Goal: Task Accomplishment & Management: Manage account settings

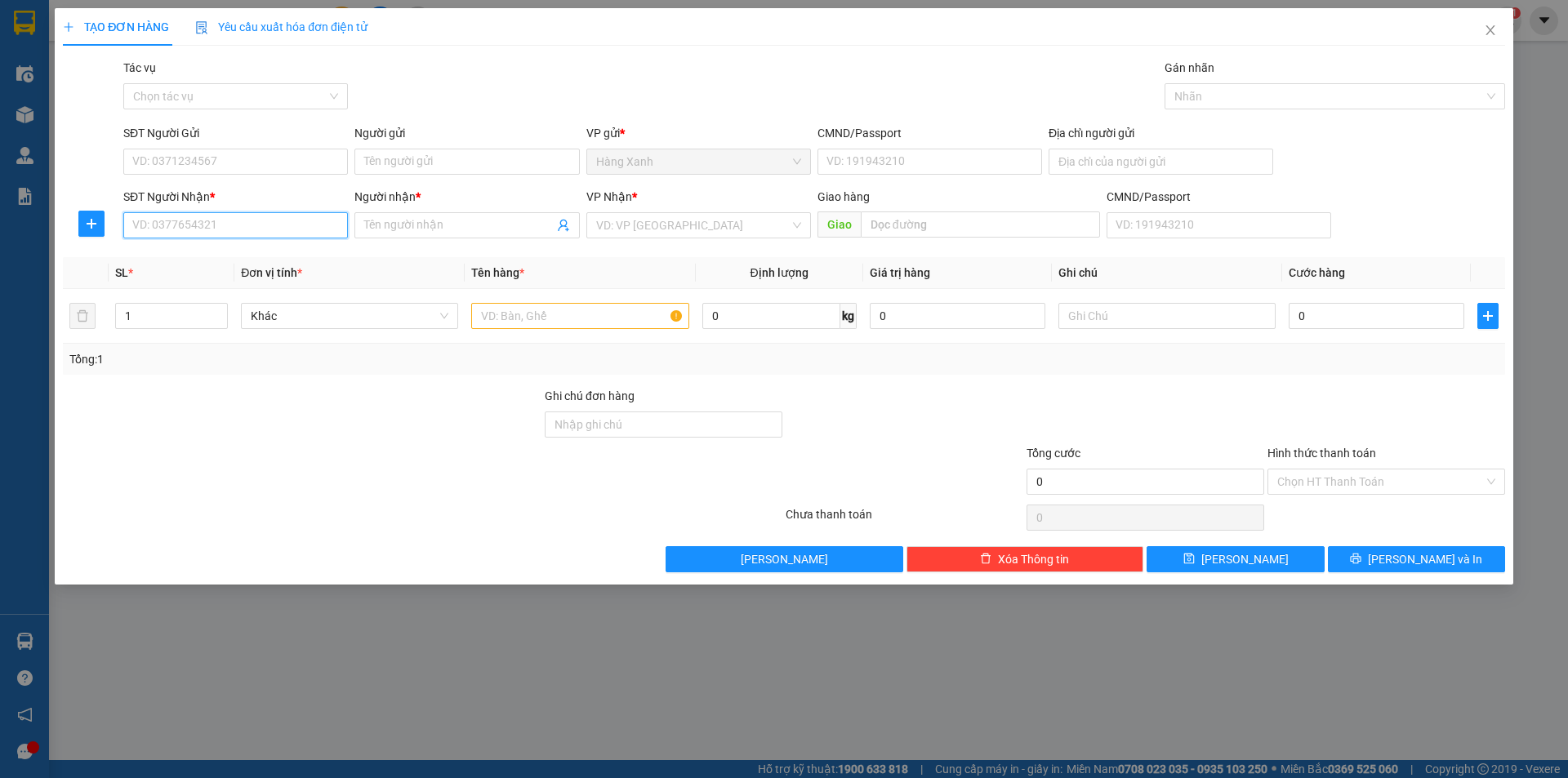
click at [192, 229] on input "SĐT Người Nhận *" at bounding box center [235, 225] width 225 height 27
type input "0913677187"
drag, startPoint x: 168, startPoint y: 261, endPoint x: 379, endPoint y: 191, distance: 222.3
click at [169, 261] on div "0913677187 - THẾ 135/186B L Q DINH" at bounding box center [236, 258] width 205 height 18
type input "THẾ 135/186B L Q DINH"
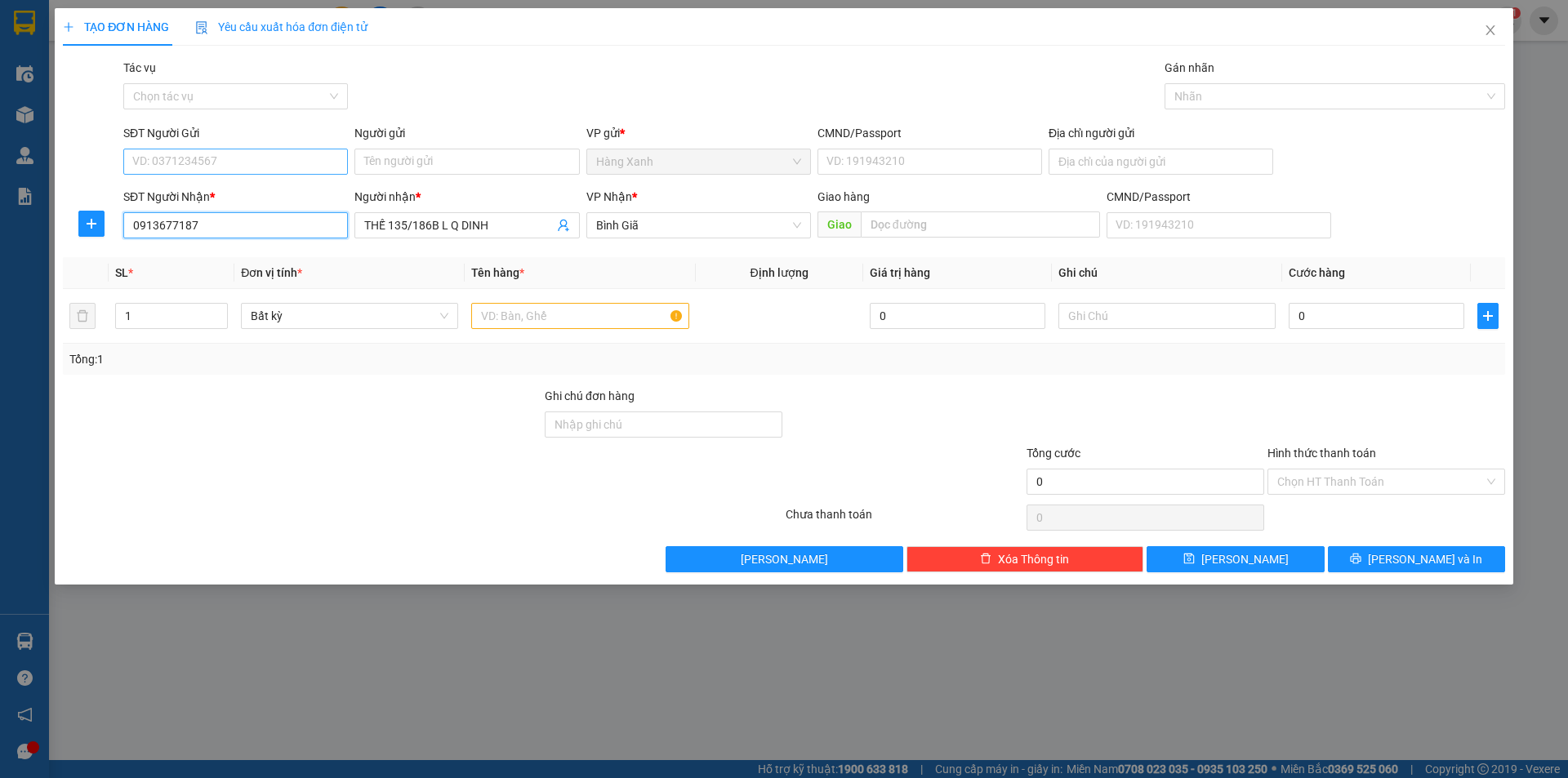
type input "0913677187"
click at [253, 164] on input "SĐT Người Gửi" at bounding box center [235, 162] width 225 height 27
click at [215, 217] on div "0908320839 - CHÂU" at bounding box center [236, 220] width 205 height 18
type input "0908320839"
type input "CHÂU"
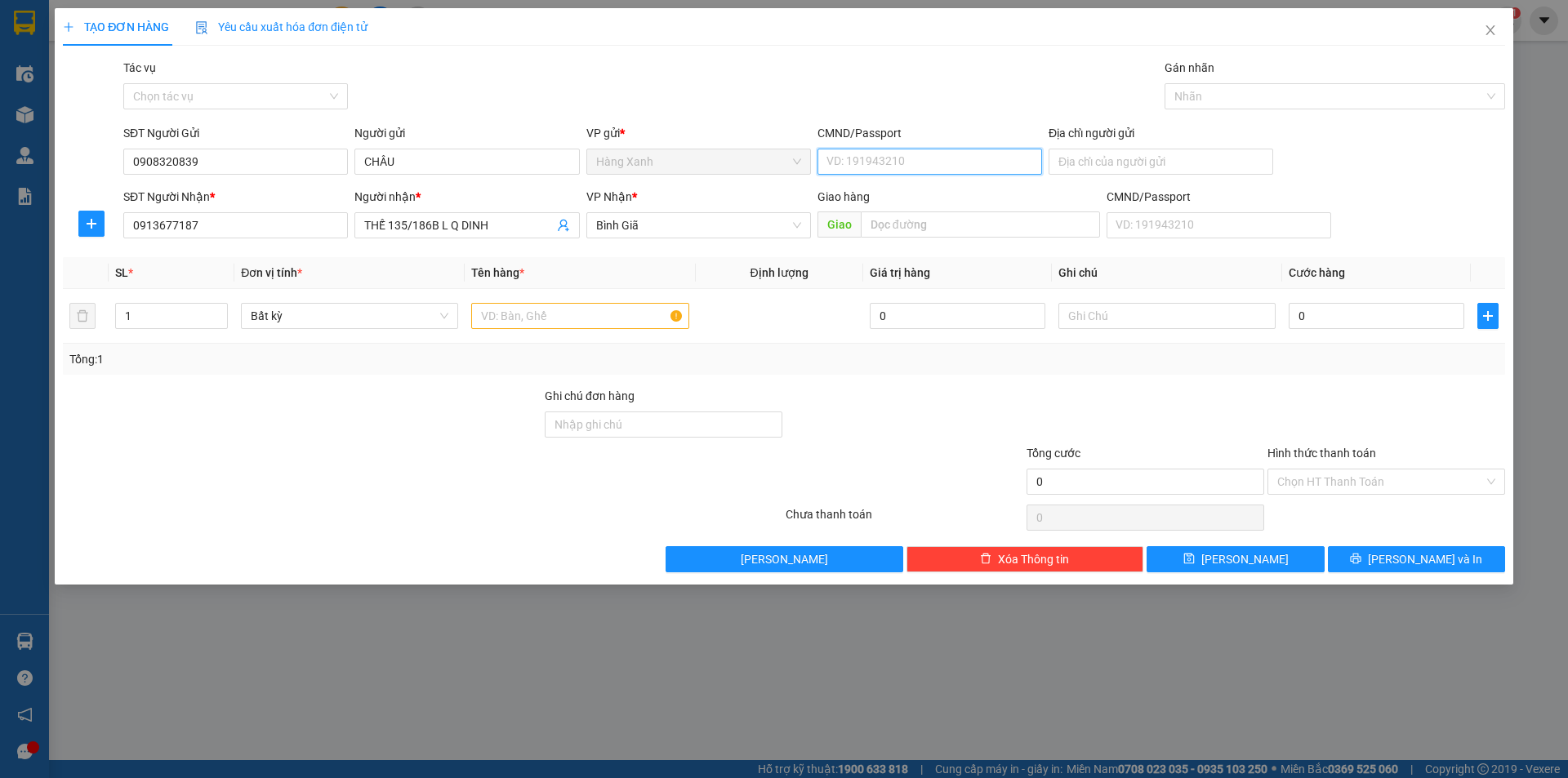
click at [915, 165] on input "CMND/Passport" at bounding box center [929, 162] width 225 height 27
type input "075085023357"
click at [584, 324] on input "text" at bounding box center [580, 317] width 218 height 27
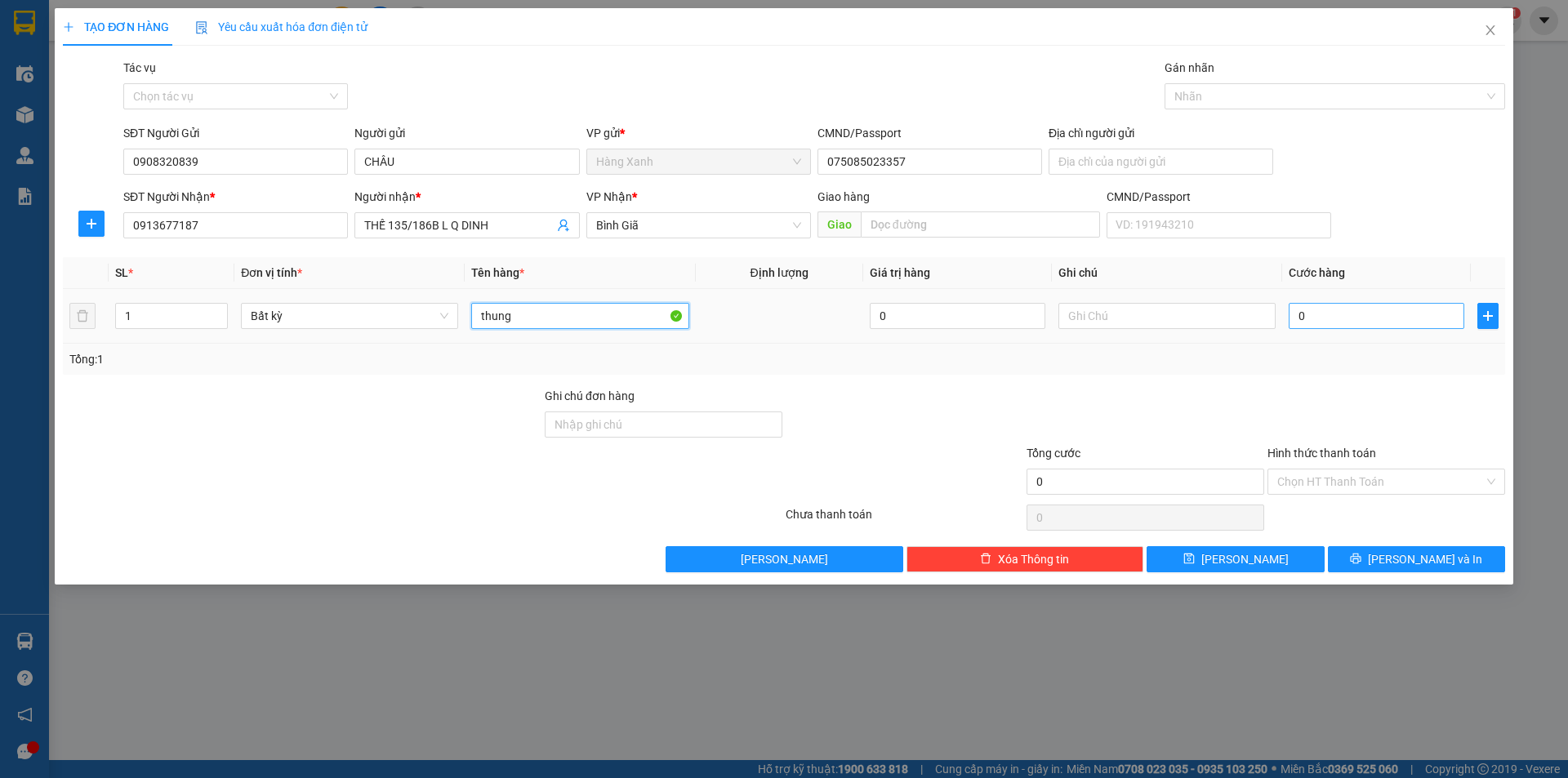
type input "thung"
click at [1381, 323] on input "0" at bounding box center [1376, 317] width 176 height 27
type input "4"
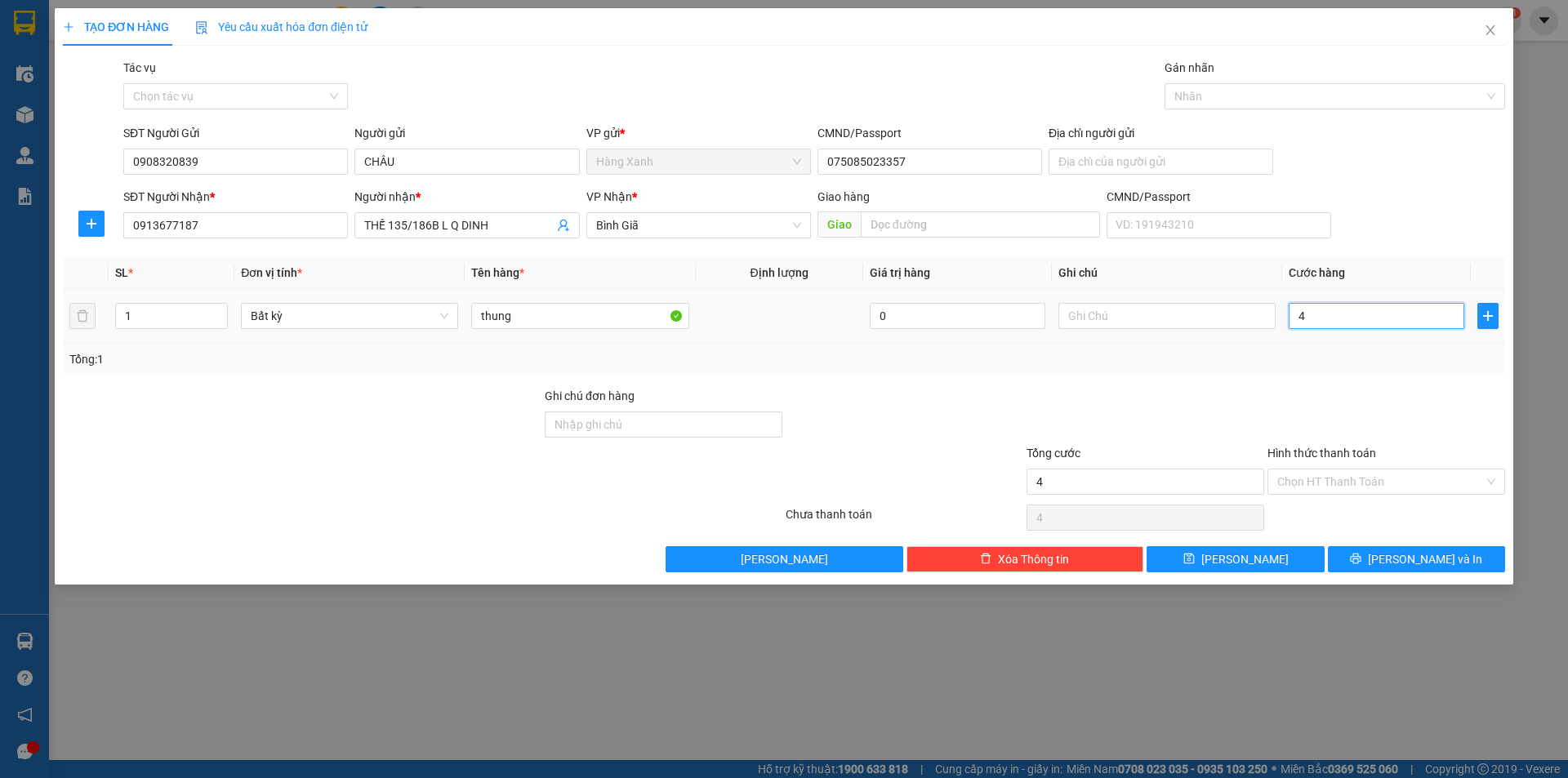
type input "40"
type input "40.000"
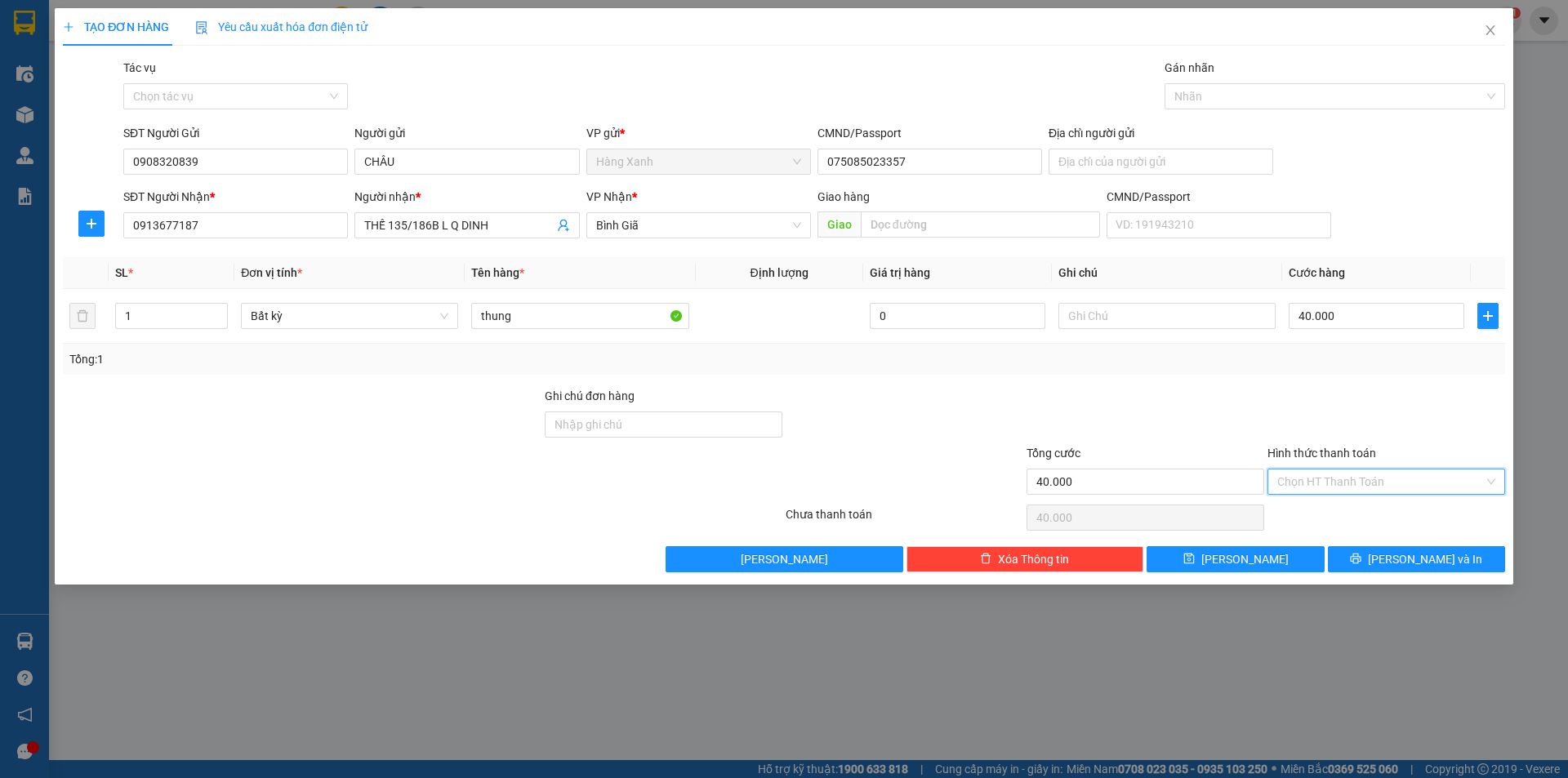
click at [1371, 480] on input "Hình thức thanh toán" at bounding box center [1381, 482] width 207 height 25
click at [1373, 517] on div "Tại văn phòng" at bounding box center [1386, 515] width 218 height 18
type input "0"
drag, startPoint x: 1382, startPoint y: 557, endPoint x: 1384, endPoint y: 565, distance: 8.2
click at [1382, 556] on button "[PERSON_NAME] và In" at bounding box center [1417, 560] width 177 height 27
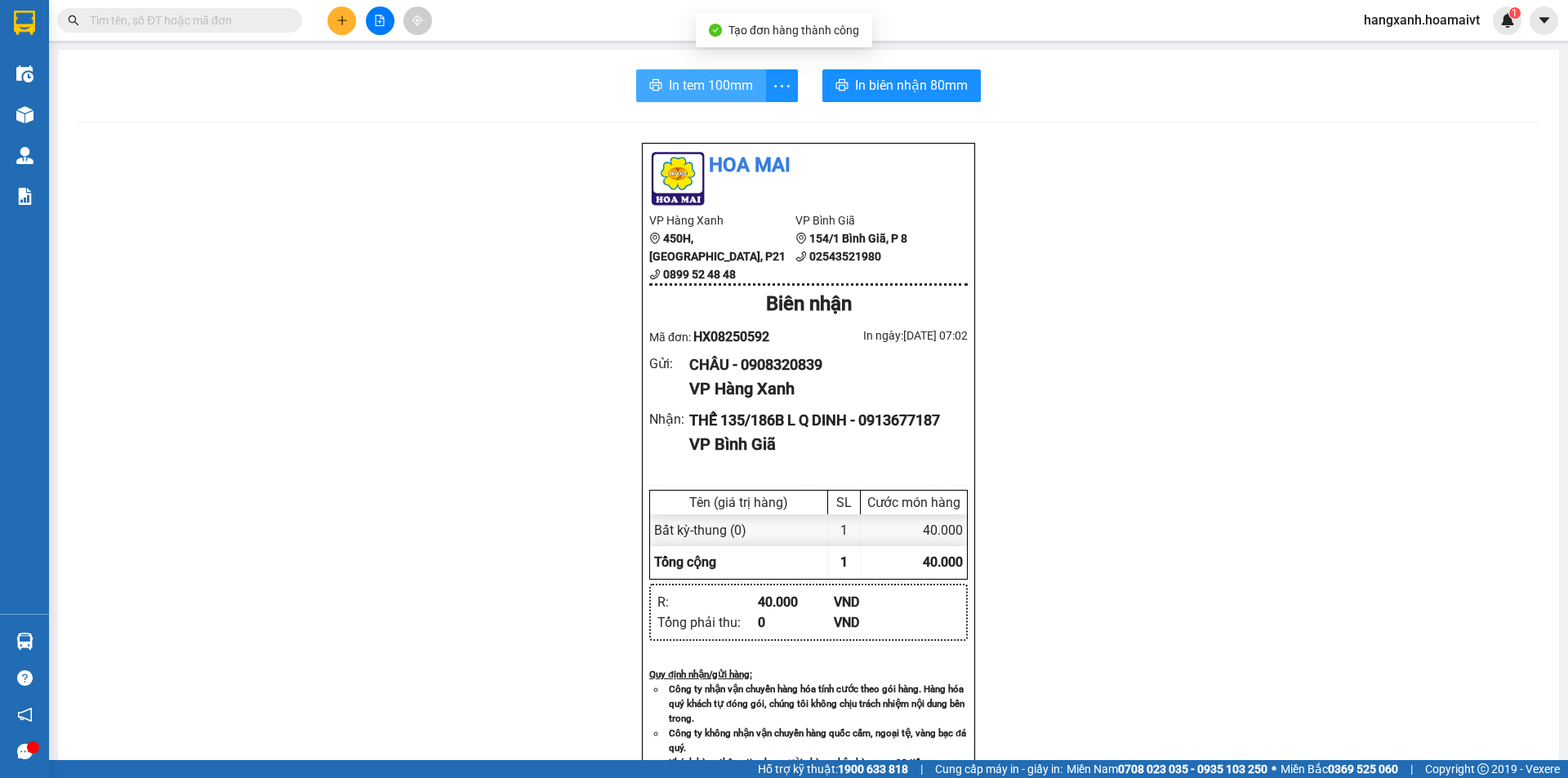
click at [681, 74] on button "In tem 100mm" at bounding box center [700, 85] width 130 height 33
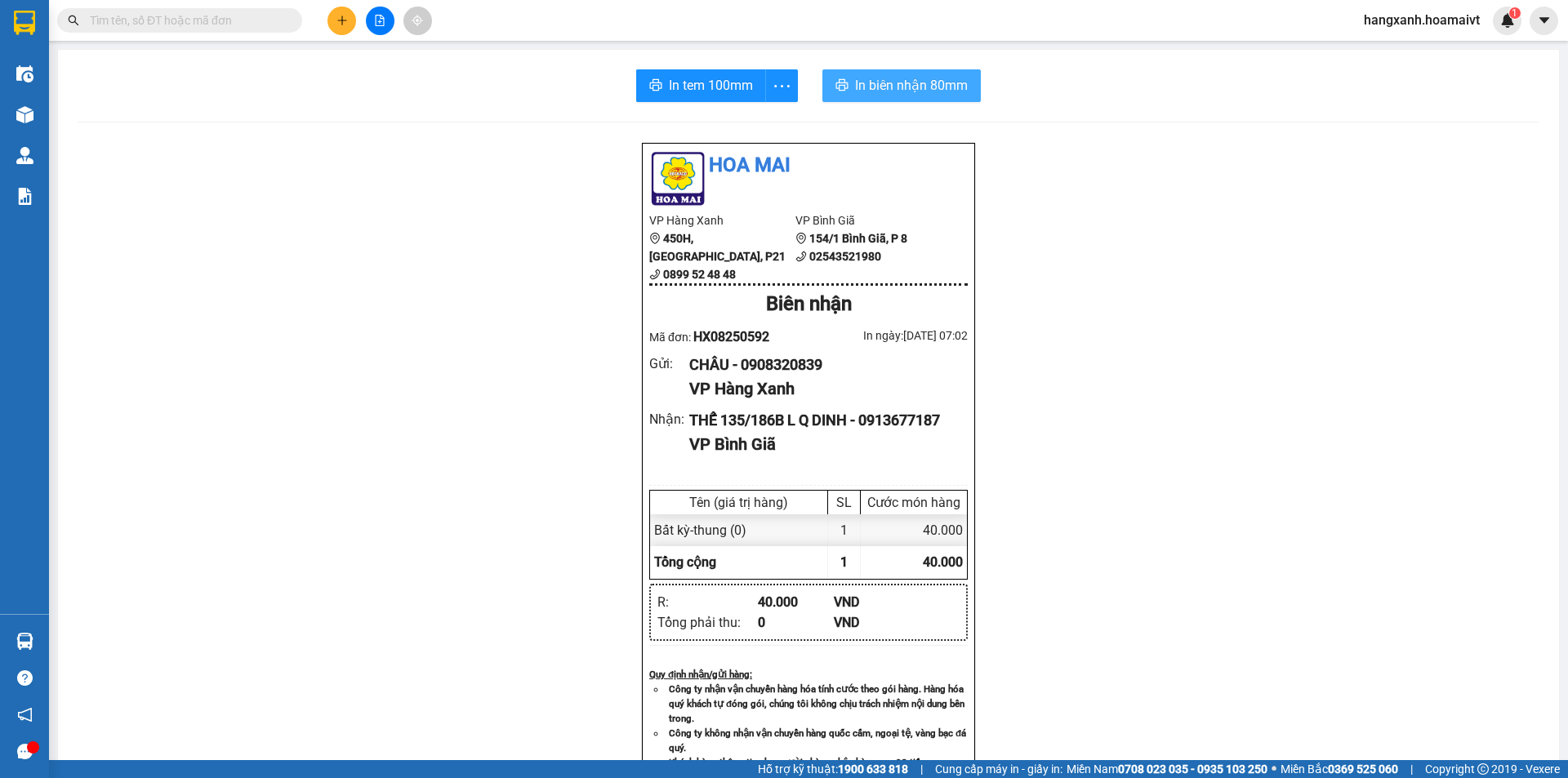
click at [868, 86] on span "In biên nhận 80mm" at bounding box center [911, 85] width 112 height 20
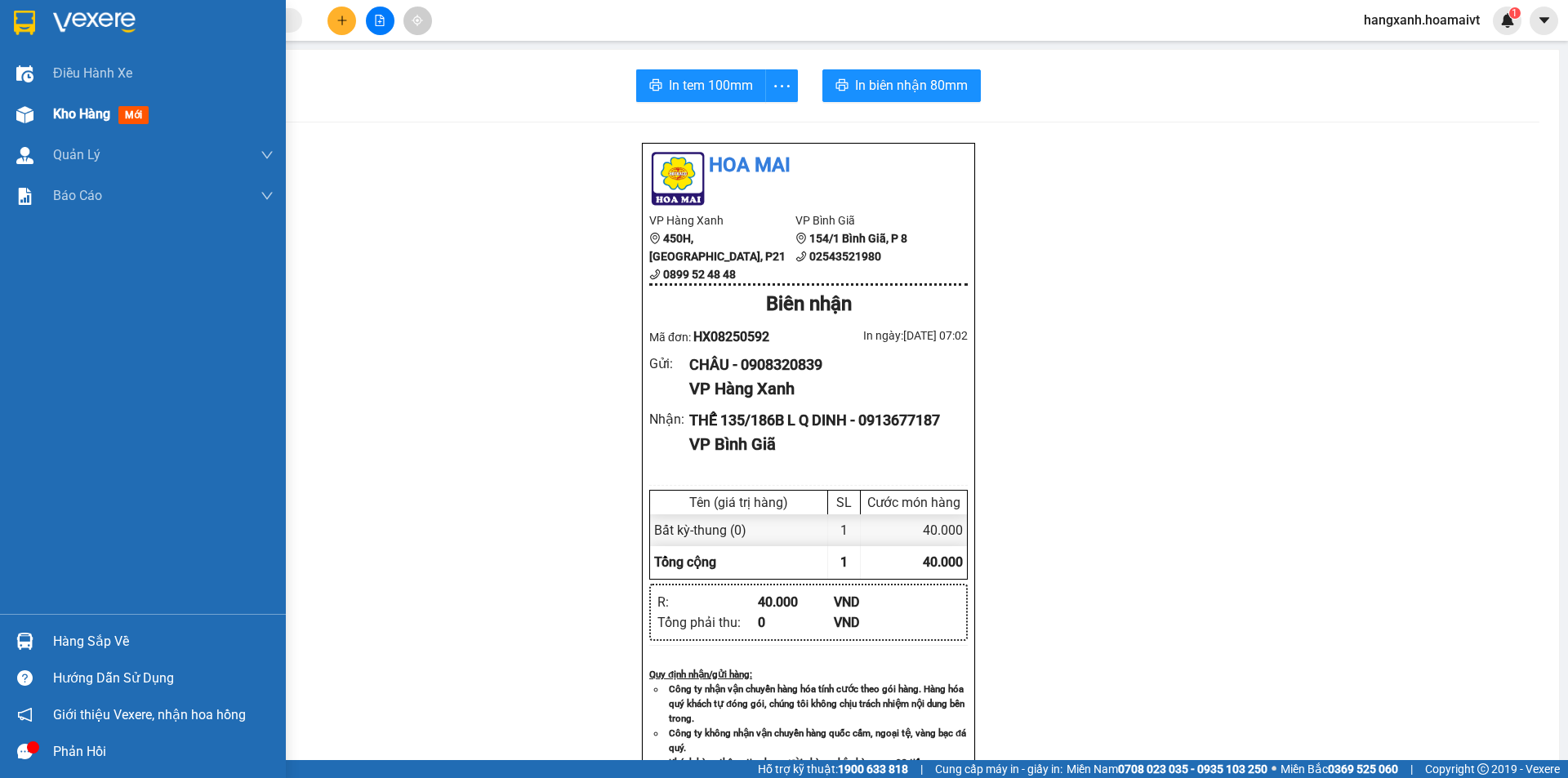
click at [131, 117] on span "mới" at bounding box center [134, 115] width 30 height 18
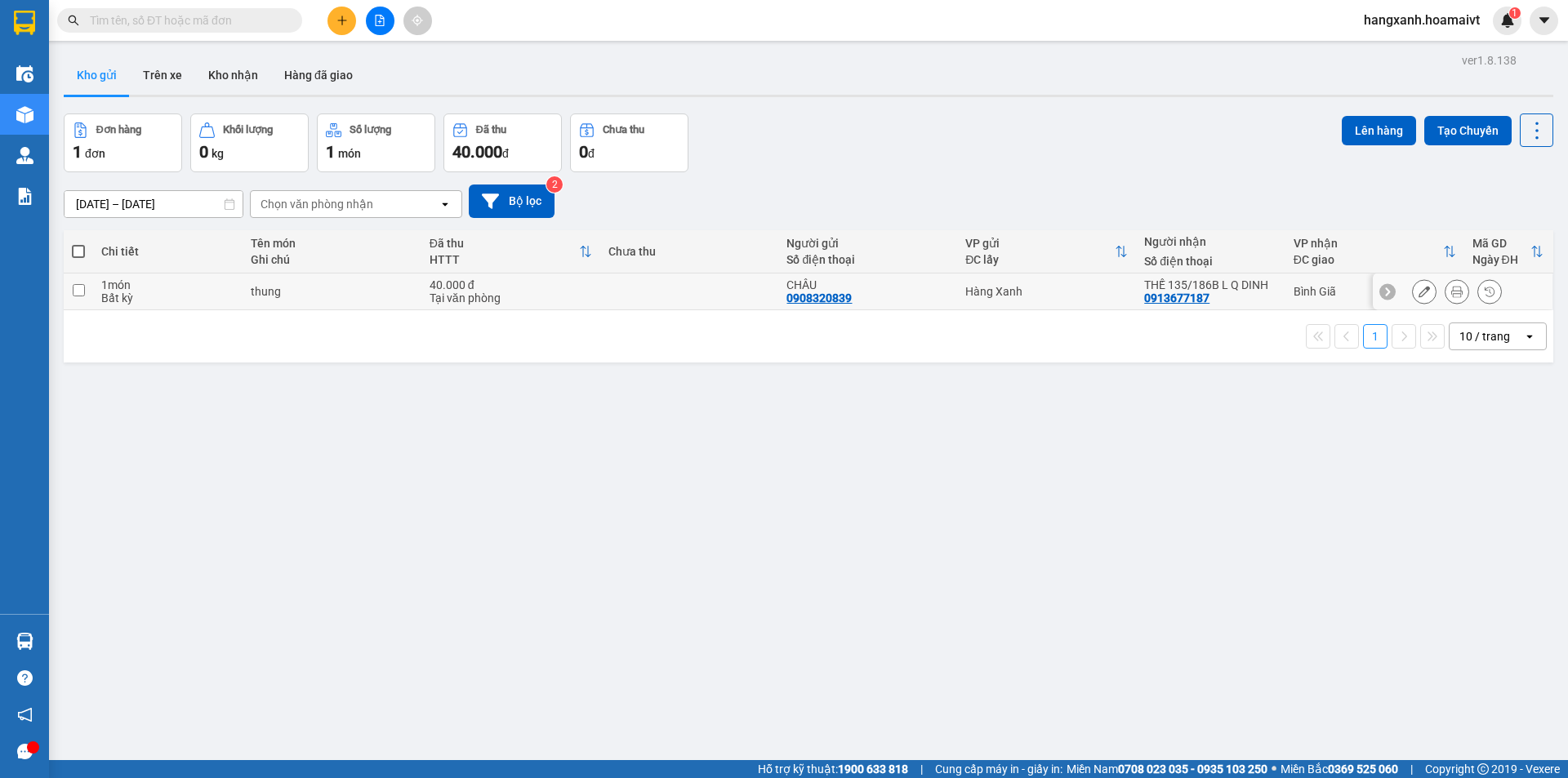
click at [904, 284] on div "CHÂU" at bounding box center [868, 285] width 163 height 13
checkbox input "true"
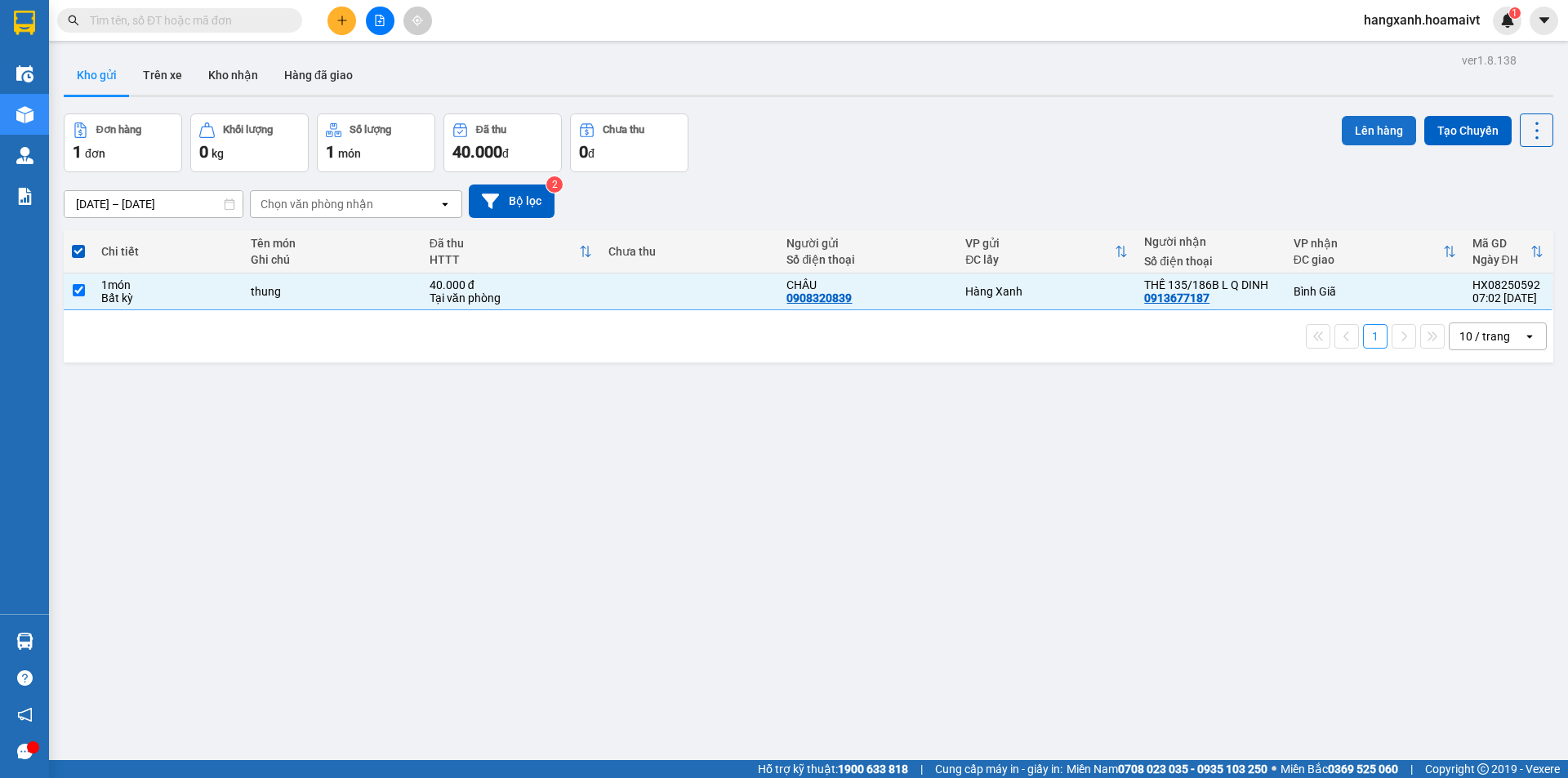
click at [1367, 127] on button "Lên hàng" at bounding box center [1379, 130] width 74 height 29
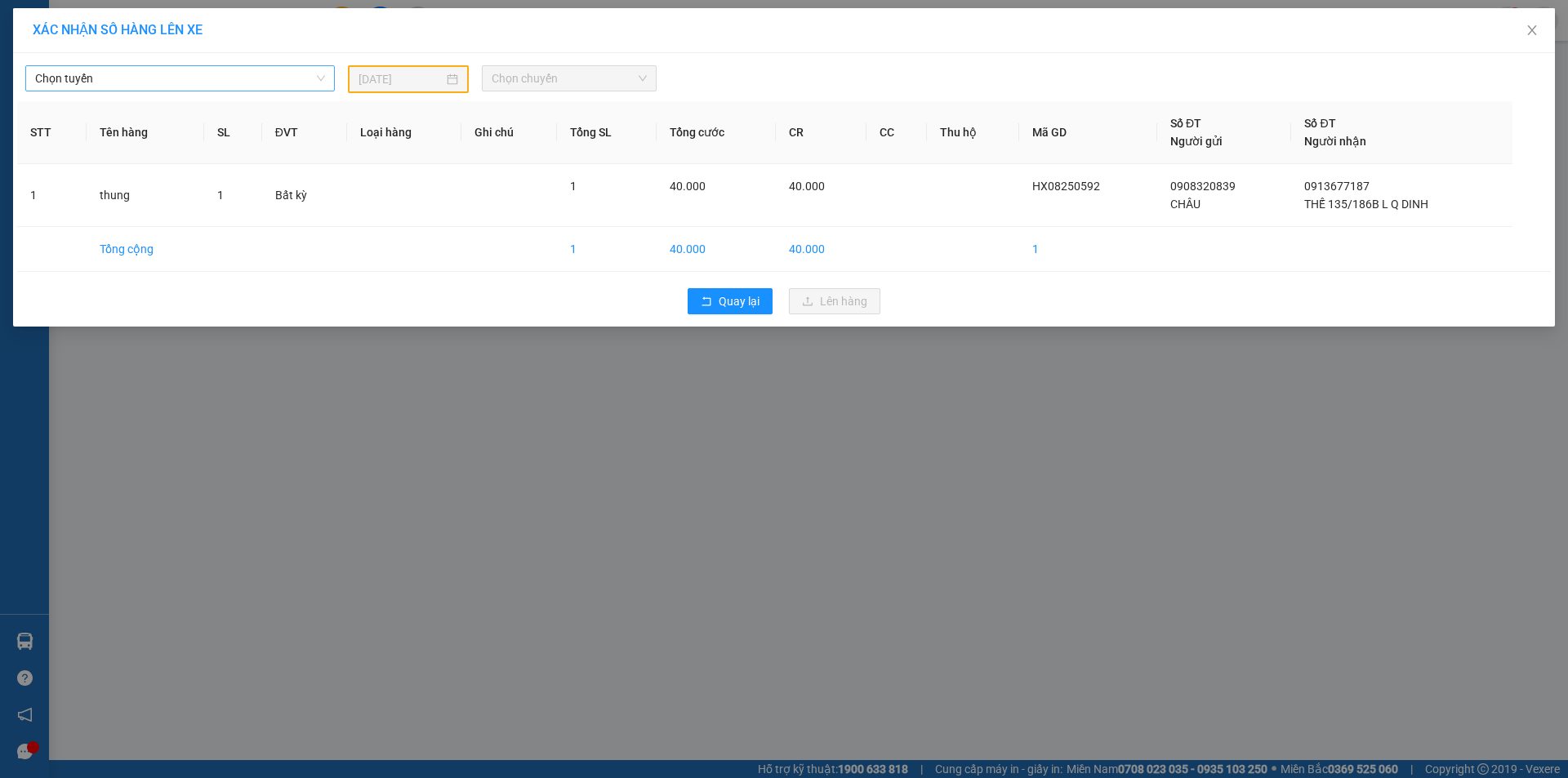
click at [165, 81] on span "Chọn tuyến" at bounding box center [180, 79] width 290 height 25
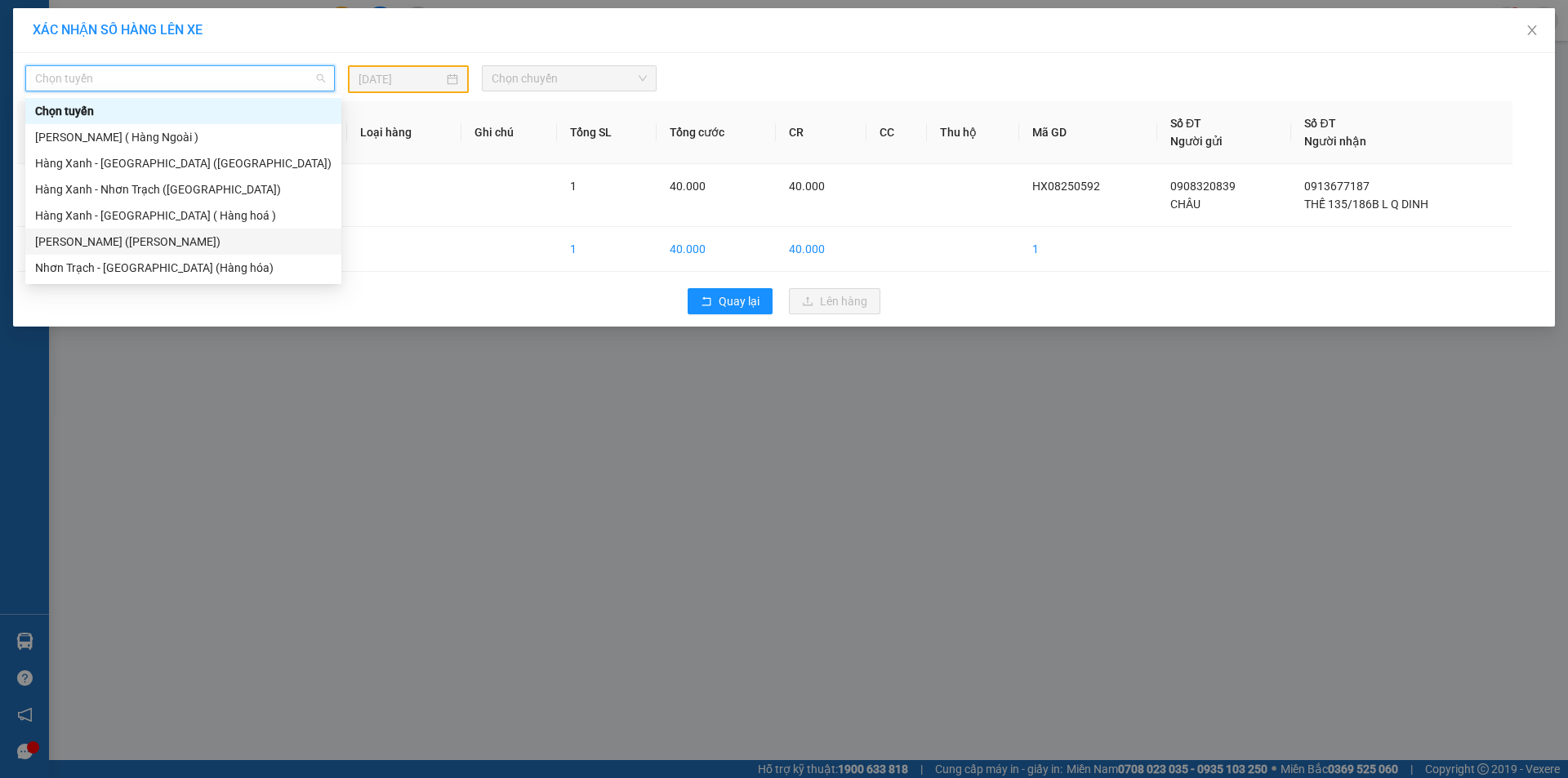
drag, startPoint x: 130, startPoint y: 239, endPoint x: 530, endPoint y: 120, distance: 417.3
click at [130, 237] on div "[PERSON_NAME] ([PERSON_NAME])" at bounding box center [183, 241] width 296 height 18
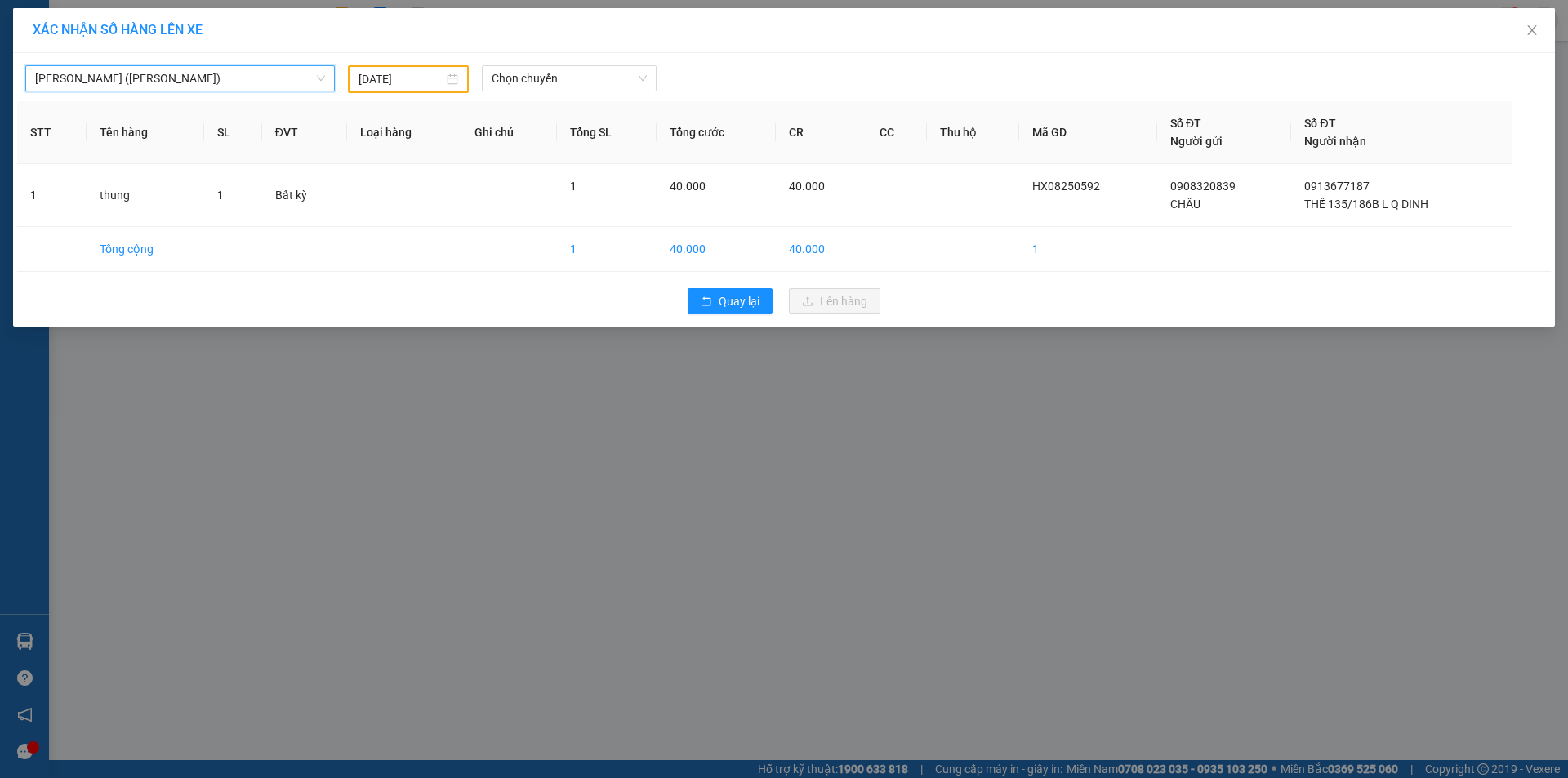
click at [408, 73] on input "[DATE]" at bounding box center [401, 79] width 85 height 18
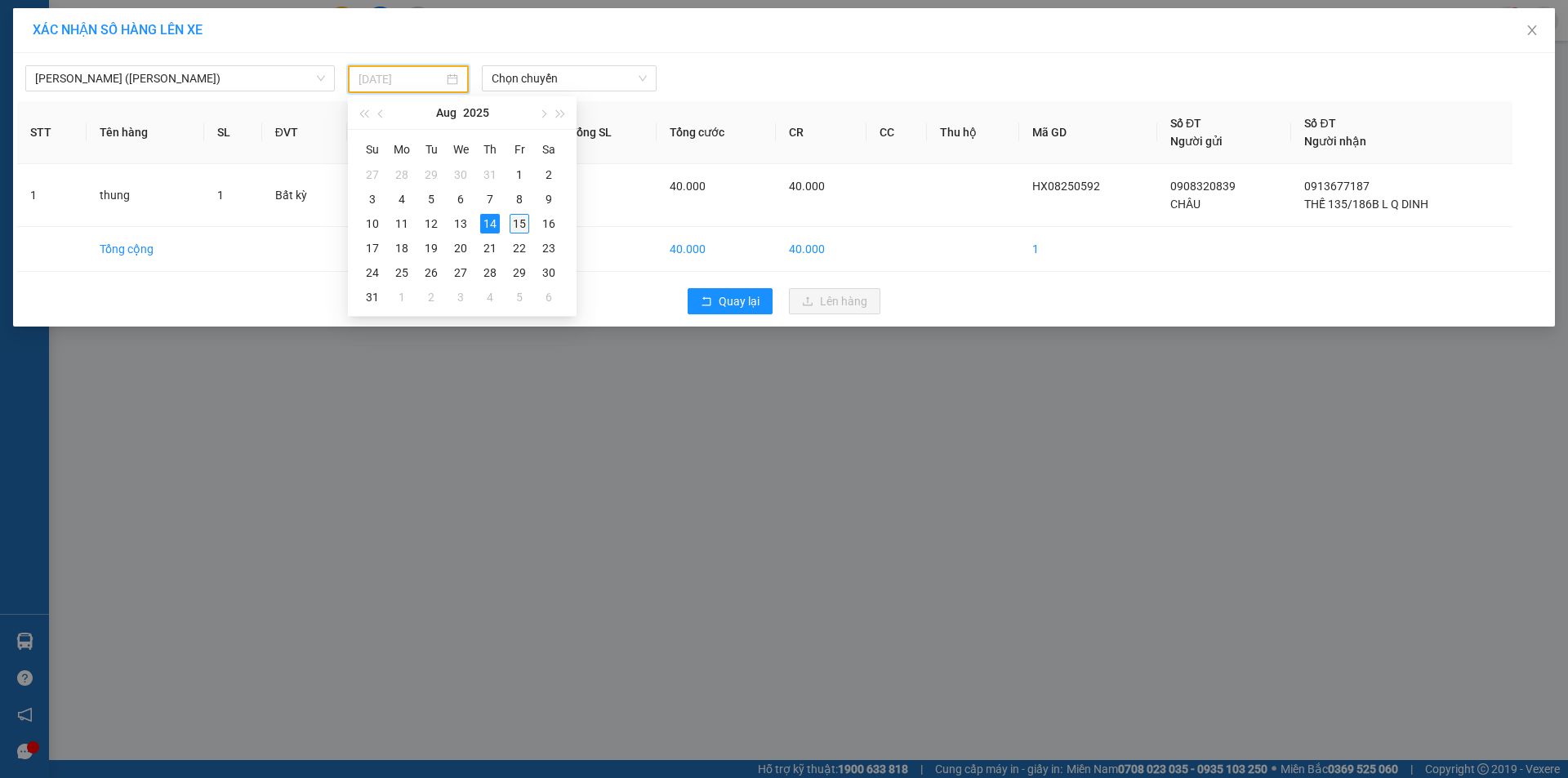
click at [520, 225] on div "15" at bounding box center [519, 224] width 19 height 19
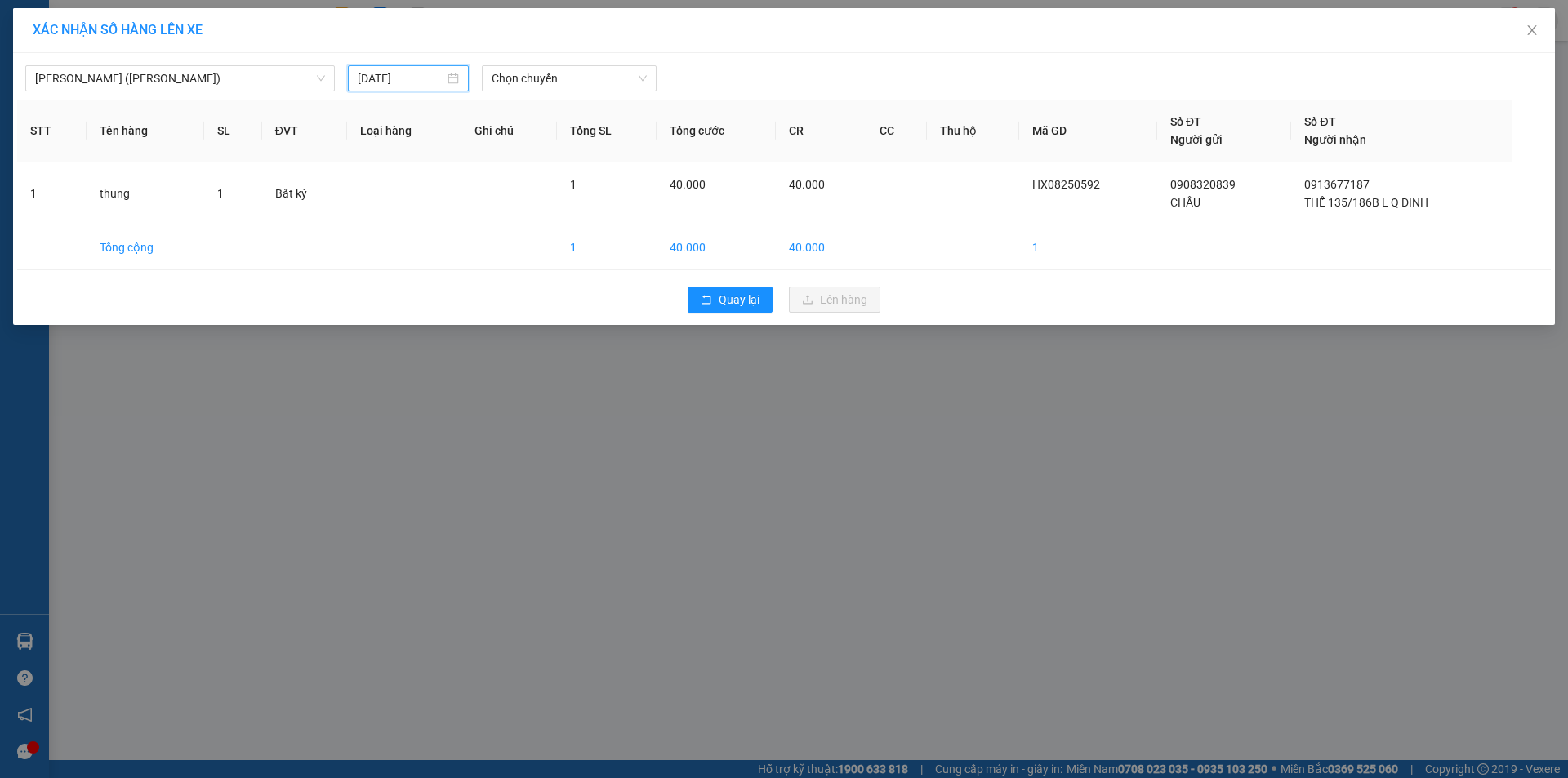
type input "[DATE]"
click at [546, 82] on span "Chọn chuyến" at bounding box center [569, 79] width 155 height 25
type input "0730"
click at [571, 134] on div "Thêm chuyến " 07:30 "" at bounding box center [569, 137] width 174 height 27
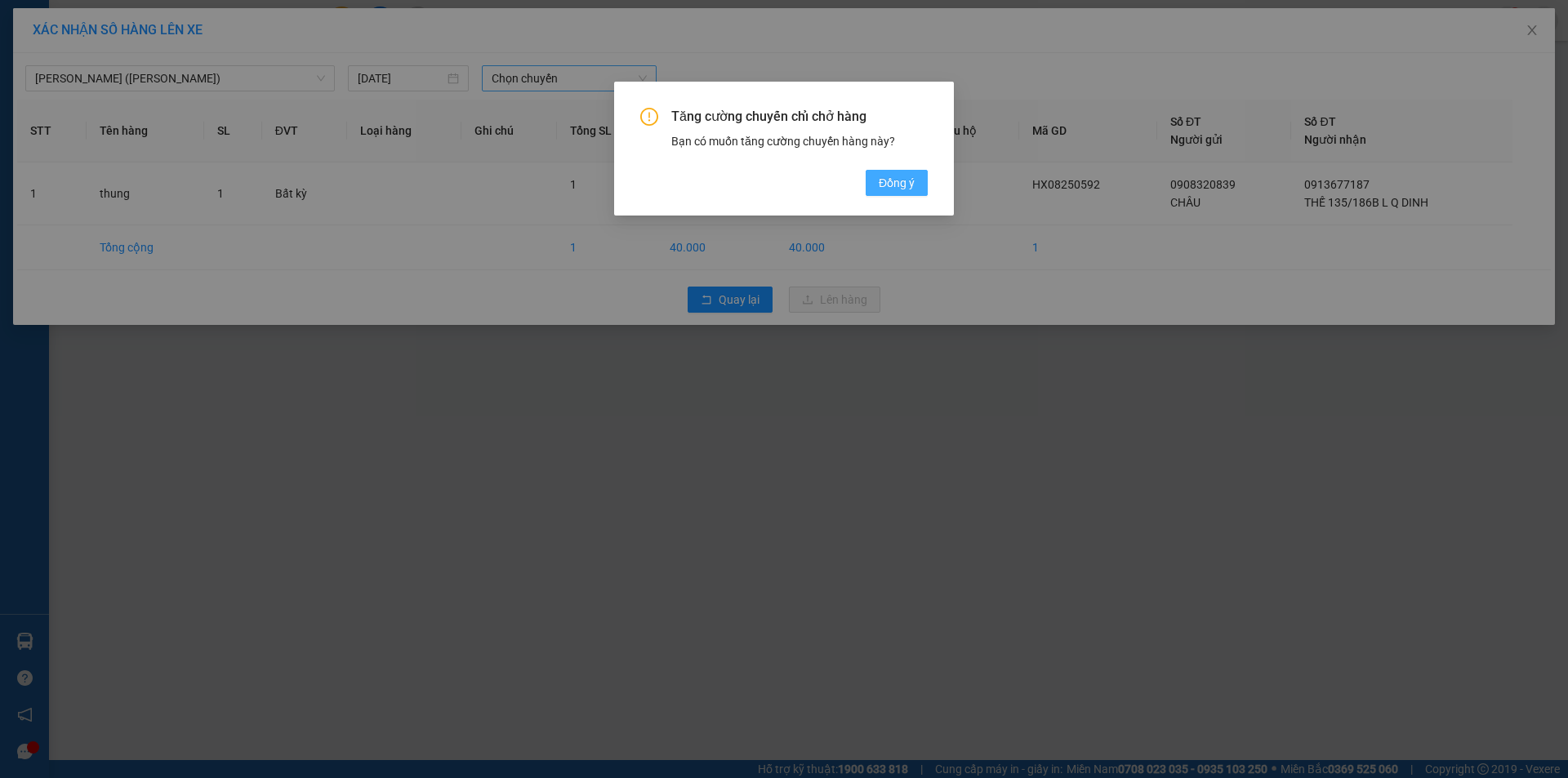
click at [891, 187] on span "Đồng ý" at bounding box center [897, 183] width 36 height 18
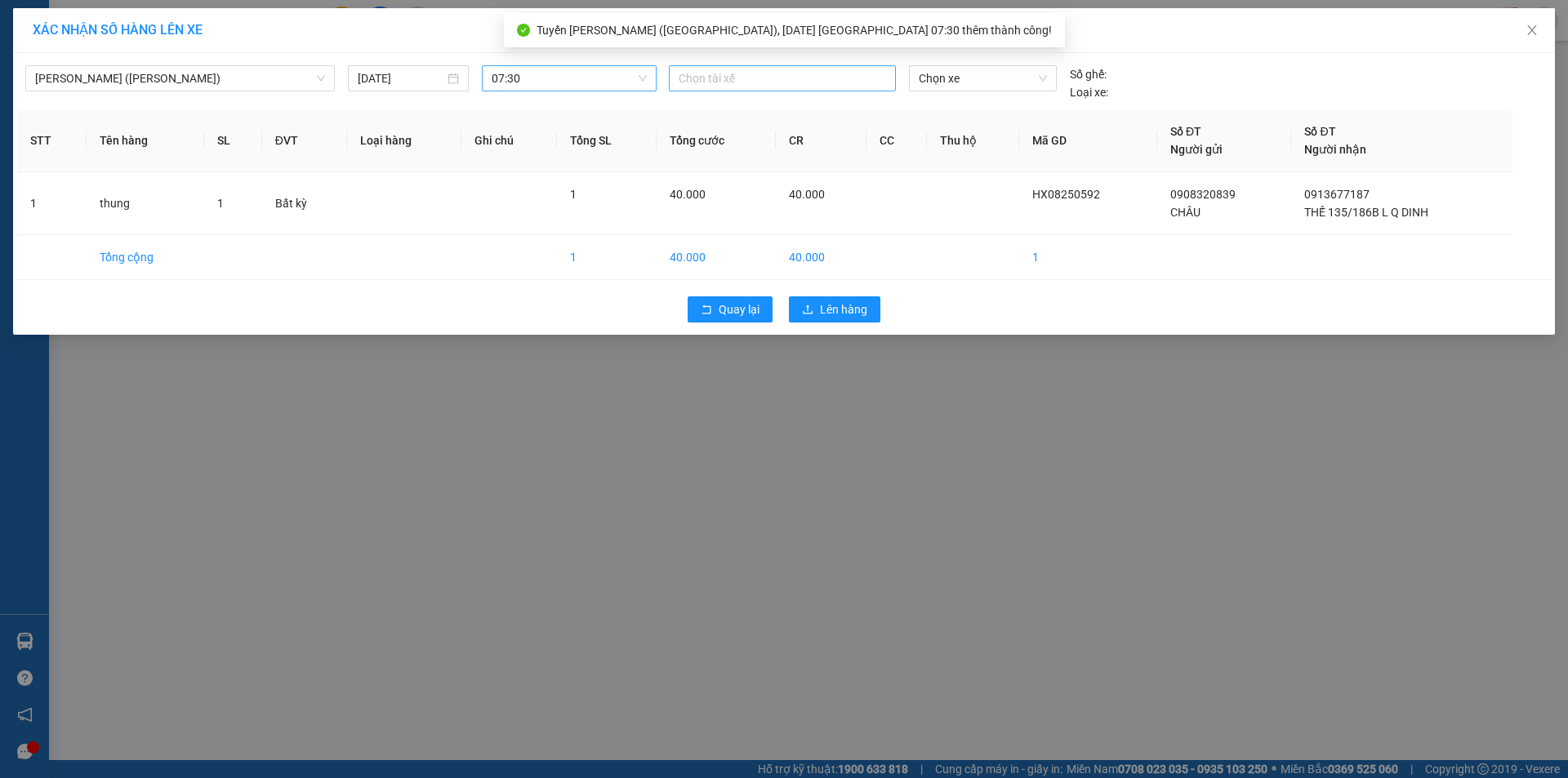
click at [761, 80] on div at bounding box center [782, 79] width 218 height 19
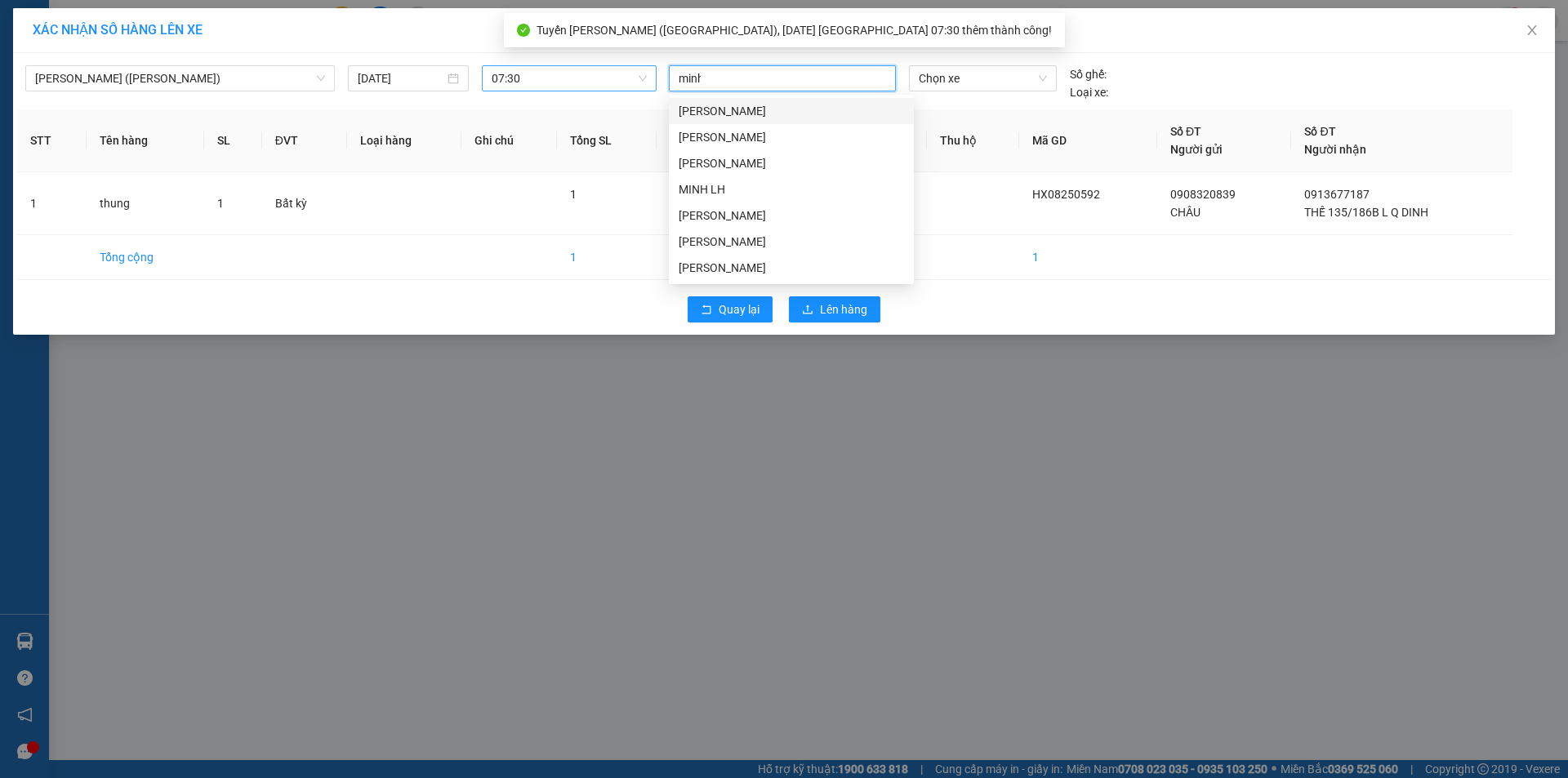
type input "minh"
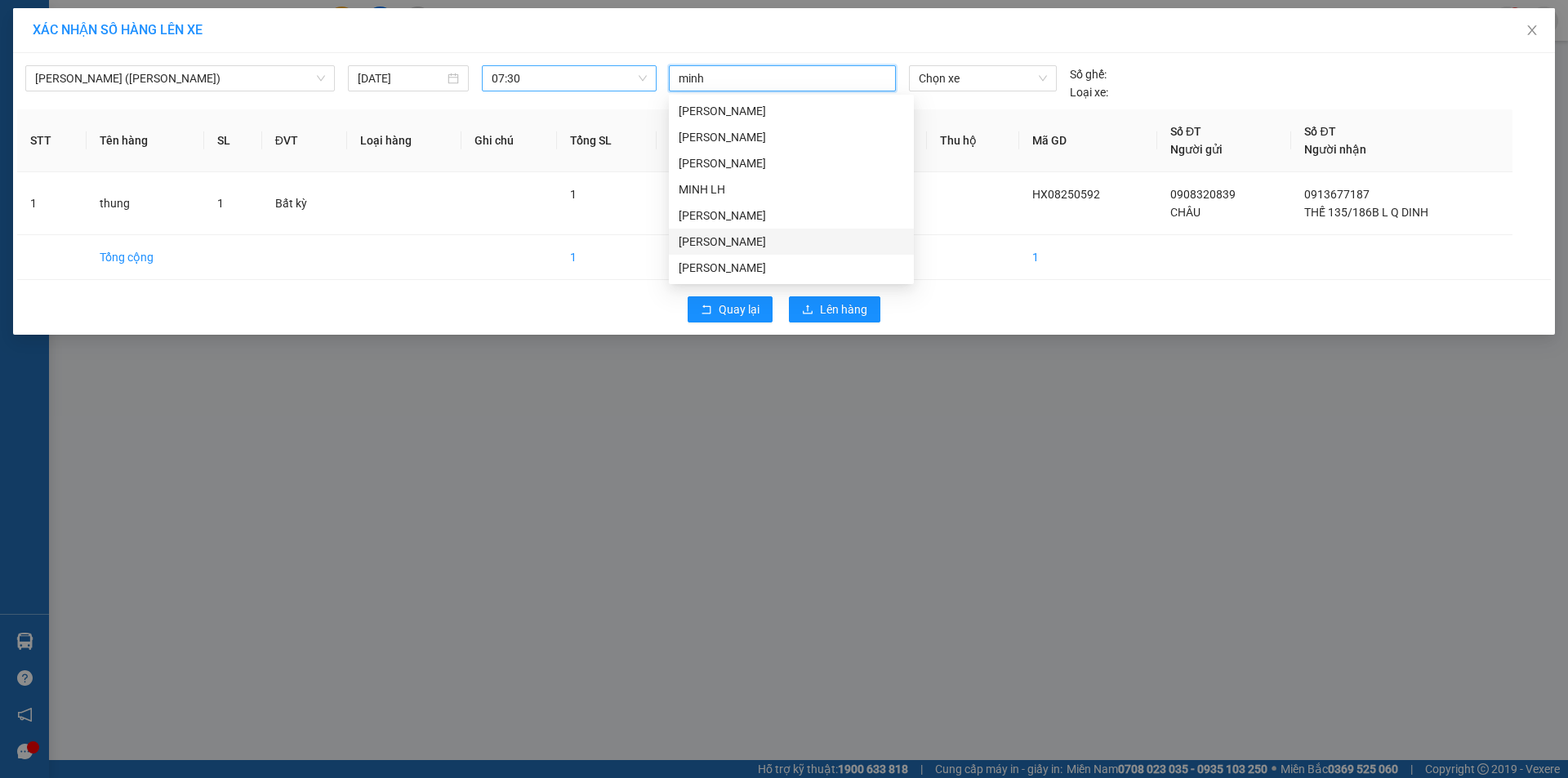
drag, startPoint x: 701, startPoint y: 244, endPoint x: 968, endPoint y: 164, distance: 278.7
click at [708, 240] on div "MINH MĐ" at bounding box center [791, 241] width 226 height 18
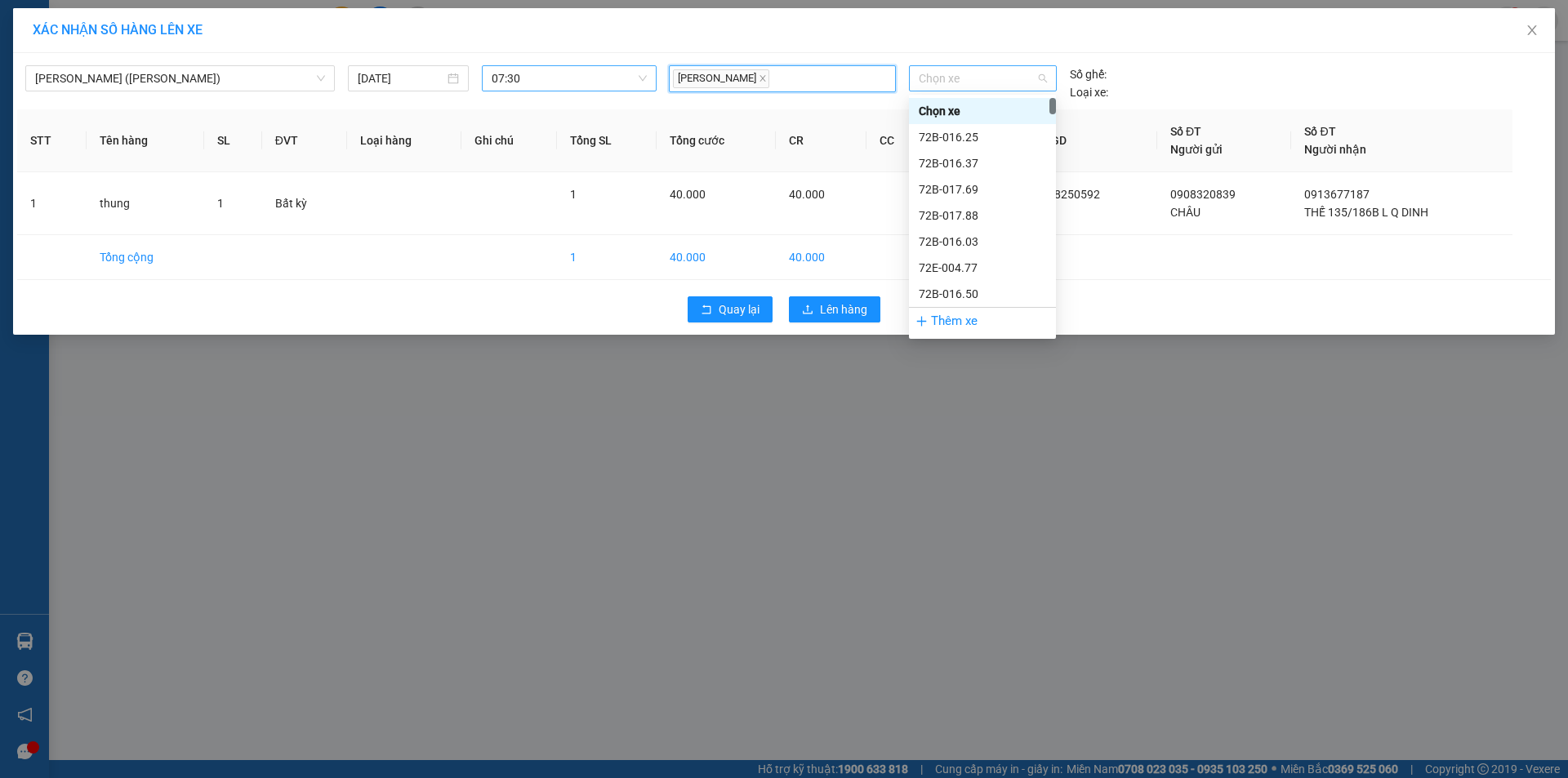
click at [972, 79] on span "Chọn xe" at bounding box center [983, 79] width 127 height 25
type input "7006"
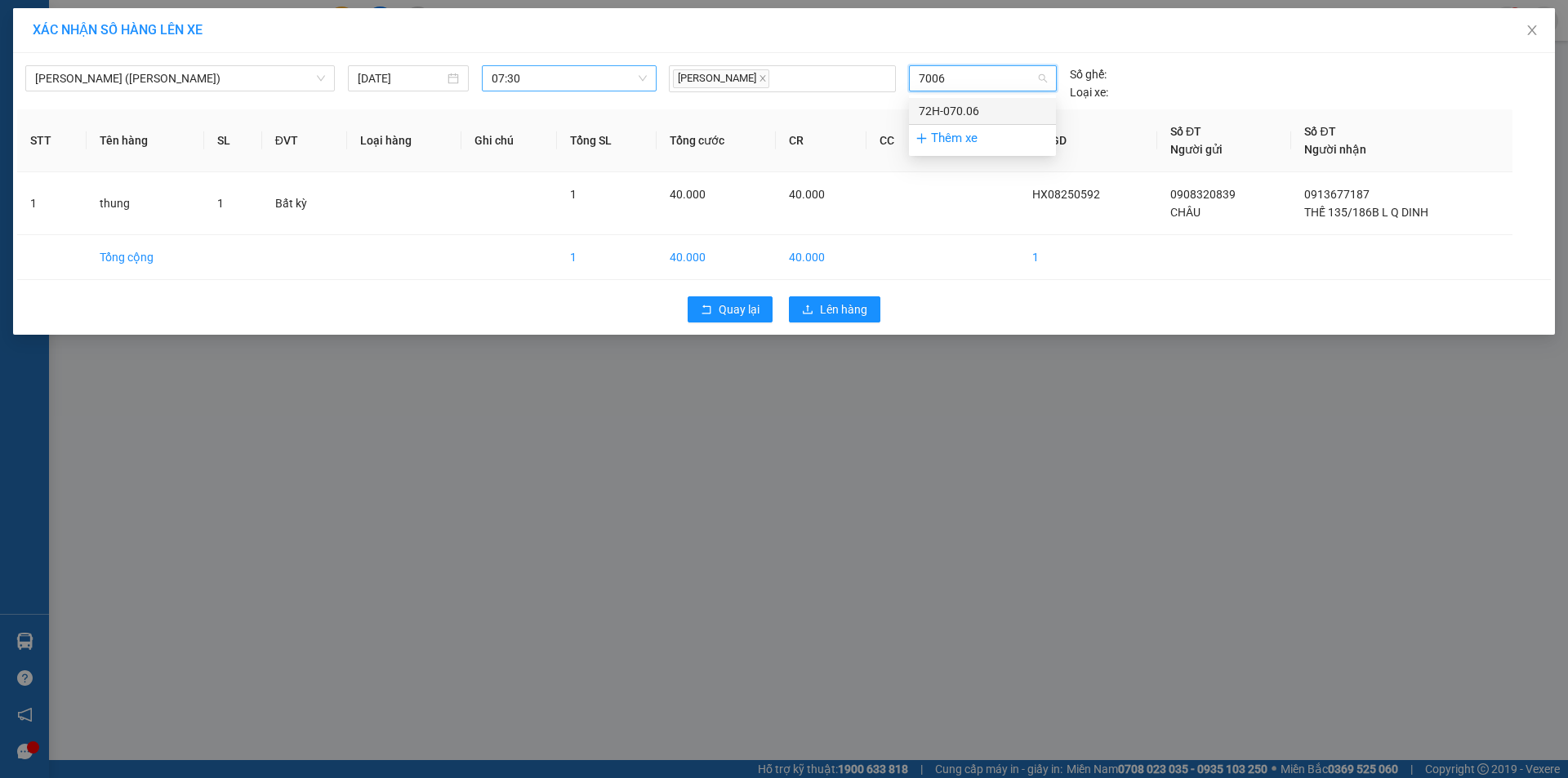
click at [975, 110] on div "72H-070.06" at bounding box center [983, 111] width 127 height 18
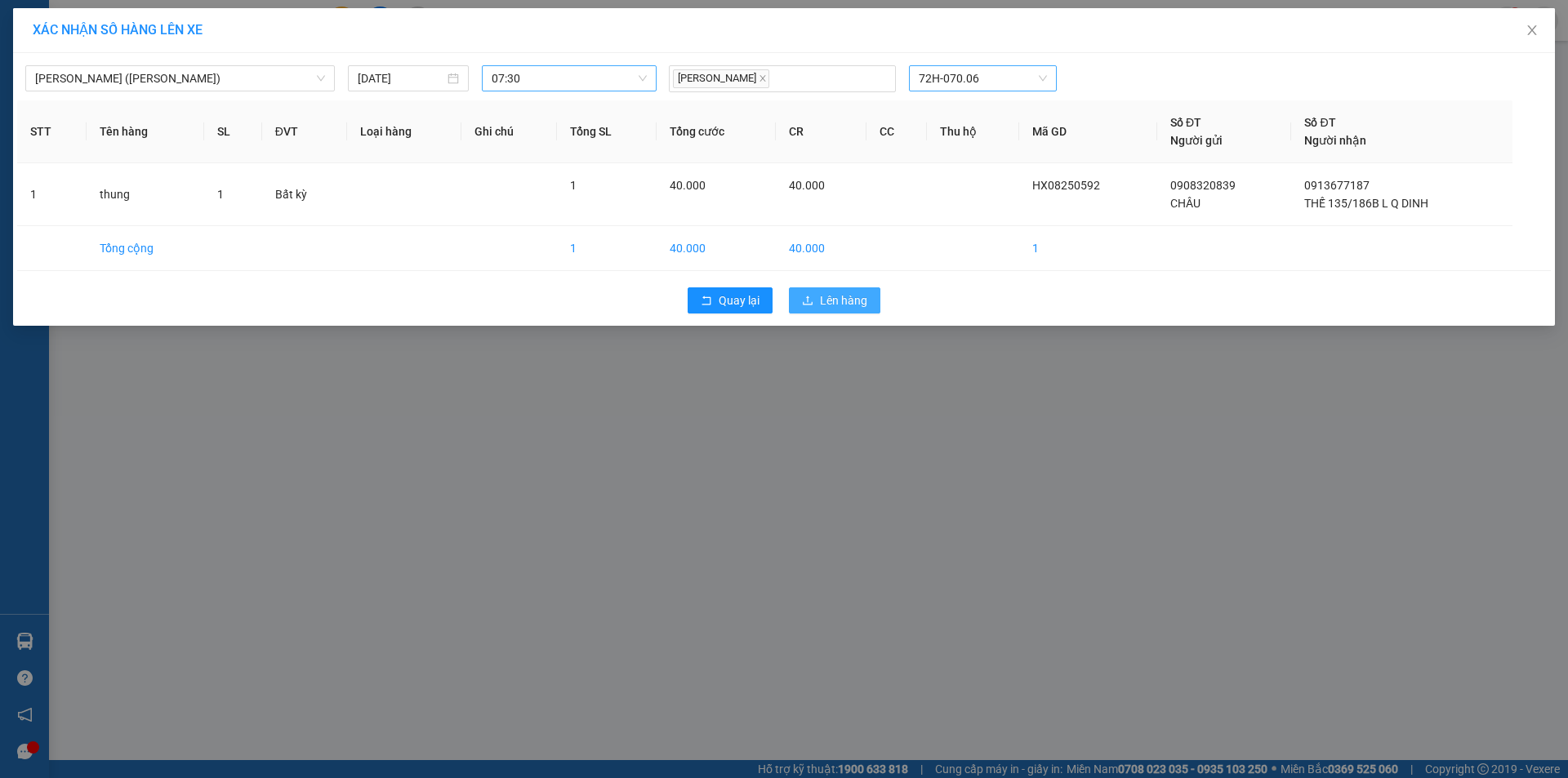
click at [858, 307] on span "Lên hàng" at bounding box center [844, 301] width 48 height 18
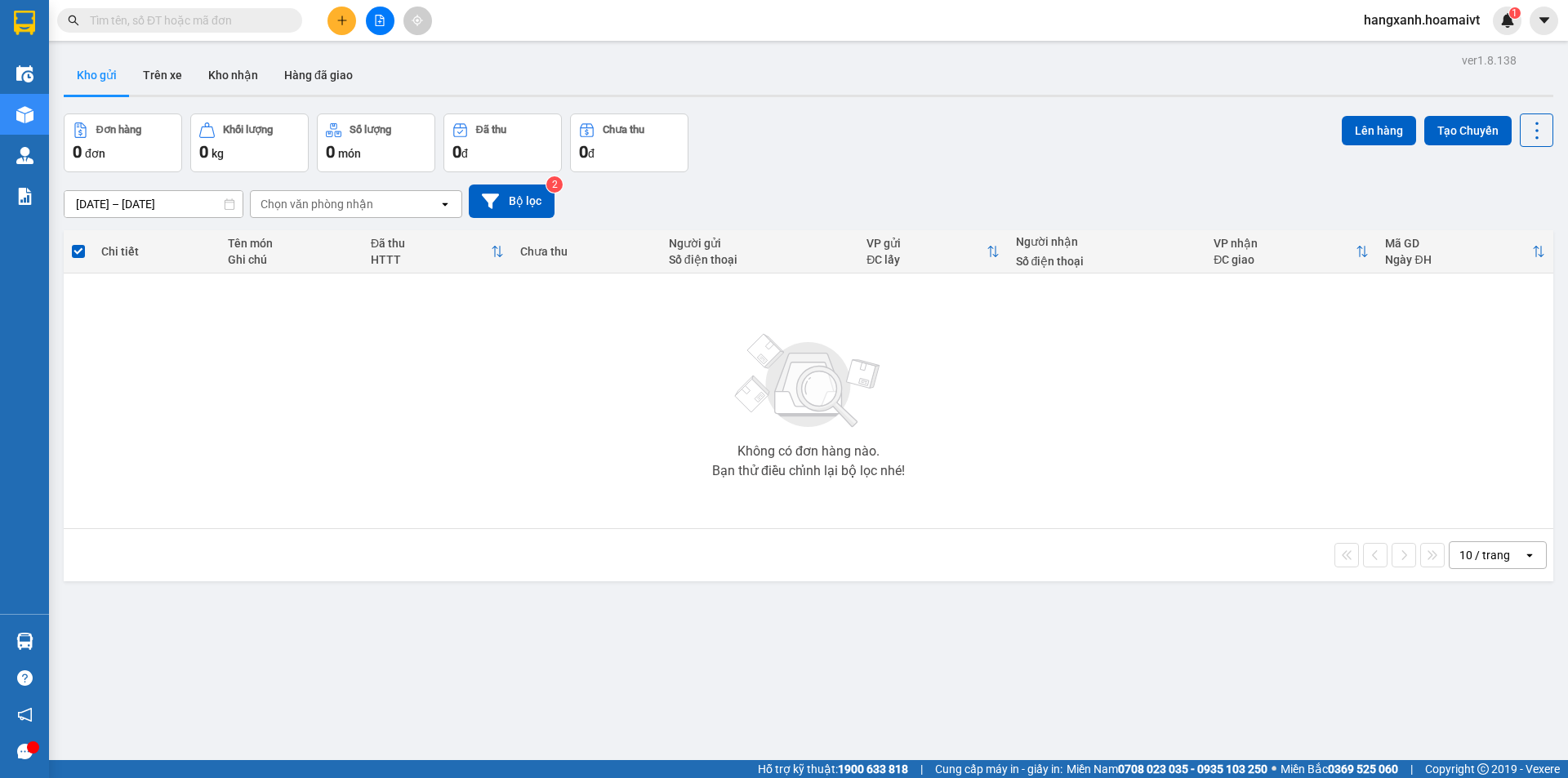
click at [355, 19] on button at bounding box center [341, 20] width 28 height 28
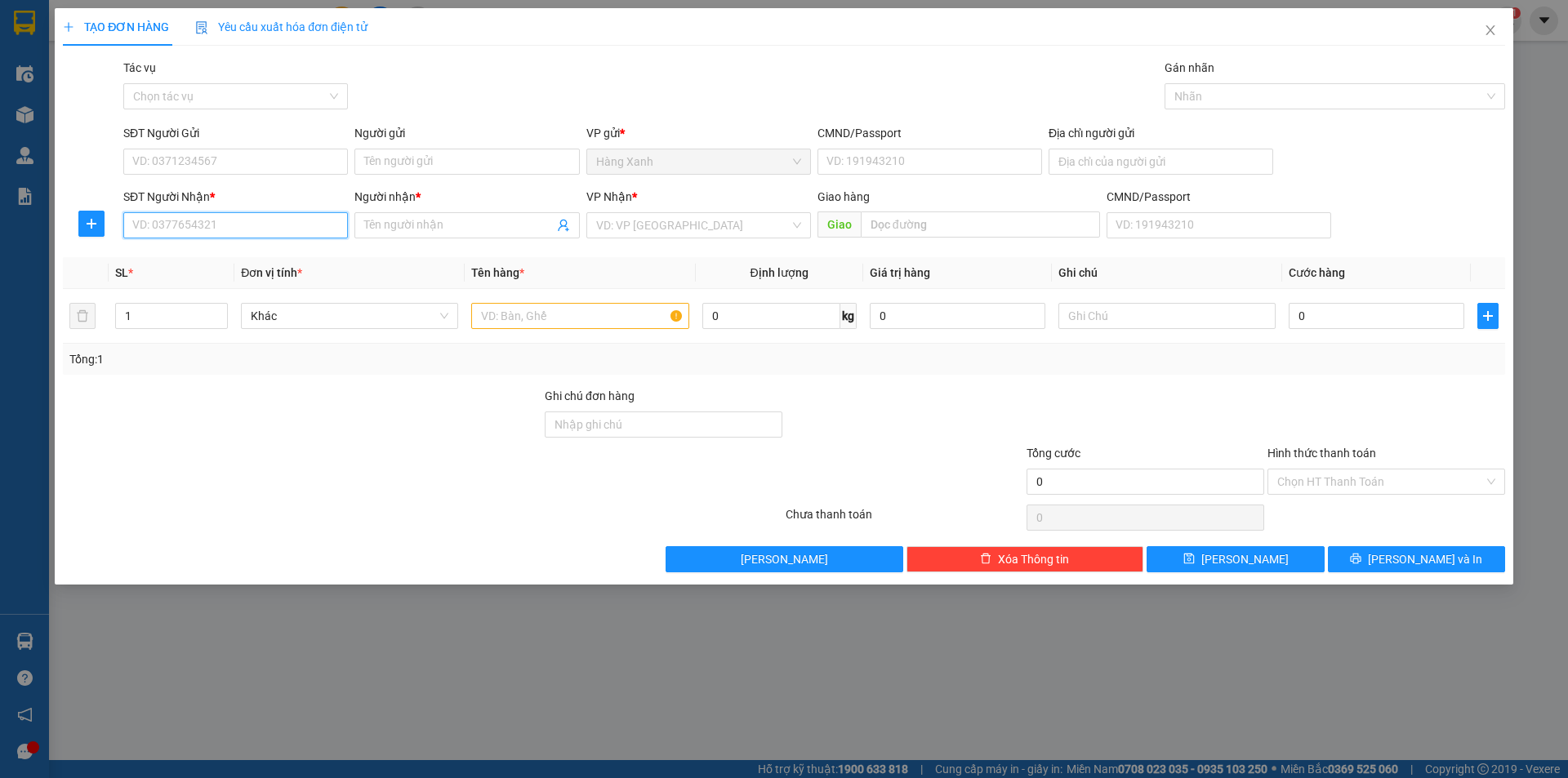
click at [180, 218] on input "SĐT Người Nhận *" at bounding box center [235, 225] width 225 height 27
type input "0947656989"
click at [379, 225] on input "Người nhận *" at bounding box center [458, 225] width 188 height 18
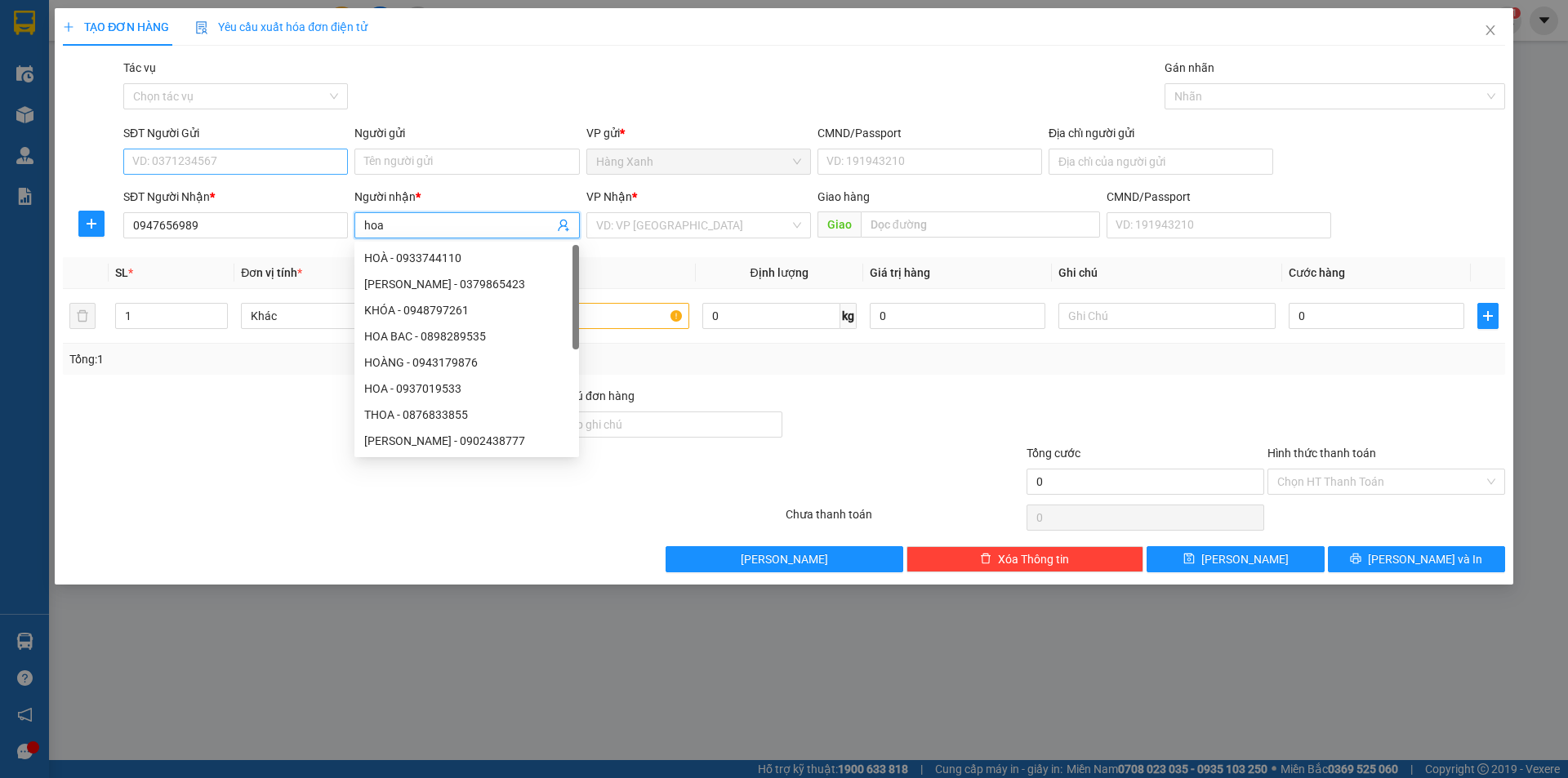
type input "hoa"
click at [259, 160] on input "SĐT Người Gửi" at bounding box center [235, 162] width 225 height 27
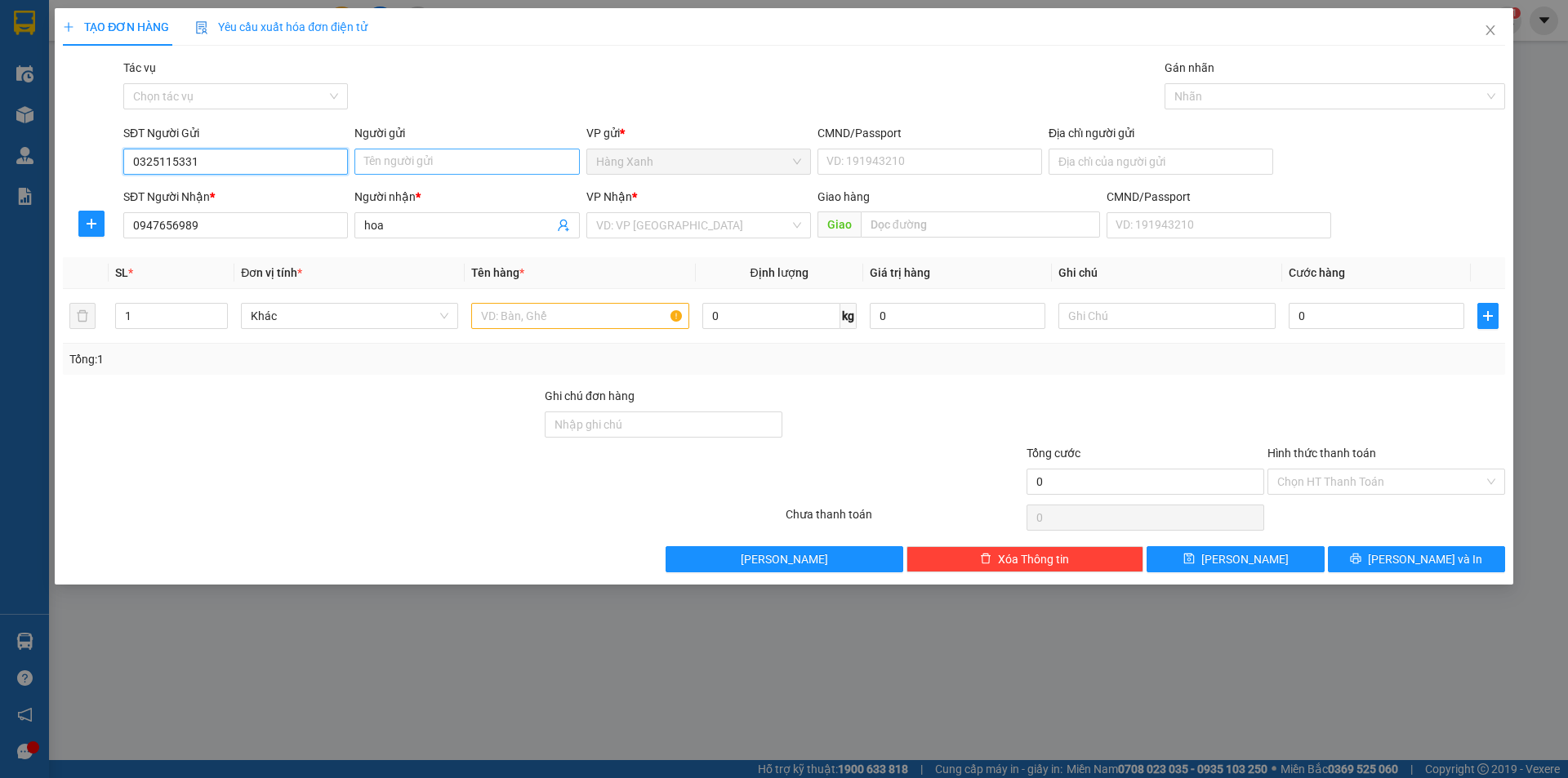
type input "0325115331"
click at [449, 165] on input "Người gửi" at bounding box center [467, 162] width 225 height 27
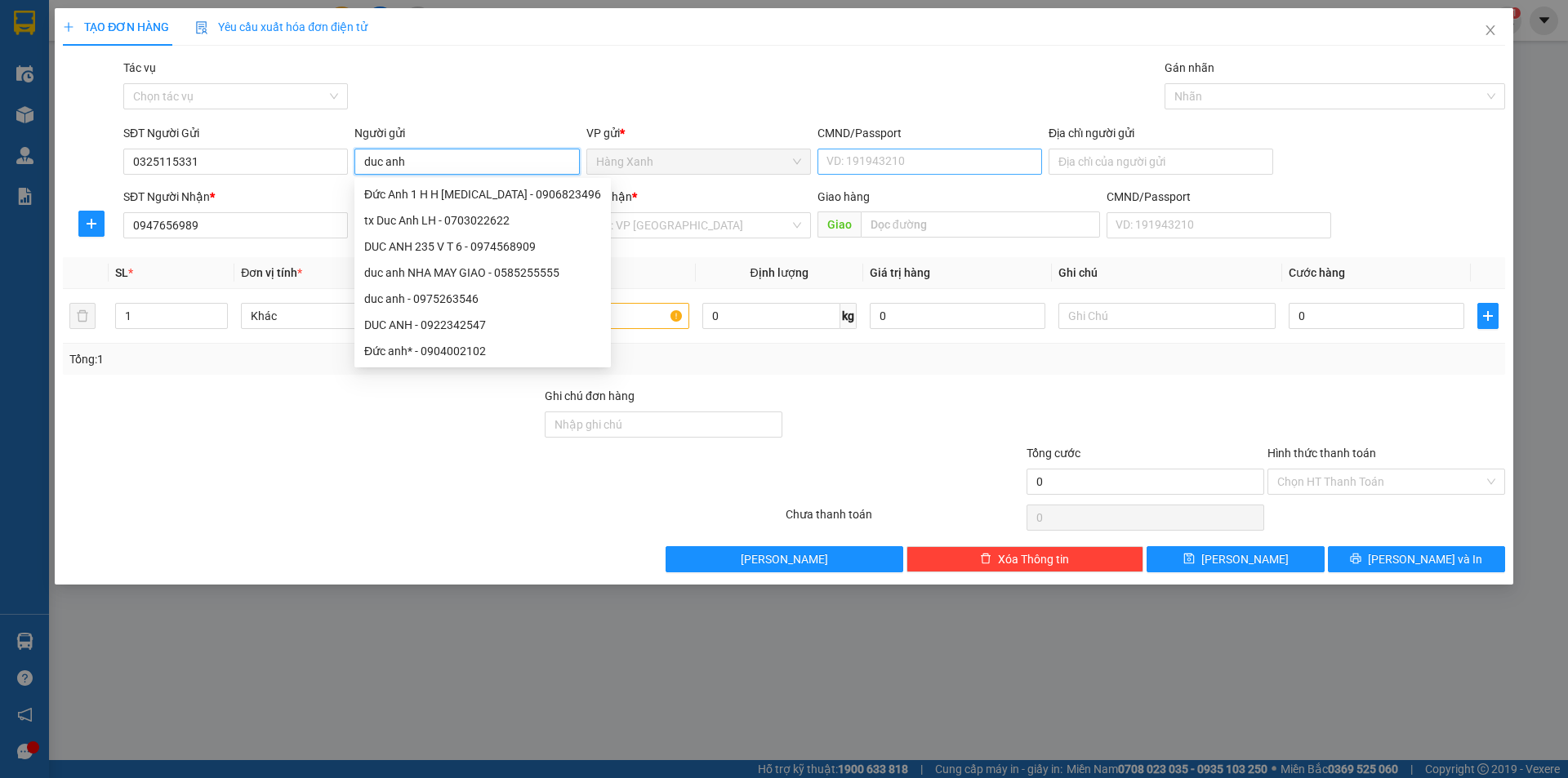
type input "duc anh"
click at [870, 155] on input "CMND/Passport" at bounding box center [929, 162] width 225 height 27
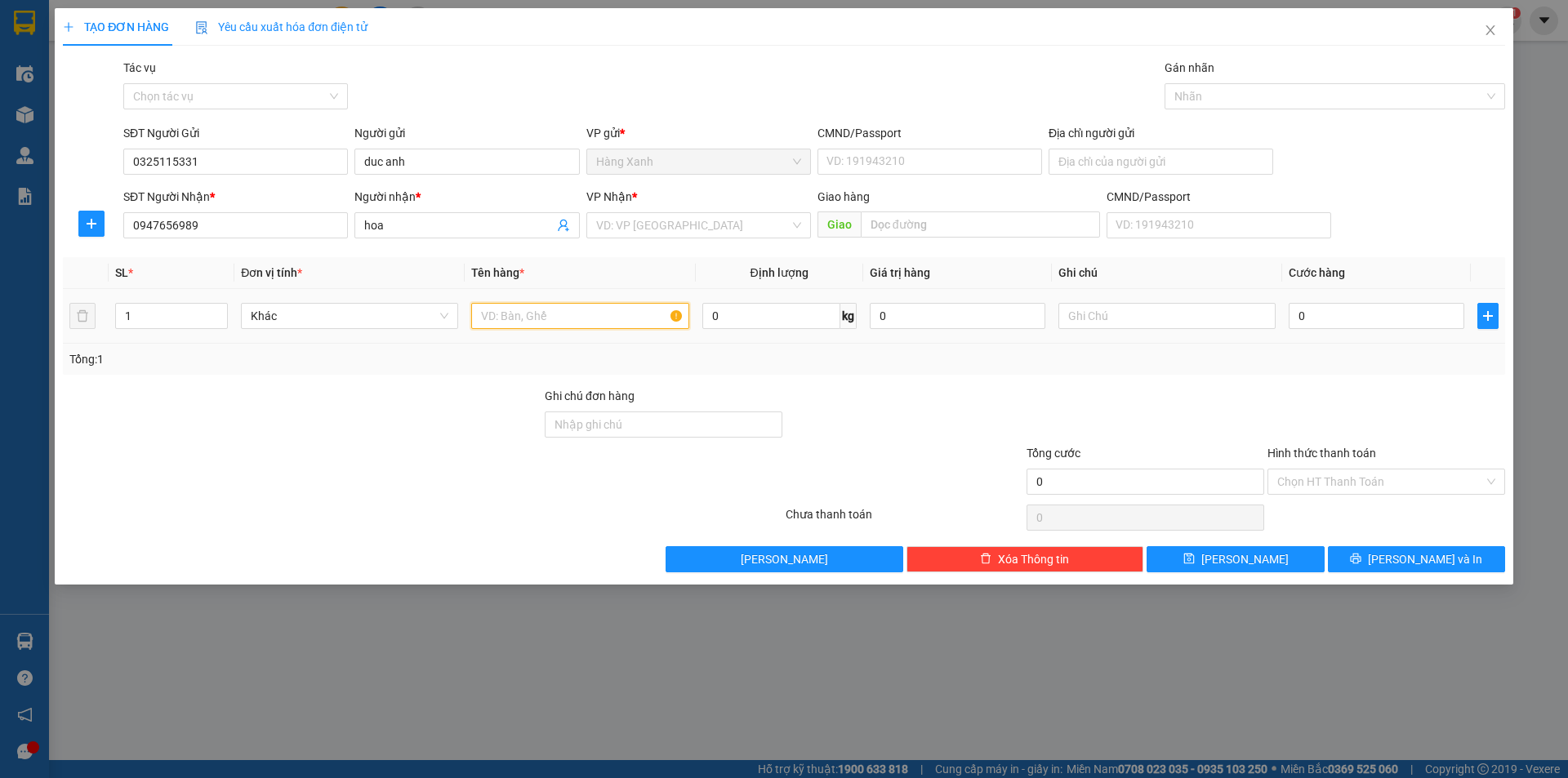
click at [652, 318] on input "text" at bounding box center [580, 317] width 218 height 27
type input "ba"
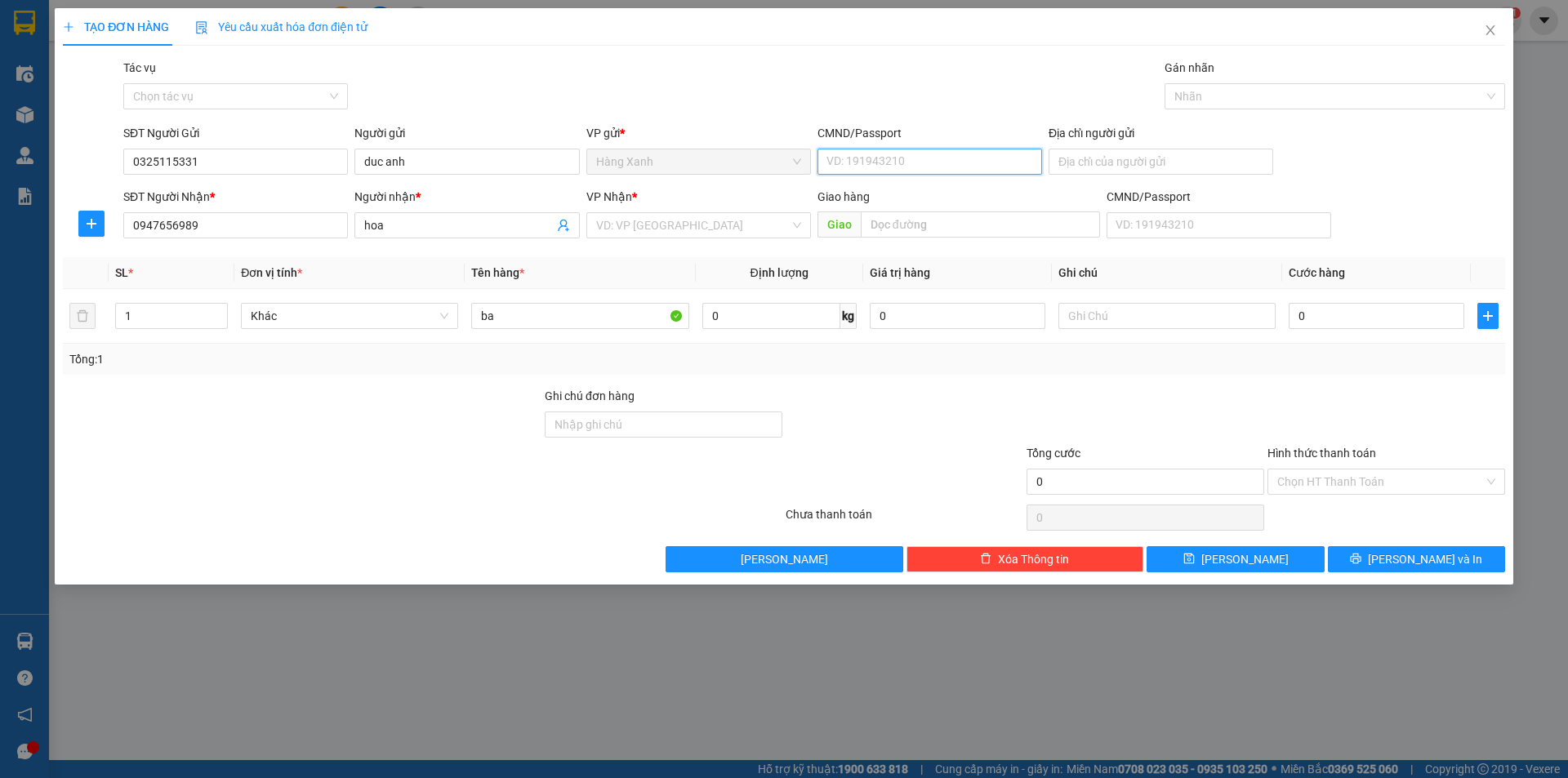
drag, startPoint x: 913, startPoint y: 166, endPoint x: 941, endPoint y: 155, distance: 30.1
click at [913, 165] on input "CMND/Passport" at bounding box center [929, 162] width 225 height 27
type input "077093009595"
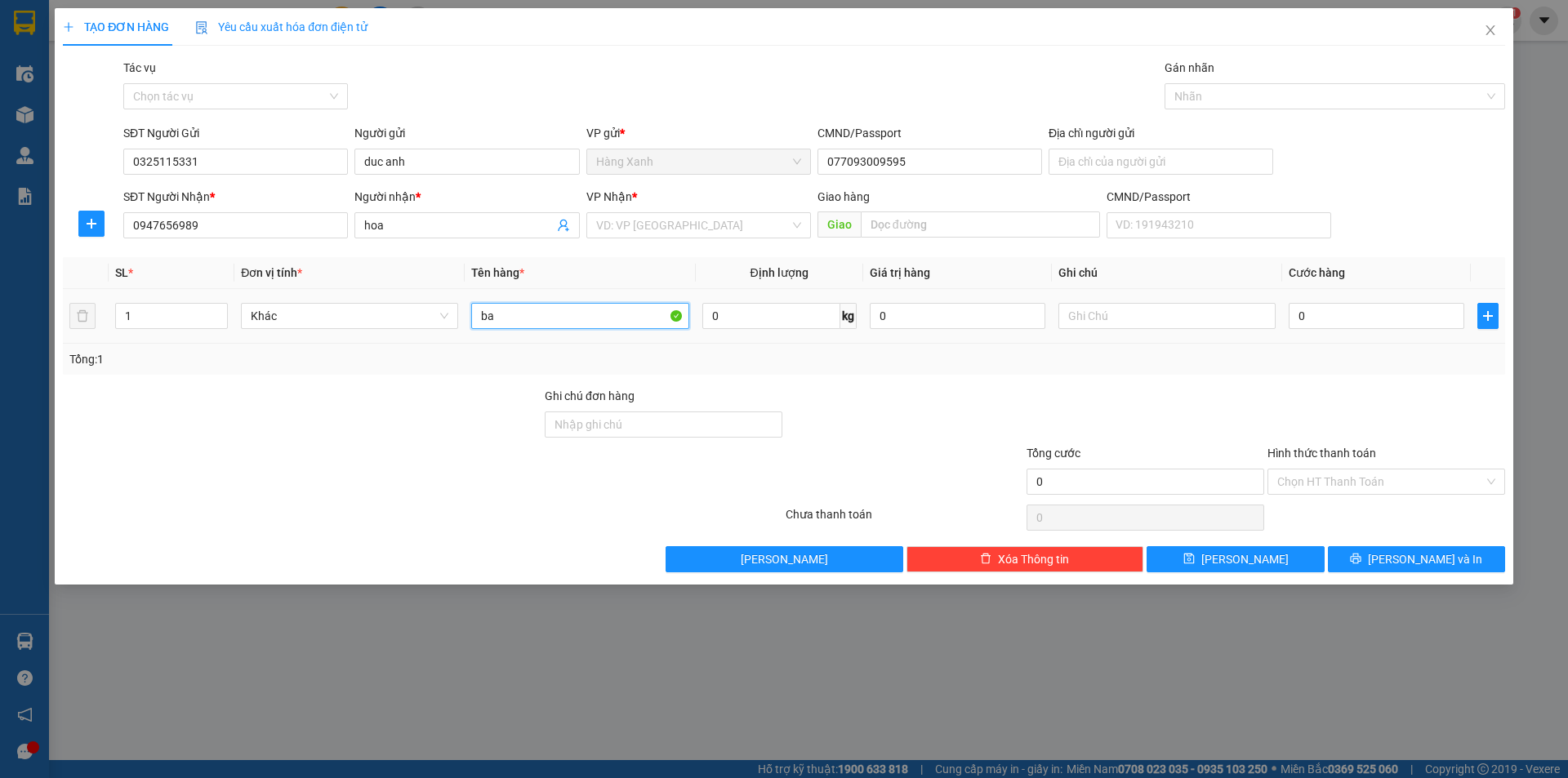
click at [494, 318] on input "ba" at bounding box center [580, 317] width 218 height 27
type input "bao nilon"
click at [1375, 317] on input "0" at bounding box center [1376, 317] width 176 height 27
type input "3"
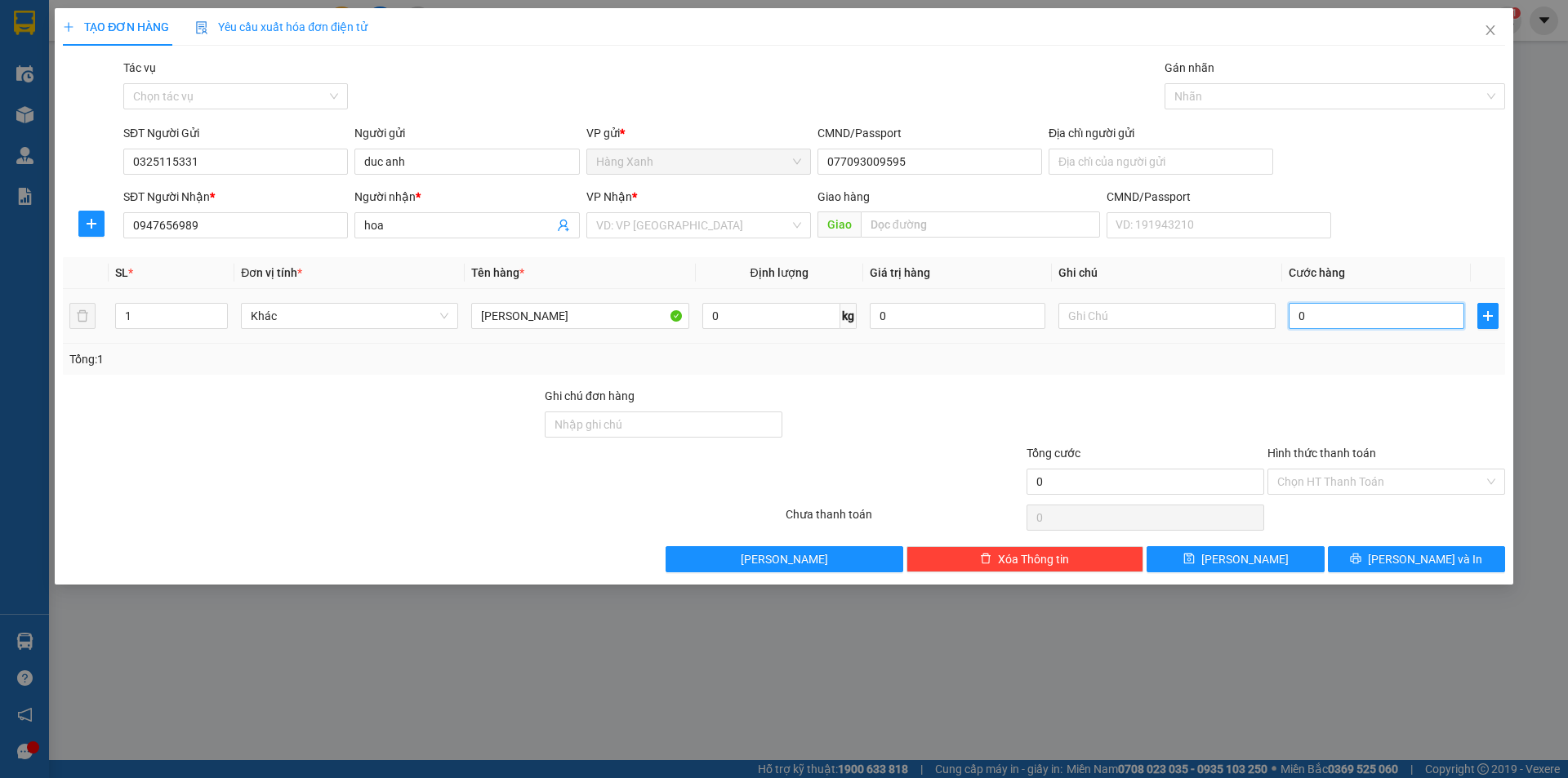
type input "3"
type input "30"
type input "30.000"
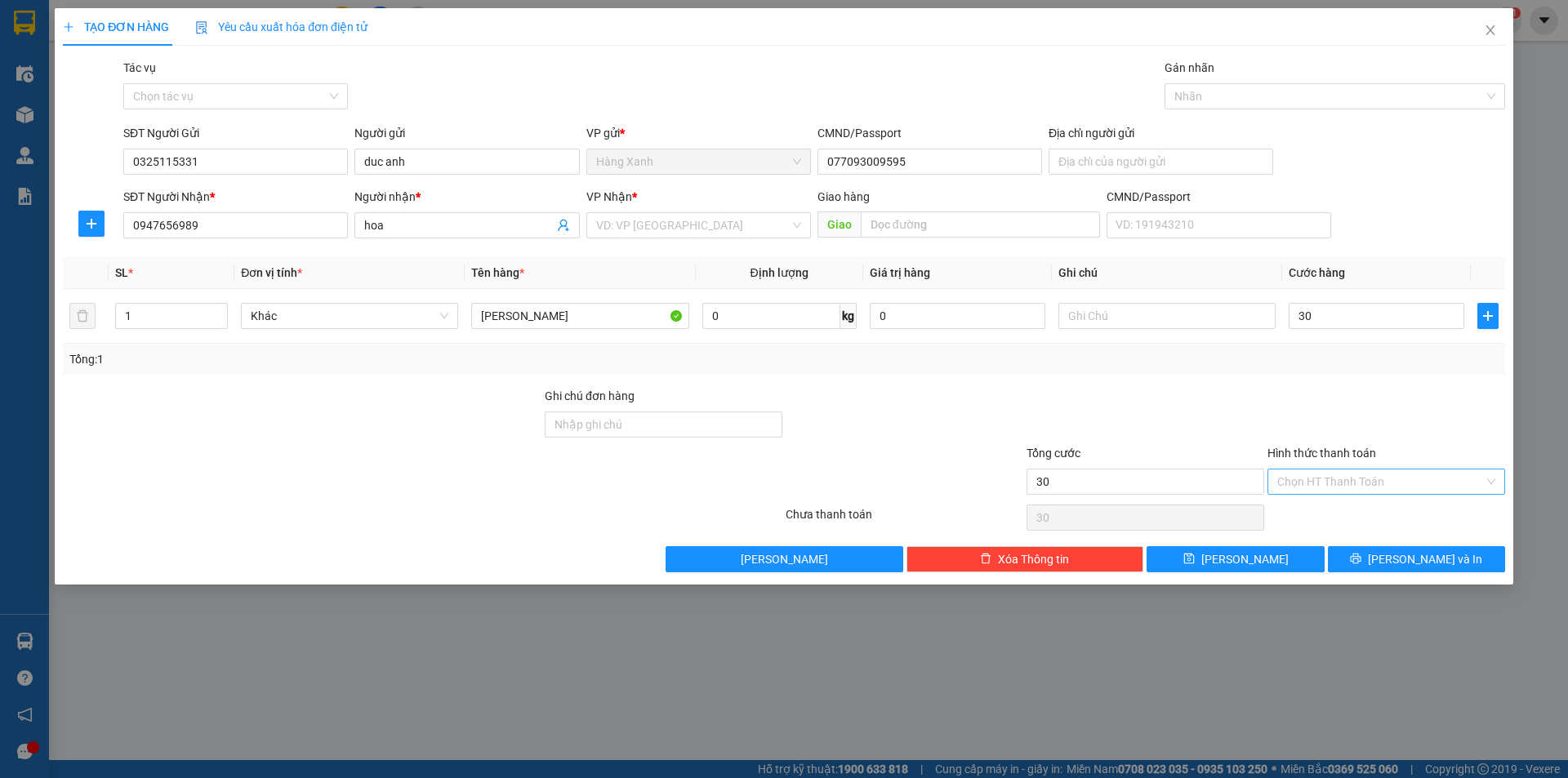
type input "30.000"
click at [1344, 476] on input "Hình thức thanh toán" at bounding box center [1381, 482] width 207 height 25
click at [1345, 507] on div "Tại văn phòng" at bounding box center [1386, 515] width 218 height 18
type input "0"
click at [1342, 557] on button "[PERSON_NAME] và In" at bounding box center [1417, 560] width 177 height 27
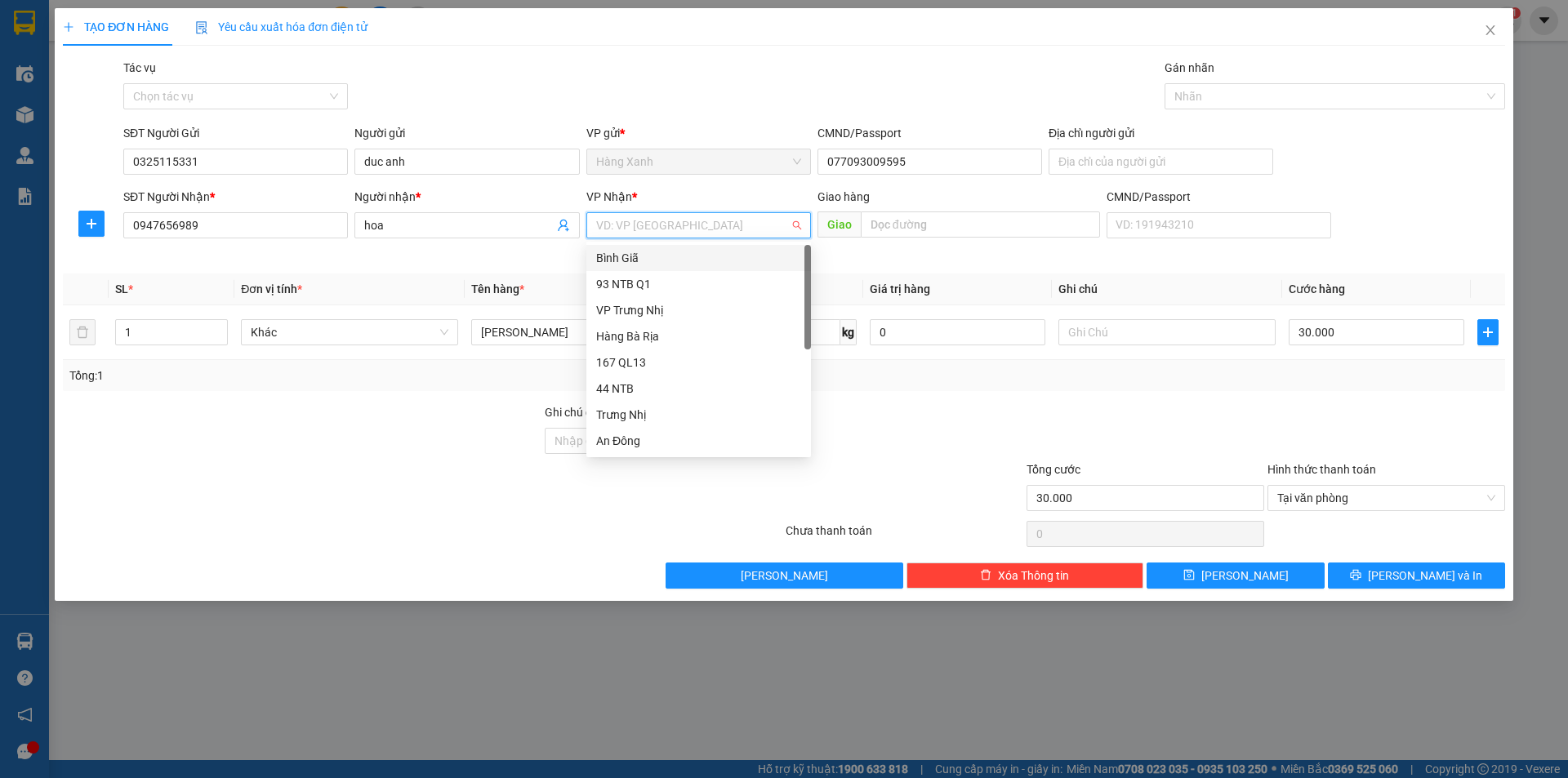
click at [656, 233] on input "search" at bounding box center [692, 225] width 194 height 25
click at [633, 252] on div "Bình Giã" at bounding box center [699, 258] width 205 height 18
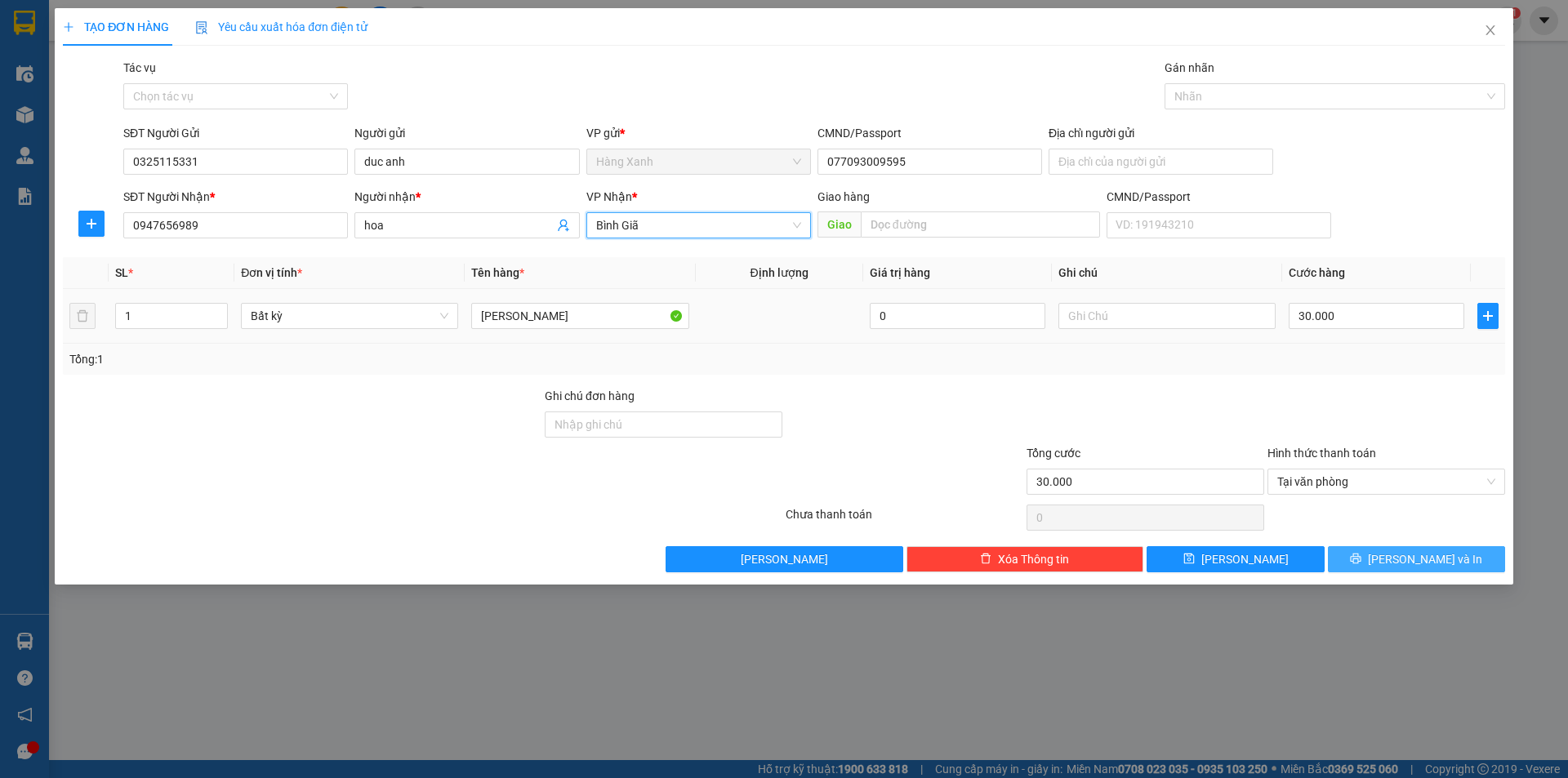
click at [1425, 550] on span "[PERSON_NAME] và In" at bounding box center [1425, 559] width 114 height 18
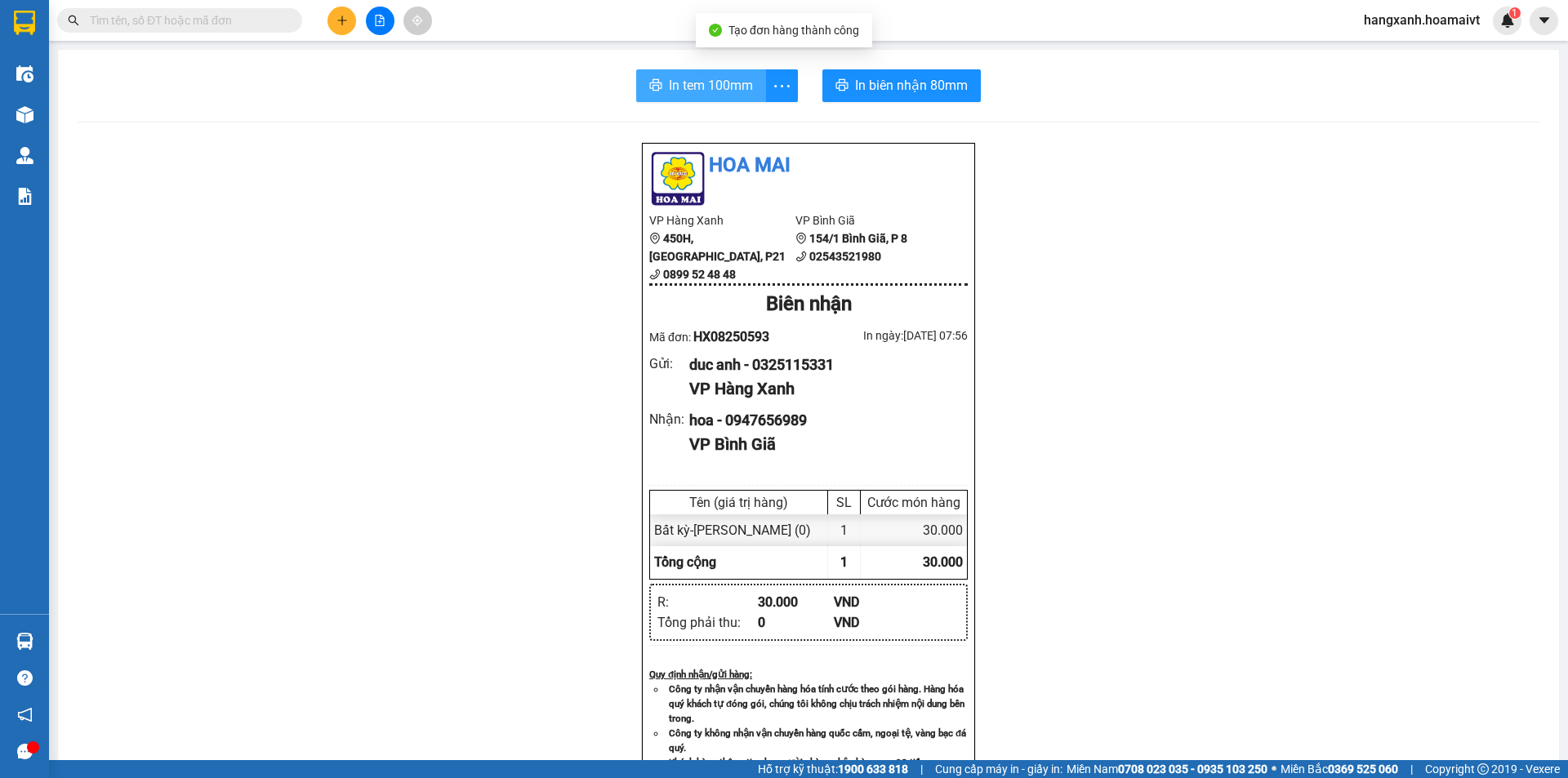
drag, startPoint x: 690, startPoint y: 80, endPoint x: 860, endPoint y: 355, distance: 323.3
click at [691, 86] on span "In tem 100mm" at bounding box center [710, 85] width 84 height 20
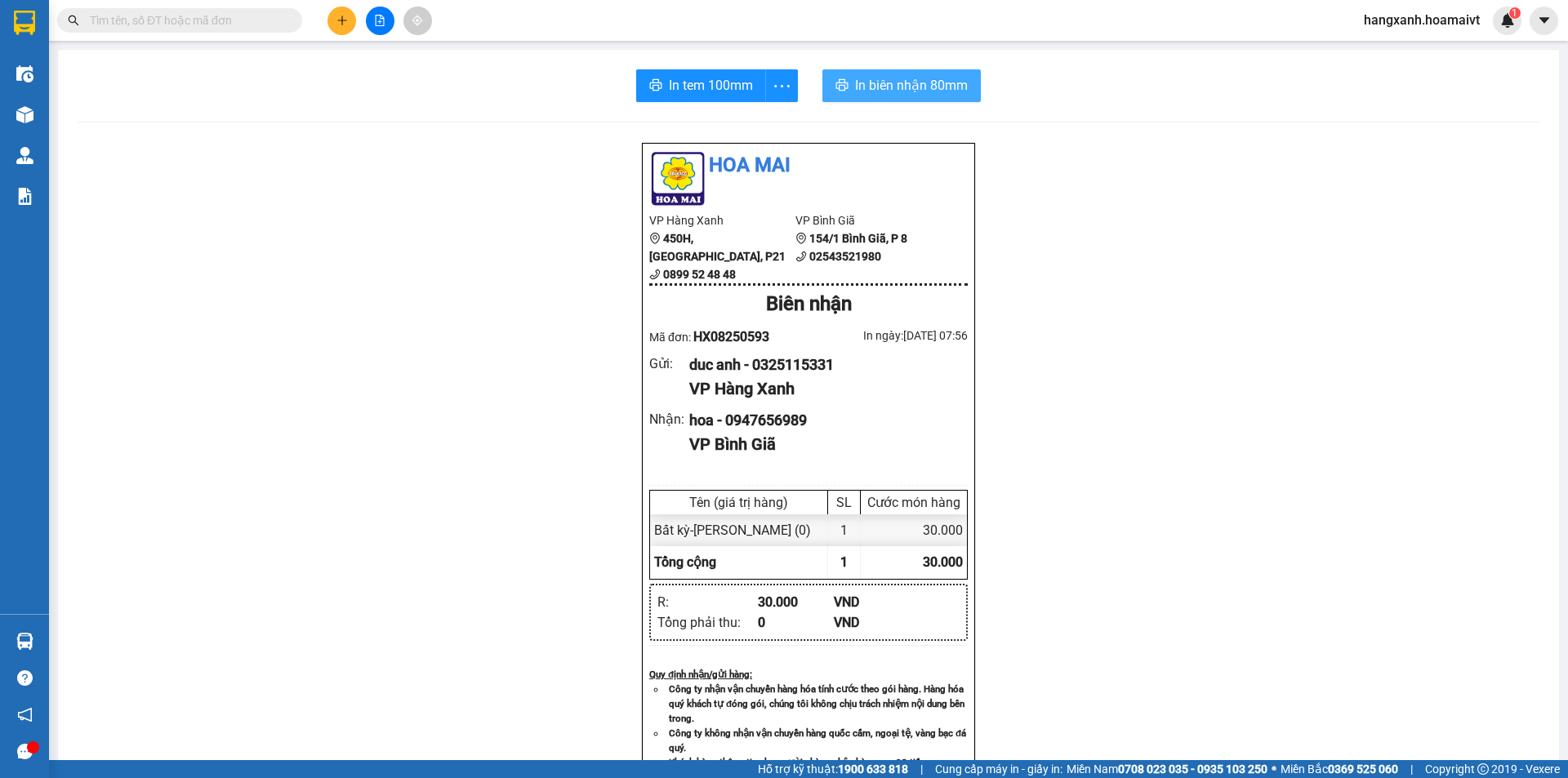
click at [865, 81] on span "In biên nhận 80mm" at bounding box center [911, 85] width 112 height 20
click at [347, 20] on icon "plus" at bounding box center [341, 20] width 11 height 11
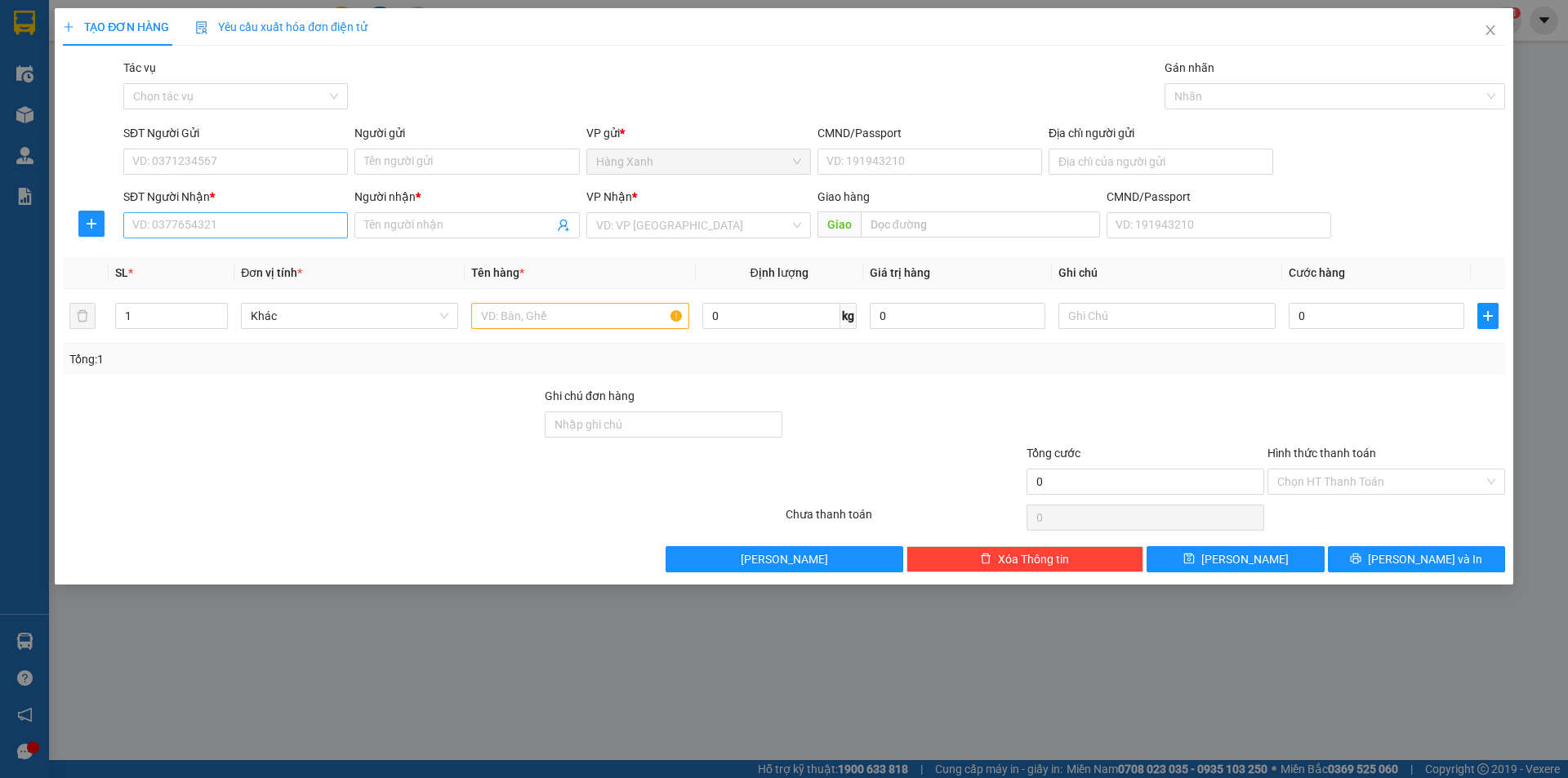
drag, startPoint x: 141, startPoint y: 206, endPoint x: 144, endPoint y: 229, distance: 23.2
click at [142, 212] on div "SĐT Người Nhận * VD: 0377654321" at bounding box center [235, 216] width 225 height 57
click at [144, 233] on input "SĐT Người Nhận *" at bounding box center [235, 225] width 225 height 27
type input "0931802352"
click at [170, 262] on div "0931802352 - đức" at bounding box center [236, 258] width 205 height 18
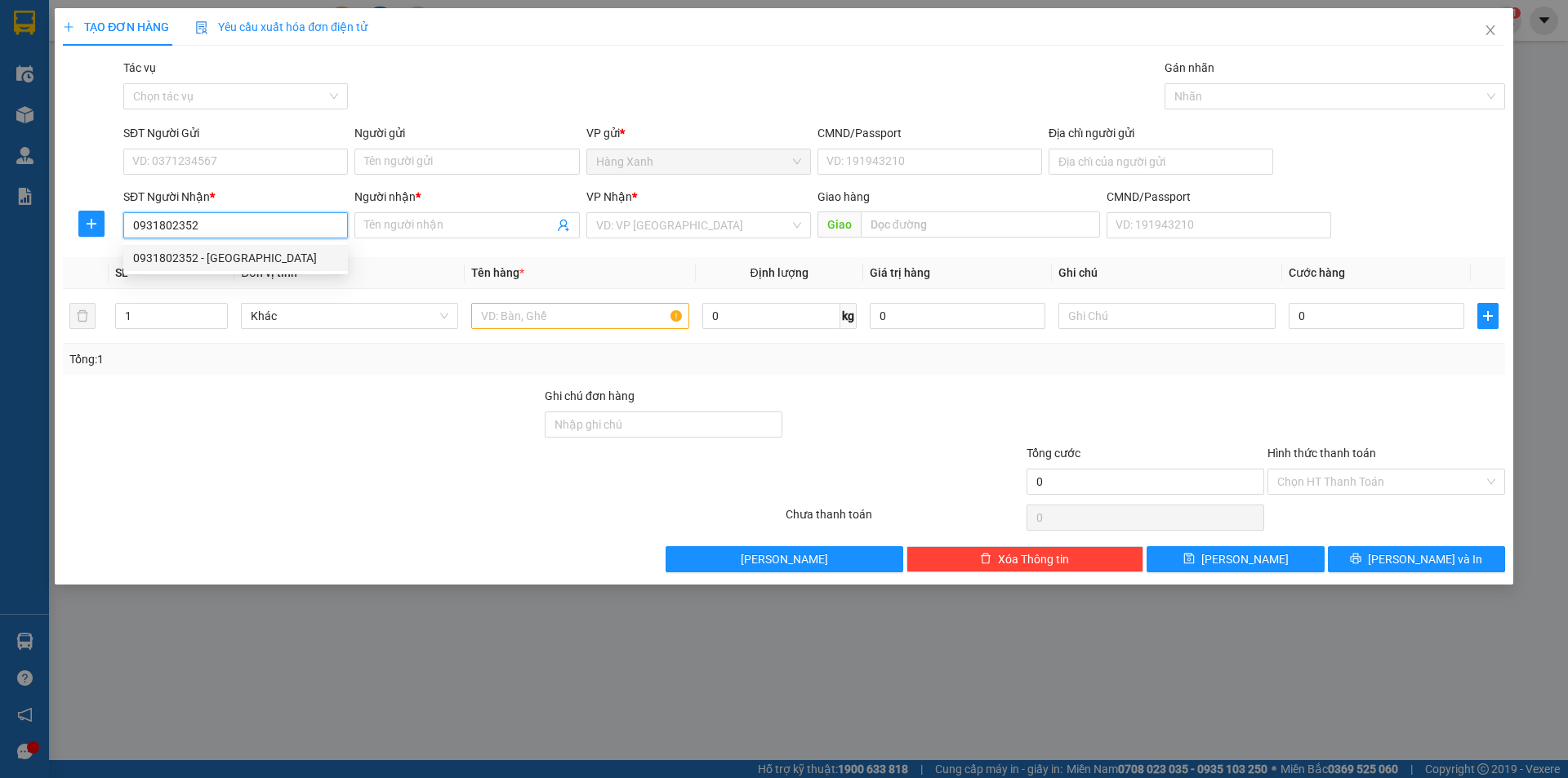
type input "đức"
type input "cái mép"
type input "0931802352"
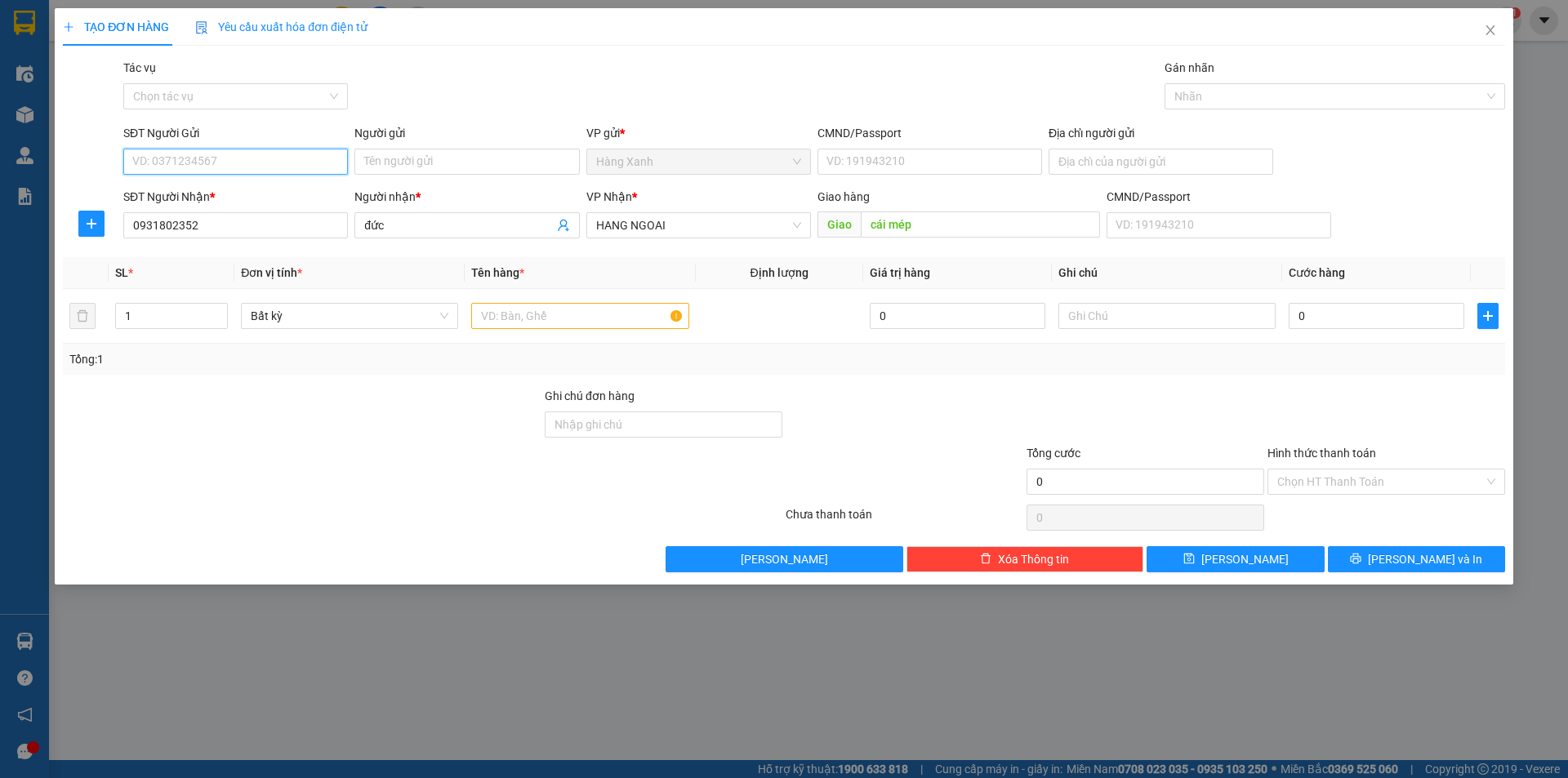
click at [241, 155] on input "SĐT Người Gửi" at bounding box center [235, 162] width 225 height 27
click at [206, 224] on div "0931553903 - chi loan" at bounding box center [236, 220] width 205 height 18
type input "0931553903"
type input "chi loan"
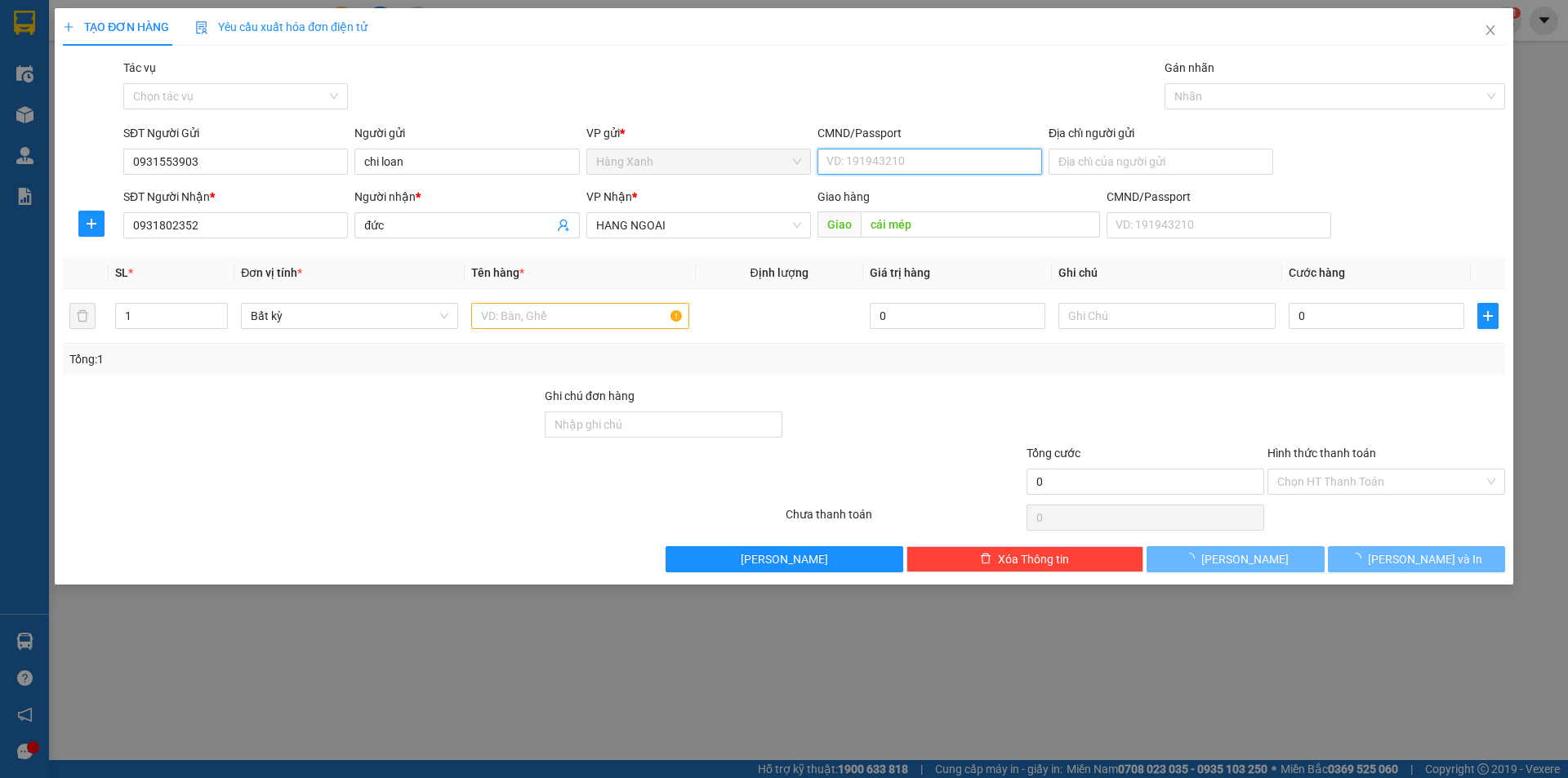
click at [970, 157] on input "CMND/Passport" at bounding box center [929, 162] width 225 height 27
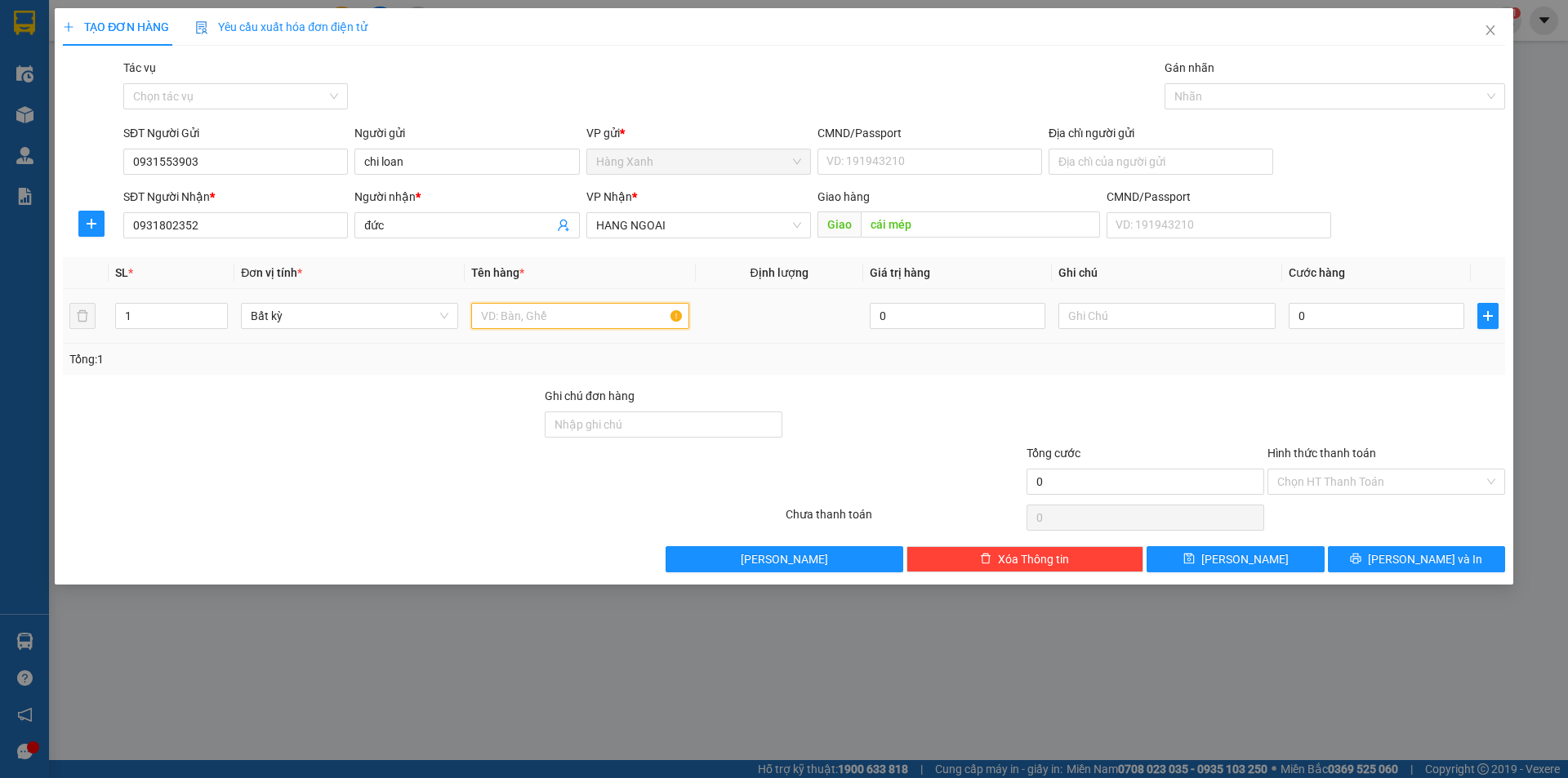
drag, startPoint x: 504, startPoint y: 317, endPoint x: 477, endPoint y: 319, distance: 27.1
click at [501, 318] on input "text" at bounding box center [580, 317] width 218 height 27
type input "thung"
click at [1354, 318] on input "0" at bounding box center [1376, 317] width 176 height 27
type input "4"
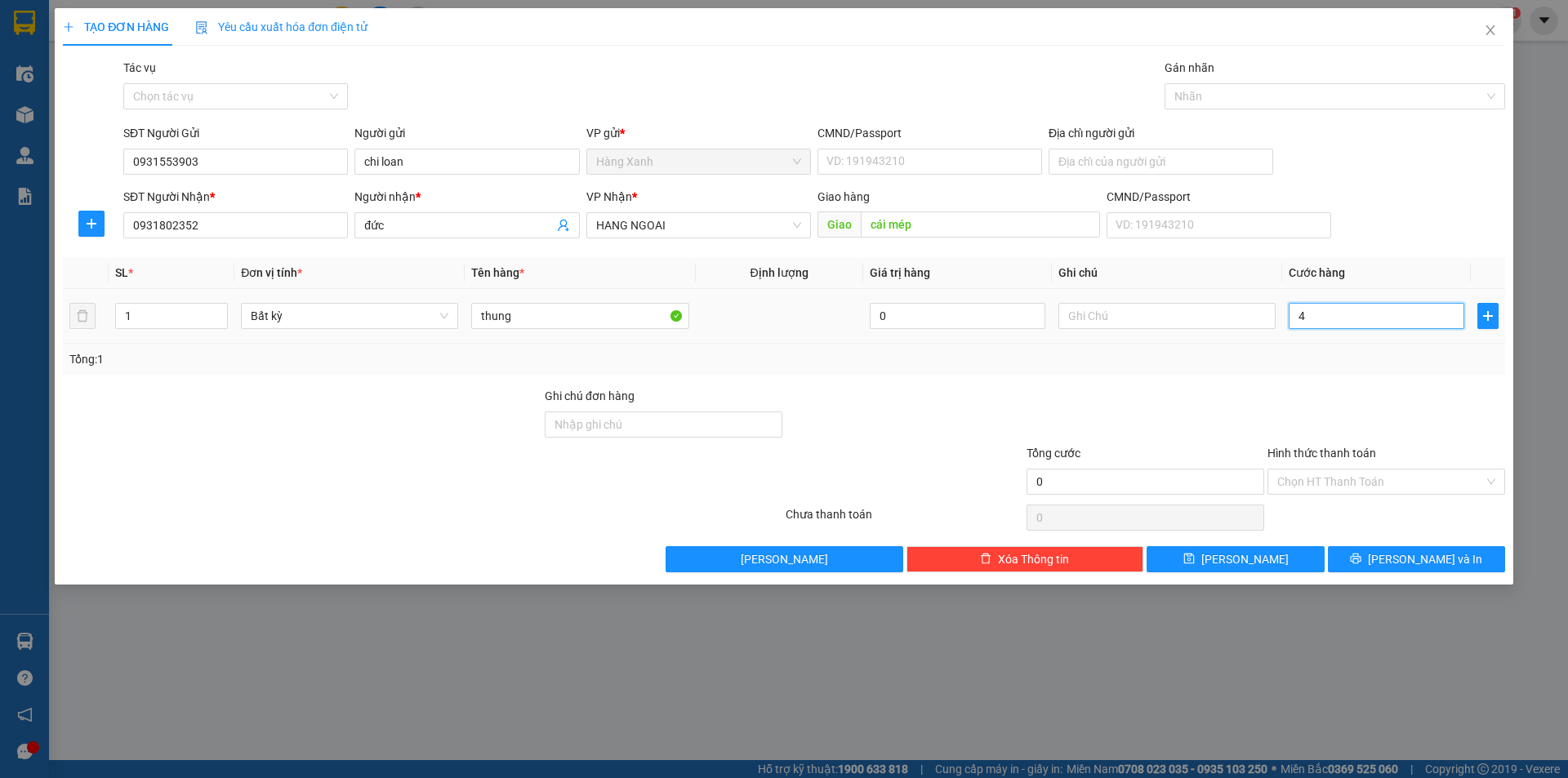
type input "4"
type input "40"
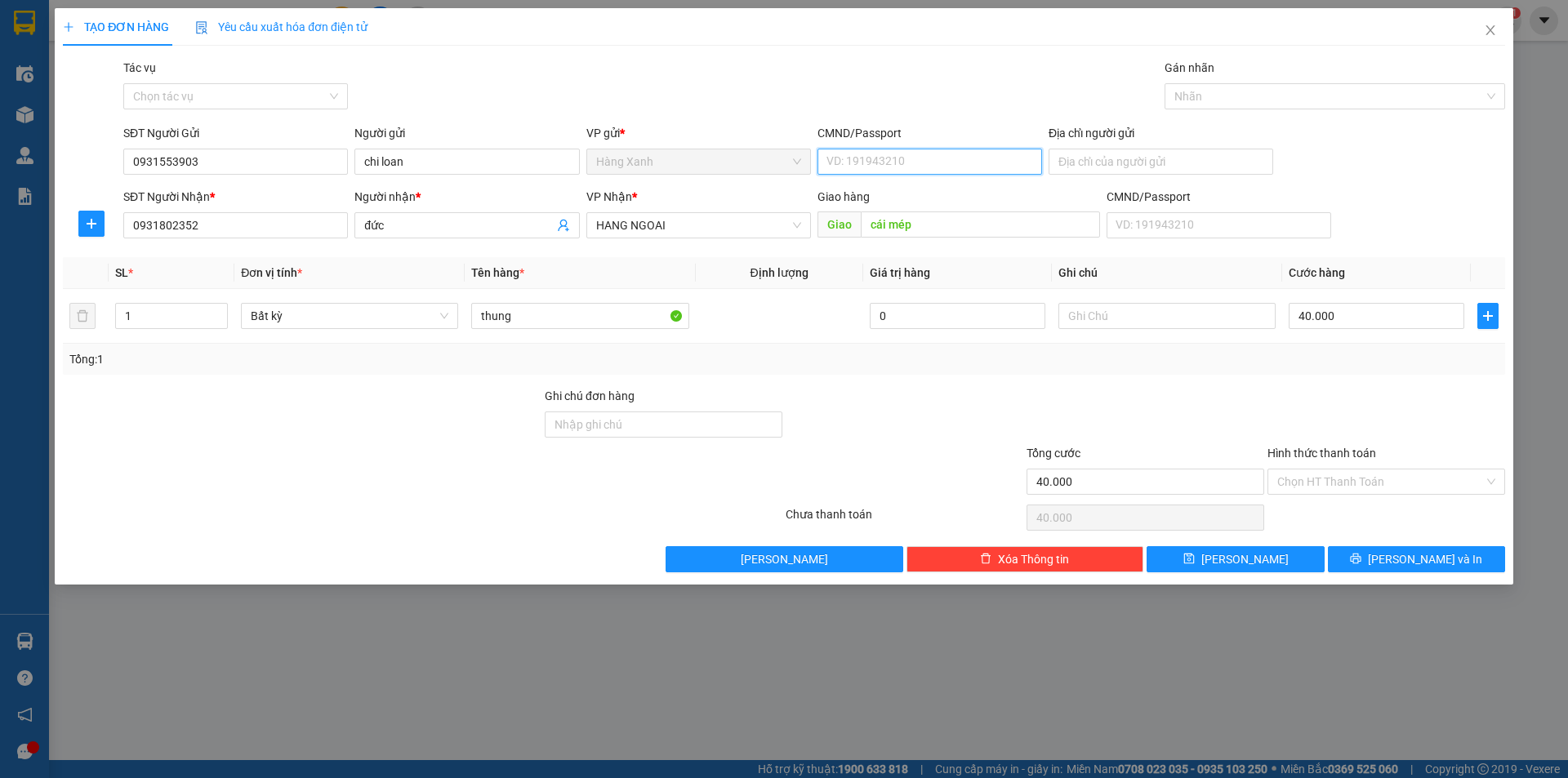
click at [914, 169] on input "CMND/Passport" at bounding box center [929, 162] width 225 height 27
click at [1419, 560] on span "[PERSON_NAME] và In" at bounding box center [1425, 559] width 114 height 18
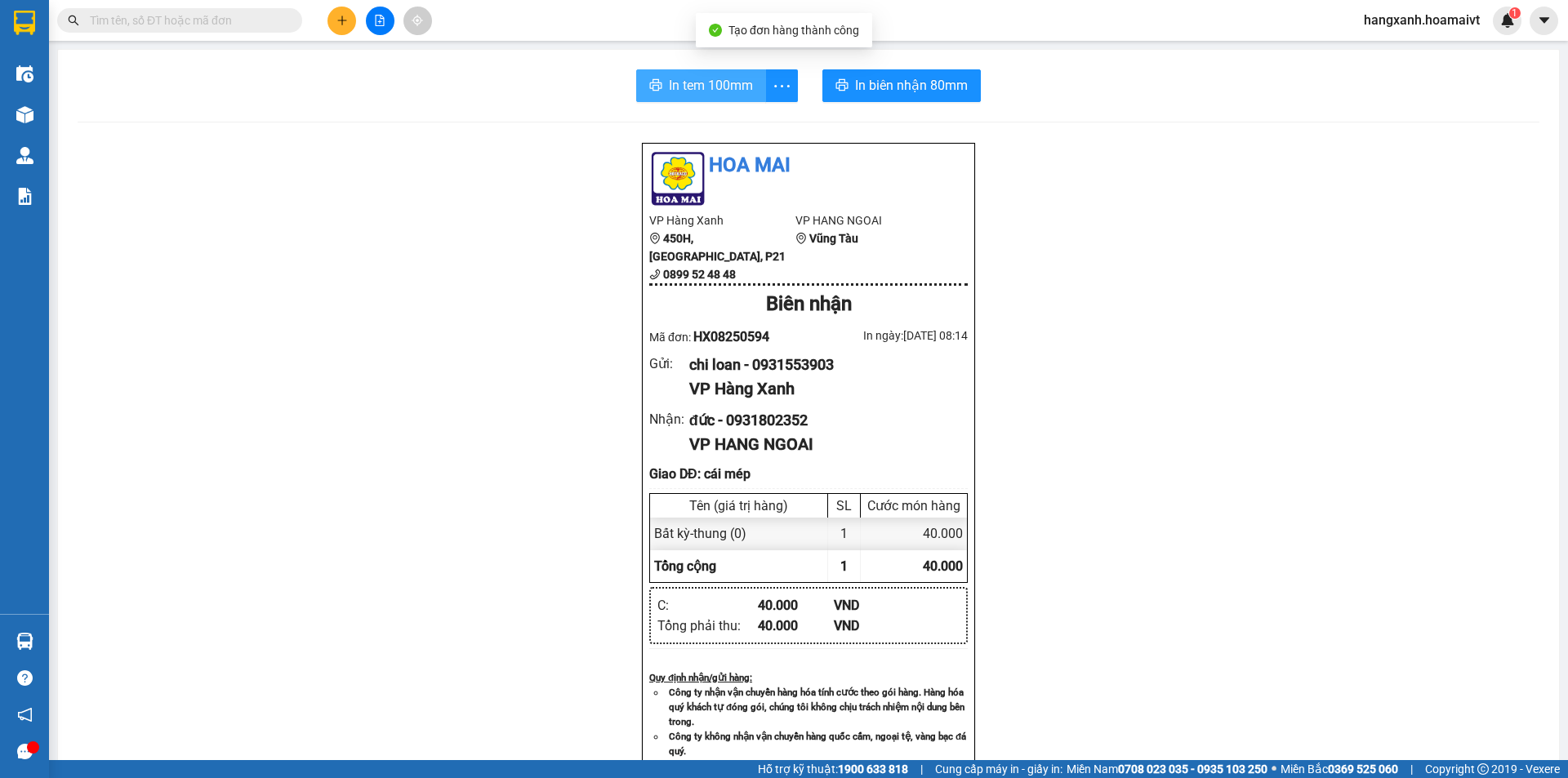
click at [710, 78] on span "In tem 100mm" at bounding box center [710, 85] width 84 height 20
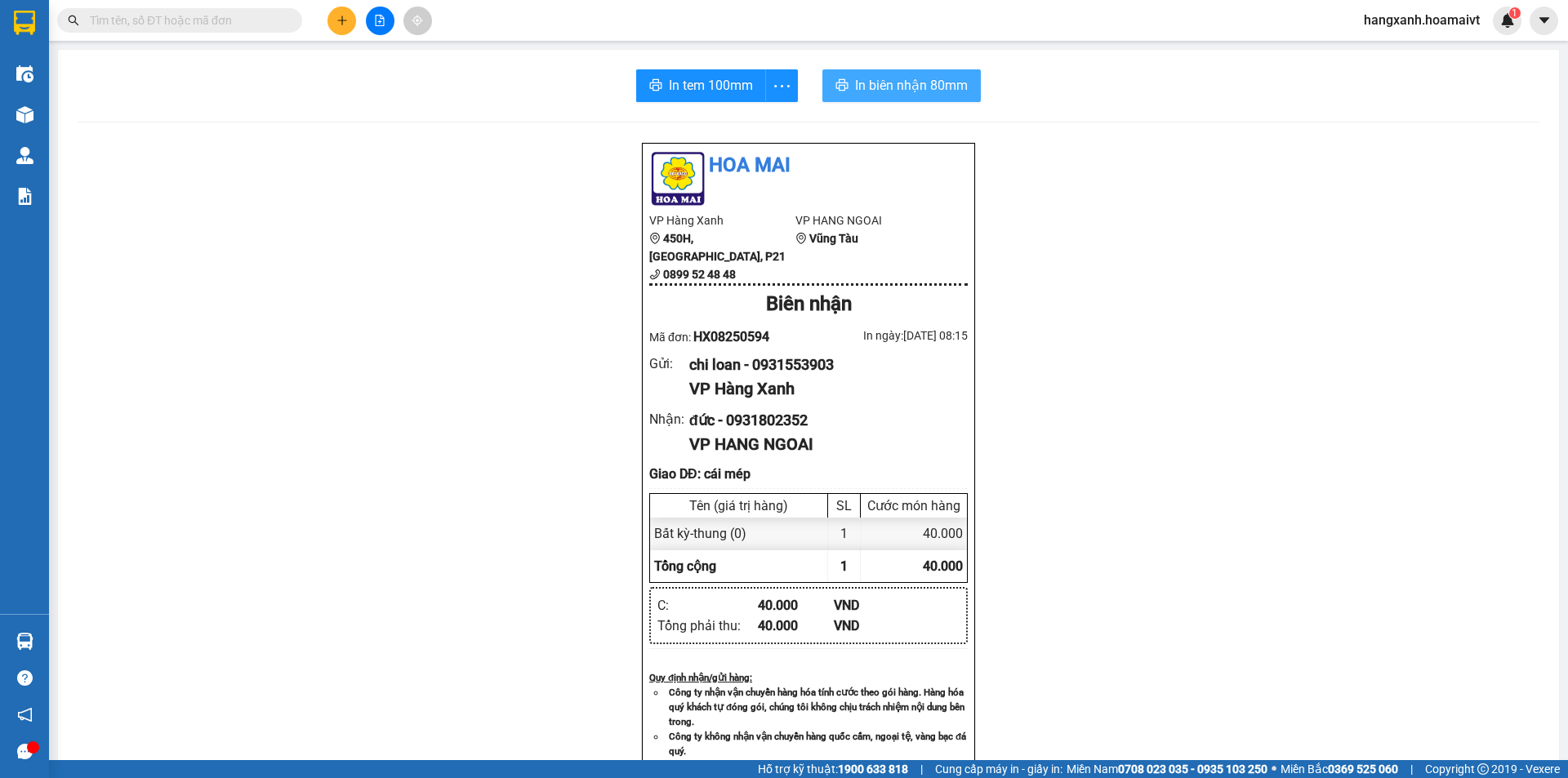
click at [852, 74] on button "In biên nhận 80mm" at bounding box center [901, 85] width 158 height 33
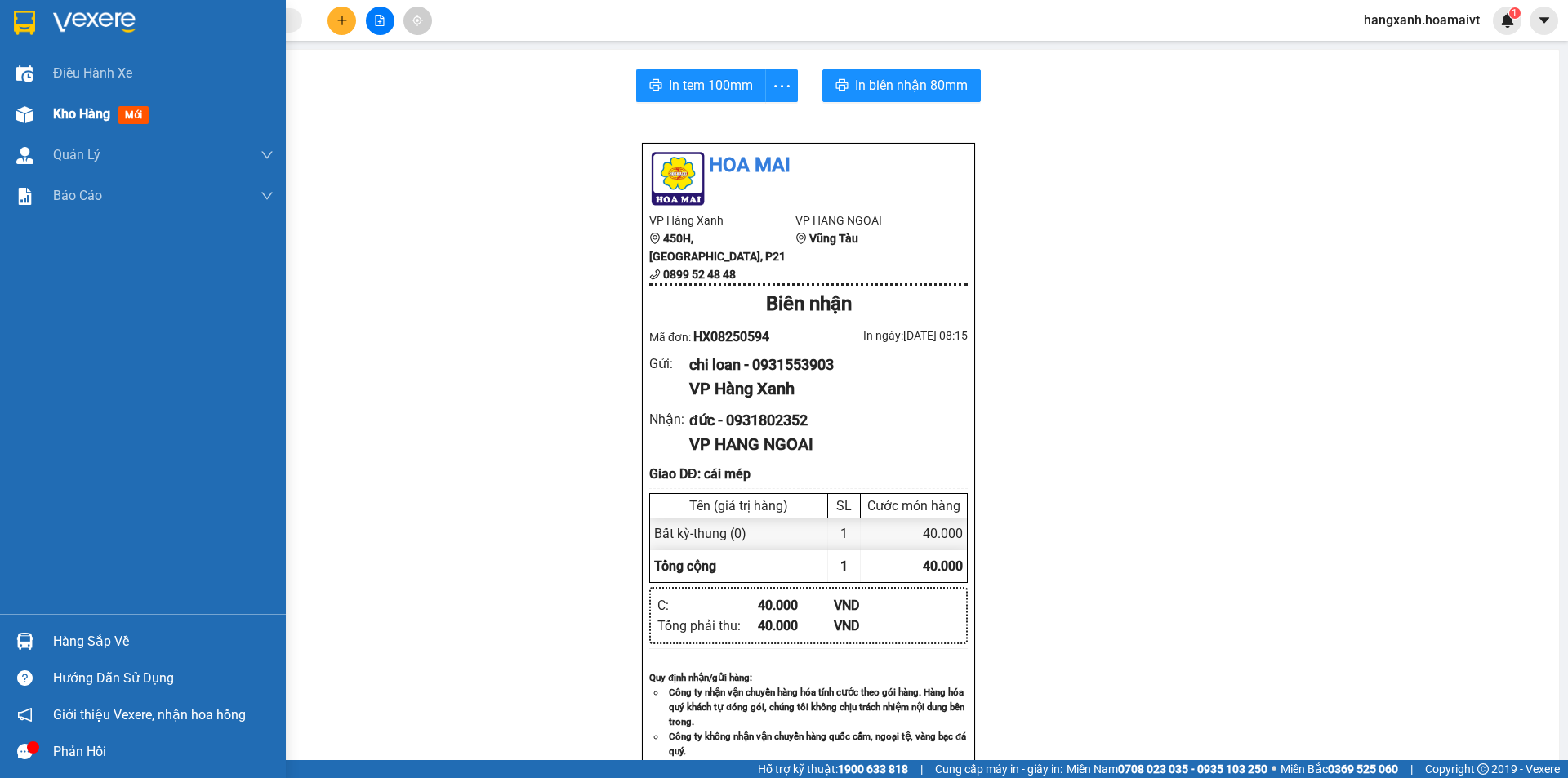
click at [129, 113] on span "mới" at bounding box center [134, 115] width 30 height 18
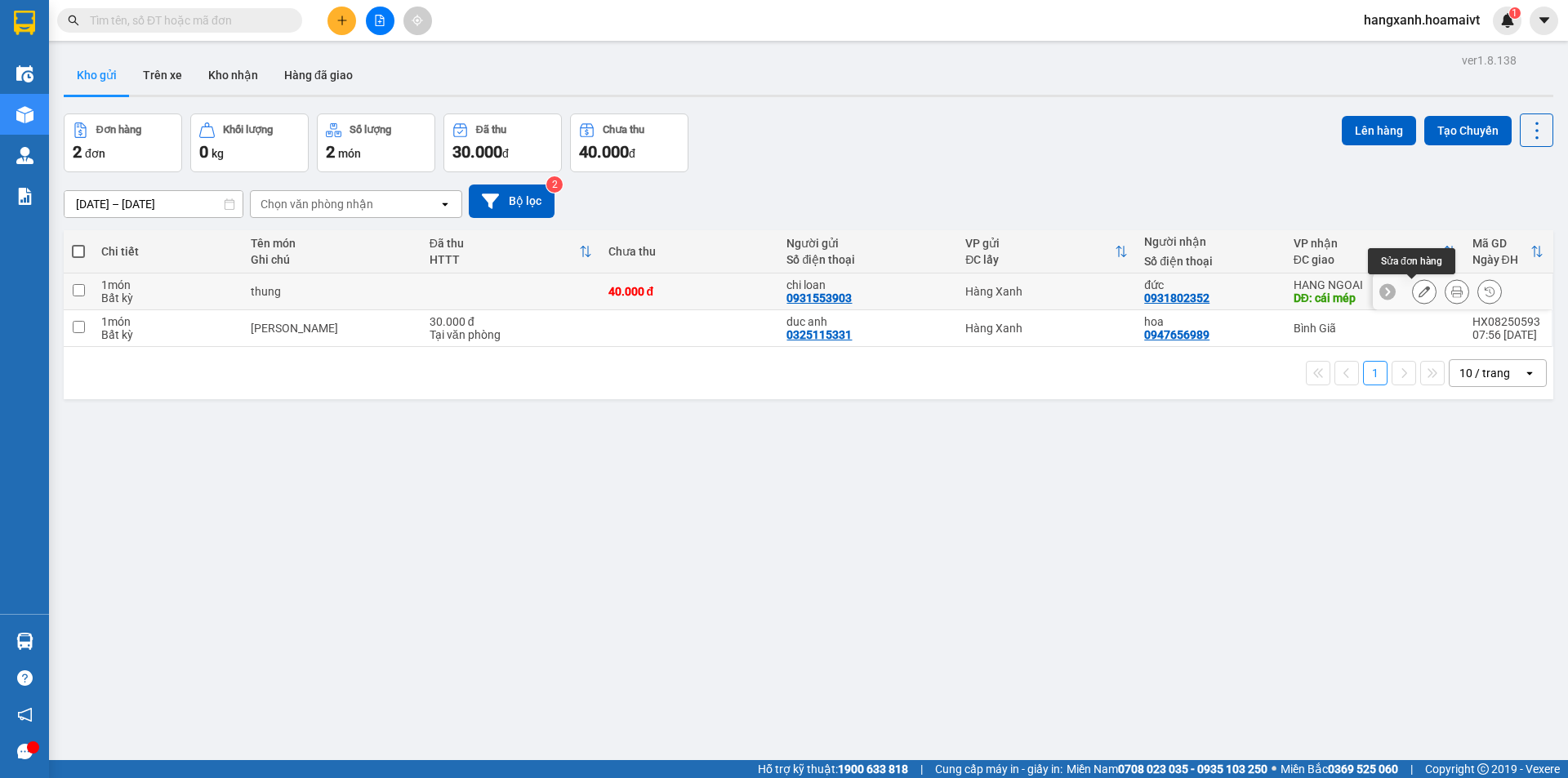
click at [1419, 294] on icon at bounding box center [1424, 291] width 11 height 11
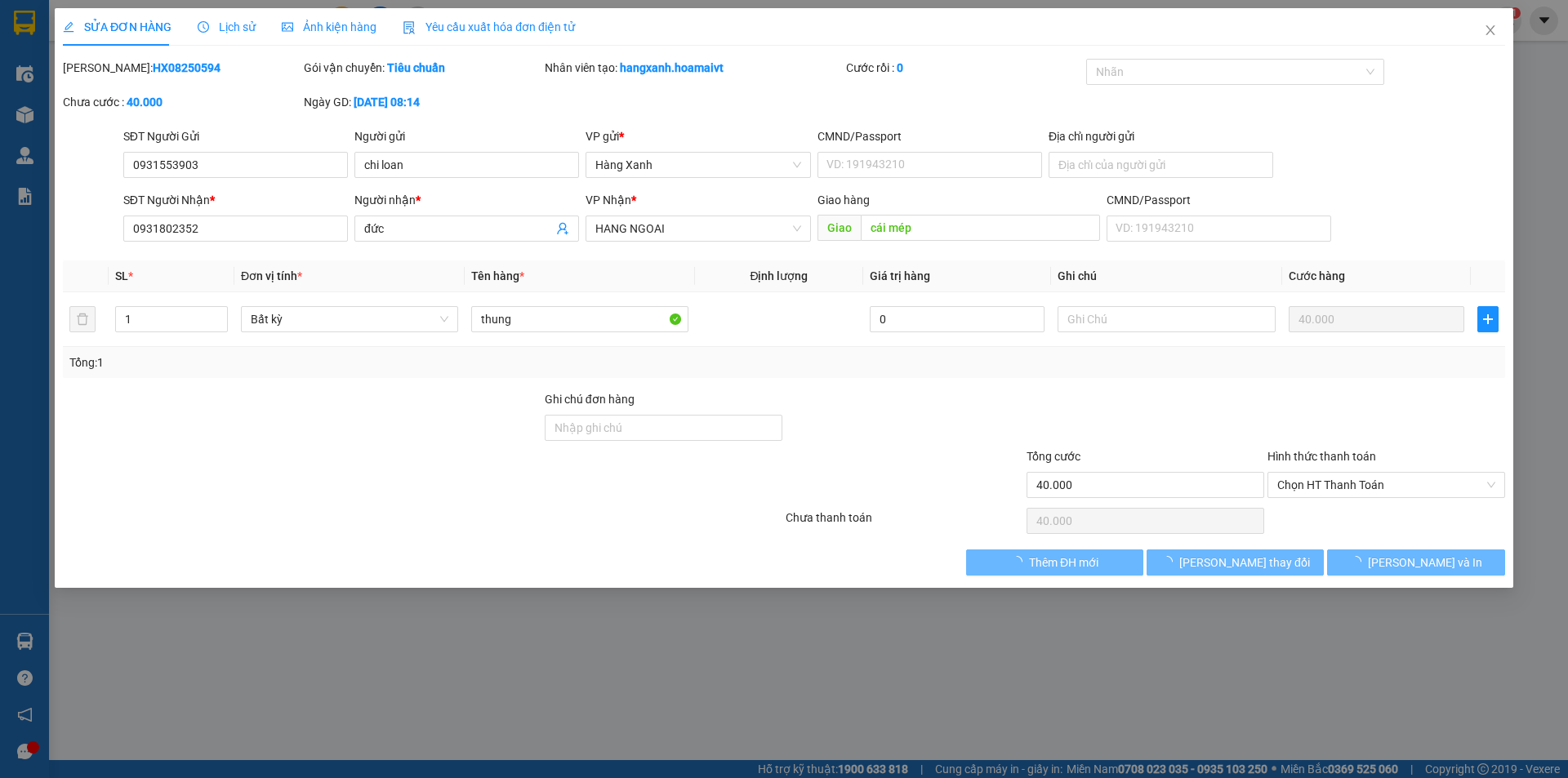
type input "0931553903"
type input "chi loan"
type input "0931802352"
type input "đức"
type input "cái mép"
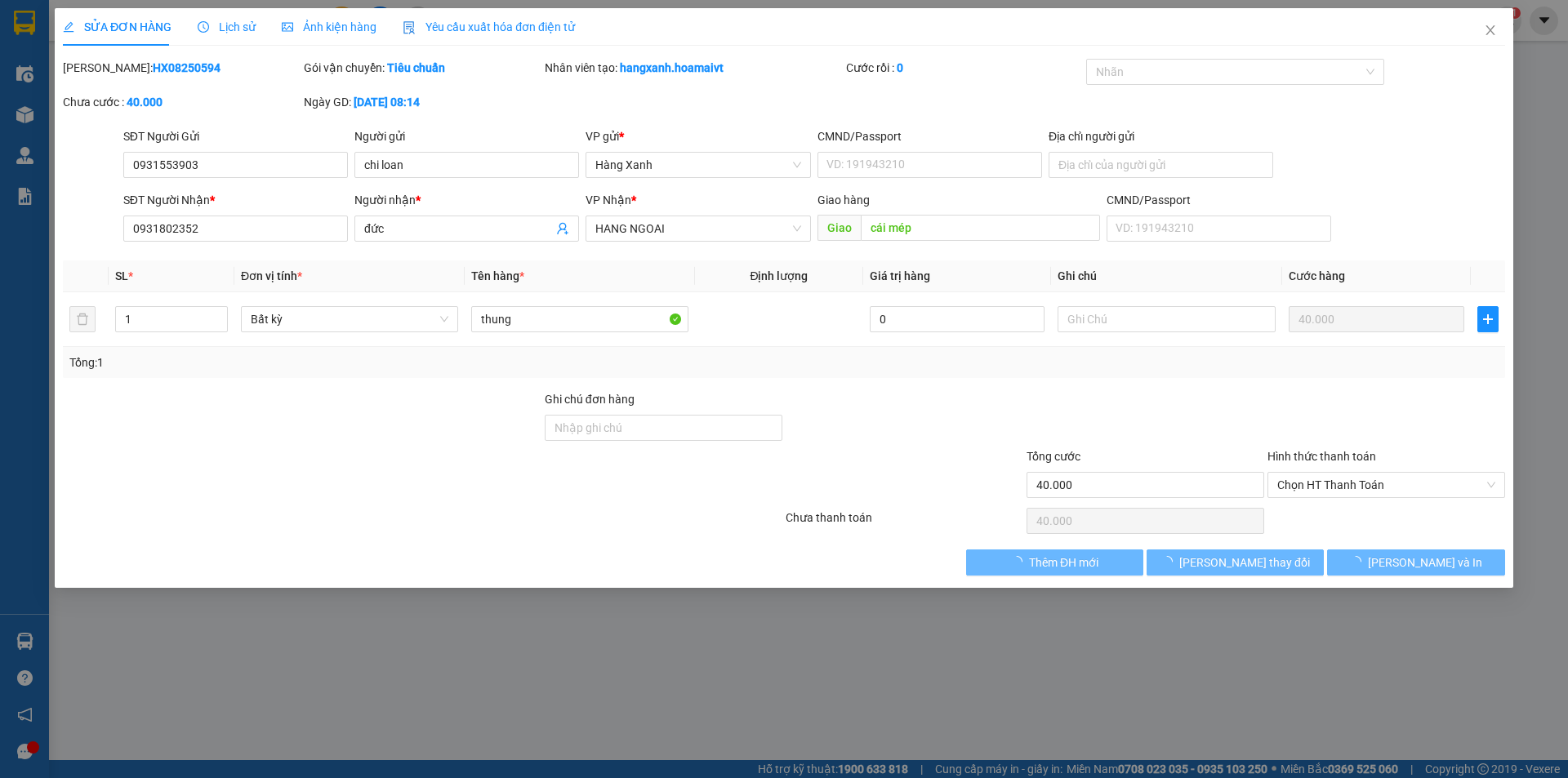
type input "40.000"
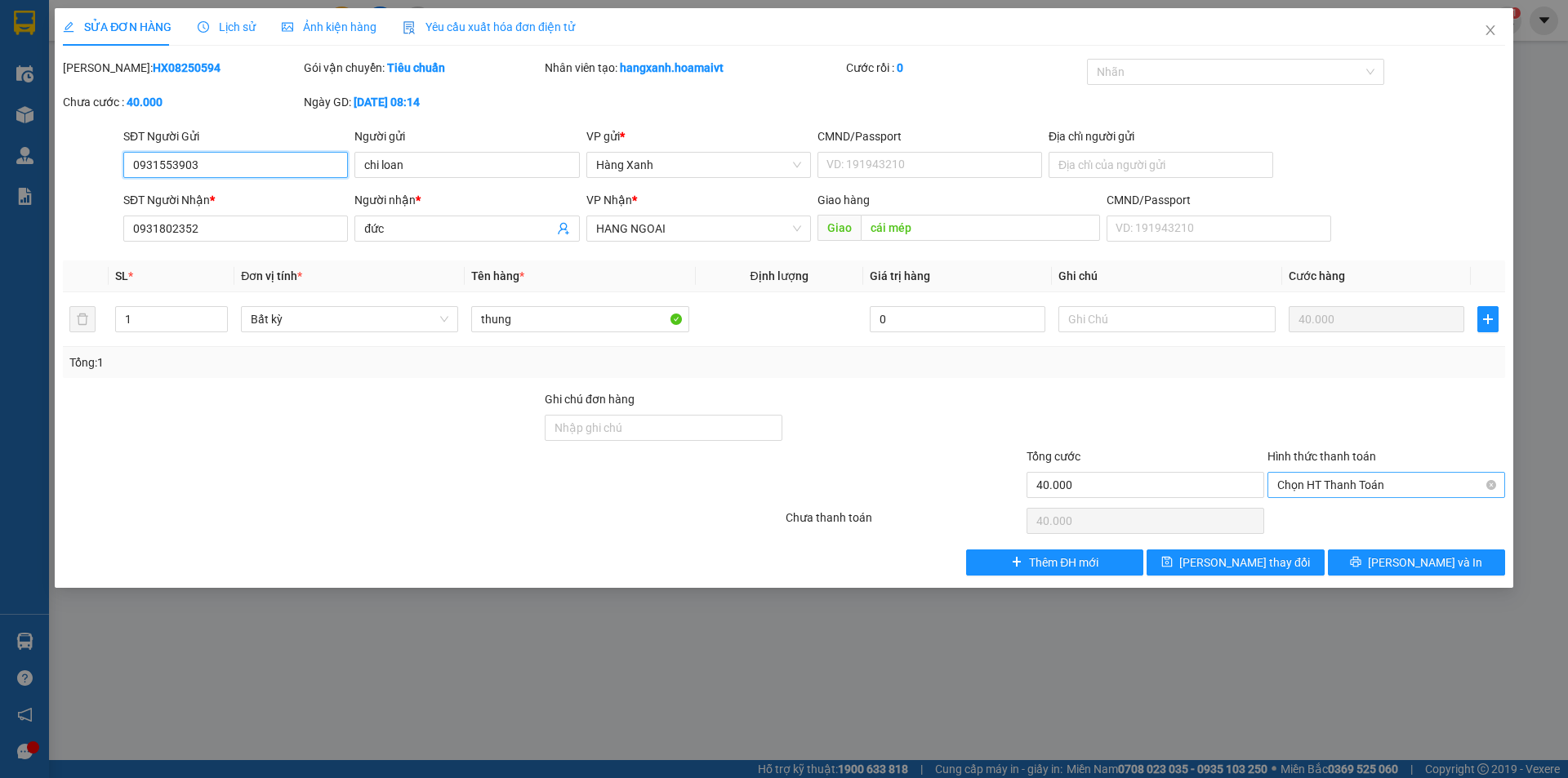
click at [1360, 482] on span "Chọn HT Thanh Toán" at bounding box center [1386, 485] width 218 height 25
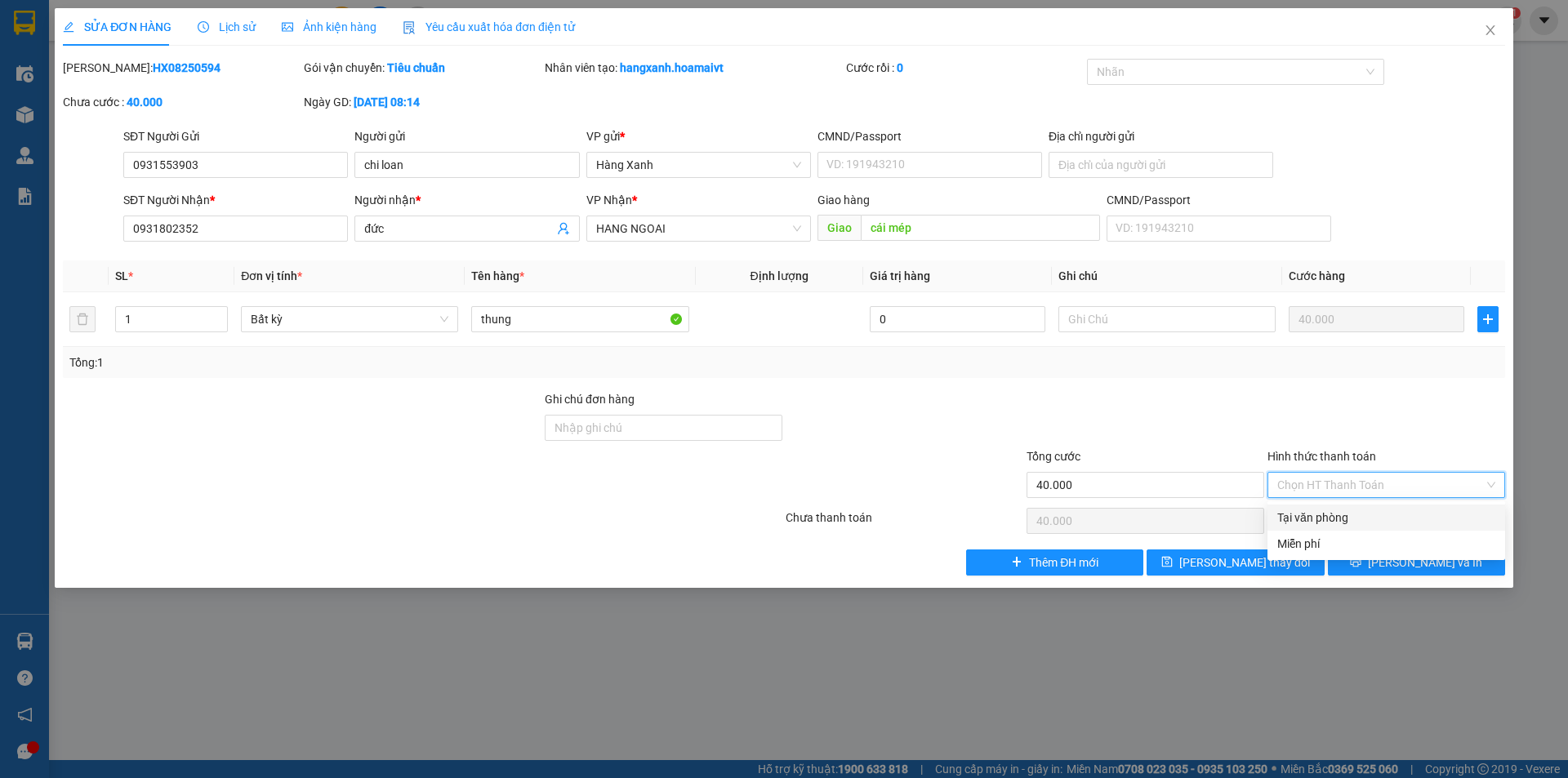
click at [1315, 517] on div "Tại văn phòng" at bounding box center [1386, 517] width 218 height 18
type input "0"
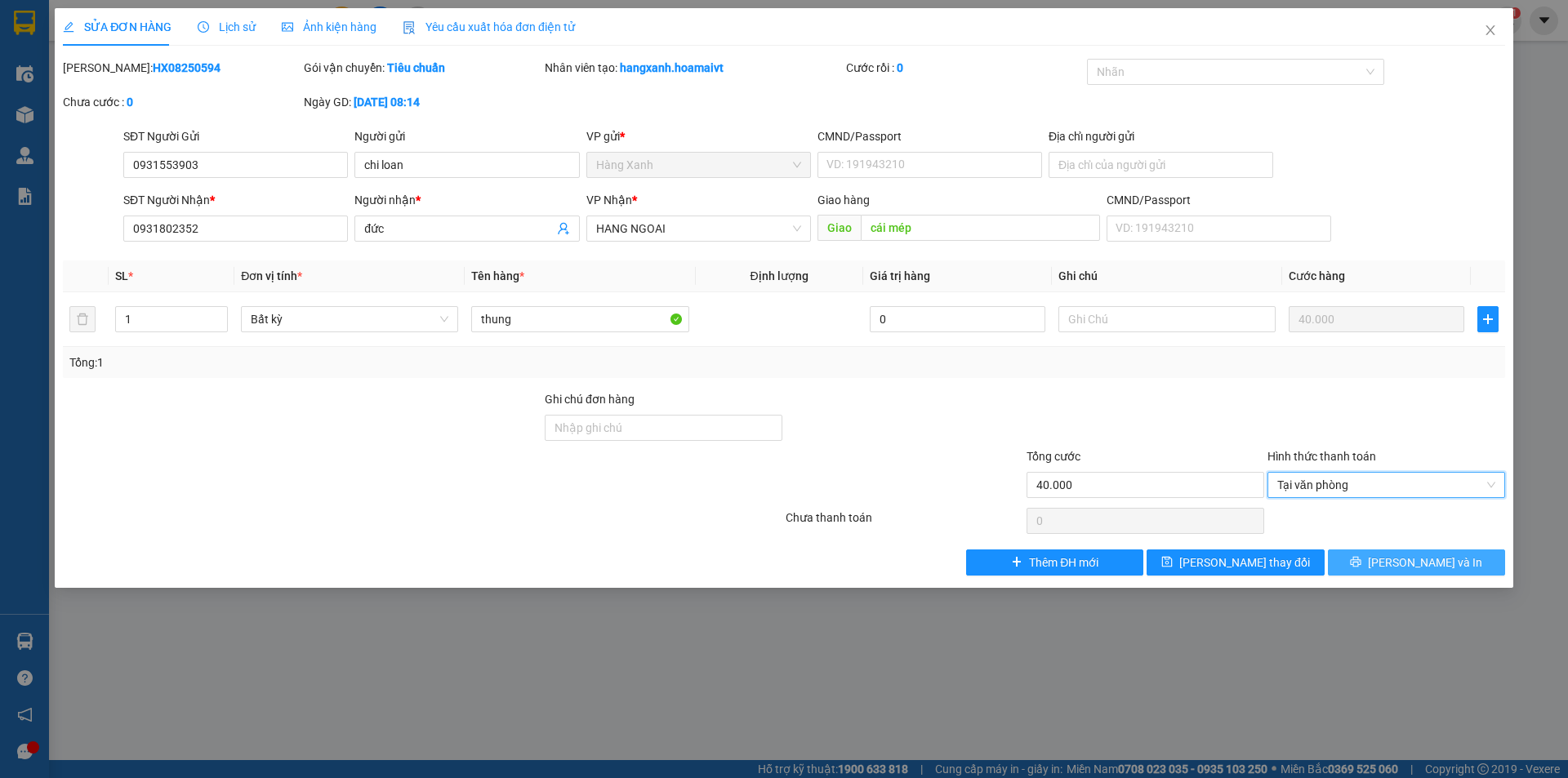
click at [1401, 563] on button "[PERSON_NAME] và In" at bounding box center [1417, 563] width 177 height 27
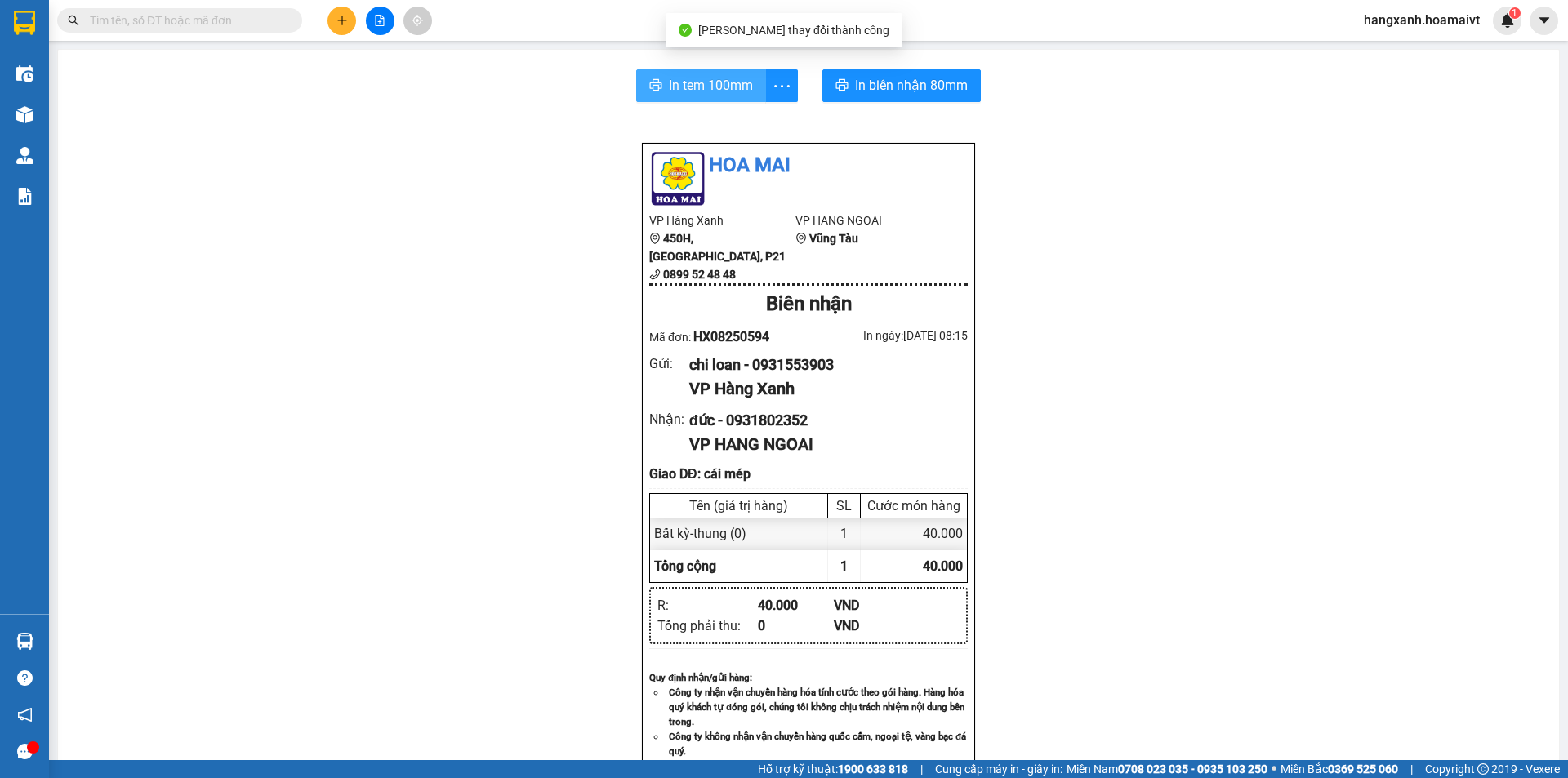
click at [710, 78] on span "In tem 100mm" at bounding box center [710, 85] width 84 height 20
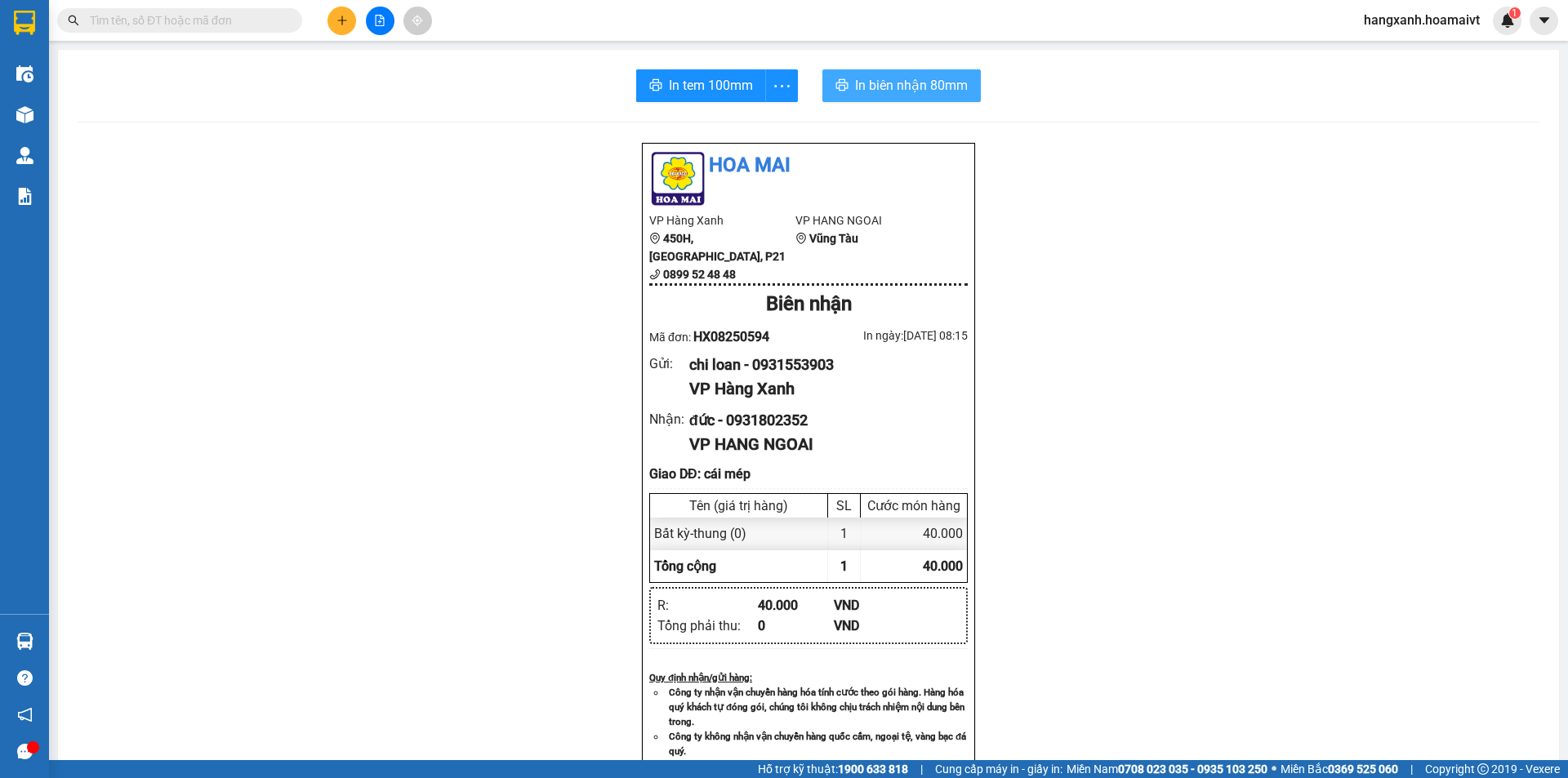
click at [885, 78] on span "In biên nhận 80mm" at bounding box center [911, 85] width 112 height 20
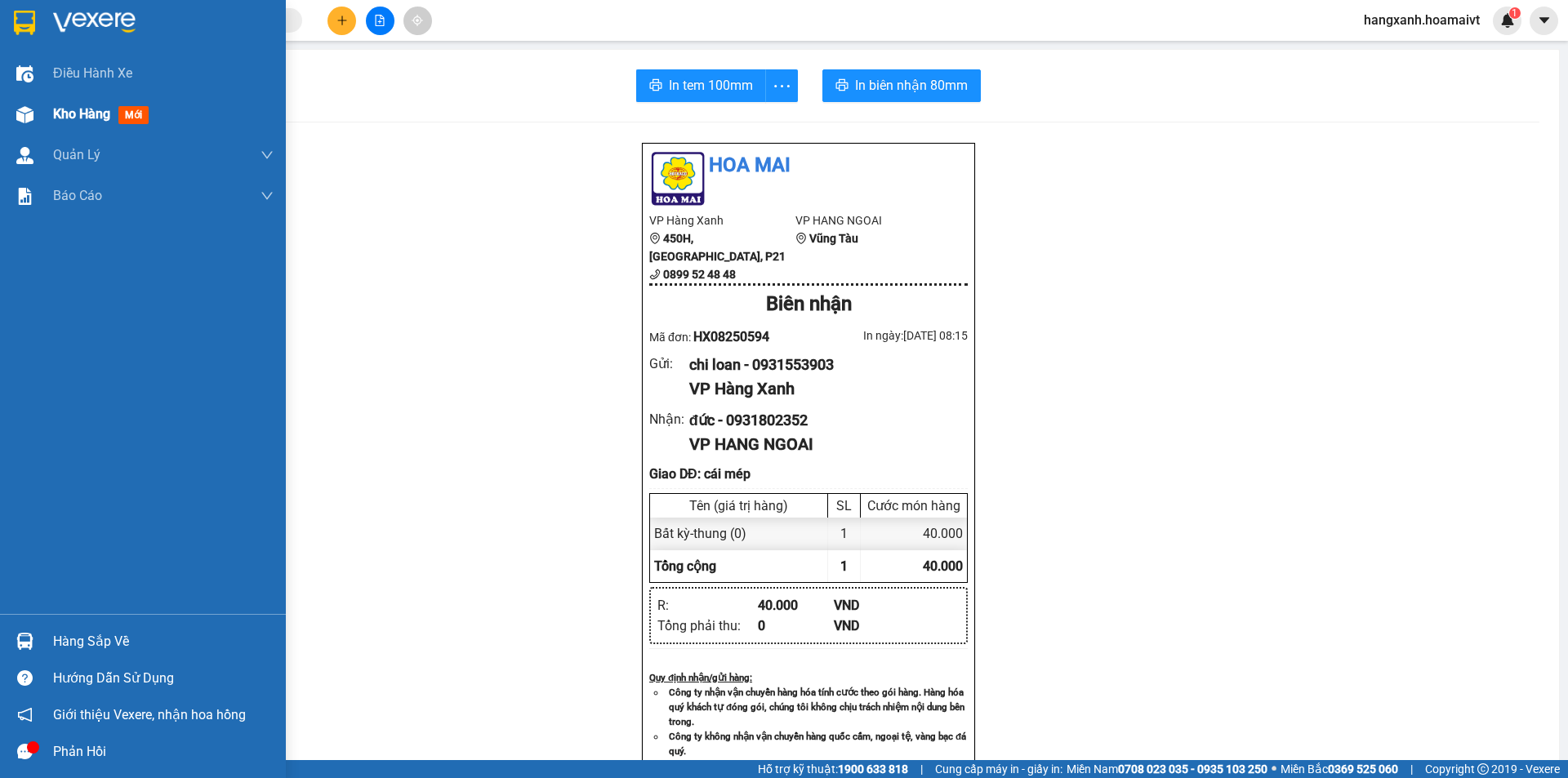
click at [134, 112] on span "mới" at bounding box center [134, 115] width 30 height 18
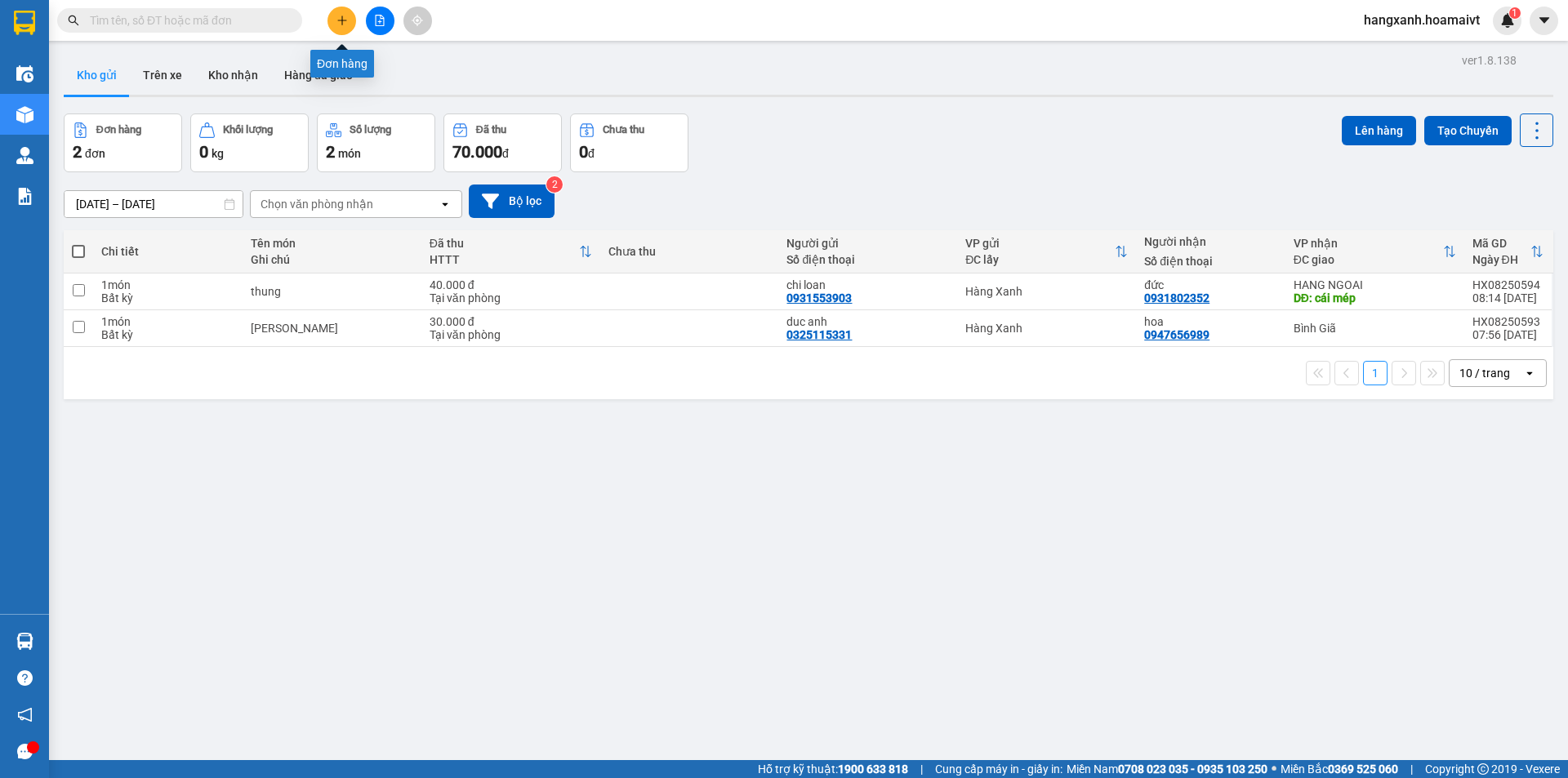
click at [340, 22] on icon "plus" at bounding box center [341, 20] width 11 height 11
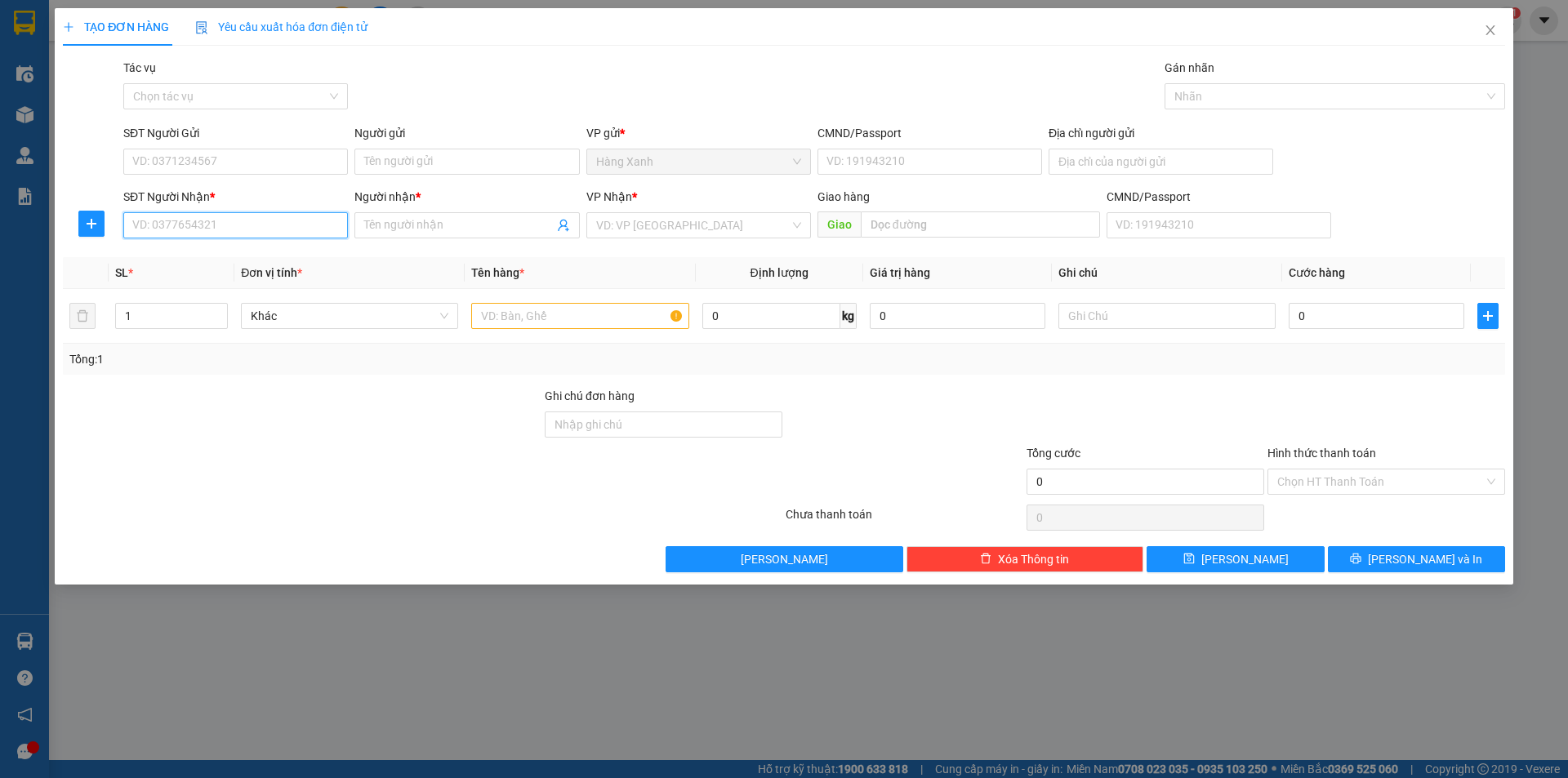
click at [147, 232] on input "SĐT Người Nhận *" at bounding box center [235, 225] width 225 height 27
type input "0798162262"
click at [193, 258] on div "0798162262 - dương" at bounding box center [236, 258] width 205 height 18
type input "dương"
type input "0798162262"
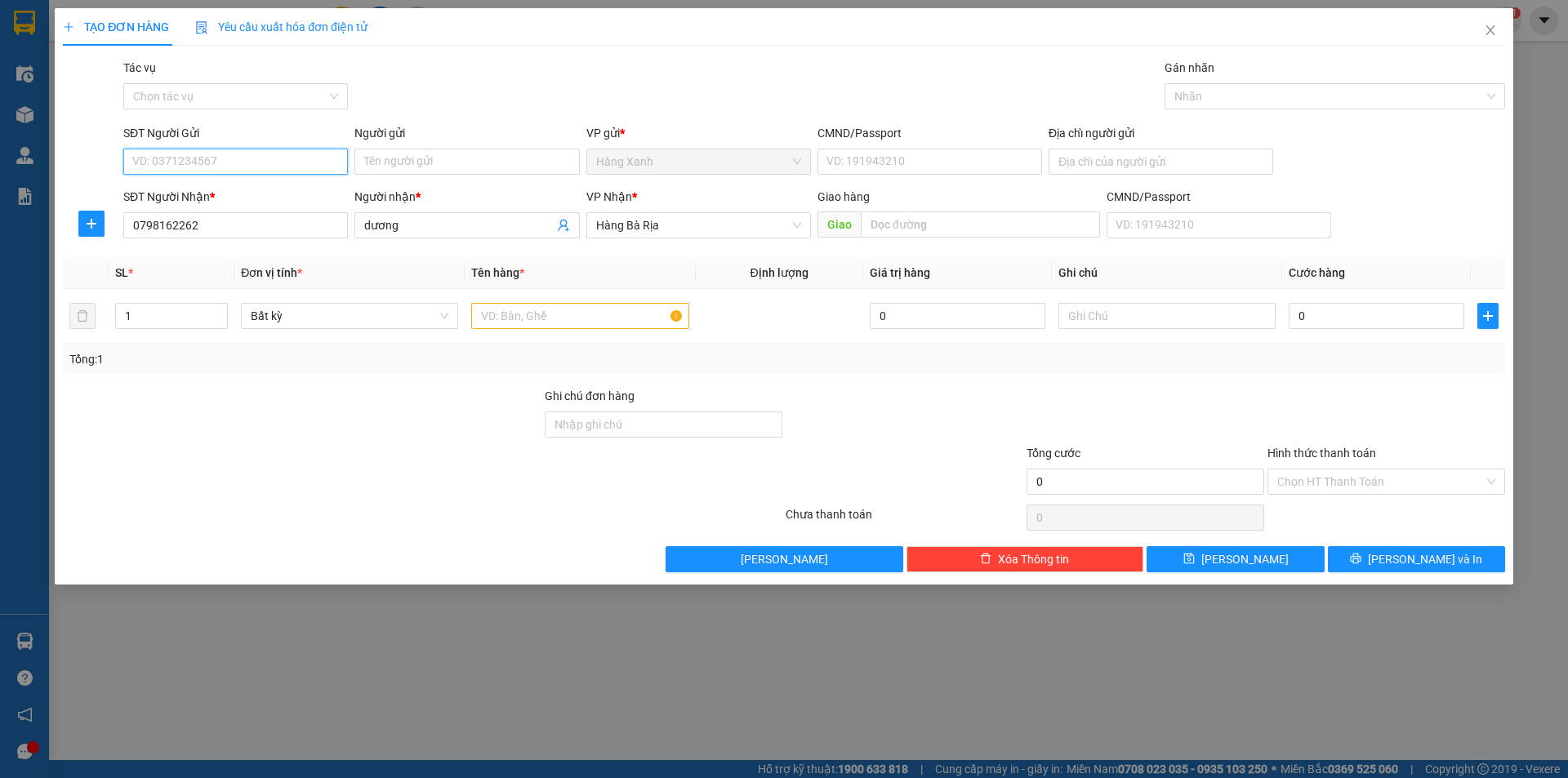
click at [293, 156] on input "SĐT Người Gửi" at bounding box center [235, 162] width 225 height 27
click at [207, 197] on div "0919955637 - lệ" at bounding box center [236, 194] width 205 height 18
type input "0919955637"
type input "lệ"
type input "036090001283"
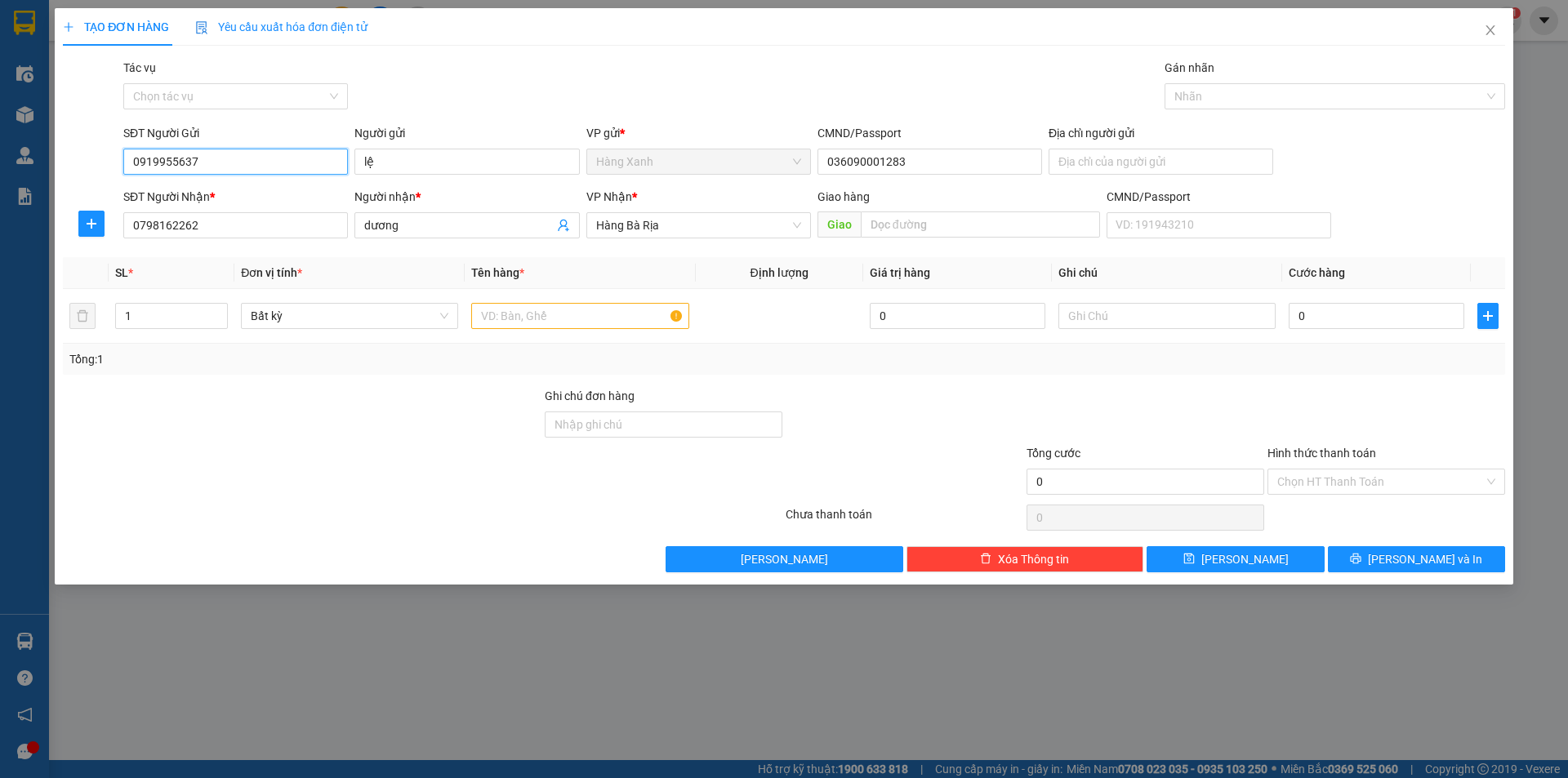
click at [251, 155] on input "0919955637" at bounding box center [235, 162] width 225 height 27
type input "0"
type input "0902480232"
drag, startPoint x: 249, startPoint y: 198, endPoint x: 602, endPoint y: 321, distance: 373.8
click at [249, 197] on div "0902480232 - thiện tbt" at bounding box center [236, 194] width 205 height 18
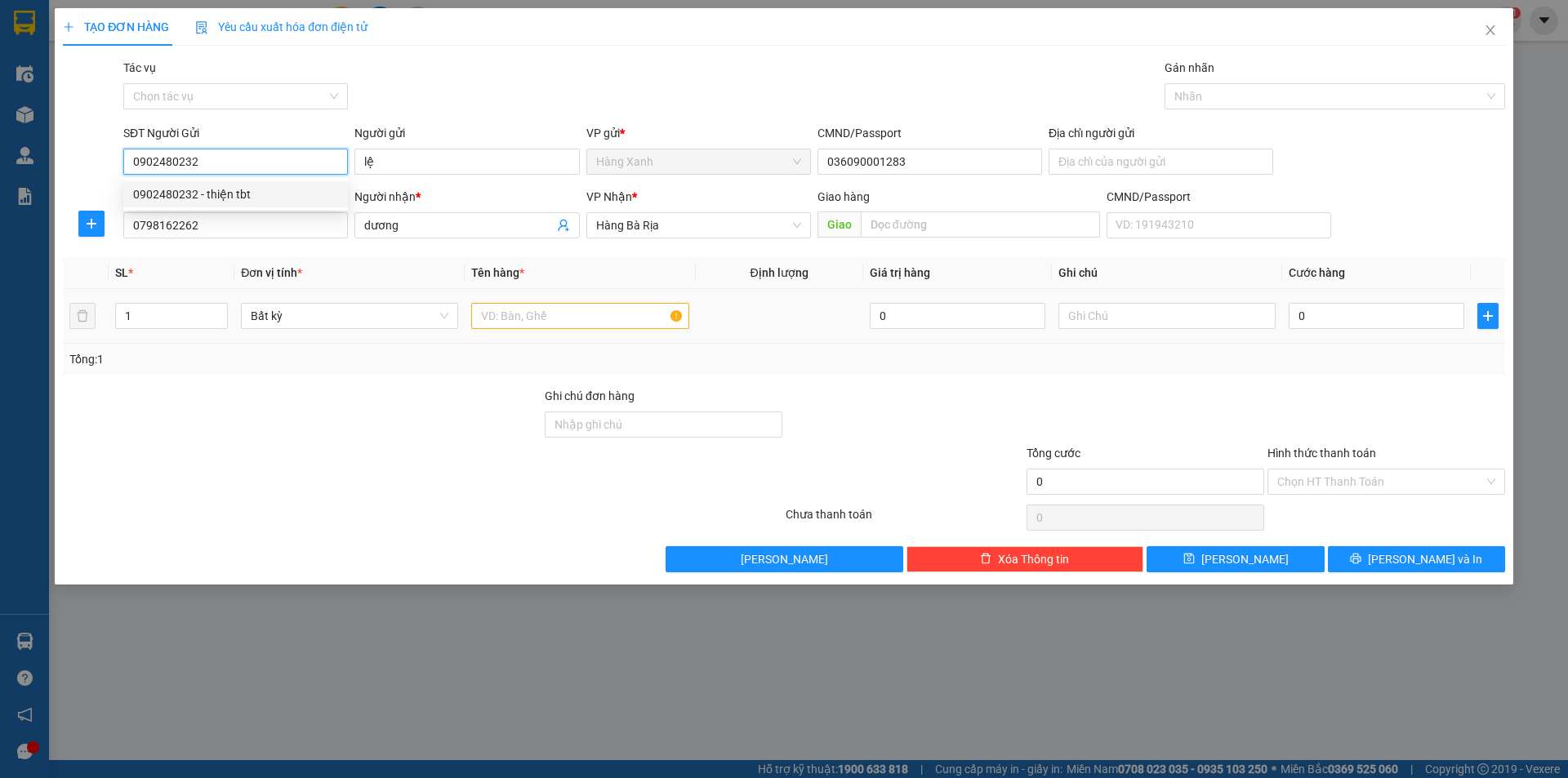
type input "thiện tbt"
type input "079088006322"
type input "0902480232"
click at [604, 309] on input "text" at bounding box center [580, 317] width 218 height 27
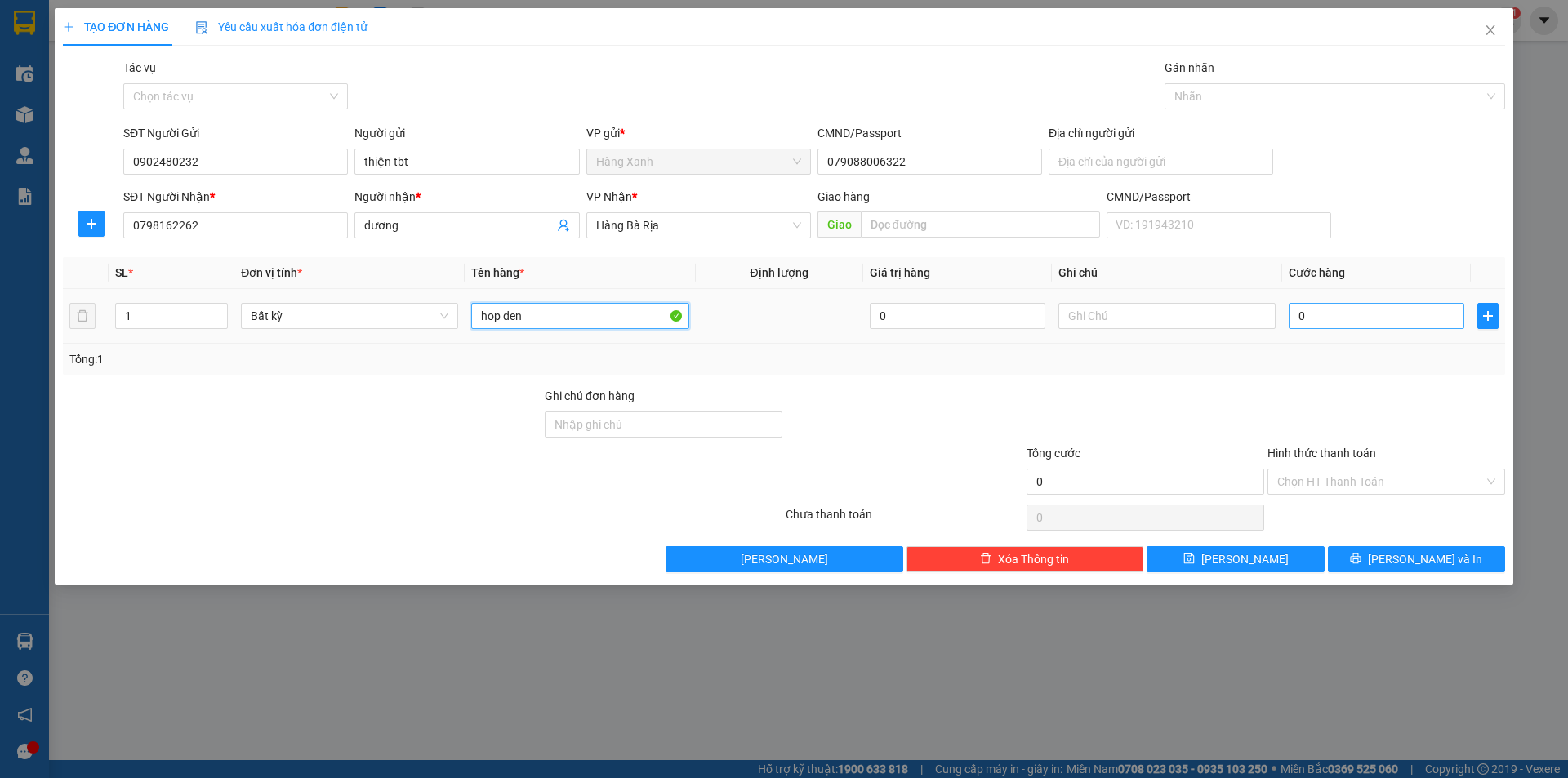
type input "hop den"
click at [1323, 315] on input "0" at bounding box center [1376, 317] width 176 height 27
type input "3"
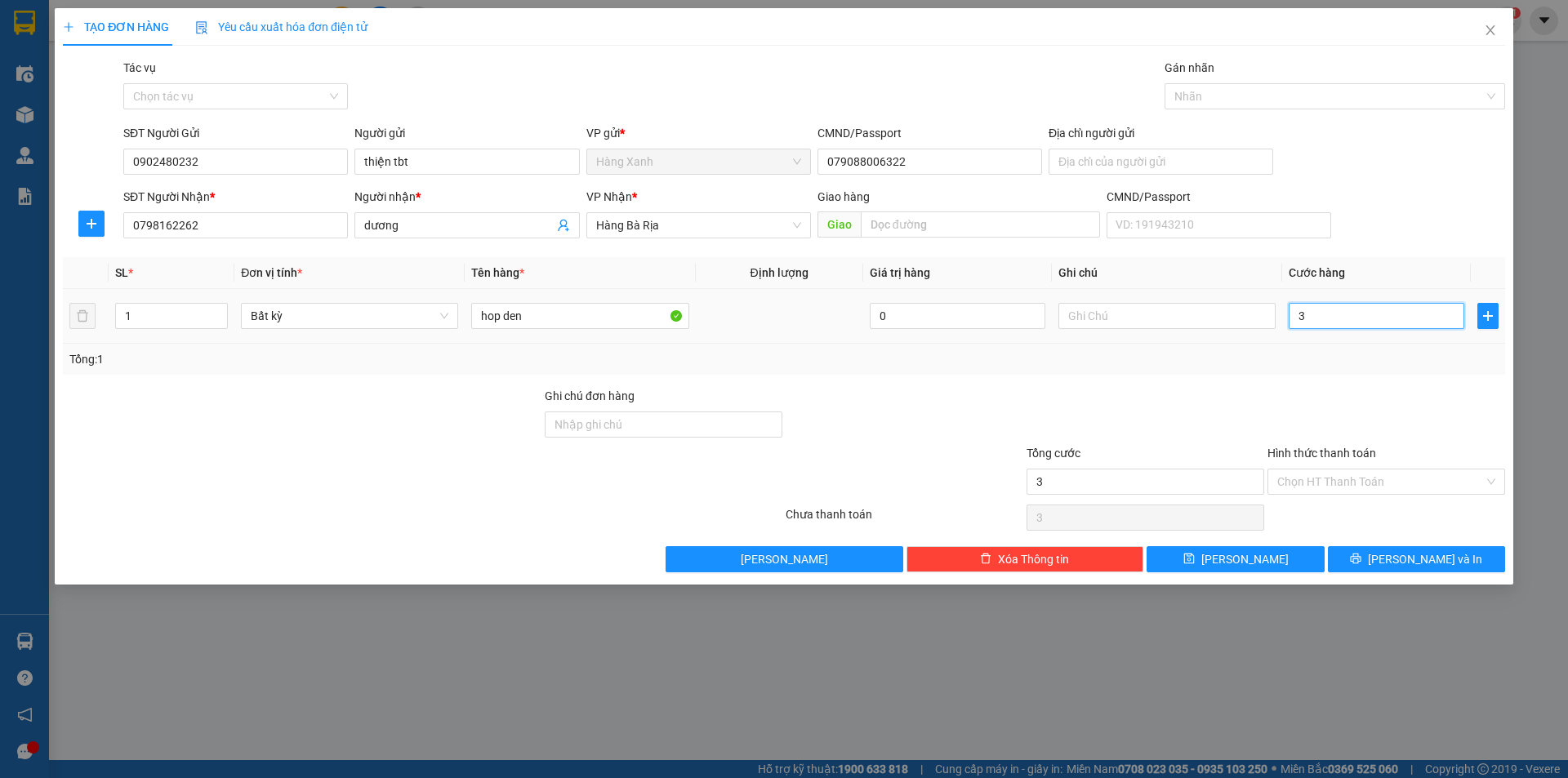
type input "30"
click at [1358, 563] on button "[PERSON_NAME] và In" at bounding box center [1417, 560] width 177 height 27
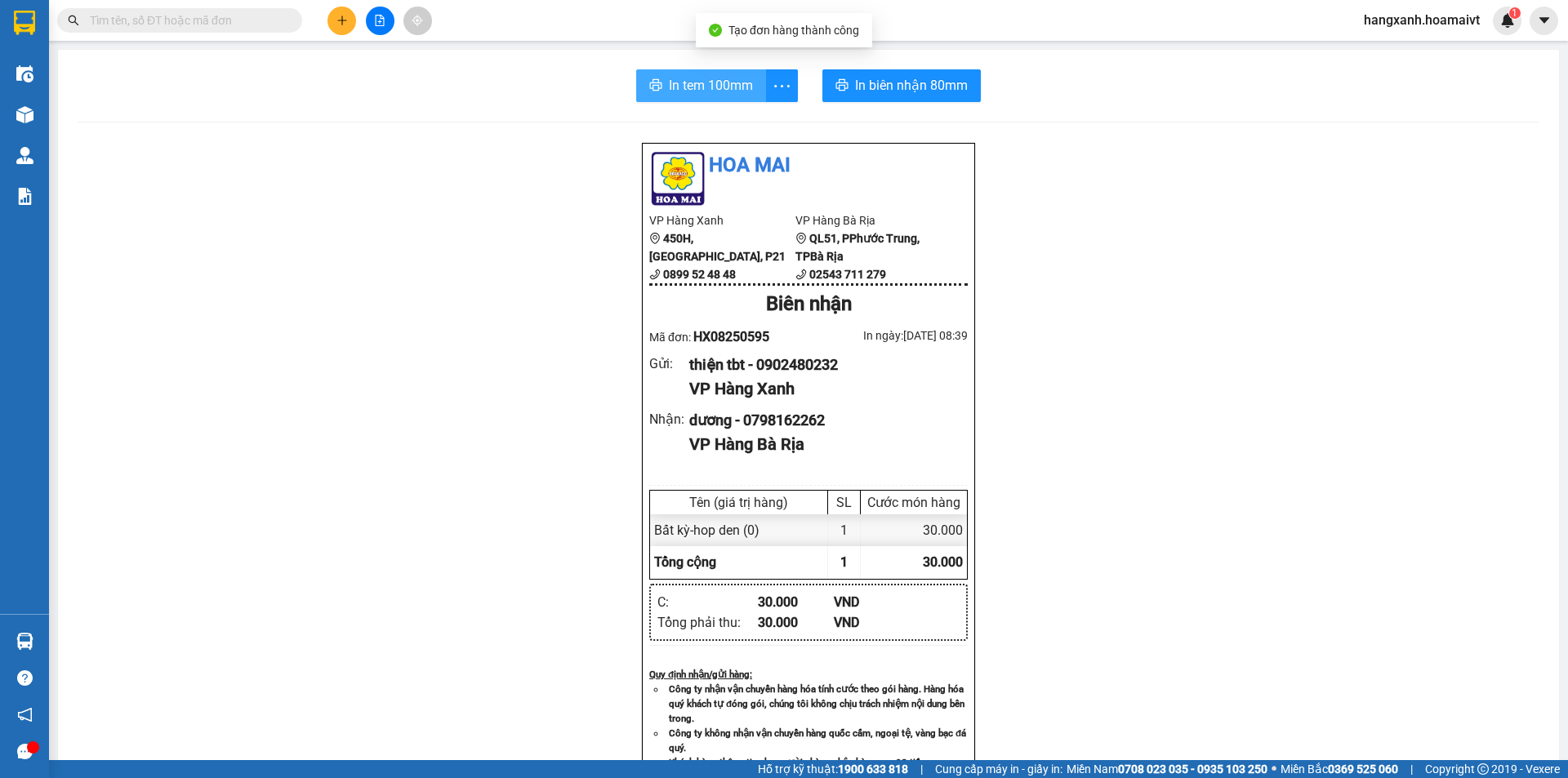
click at [682, 79] on span "In tem 100mm" at bounding box center [710, 85] width 84 height 20
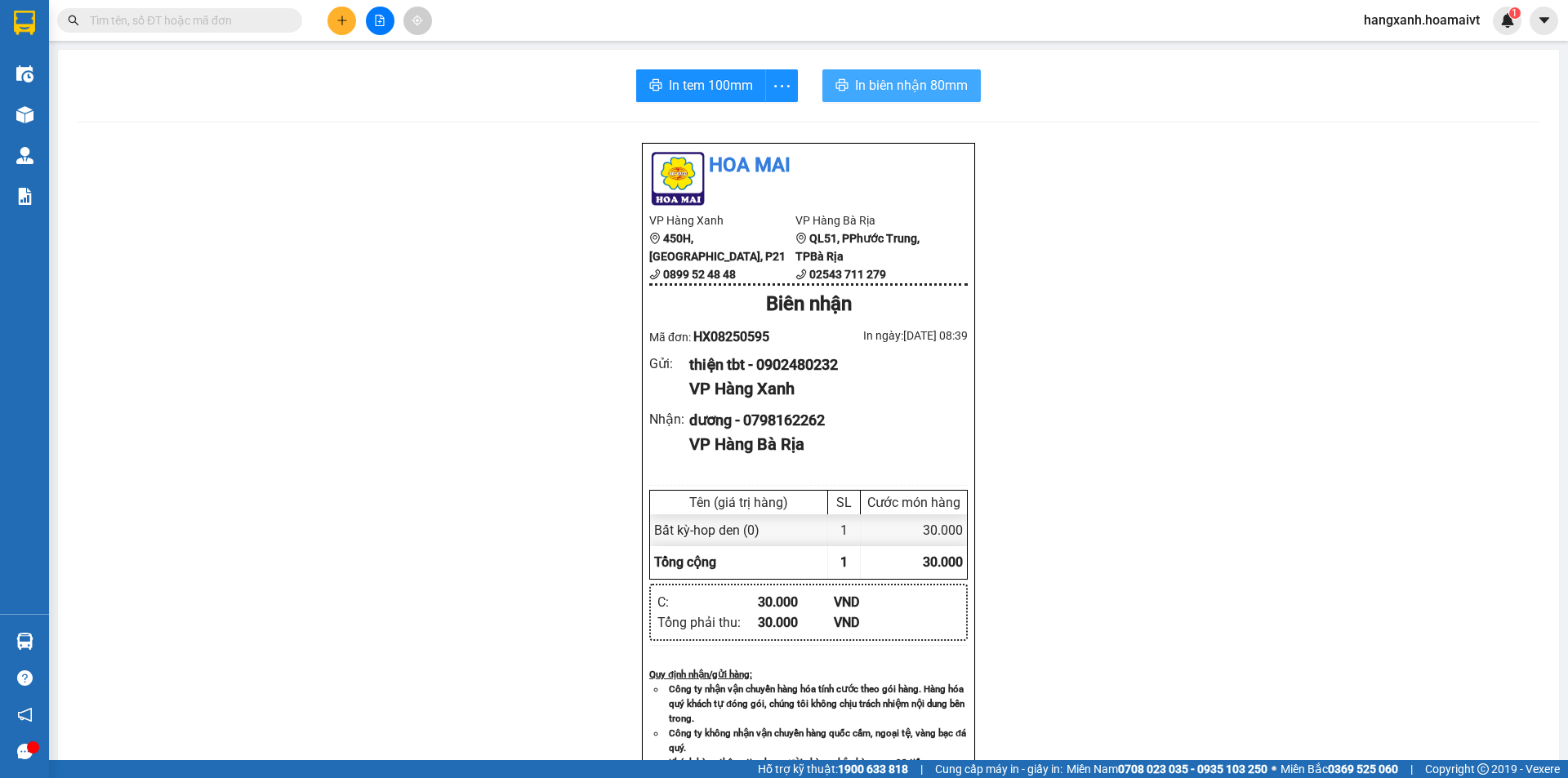
click at [876, 85] on span "In biên nhận 80mm" at bounding box center [911, 85] width 112 height 20
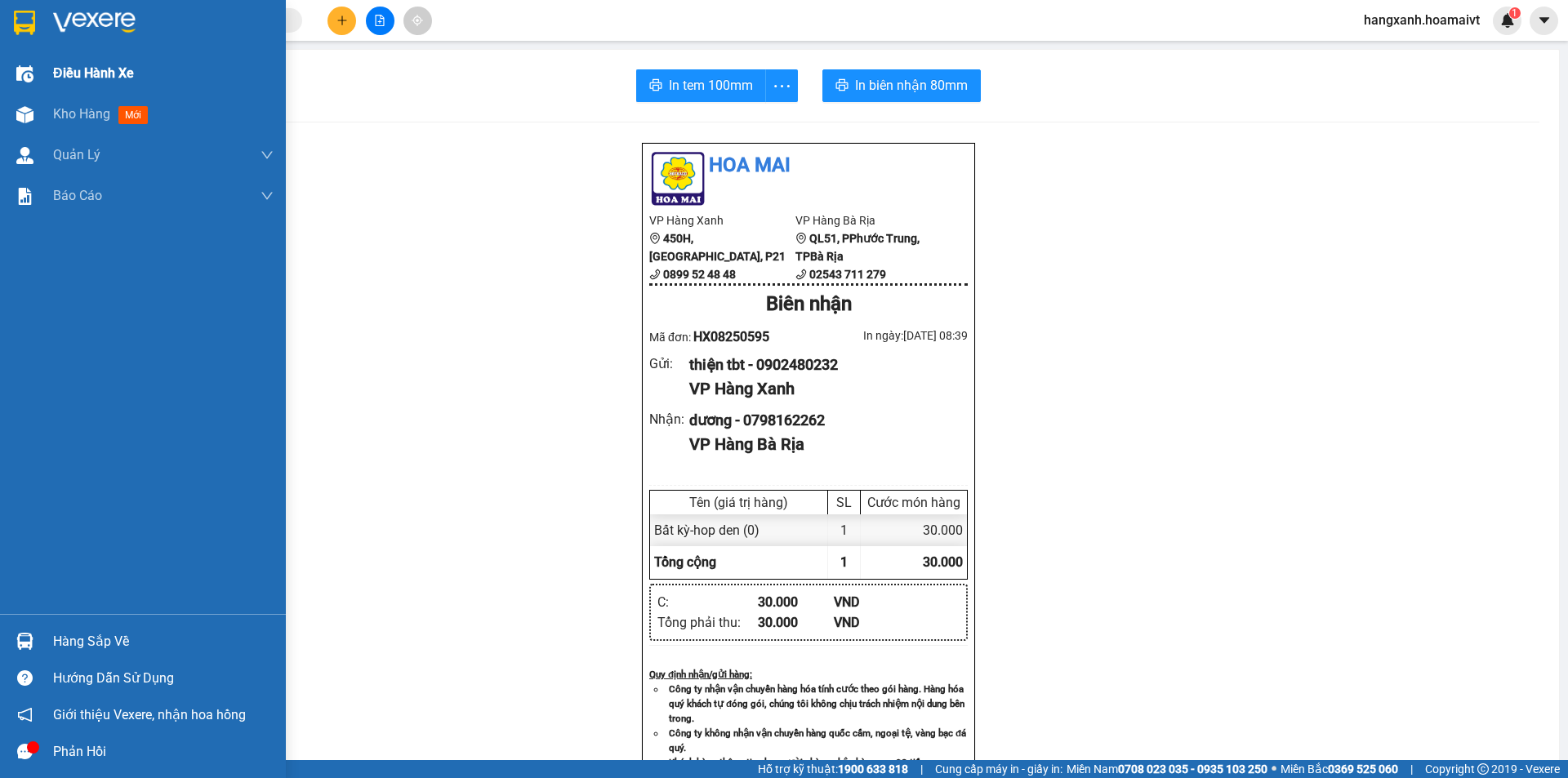
drag, startPoint x: 111, startPoint y: 54, endPoint x: 83, endPoint y: 75, distance: 35.0
click at [98, 65] on div "Điều hành xe" at bounding box center [163, 73] width 220 height 41
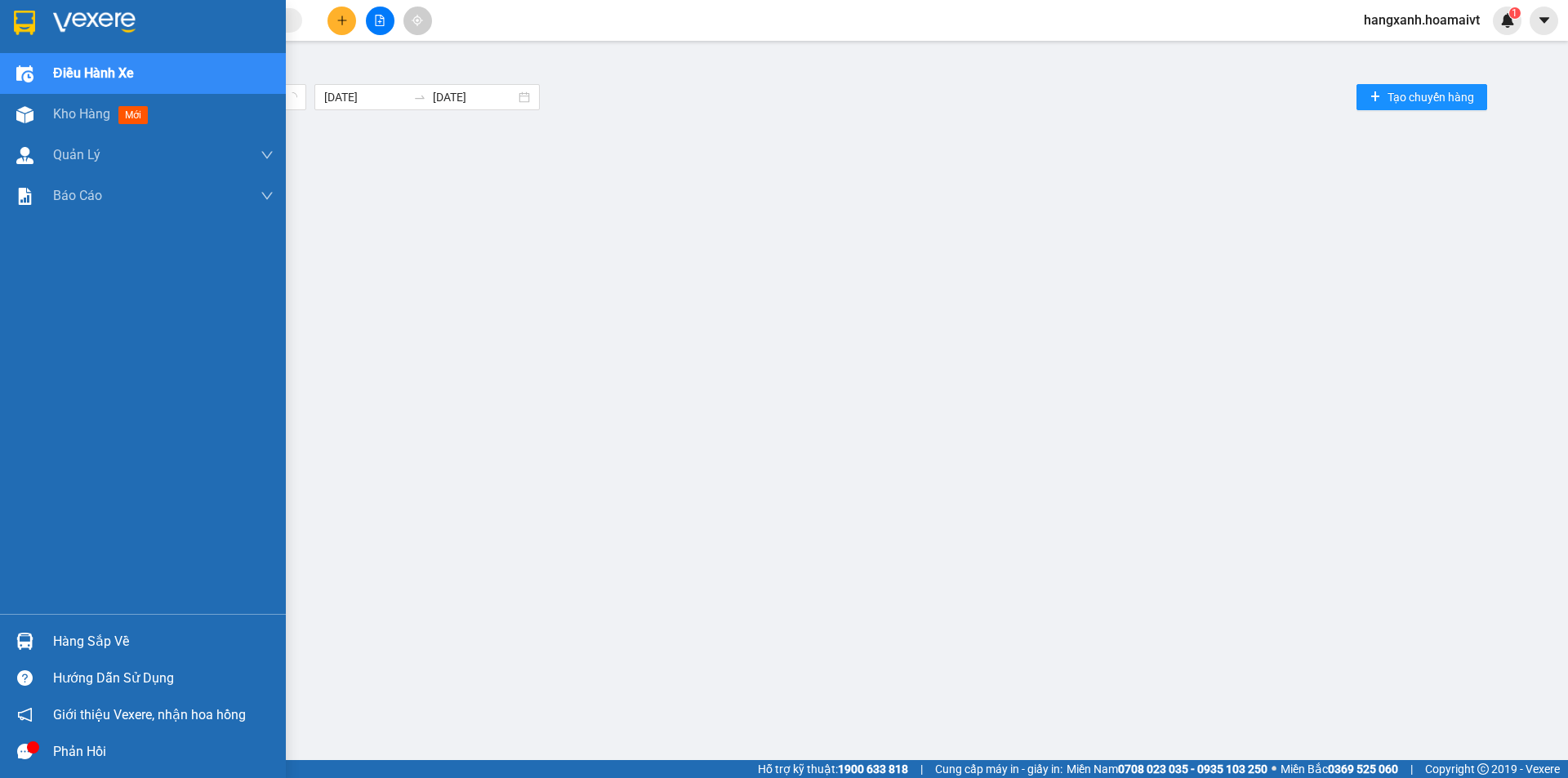
click at [82, 67] on span "Điều hành xe" at bounding box center [93, 72] width 80 height 20
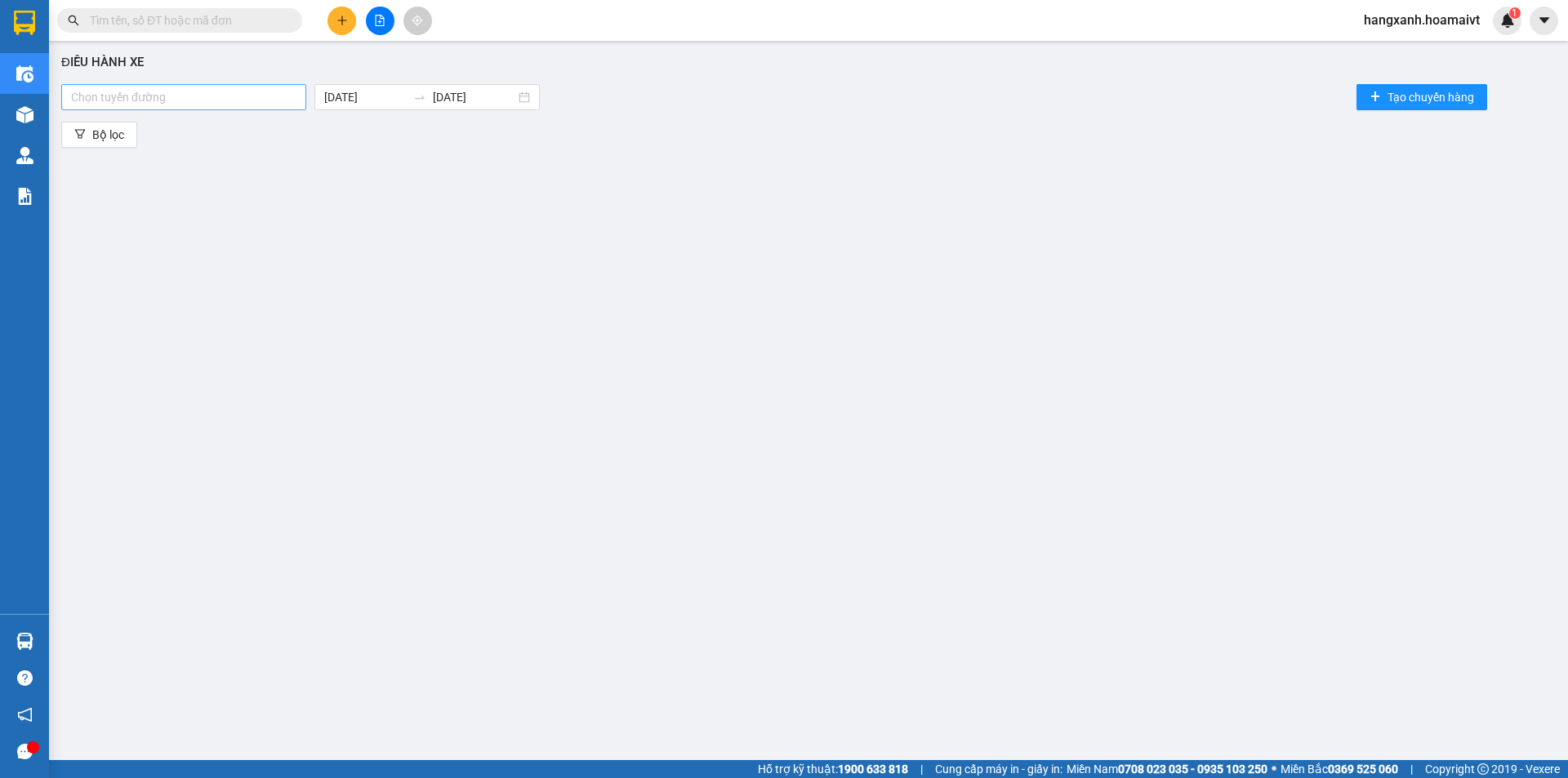
click at [150, 95] on div at bounding box center [184, 97] width 237 height 19
click at [772, 346] on div "Điều hành xe Chọn tuyến đường 15/08/2025 15/08/2025 Tạo chuyến hàng Bộ lọc" at bounding box center [808, 387] width 1503 height 677
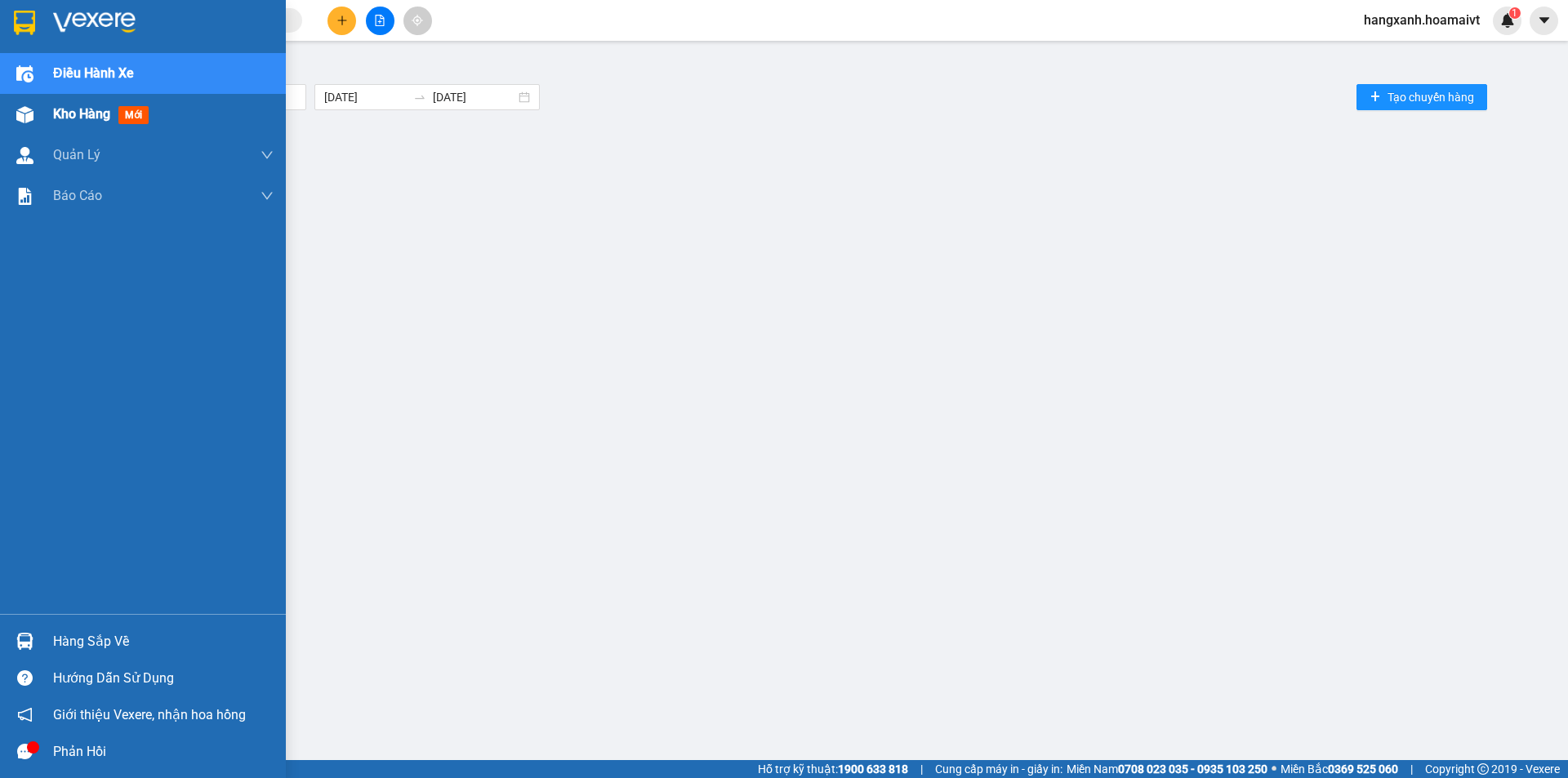
click at [132, 112] on span "mới" at bounding box center [134, 115] width 30 height 18
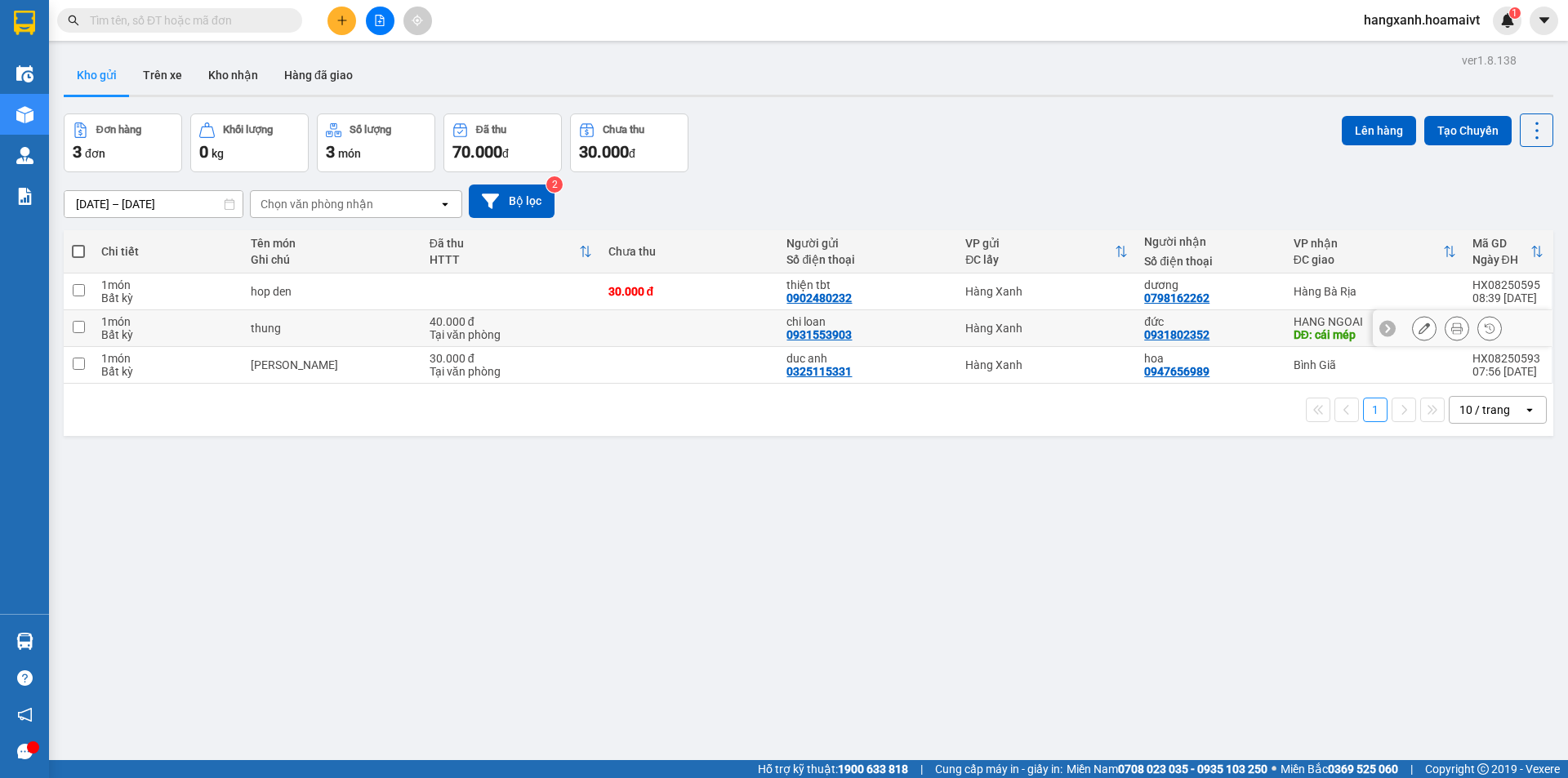
click at [1222, 325] on div "đức" at bounding box center [1211, 321] width 133 height 13
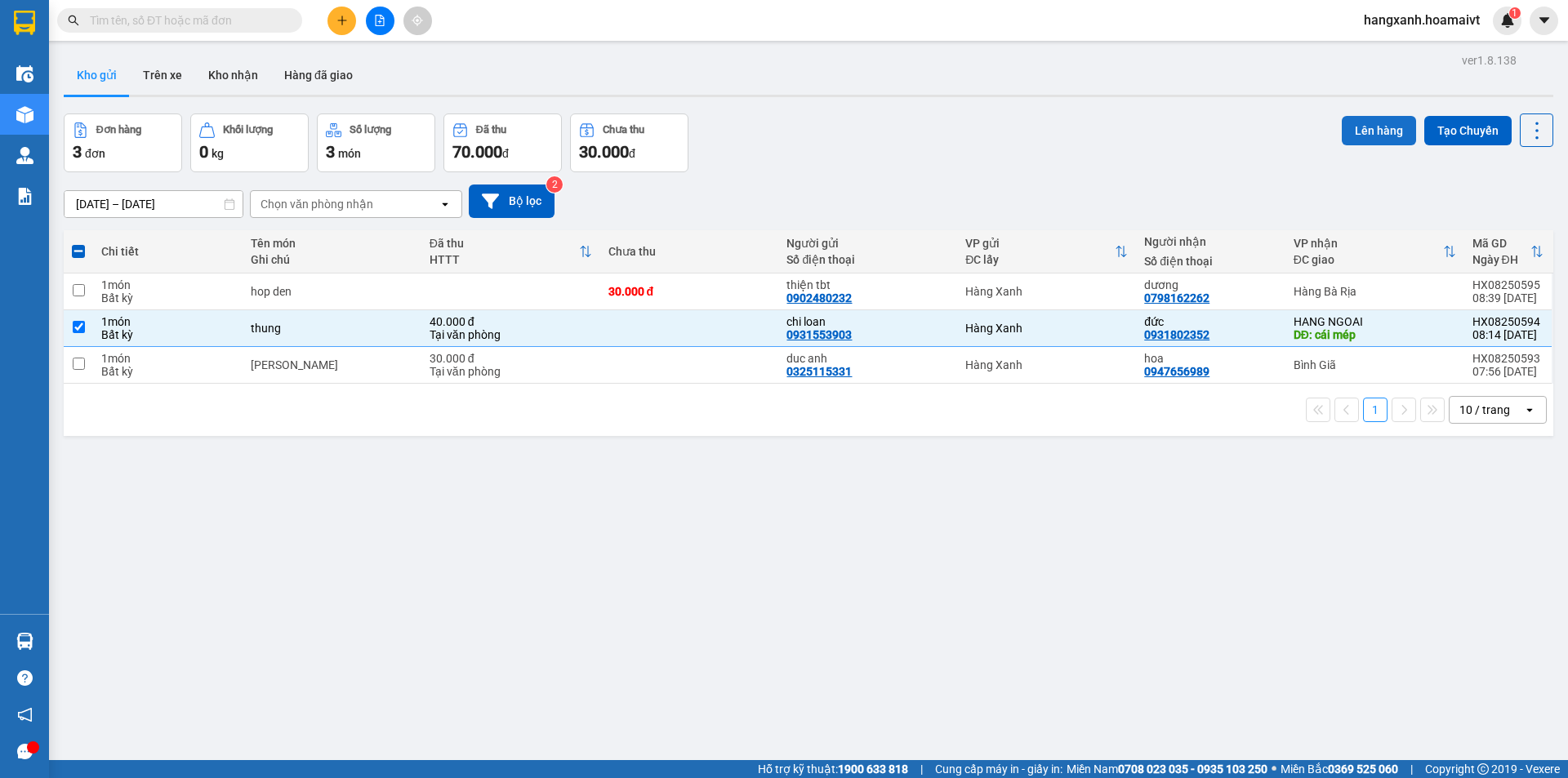
click at [1362, 133] on button "Lên hàng" at bounding box center [1379, 130] width 74 height 29
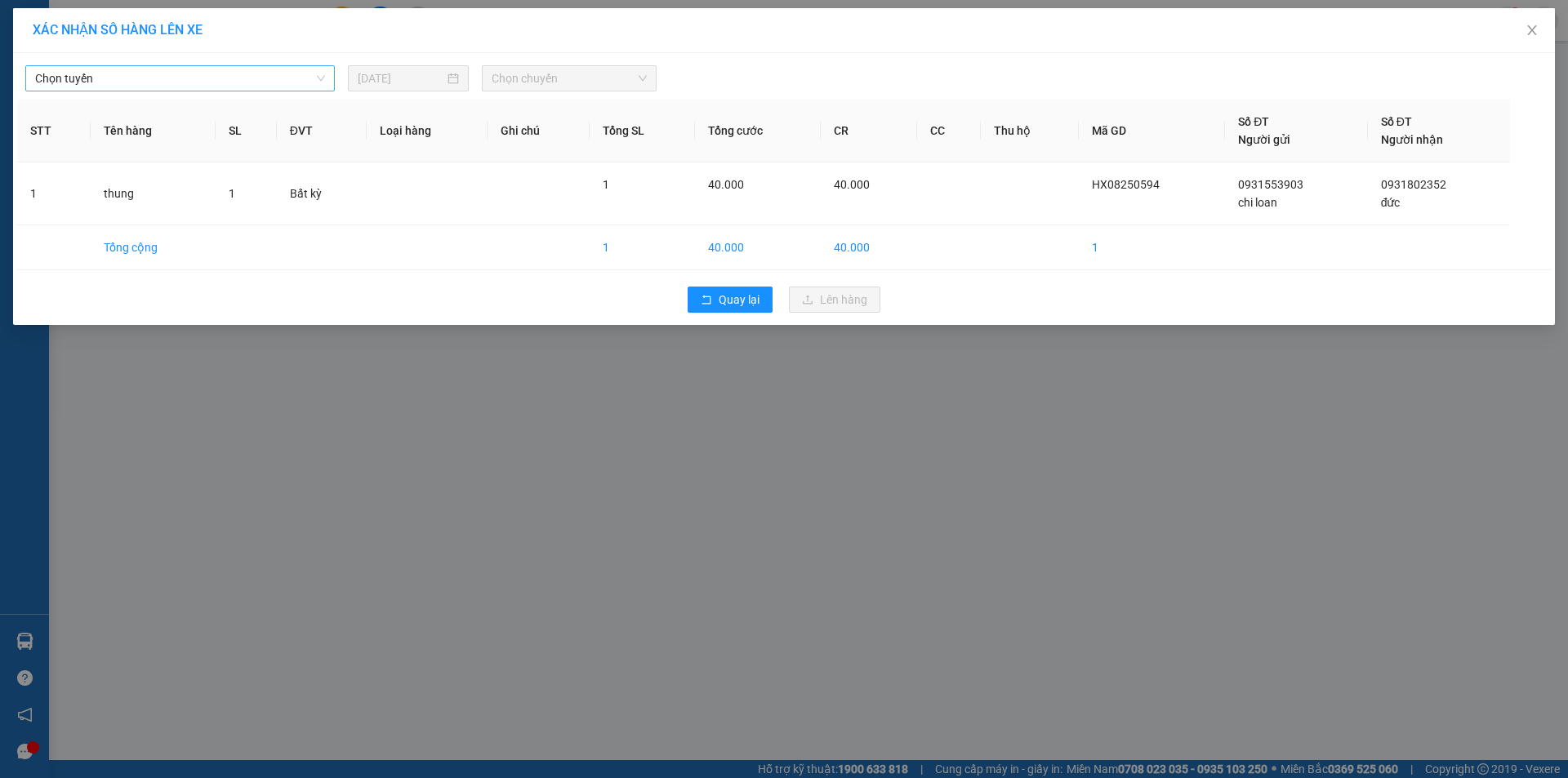
click at [112, 89] on span "Chọn tuyến" at bounding box center [180, 79] width 290 height 25
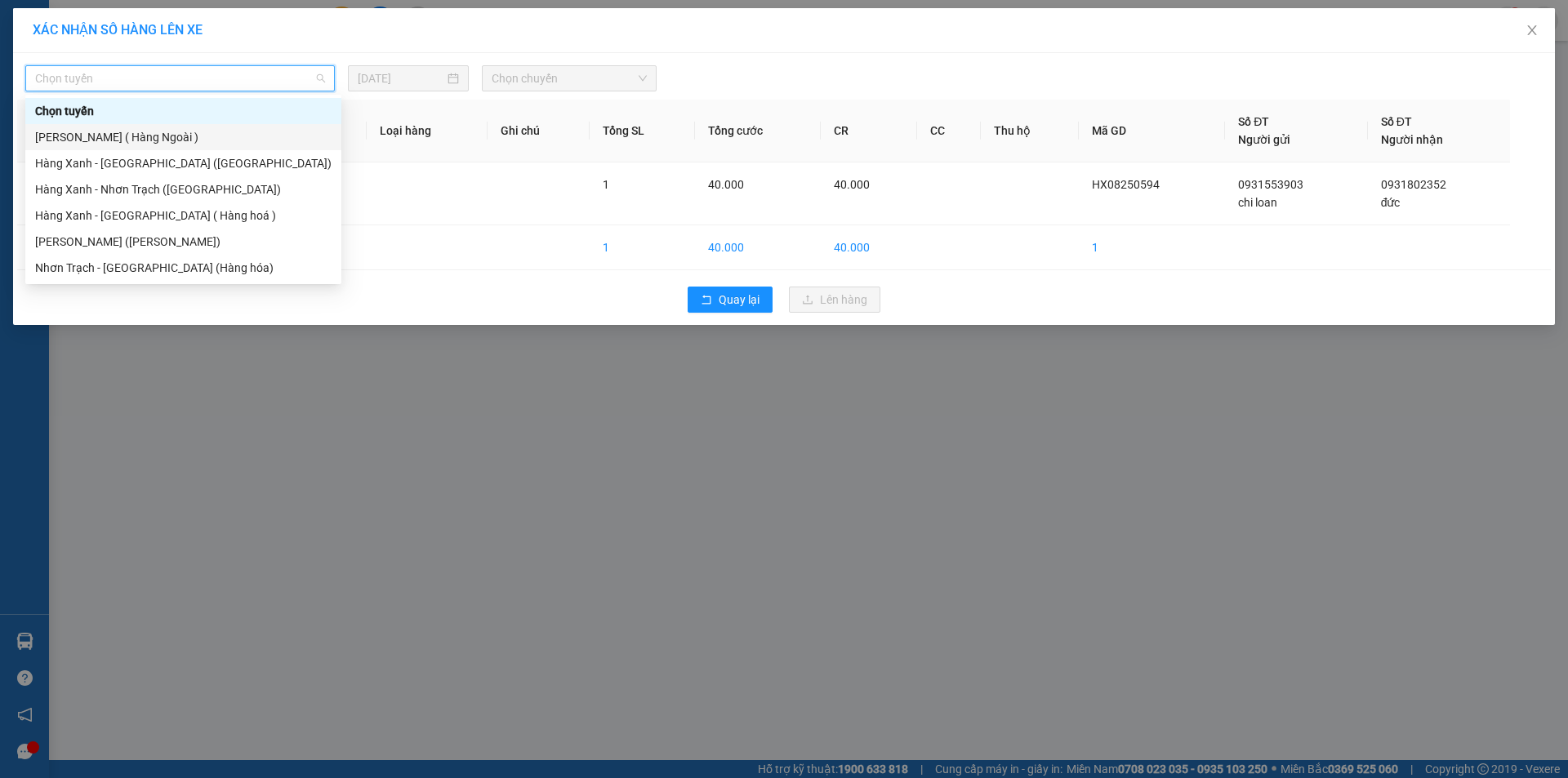
click at [101, 133] on div "[PERSON_NAME] ( Hàng Ngoài )" at bounding box center [183, 137] width 296 height 18
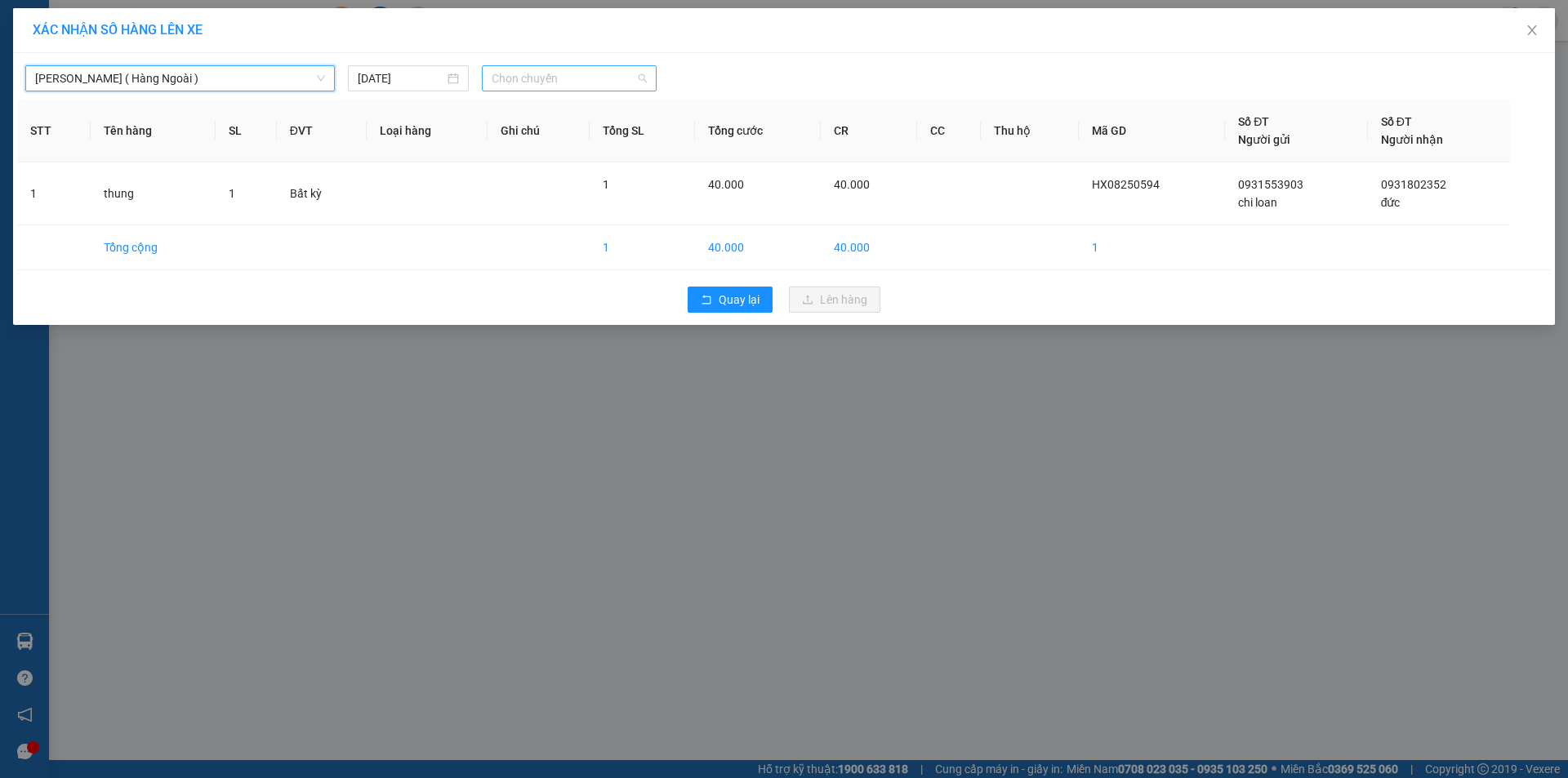
click at [532, 80] on span "Chọn chuyến" at bounding box center [569, 79] width 155 height 25
type input "0820"
click at [603, 133] on div "Thêm chuyến " 08:20 "" at bounding box center [569, 137] width 174 height 27
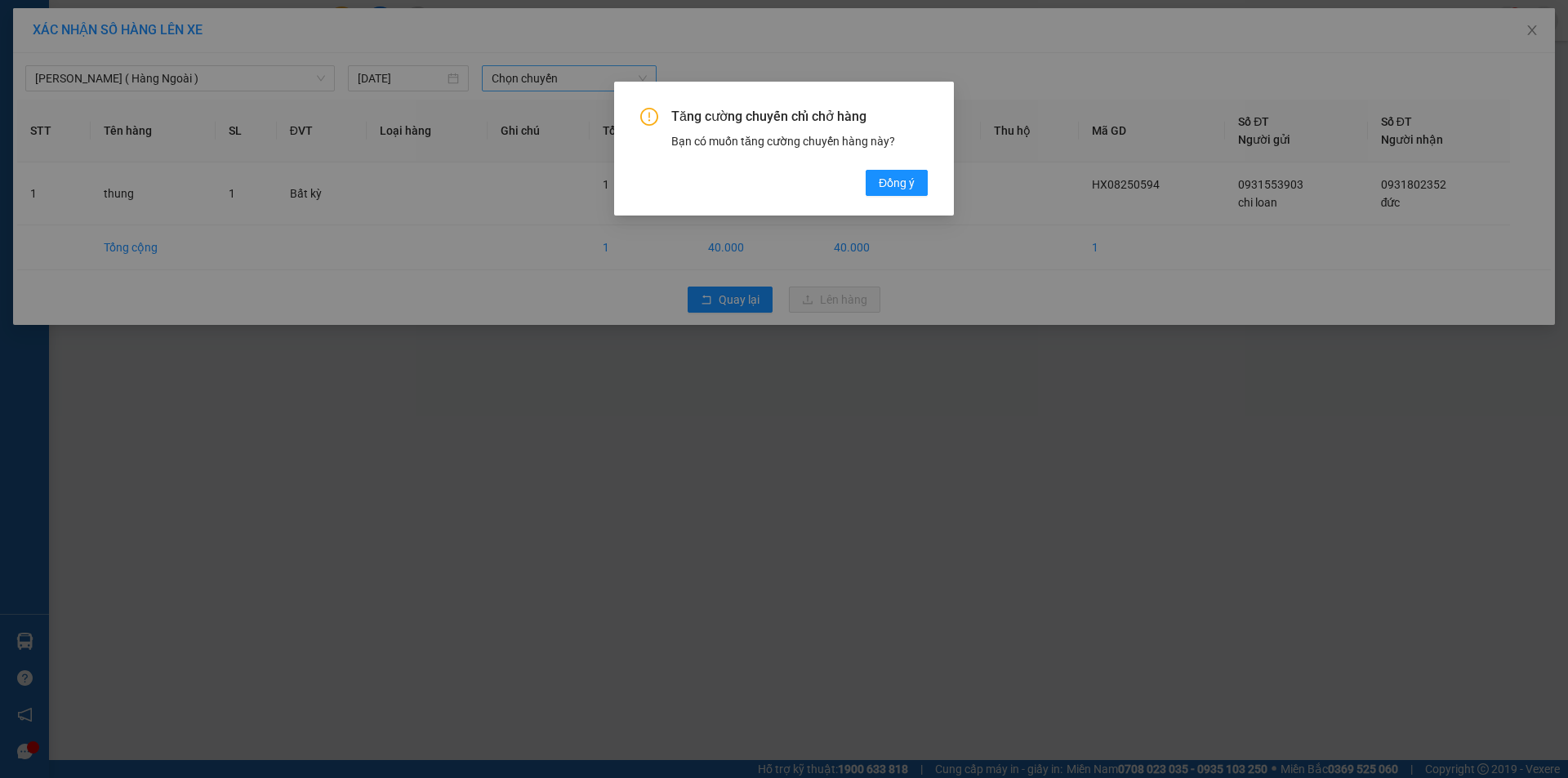
drag, startPoint x: 908, startPoint y: 180, endPoint x: 856, endPoint y: 151, distance: 59.5
click at [908, 180] on span "Đồng ý" at bounding box center [897, 183] width 36 height 18
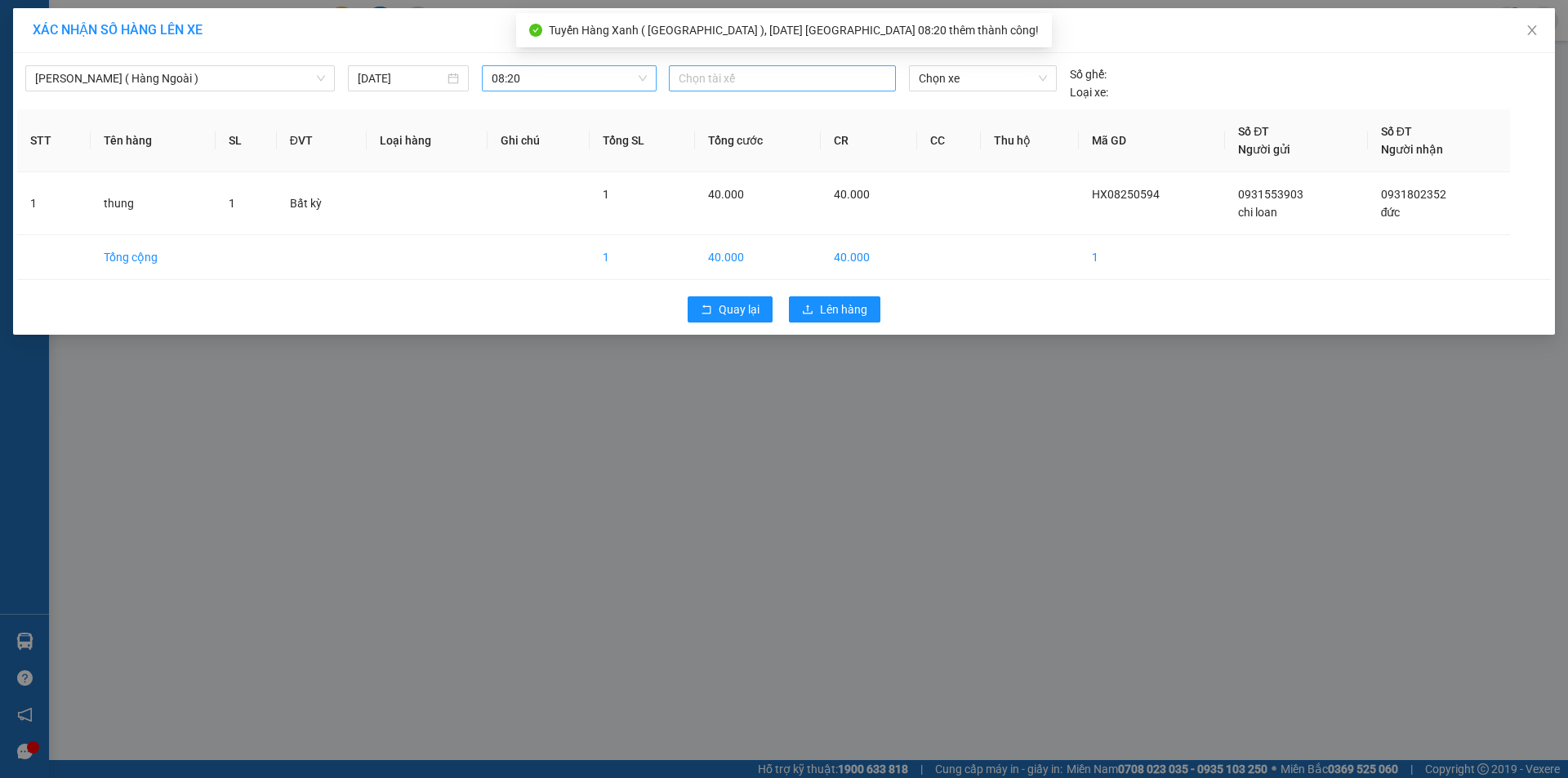
click at [700, 80] on div at bounding box center [782, 79] width 218 height 19
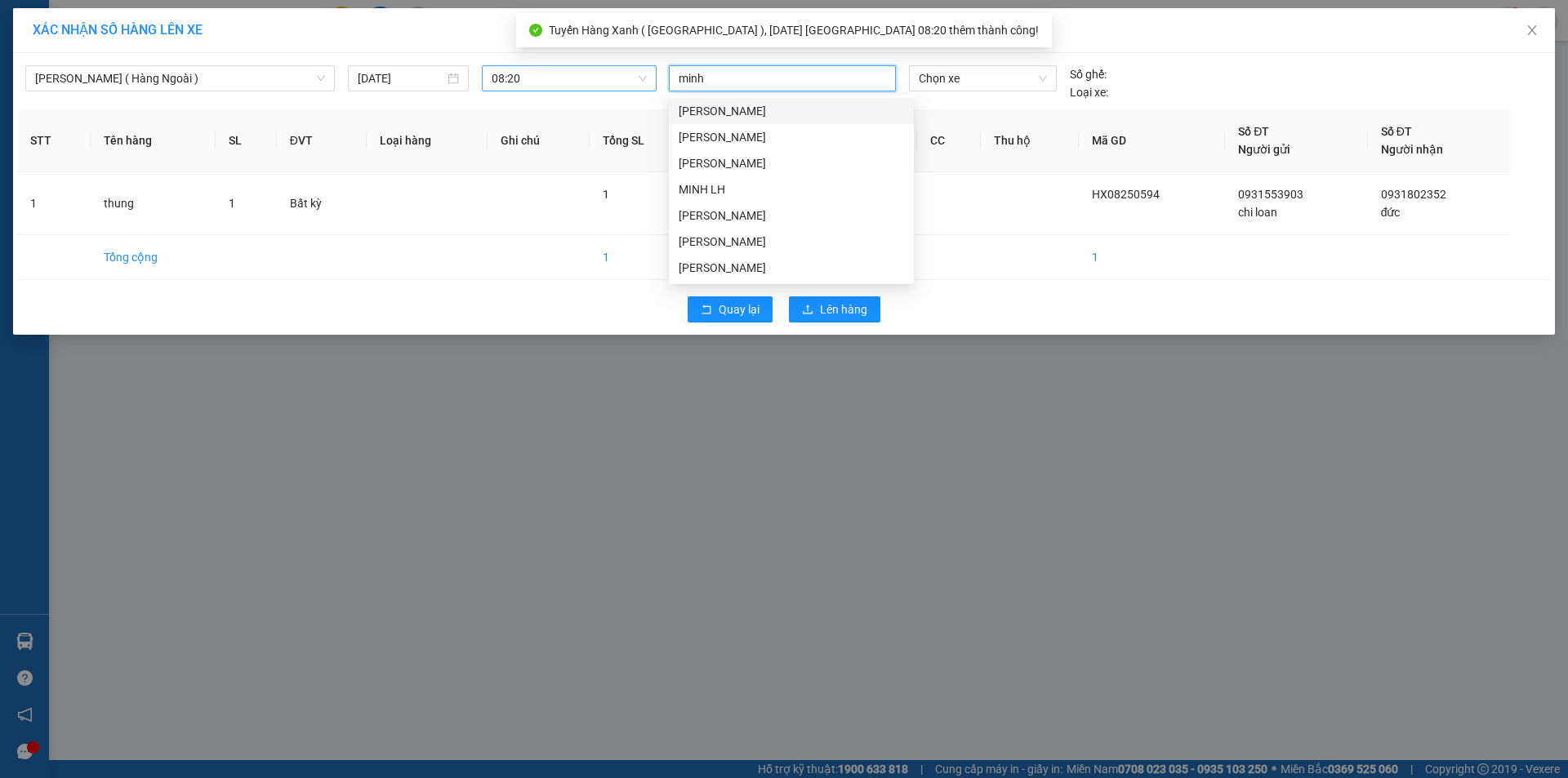
type input "minh a"
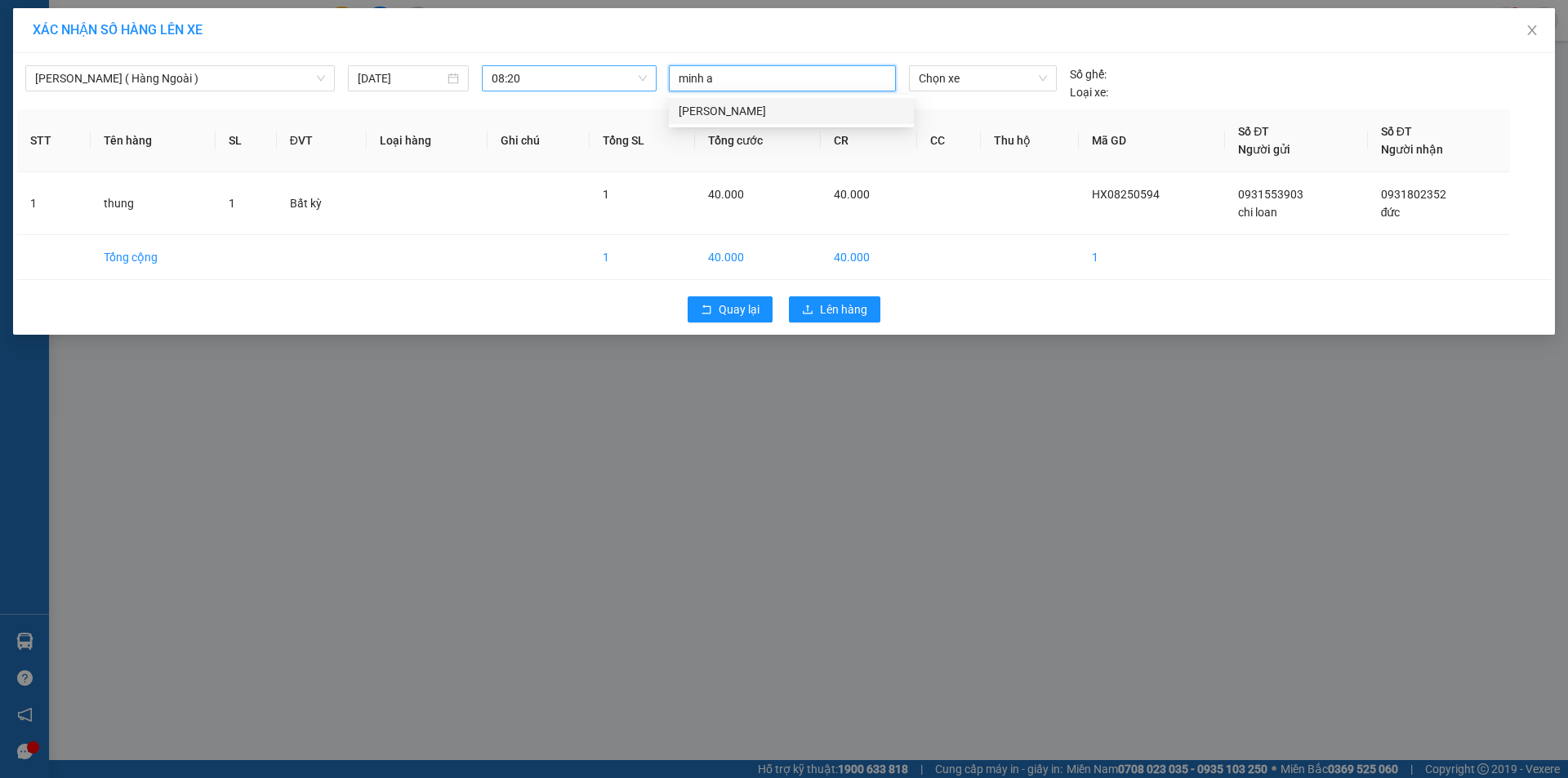
click at [691, 106] on div "[PERSON_NAME]" at bounding box center [791, 111] width 226 height 18
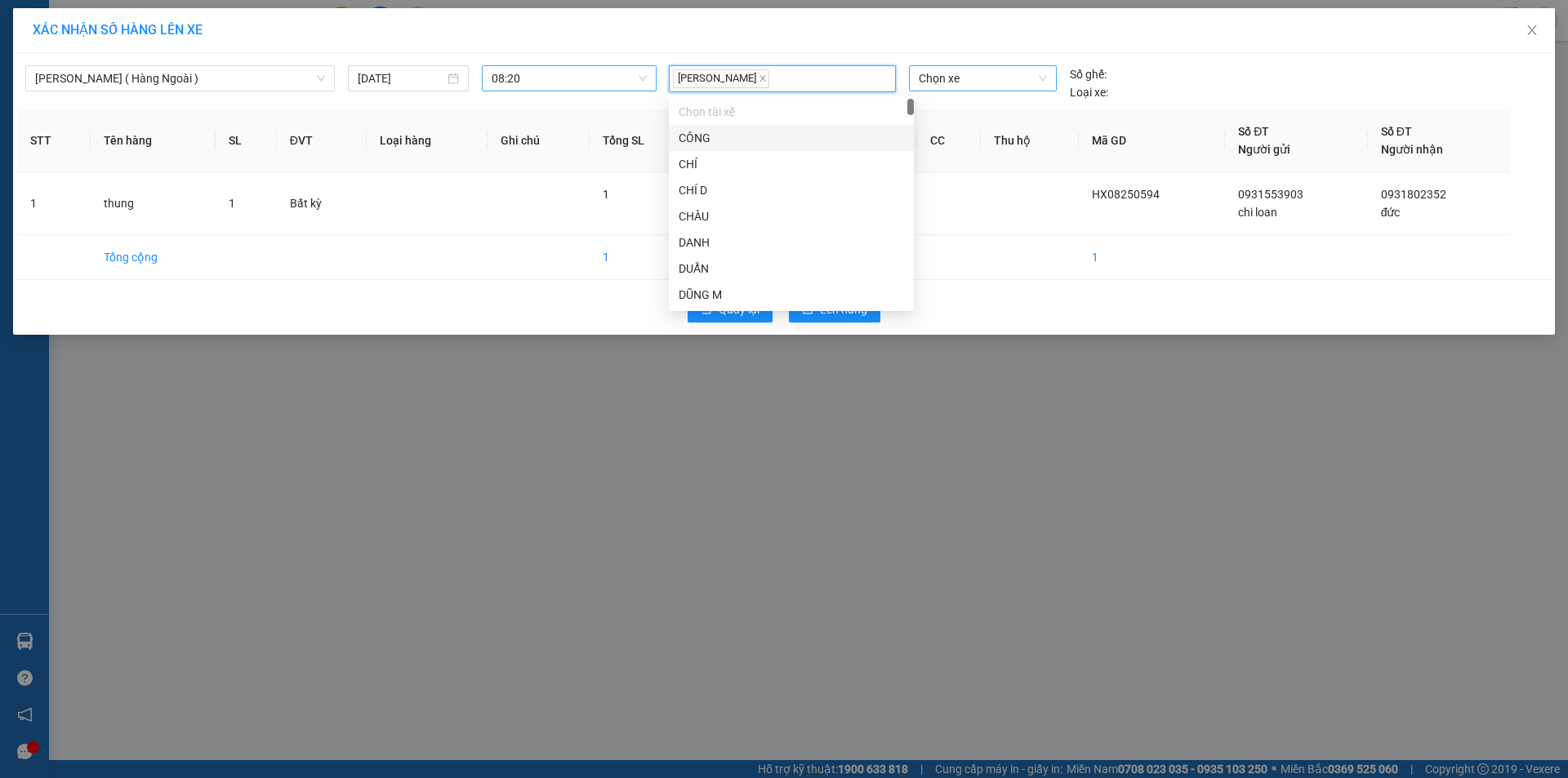
click at [1022, 75] on span "Chọn xe" at bounding box center [983, 79] width 127 height 25
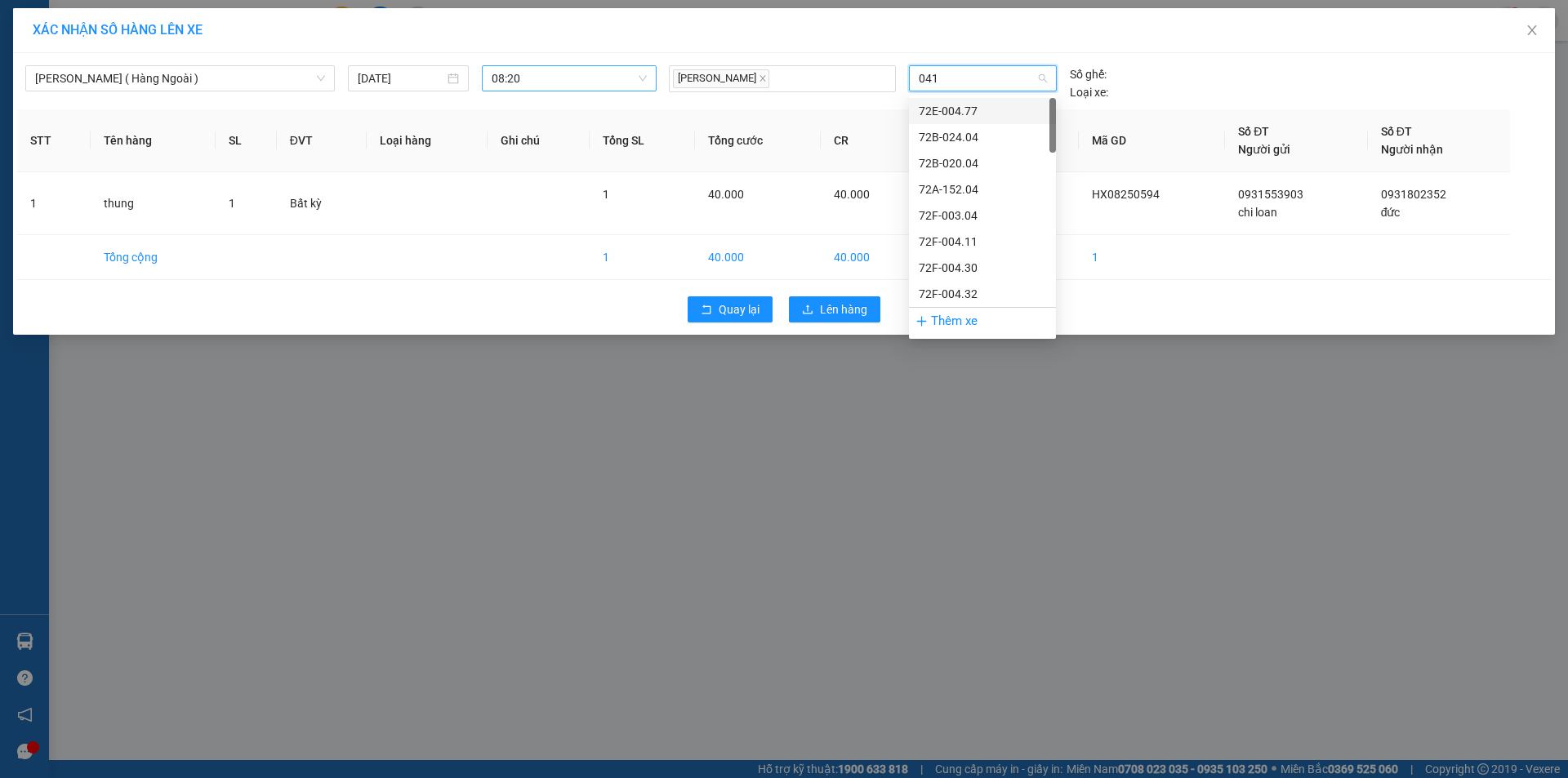
type input "0411"
drag, startPoint x: 970, startPoint y: 109, endPoint x: 934, endPoint y: 159, distance: 61.6
click at [968, 111] on div "72F-004.11" at bounding box center [983, 111] width 127 height 18
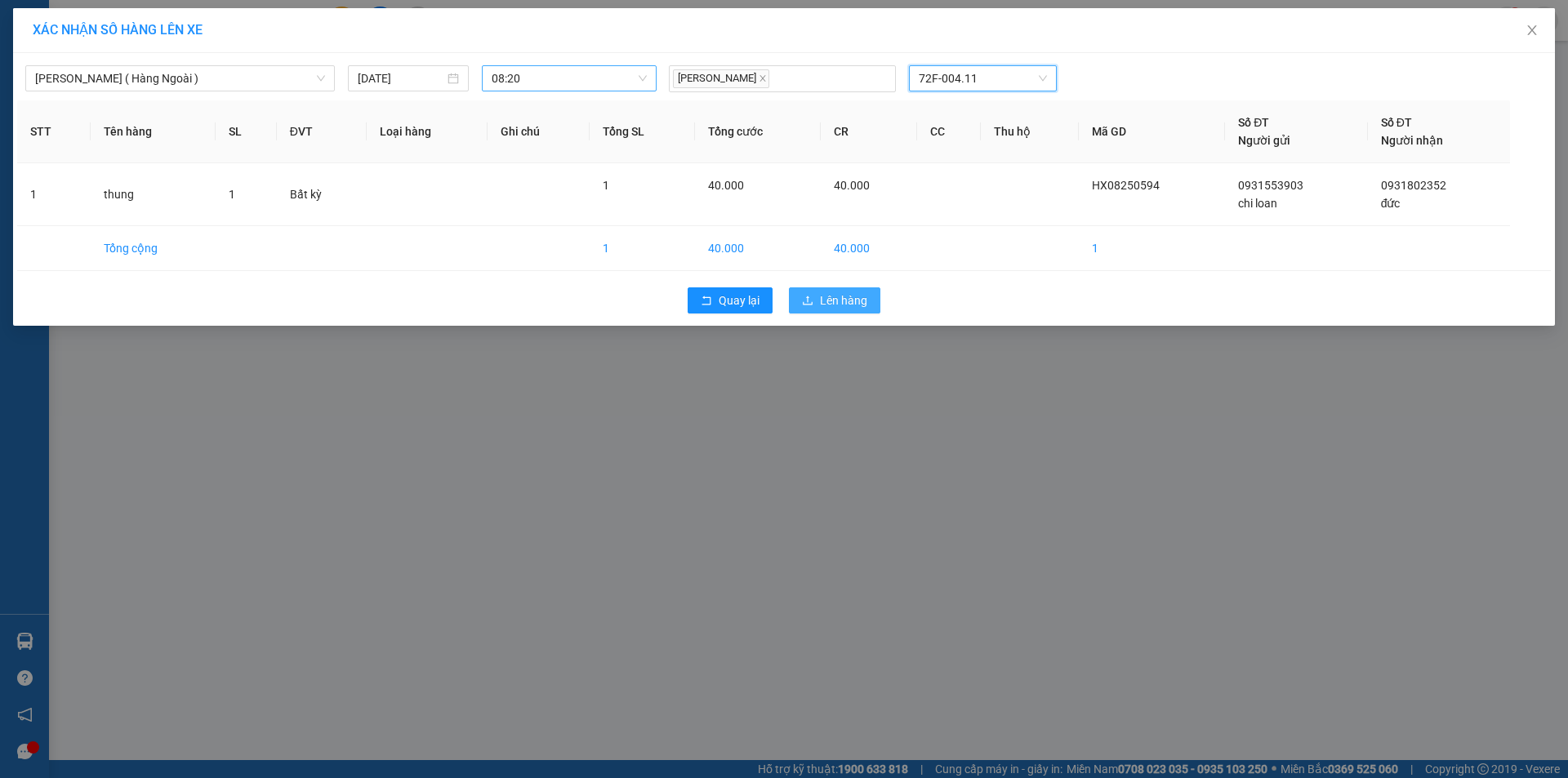
click at [837, 307] on span "Lên hàng" at bounding box center [844, 301] width 48 height 18
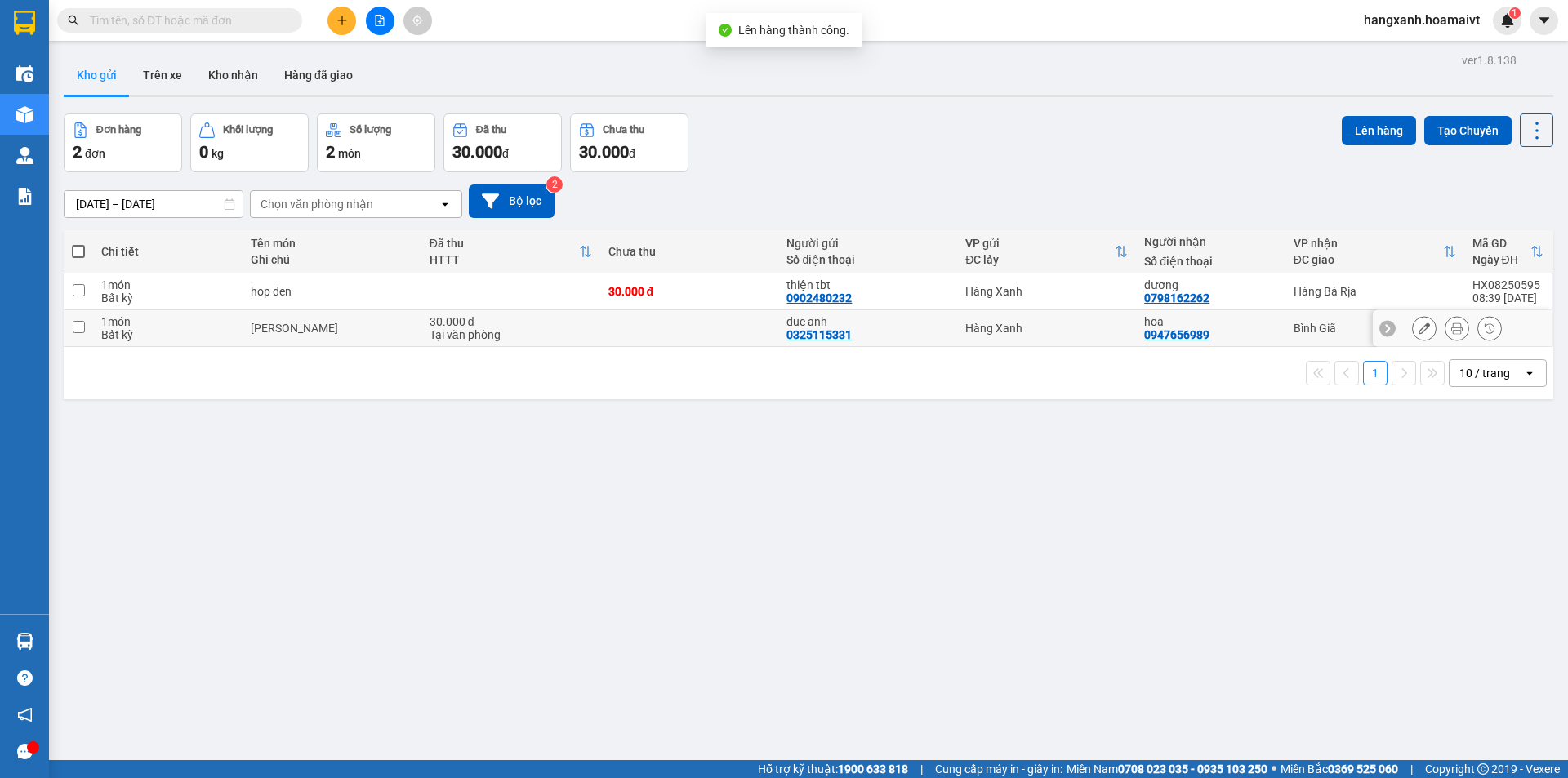
drag, startPoint x: 1057, startPoint y: 335, endPoint x: 1415, endPoint y: 191, distance: 385.9
click at [1060, 330] on td "Hàng Xanh" at bounding box center [1046, 329] width 179 height 37
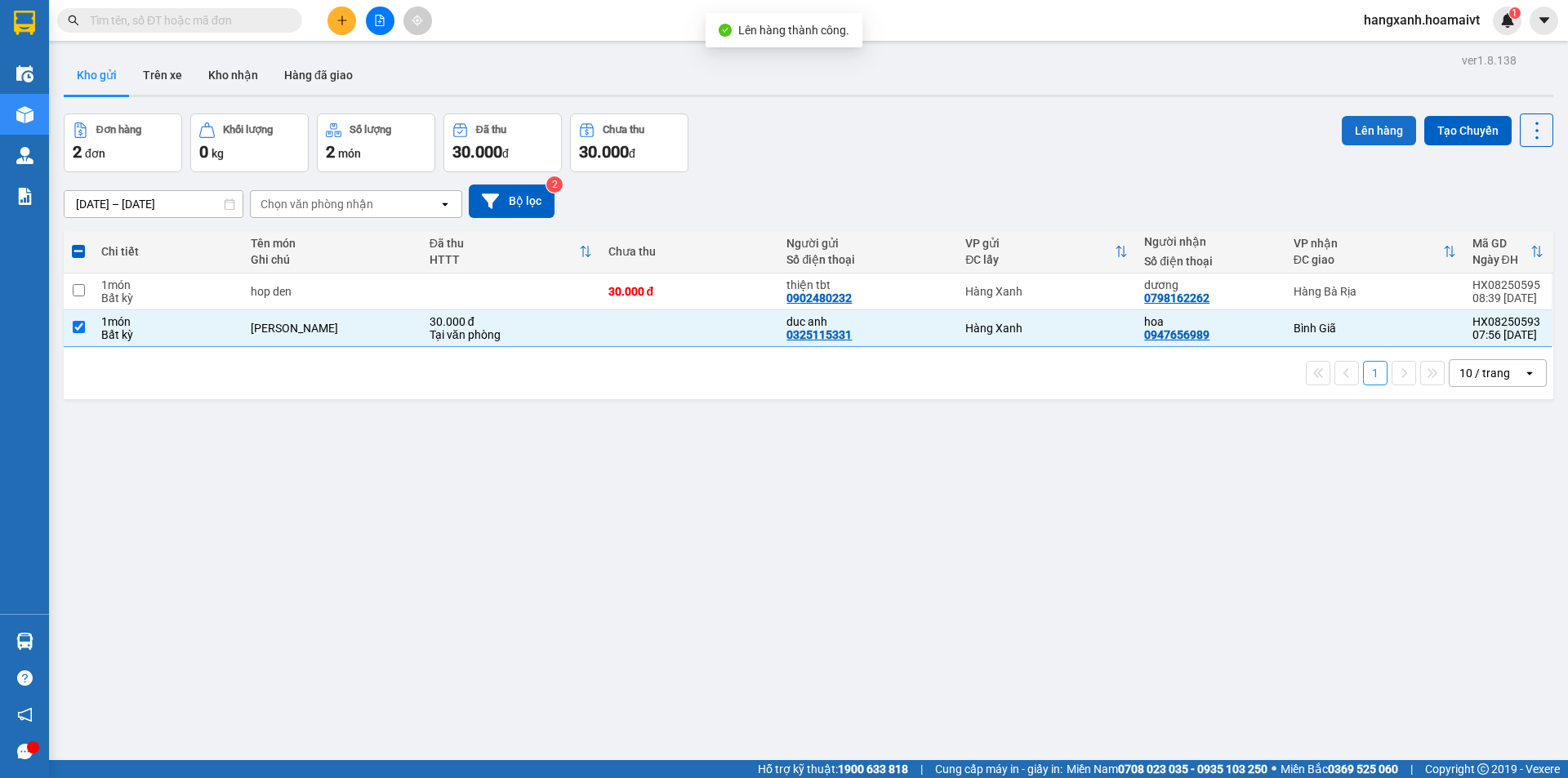
click at [1386, 131] on button "Lên hàng" at bounding box center [1379, 130] width 74 height 29
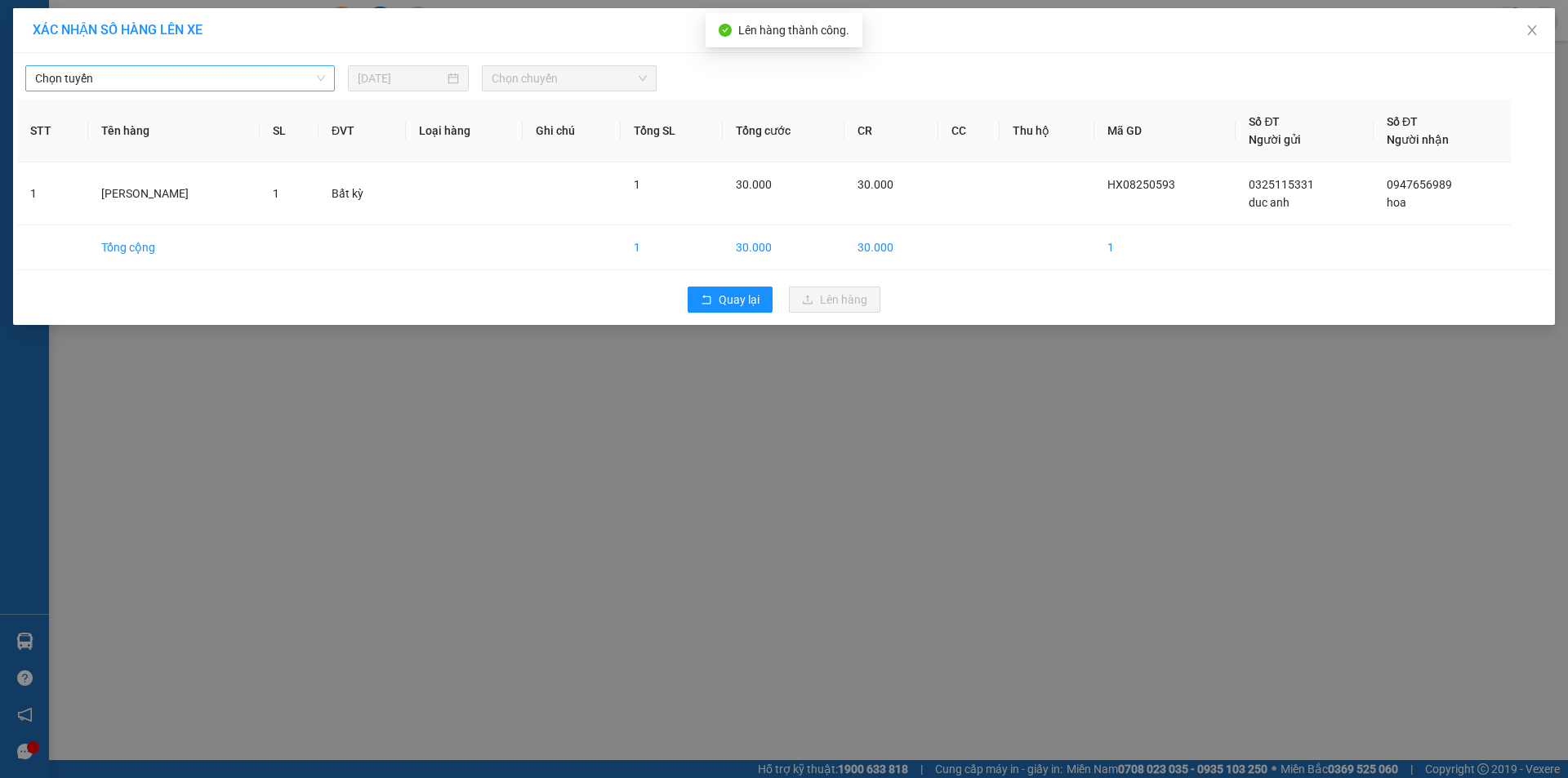
click at [83, 86] on span "Chọn tuyến" at bounding box center [180, 79] width 290 height 25
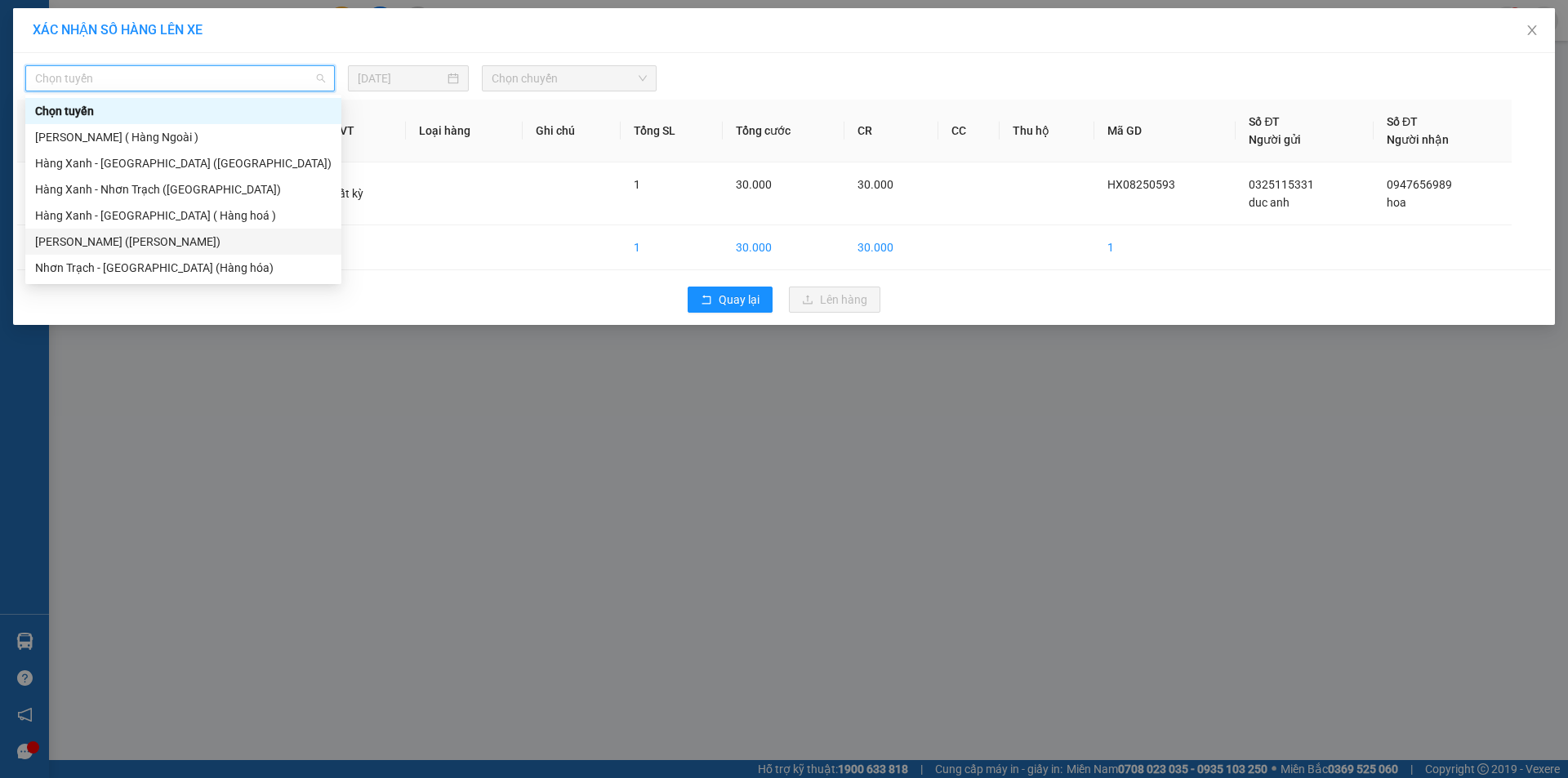
click at [115, 240] on div "[PERSON_NAME] ([PERSON_NAME])" at bounding box center [183, 241] width 296 height 18
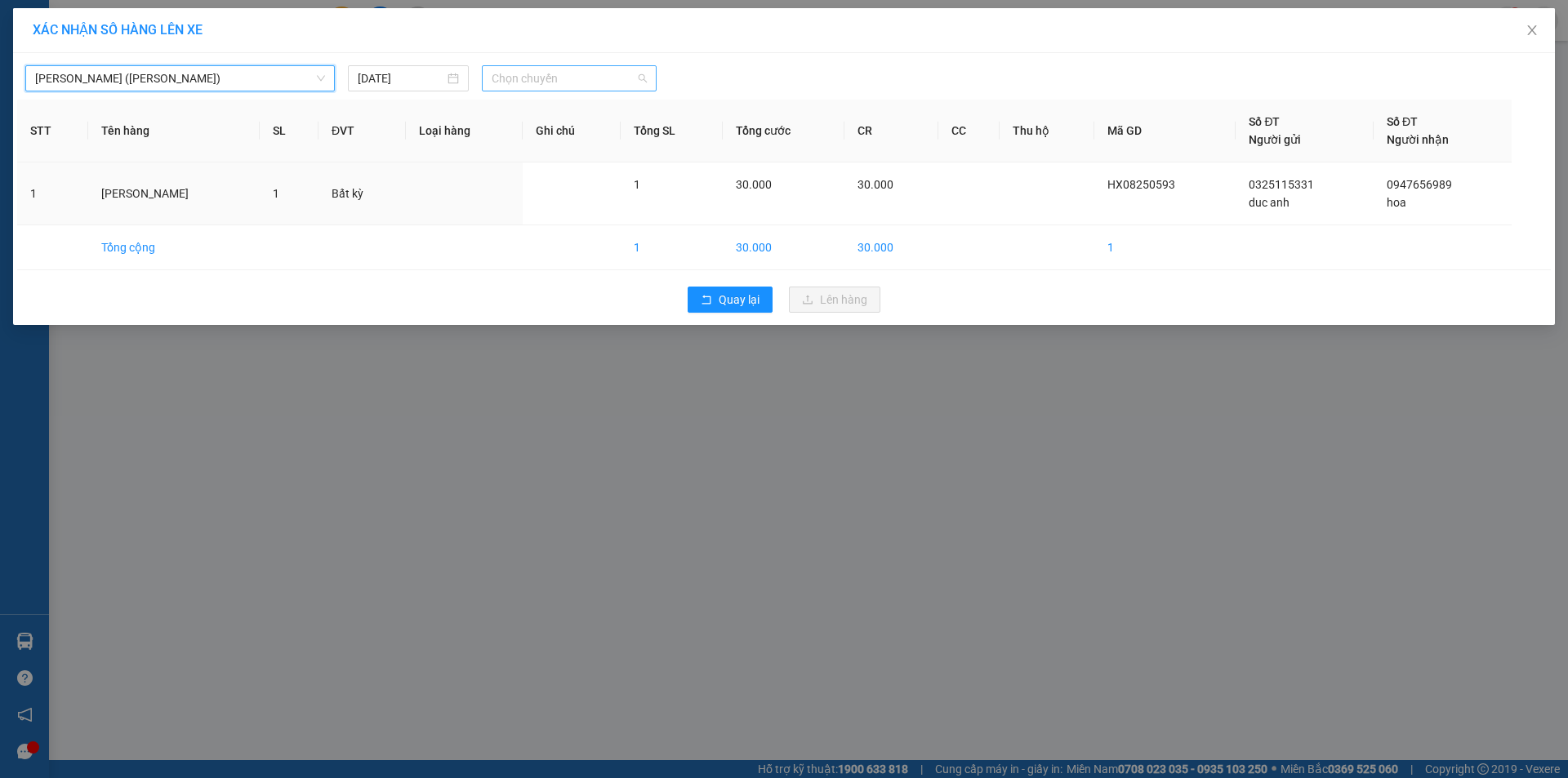
click at [524, 82] on span "Chọn chuyến" at bounding box center [569, 79] width 155 height 25
type input "0815"
click at [570, 133] on div "Thêm chuyến " 08:15 "" at bounding box center [569, 137] width 174 height 27
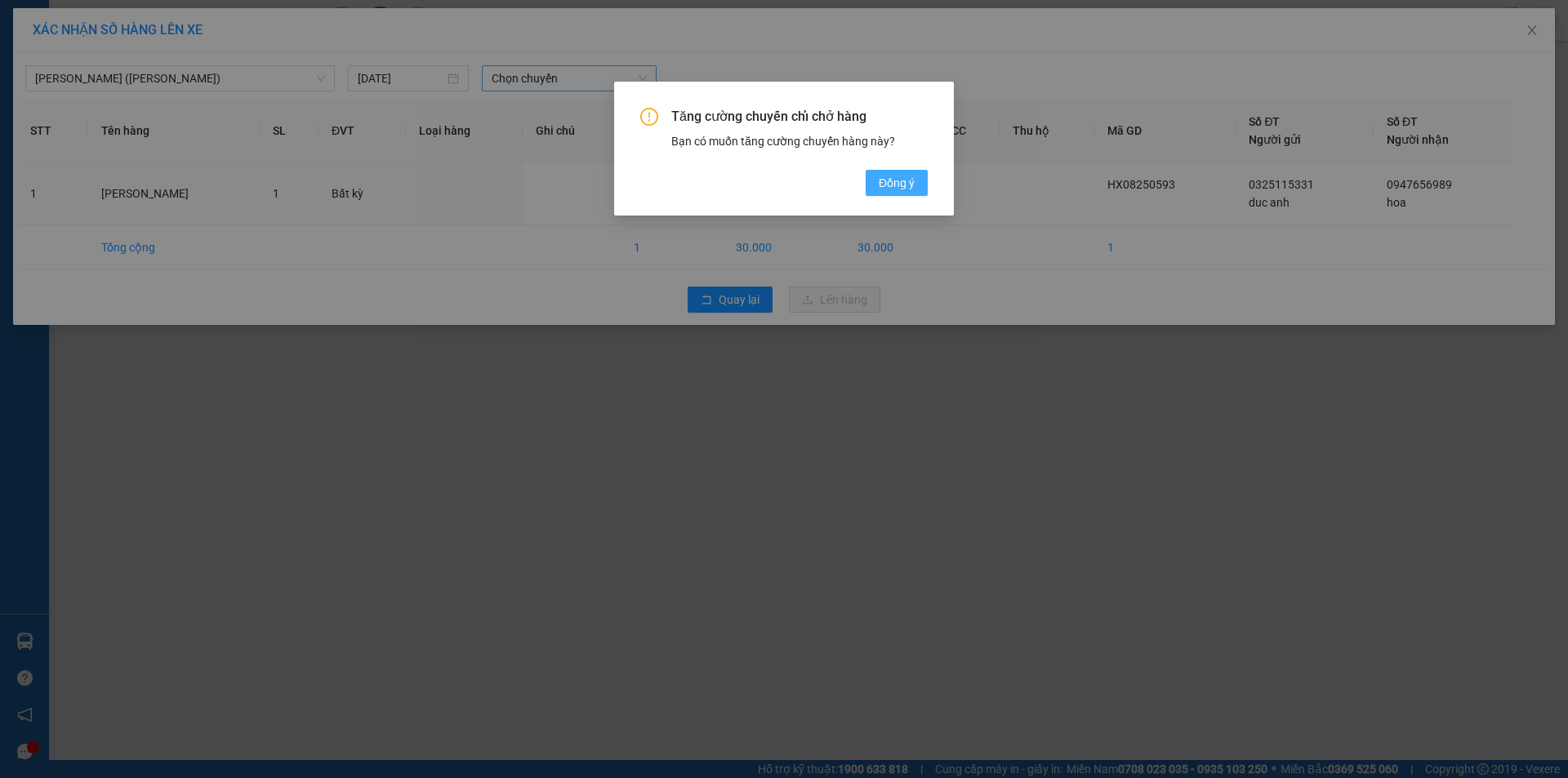
click at [895, 187] on span "Đồng ý" at bounding box center [897, 183] width 36 height 18
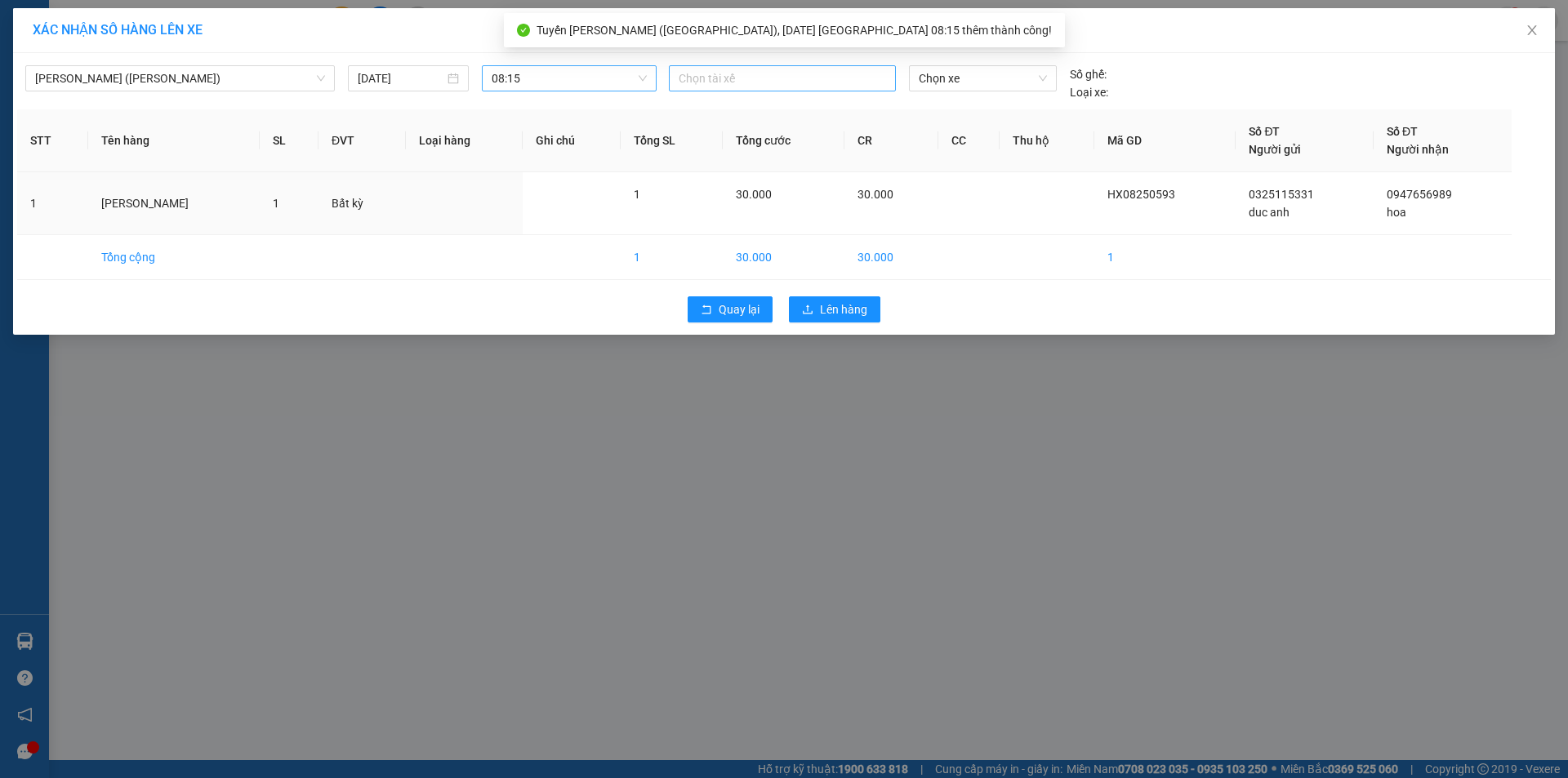
click at [786, 85] on div at bounding box center [782, 79] width 218 height 19
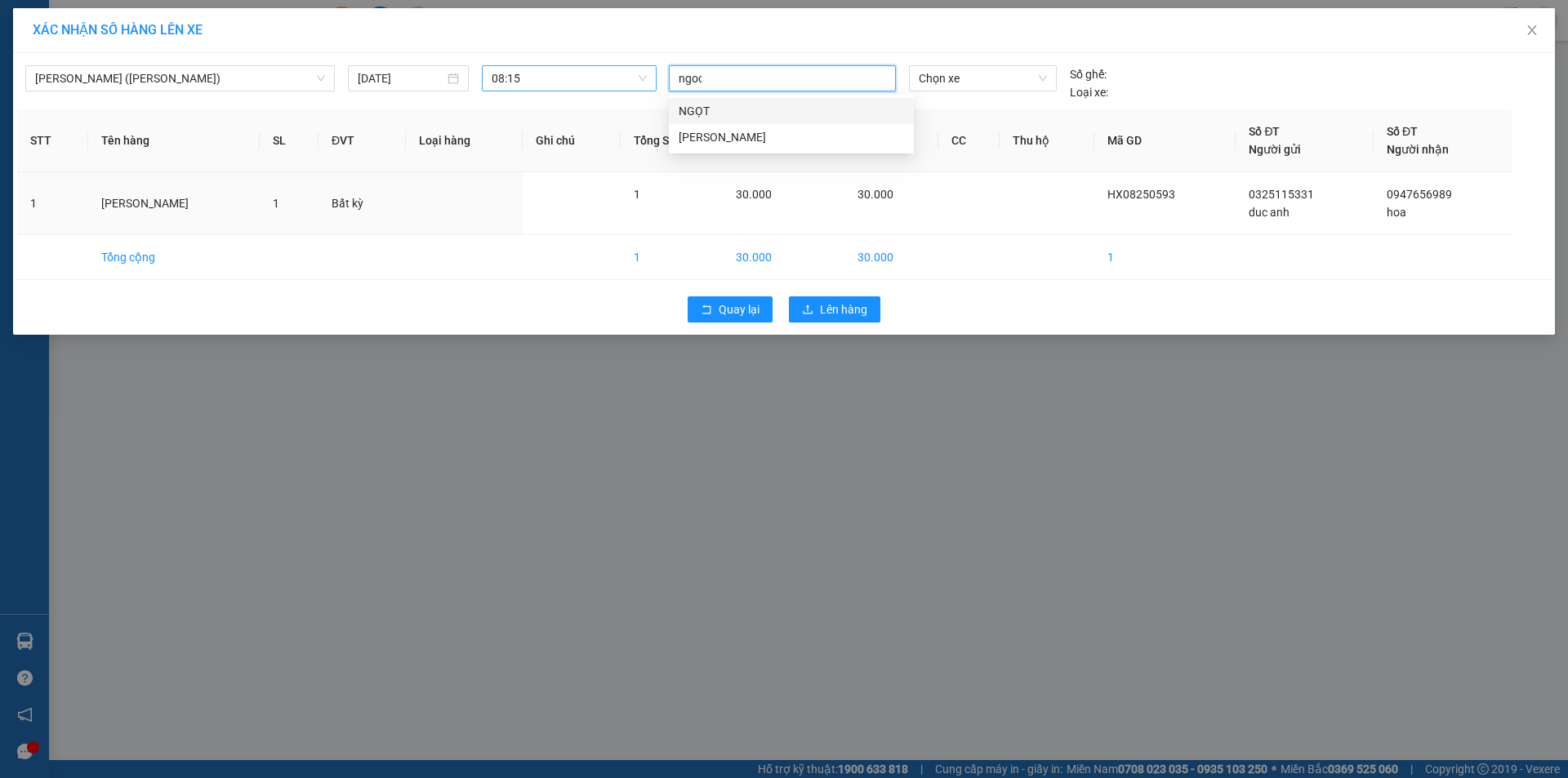
type input "ngoc"
drag, startPoint x: 736, startPoint y: 106, endPoint x: 990, endPoint y: 97, distance: 254.2
click at [736, 105] on div "NGỌC MĐ" at bounding box center [791, 111] width 226 height 18
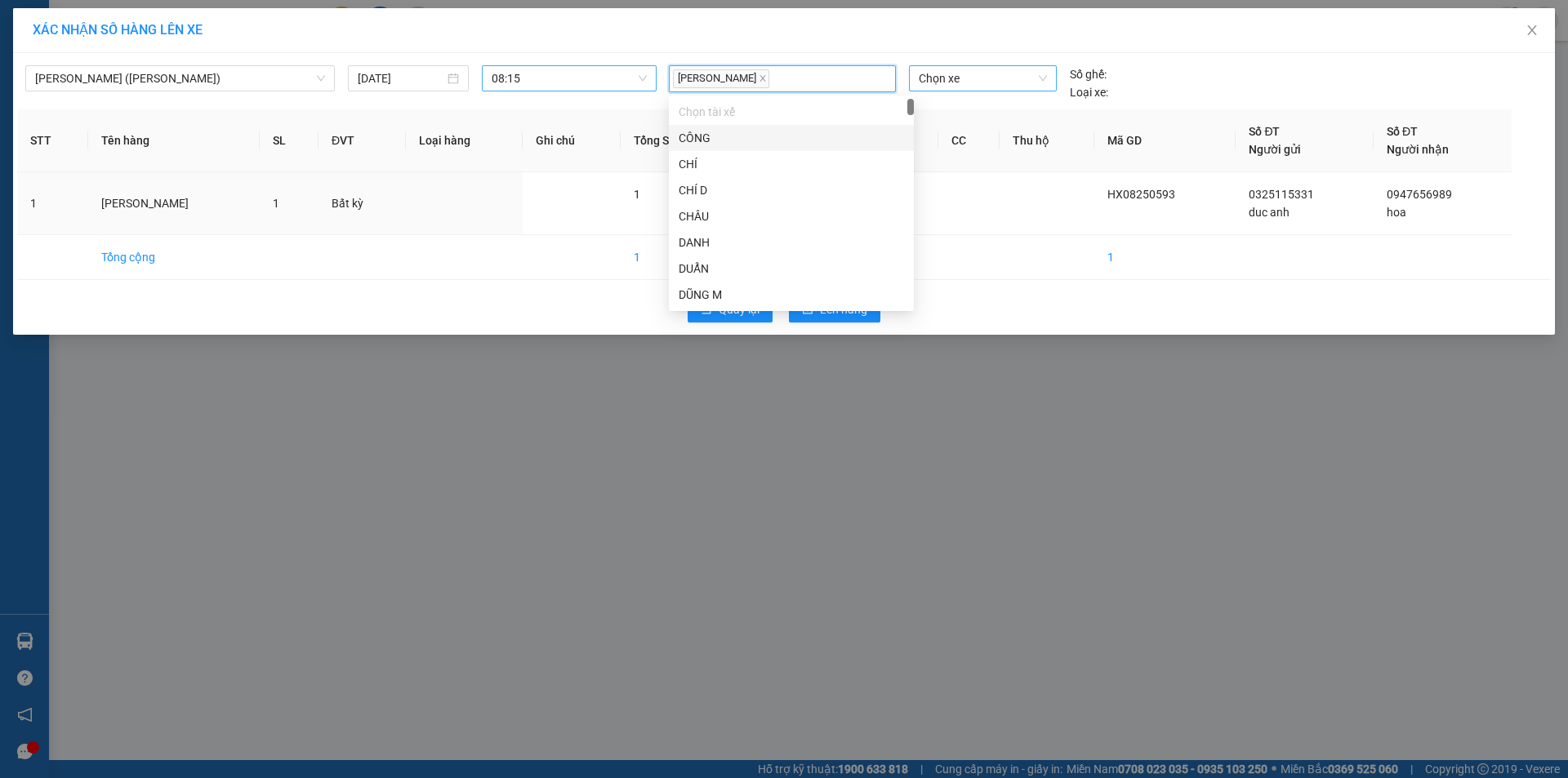
click at [1014, 80] on span "Chọn xe" at bounding box center [983, 79] width 127 height 25
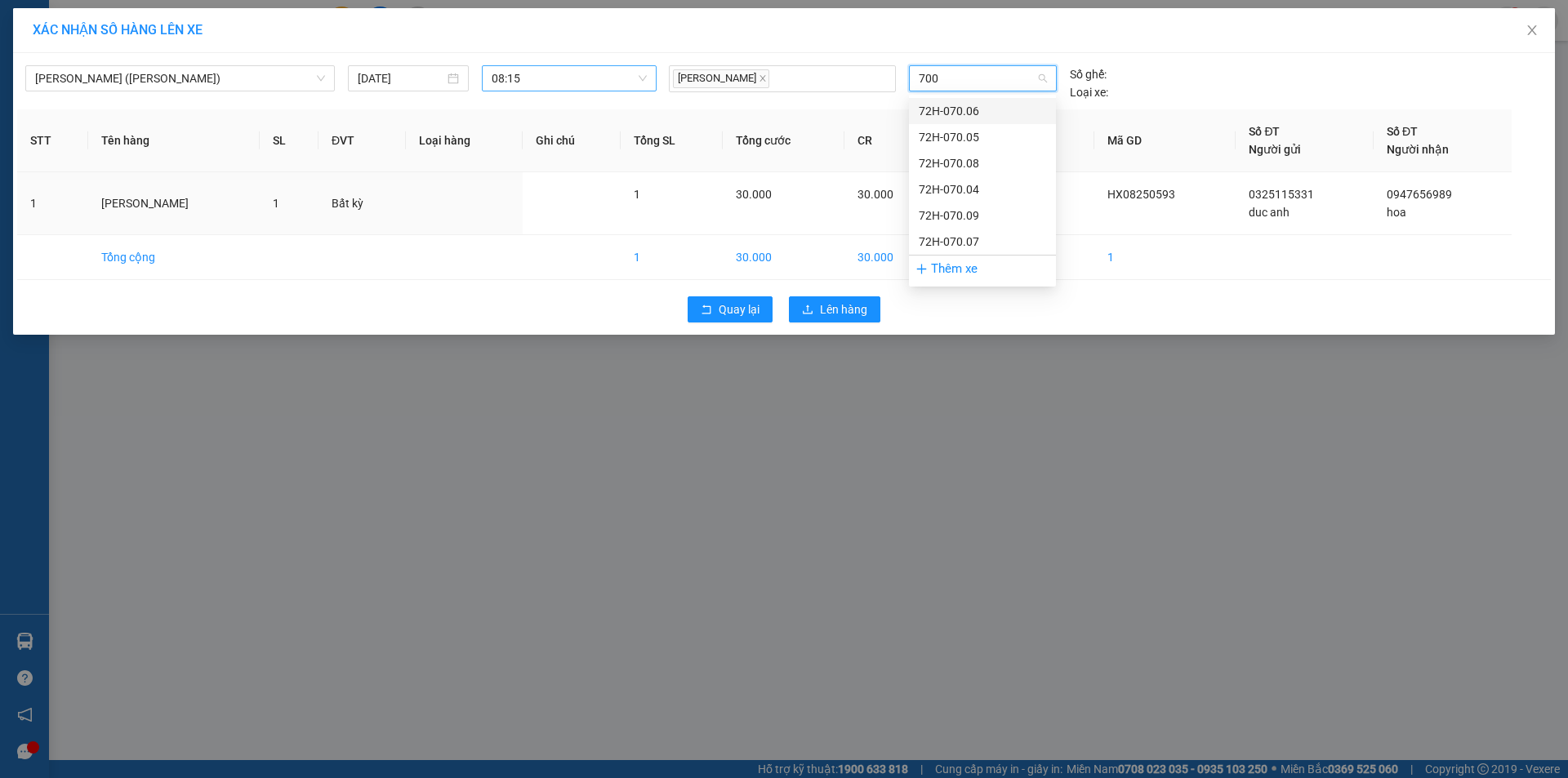
type input "7008"
click at [1025, 102] on div "72H-070.08" at bounding box center [983, 111] width 127 height 18
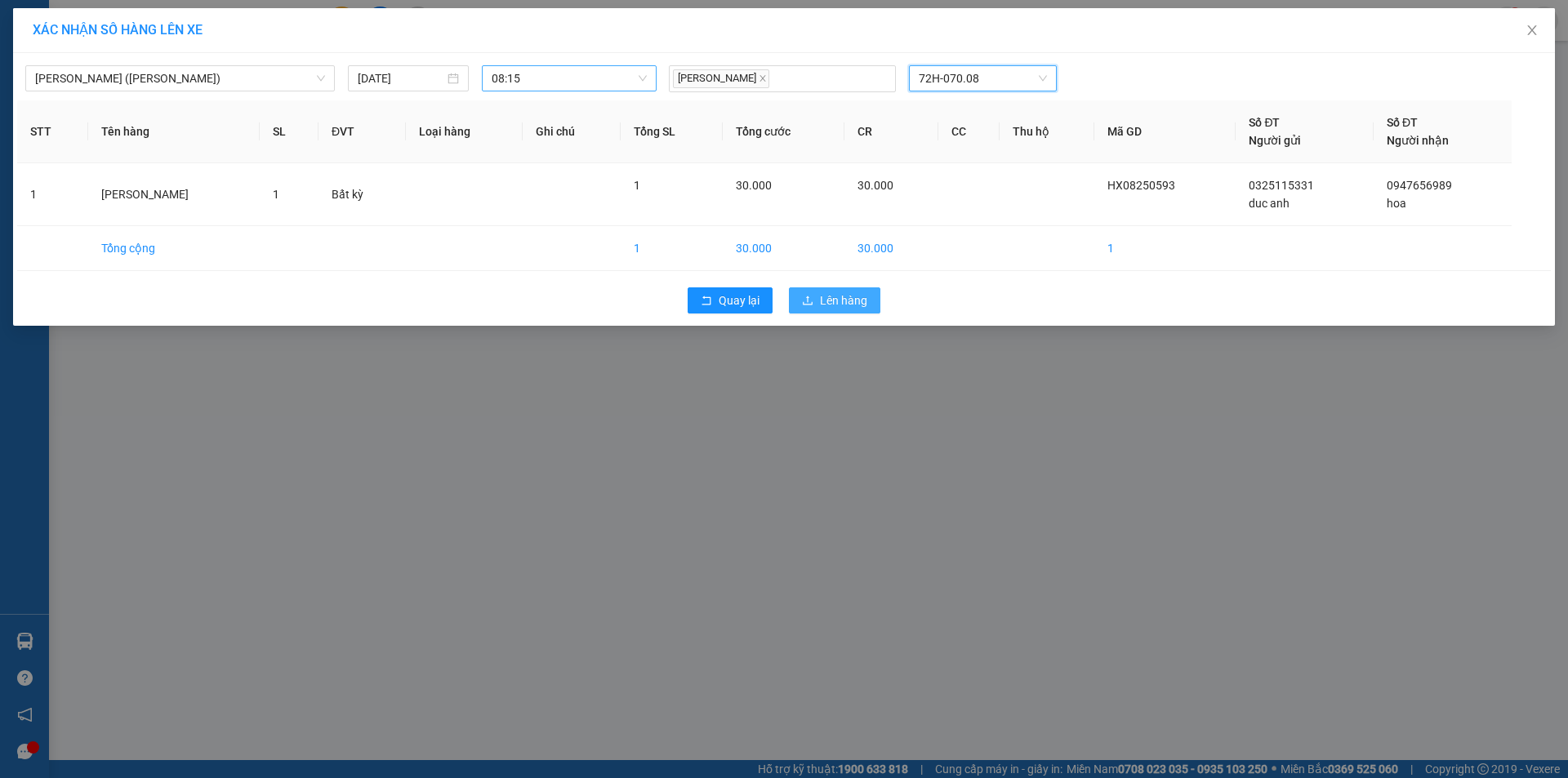
click at [843, 302] on span "Lên hàng" at bounding box center [844, 301] width 48 height 18
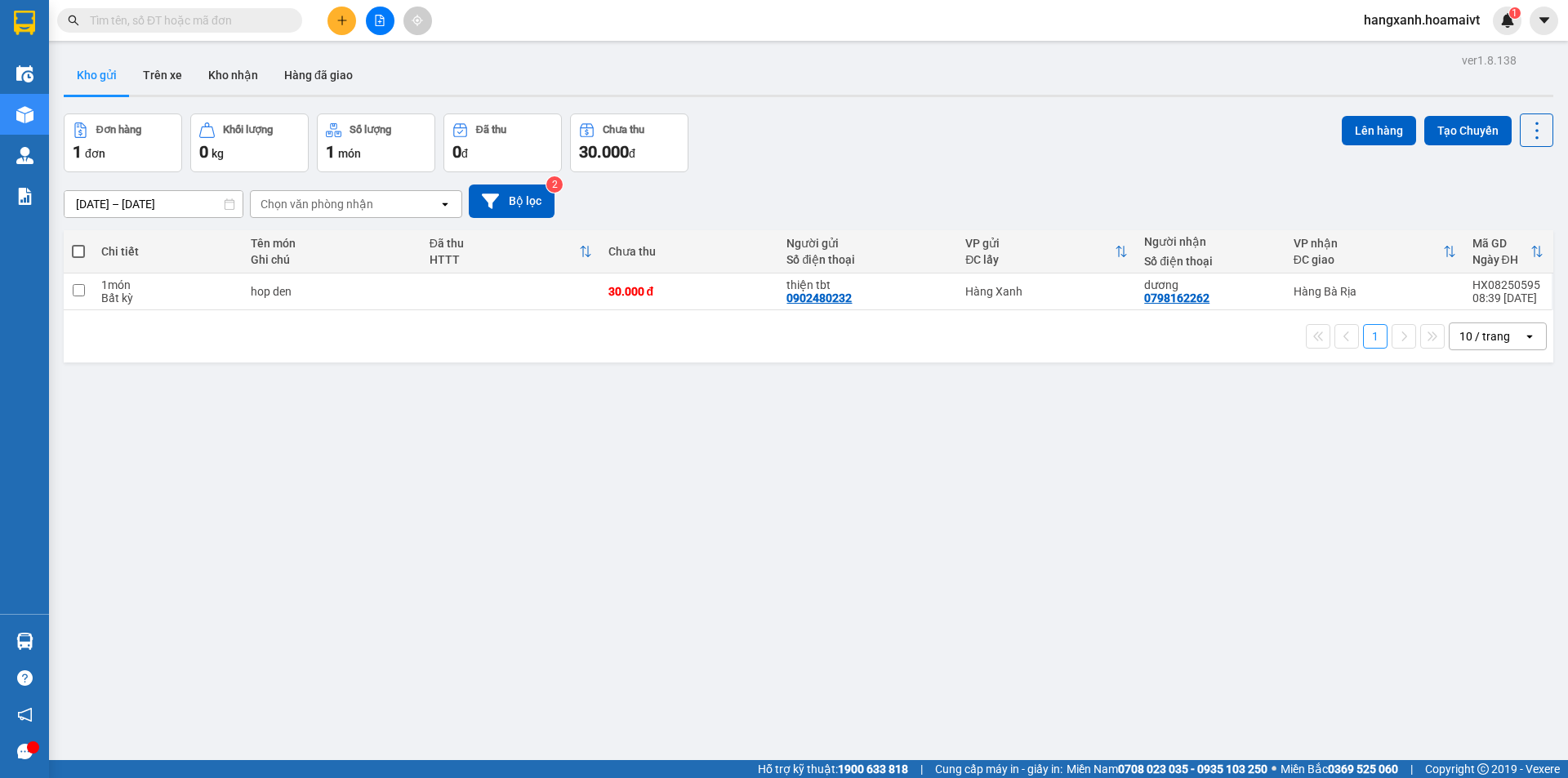
click at [335, 21] on button at bounding box center [341, 20] width 28 height 28
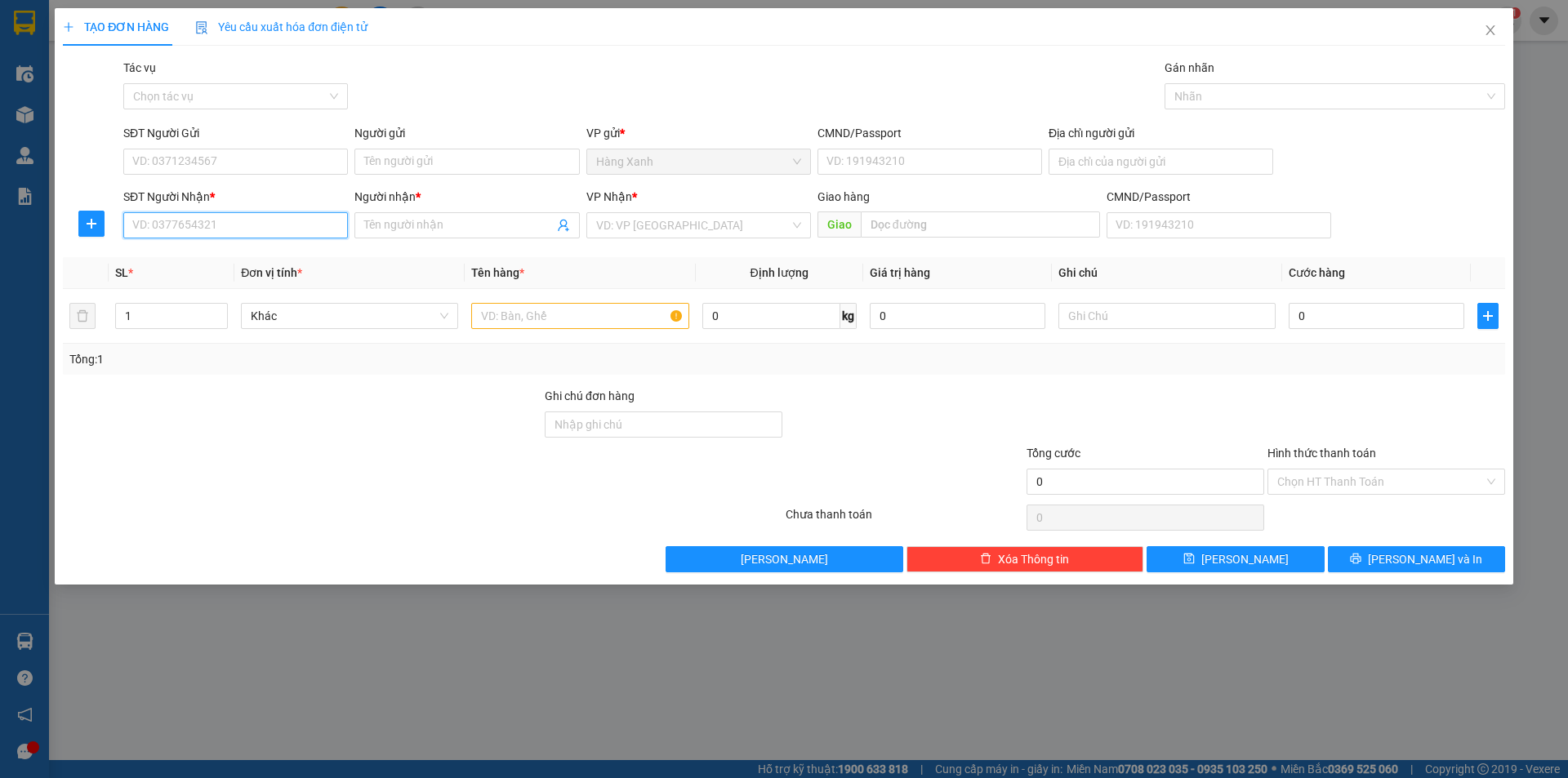
click at [251, 219] on input "SĐT Người Nhận *" at bounding box center [235, 225] width 225 height 27
type input "0903637987"
click at [245, 261] on div "0903637987 - HÒA" at bounding box center [236, 258] width 205 height 18
type input "HÒA"
type input "0903637987"
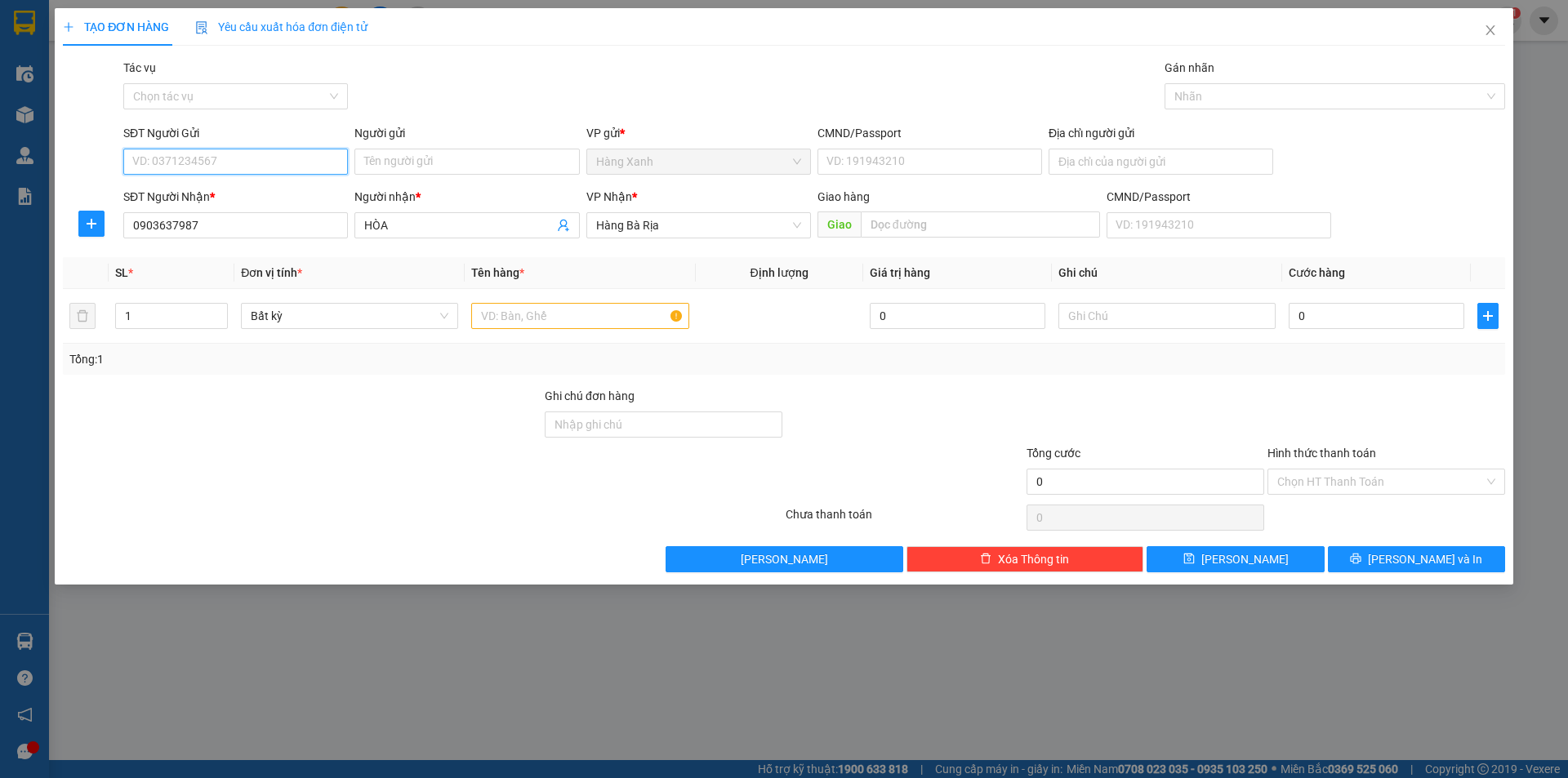
click at [272, 165] on input "SĐT Người Gửi" at bounding box center [235, 162] width 225 height 27
click at [240, 197] on div "0908586131 - truong" at bounding box center [236, 194] width 205 height 18
type input "0908586131"
type input "truong"
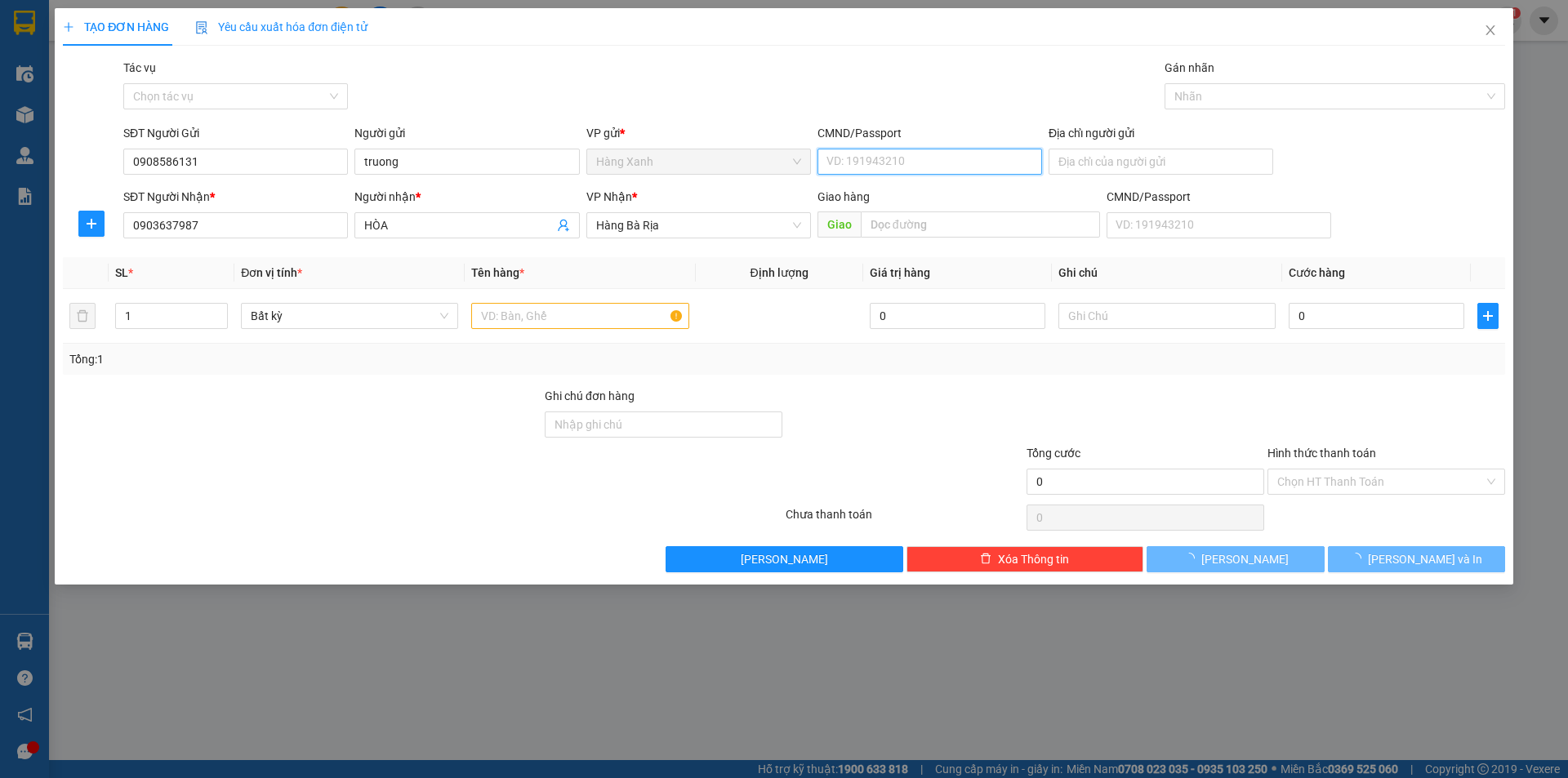
click at [895, 164] on input "CMND/Passport" at bounding box center [929, 162] width 225 height 27
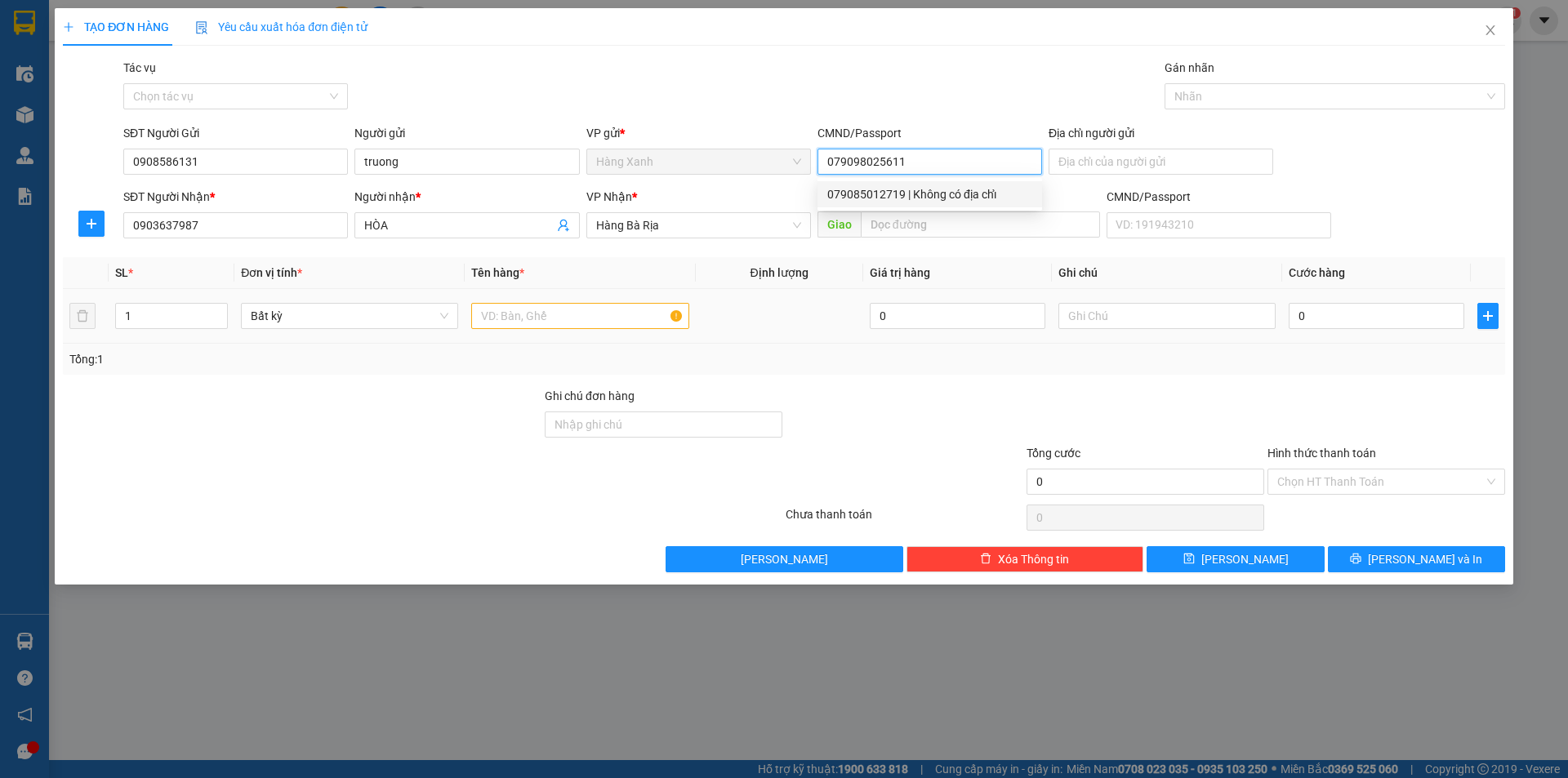
type input "079098025611"
click at [590, 322] on input "text" at bounding box center [580, 317] width 218 height 27
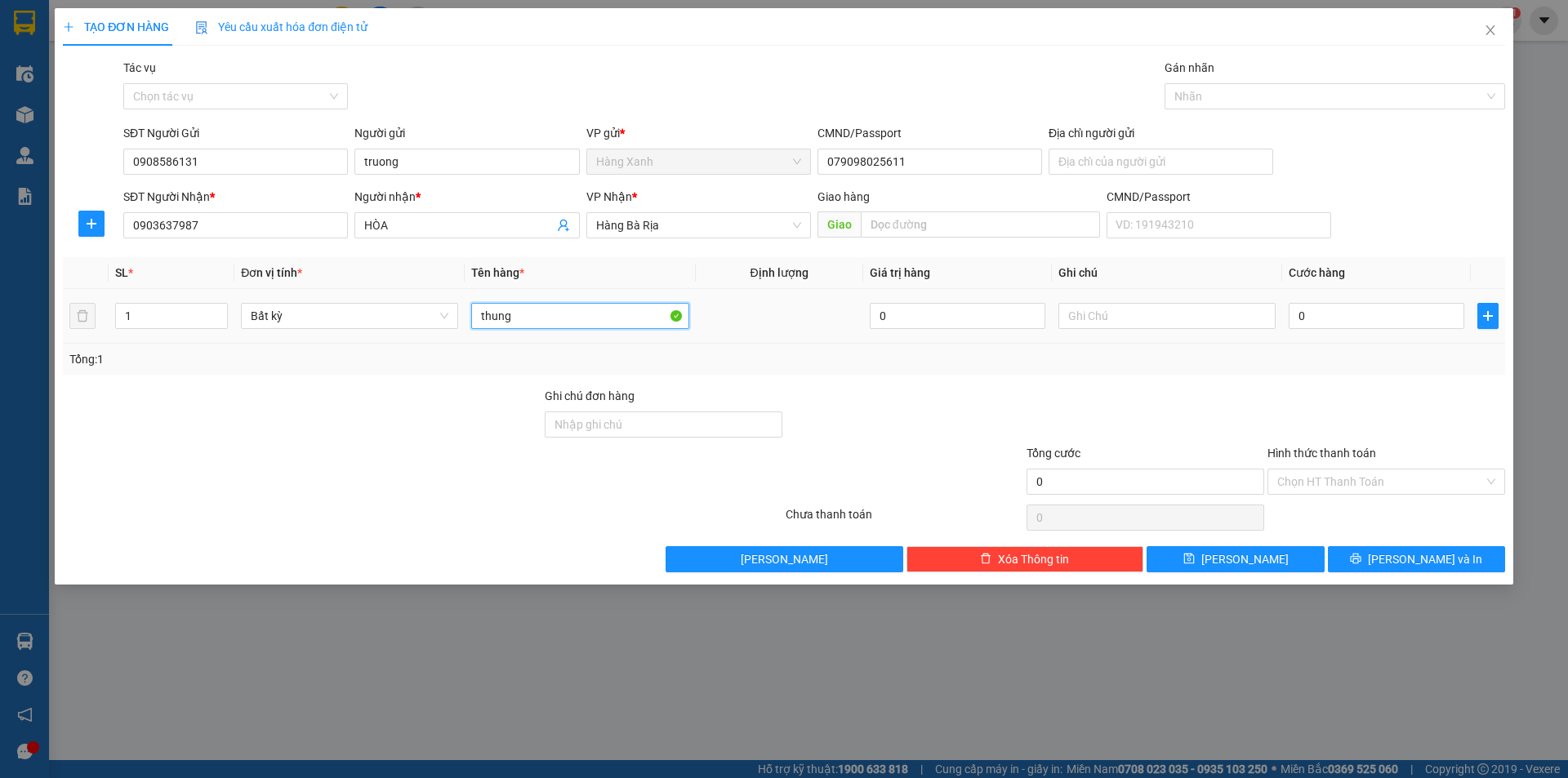
type input "thung"
click at [1373, 307] on input "0" at bounding box center [1376, 317] width 176 height 27
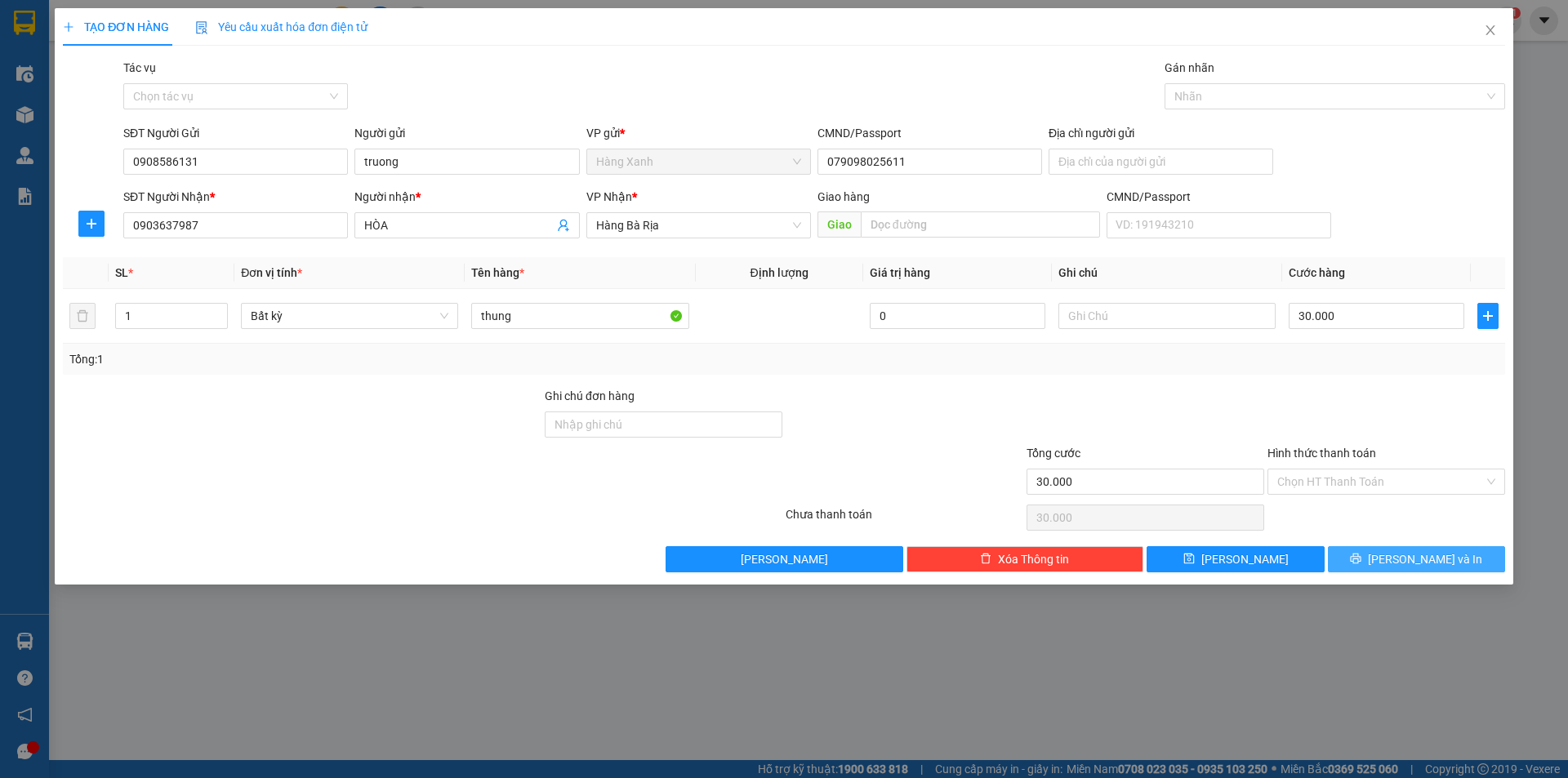
click at [1329, 569] on button "[PERSON_NAME] và In" at bounding box center [1417, 560] width 177 height 27
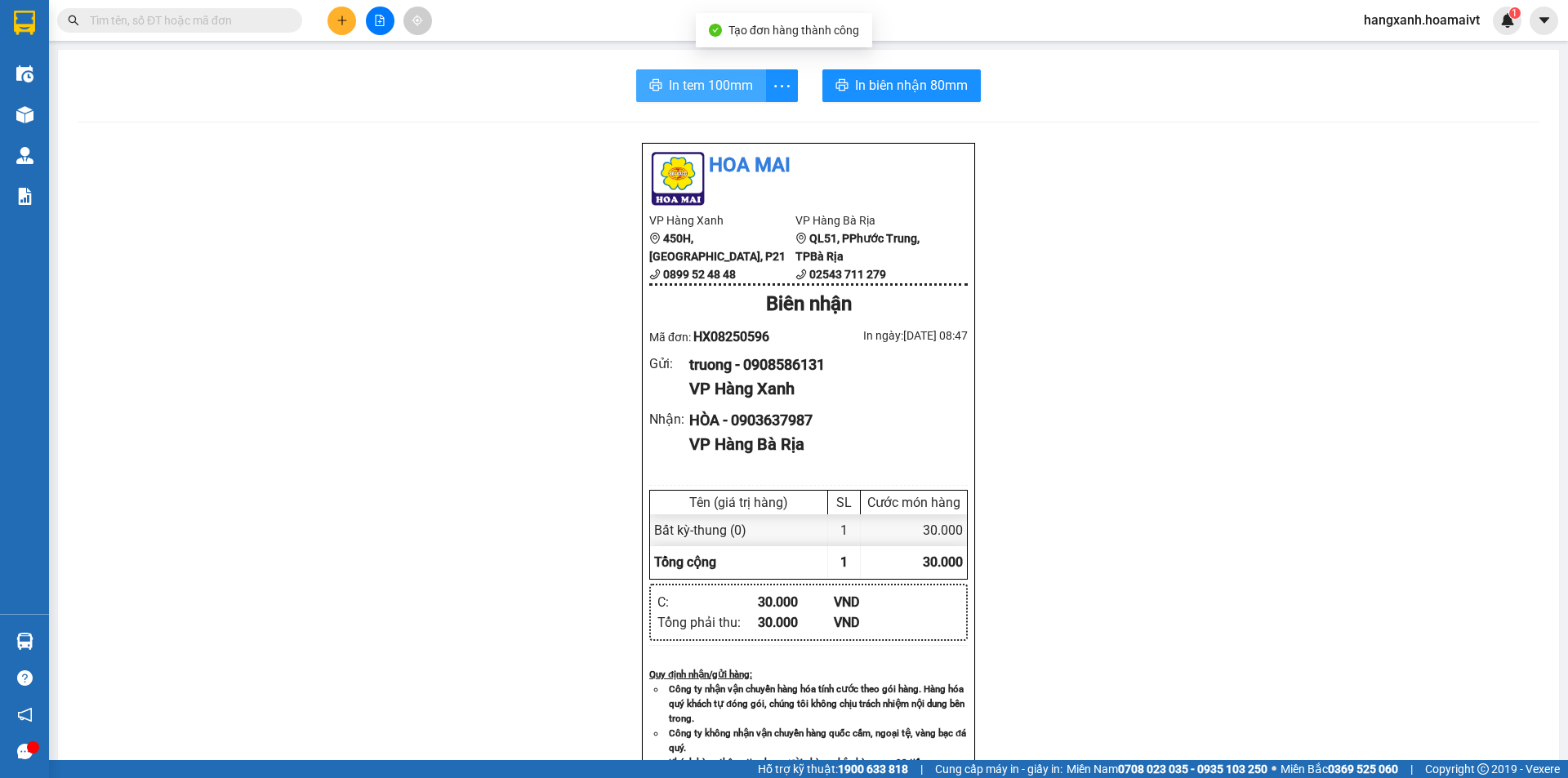
click at [738, 76] on span "In tem 100mm" at bounding box center [710, 85] width 84 height 20
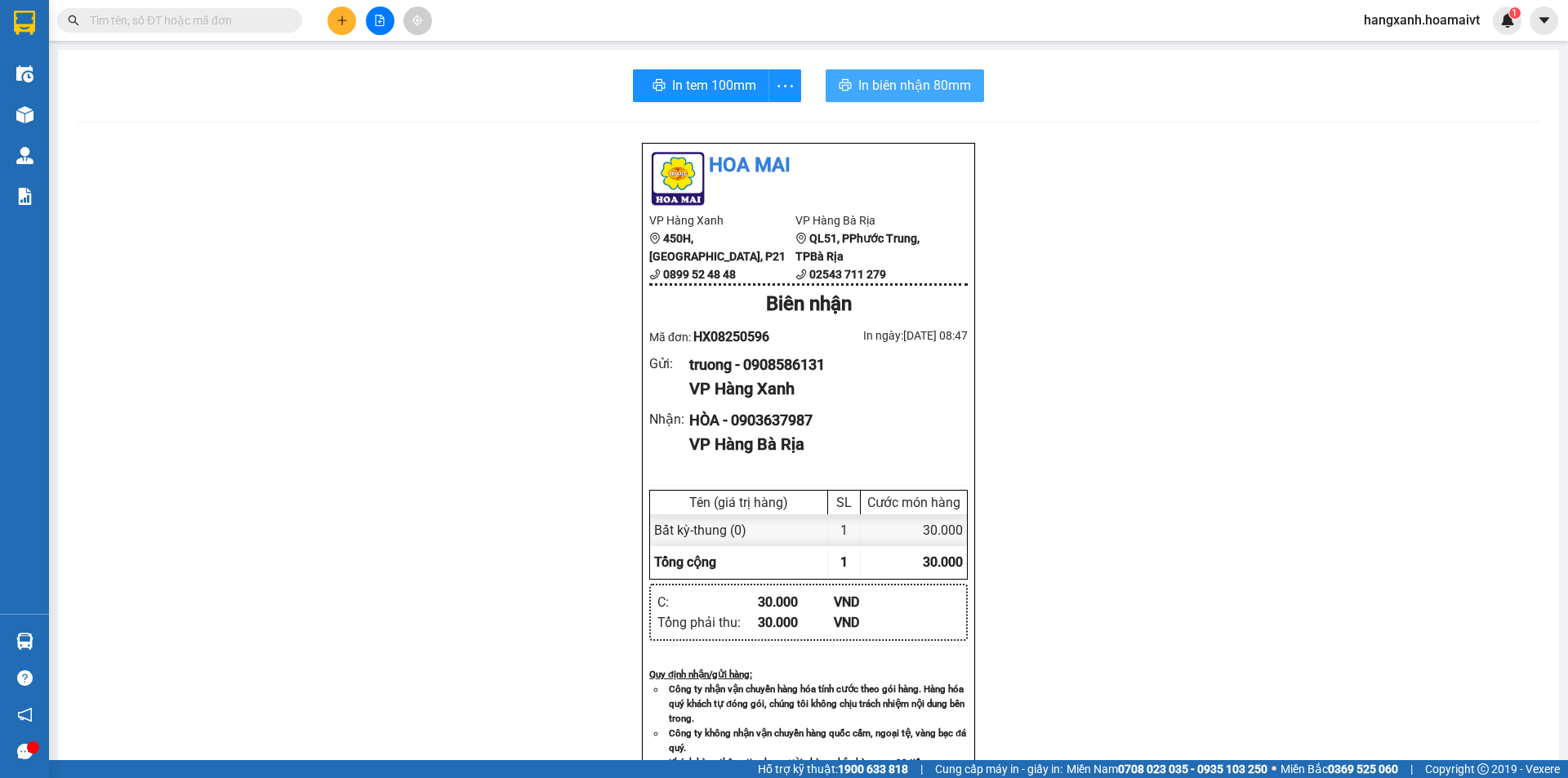
click at [889, 93] on span "In biên nhận 80mm" at bounding box center [914, 85] width 112 height 20
click at [333, 17] on button at bounding box center [341, 20] width 28 height 28
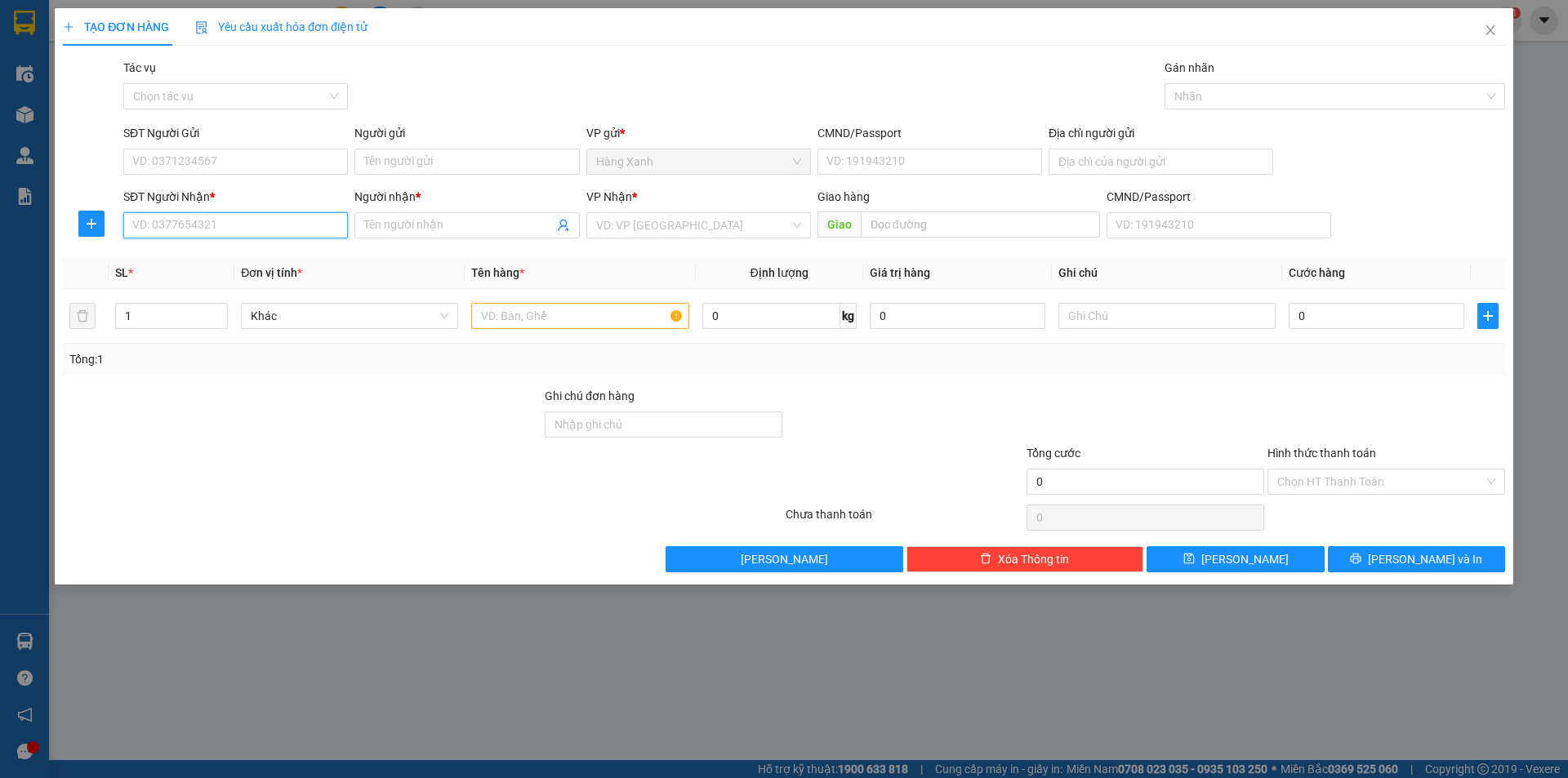
click at [249, 225] on input "SĐT Người Nhận *" at bounding box center [235, 225] width 225 height 27
type input "0903947179"
click at [411, 225] on input "Người nhận *" at bounding box center [458, 225] width 188 height 18
type input "tung anh"
click at [639, 220] on input "search" at bounding box center [692, 225] width 194 height 25
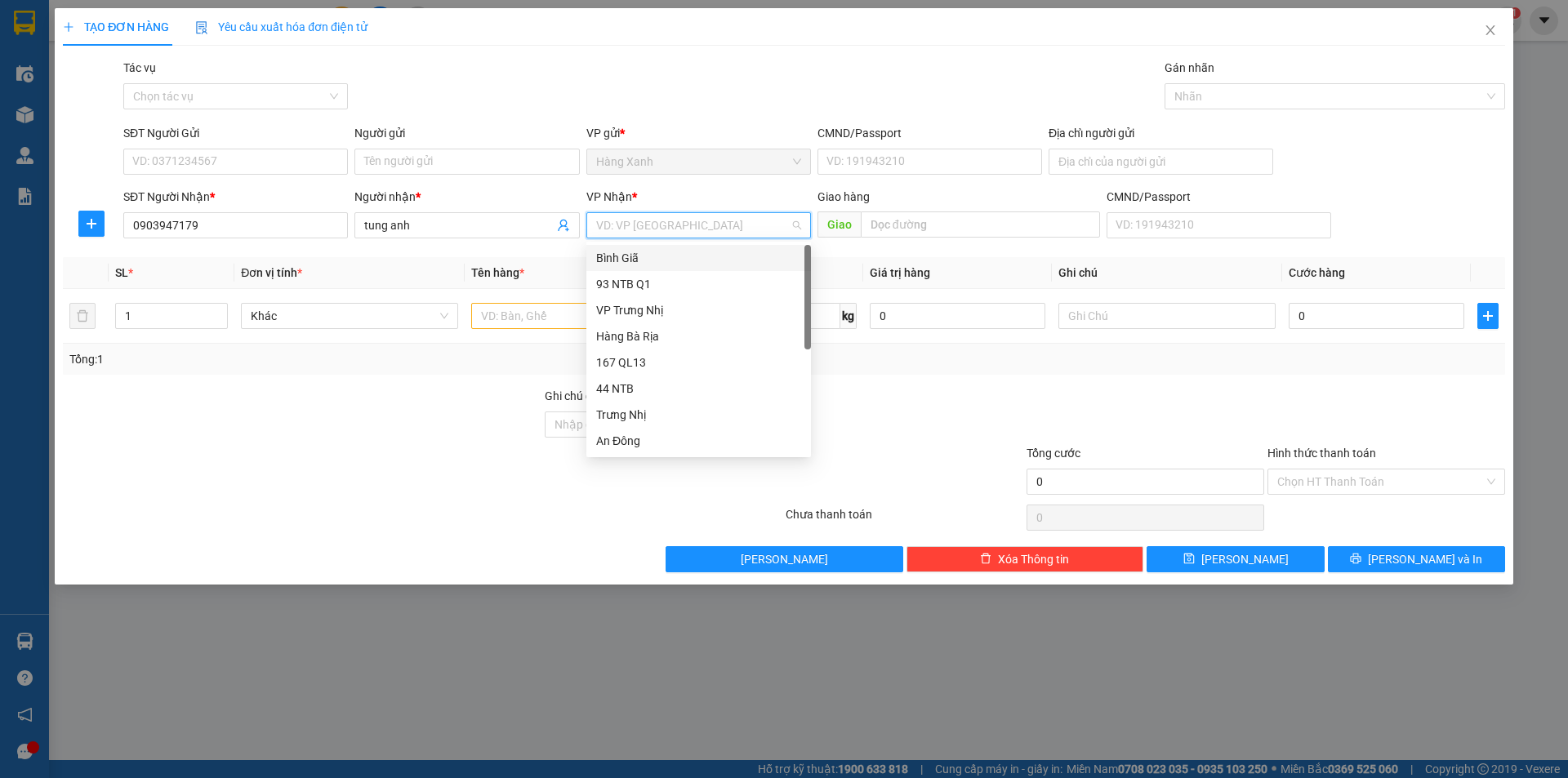
click at [639, 251] on div "Bình Giã" at bounding box center [699, 258] width 205 height 18
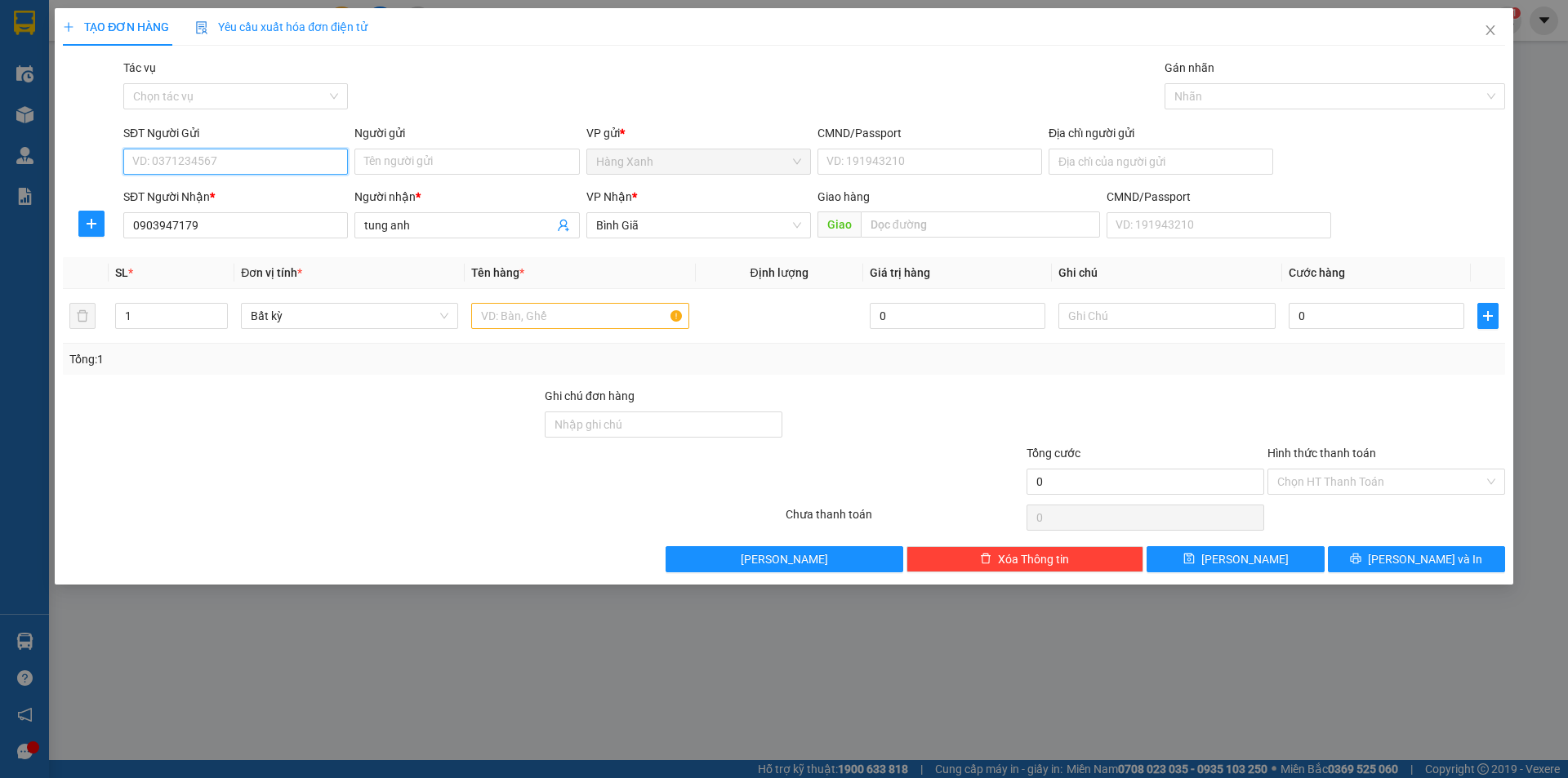
click at [251, 165] on input "SĐT Người Gửi" at bounding box center [235, 162] width 225 height 27
type input "0348685686"
click at [256, 194] on div "0348685686 - TÀI" at bounding box center [236, 194] width 205 height 18
type input "TÀI"
type input "0770950100338"
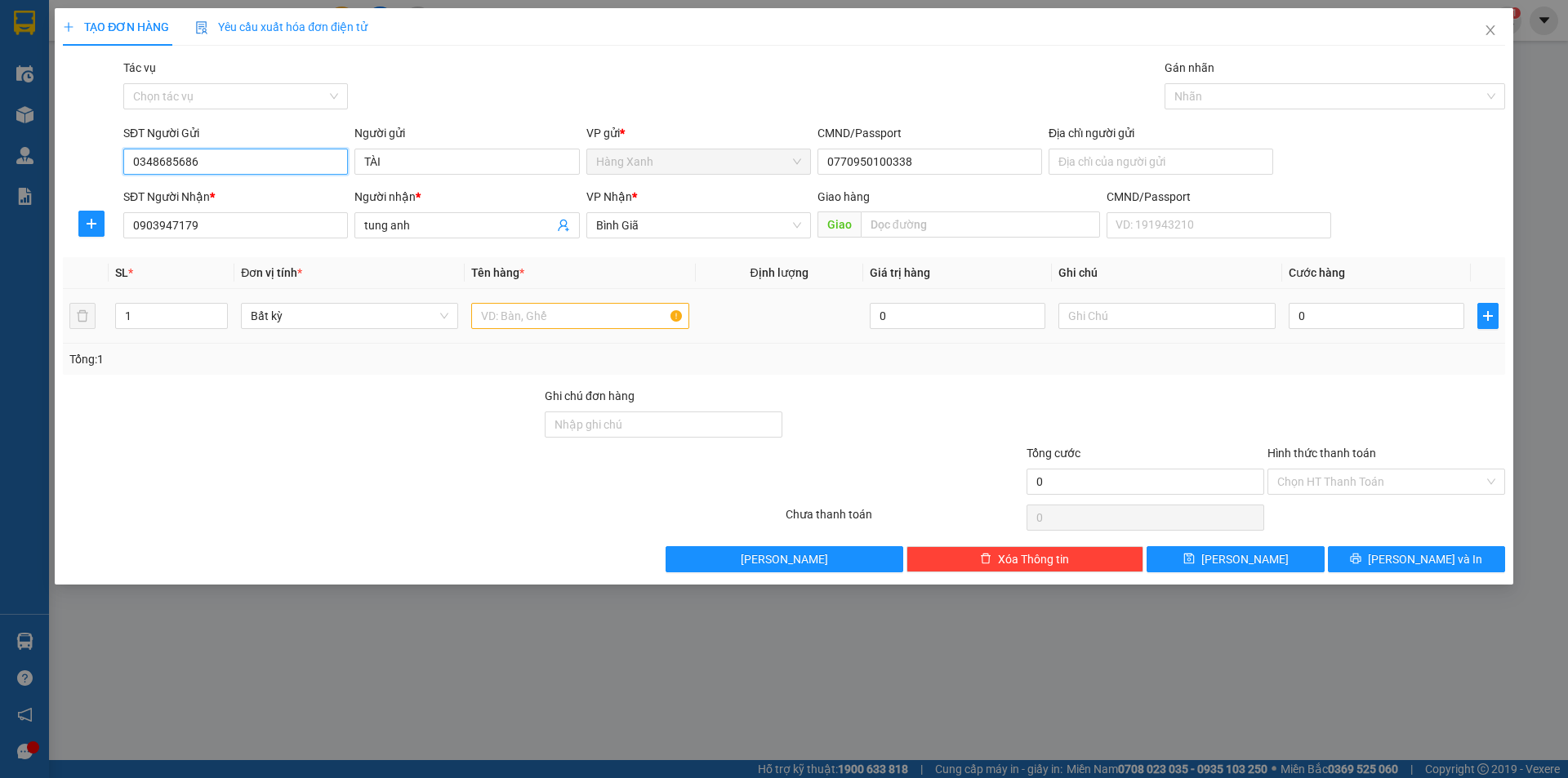
type input "0348685686"
click at [527, 336] on td at bounding box center [579, 317] width 230 height 55
click at [526, 319] on input "text" at bounding box center [580, 317] width 218 height 27
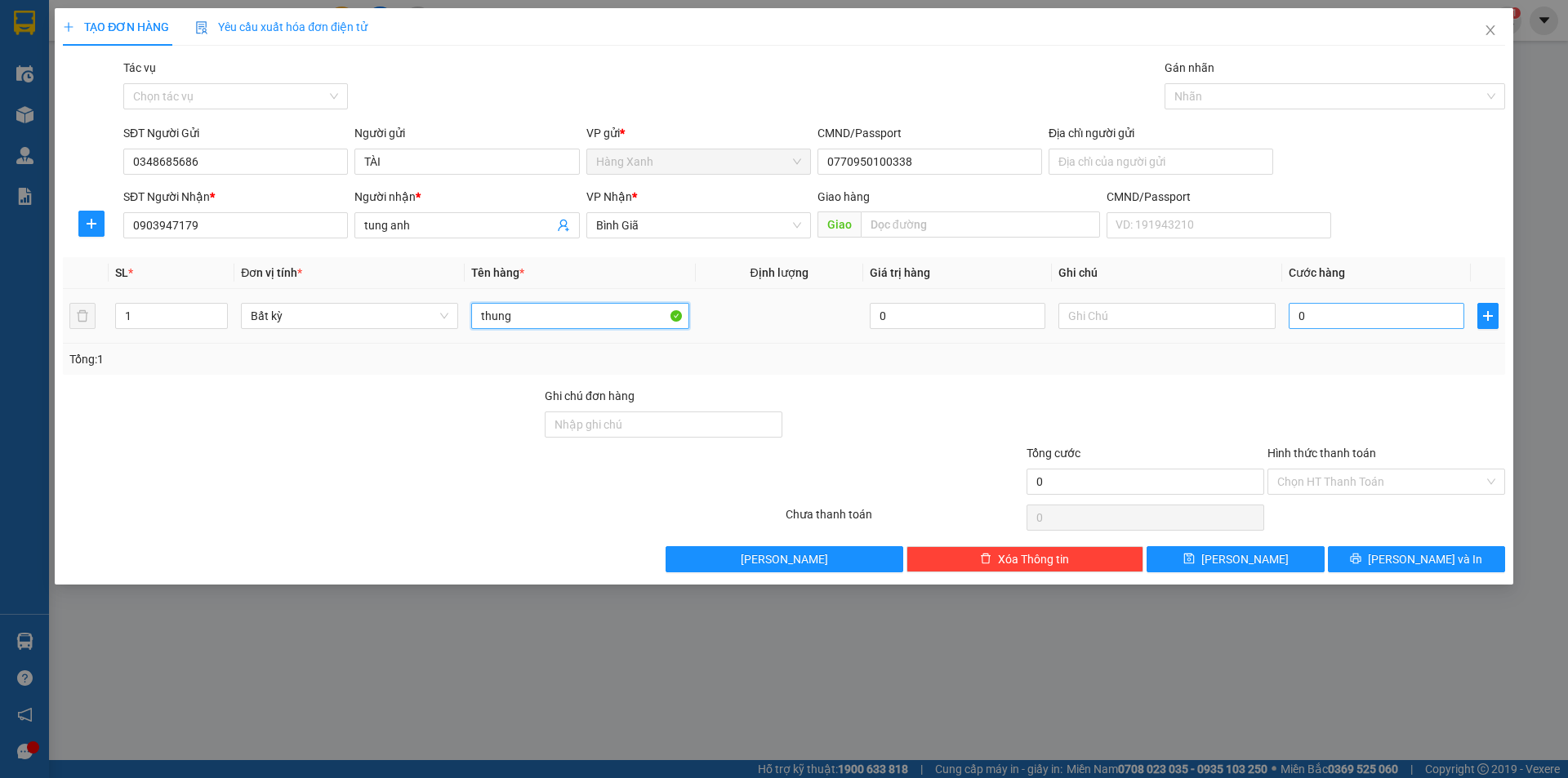
type input "thung"
click at [1314, 322] on input "0" at bounding box center [1376, 317] width 176 height 27
type input "6"
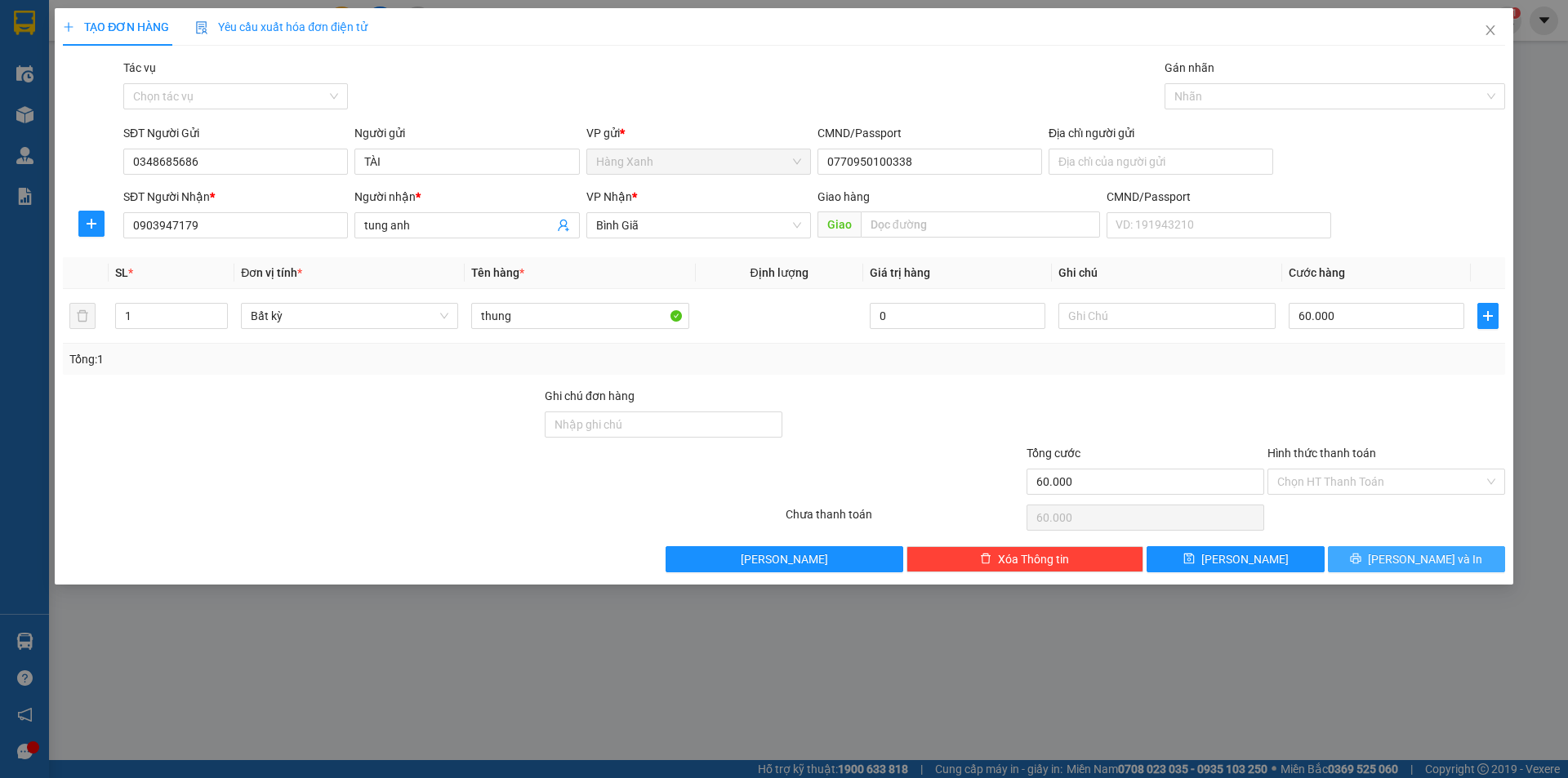
click at [1372, 562] on button "[PERSON_NAME] và In" at bounding box center [1417, 560] width 177 height 27
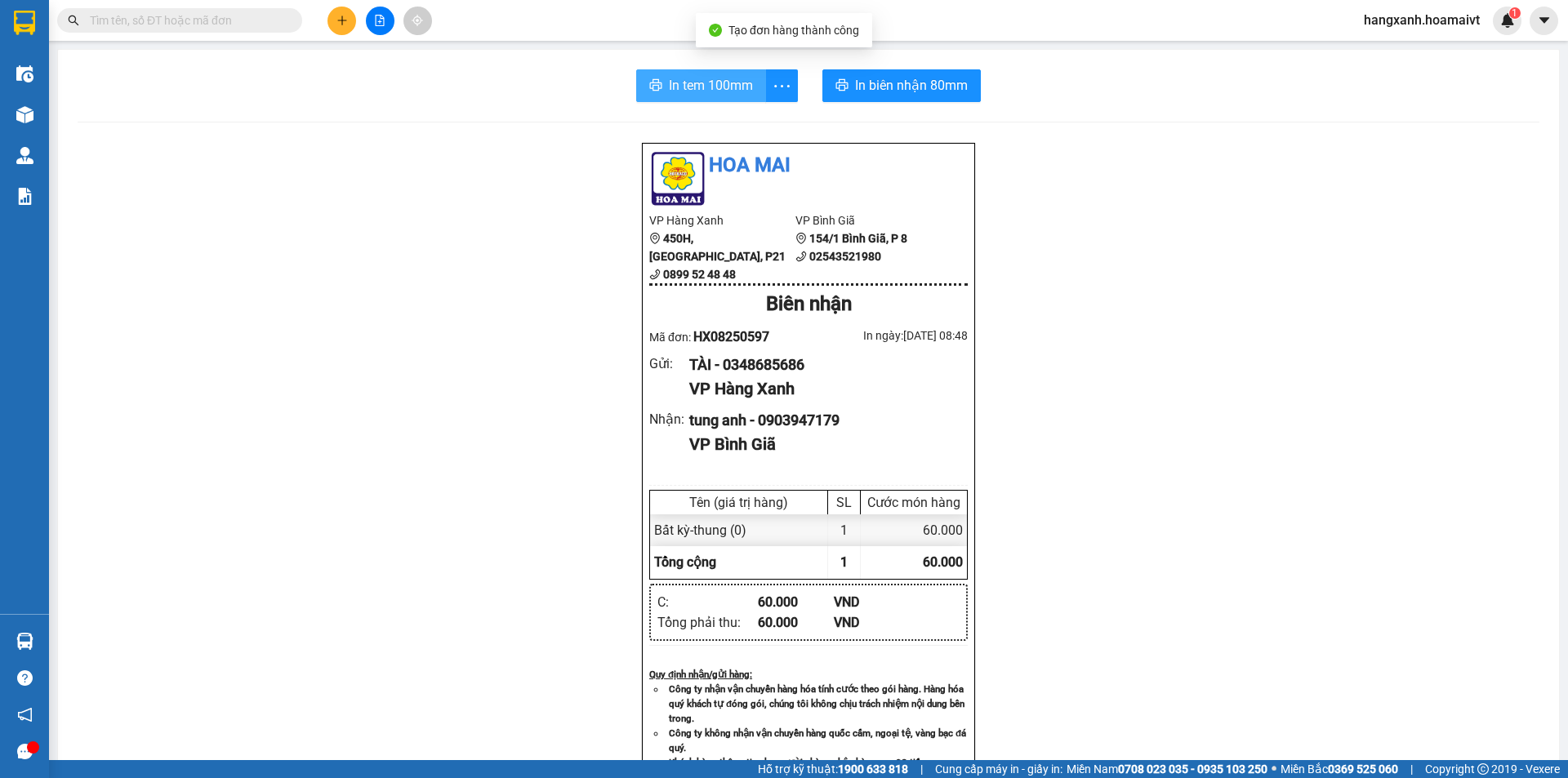
click at [695, 77] on span "In tem 100mm" at bounding box center [710, 85] width 84 height 20
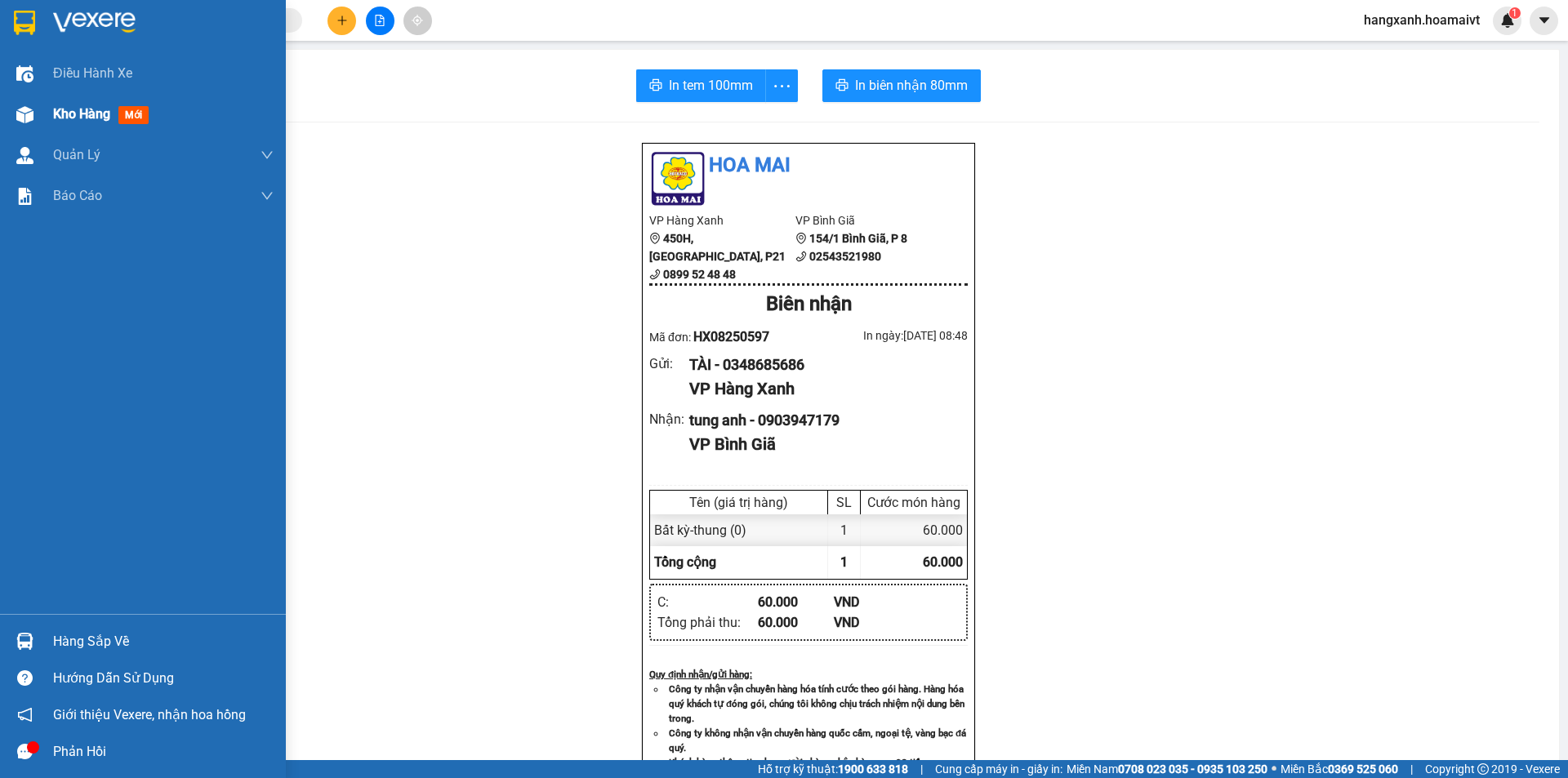
click at [144, 110] on span "mới" at bounding box center [134, 115] width 30 height 18
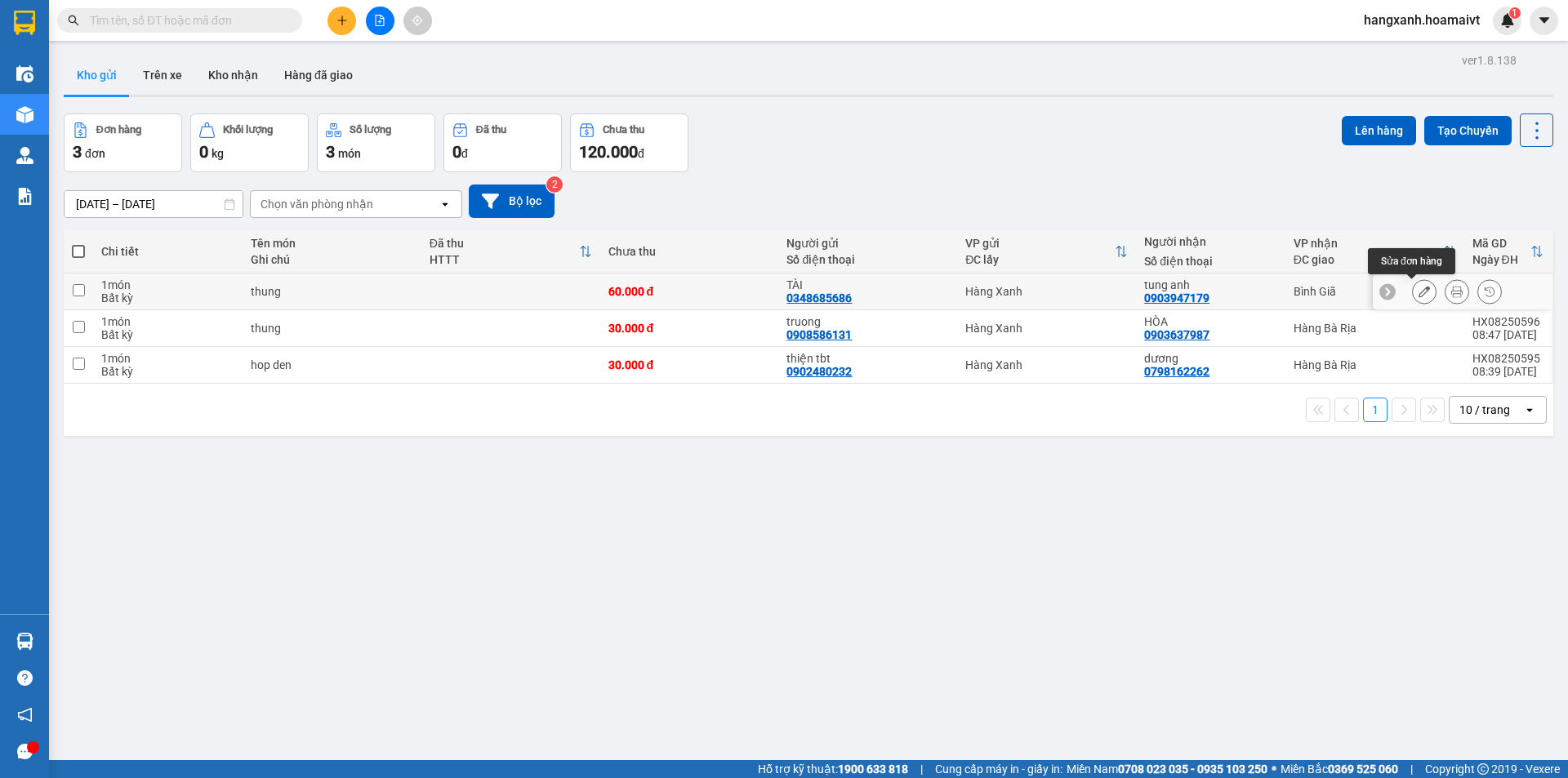
click at [1419, 291] on icon at bounding box center [1424, 291] width 11 height 11
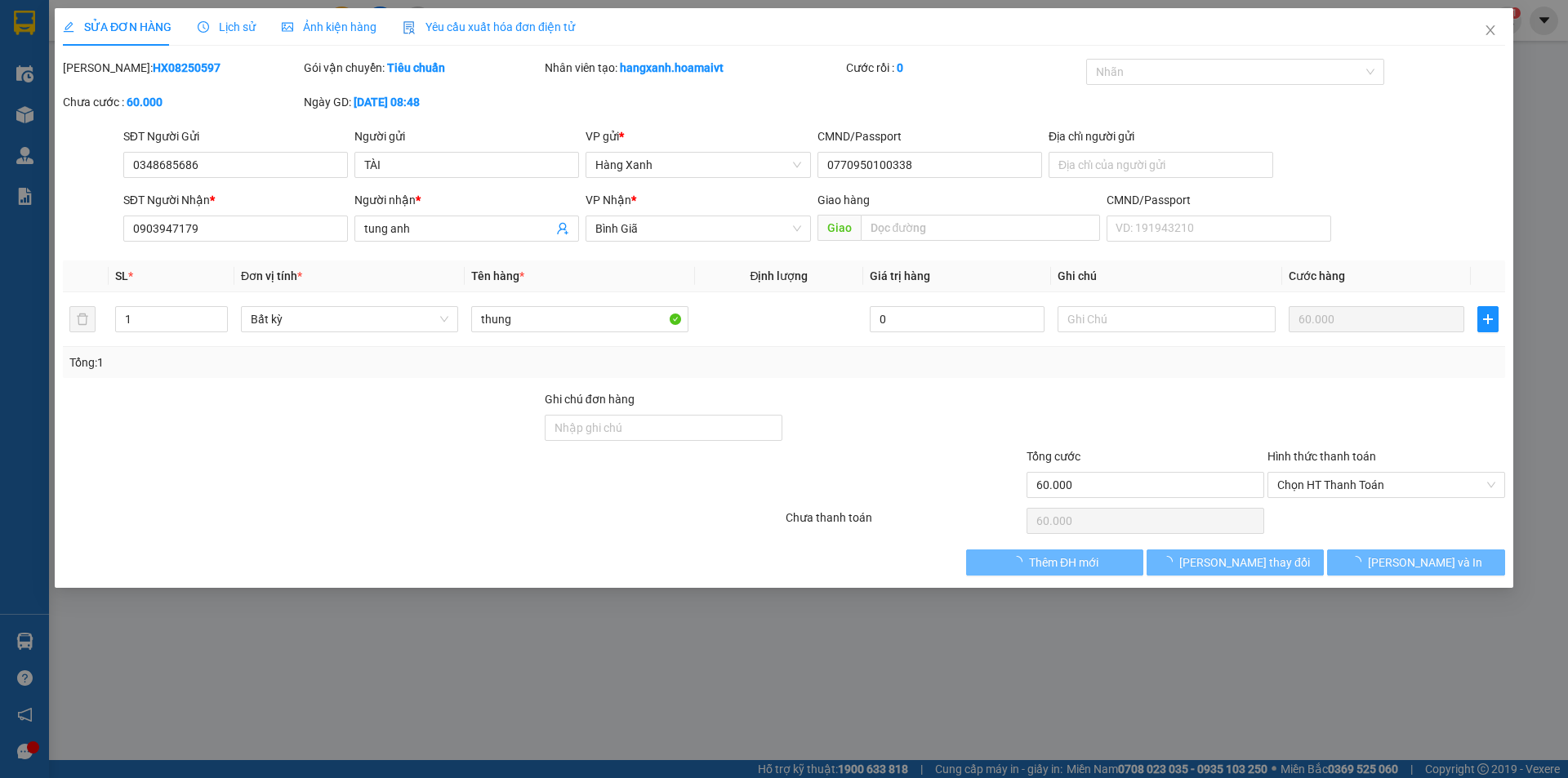
type input "0348685686"
type input "TÀI"
type input "0770950100338"
type input "0903947179"
type input "tung anh"
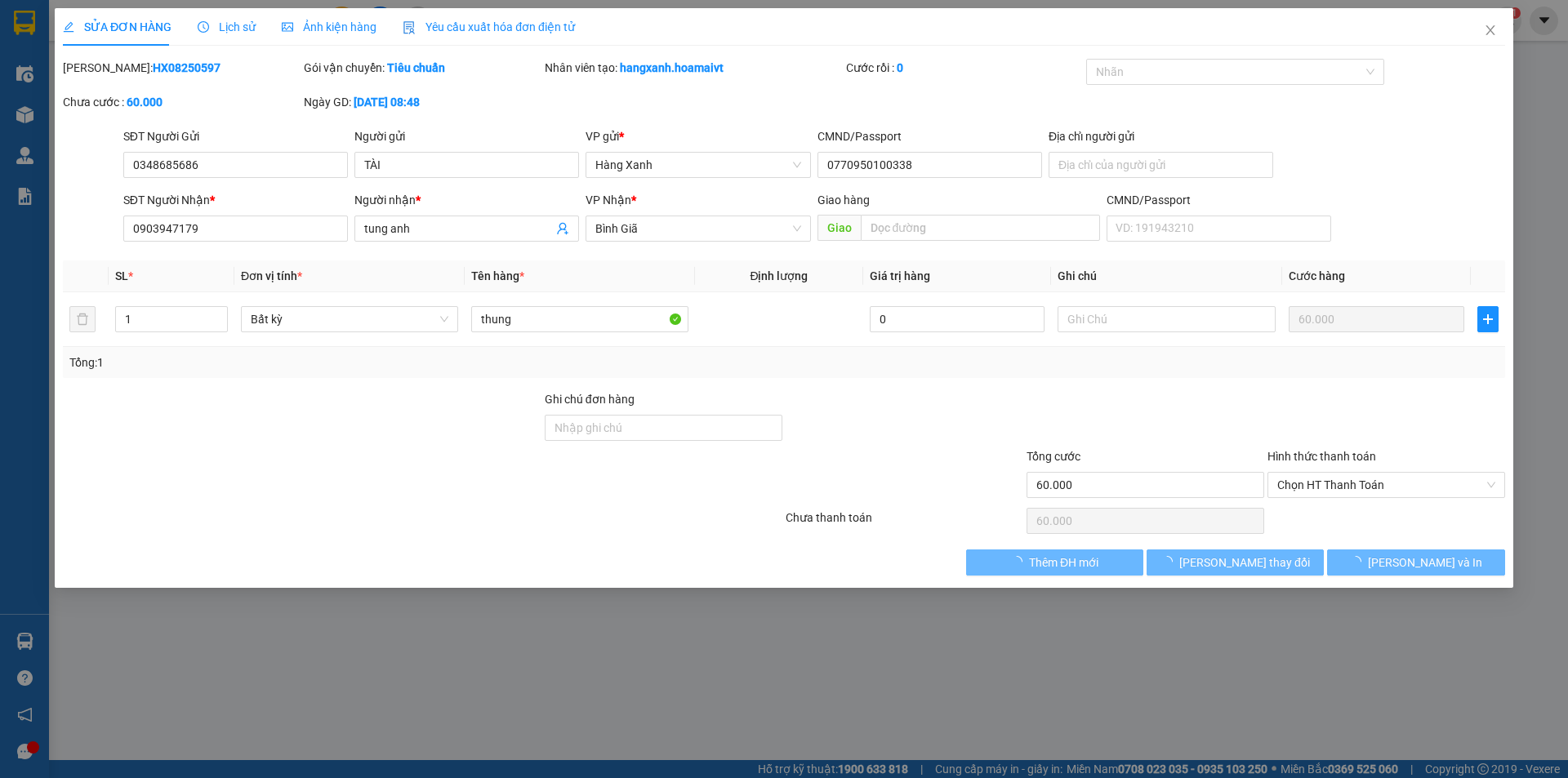
type input "60.000"
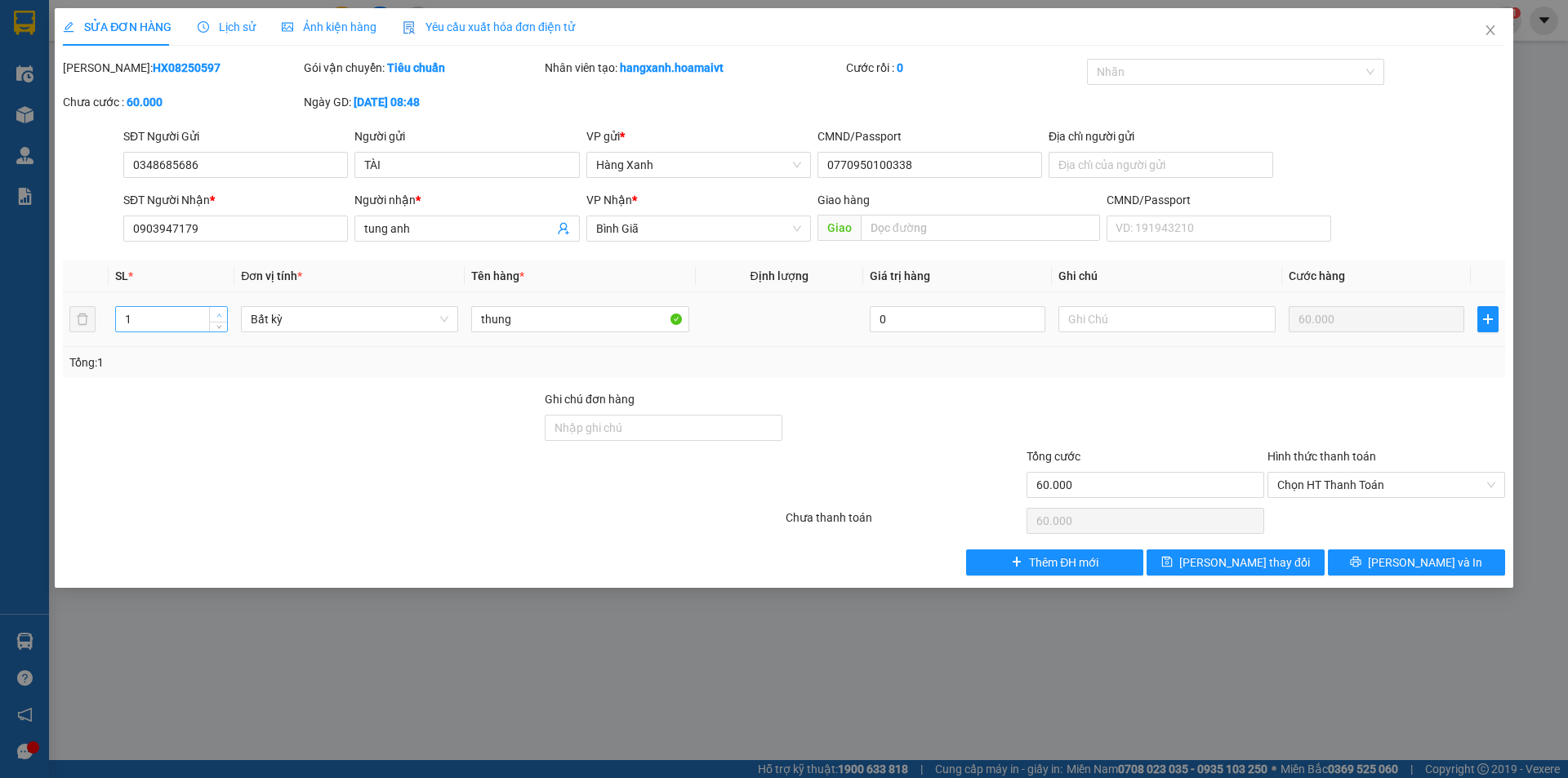
type input "2"
click at [217, 315] on icon "up" at bounding box center [219, 316] width 5 height 5
click at [1223, 566] on span "[PERSON_NAME] thay đổi" at bounding box center [1245, 562] width 131 height 18
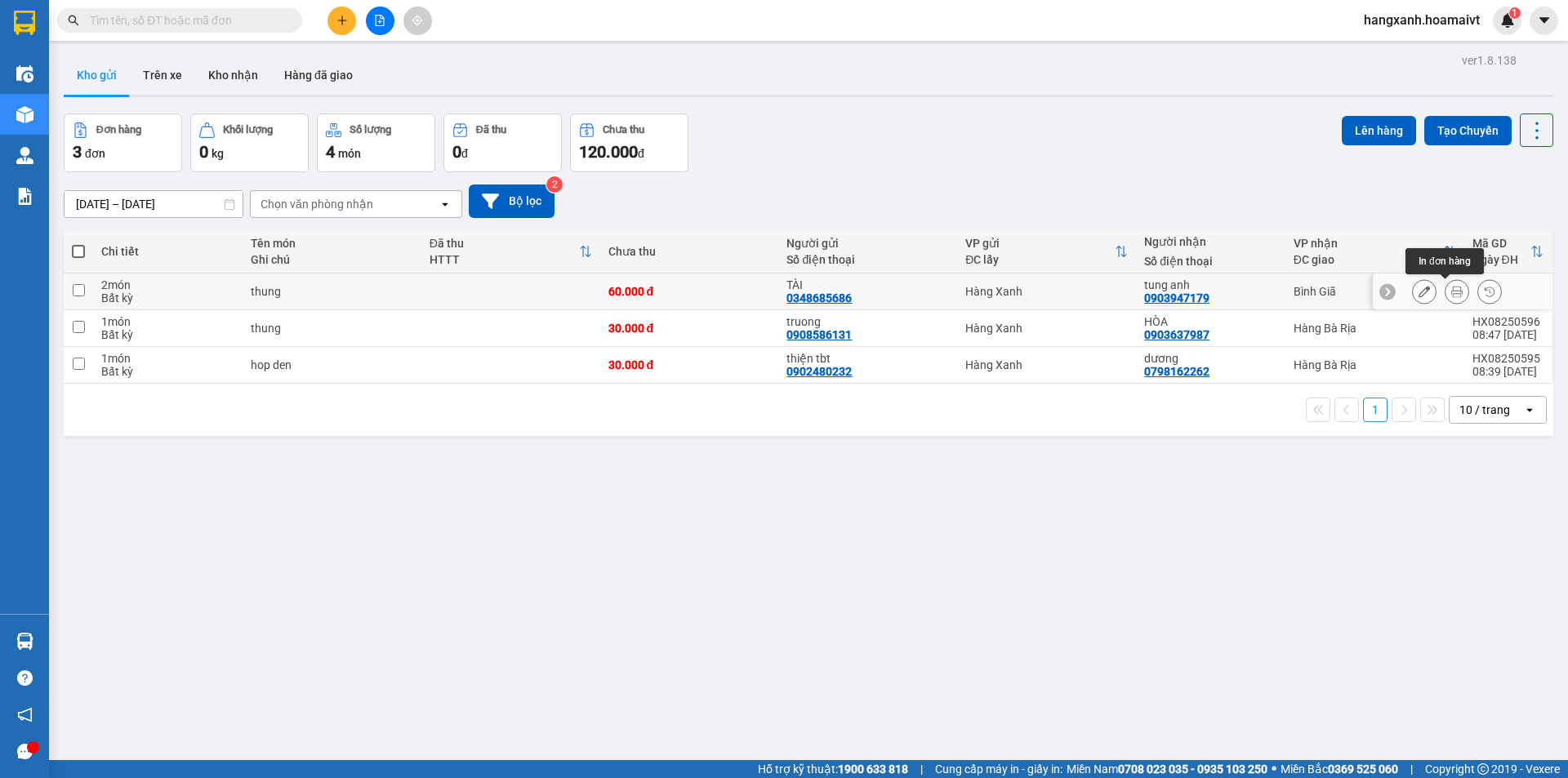
click at [1451, 297] on icon at bounding box center [1457, 291] width 11 height 11
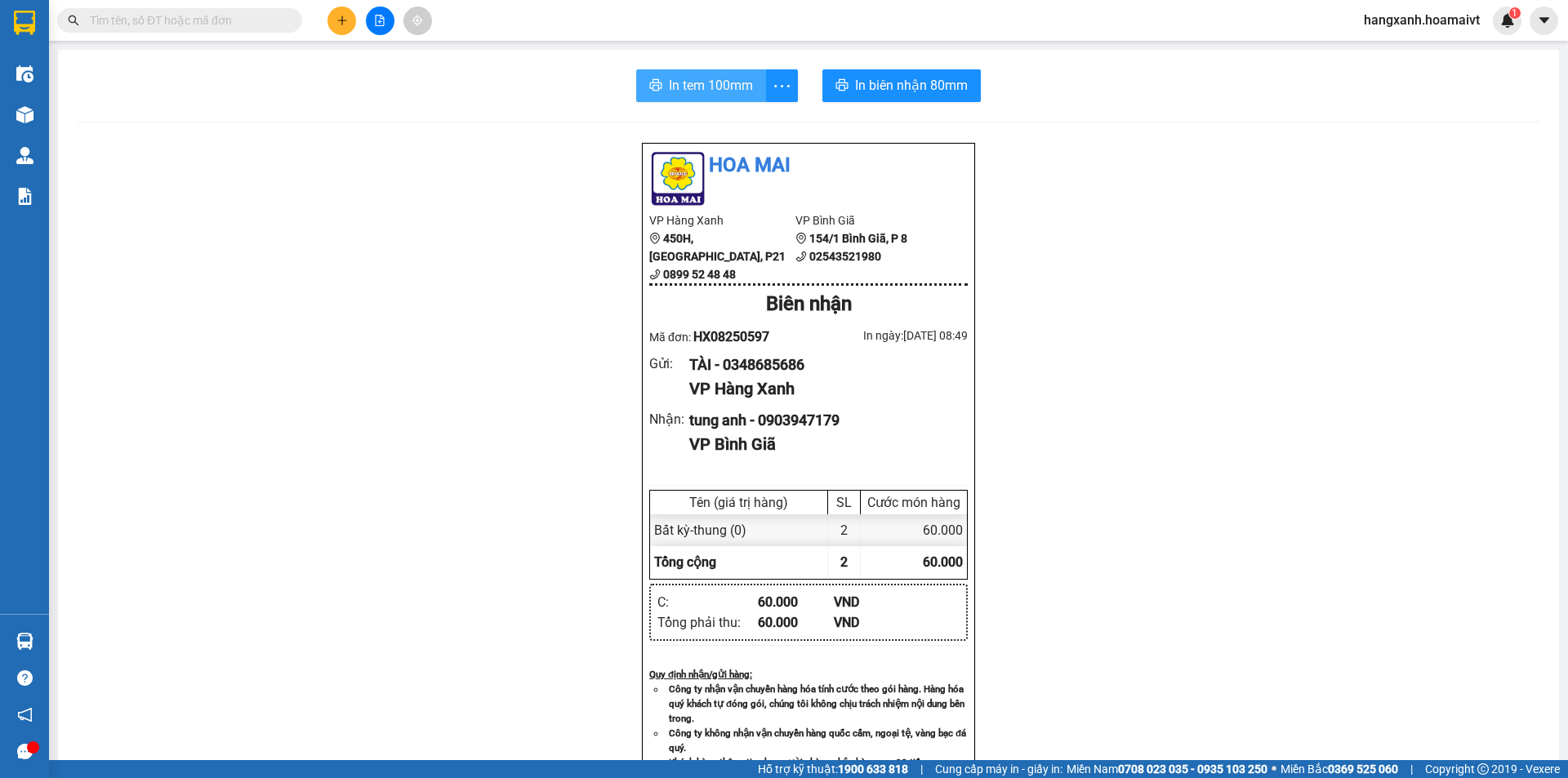
click at [689, 78] on span "In tem 100mm" at bounding box center [710, 85] width 84 height 20
click at [867, 80] on span "In biên nhận 80mm" at bounding box center [911, 85] width 112 height 20
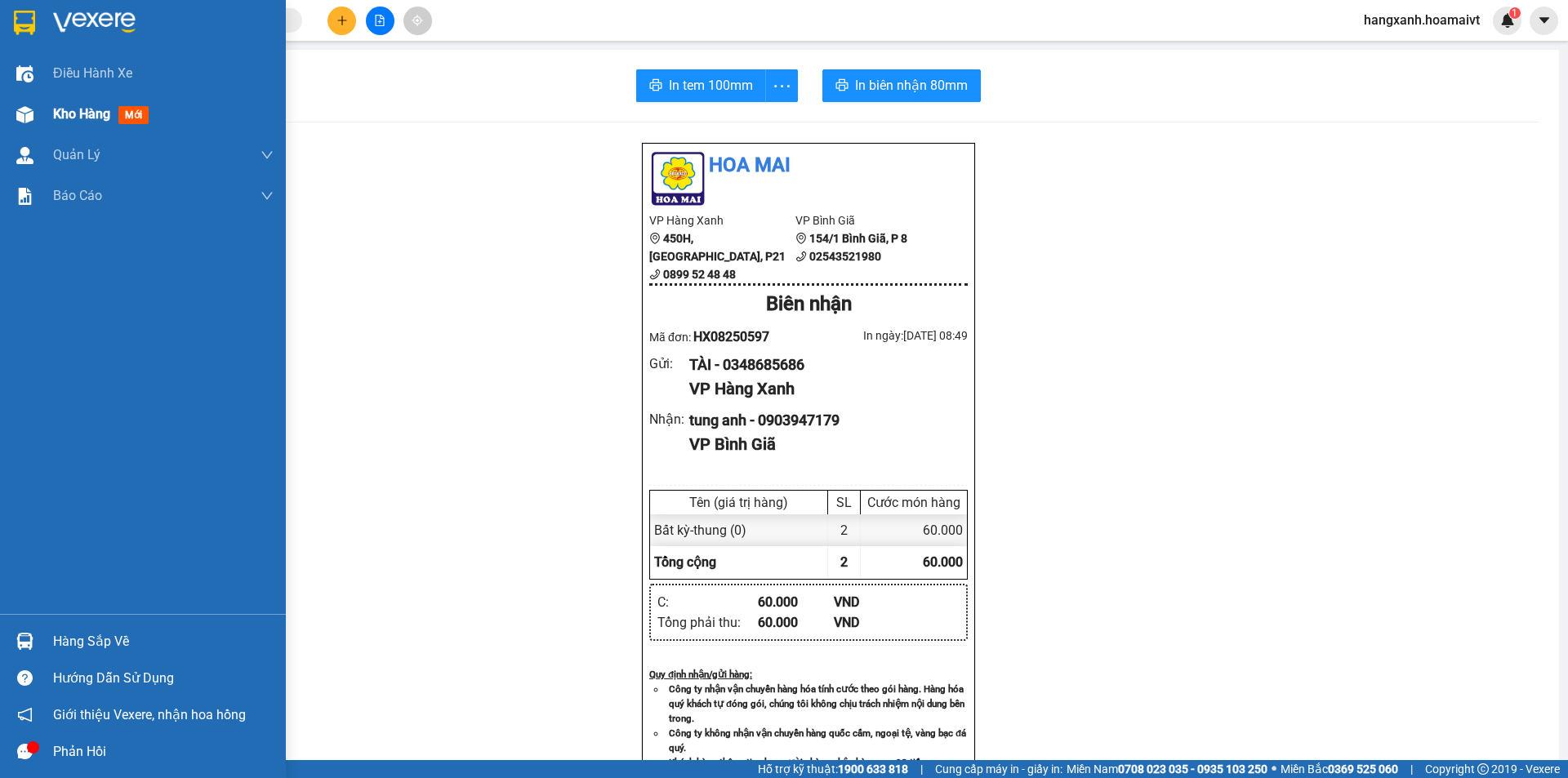
click at [140, 117] on span "mới" at bounding box center [134, 115] width 30 height 18
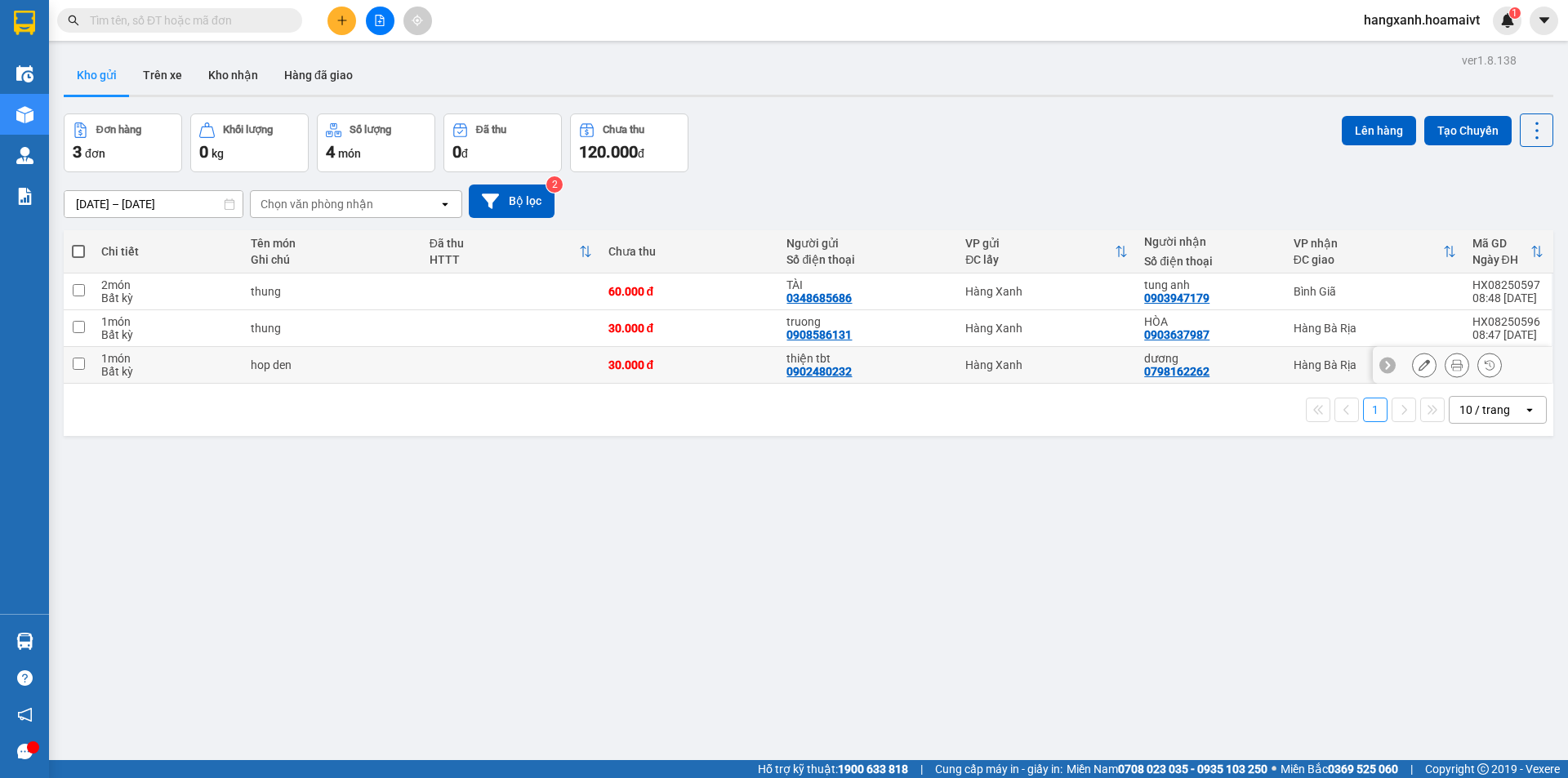
click at [1267, 371] on td "dương 0798162262" at bounding box center [1211, 365] width 149 height 37
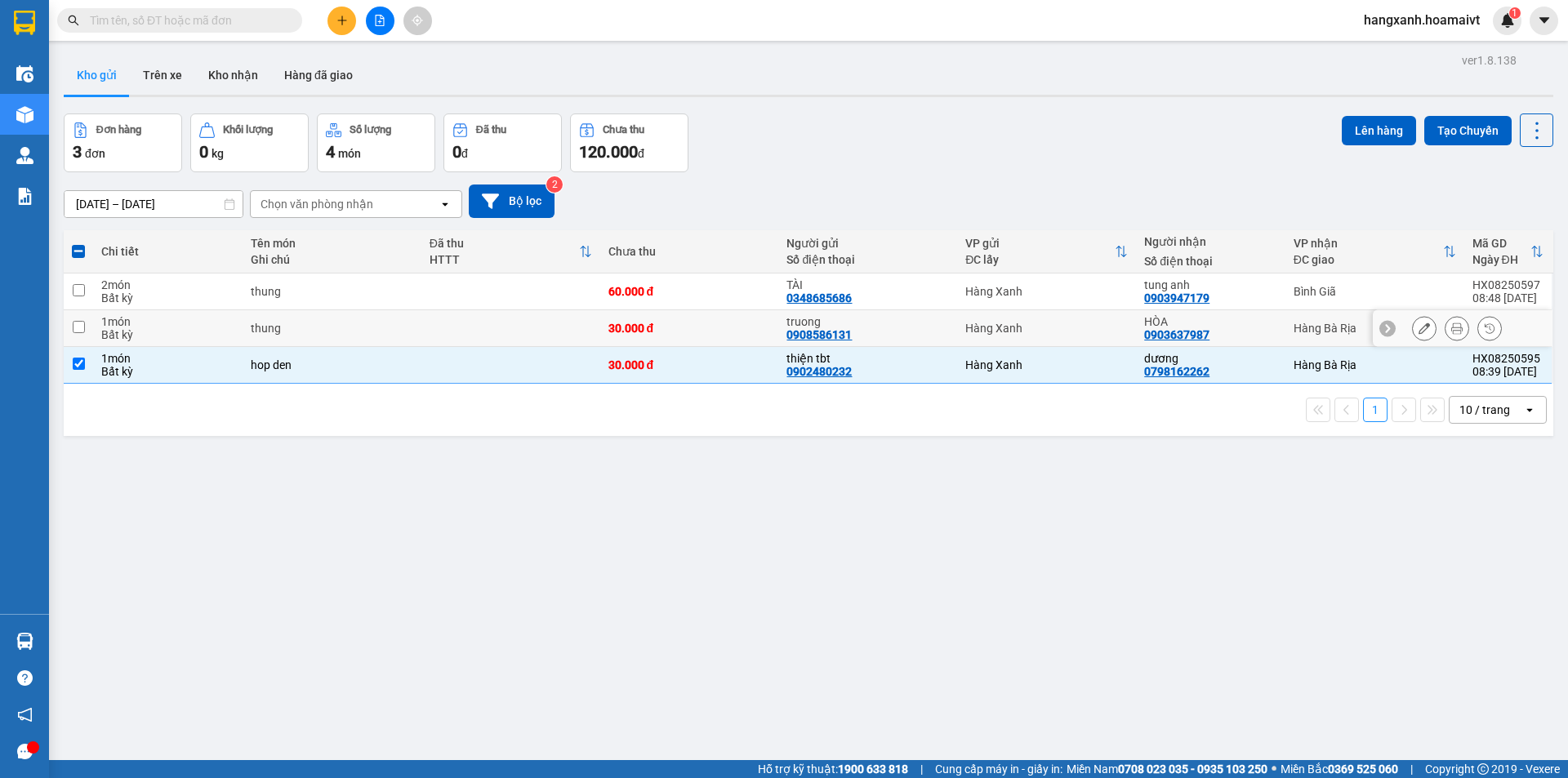
click at [1258, 330] on div "HÒA 0903637987" at bounding box center [1211, 328] width 133 height 27
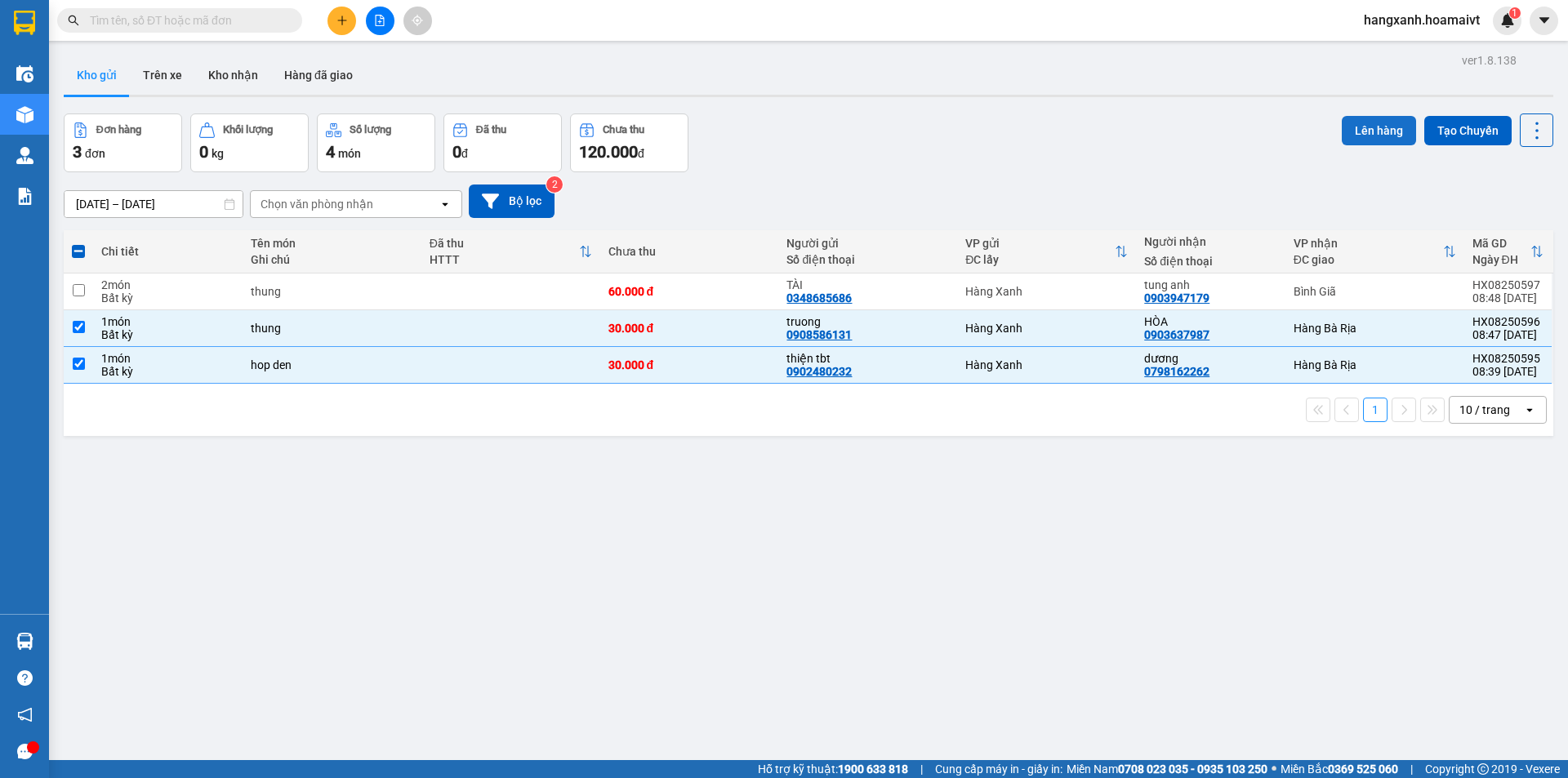
click at [1366, 133] on button "Lên hàng" at bounding box center [1379, 130] width 74 height 29
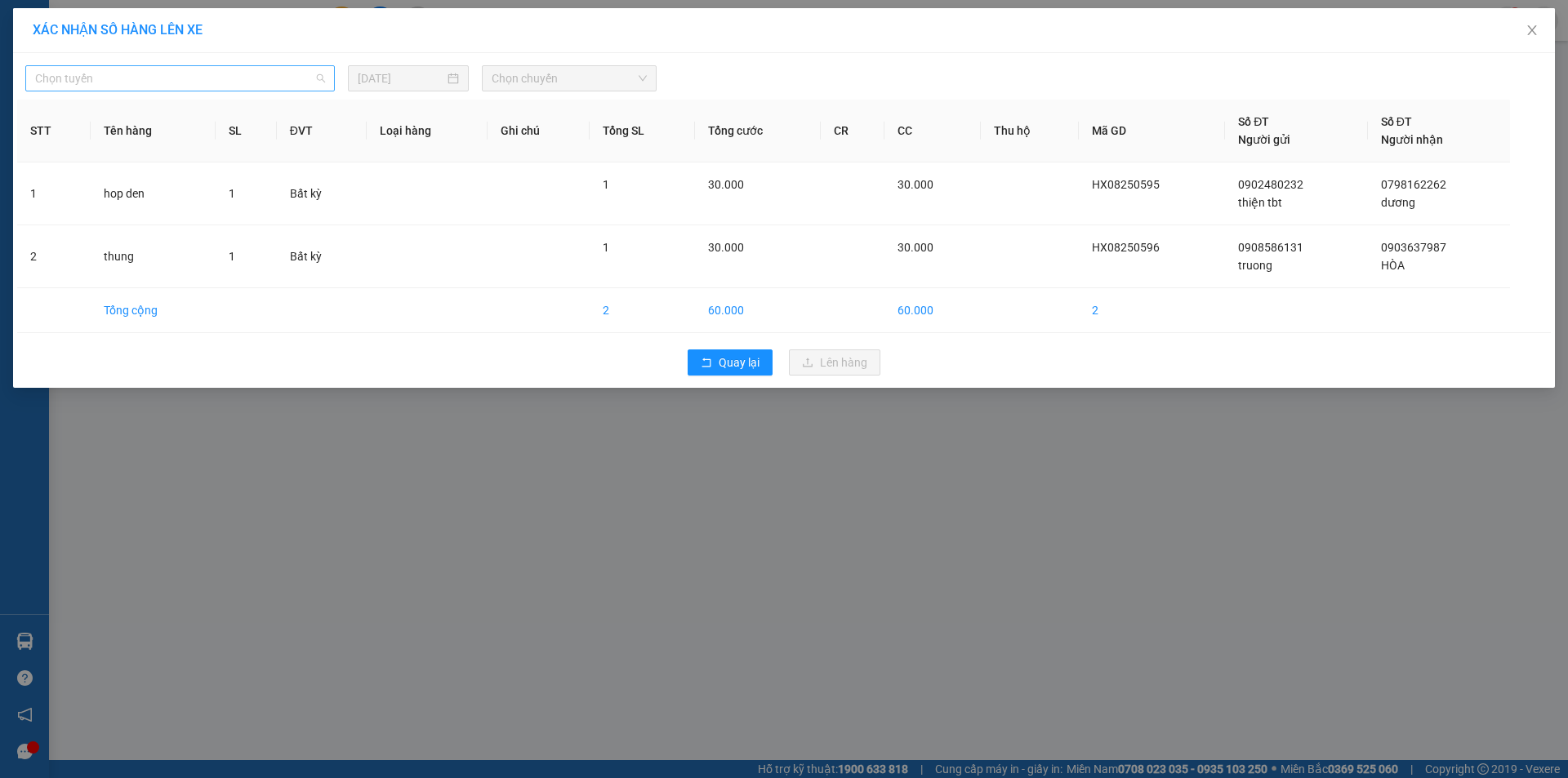
drag, startPoint x: 295, startPoint y: 82, endPoint x: 1477, endPoint y: 347, distance: 1211.3
click at [297, 82] on span "Chọn tuyến" at bounding box center [180, 79] width 290 height 25
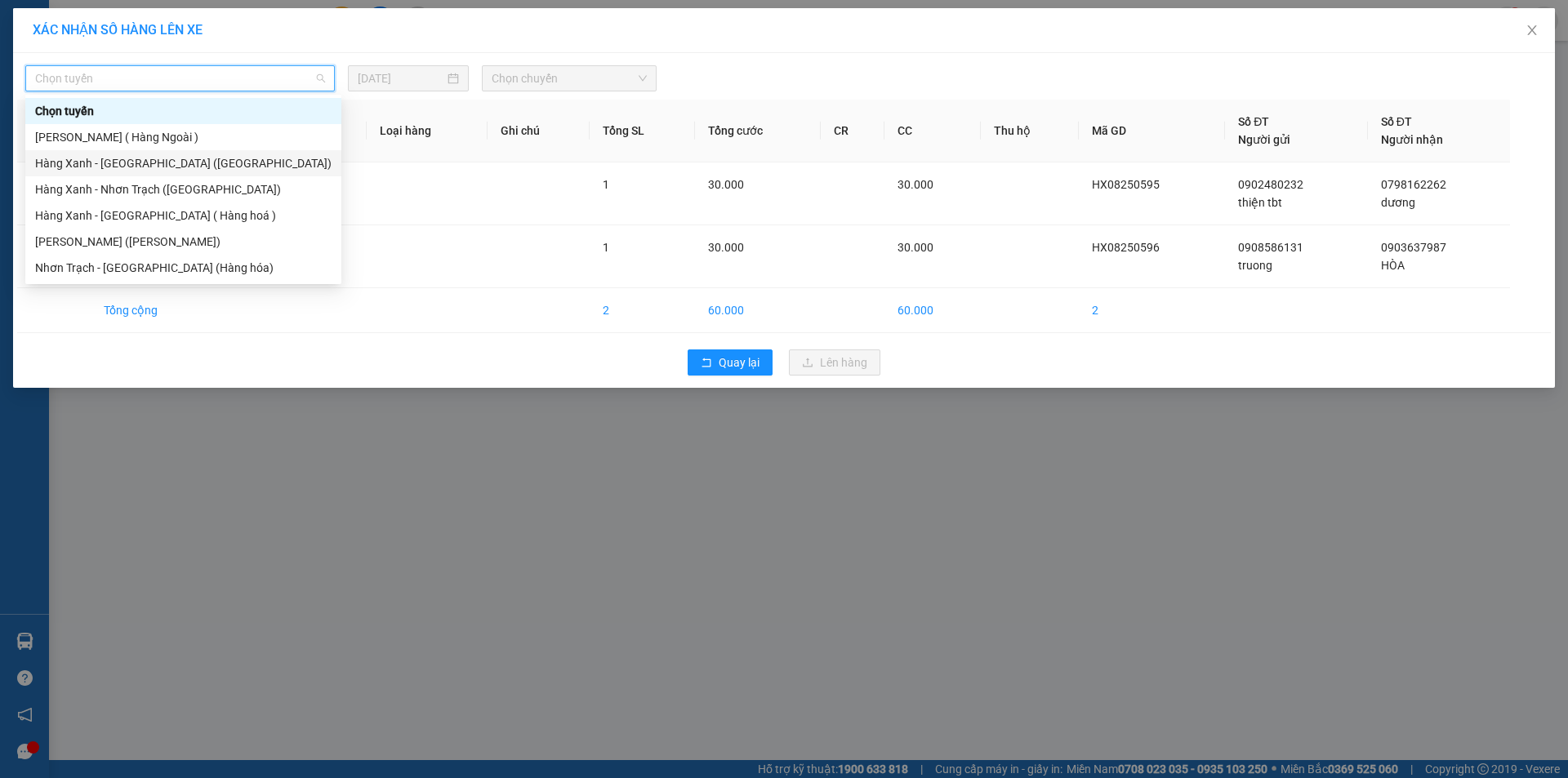
click at [134, 164] on div "Hàng Xanh - [GEOGRAPHIC_DATA] ([GEOGRAPHIC_DATA])" at bounding box center [183, 164] width 296 height 18
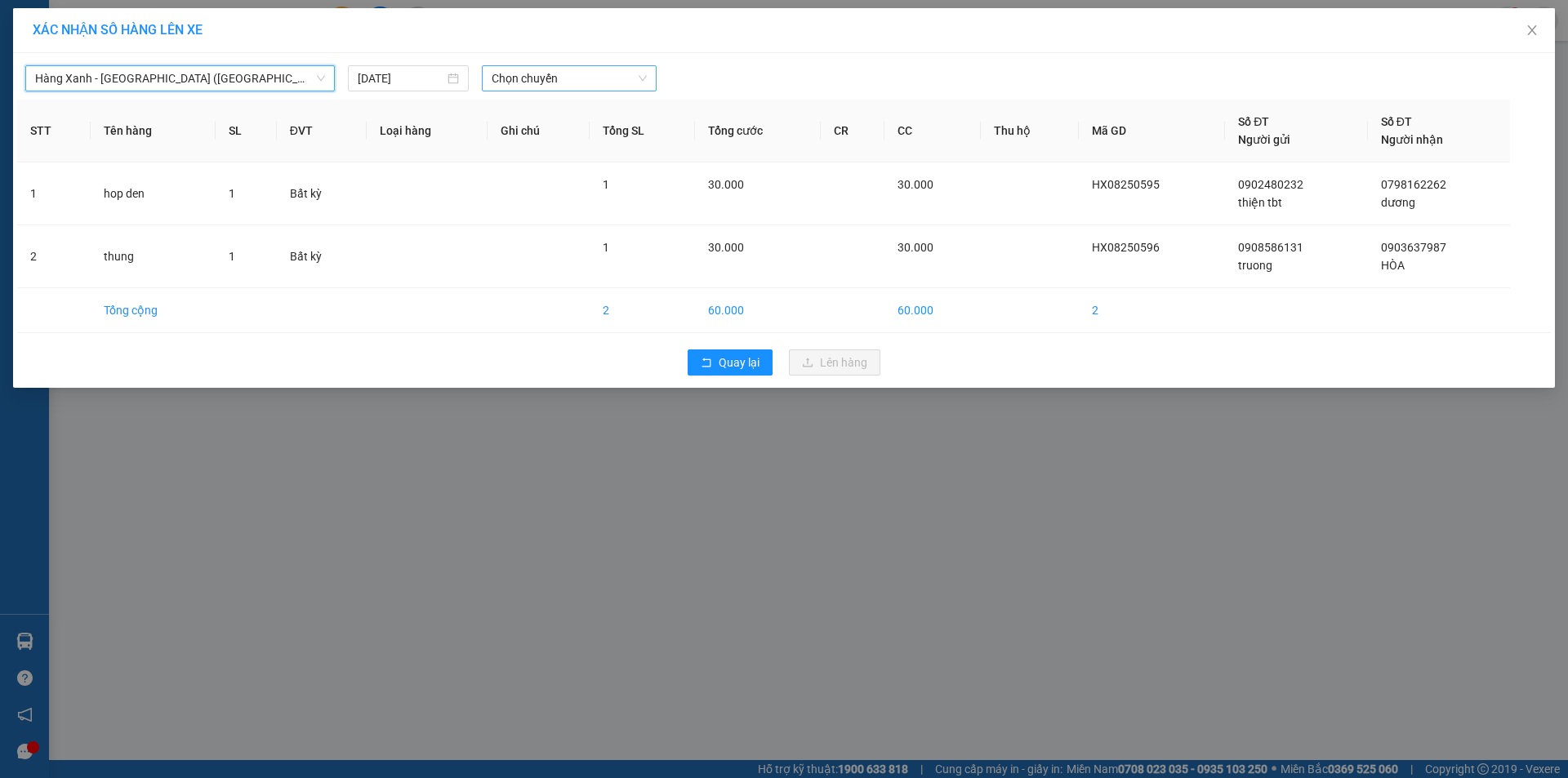
click at [518, 75] on span "Chọn chuyến" at bounding box center [569, 79] width 155 height 25
type input "09"
drag, startPoint x: 593, startPoint y: 131, endPoint x: 616, endPoint y: 141, distance: 25.1
click at [594, 132] on div "Thêm chuyến " 09:00 "" at bounding box center [555, 137] width 147 height 27
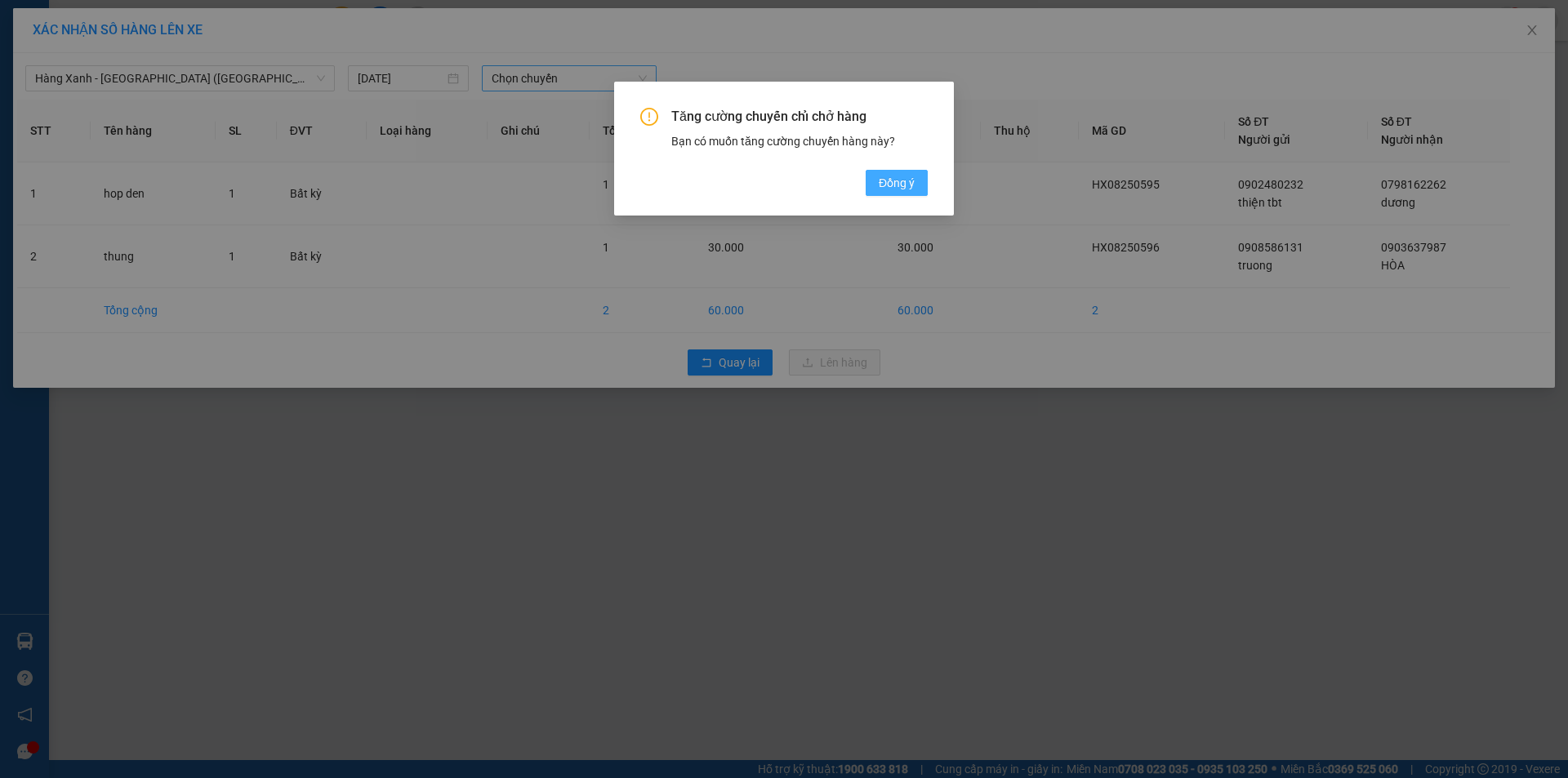
click at [908, 187] on button "Đồng ý" at bounding box center [897, 183] width 62 height 27
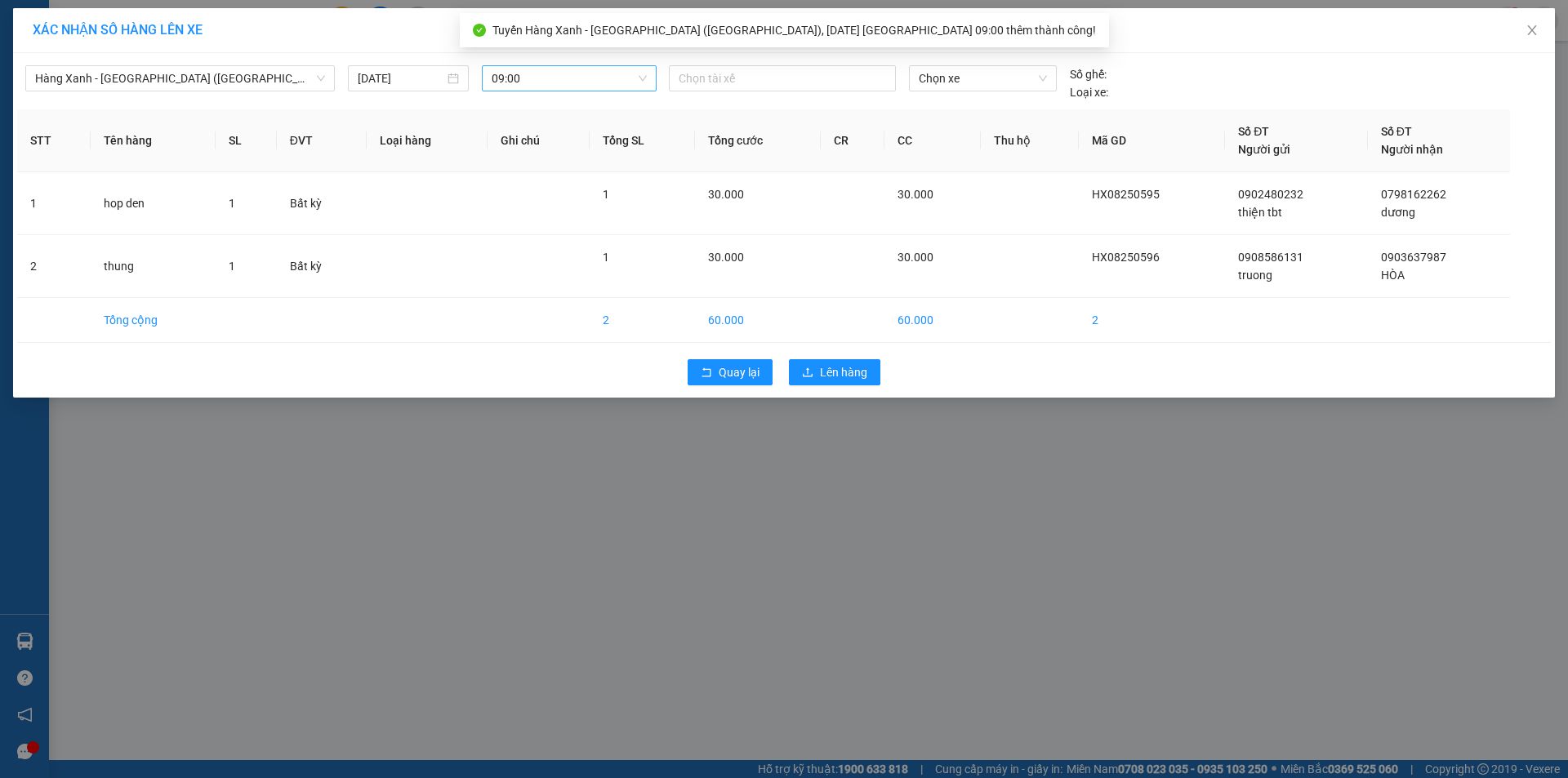
click at [786, 83] on div at bounding box center [782, 79] width 218 height 19
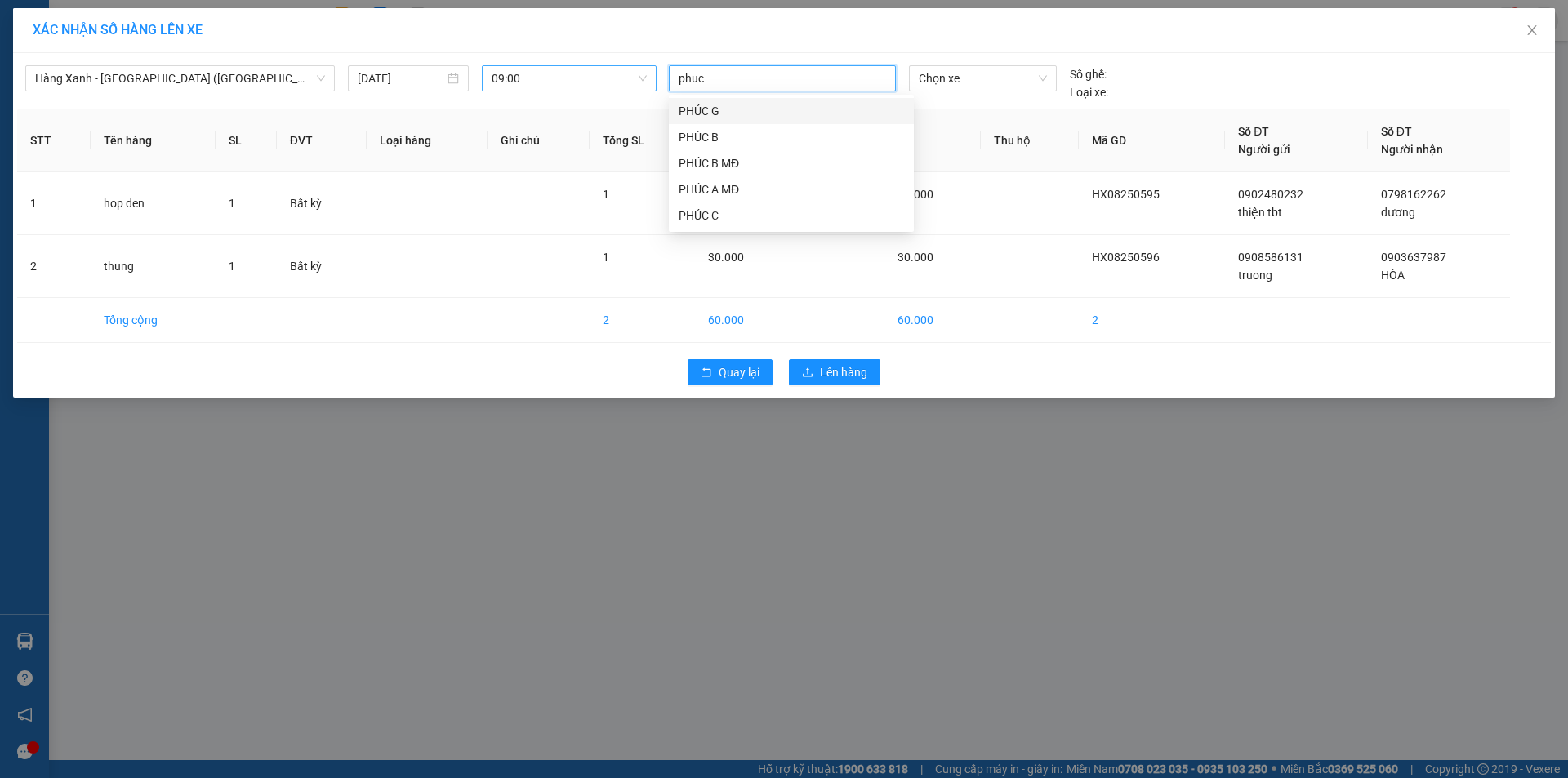
type input "phuc"
click at [694, 187] on div "PHÚC A MĐ" at bounding box center [791, 189] width 226 height 18
click at [1020, 80] on span "Chọn xe" at bounding box center [983, 79] width 127 height 25
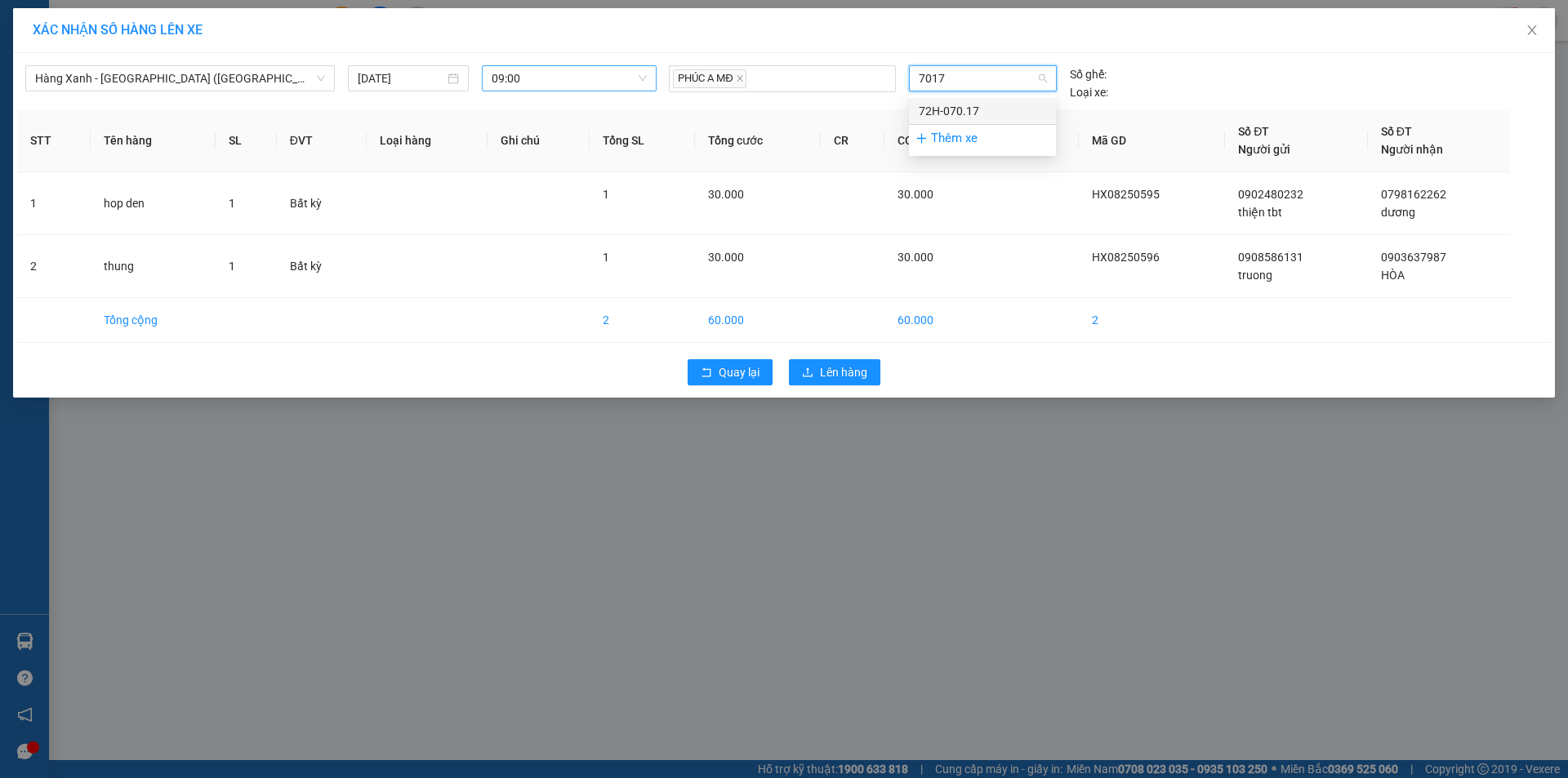
click at [966, 106] on div "72H-070.17" at bounding box center [983, 111] width 127 height 18
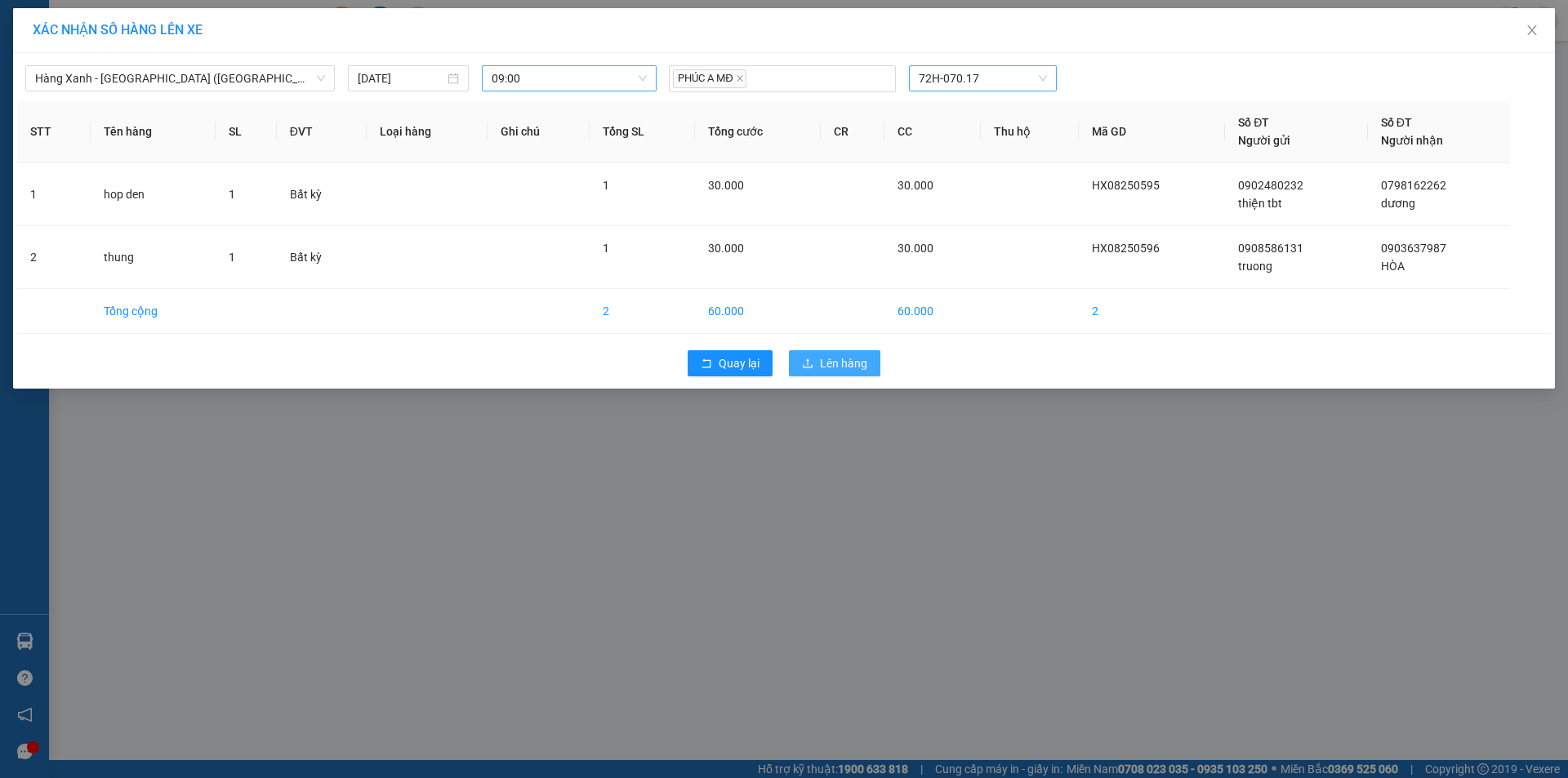
click at [843, 358] on span "Lên hàng" at bounding box center [844, 363] width 48 height 18
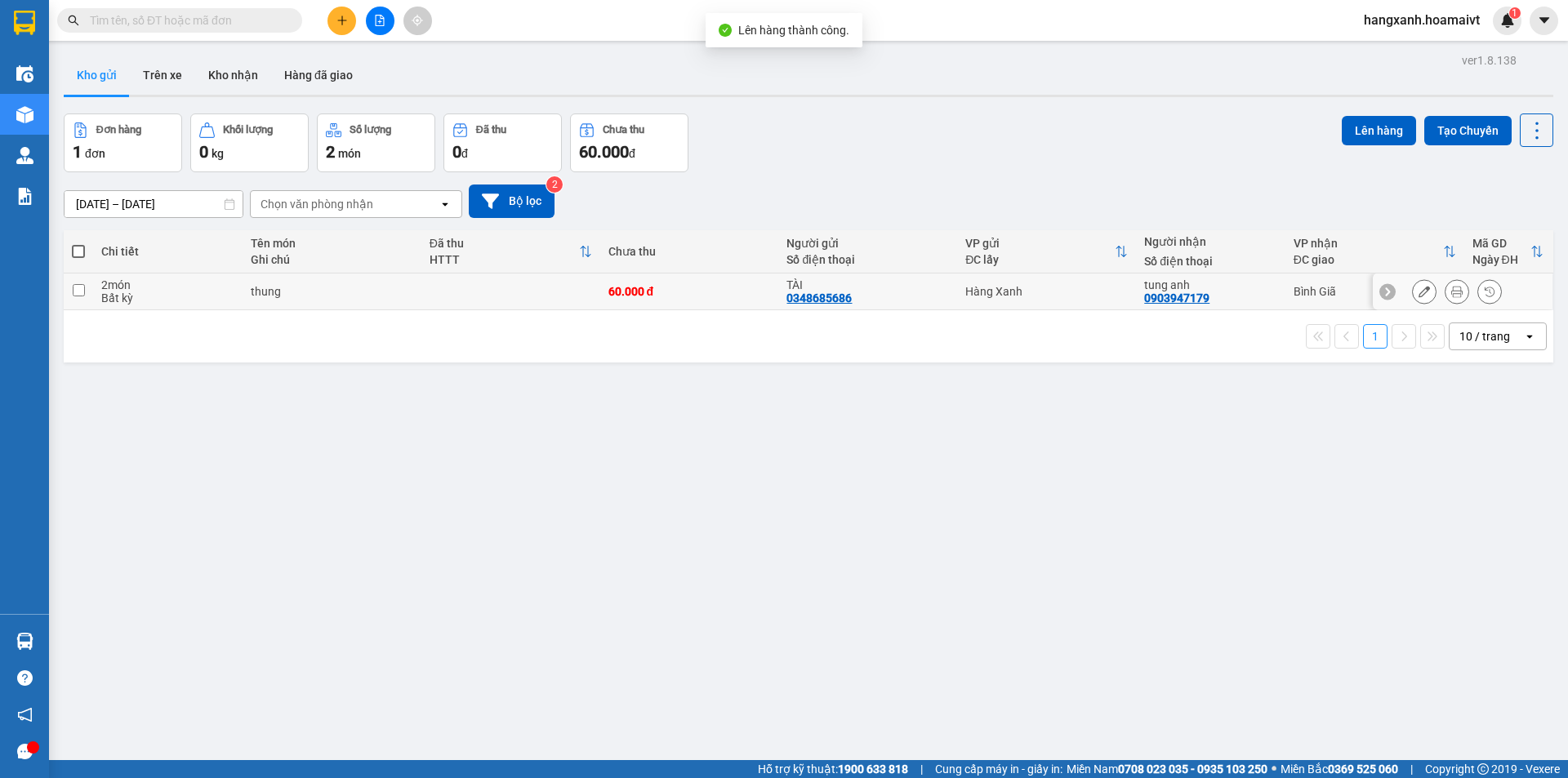
click at [1087, 291] on div "Hàng Xanh" at bounding box center [1047, 291] width 163 height 13
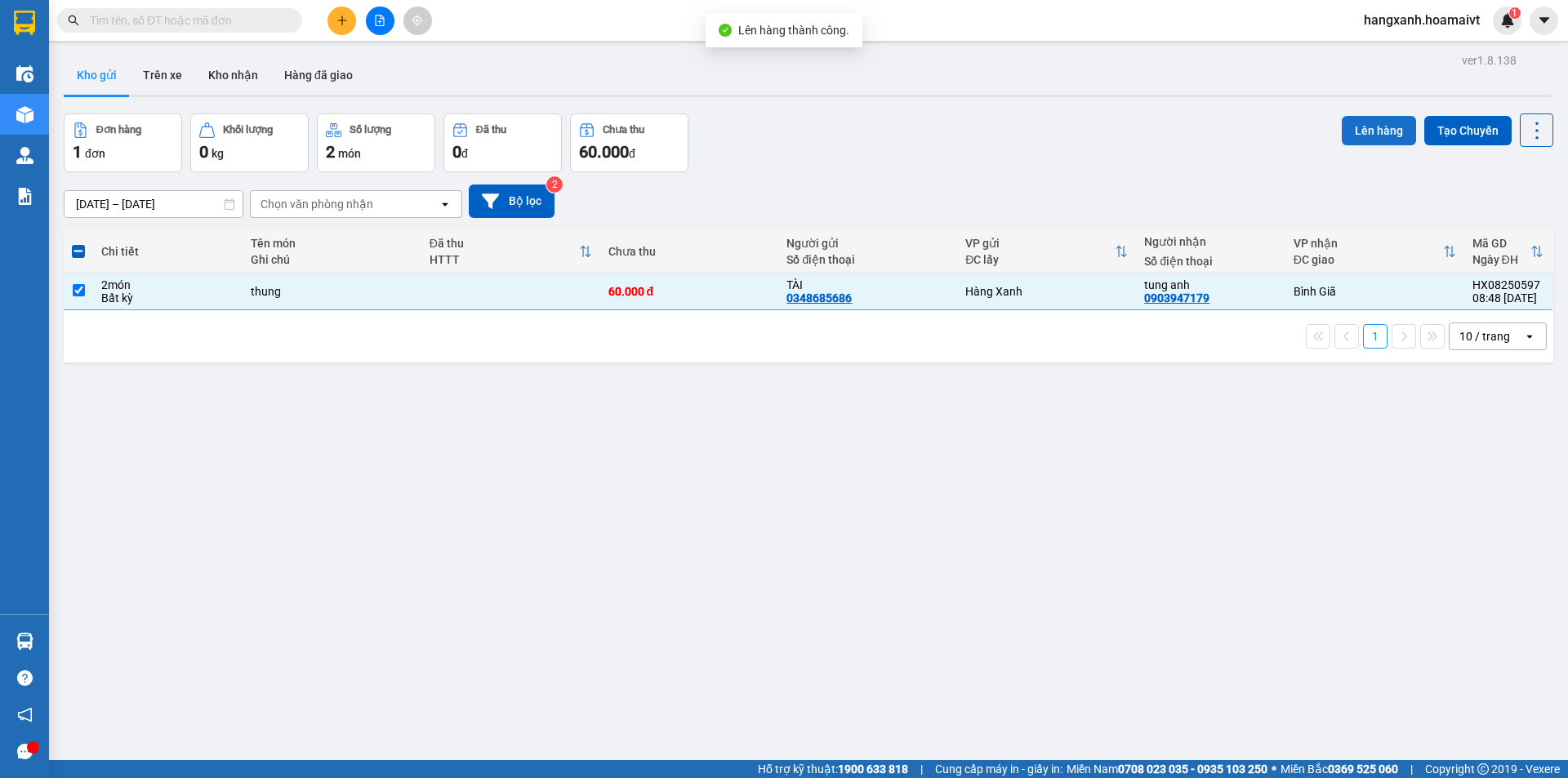
click at [1347, 129] on button "Lên hàng" at bounding box center [1379, 130] width 74 height 29
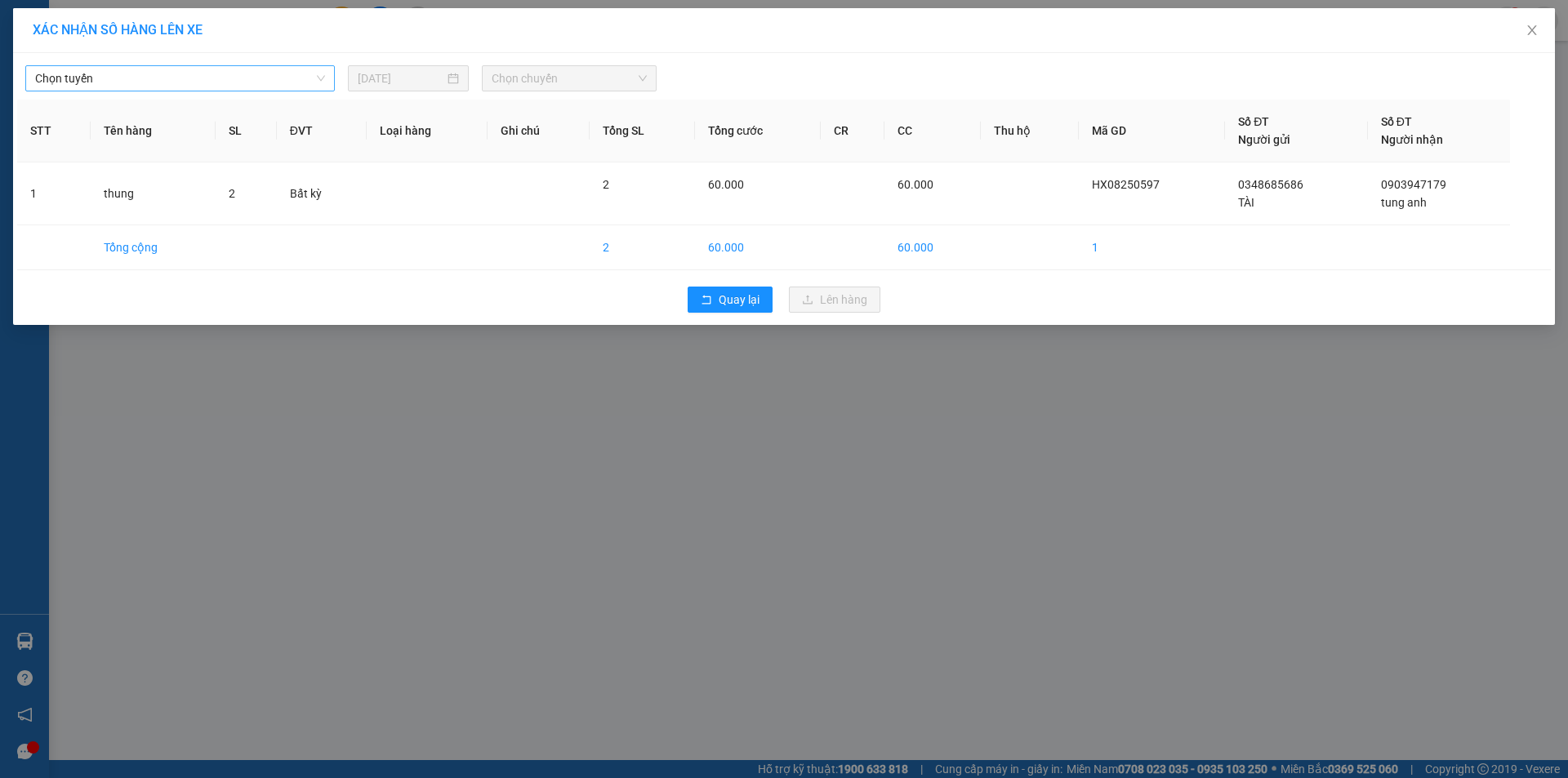
click at [134, 80] on span "Chọn tuyến" at bounding box center [180, 79] width 290 height 25
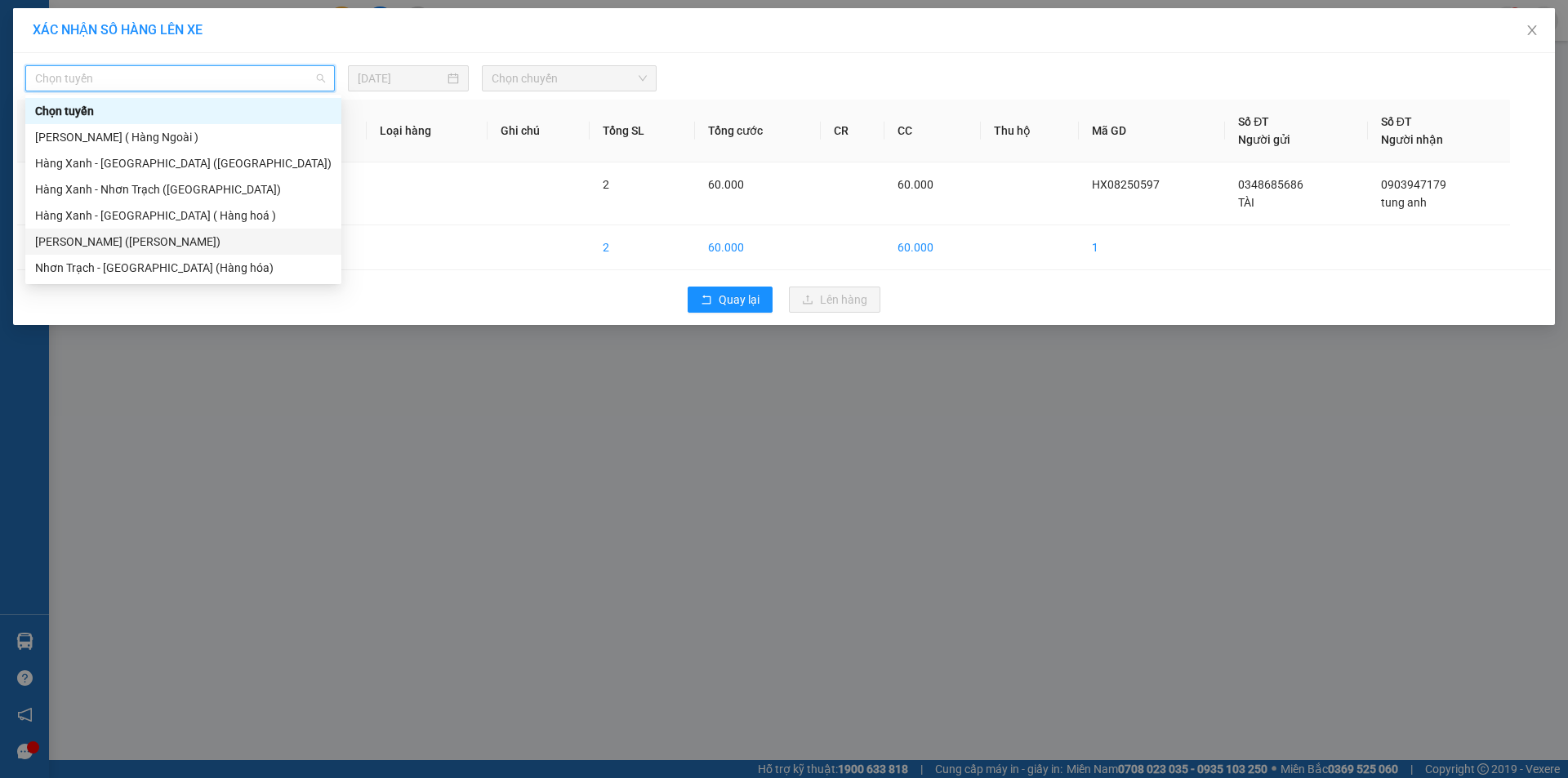
drag, startPoint x: 154, startPoint y: 240, endPoint x: 324, endPoint y: 240, distance: 170.0
click at [155, 240] on div "[PERSON_NAME] ([PERSON_NAME])" at bounding box center [183, 241] width 296 height 18
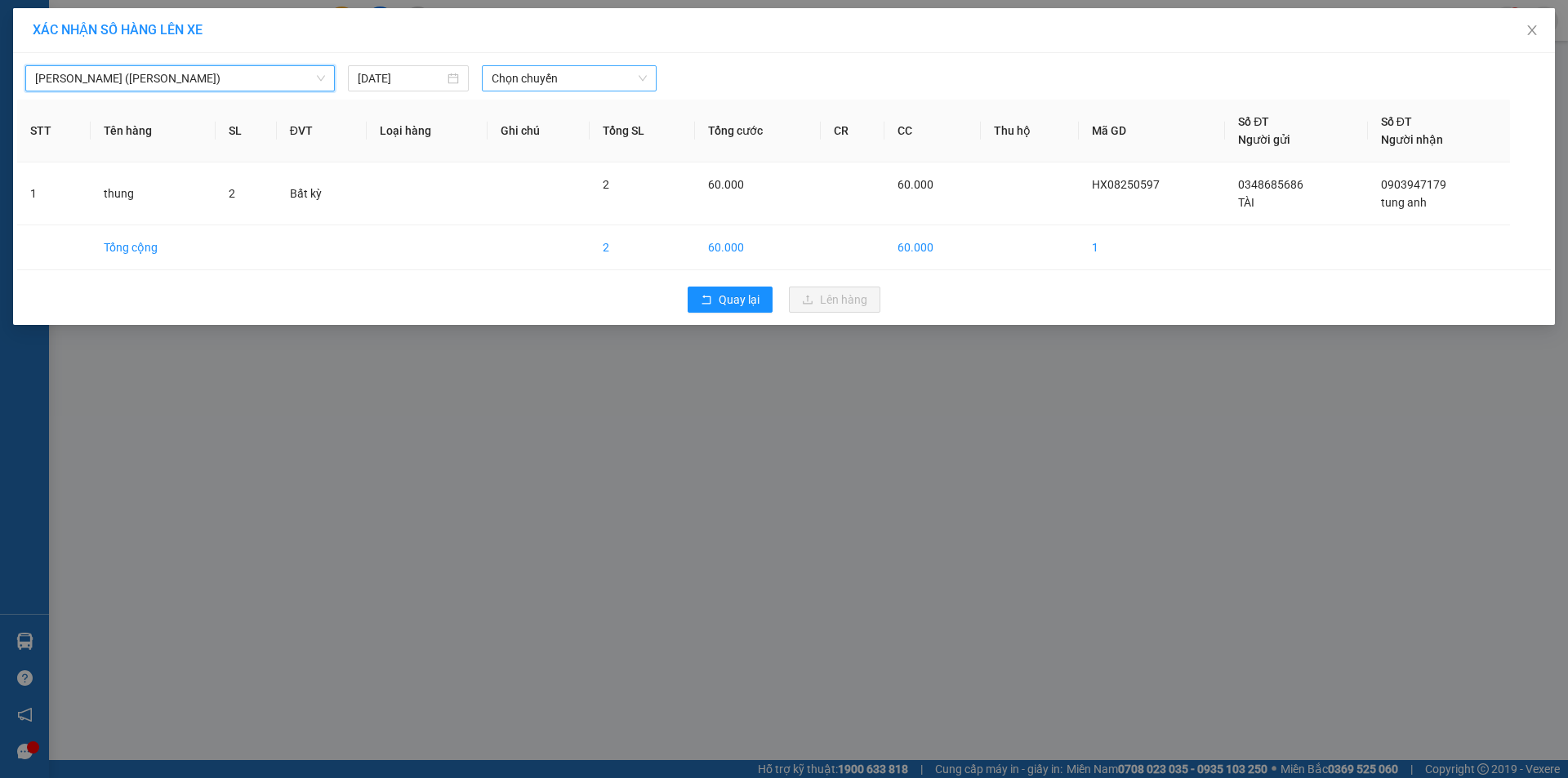
click at [585, 80] on span "Chọn chuyến" at bounding box center [569, 79] width 155 height 25
type input "09"
click at [582, 144] on div "Thêm chuyến " 09:00 "" at bounding box center [555, 137] width 147 height 27
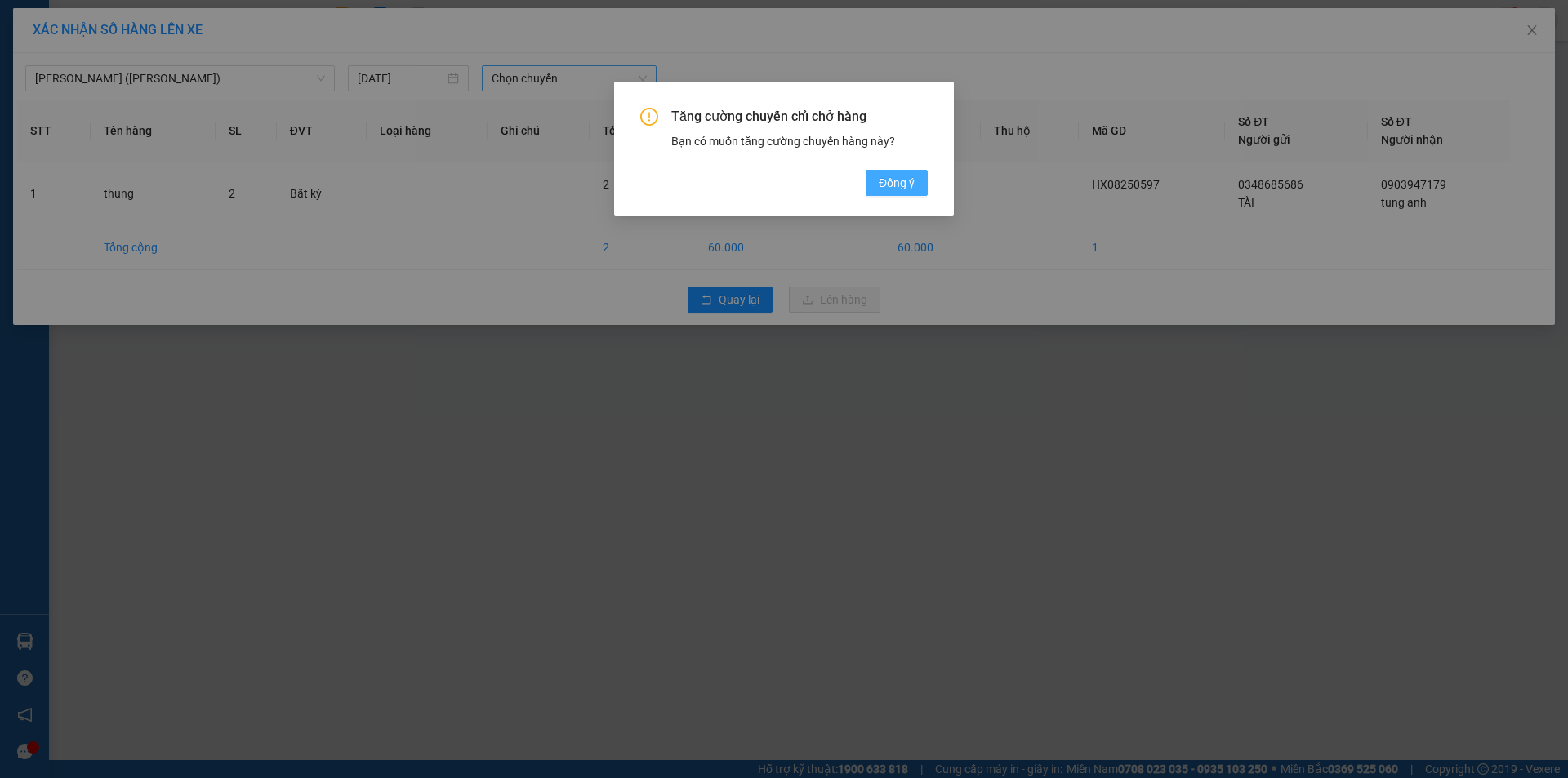
click at [885, 178] on span "Đồng ý" at bounding box center [897, 183] width 36 height 18
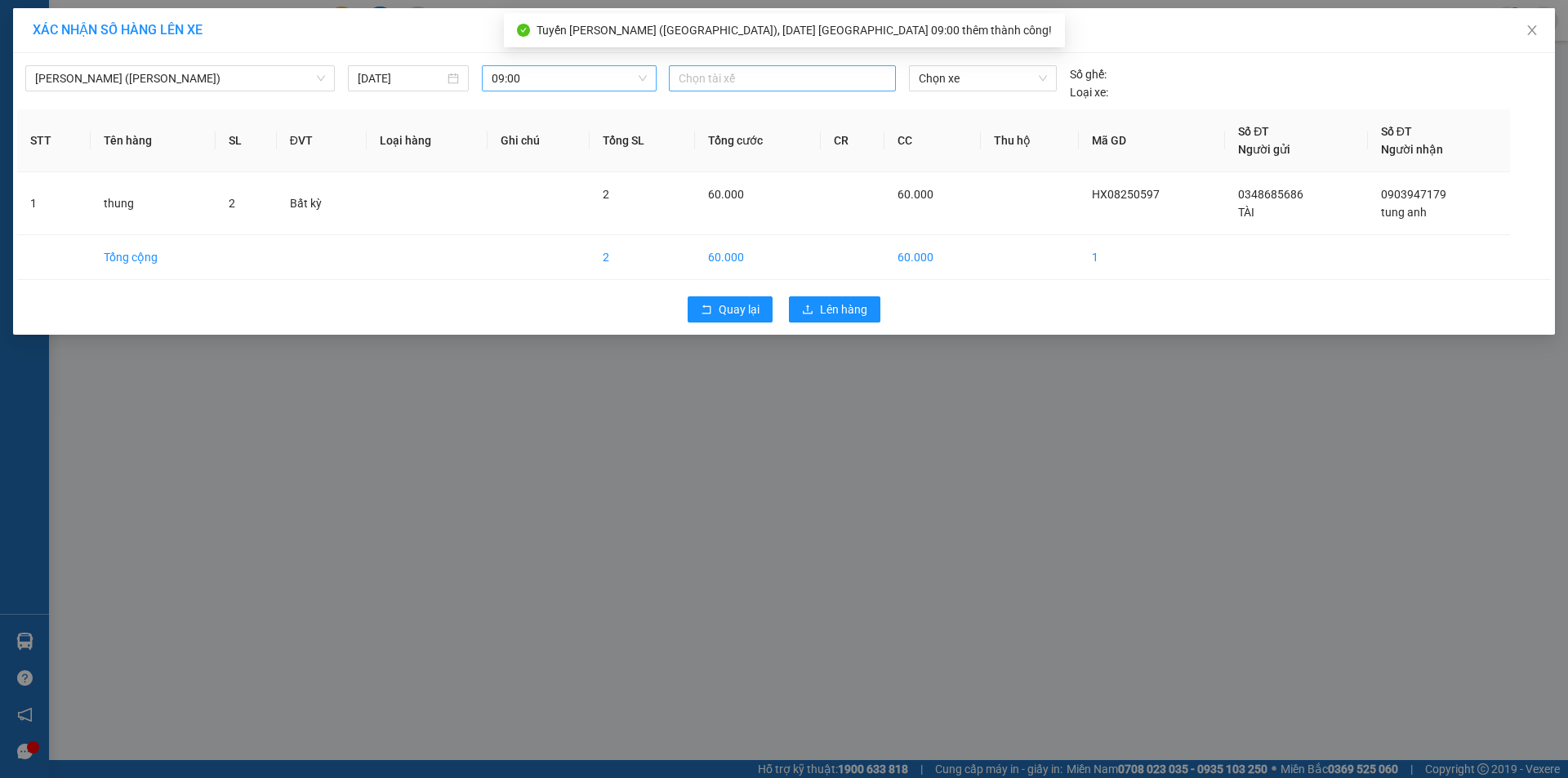
click at [730, 76] on div at bounding box center [782, 79] width 218 height 19
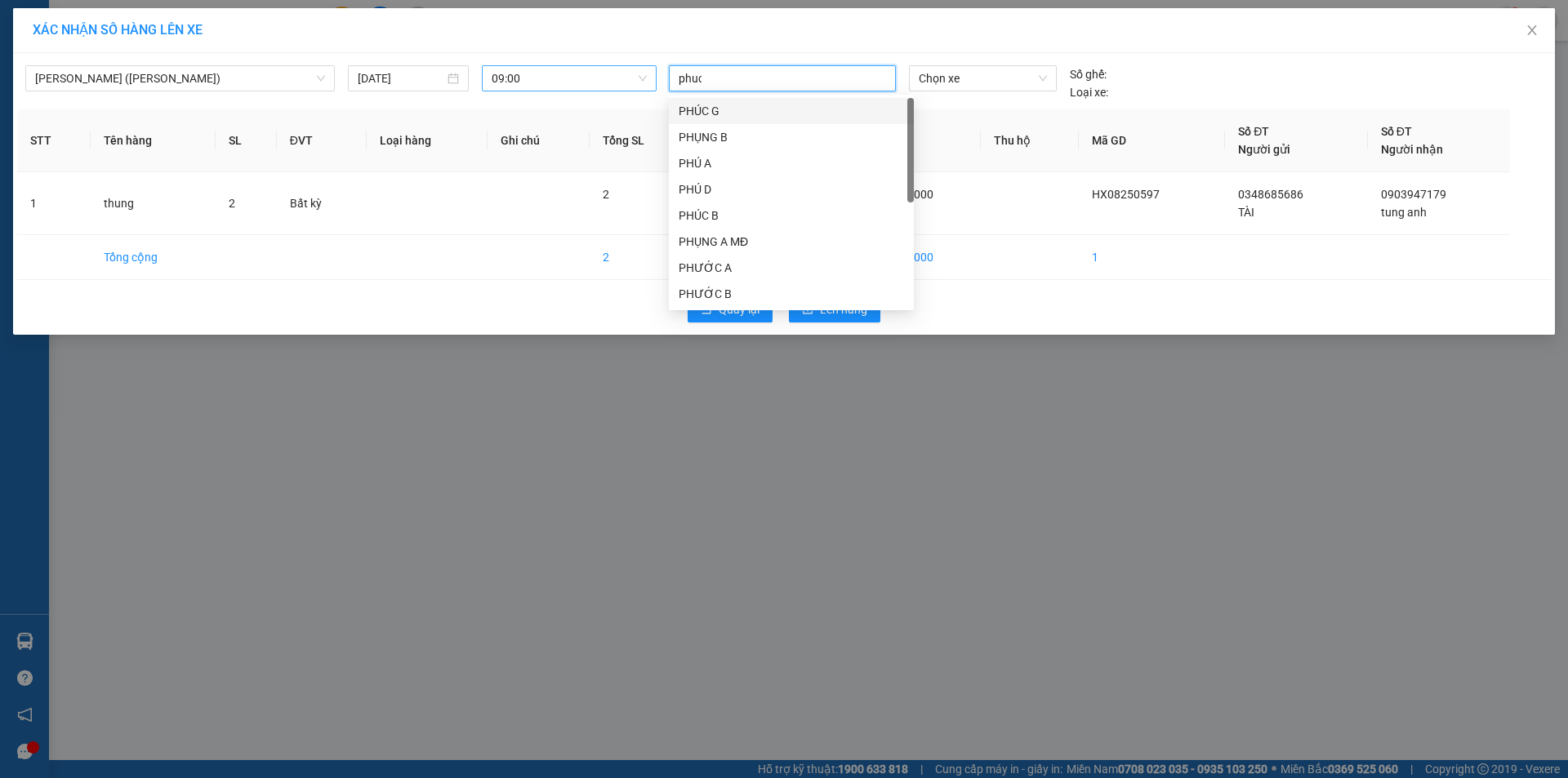
type input "phuc"
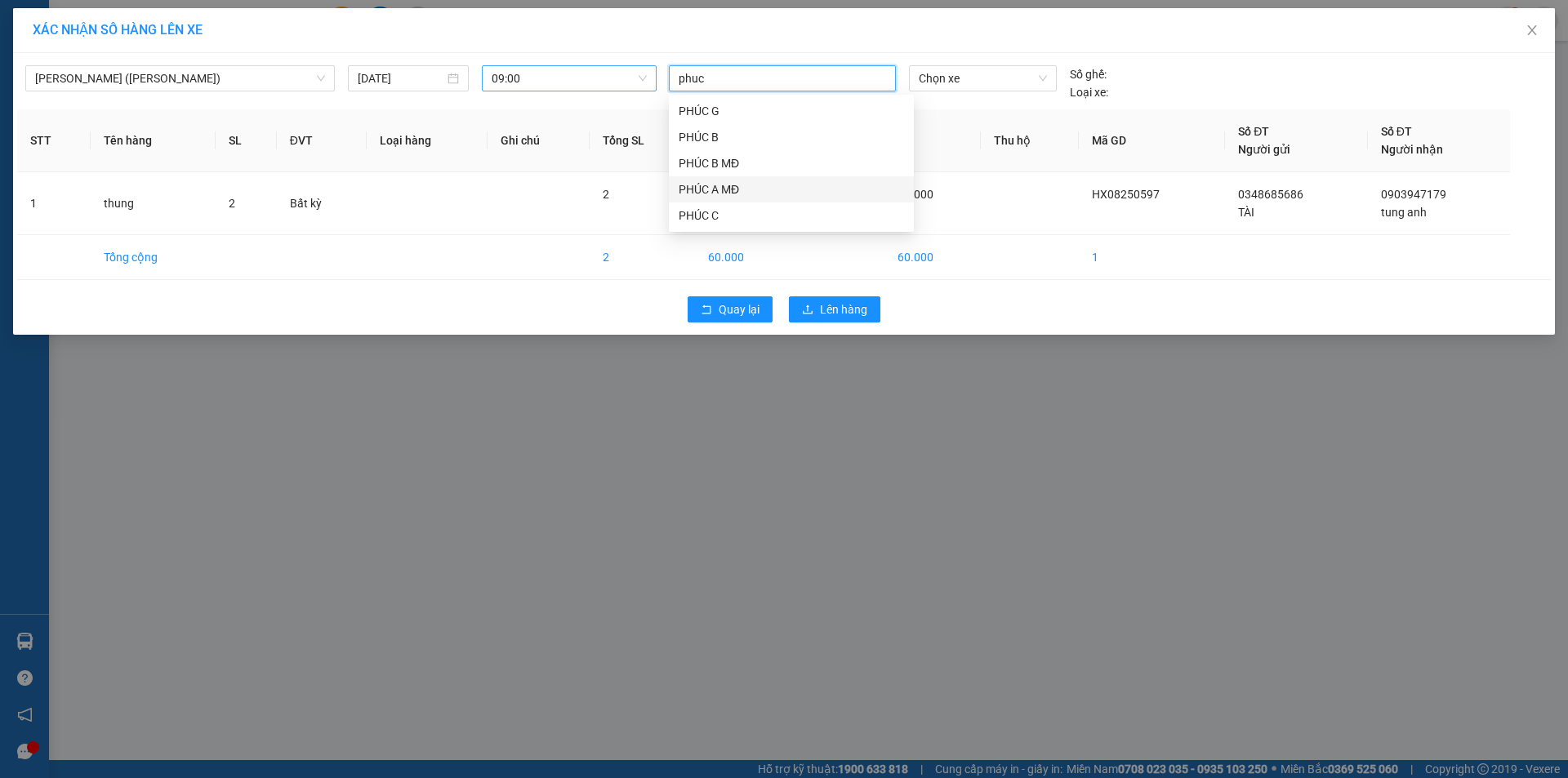
click at [731, 185] on div "PHÚC A MĐ" at bounding box center [791, 189] width 226 height 18
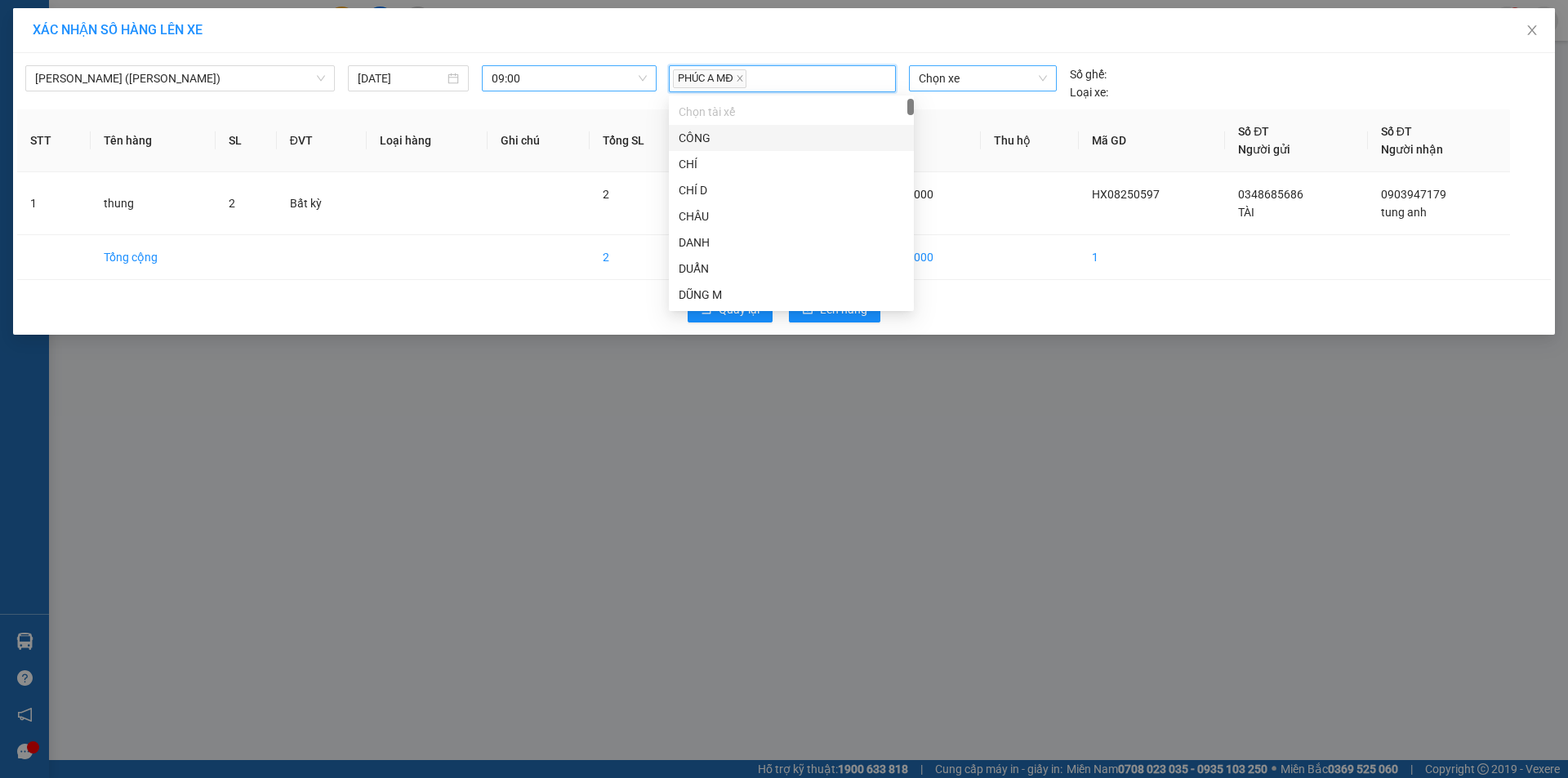
click at [964, 82] on span "Chọn xe" at bounding box center [983, 79] width 127 height 25
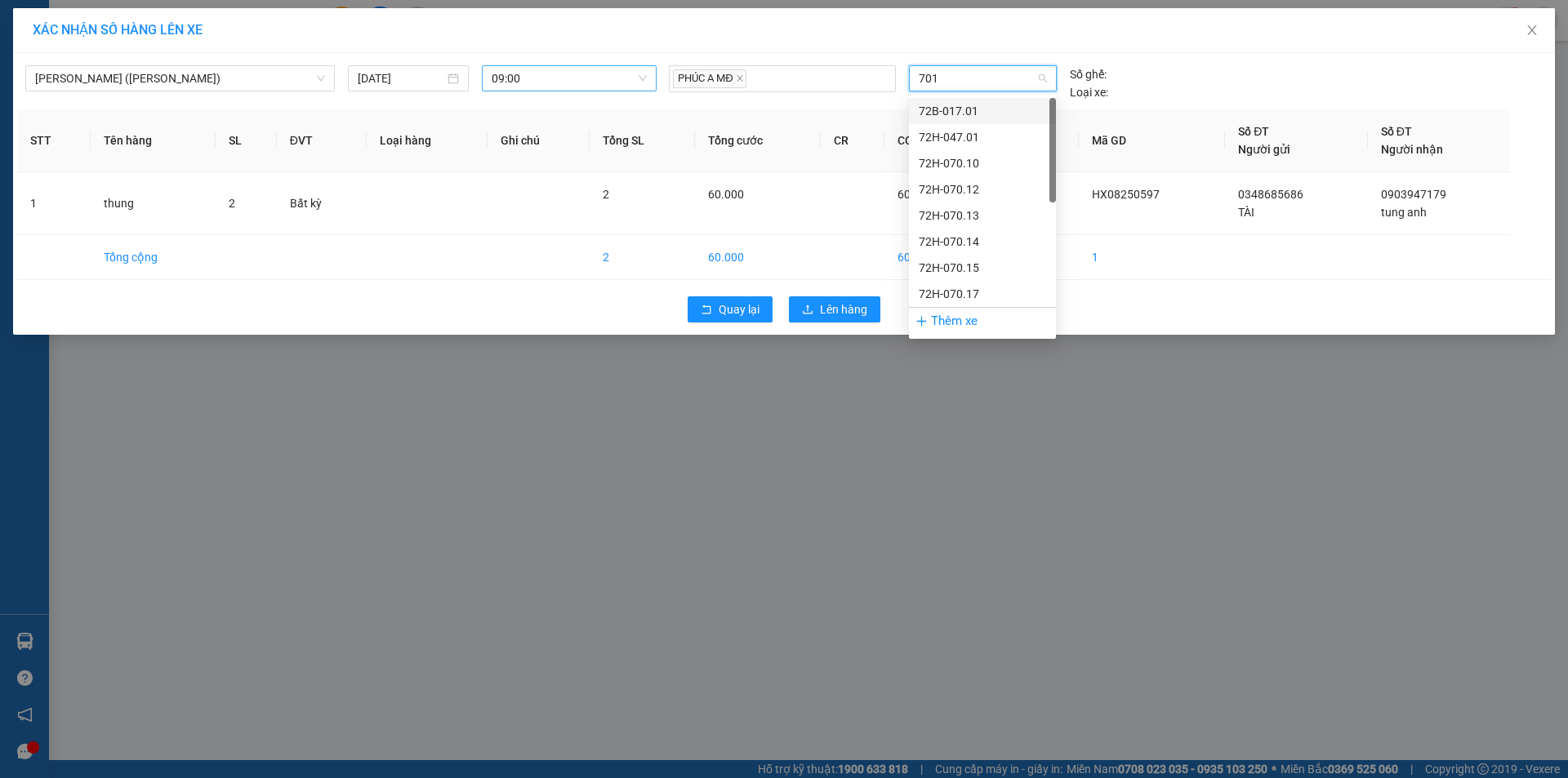
type input "7017"
click at [951, 118] on div "72H-070.17" at bounding box center [983, 111] width 127 height 18
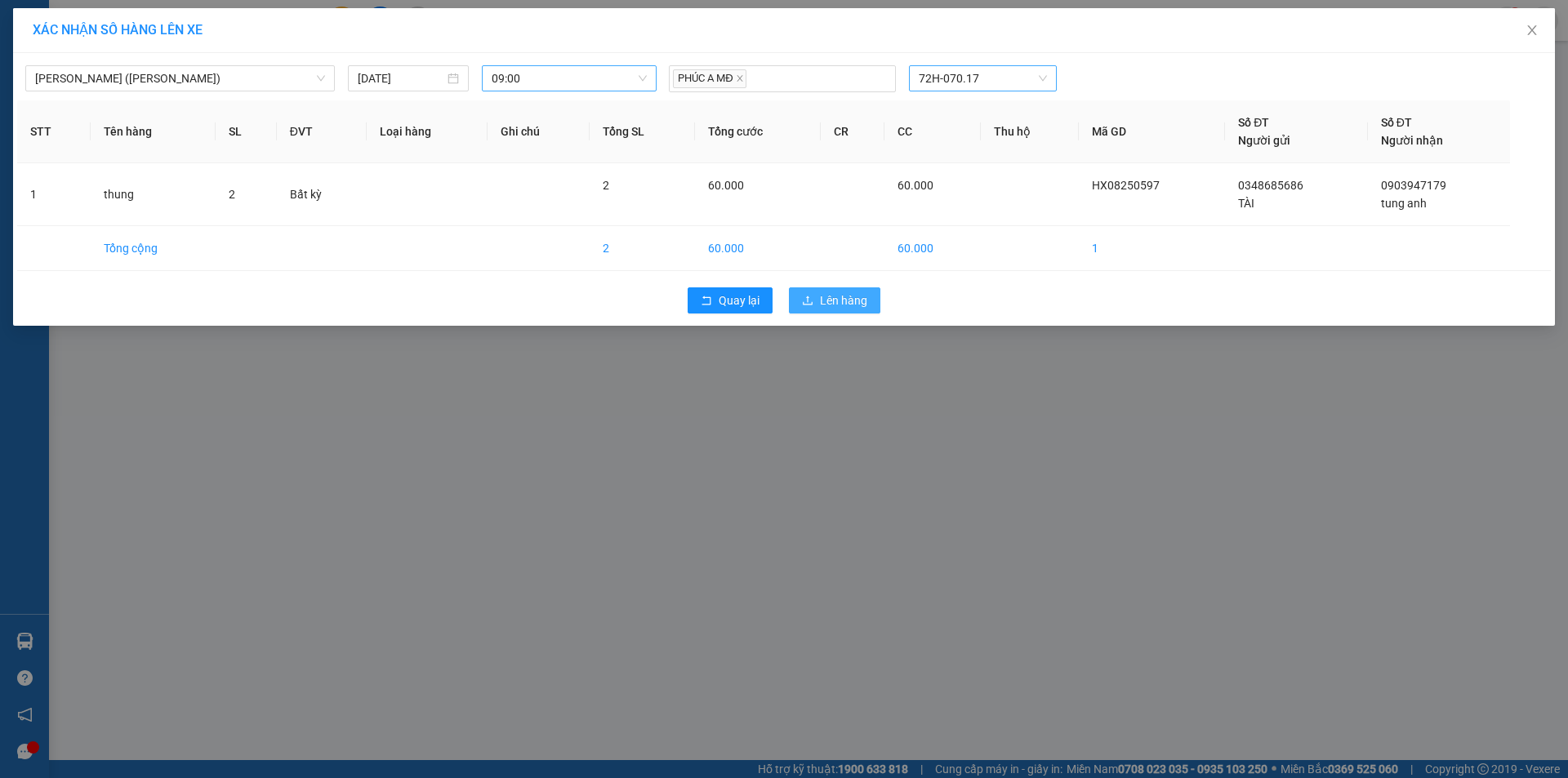
click at [864, 308] on span "Lên hàng" at bounding box center [844, 301] width 48 height 18
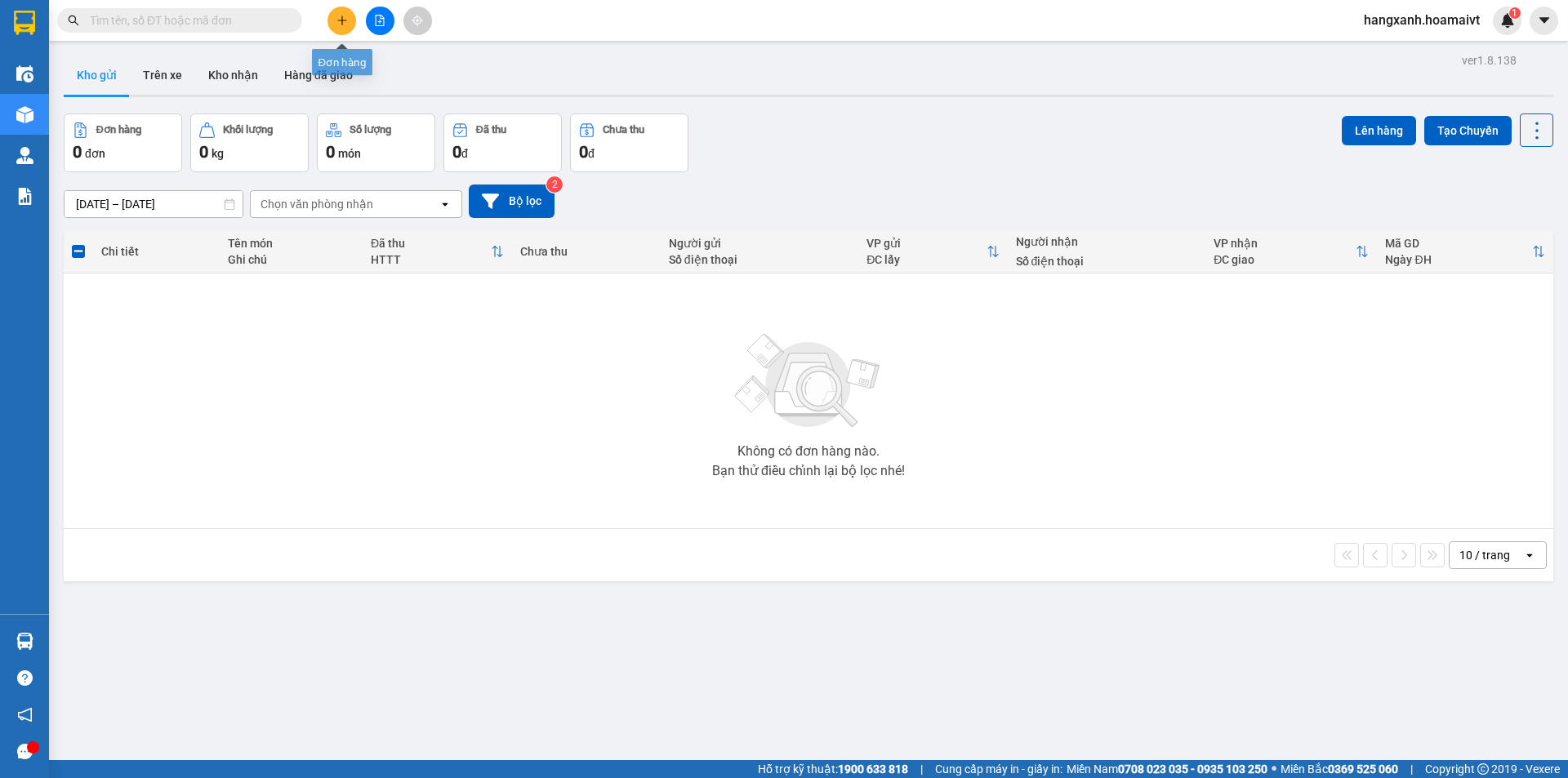
click at [349, 16] on button at bounding box center [341, 20] width 28 height 28
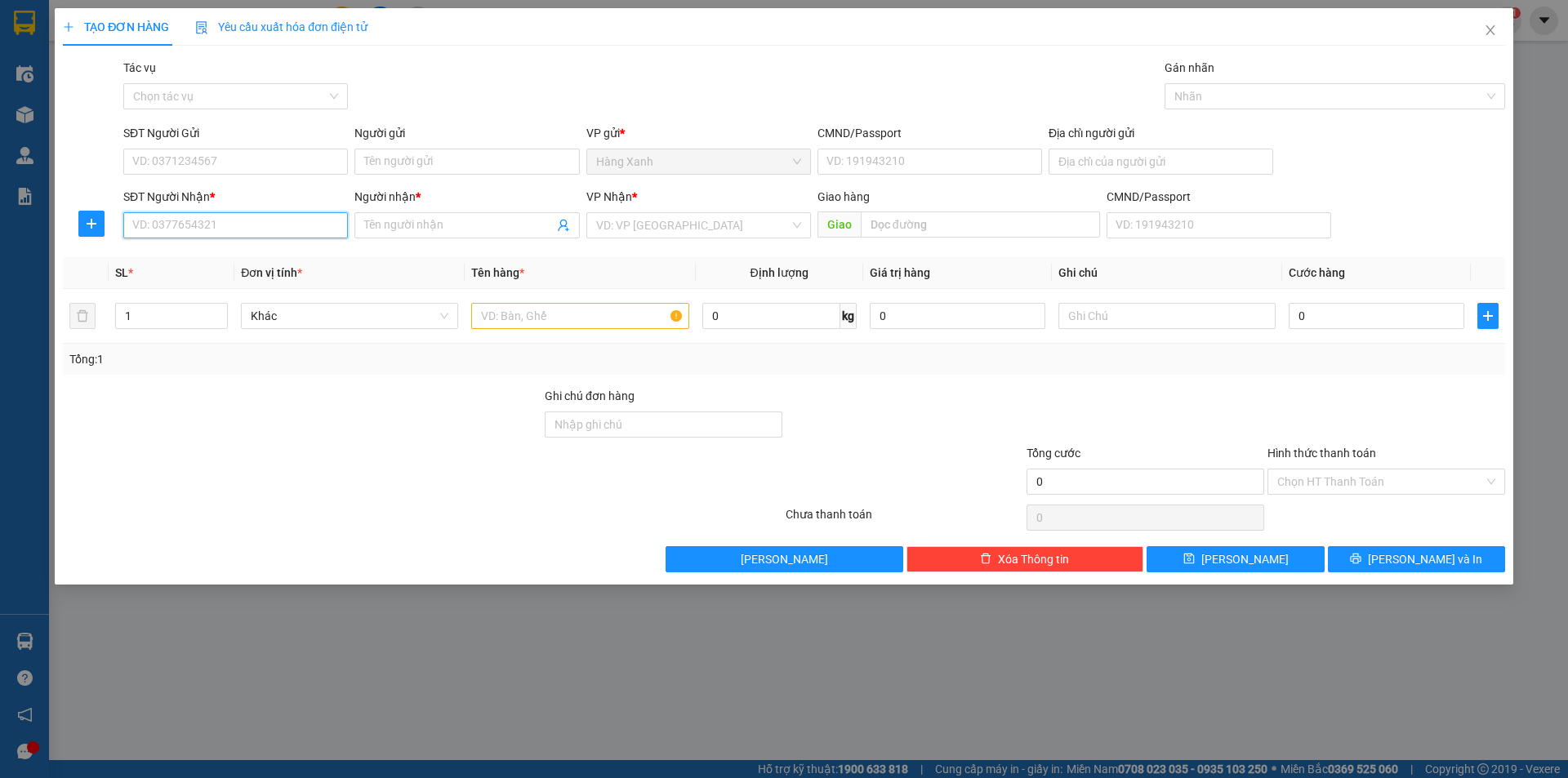
click at [191, 226] on input "SĐT Người Nhận *" at bounding box center [235, 225] width 225 height 27
type input "0368474304"
click at [493, 214] on span at bounding box center [467, 225] width 225 height 27
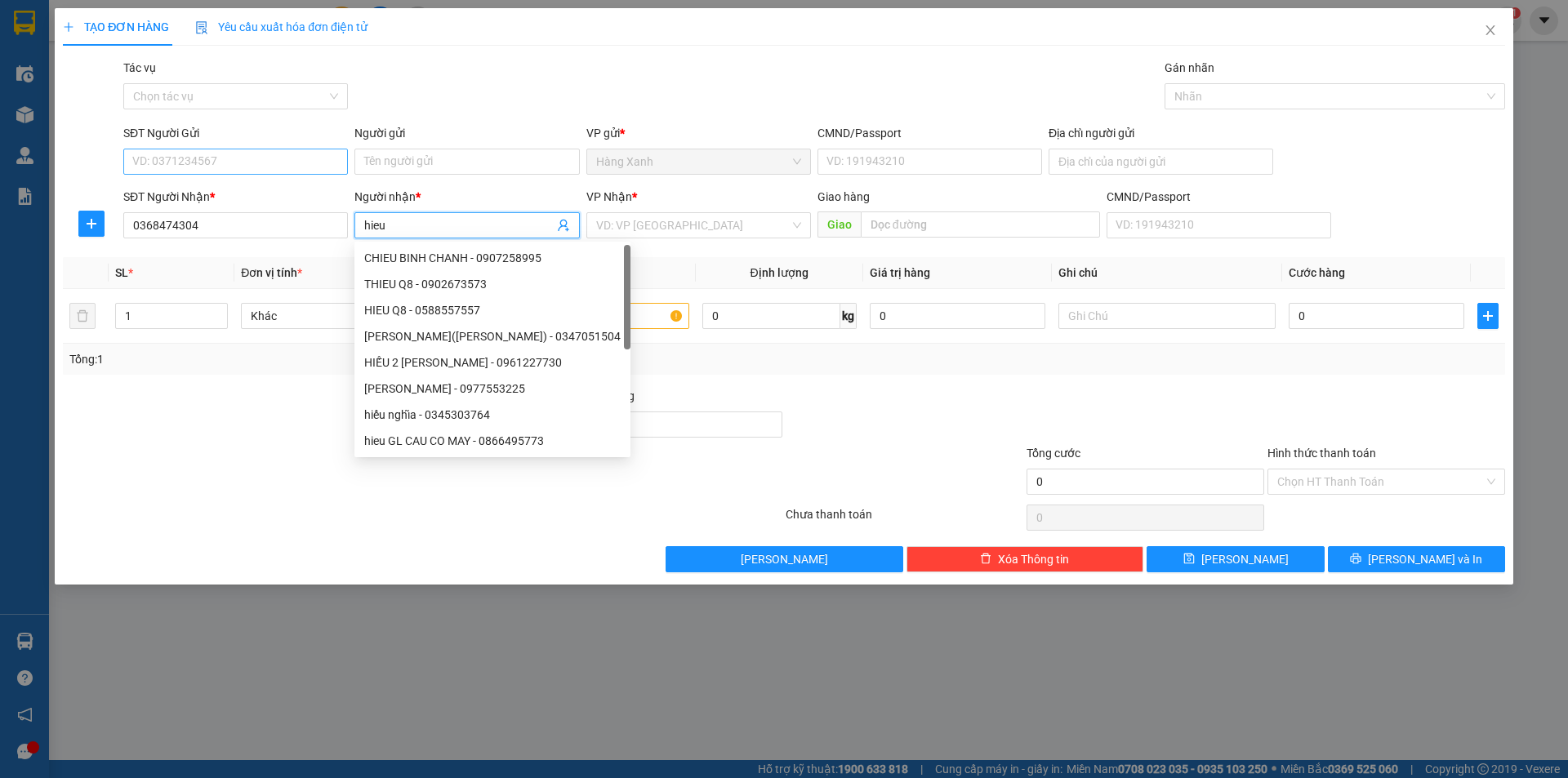
type input "hieu"
click at [300, 153] on input "SĐT Người Gửi" at bounding box center [235, 162] width 225 height 27
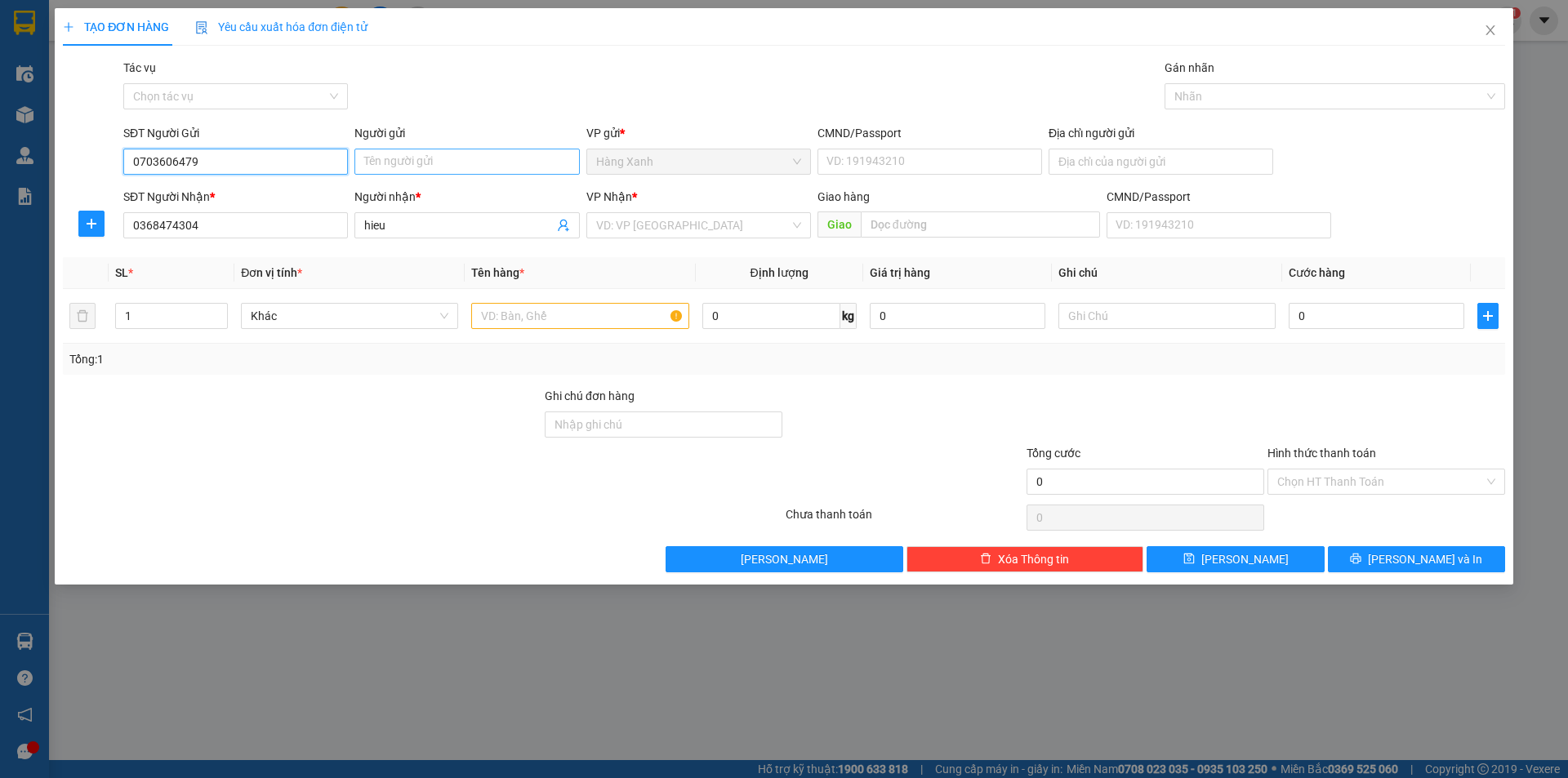
type input "0703606479"
click at [443, 156] on input "Người gửi" at bounding box center [467, 162] width 225 height 27
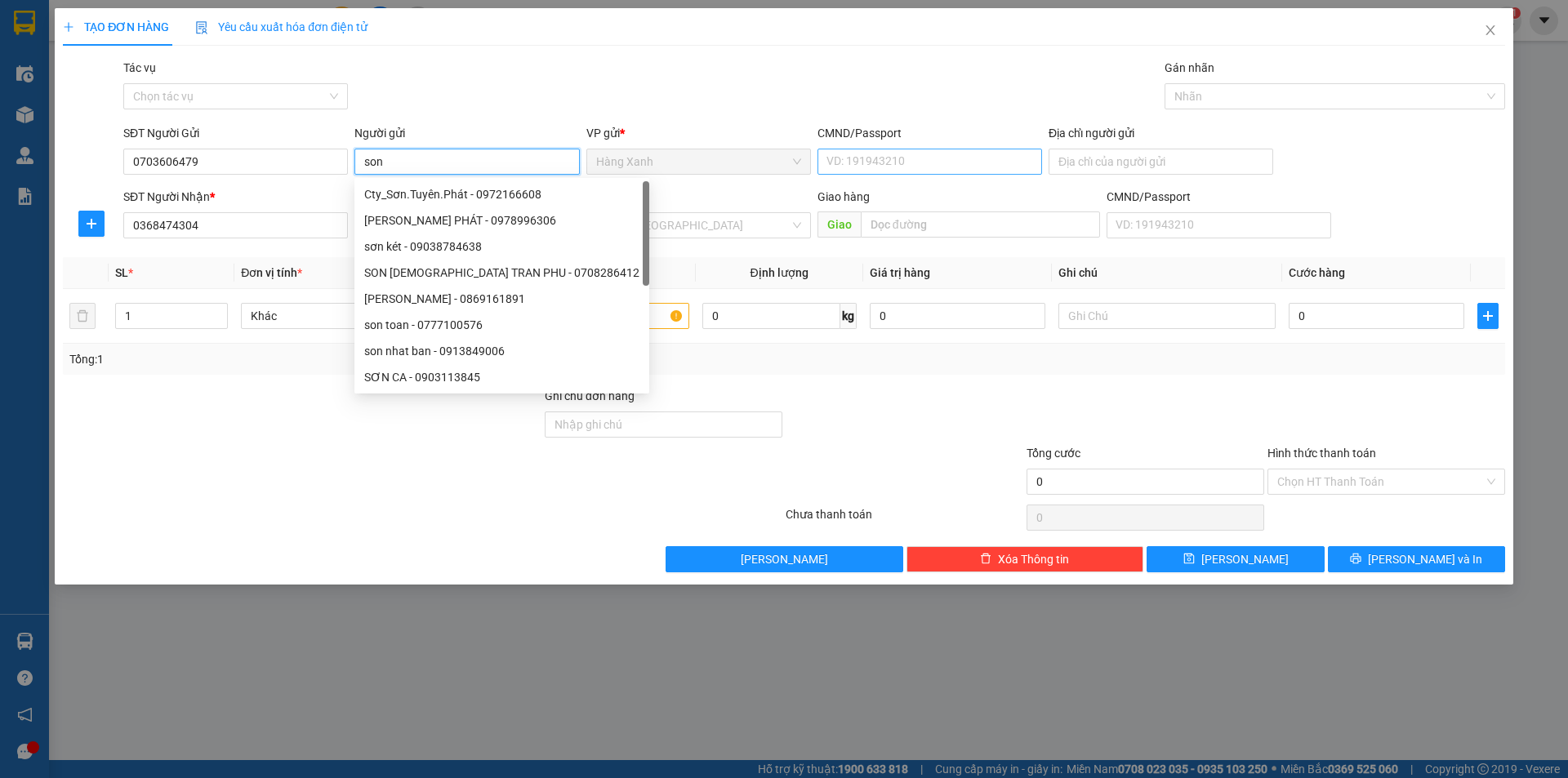
type input "son"
click at [852, 164] on input "CMND/Passport" at bounding box center [929, 162] width 225 height 27
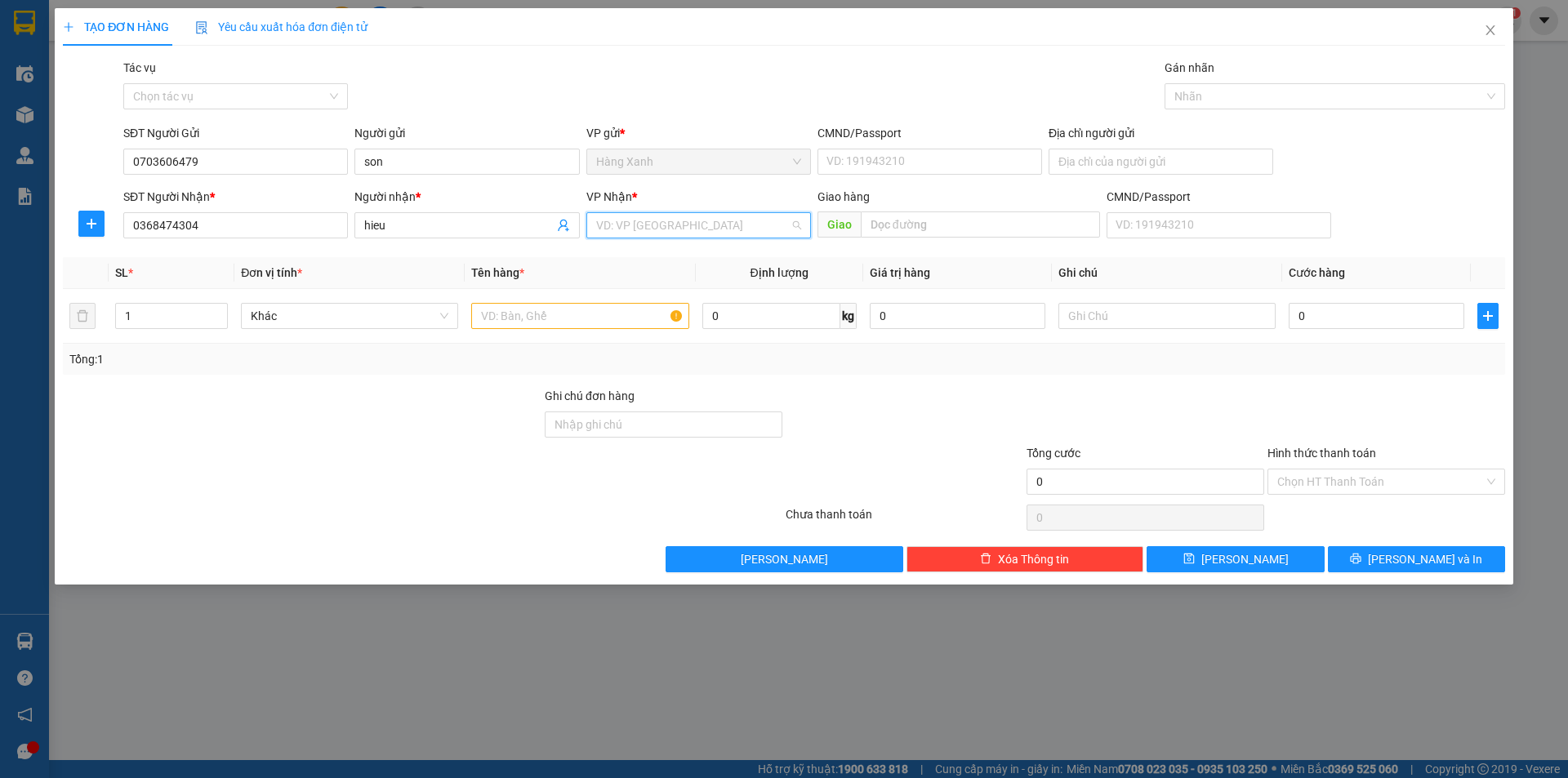
click at [738, 217] on input "search" at bounding box center [692, 225] width 194 height 25
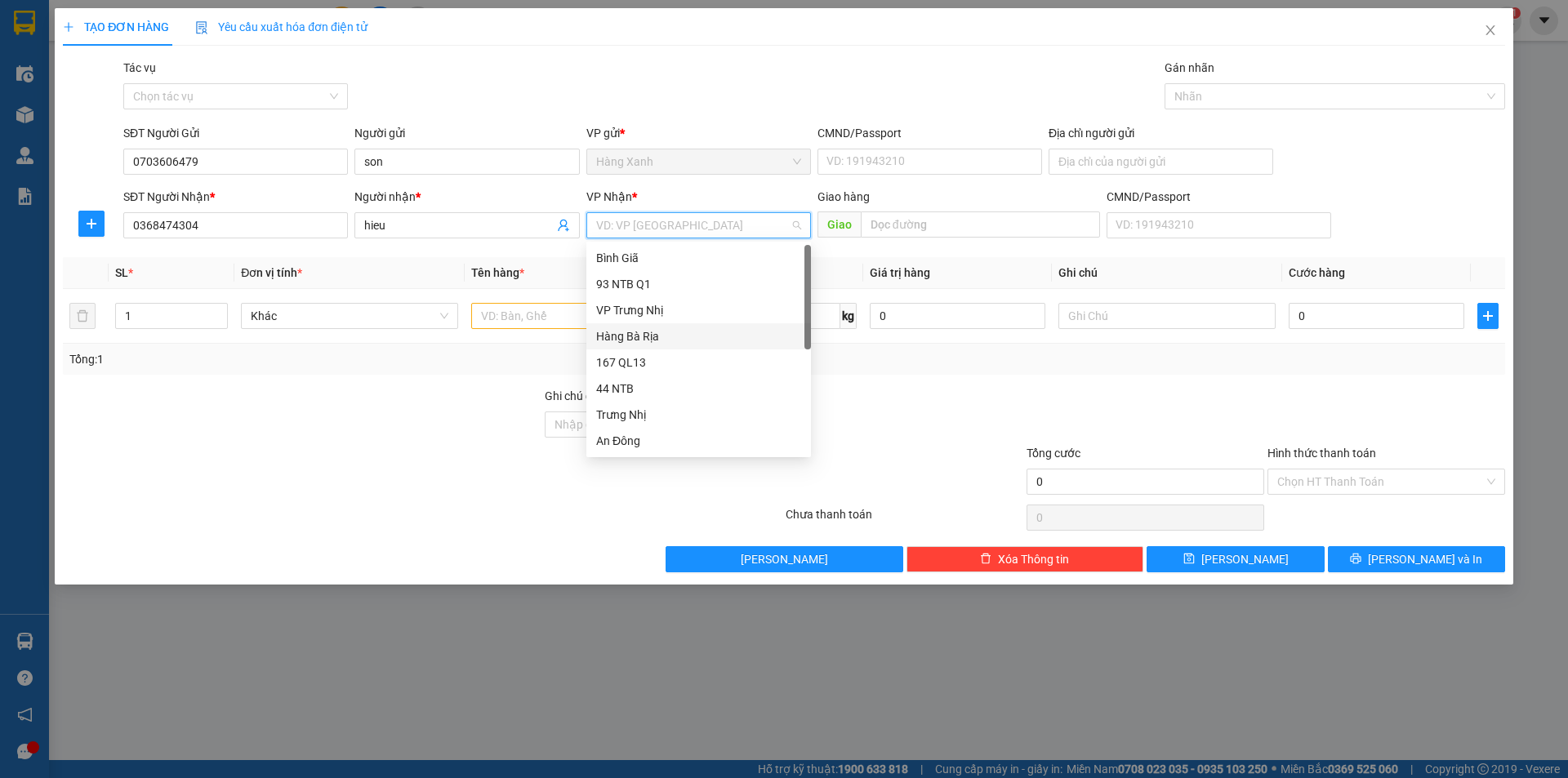
click at [632, 339] on div "Hàng Bà Rịa" at bounding box center [699, 336] width 205 height 18
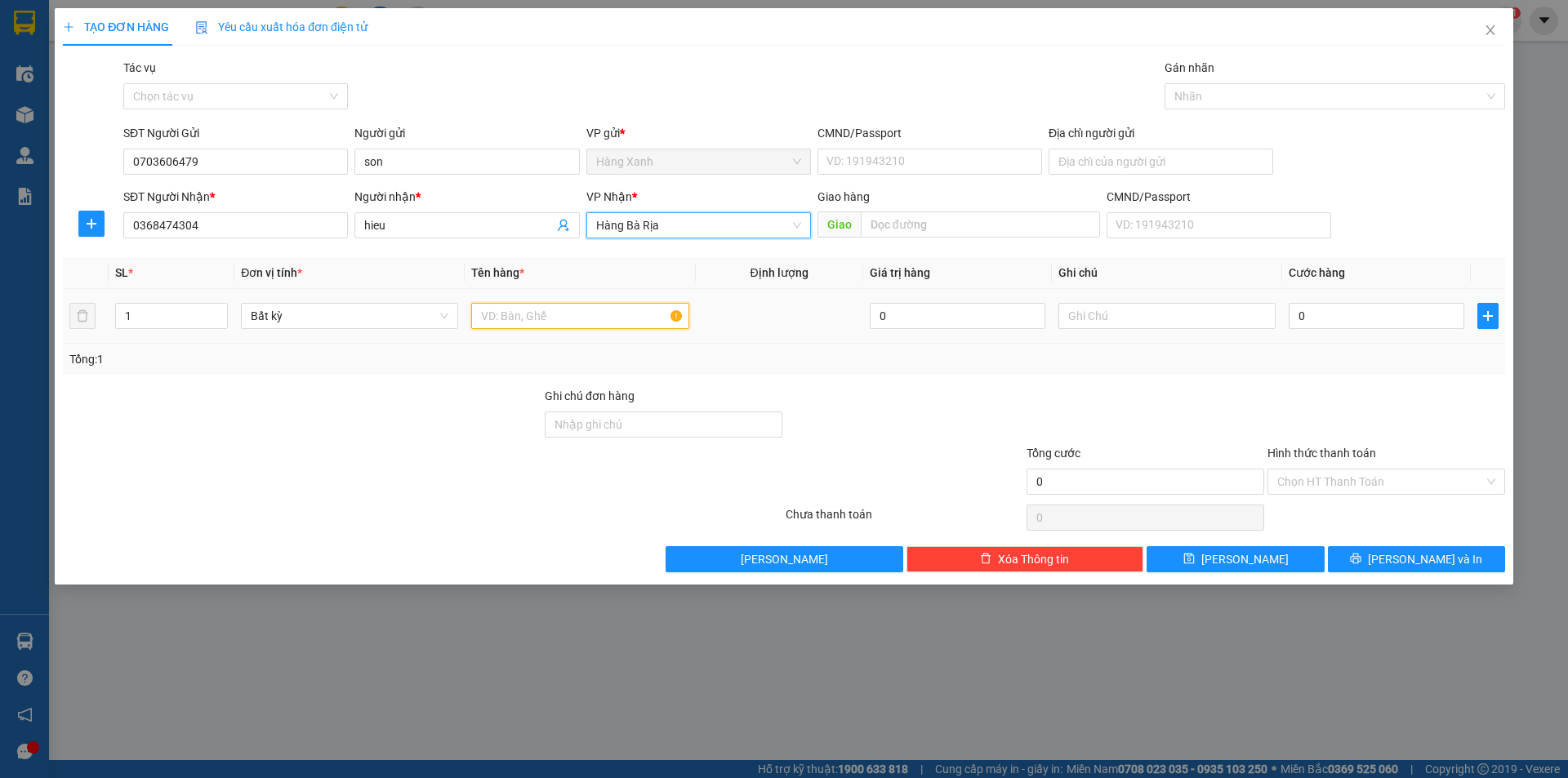
click at [536, 316] on input "text" at bounding box center [580, 317] width 218 height 27
type input "goi"
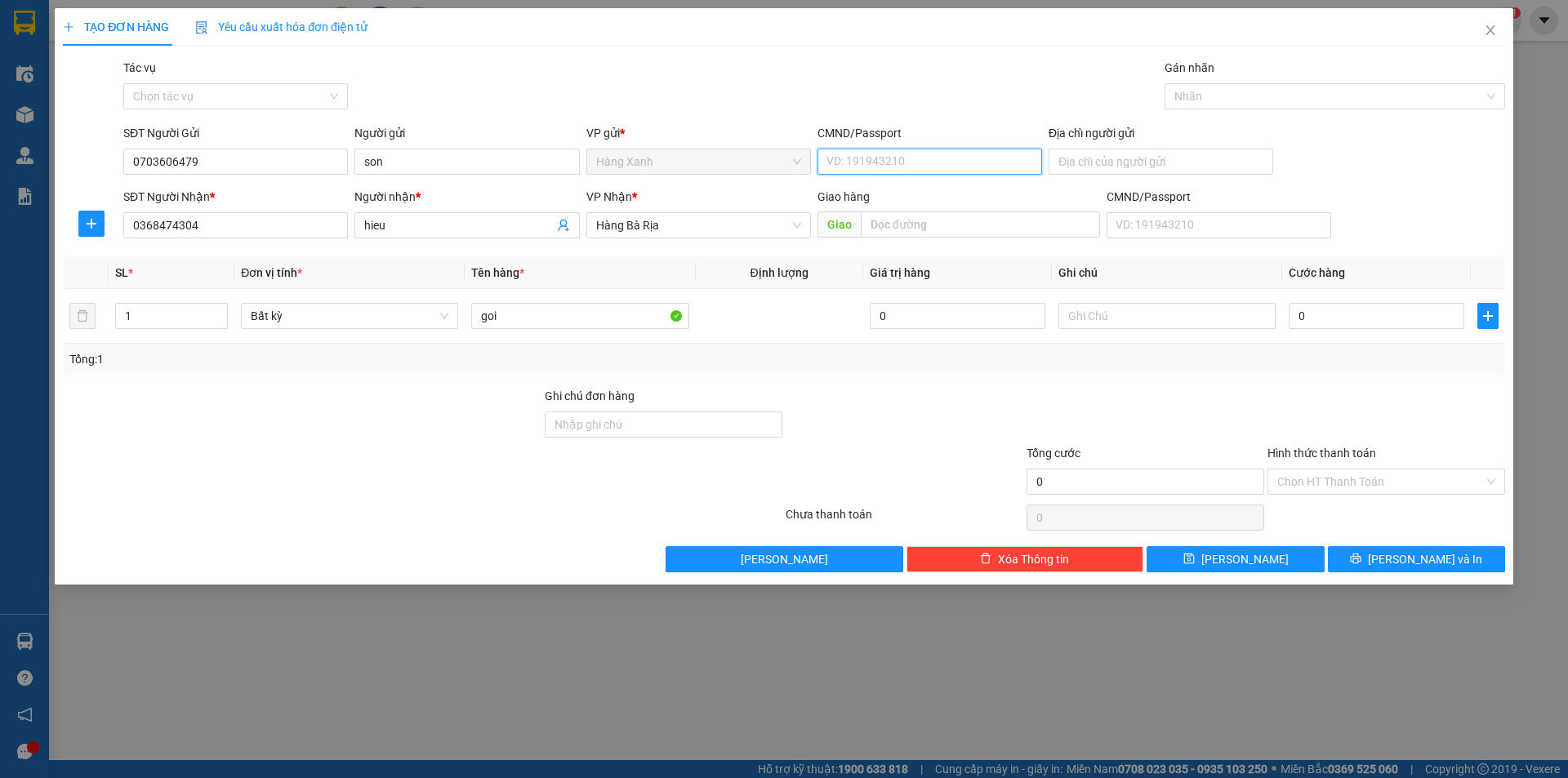
click at [859, 155] on input "CMND/Passport" at bounding box center [929, 162] width 225 height 27
type input "079095010308"
click at [616, 320] on input "goi" at bounding box center [580, 317] width 218 height 27
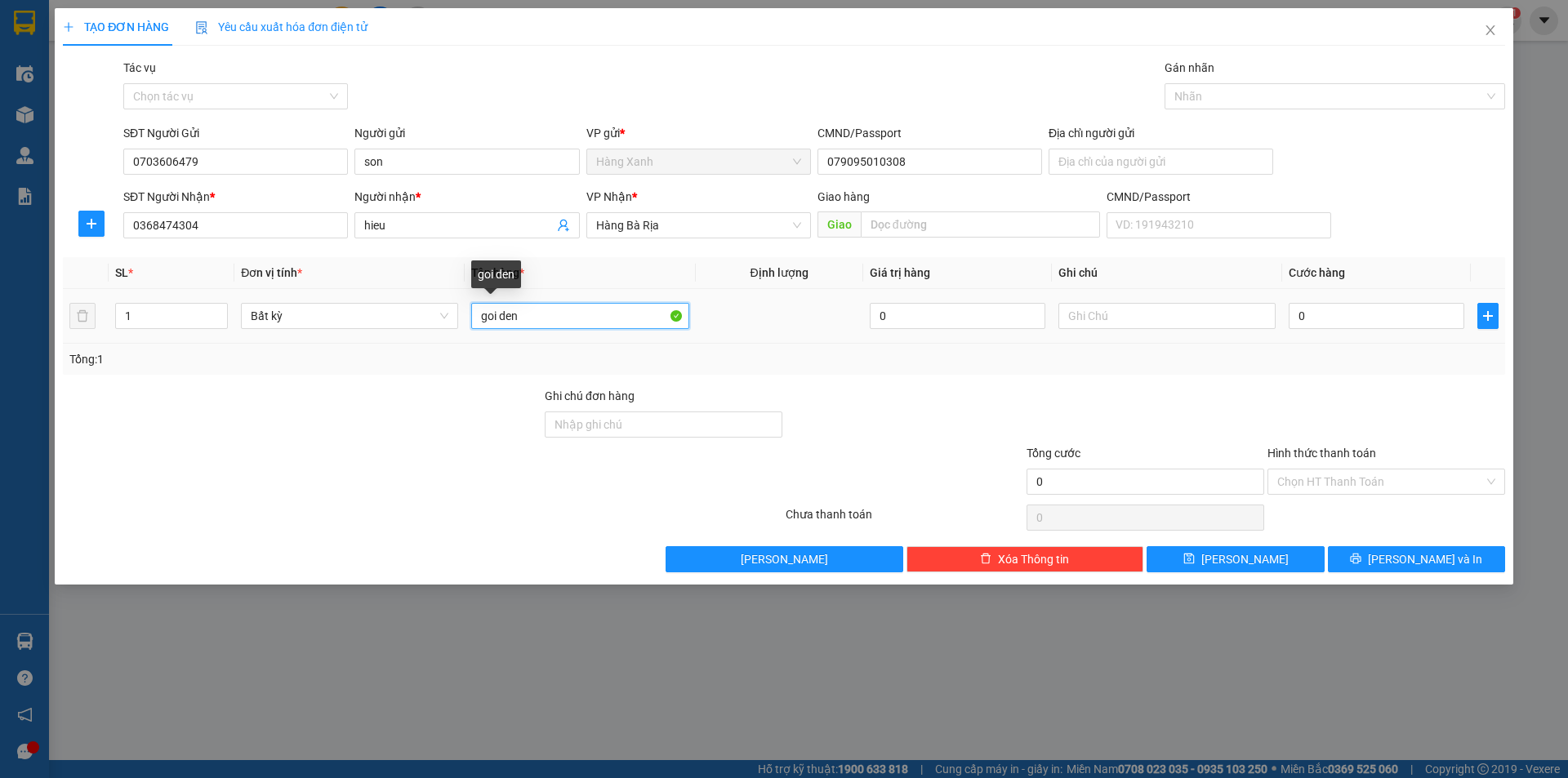
type input "goi den"
click at [1372, 325] on input "0" at bounding box center [1376, 317] width 176 height 27
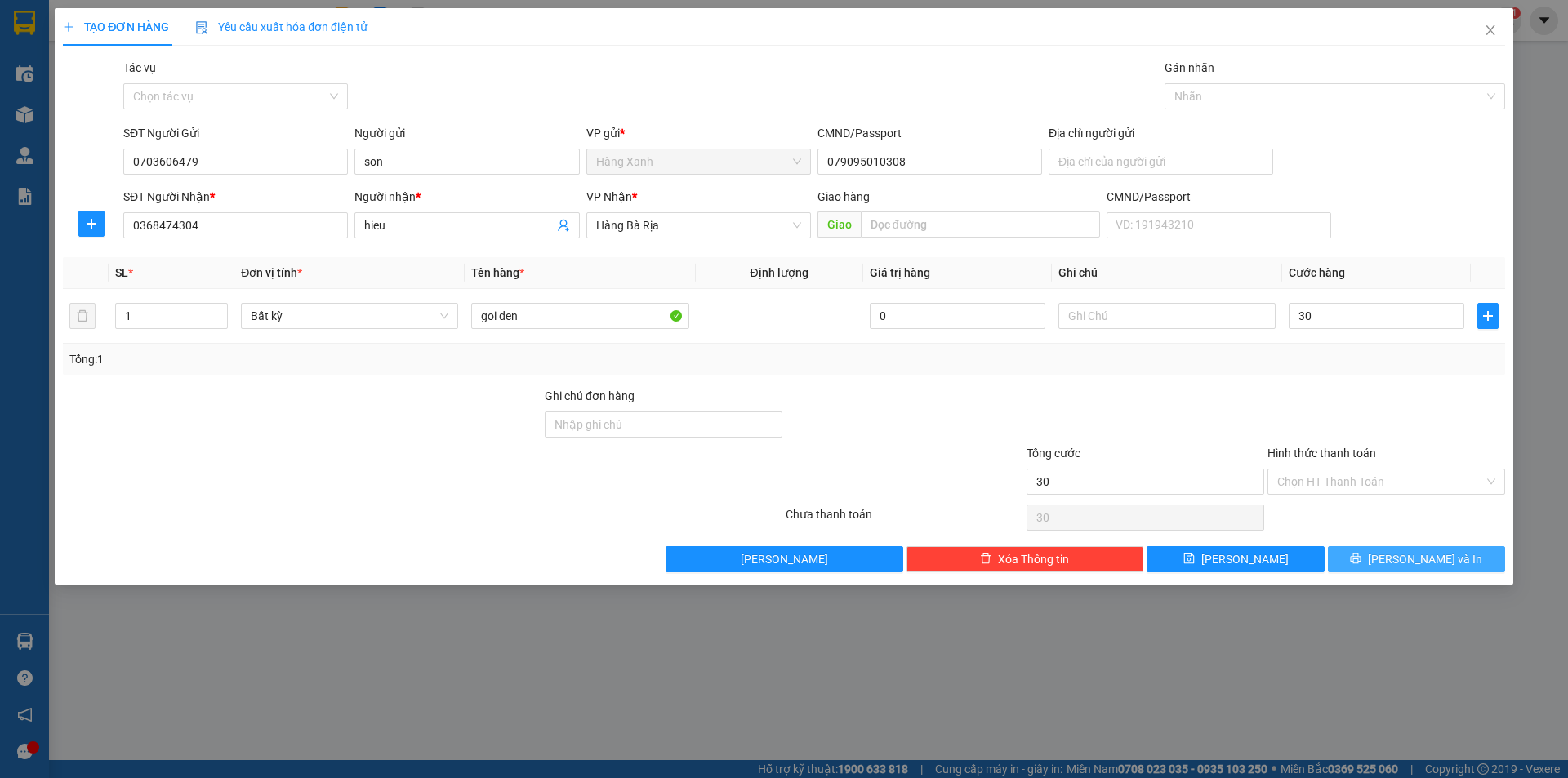
click at [1409, 552] on span "[PERSON_NAME] và In" at bounding box center [1425, 559] width 114 height 18
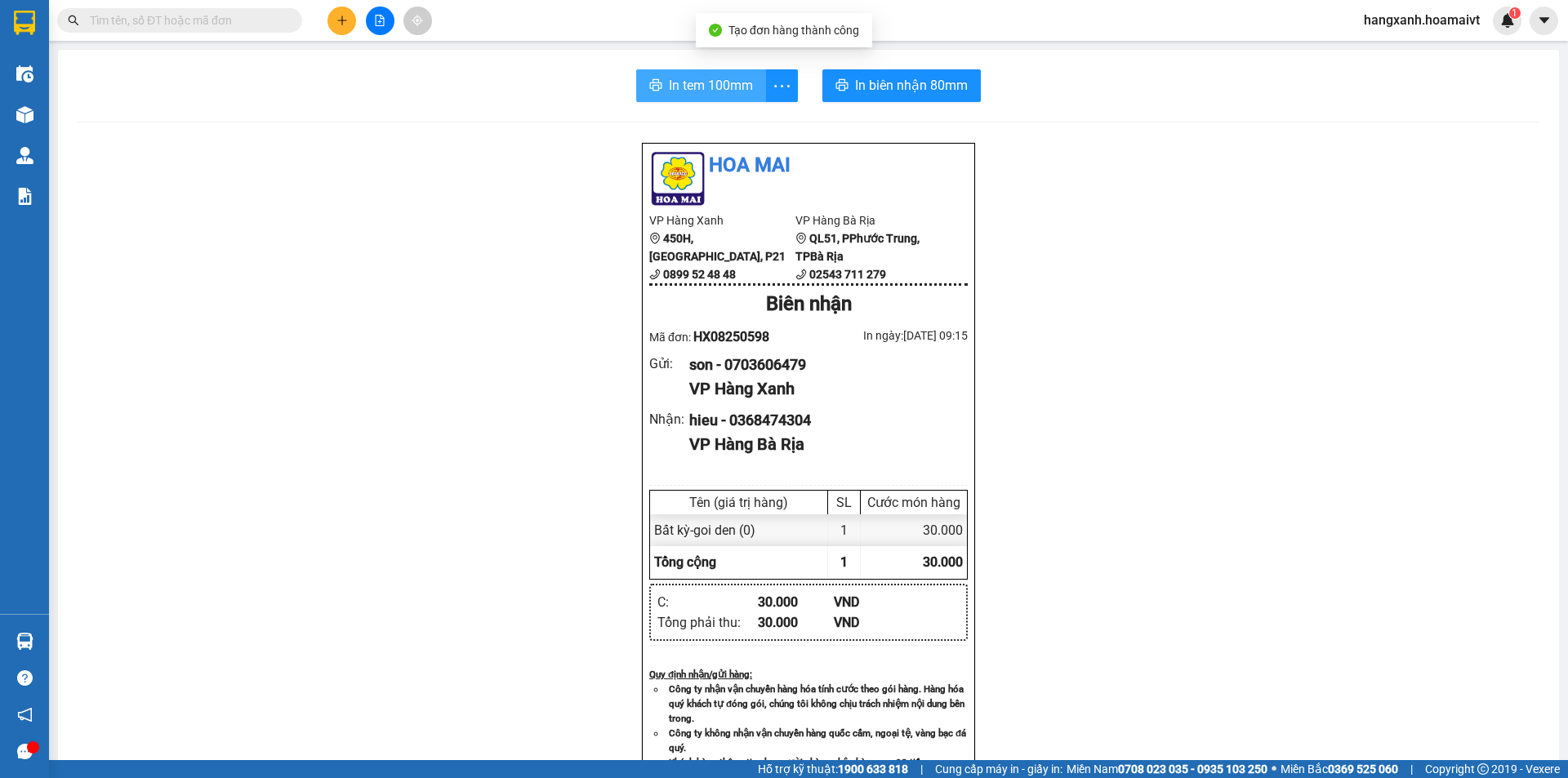
click at [692, 82] on span "In tem 100mm" at bounding box center [710, 85] width 84 height 20
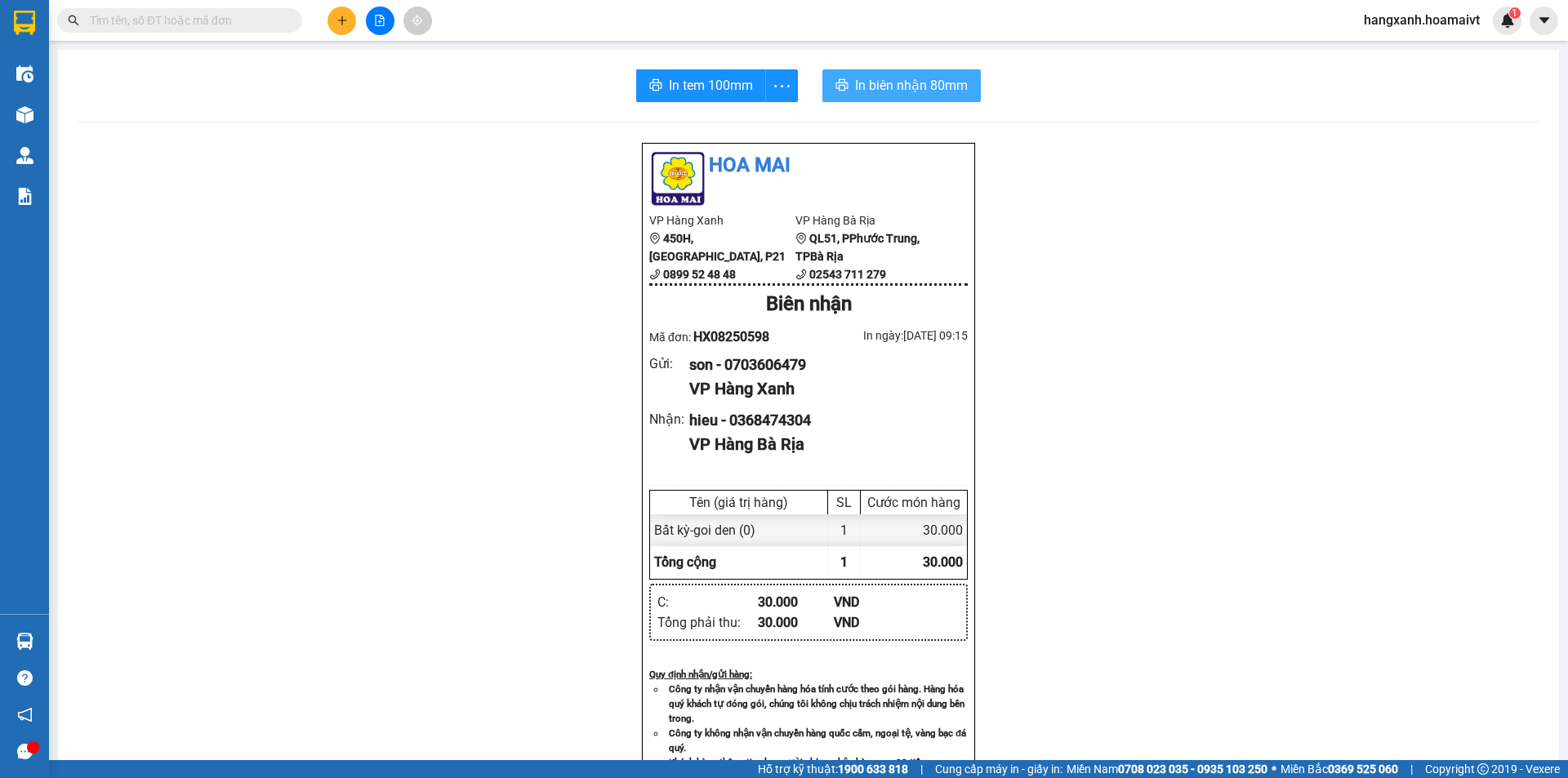
click at [859, 82] on span "In biên nhận 80mm" at bounding box center [911, 85] width 112 height 20
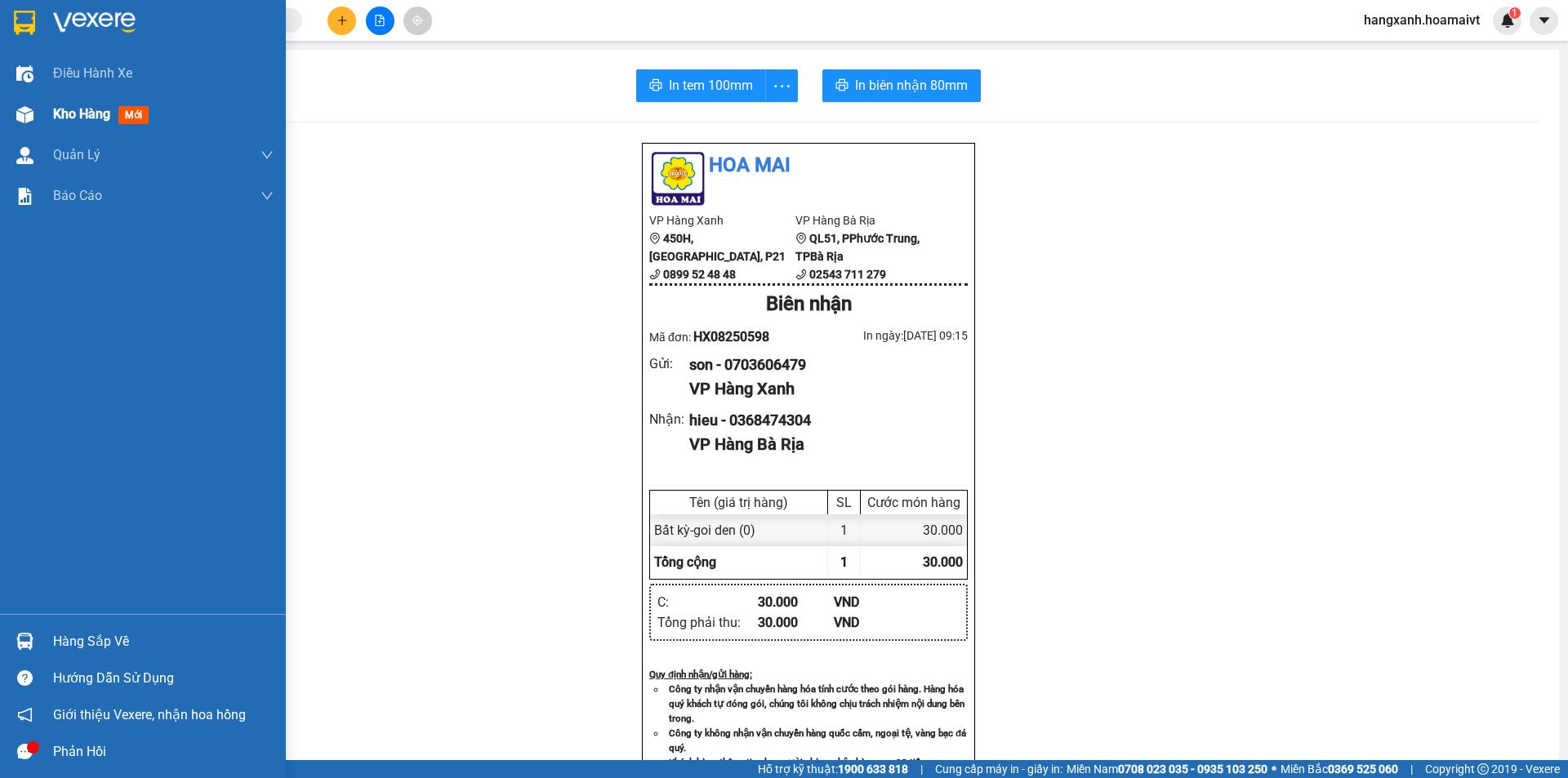
click at [134, 116] on span "mới" at bounding box center [134, 115] width 30 height 18
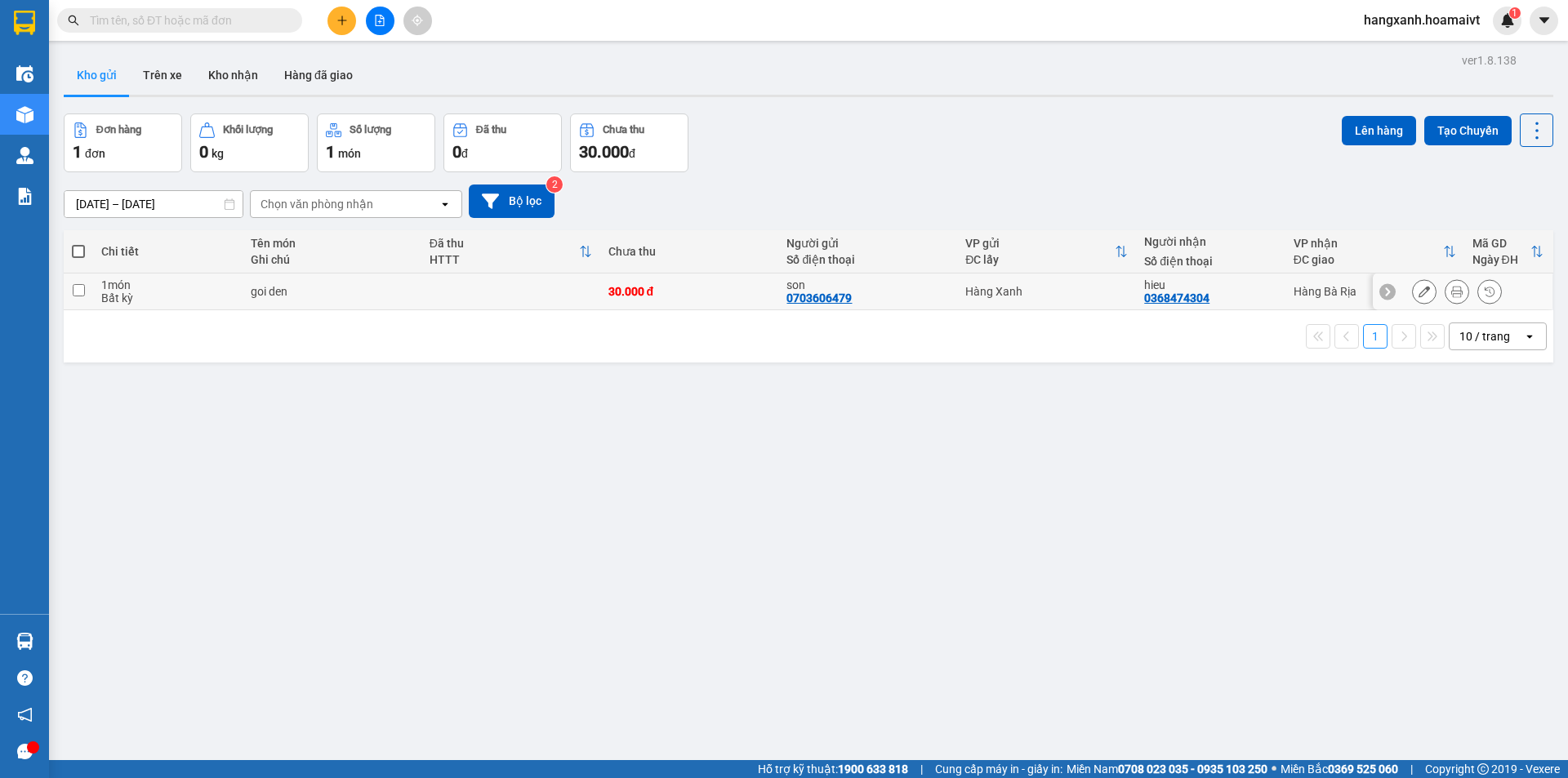
click at [1217, 300] on div "hieu 0368474304" at bounding box center [1211, 292] width 133 height 27
checkbox input "true"
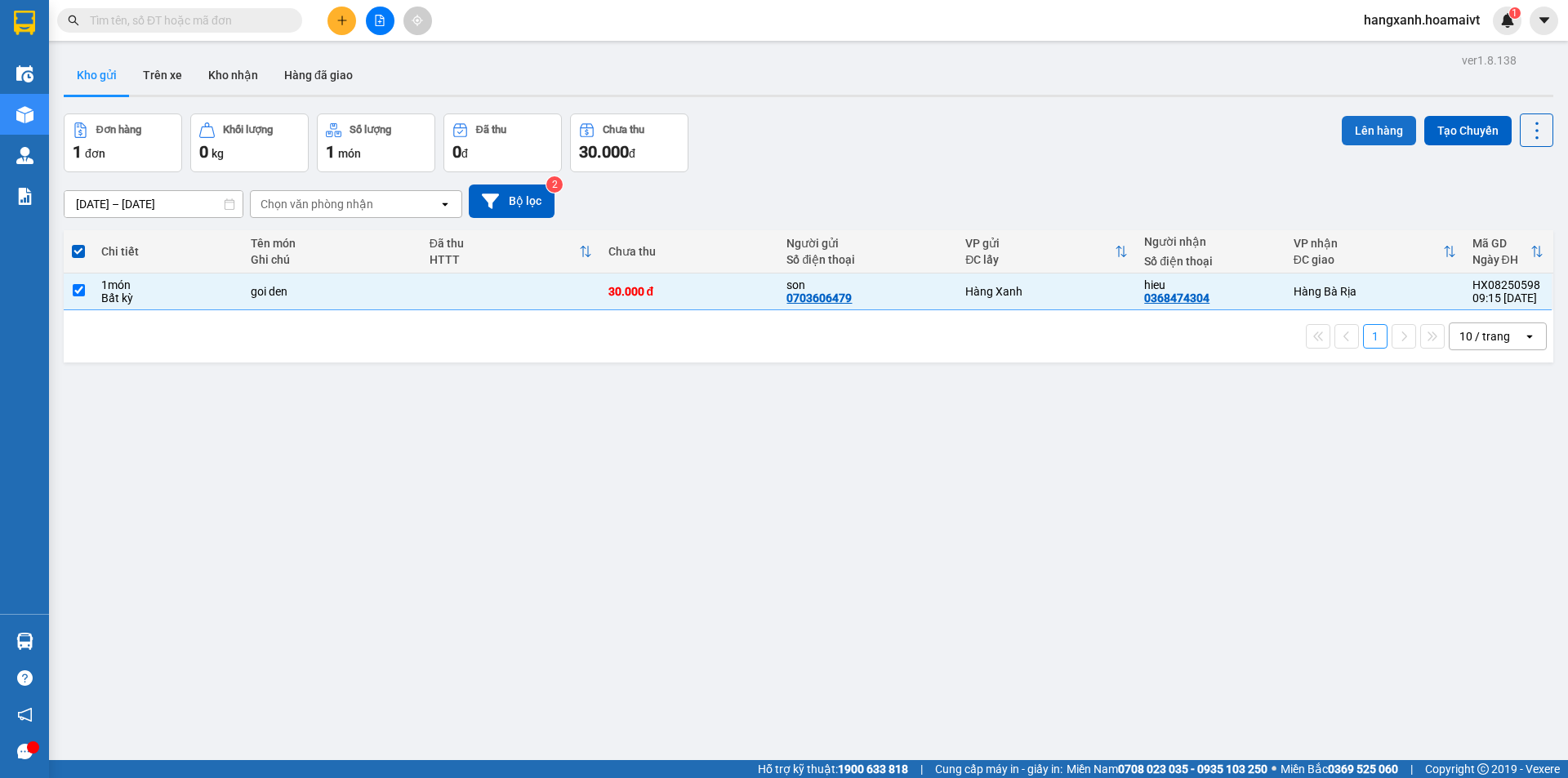
click at [1368, 131] on button "Lên hàng" at bounding box center [1379, 130] width 74 height 29
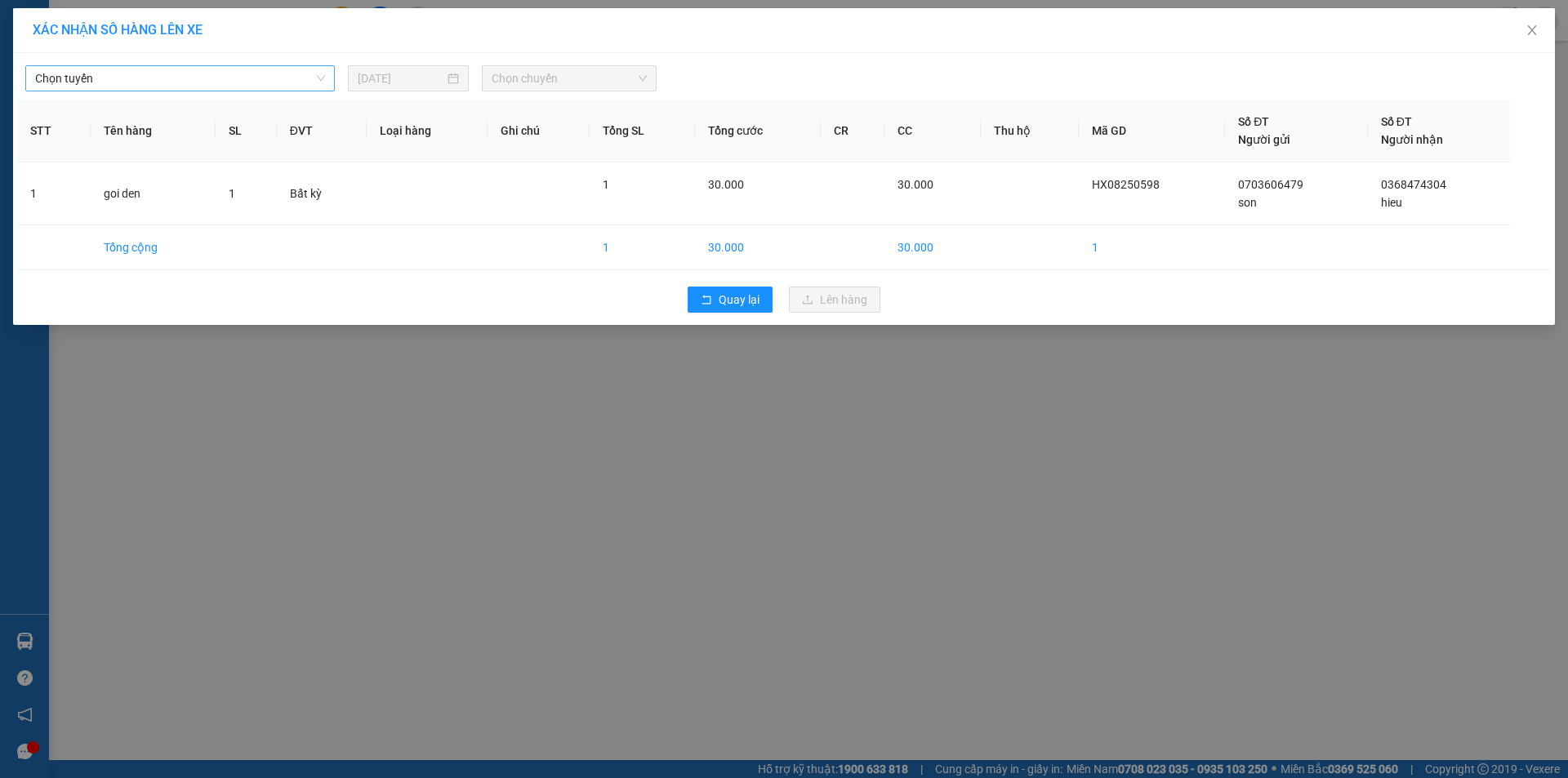
drag, startPoint x: 214, startPoint y: 80, endPoint x: 174, endPoint y: 80, distance: 40.0
click at [211, 80] on span "Chọn tuyến" at bounding box center [180, 79] width 290 height 25
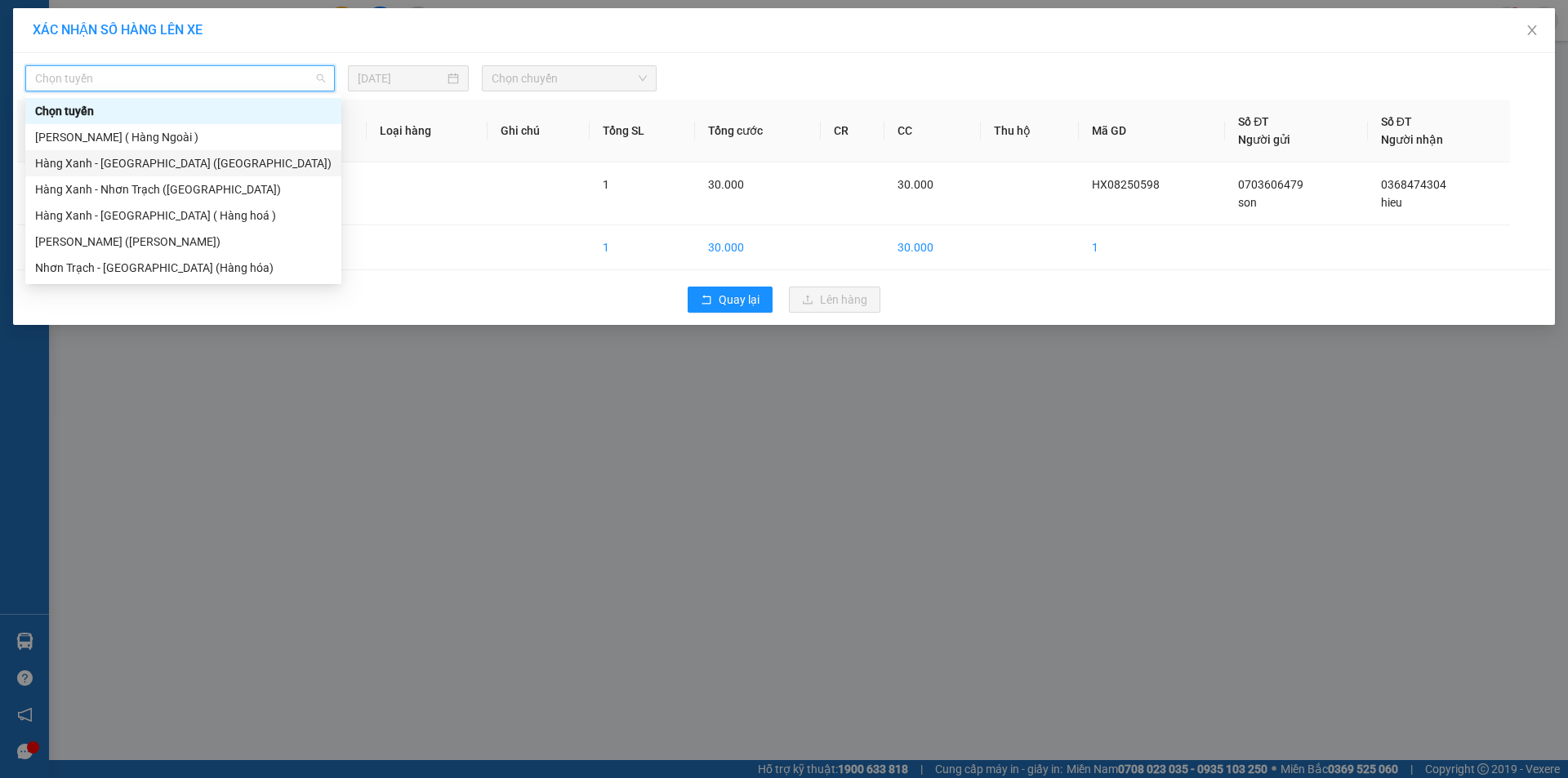
click at [108, 169] on div "Hàng Xanh - [GEOGRAPHIC_DATA] ([GEOGRAPHIC_DATA])" at bounding box center [183, 164] width 296 height 18
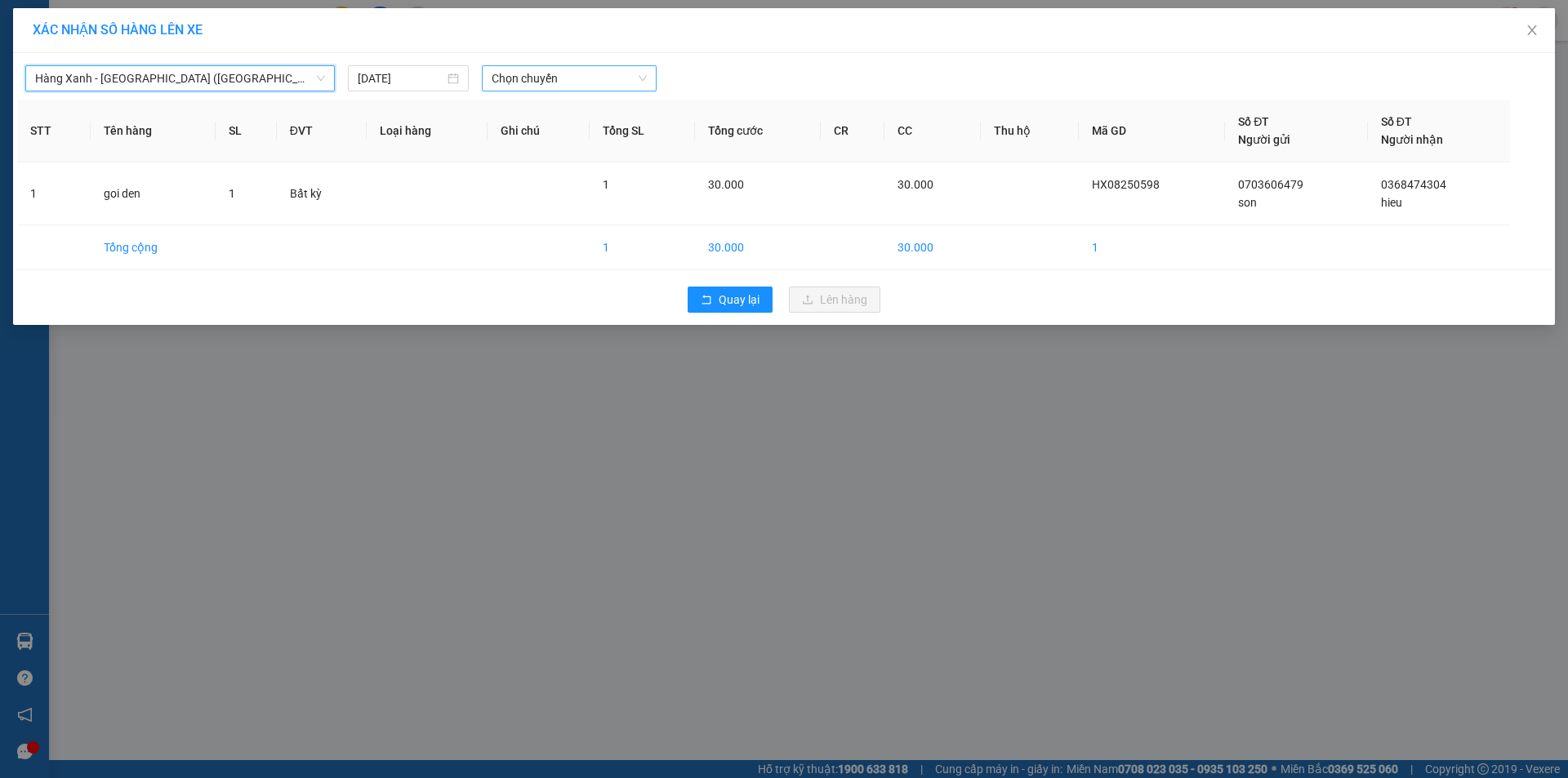
click at [577, 85] on span "Chọn chuyến" at bounding box center [569, 79] width 155 height 25
type input "0940"
click at [597, 134] on div "Thêm chuyến " 09:40 "" at bounding box center [569, 137] width 174 height 27
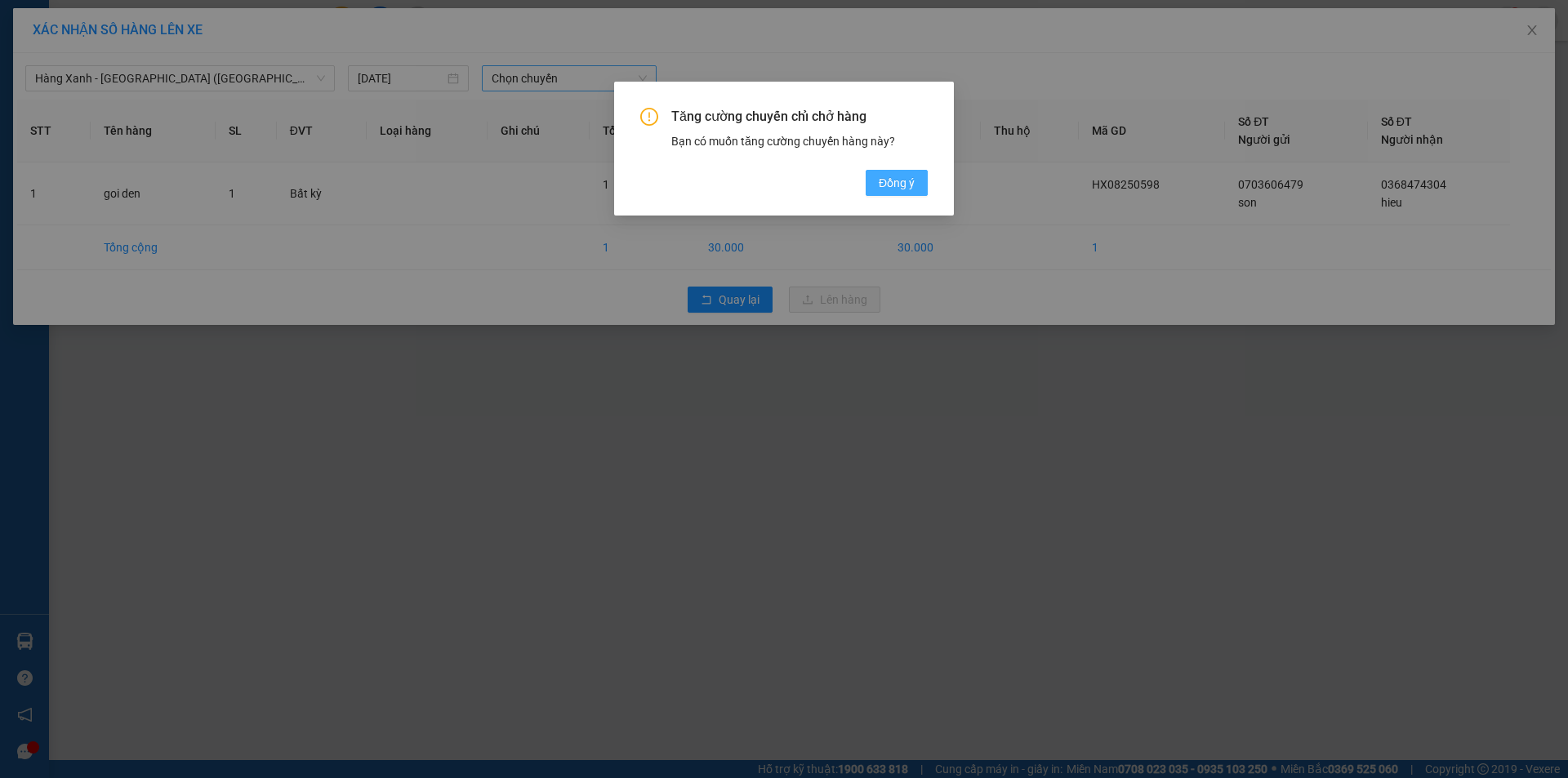
click at [870, 172] on button "Đồng ý" at bounding box center [897, 183] width 62 height 27
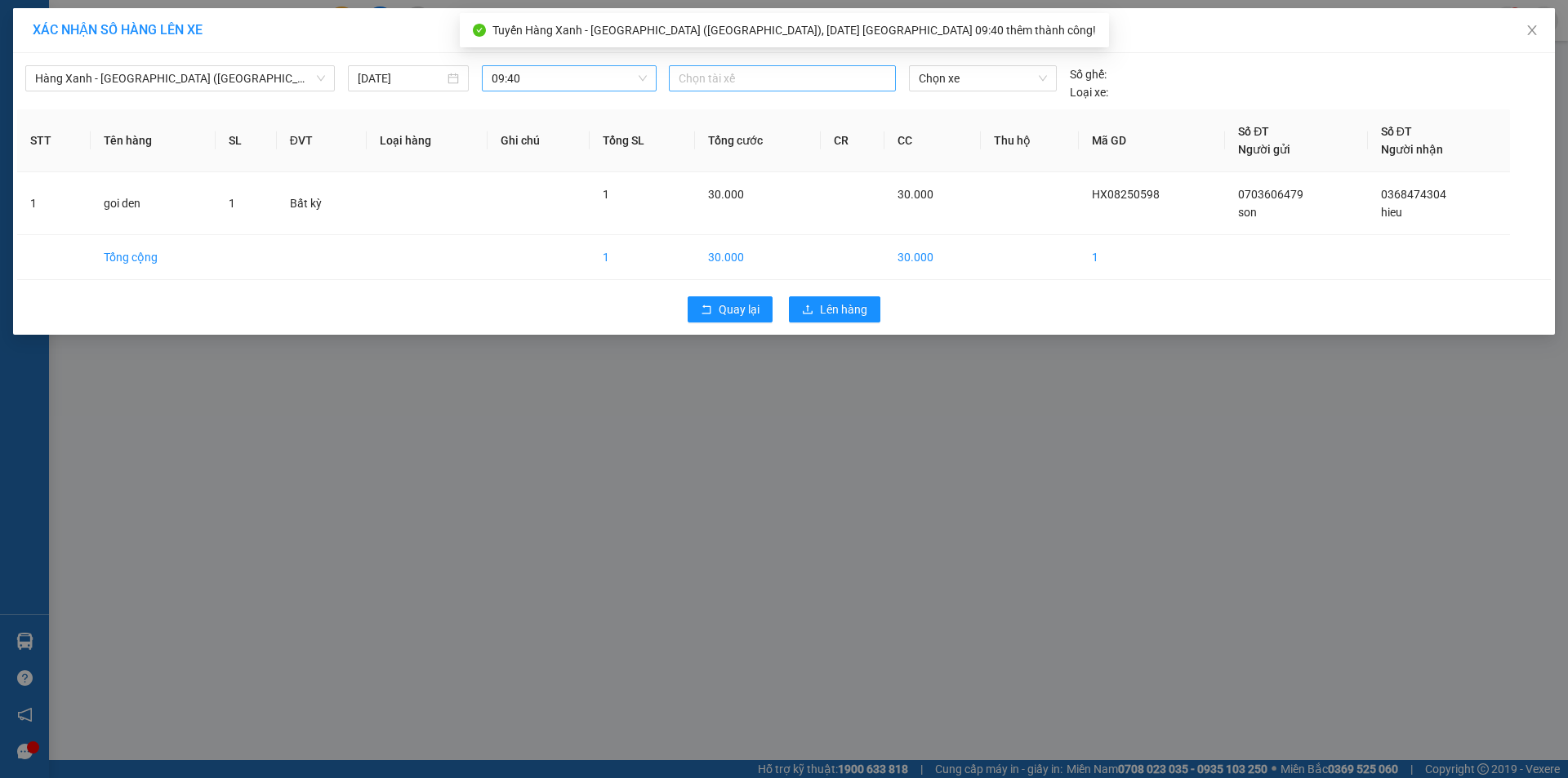
click at [705, 85] on div at bounding box center [782, 79] width 218 height 19
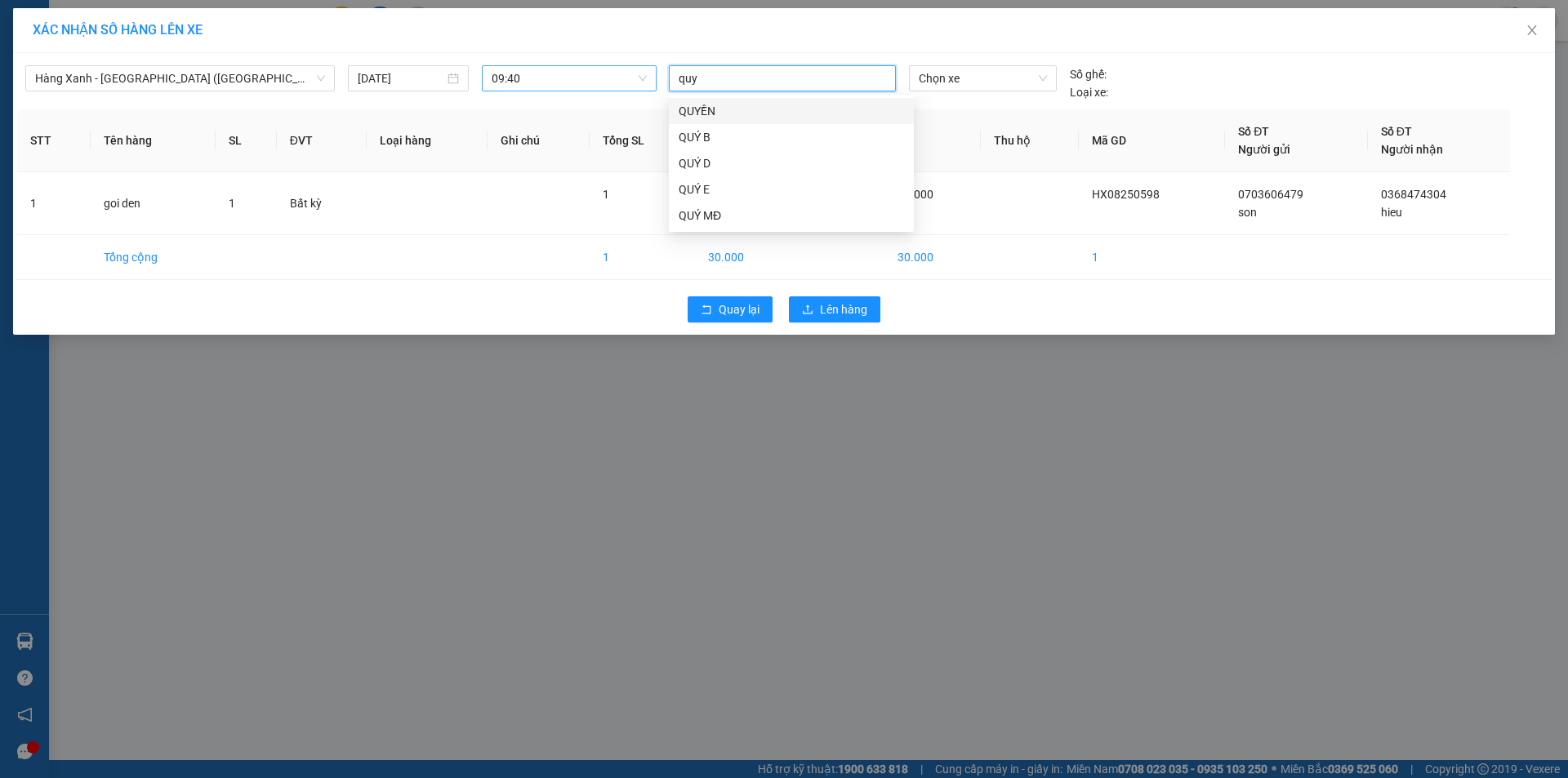
type input "quy"
drag, startPoint x: 692, startPoint y: 194, endPoint x: 911, endPoint y: 116, distance: 232.5
click at [696, 193] on div "QUÝ MĐ" at bounding box center [791, 189] width 226 height 18
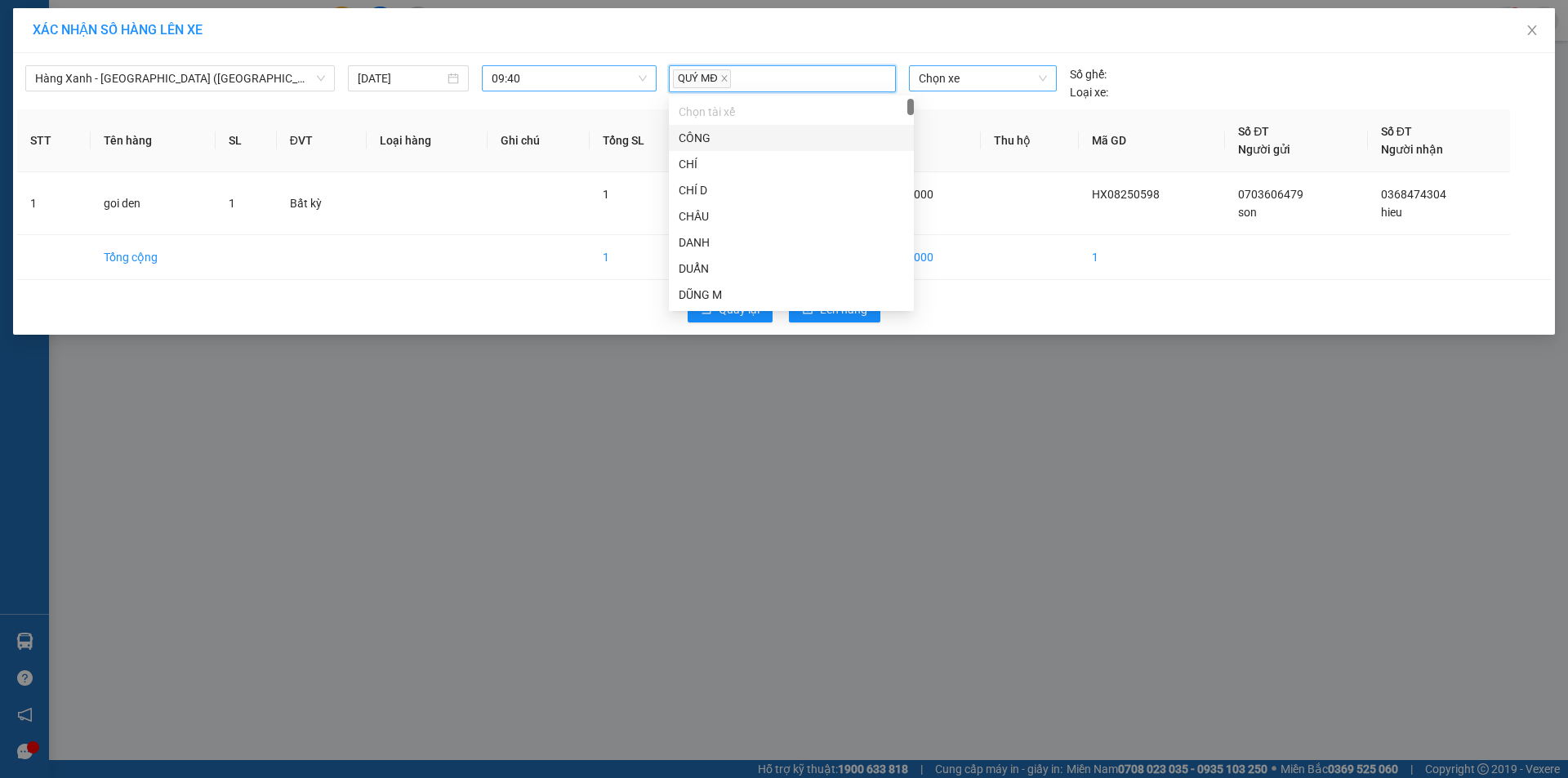
click at [961, 72] on span "Chọn xe" at bounding box center [983, 79] width 127 height 25
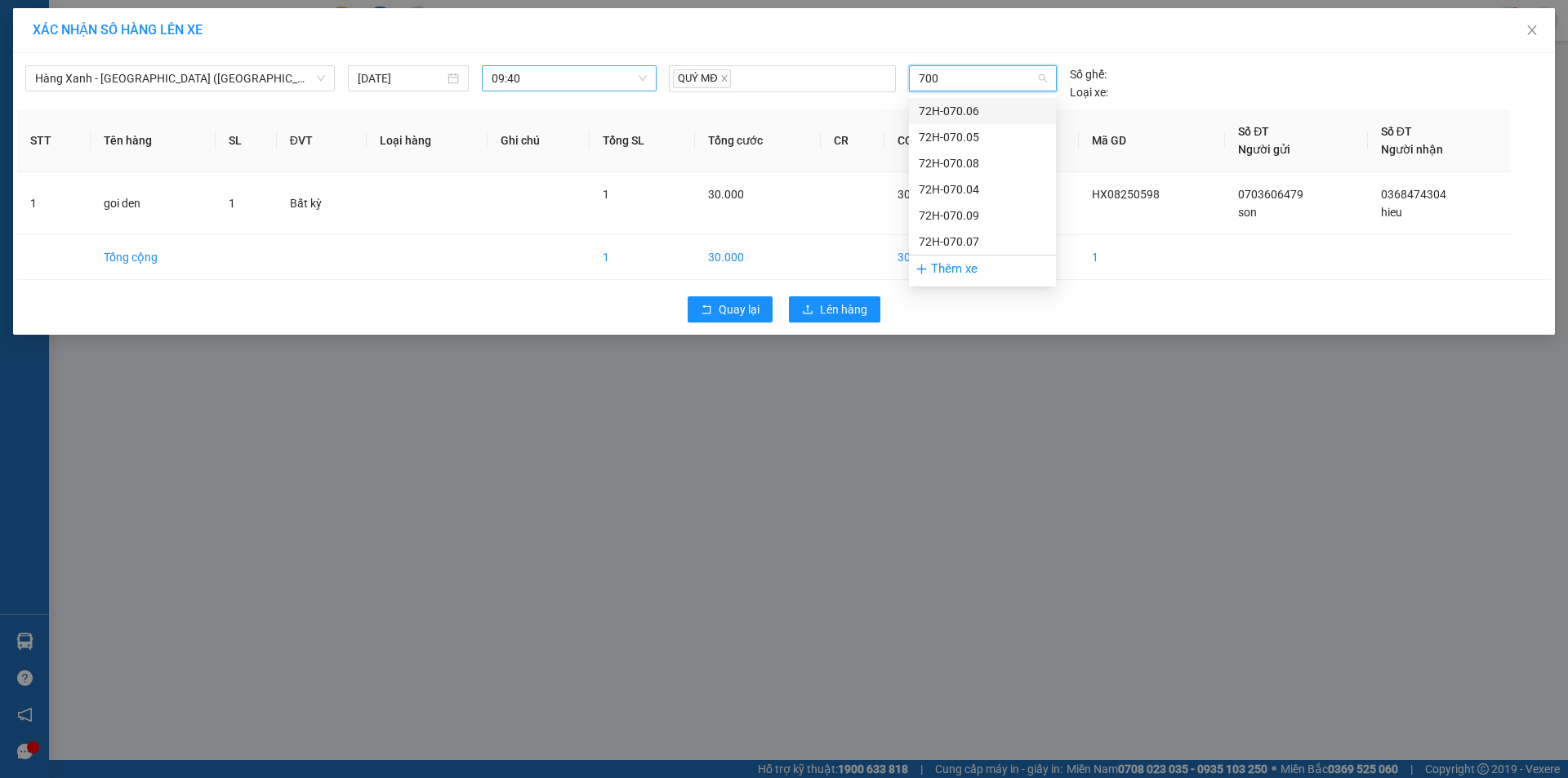
type input "7007"
drag, startPoint x: 942, startPoint y: 106, endPoint x: 950, endPoint y: 116, distance: 12.8
click at [943, 107] on div "72H-070.07" at bounding box center [983, 111] width 127 height 18
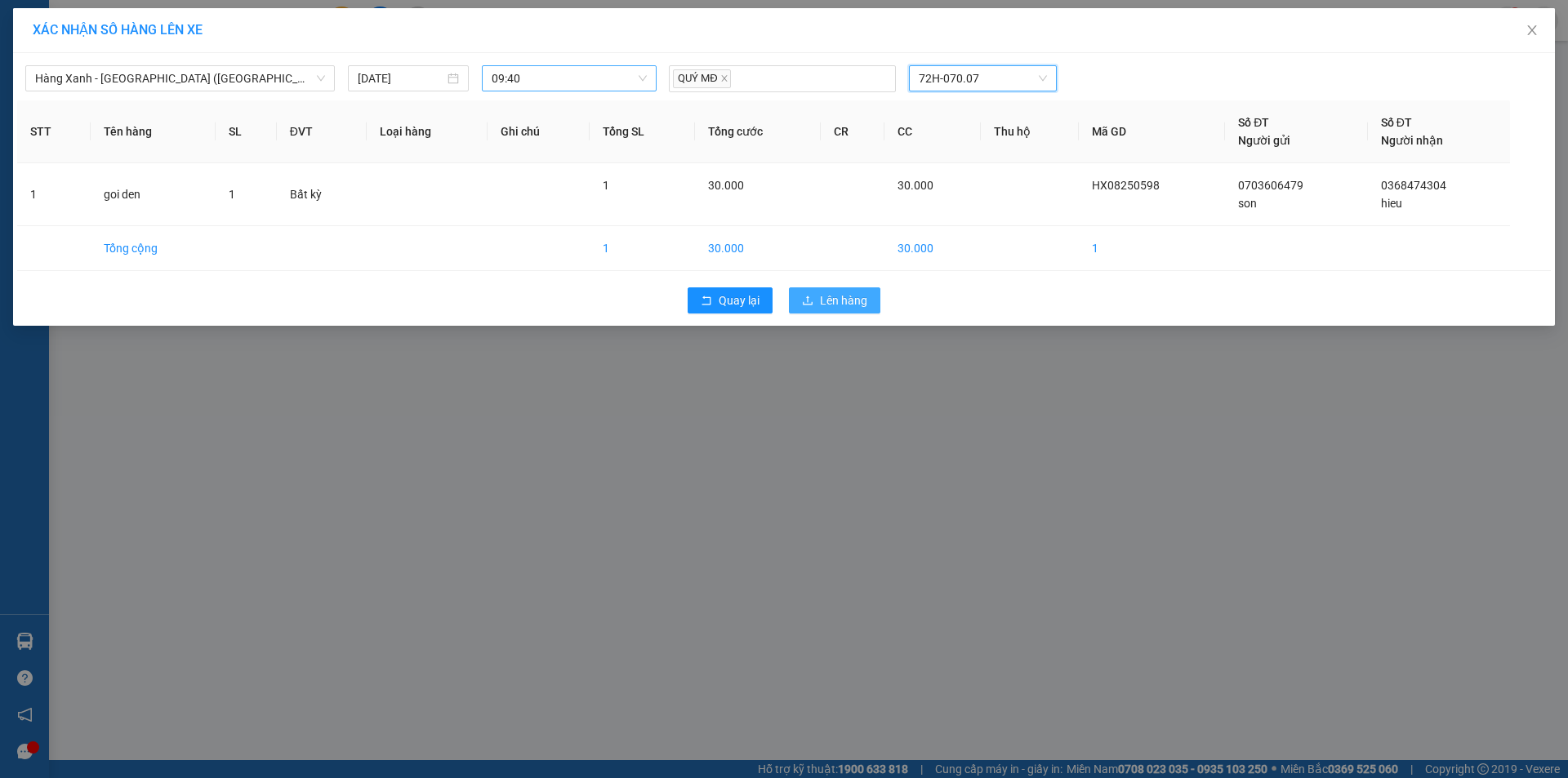
click at [844, 299] on span "Lên hàng" at bounding box center [844, 301] width 48 height 18
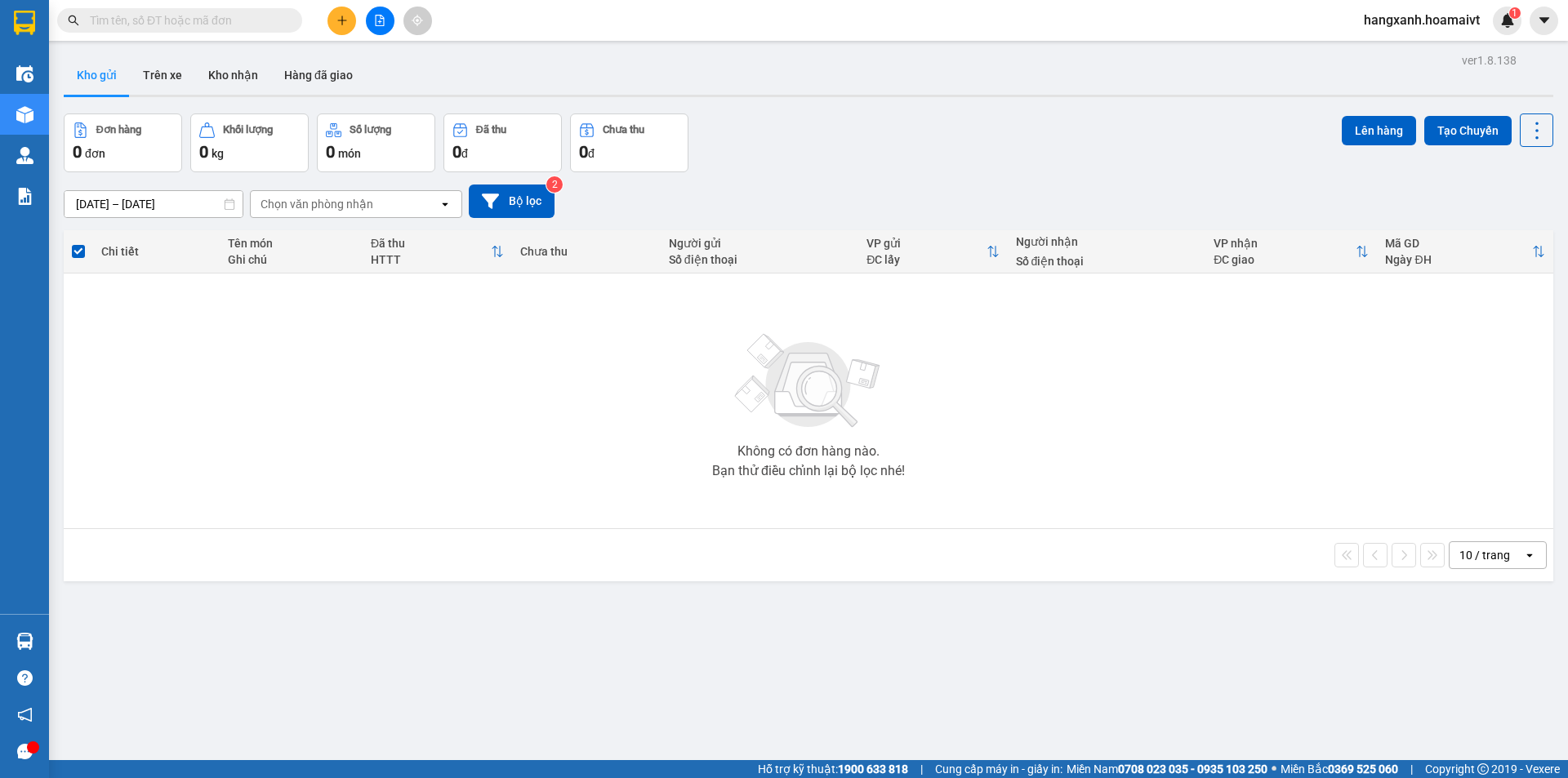
click at [1480, 557] on div "10 / trang" at bounding box center [1484, 555] width 50 height 16
click at [1487, 731] on span "100 / trang" at bounding box center [1479, 736] width 58 height 16
click at [349, 19] on button at bounding box center [341, 20] width 28 height 28
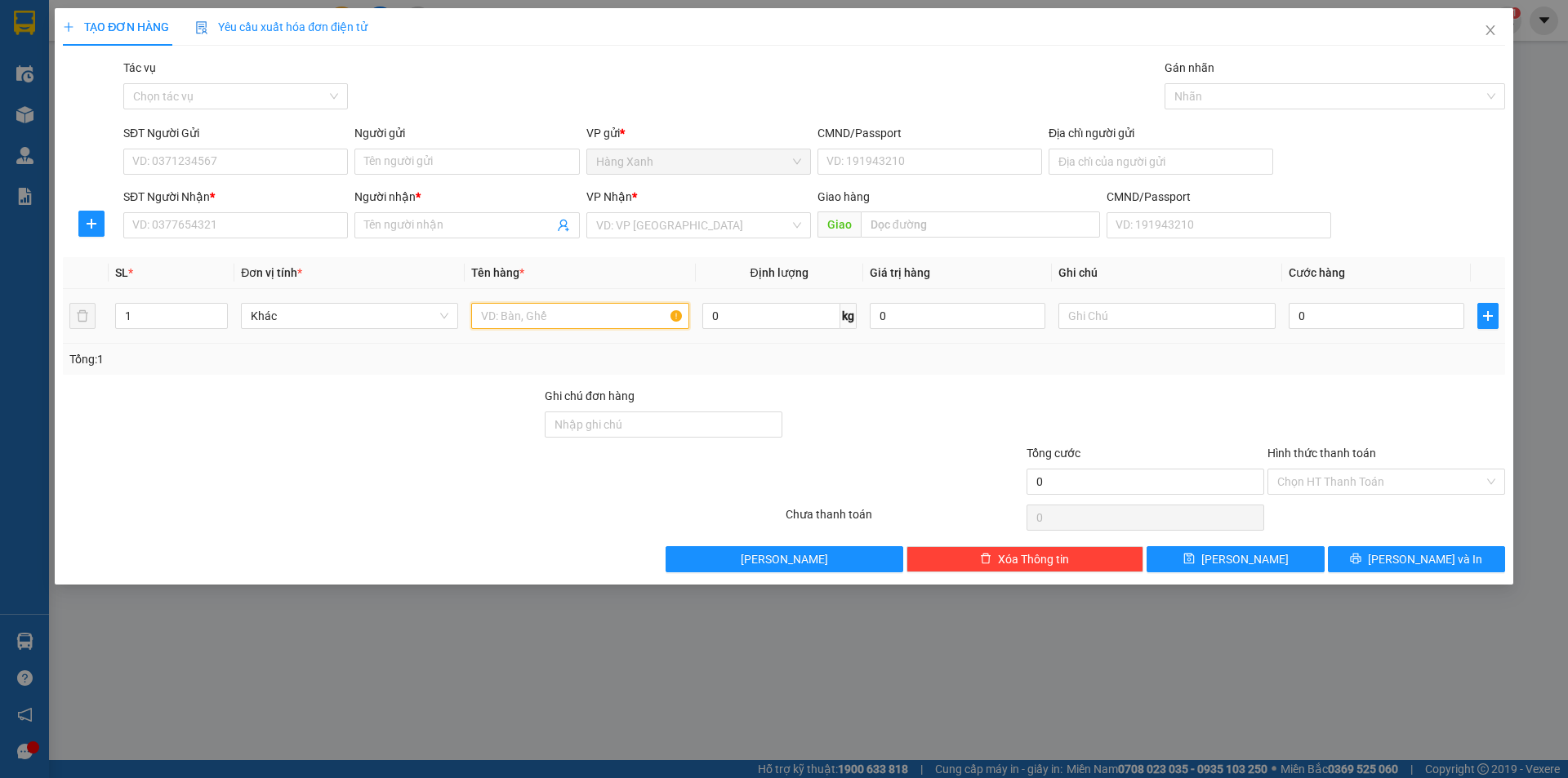
click at [483, 315] on input "text" at bounding box center [580, 317] width 218 height 27
type input "thùng sơn"
click at [1368, 325] on input "0" at bounding box center [1376, 317] width 176 height 27
type input "4"
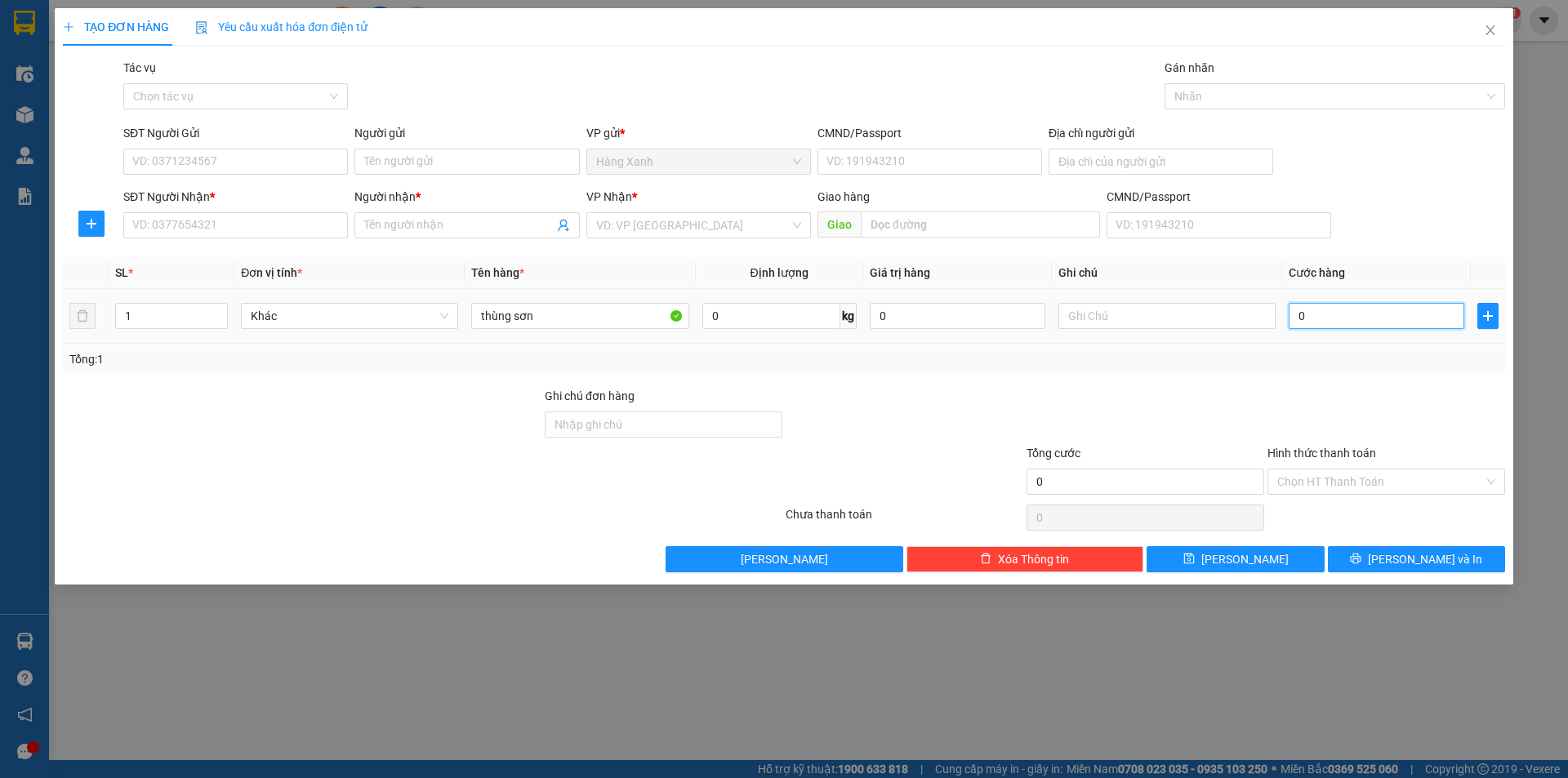
type input "4"
type input "40"
type input "40.000"
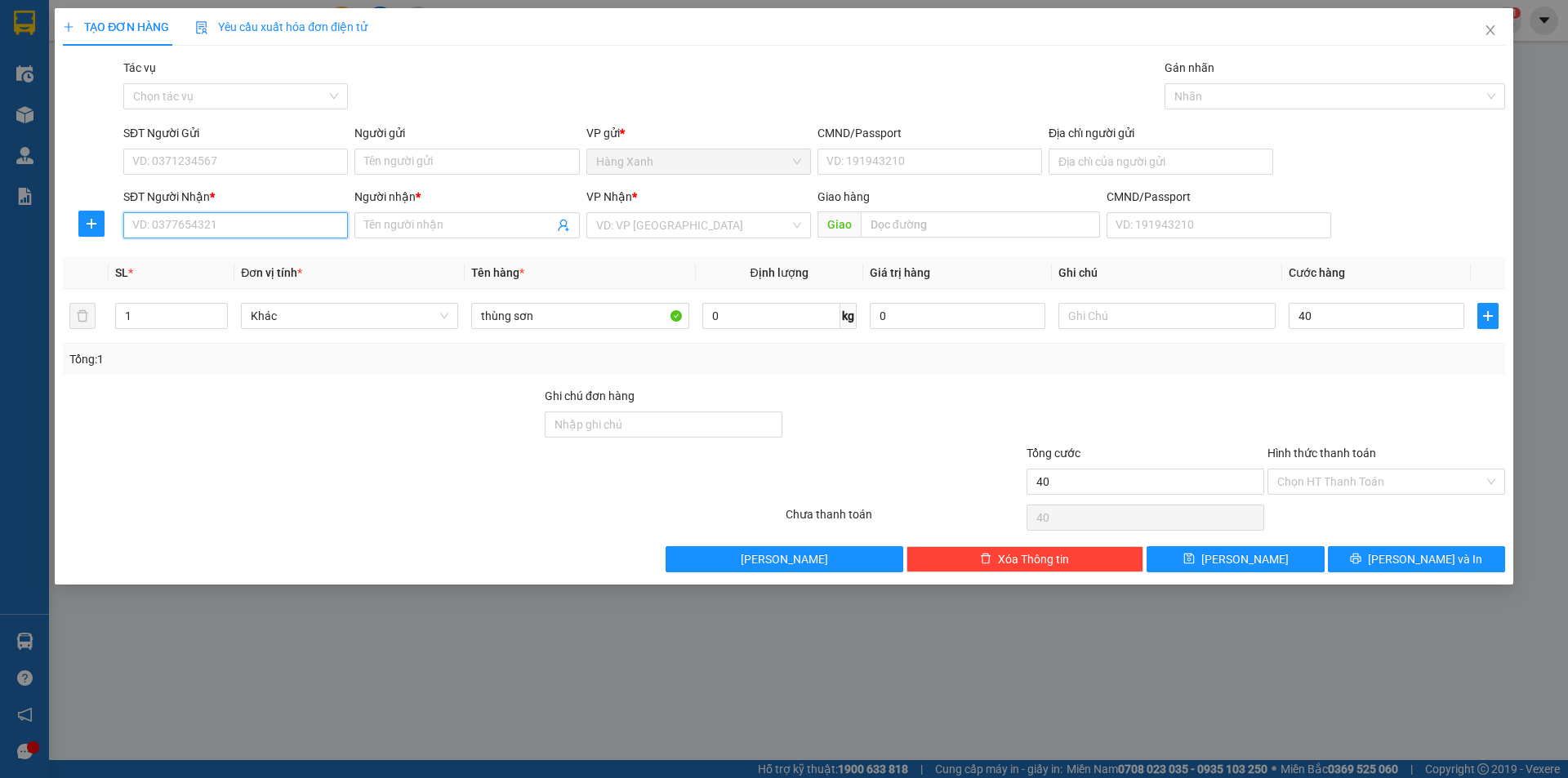
type input "40.000"
click at [276, 223] on input "SĐT Người Nhận *" at bounding box center [235, 225] width 225 height 27
click at [231, 256] on div "0913068093 - tuấn" at bounding box center [236, 258] width 205 height 18
type input "0913068093"
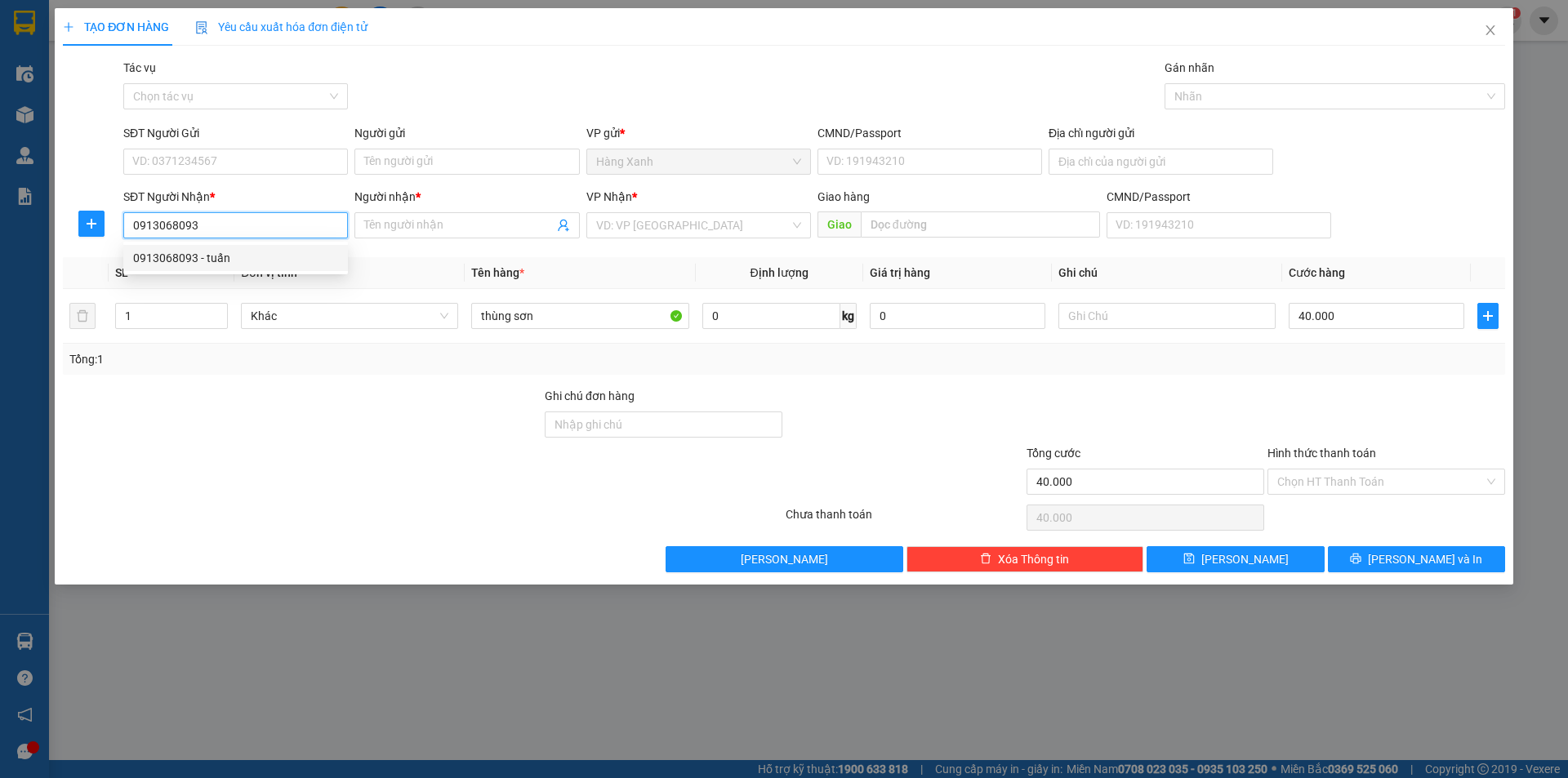
type input "tuấn"
type input "0913068093"
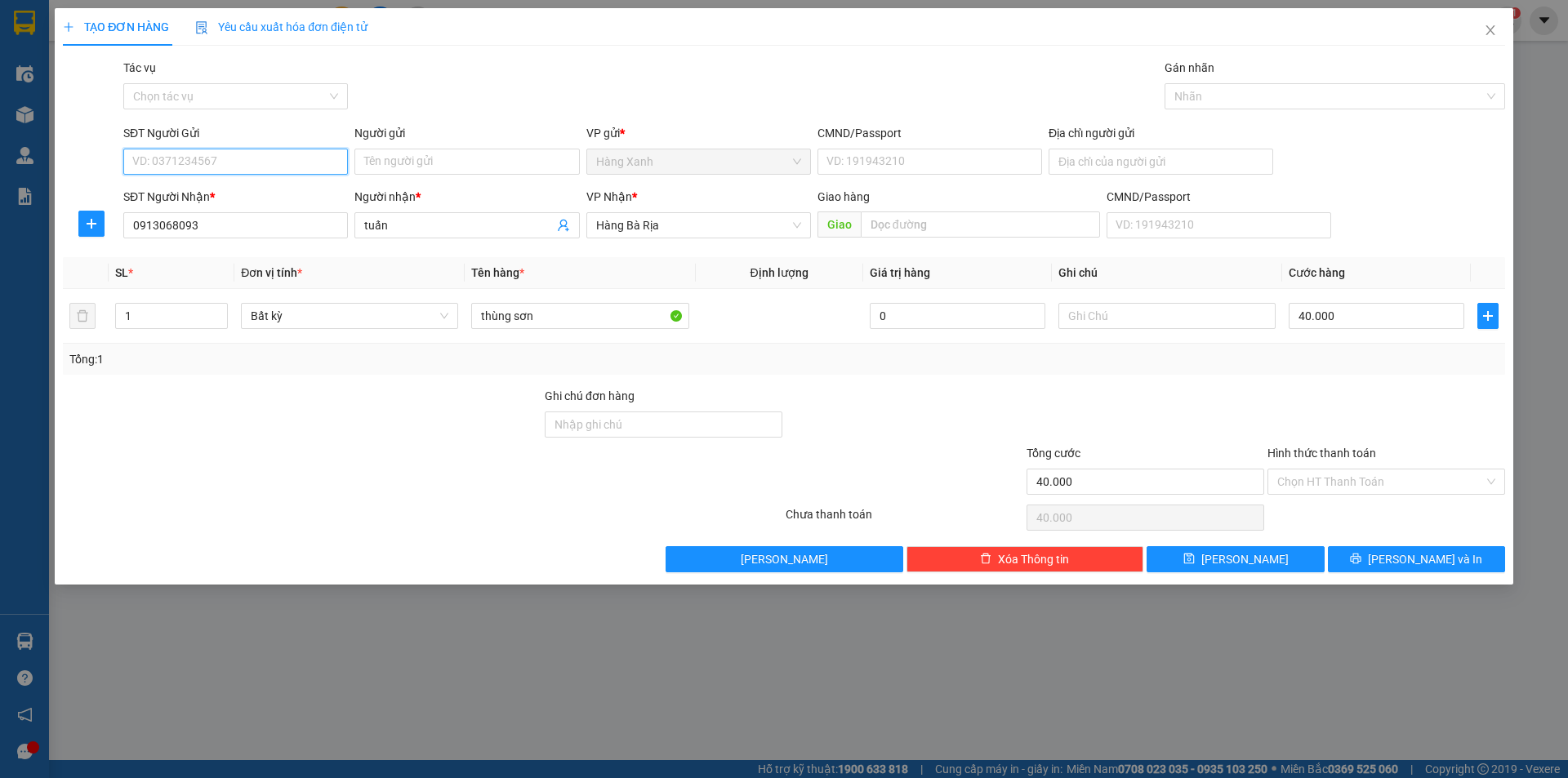
click at [257, 156] on input "SĐT Người Gửi" at bounding box center [235, 162] width 225 height 27
click at [225, 192] on div "0908800282 - an" at bounding box center [236, 194] width 205 height 18
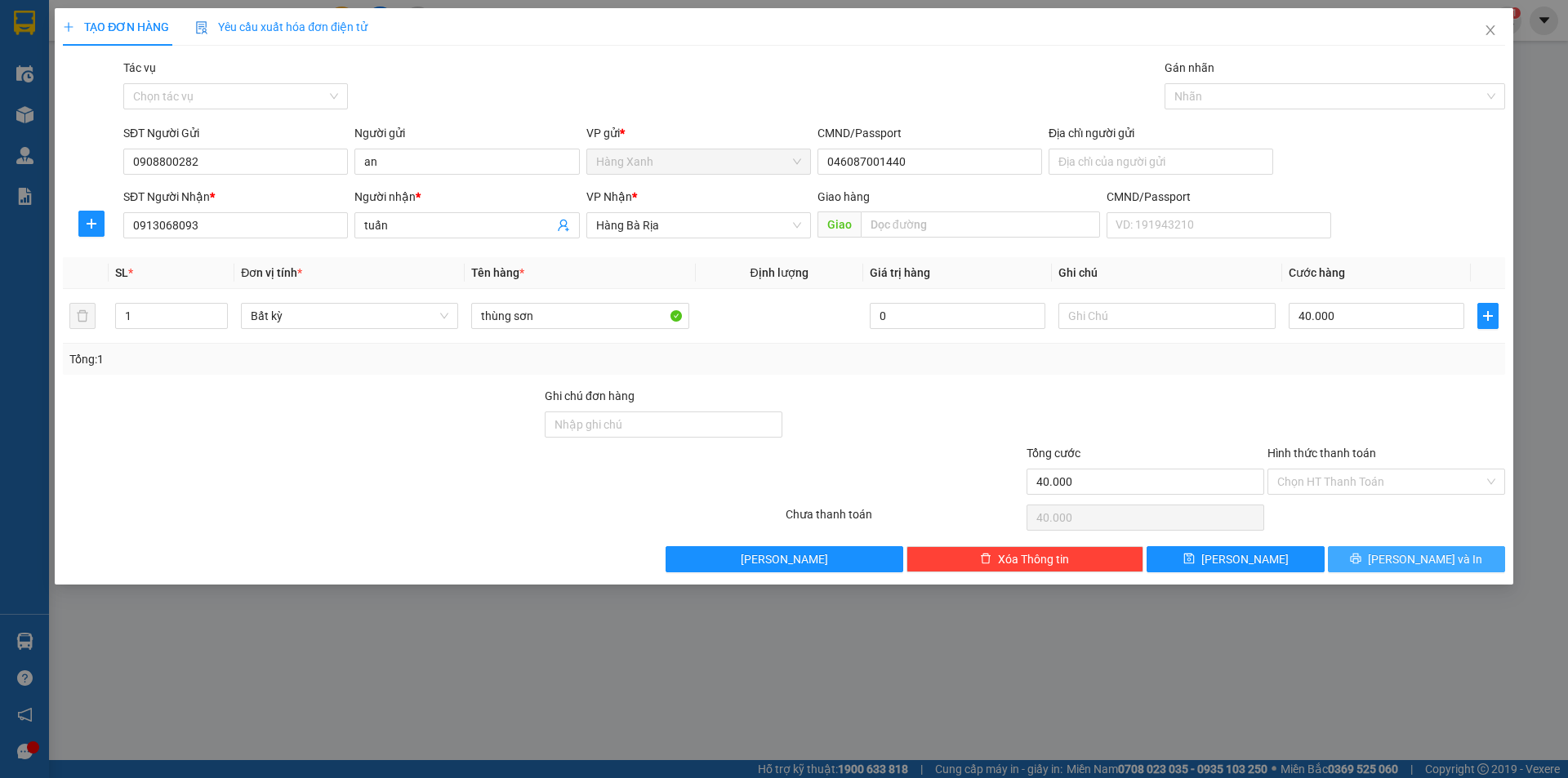
click at [1361, 556] on icon "printer" at bounding box center [1356, 558] width 11 height 11
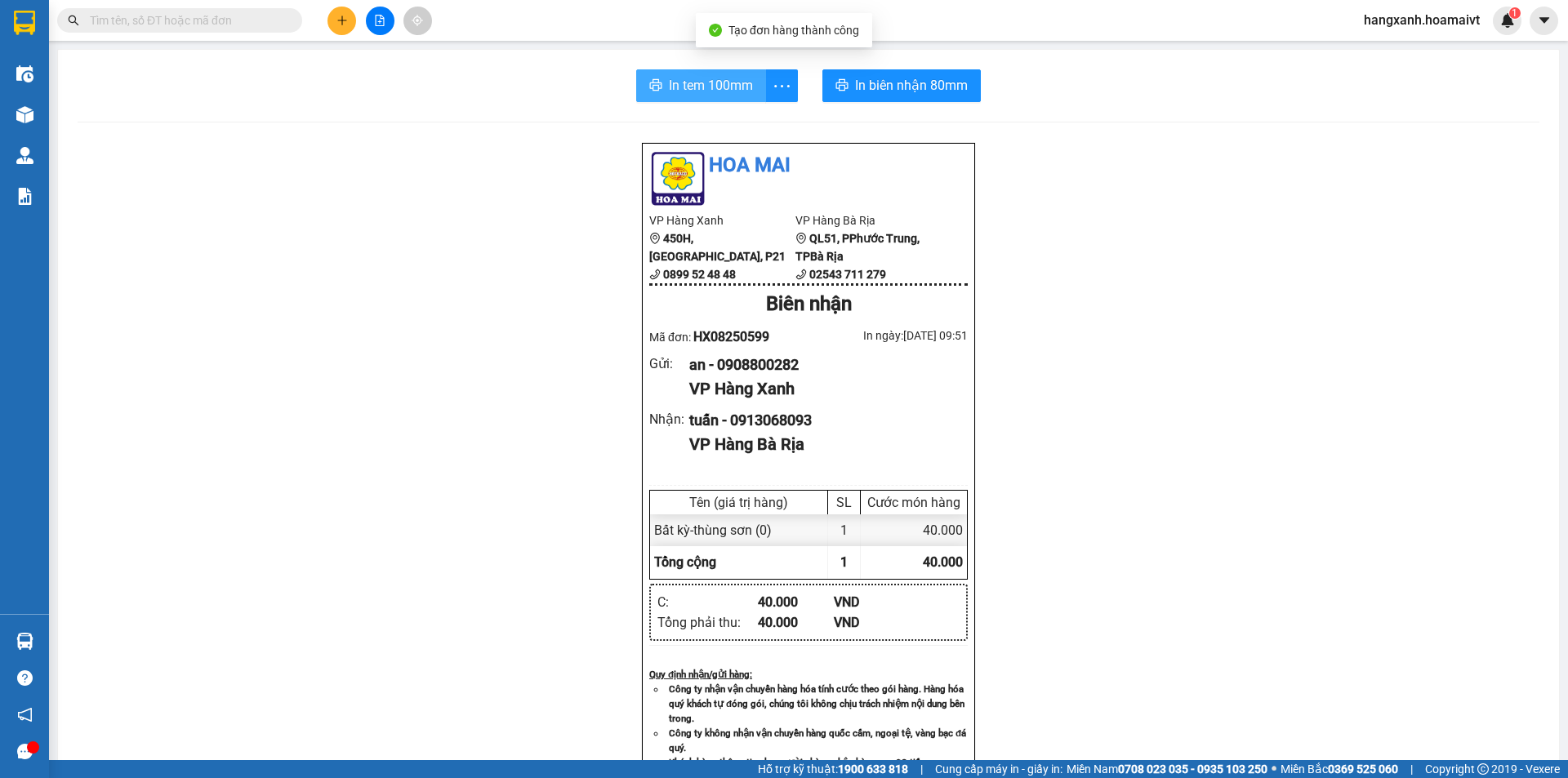
click at [706, 80] on span "In tem 100mm" at bounding box center [710, 85] width 84 height 20
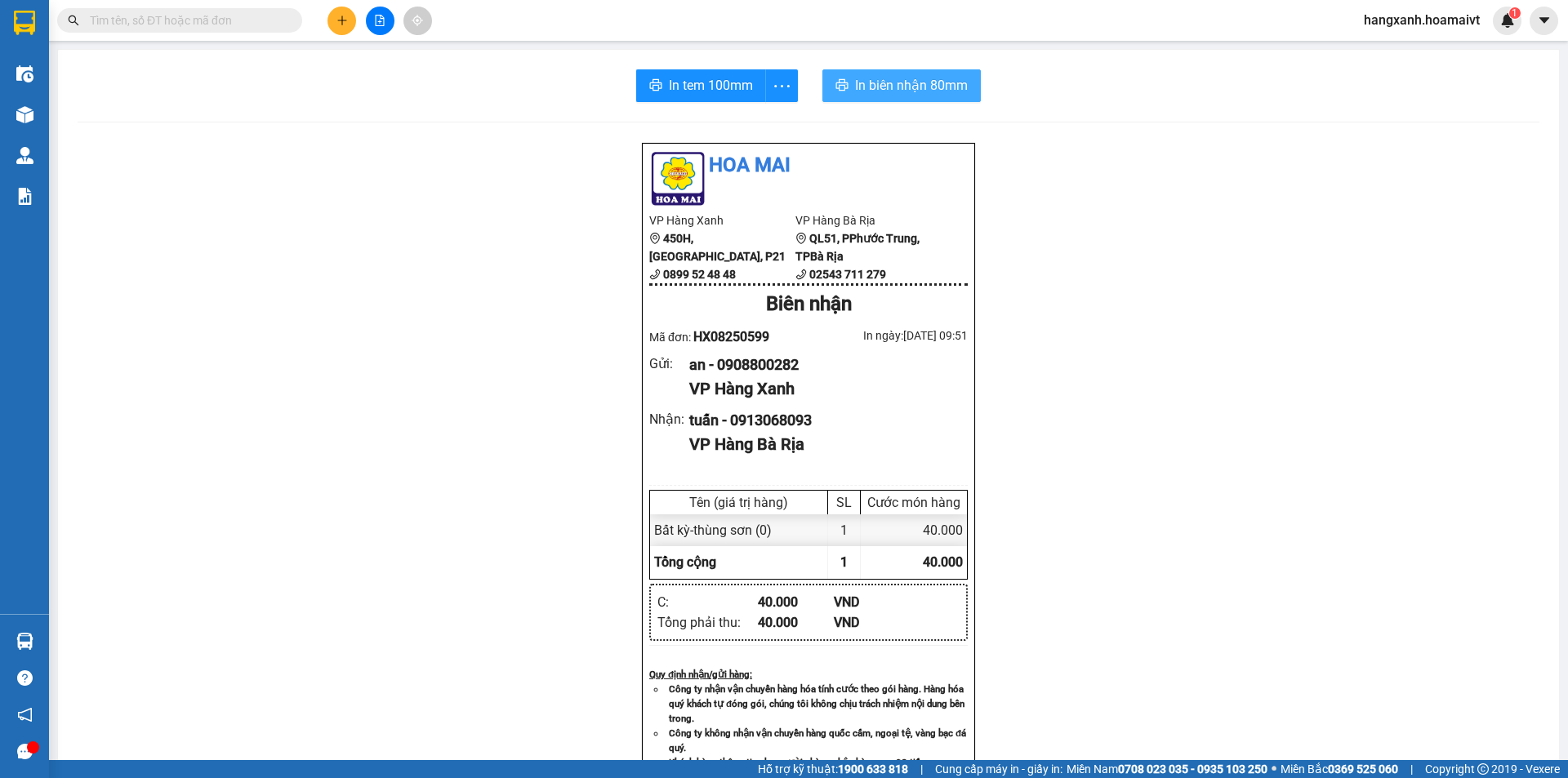
click at [891, 88] on span "In biên nhận 80mm" at bounding box center [911, 85] width 112 height 20
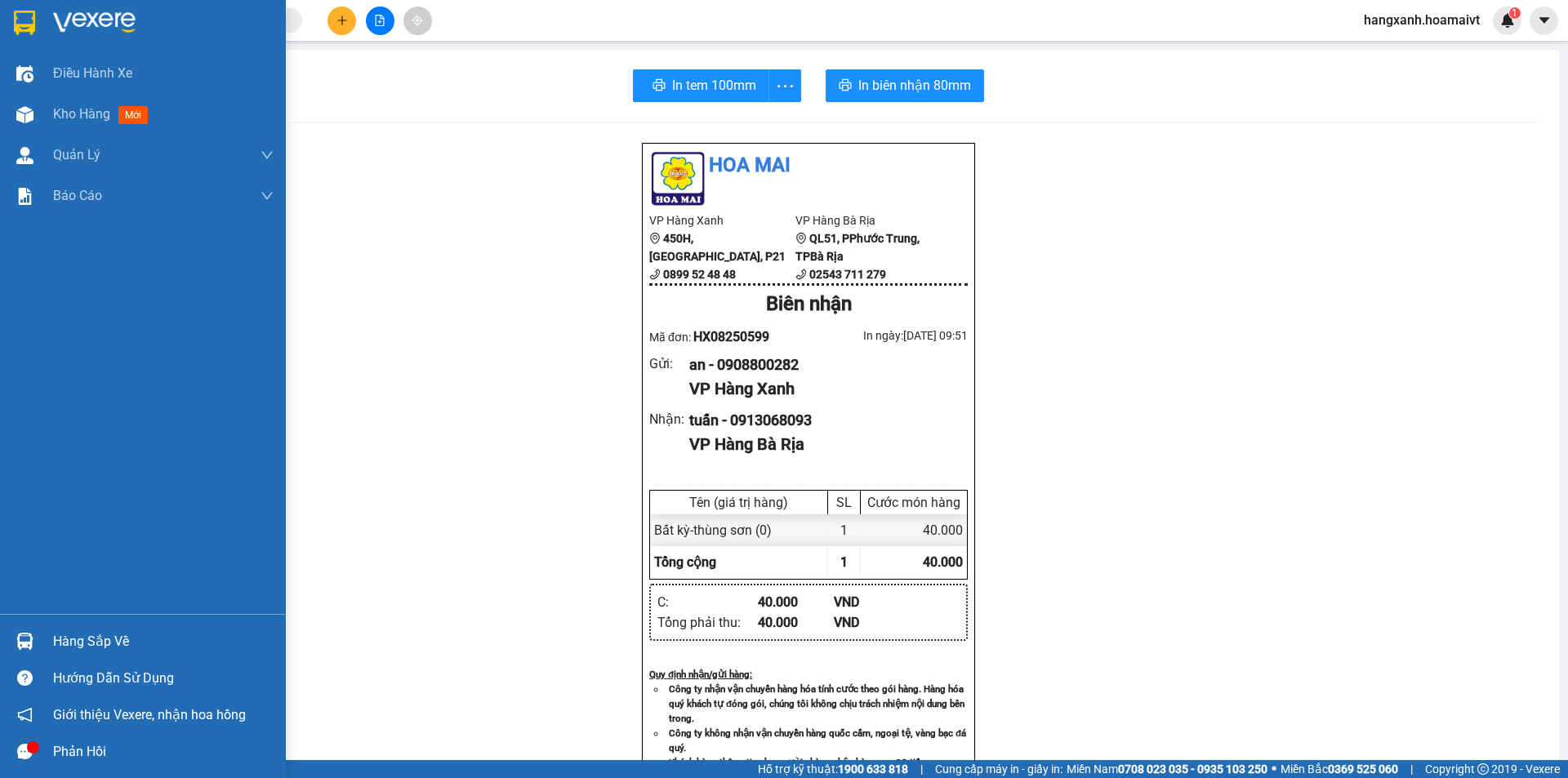
click at [25, 17] on img at bounding box center [25, 23] width 21 height 25
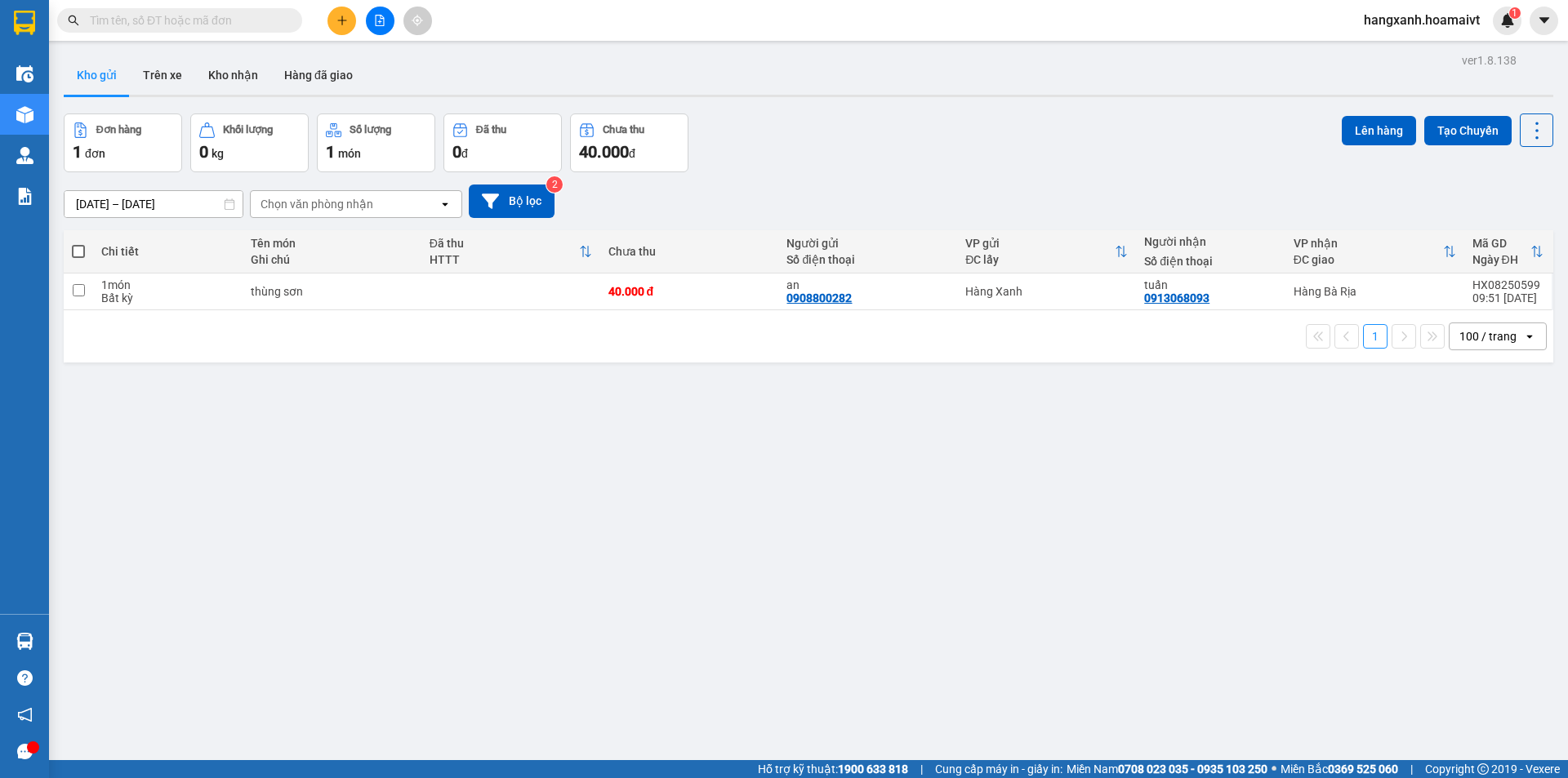
click at [346, 31] on button at bounding box center [341, 20] width 28 height 28
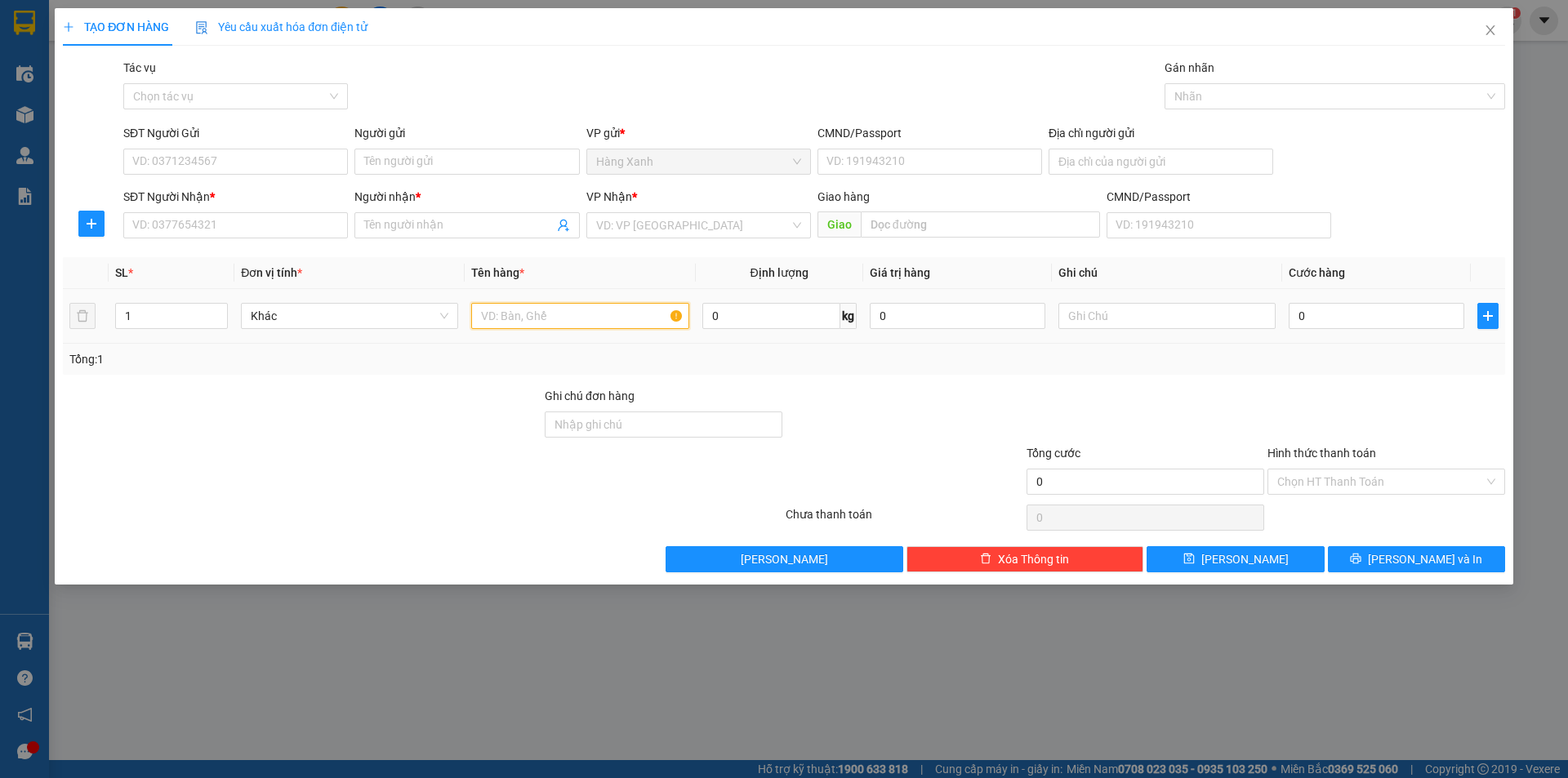
click at [510, 312] on input "text" at bounding box center [580, 317] width 218 height 27
type input "bao"
click at [1320, 314] on input "0" at bounding box center [1376, 317] width 176 height 27
type input "4"
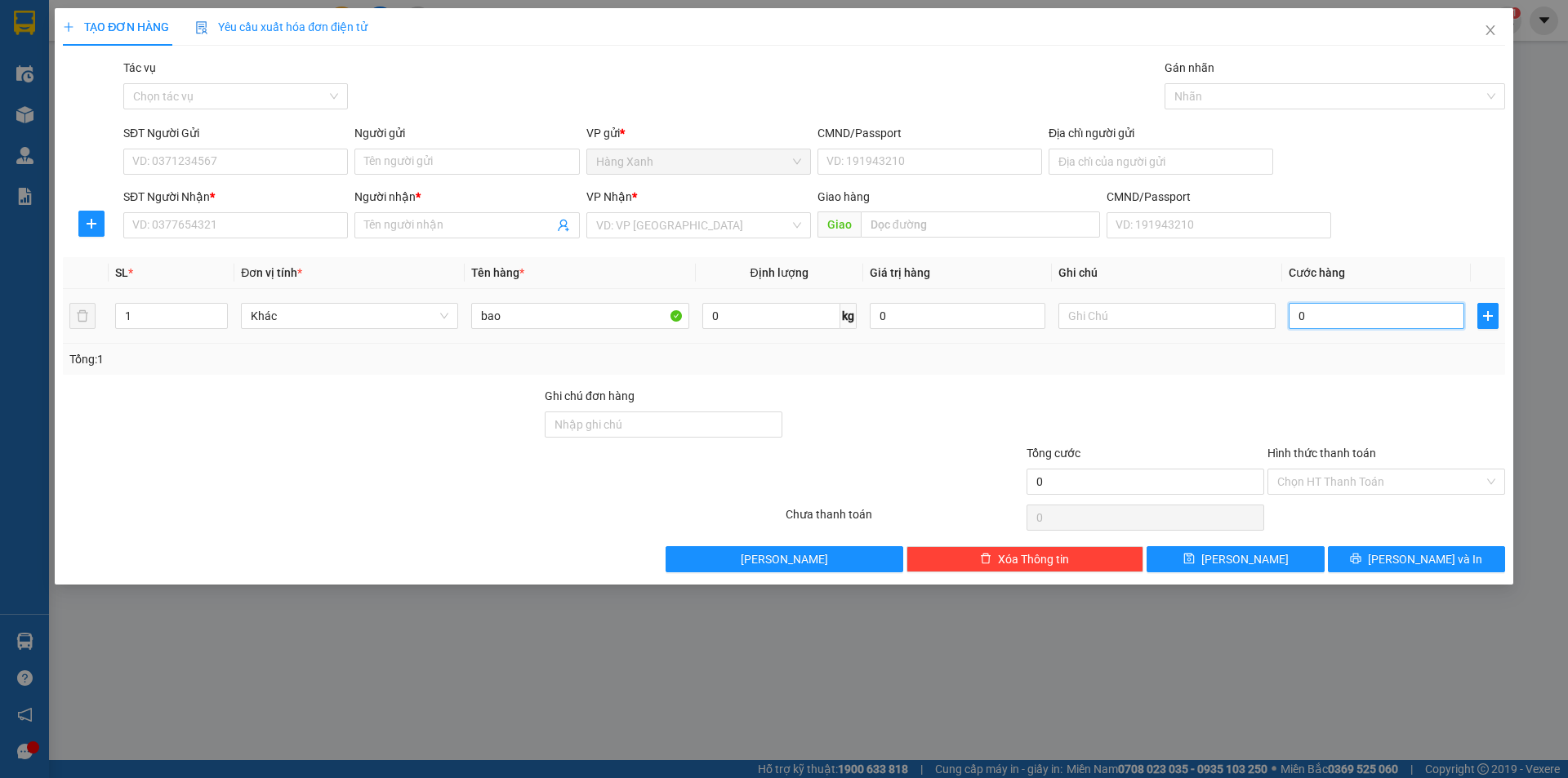
type input "4"
type input "40"
type input "40.000"
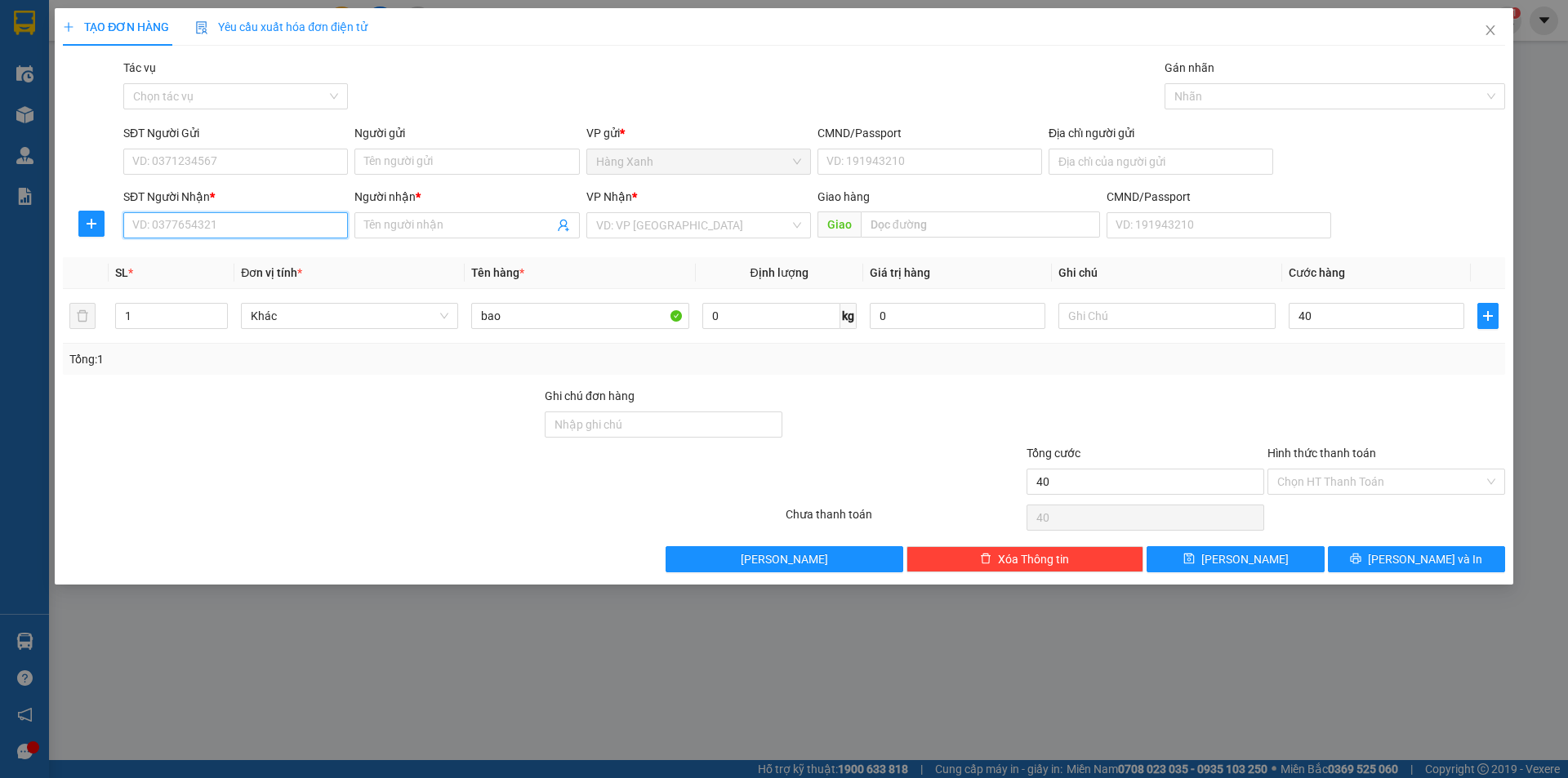
type input "40.000"
click at [200, 233] on input "SĐT Người Nhận *" at bounding box center [235, 225] width 225 height 27
click at [251, 212] on input "SĐT Người Nhận *" at bounding box center [235, 225] width 225 height 27
type input "0936210957"
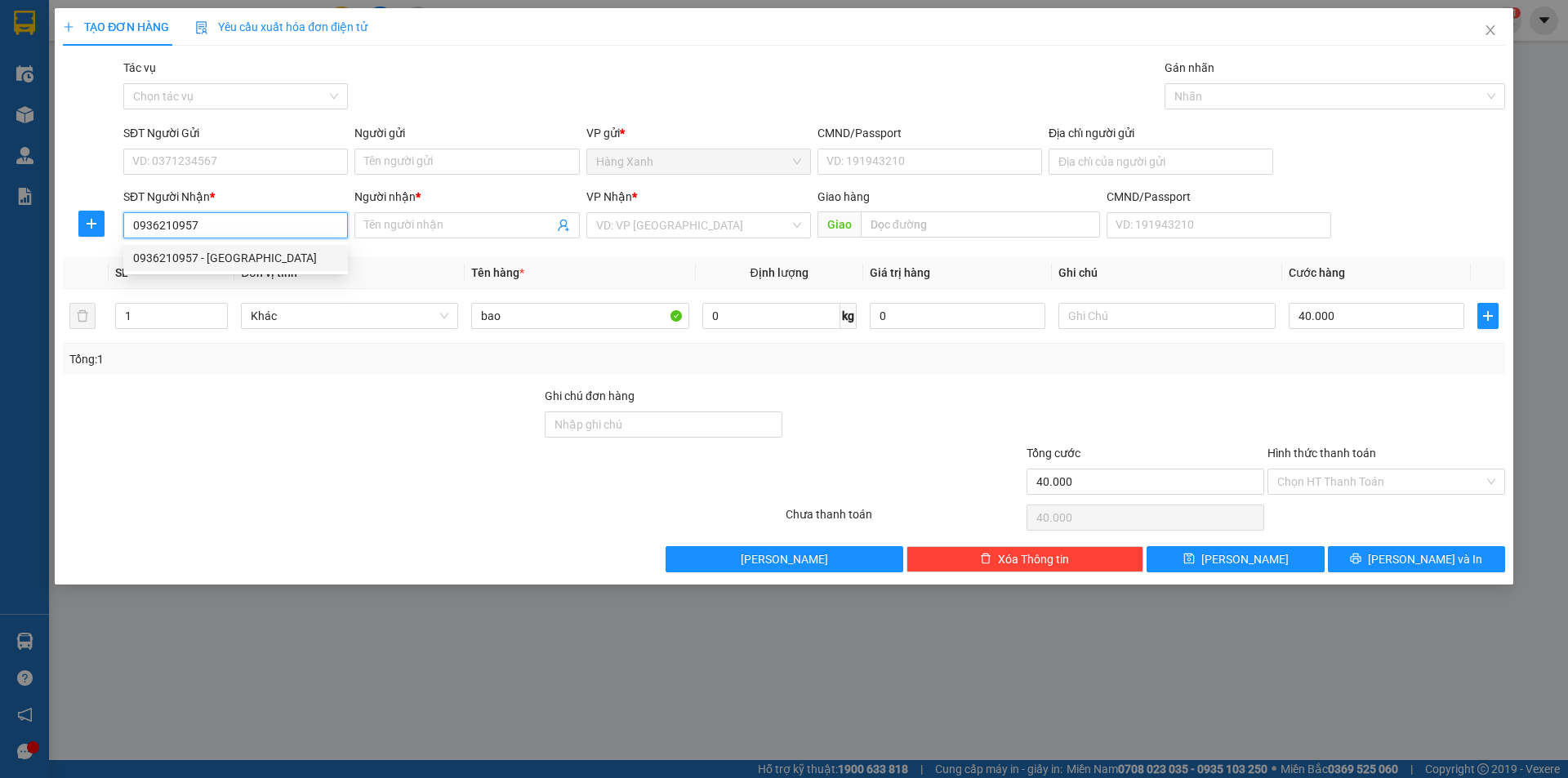
click at [247, 253] on div "0936210957 - Quang" at bounding box center [236, 258] width 205 height 18
type input "Quang"
type input "0936210957"
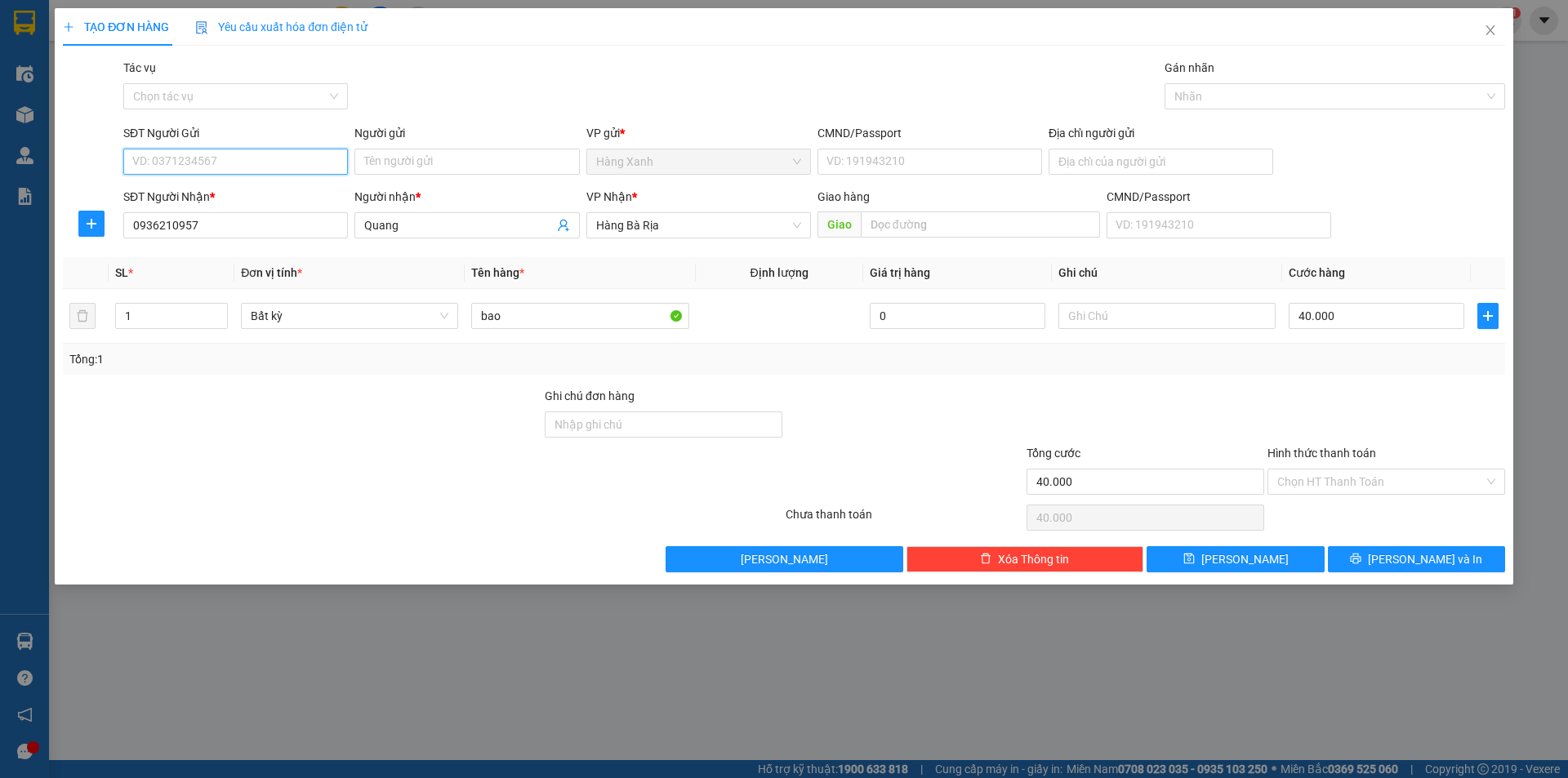
click at [246, 157] on input "SĐT Người Gửi" at bounding box center [235, 162] width 225 height 27
click at [189, 223] on div "0909516467" at bounding box center [236, 220] width 205 height 18
type input "0909516467"
click at [425, 161] on input "Người gửi" at bounding box center [467, 162] width 225 height 27
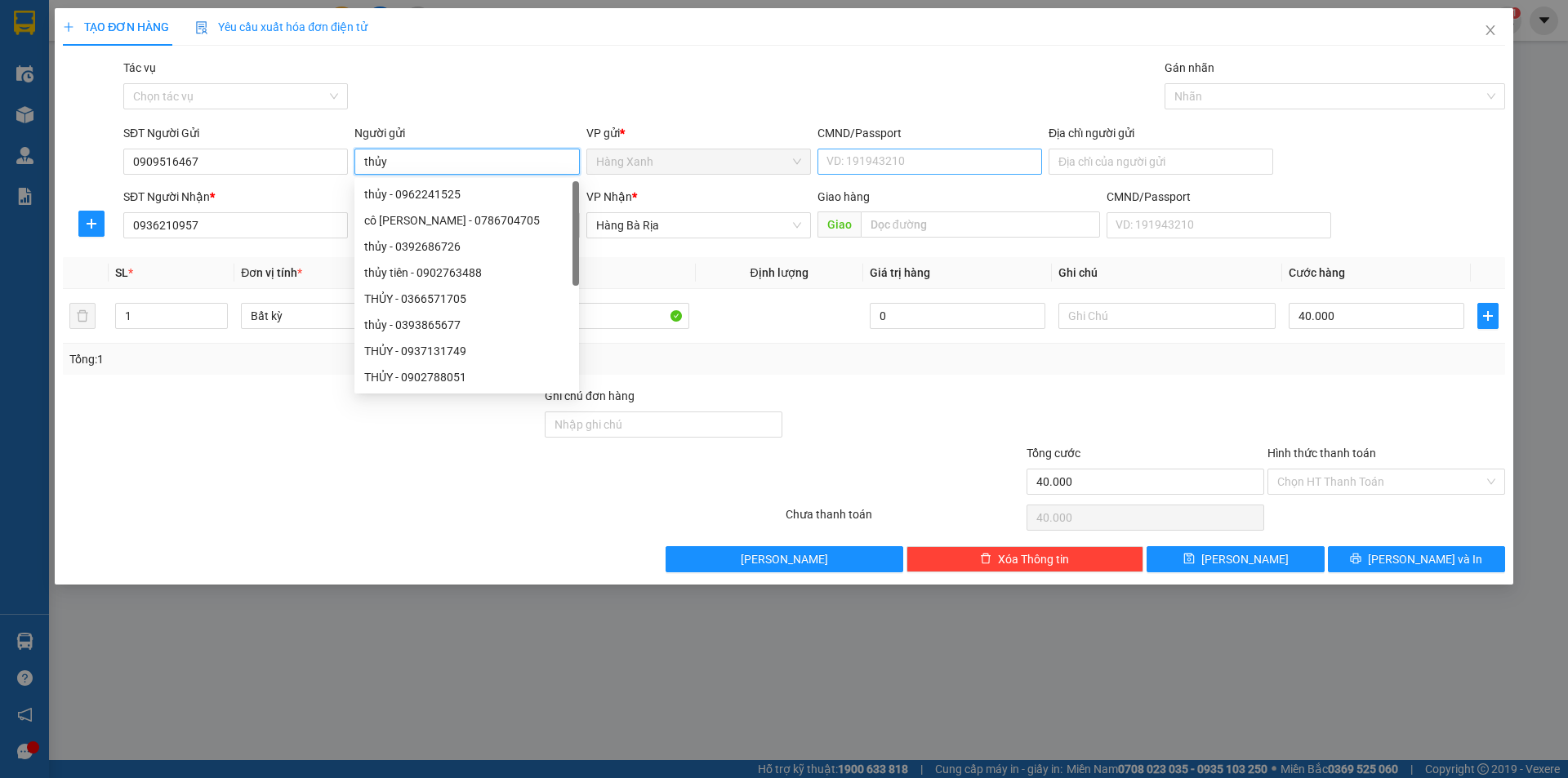
type input "thủy"
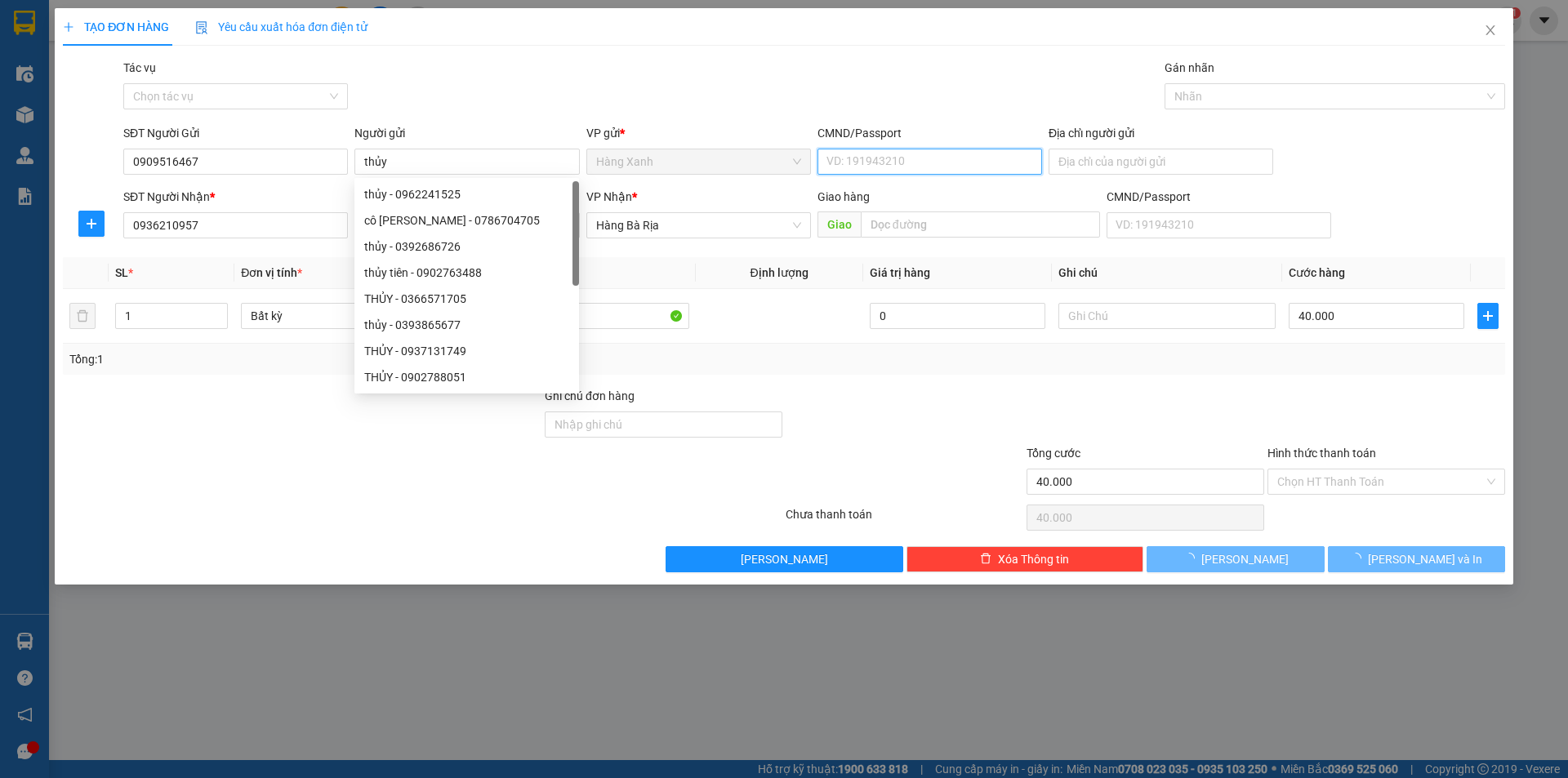
click at [901, 162] on input "CMND/Passport" at bounding box center [929, 162] width 225 height 27
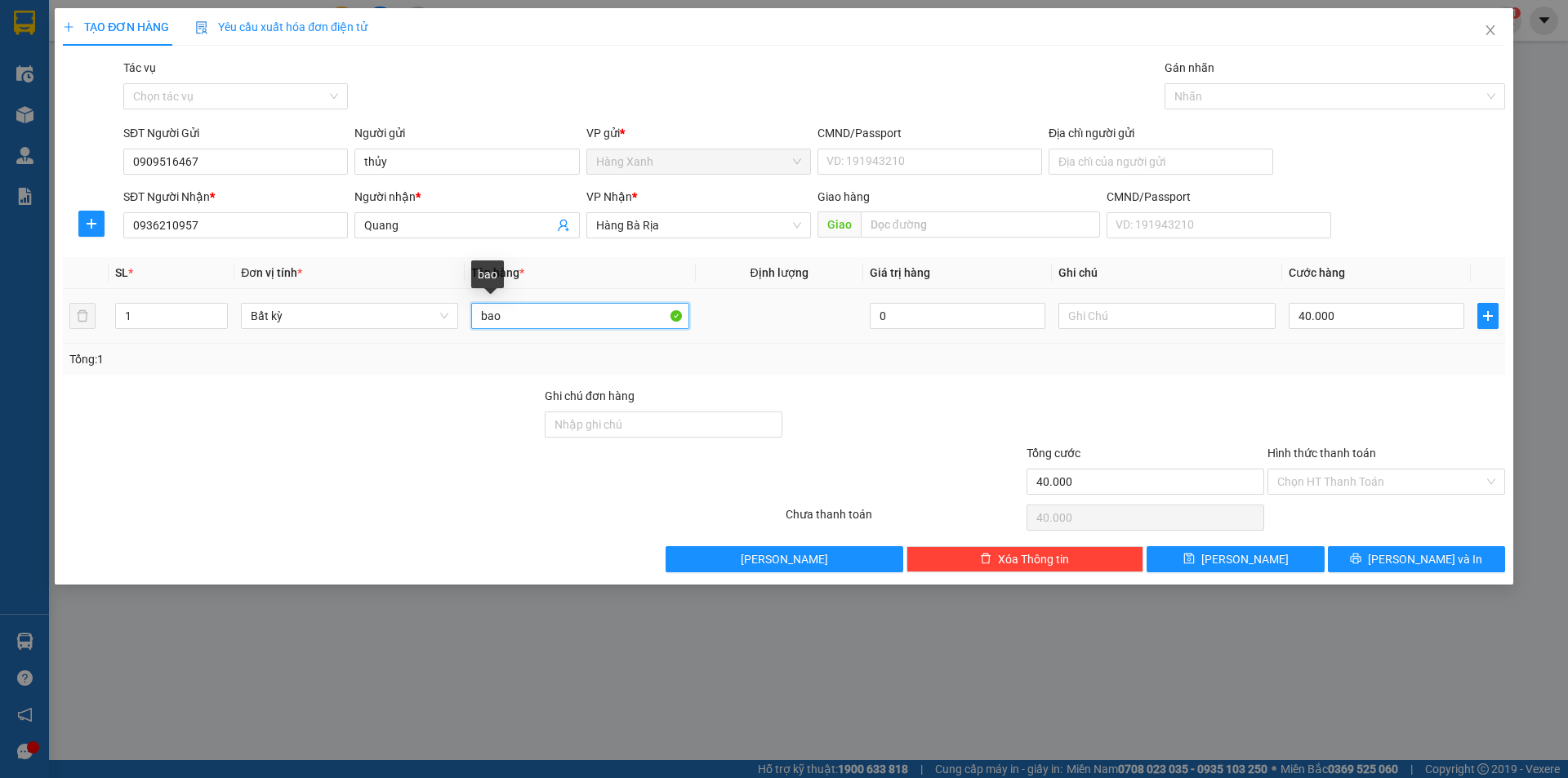
click at [541, 312] on input "bao" at bounding box center [580, 317] width 218 height 27
type input "bao ( cà phê"
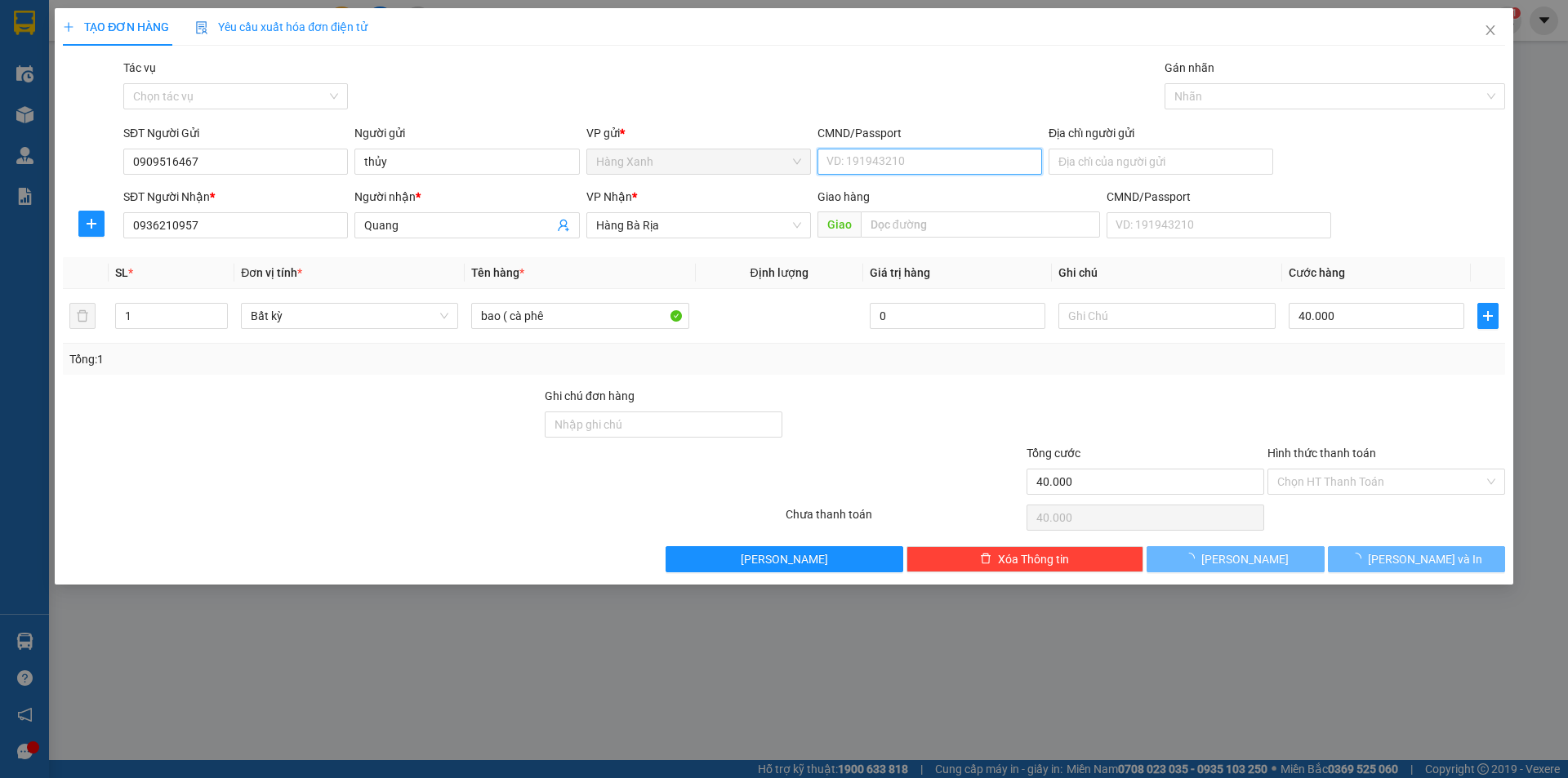
click at [899, 156] on input "CMND/Passport" at bounding box center [929, 162] width 225 height 27
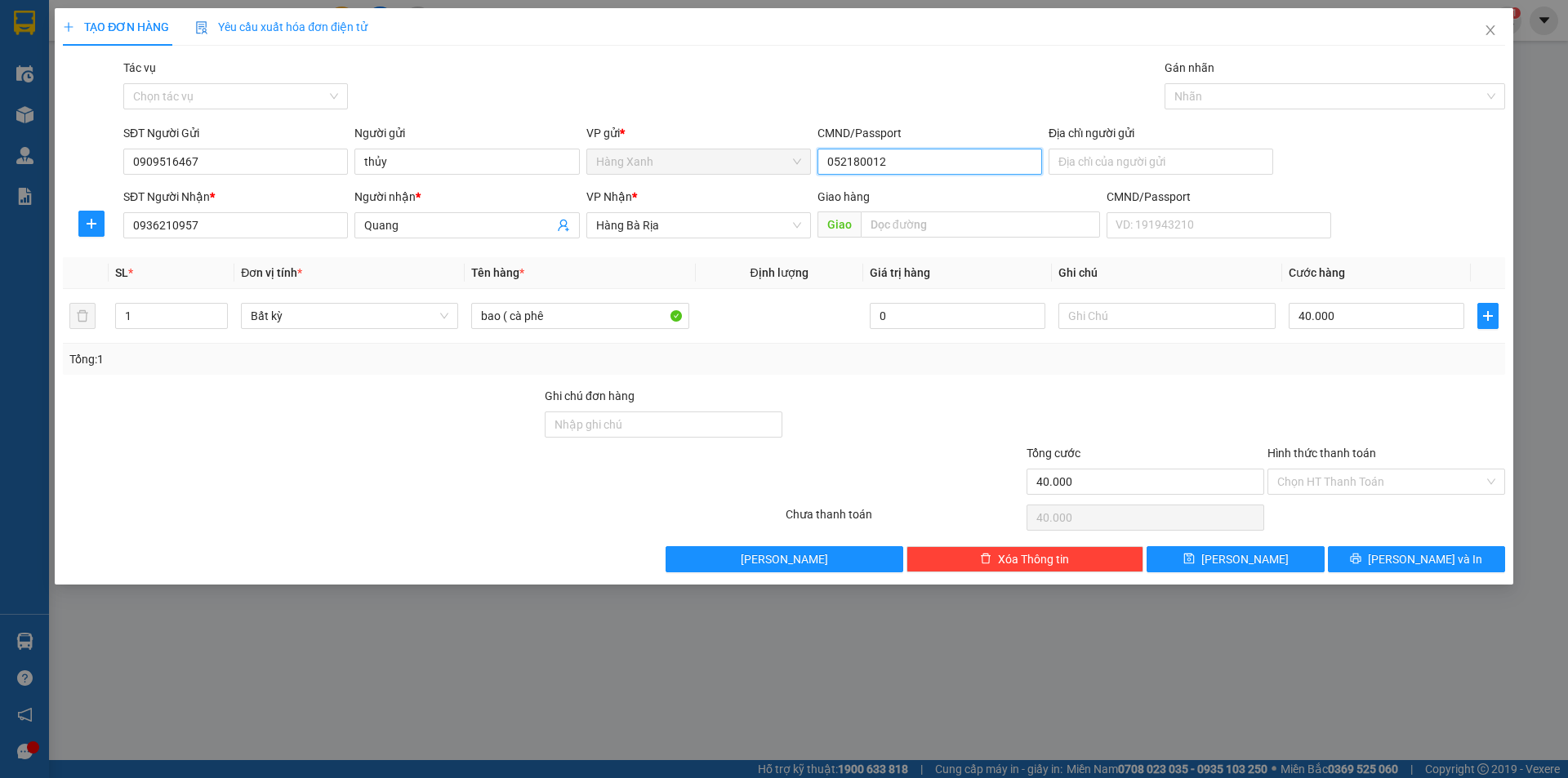
type input "0521800129"
click at [1411, 558] on span "[PERSON_NAME] và In" at bounding box center [1425, 559] width 114 height 18
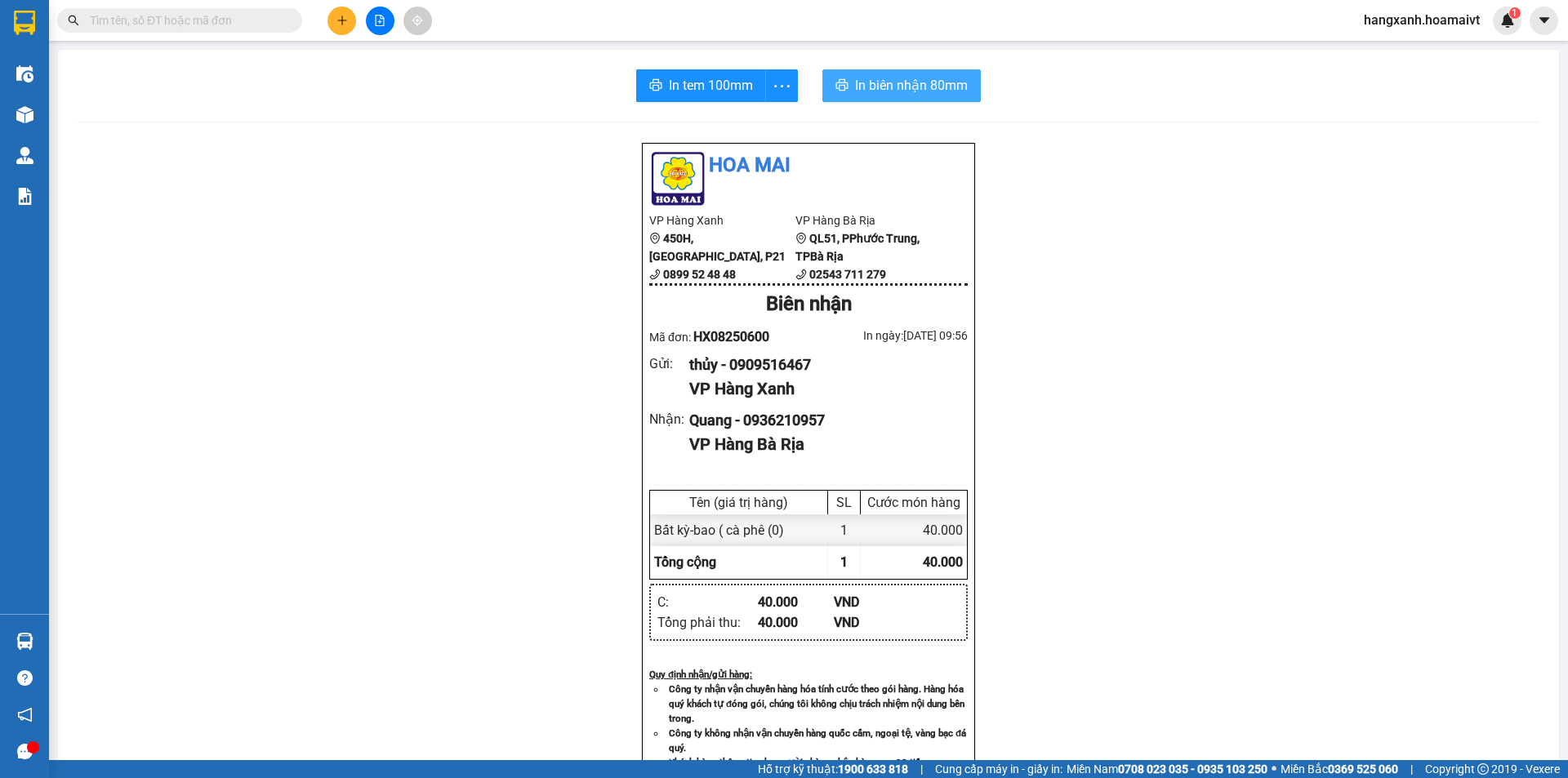
click at [867, 93] on span "In biên nhận 80mm" at bounding box center [911, 85] width 112 height 20
click at [703, 92] on span "In tem 100mm" at bounding box center [710, 85] width 84 height 20
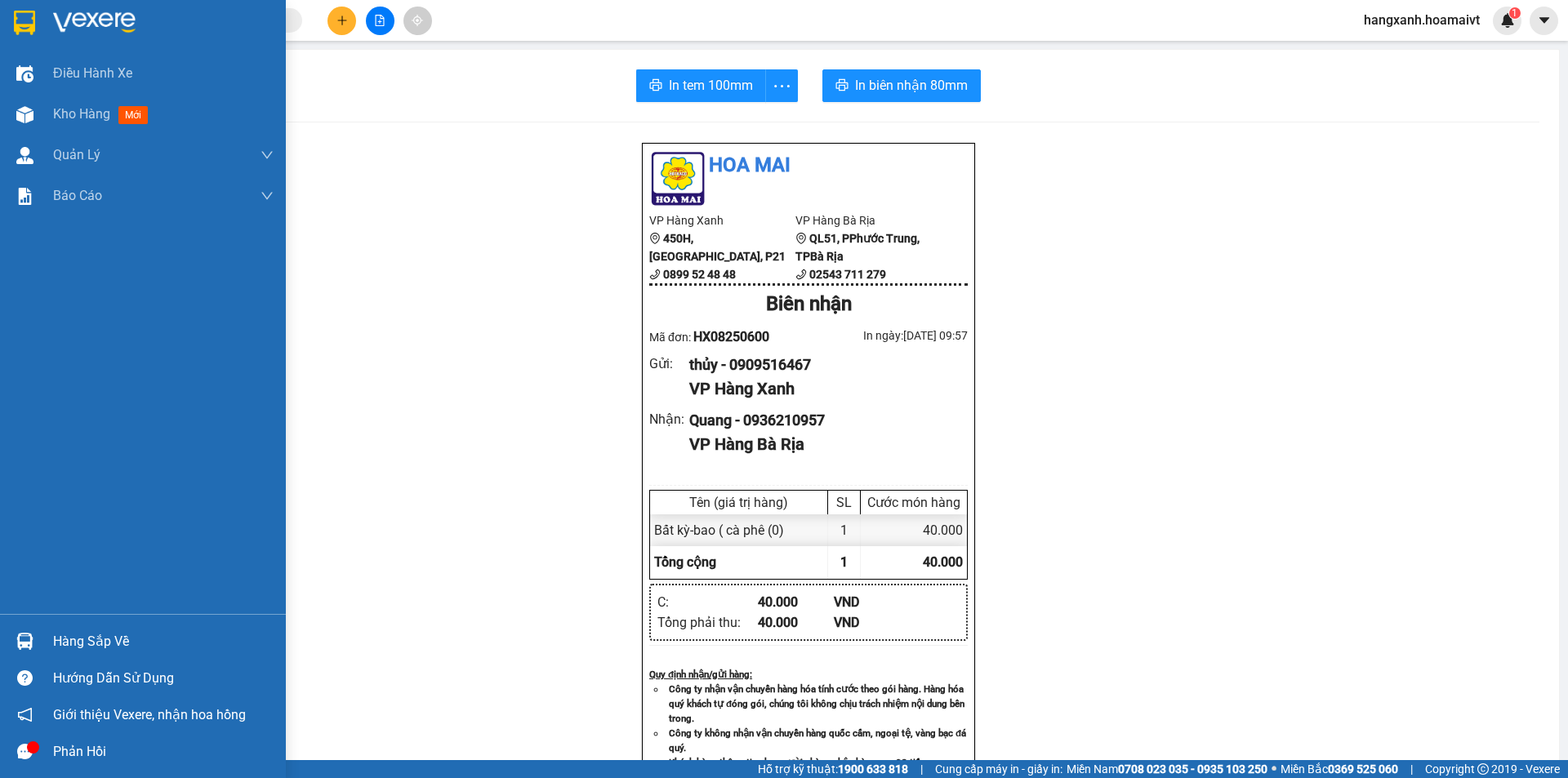
click at [16, 17] on img at bounding box center [25, 23] width 21 height 25
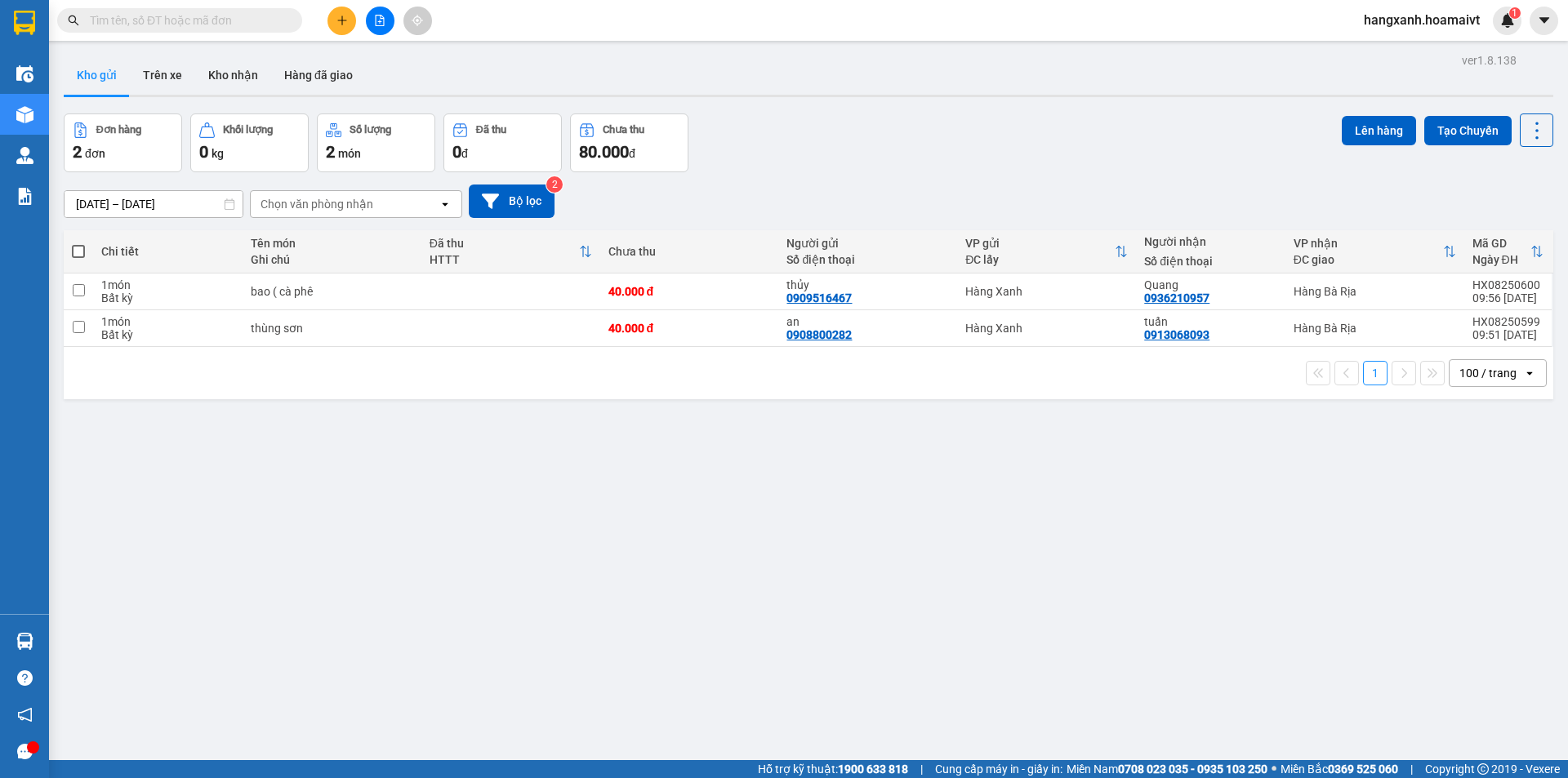
click at [344, 26] on icon "plus" at bounding box center [341, 20] width 11 height 11
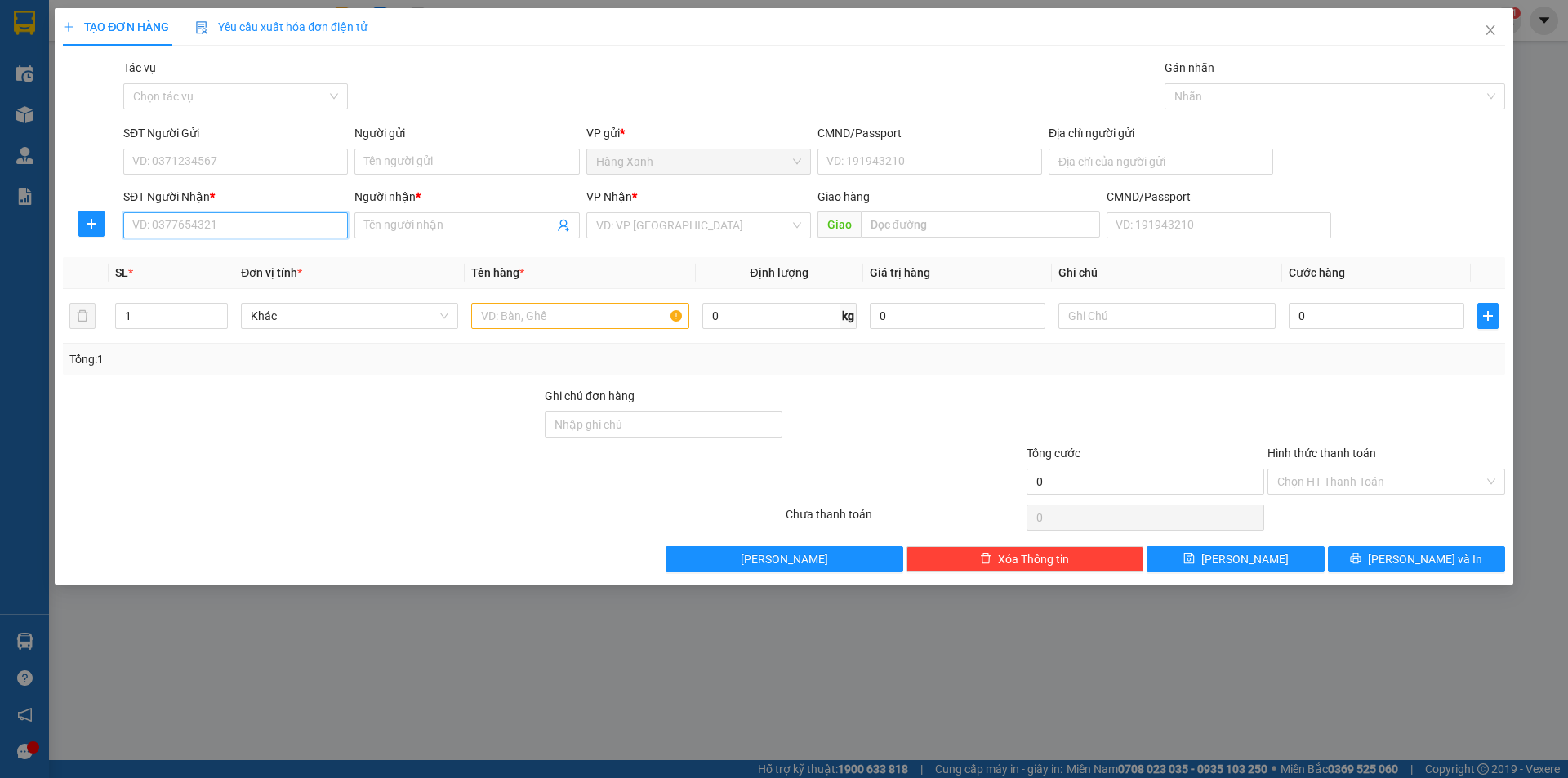
click at [256, 213] on input "SĐT Người Nhận *" at bounding box center [235, 225] width 225 height 27
type input "0986198673"
click at [439, 222] on input "Người nhận *" at bounding box center [458, 225] width 188 height 18
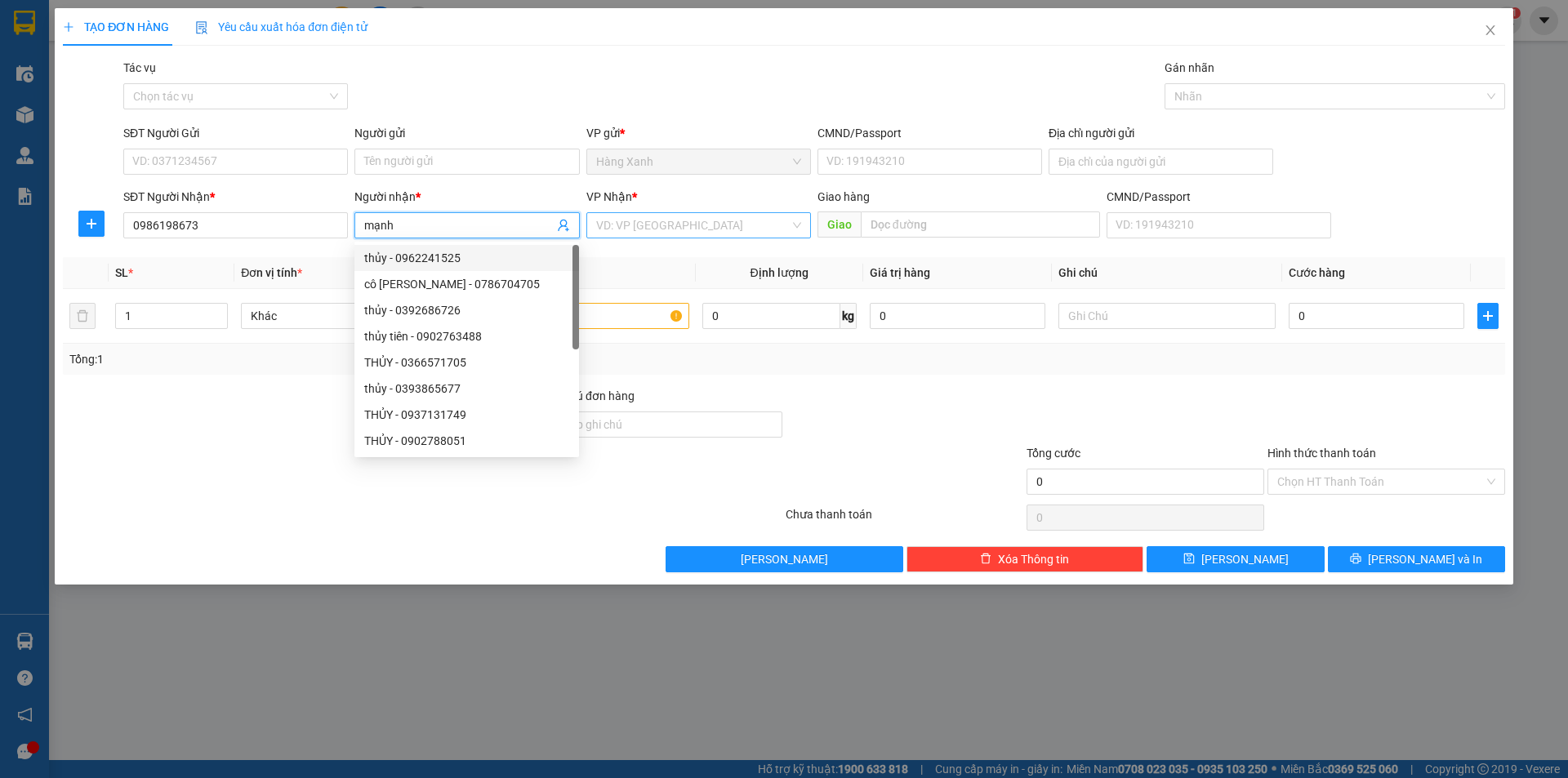
type input "mạnh"
click at [635, 226] on input "search" at bounding box center [692, 225] width 194 height 25
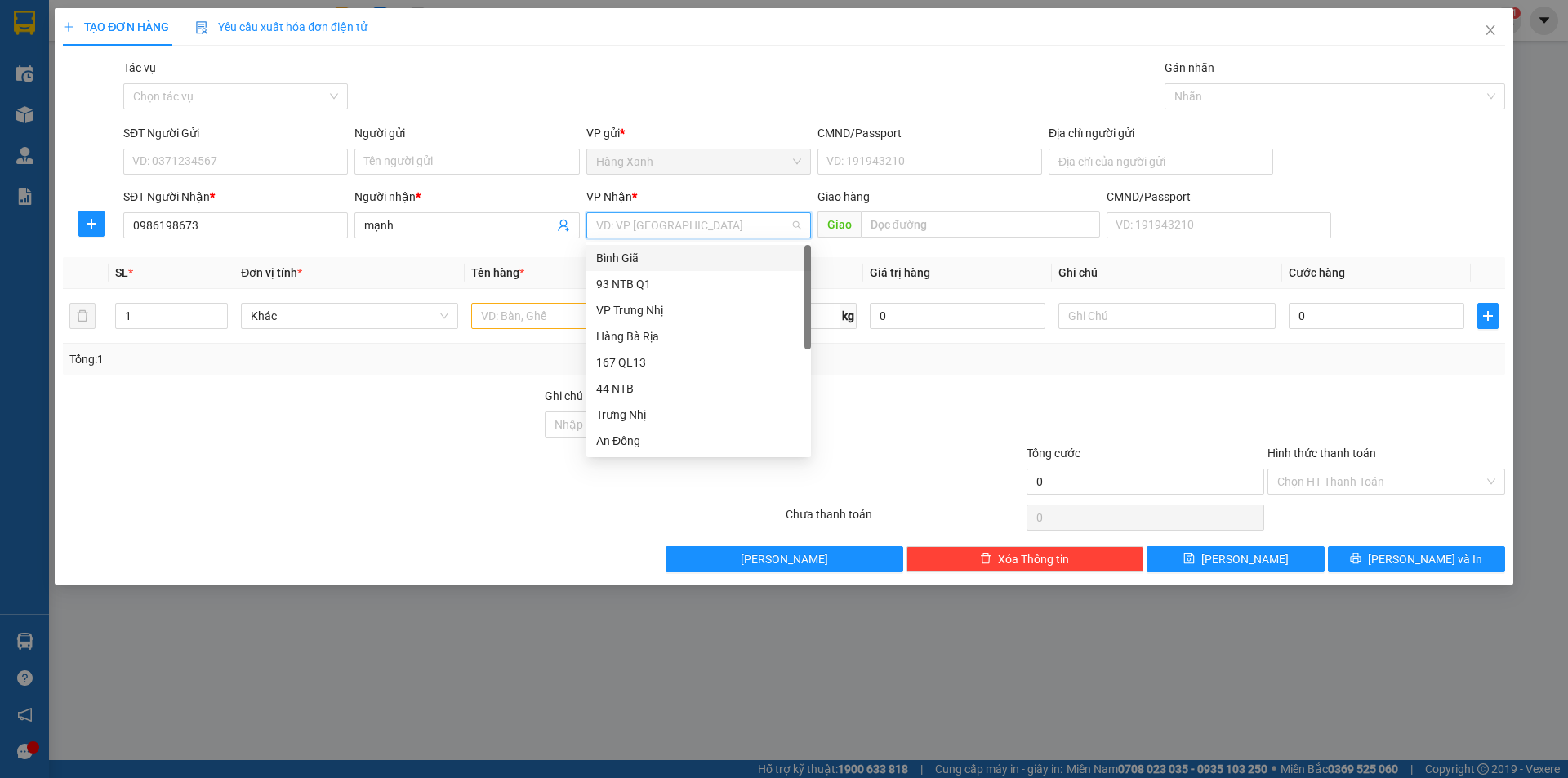
click at [633, 257] on div "Bình Giã" at bounding box center [699, 258] width 205 height 18
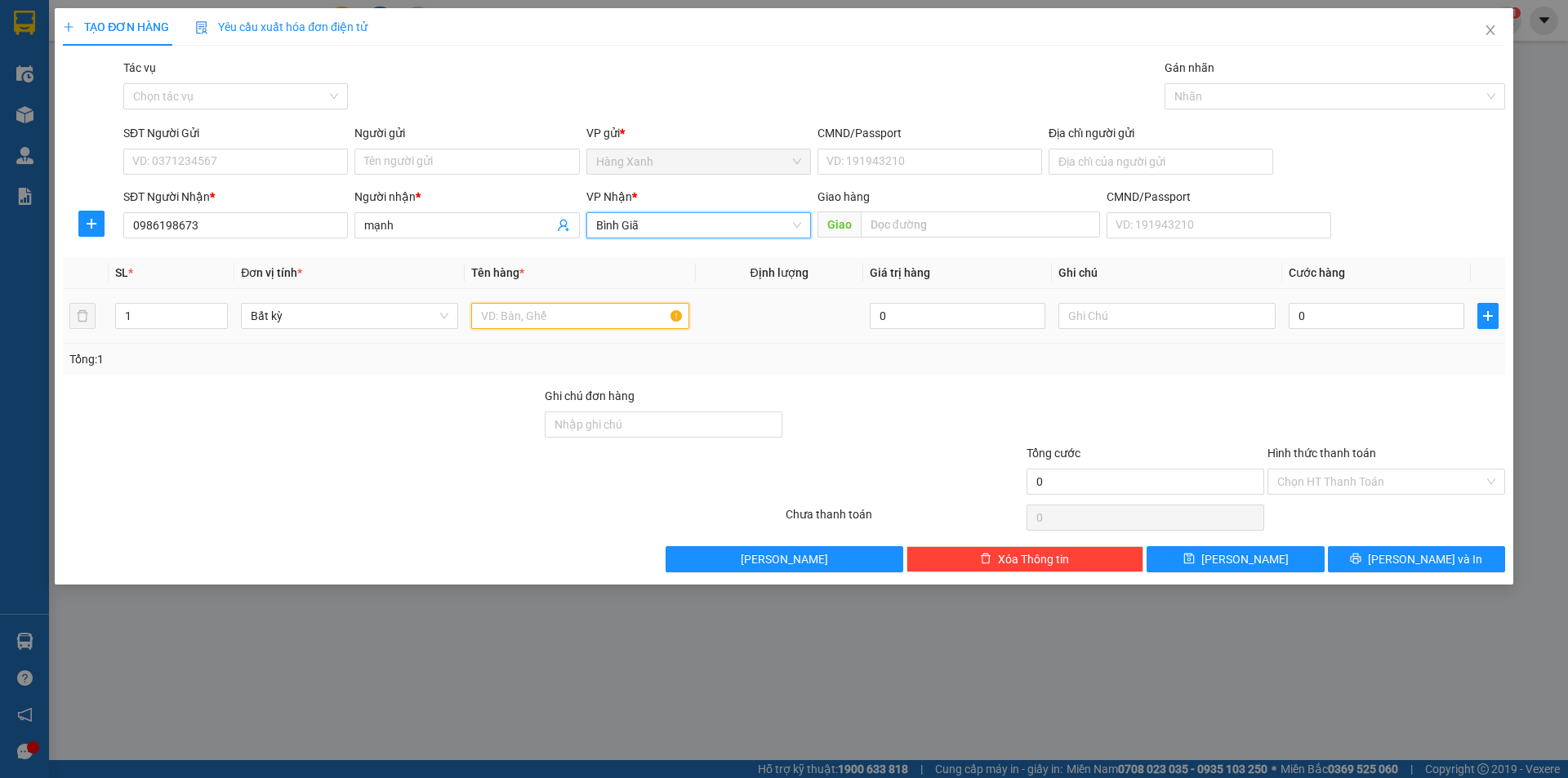
click at [539, 317] on input "text" at bounding box center [580, 317] width 218 height 27
type input "p.bì"
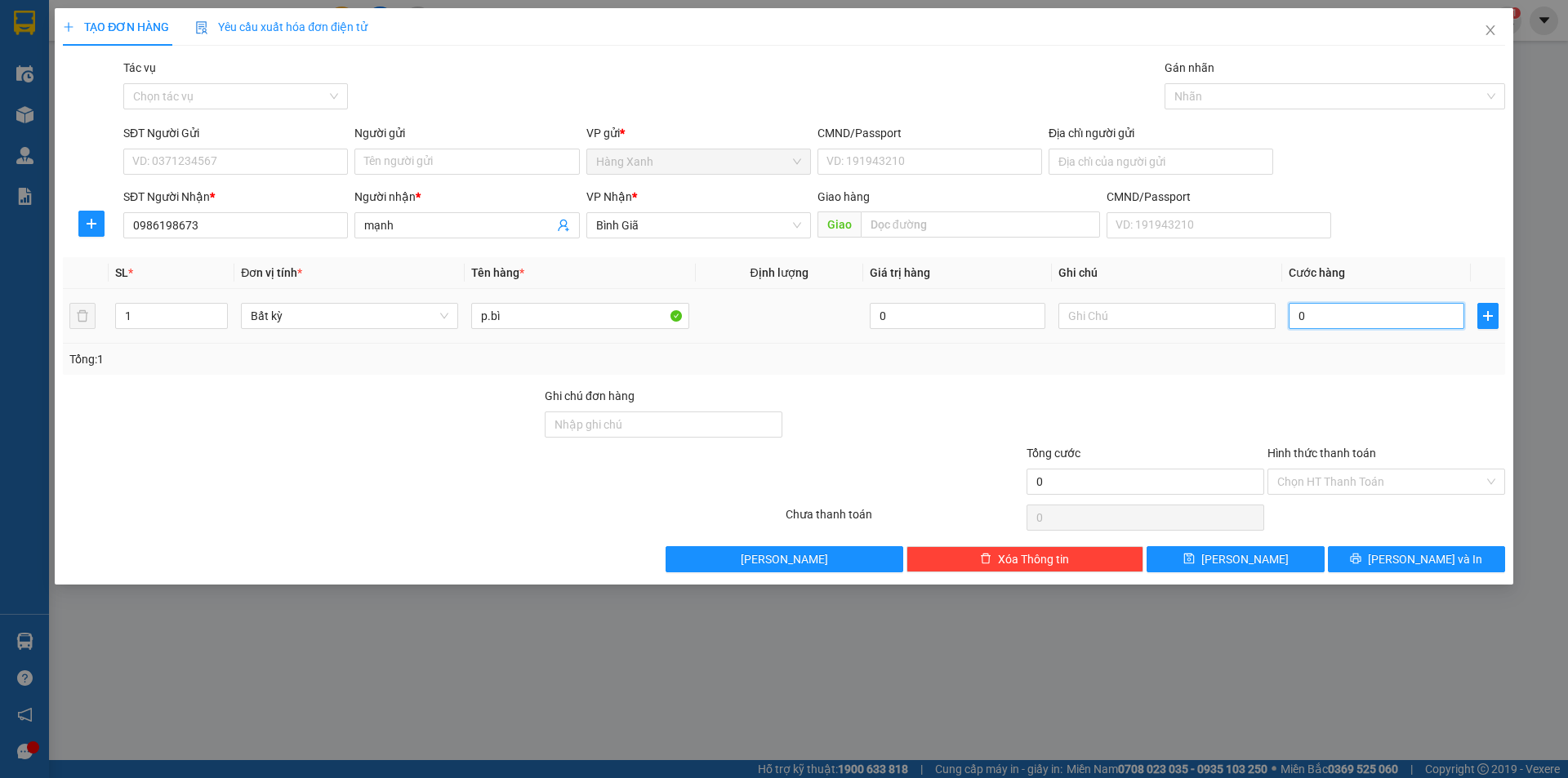
click at [1390, 317] on input "0" at bounding box center [1376, 317] width 176 height 27
type input "03"
type input "3"
type input "030"
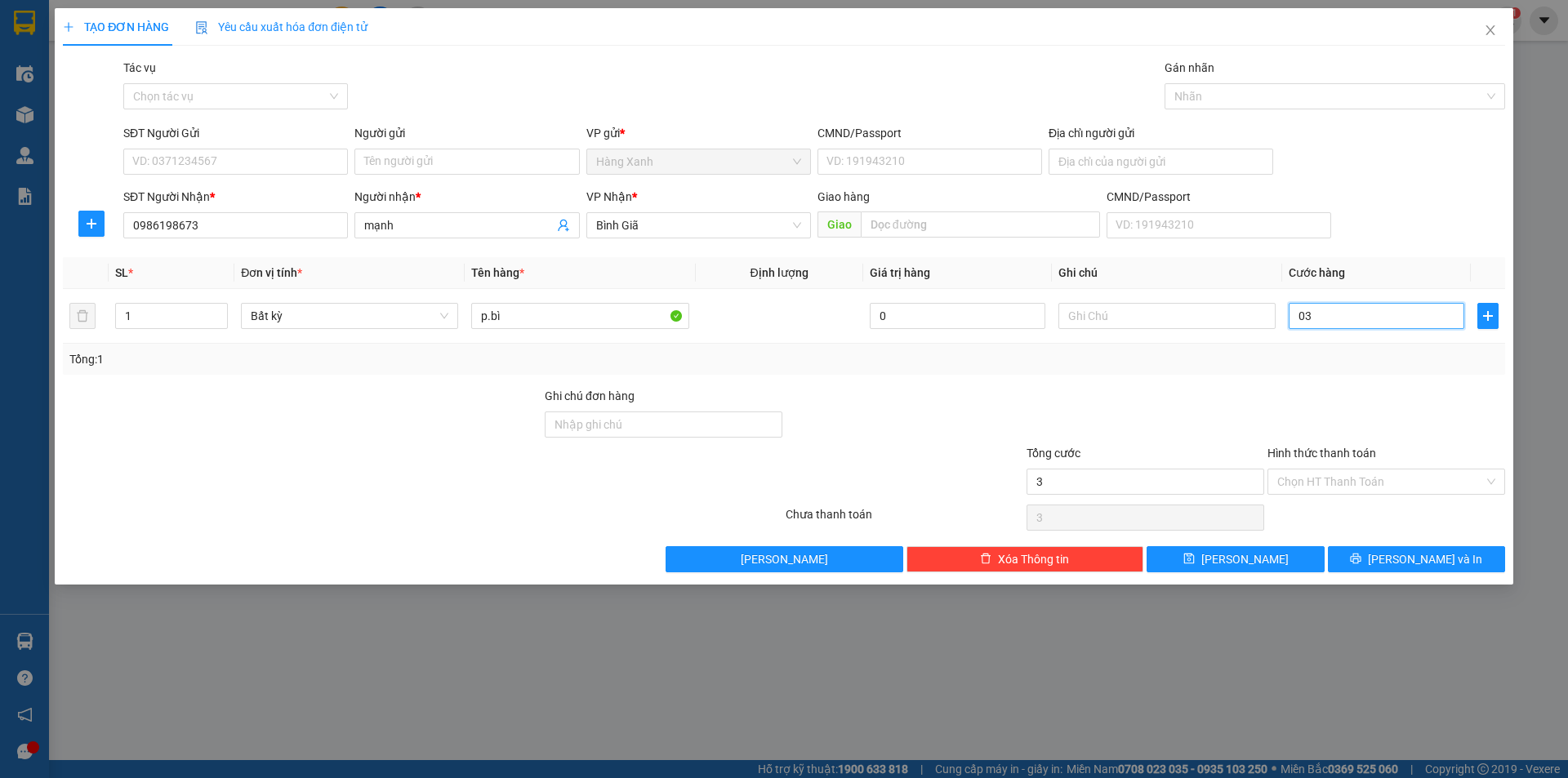
type input "30"
type input "30.000"
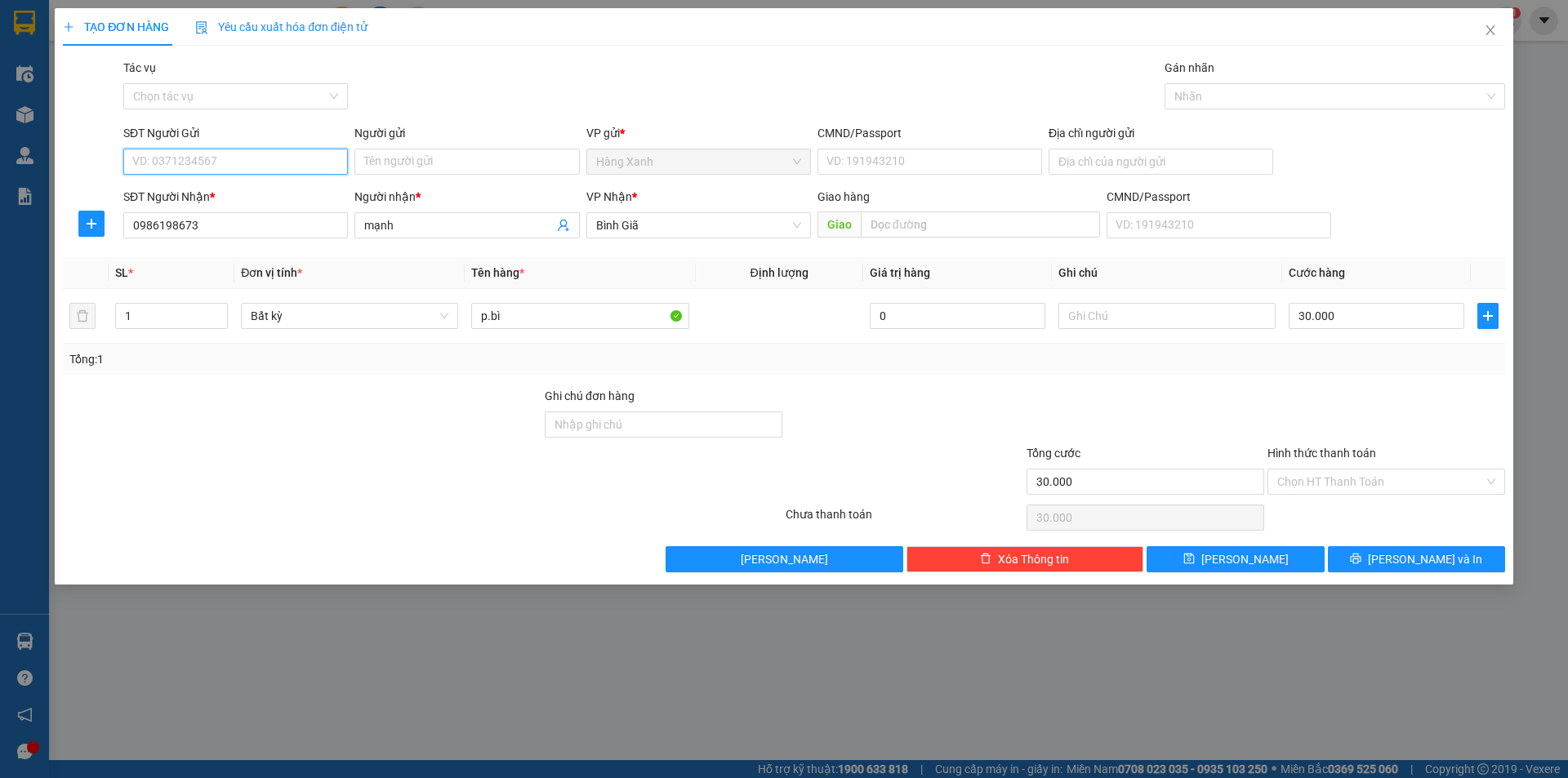
click at [257, 156] on input "SĐT Người Gửi" at bounding box center [235, 162] width 225 height 27
type input "0867720975"
click at [406, 172] on input "Người gửi" at bounding box center [467, 162] width 225 height 27
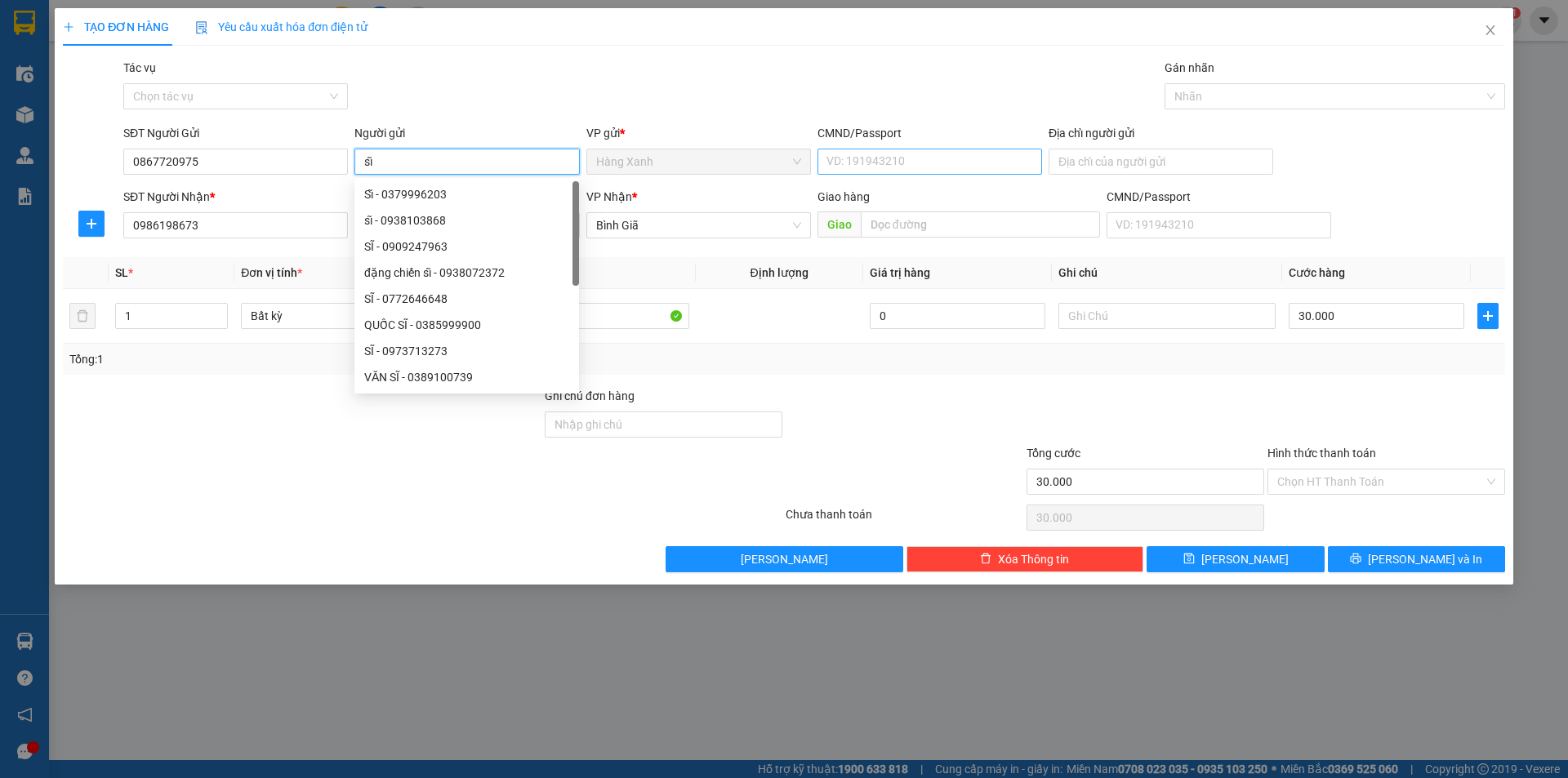
type input "sĩ"
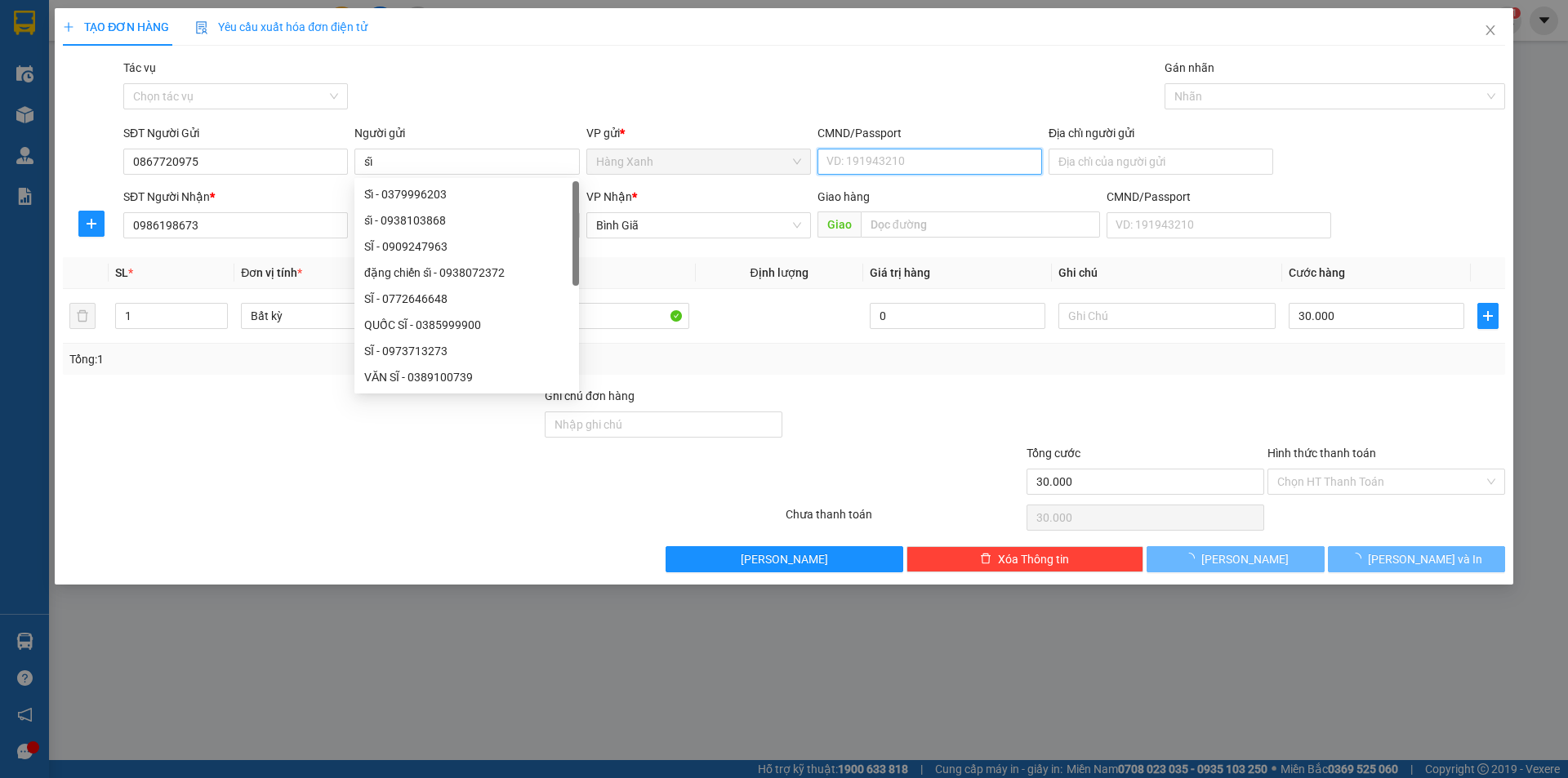
click at [869, 161] on input "CMND/Passport" at bounding box center [929, 162] width 225 height 27
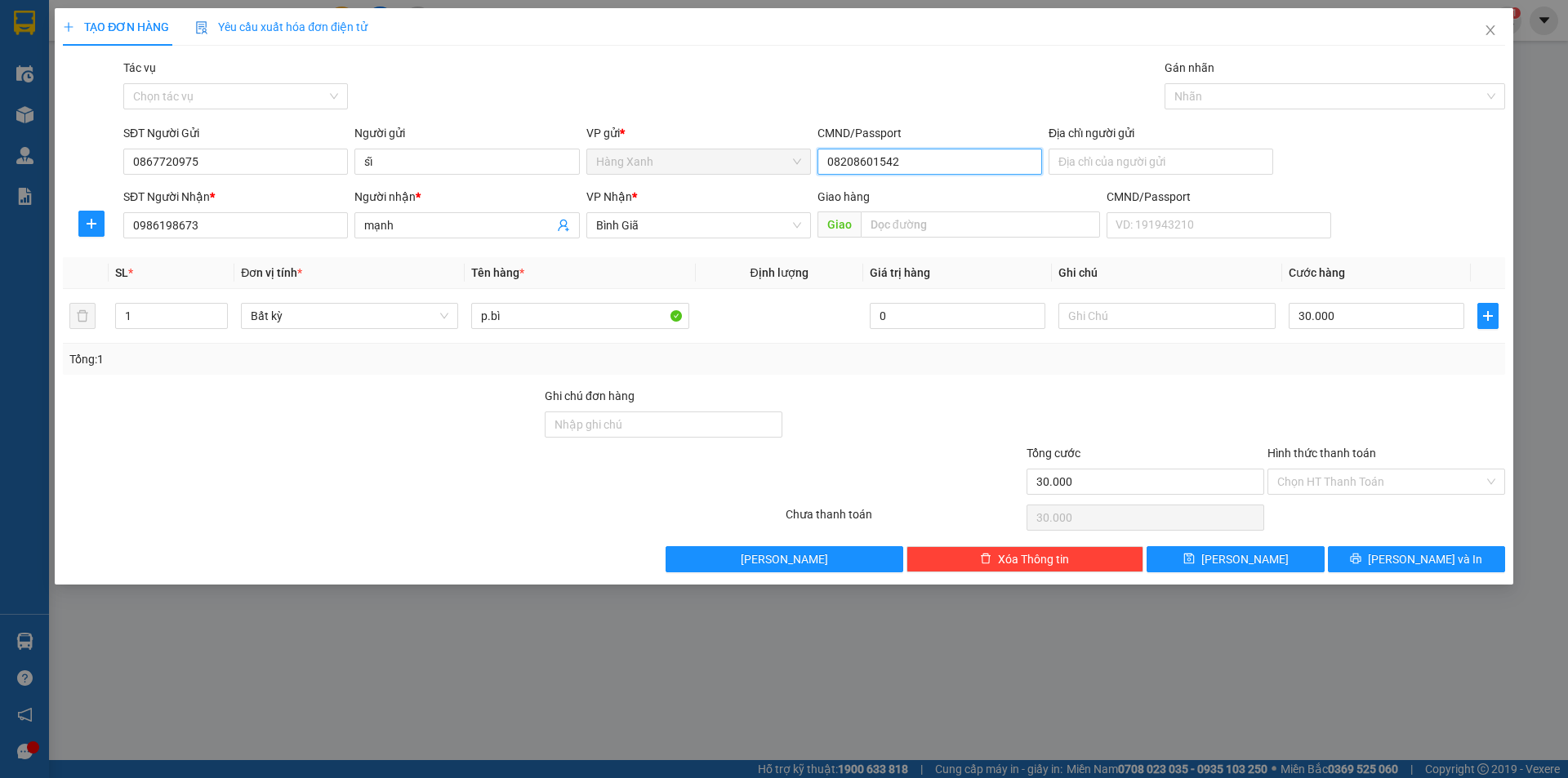
type input "082086015429"
click at [1411, 561] on span "[PERSON_NAME] và In" at bounding box center [1425, 559] width 114 height 18
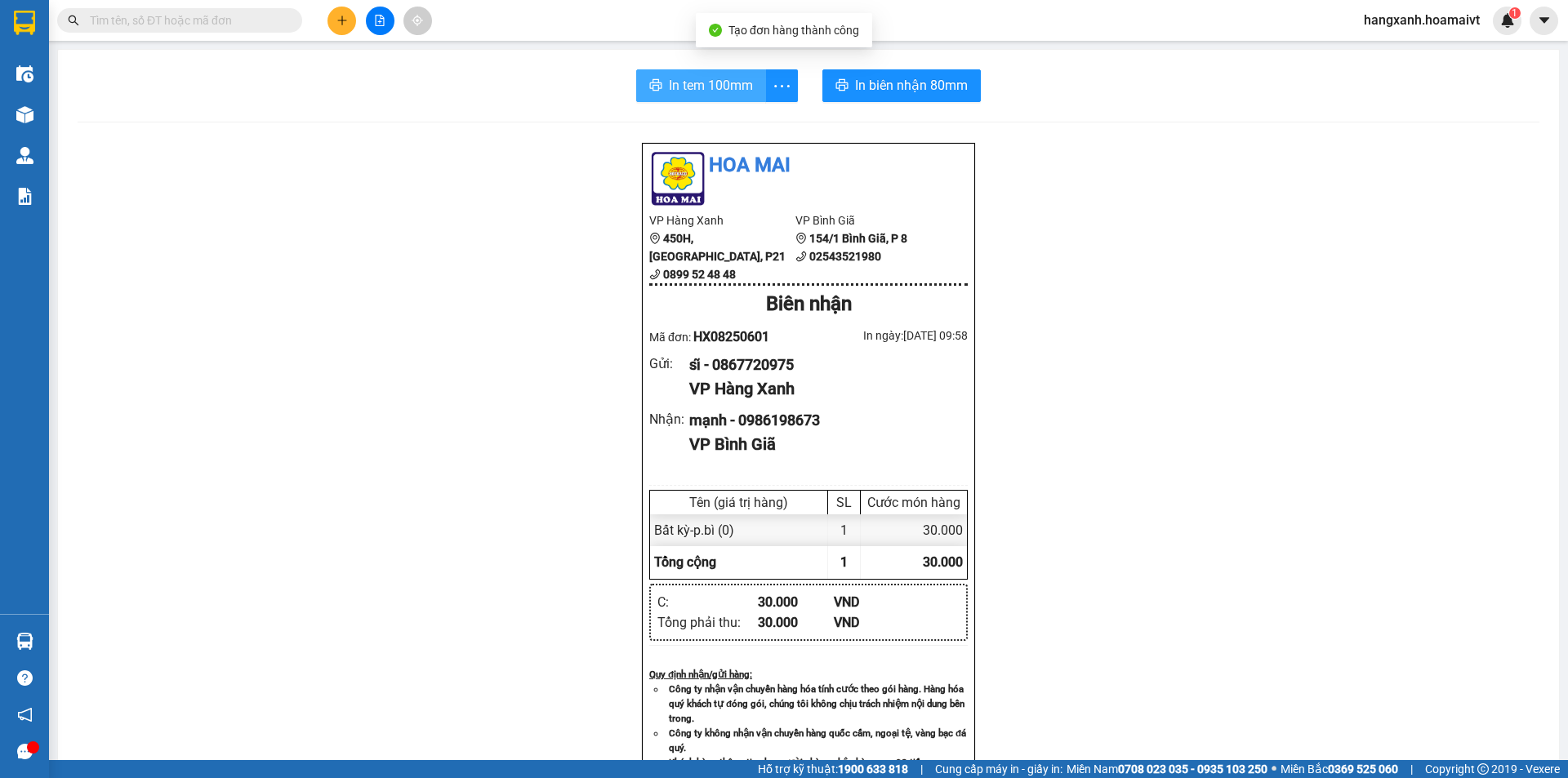
click at [712, 84] on span "In tem 100mm" at bounding box center [710, 85] width 84 height 20
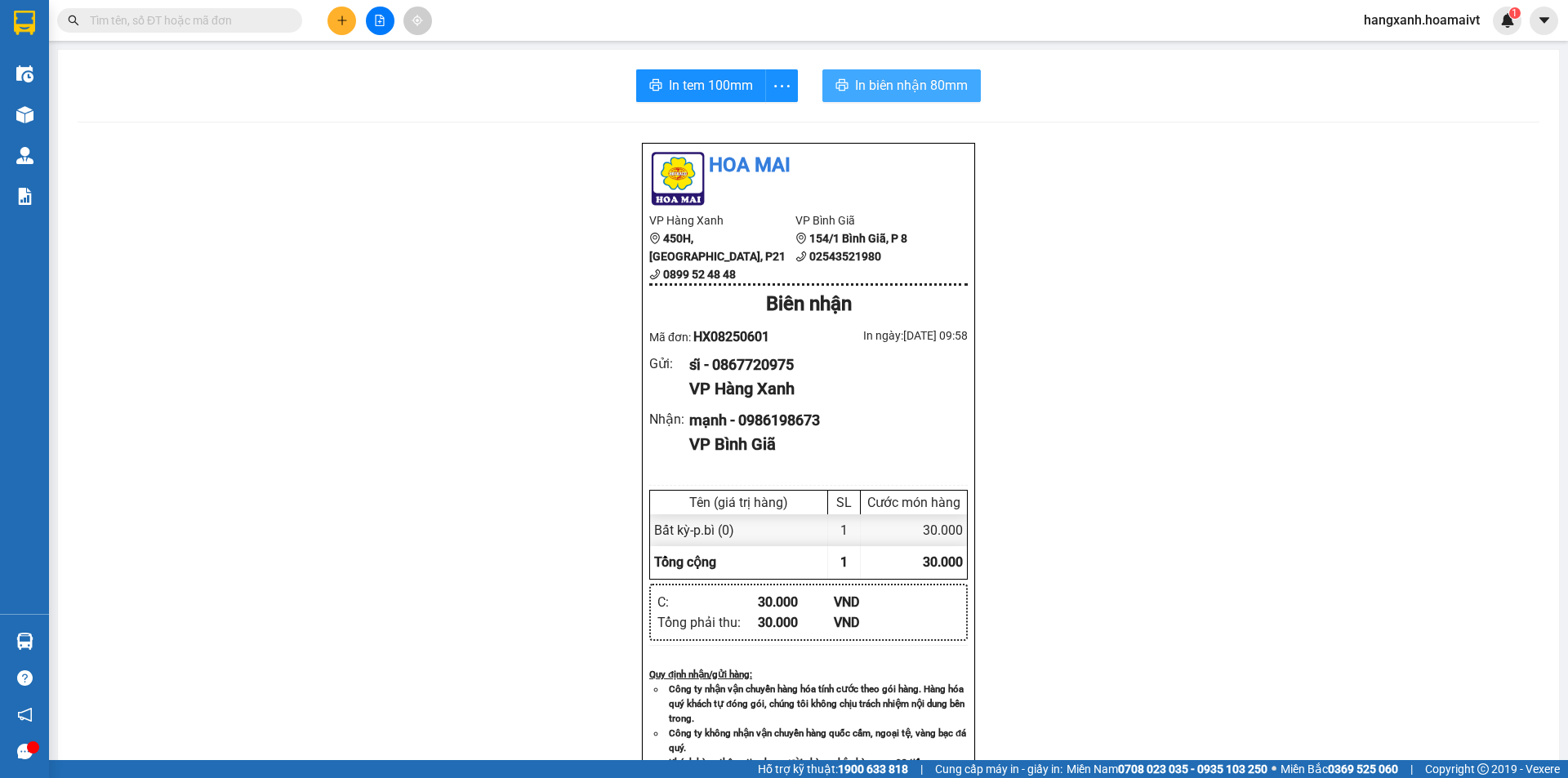
click at [893, 88] on span "In biên nhận 80mm" at bounding box center [911, 85] width 112 height 20
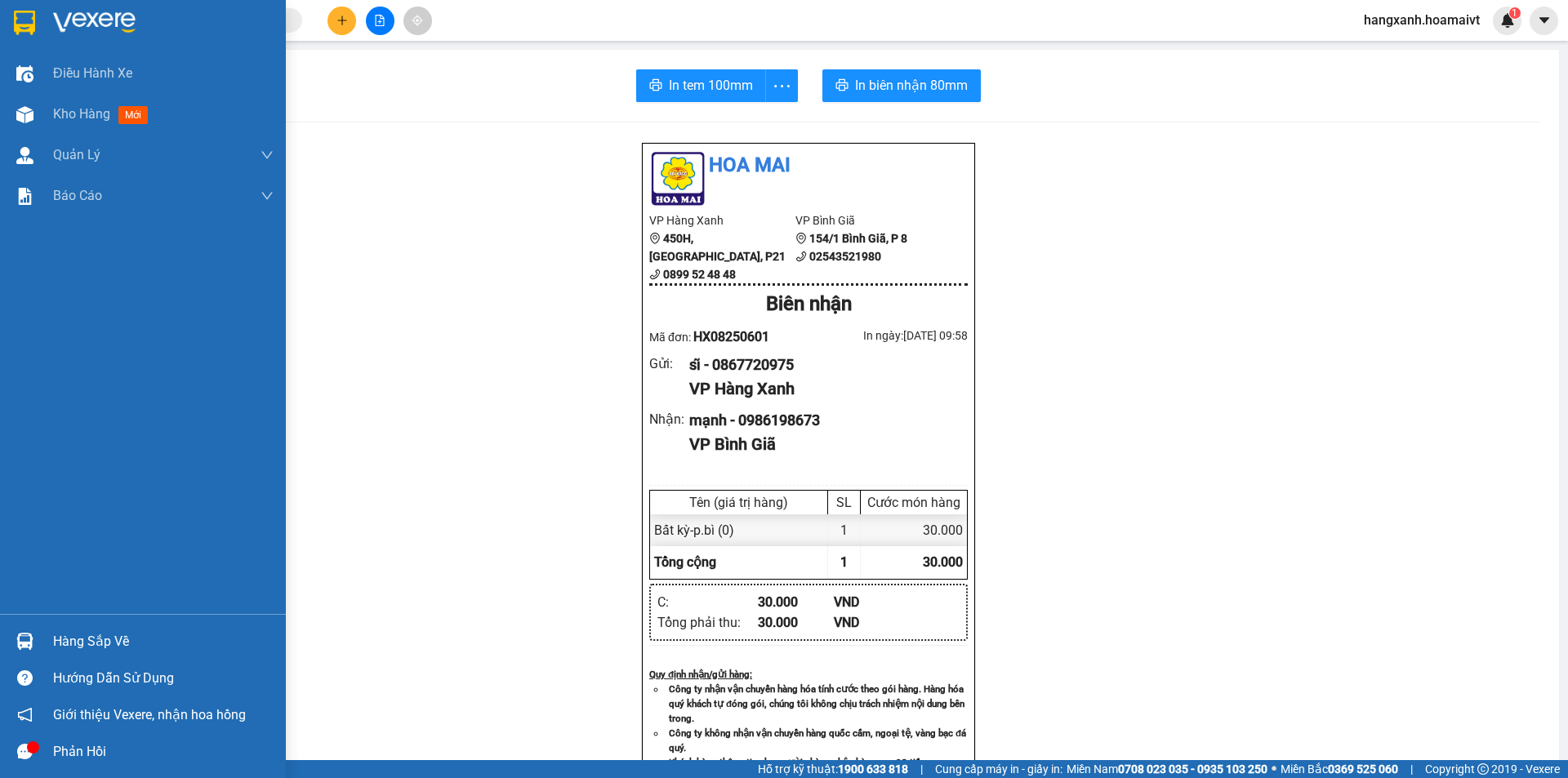
click at [27, 22] on img at bounding box center [25, 23] width 21 height 25
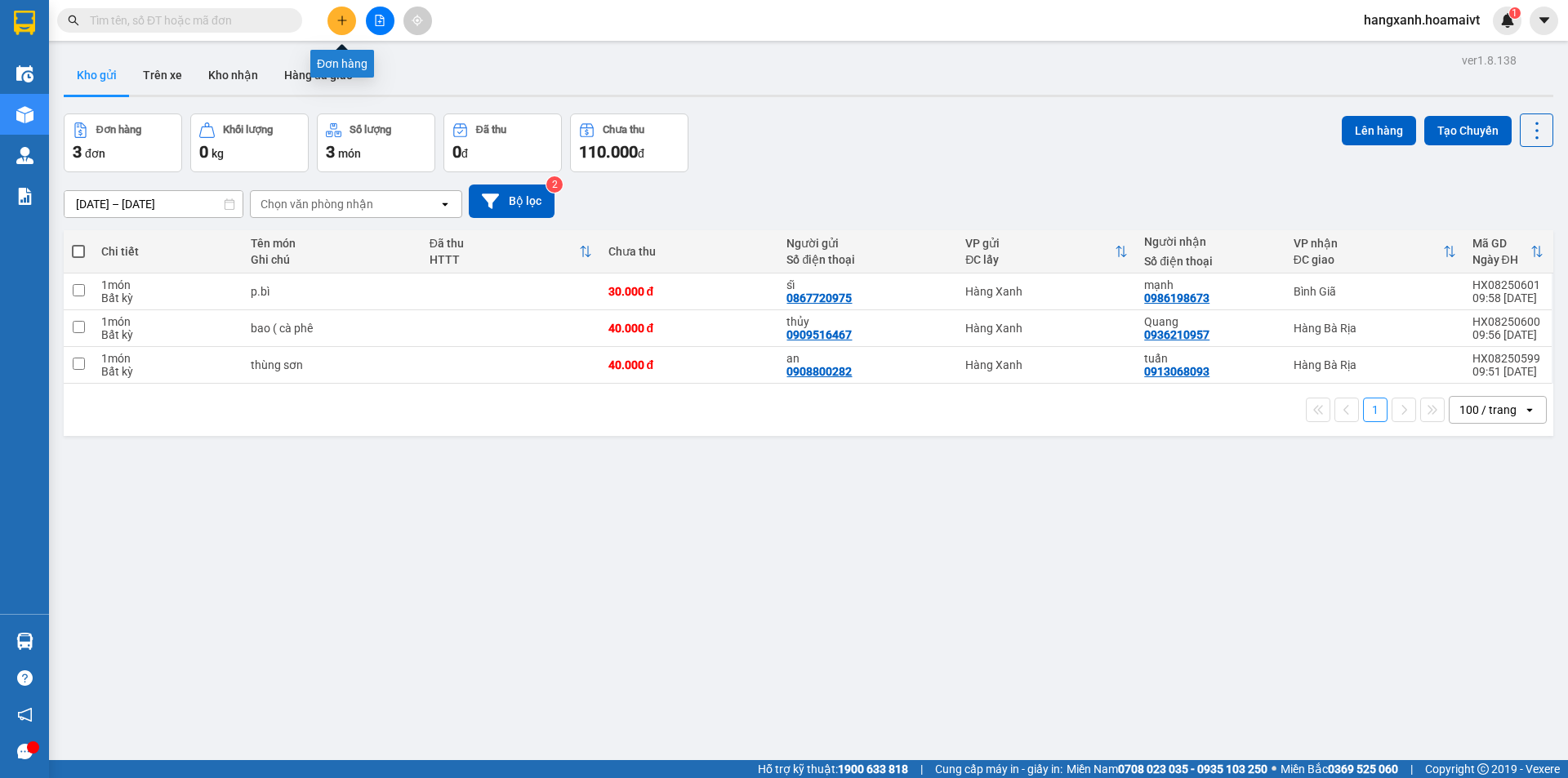
click at [336, 17] on icon "plus" at bounding box center [341, 20] width 11 height 11
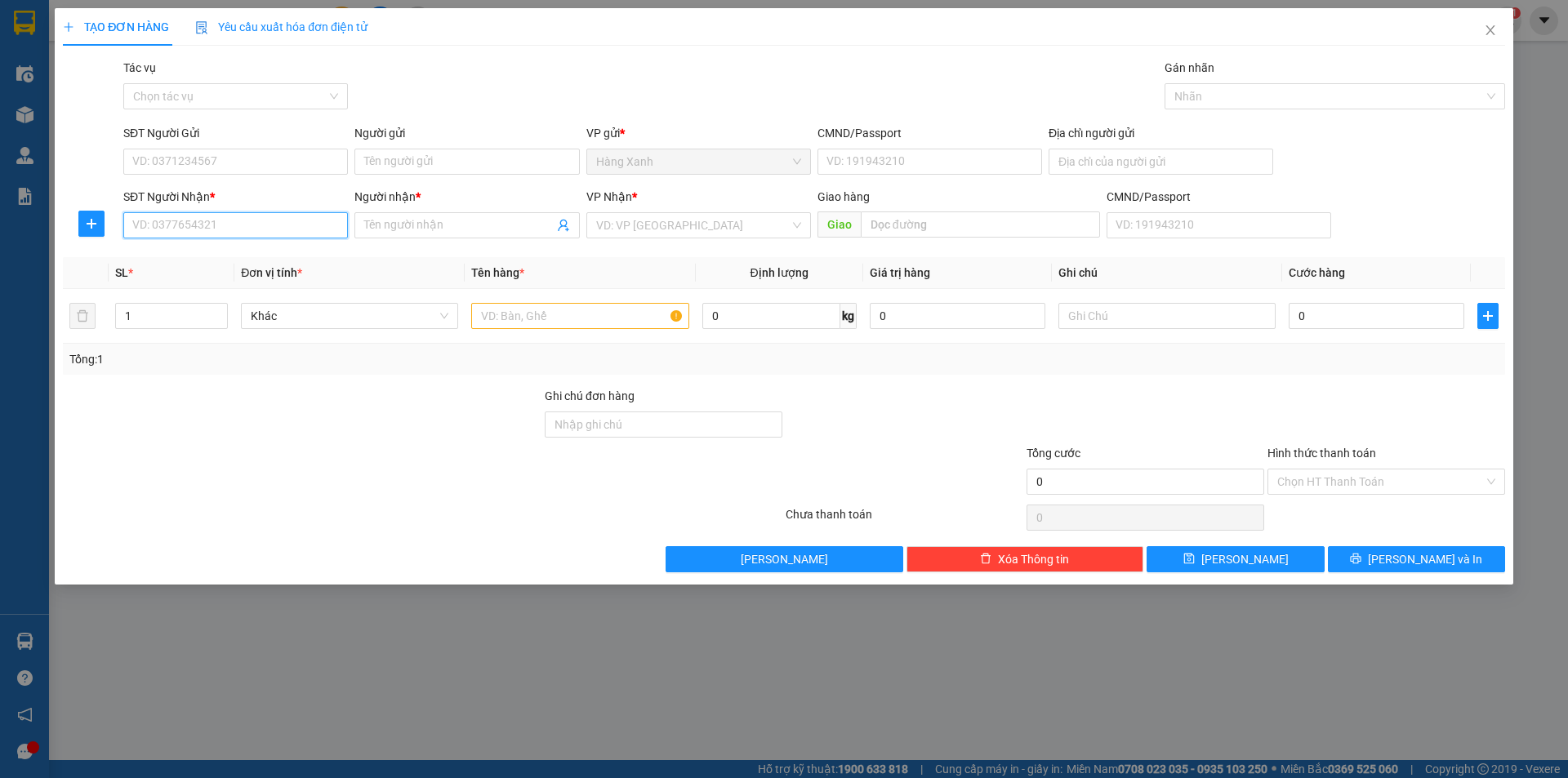
click at [205, 226] on input "SĐT Người Nhận *" at bounding box center [235, 225] width 225 height 27
click at [215, 253] on div "0962055748 - Huệ" at bounding box center [236, 258] width 205 height 18
type input "0962055748"
type input "Huệ"
type input "0962055748"
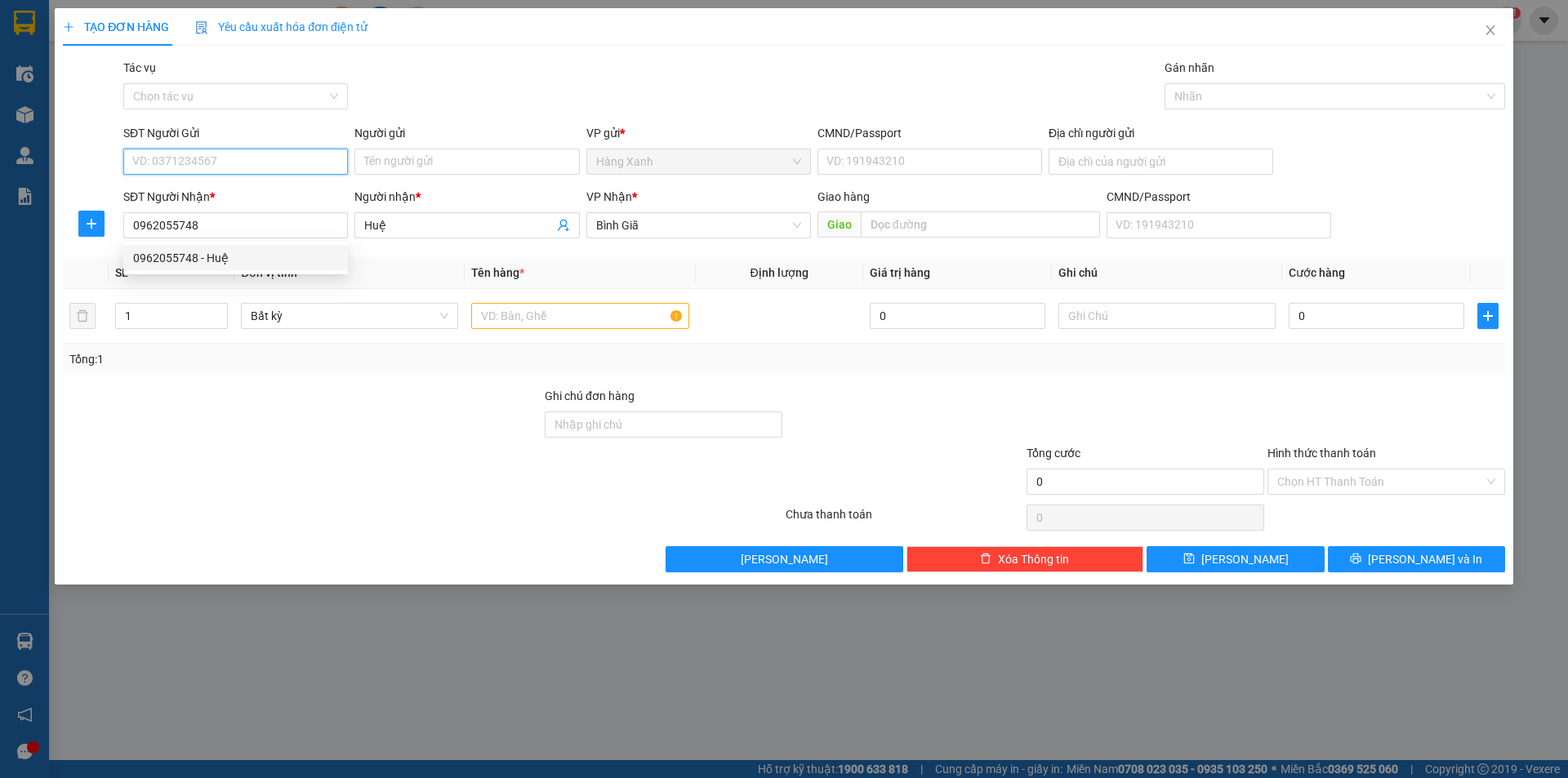
click at [237, 162] on input "SĐT Người Gửi" at bounding box center [235, 162] width 225 height 27
click at [240, 189] on div "0388361906 - THUAN" at bounding box center [236, 194] width 205 height 18
type input "0388361906"
type input "THUAN"
type input "077099003176"
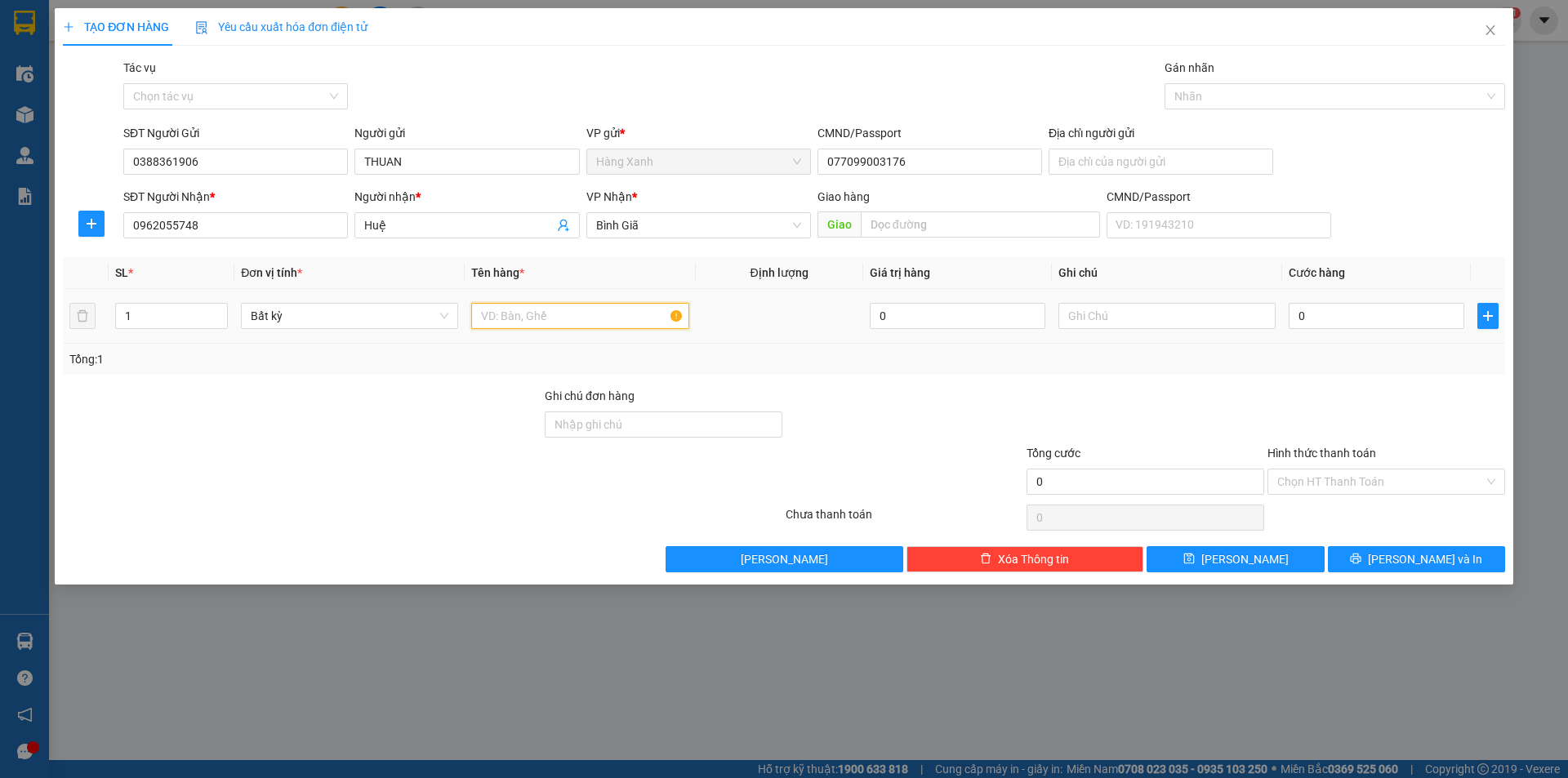
click at [501, 308] on input "text" at bounding box center [580, 317] width 218 height 27
type input "thùng dài"
click at [1373, 324] on input "0" at bounding box center [1376, 317] width 176 height 27
type input "4"
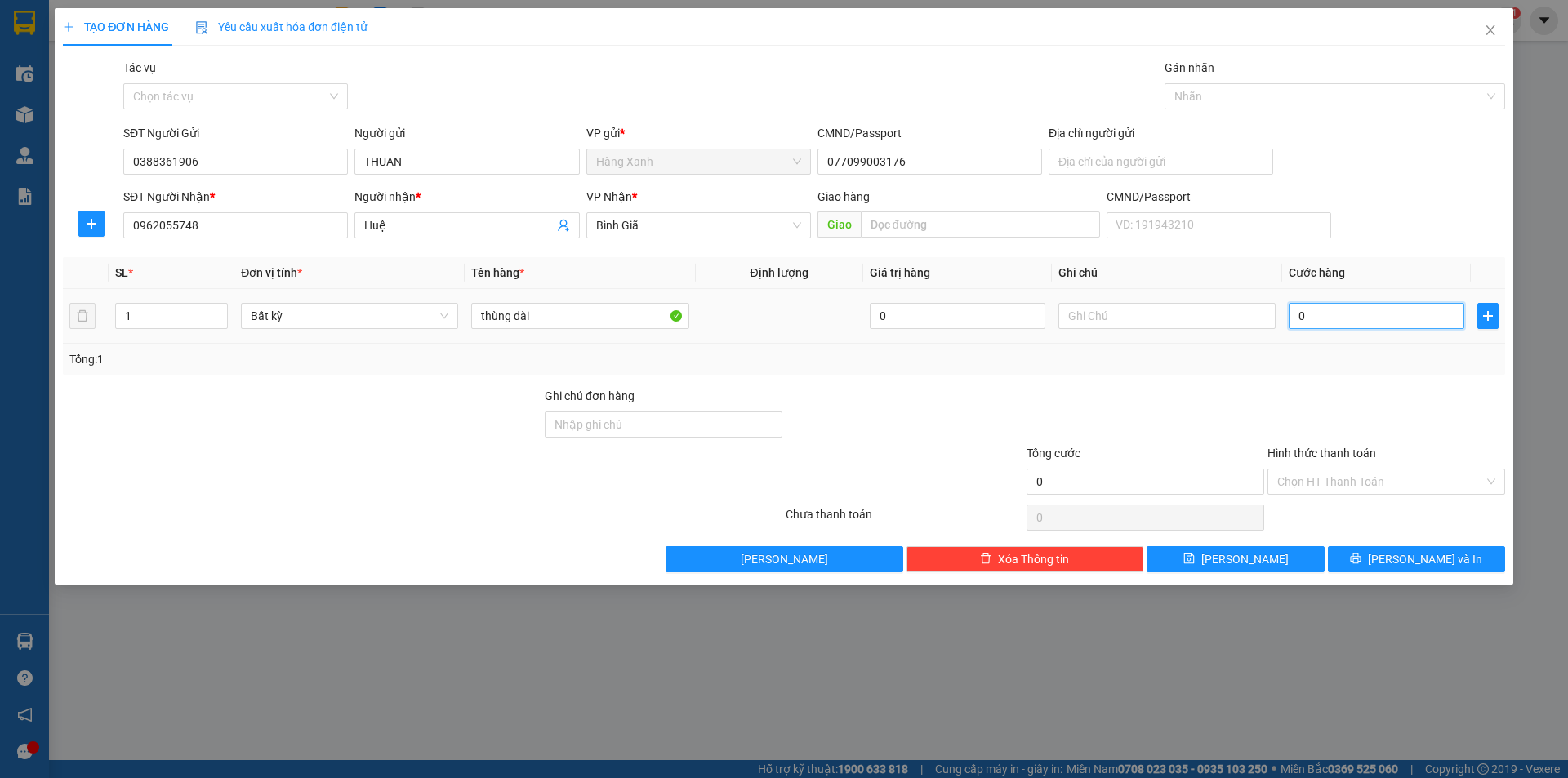
type input "4"
type input "40"
type input "40.000"
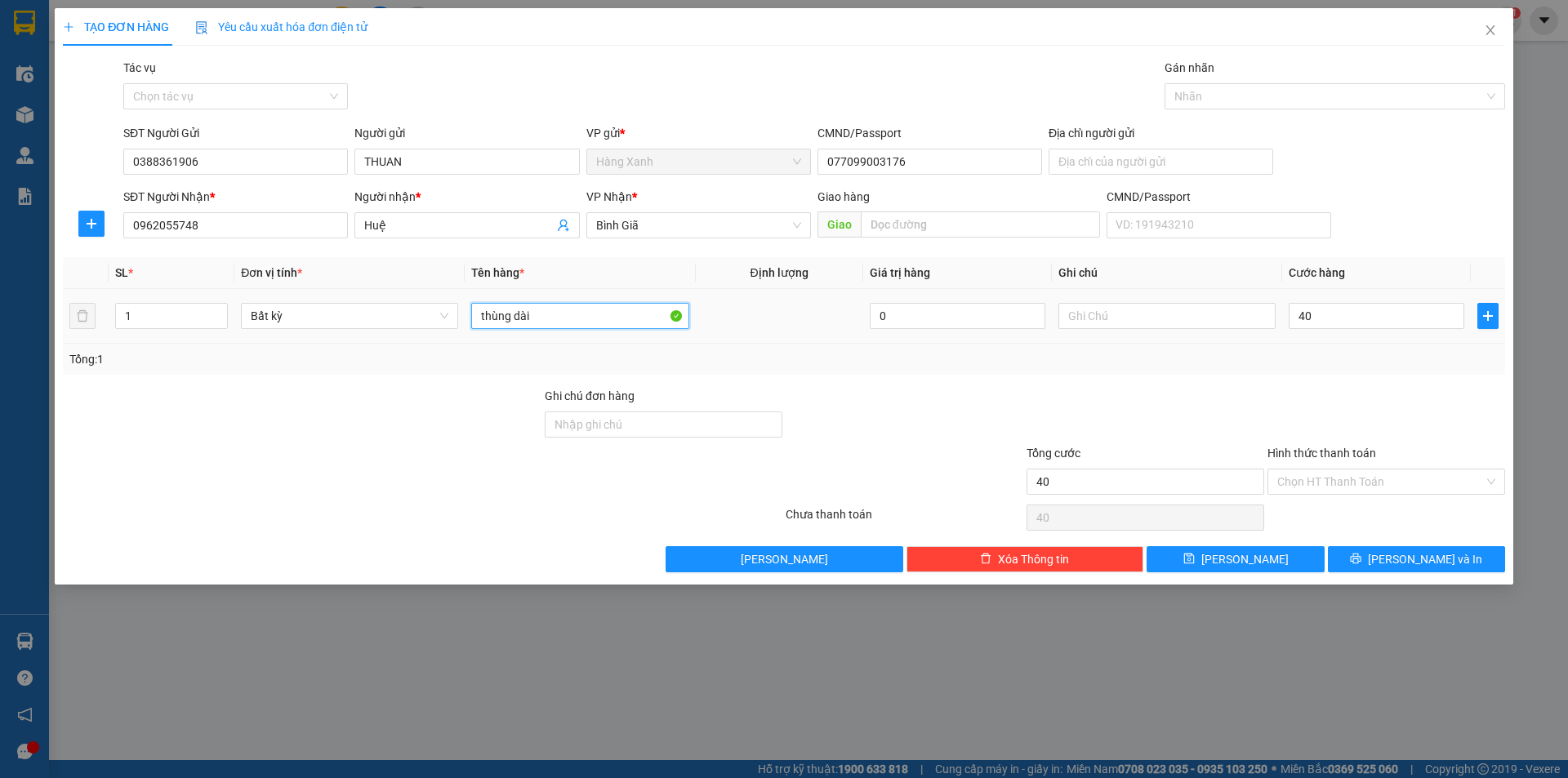
type input "40.000"
click at [602, 321] on input "thùng dài" at bounding box center [580, 317] width 218 height 27
type input "thùng dài + kiện"
type input "2"
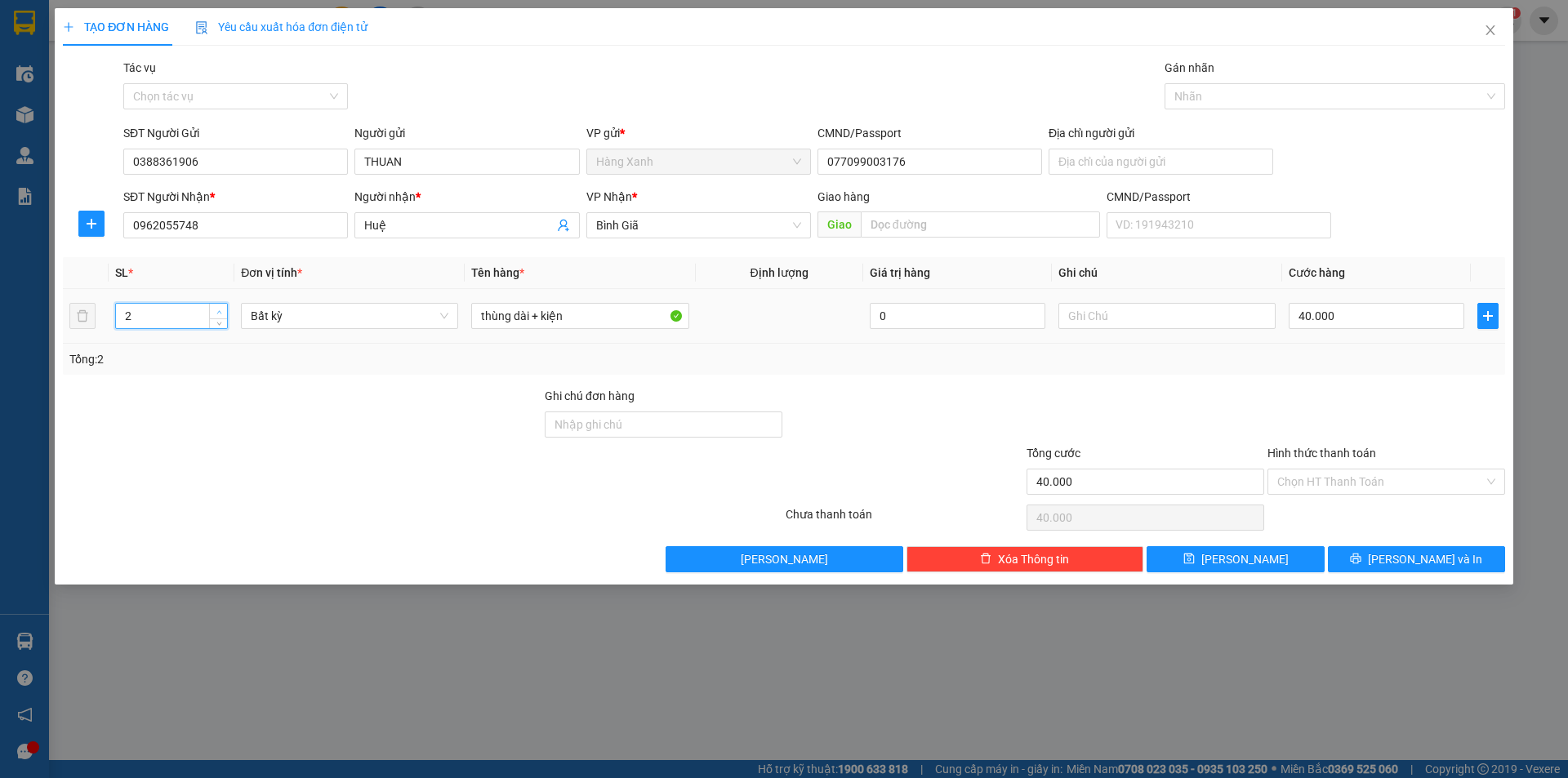
drag, startPoint x: 223, startPoint y: 307, endPoint x: 270, endPoint y: 317, distance: 48.1
click at [223, 308] on span "up" at bounding box center [218, 311] width 10 height 10
click at [1340, 322] on input "40.000" at bounding box center [1376, 317] width 176 height 27
click at [1394, 551] on button "[PERSON_NAME] và In" at bounding box center [1417, 560] width 177 height 27
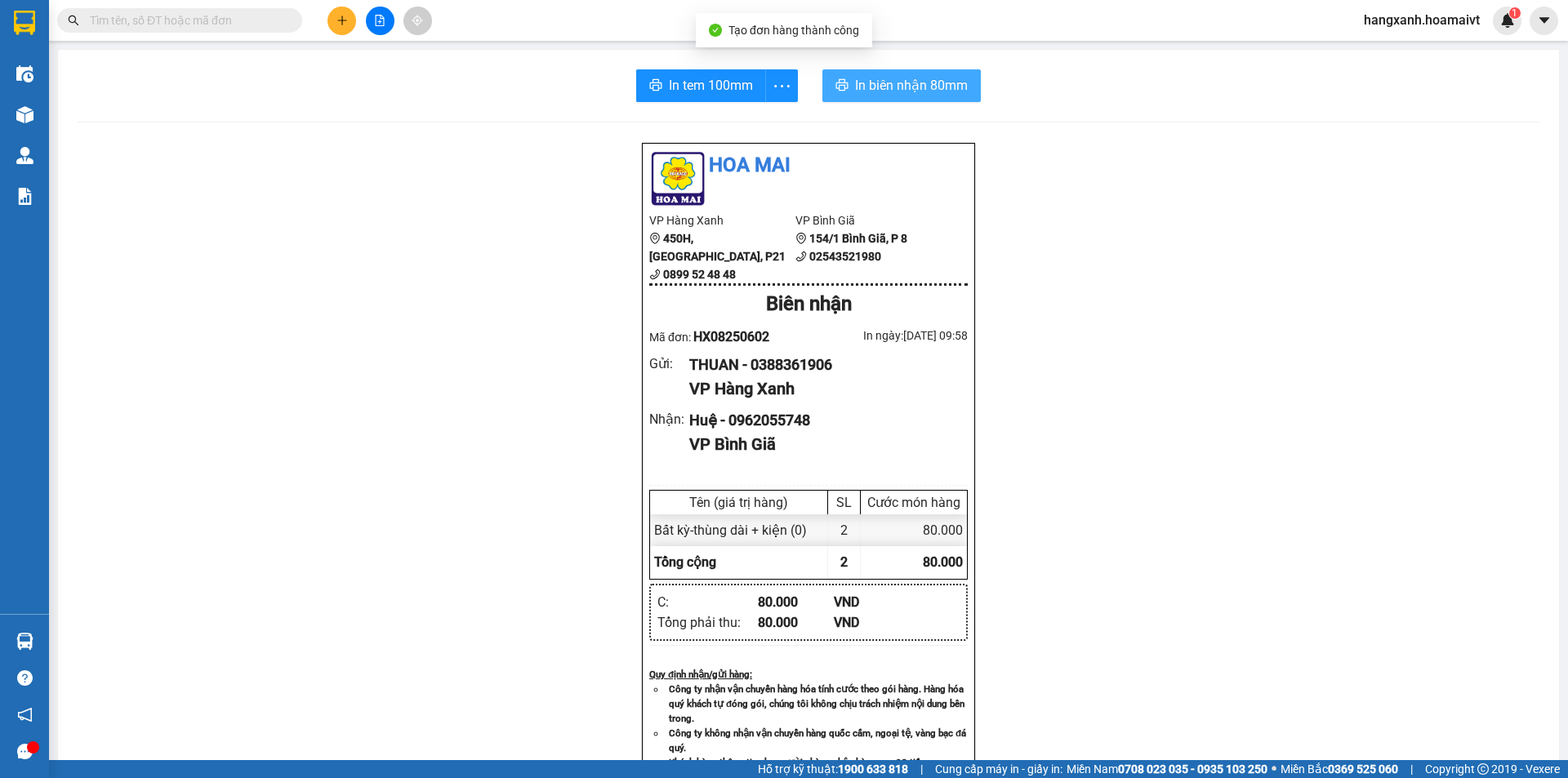
click at [869, 82] on span "In biên nhận 80mm" at bounding box center [911, 85] width 112 height 20
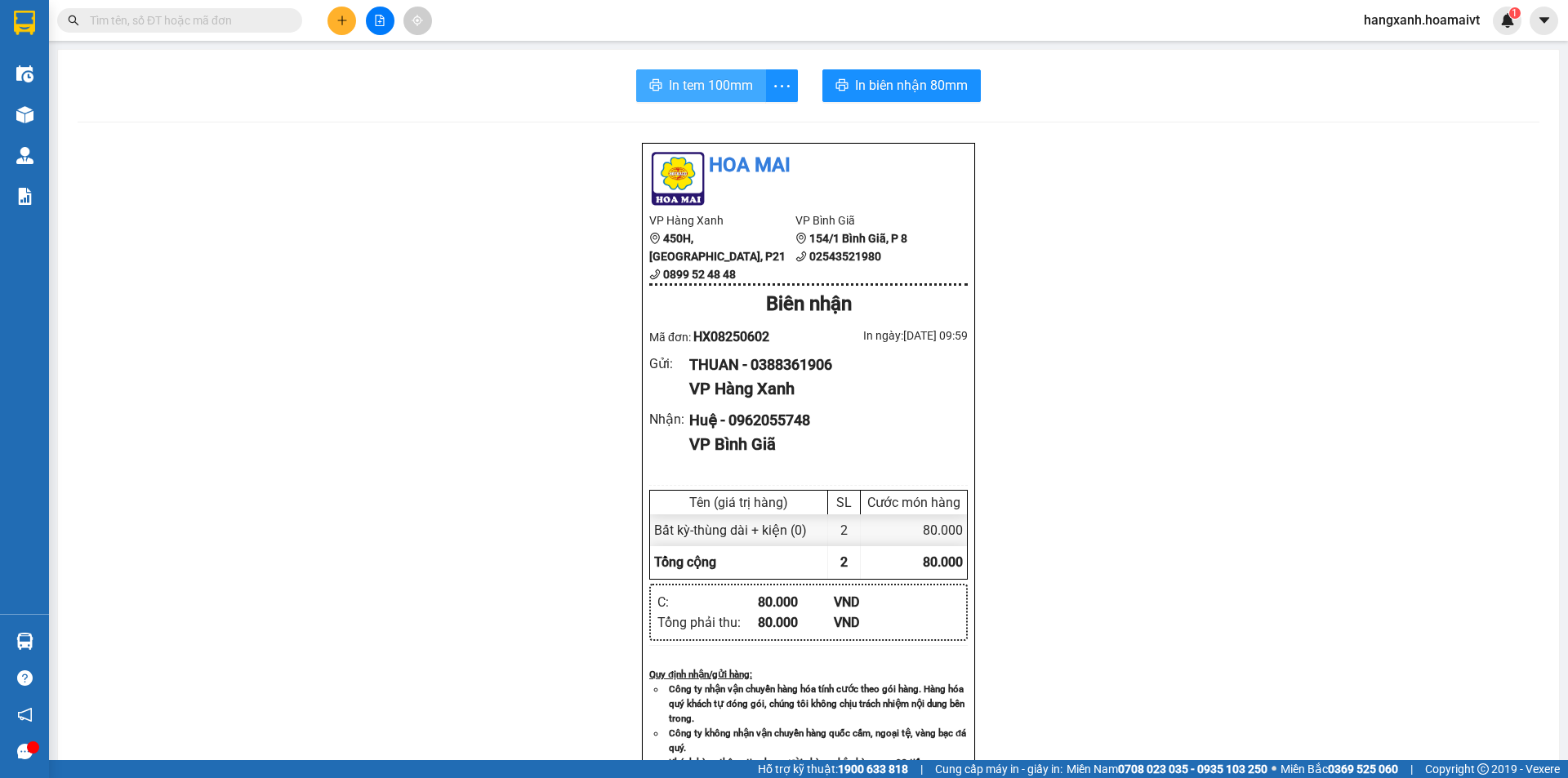
click at [698, 75] on span "In tem 100mm" at bounding box center [710, 85] width 84 height 20
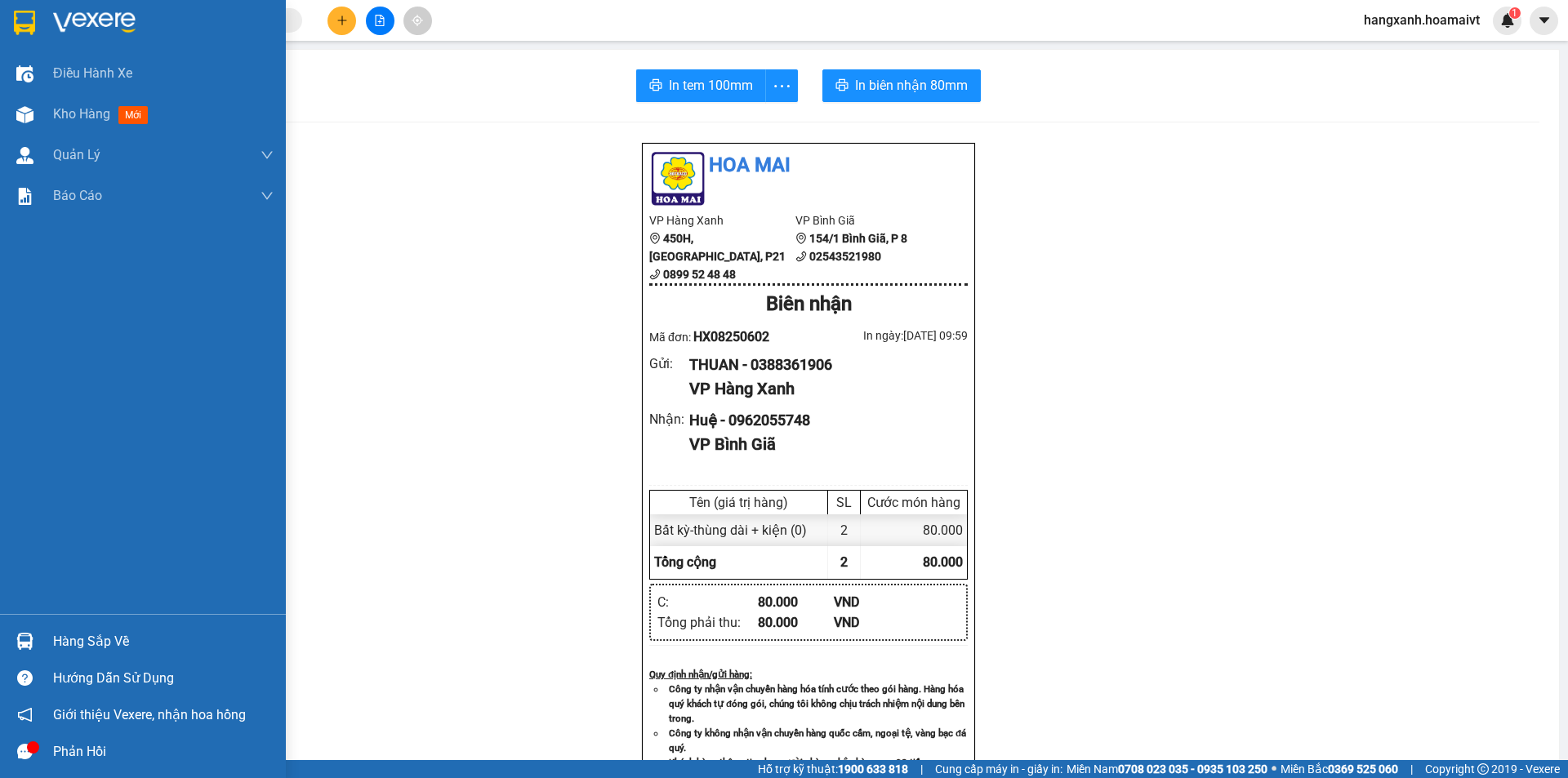
click at [30, 16] on img at bounding box center [25, 23] width 21 height 25
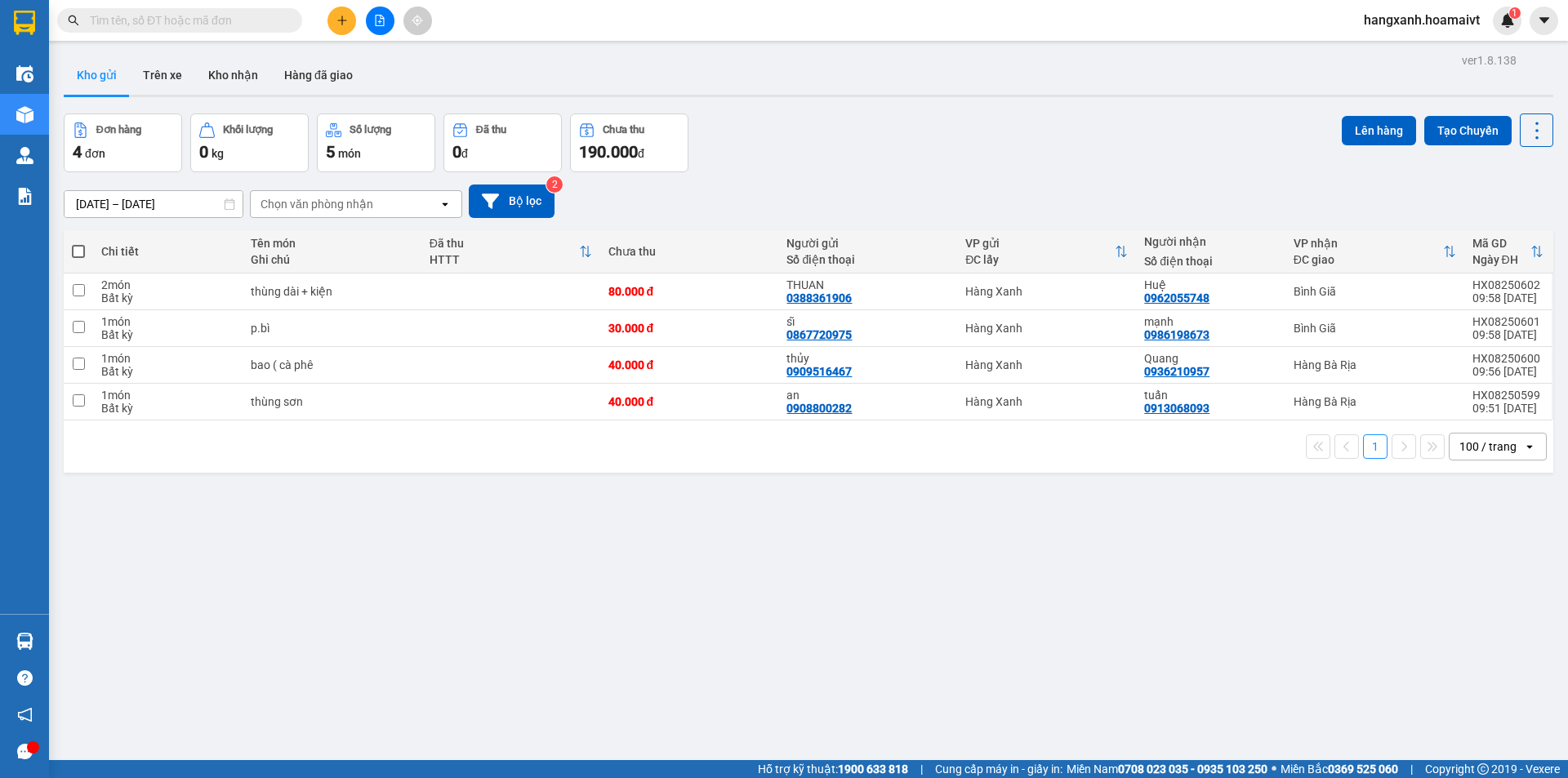
click at [340, 26] on icon "plus" at bounding box center [341, 20] width 11 height 11
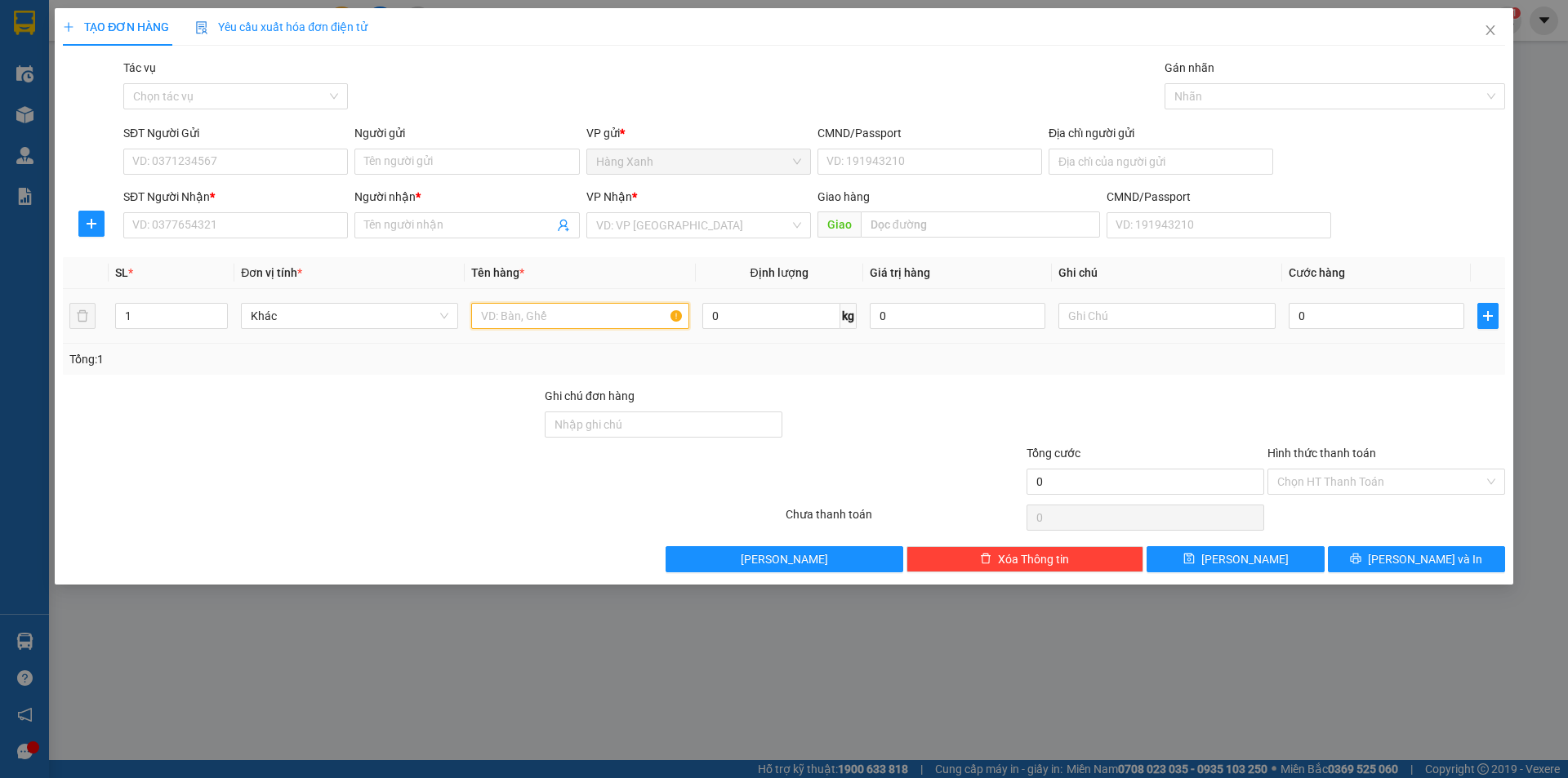
click at [492, 316] on input "text" at bounding box center [580, 317] width 218 height 27
type input "thùng"
click at [253, 221] on input "SĐT Người Nhận *" at bounding box center [235, 225] width 225 height 27
type input "0792321043"
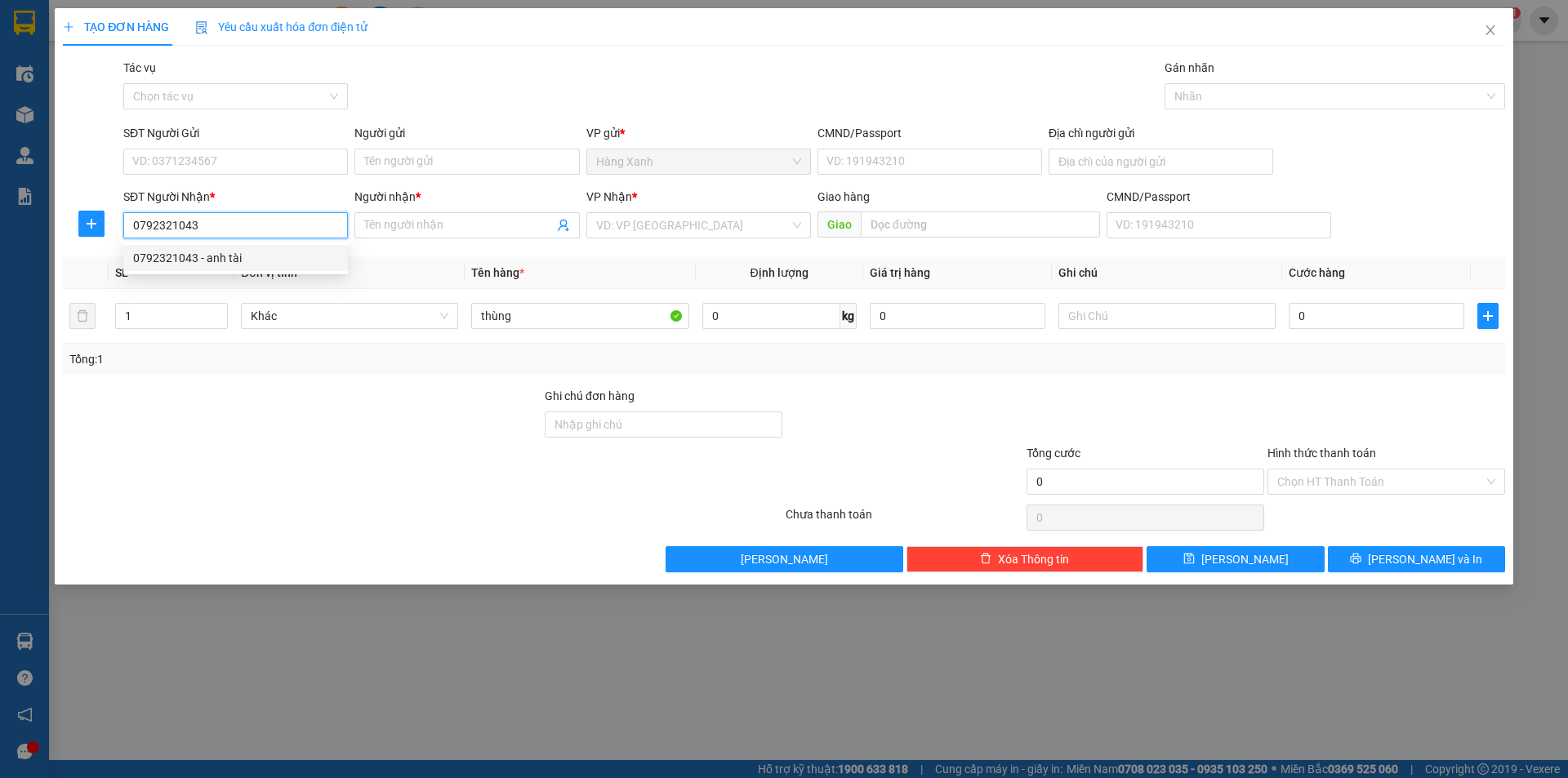
click at [249, 267] on div "0792321043 - anh tài" at bounding box center [235, 258] width 225 height 27
click at [215, 158] on input "SĐT Người Gửi" at bounding box center [235, 162] width 225 height 27
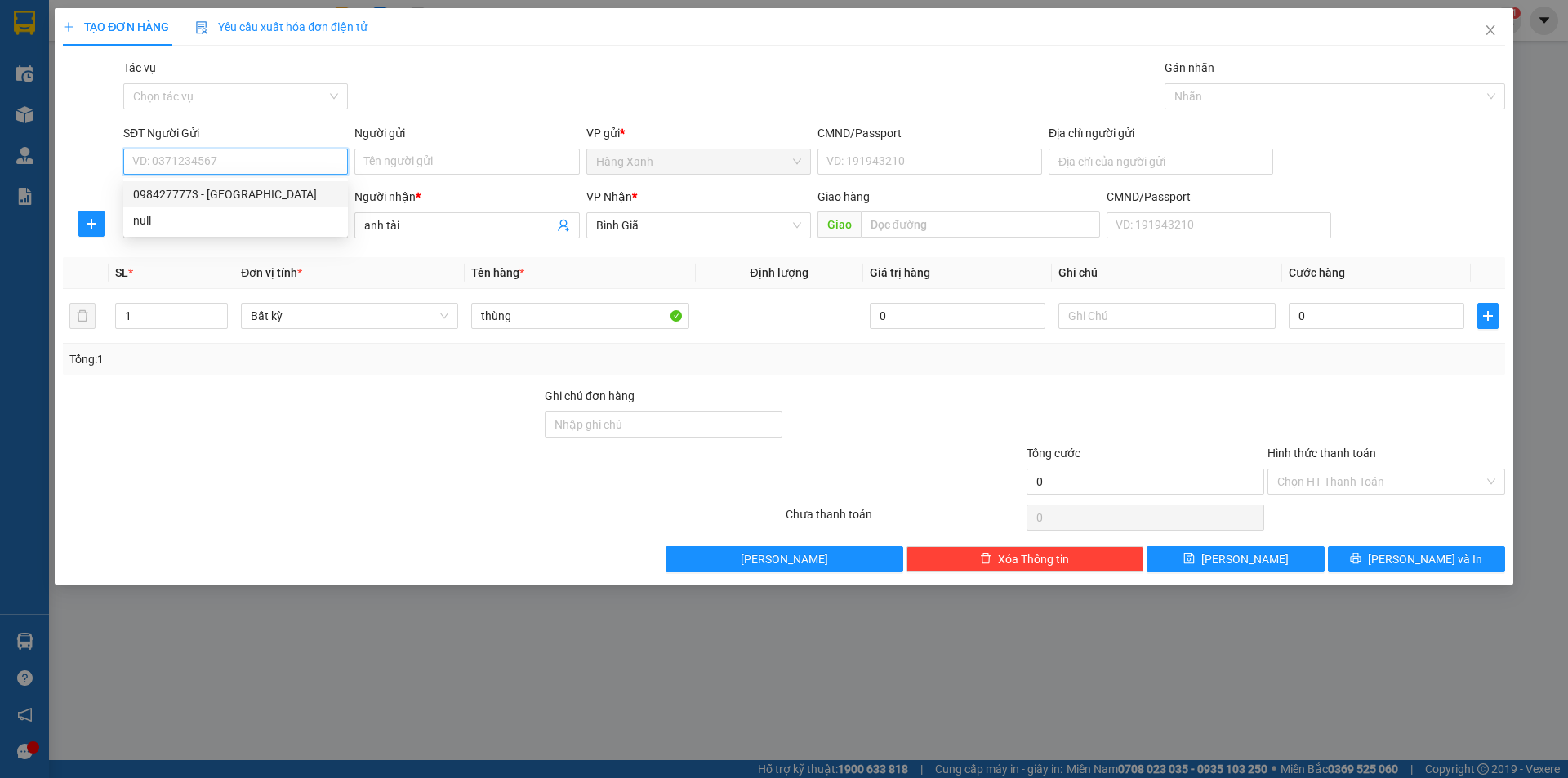
click at [213, 192] on div "0984277773 - đức" at bounding box center [236, 194] width 205 height 18
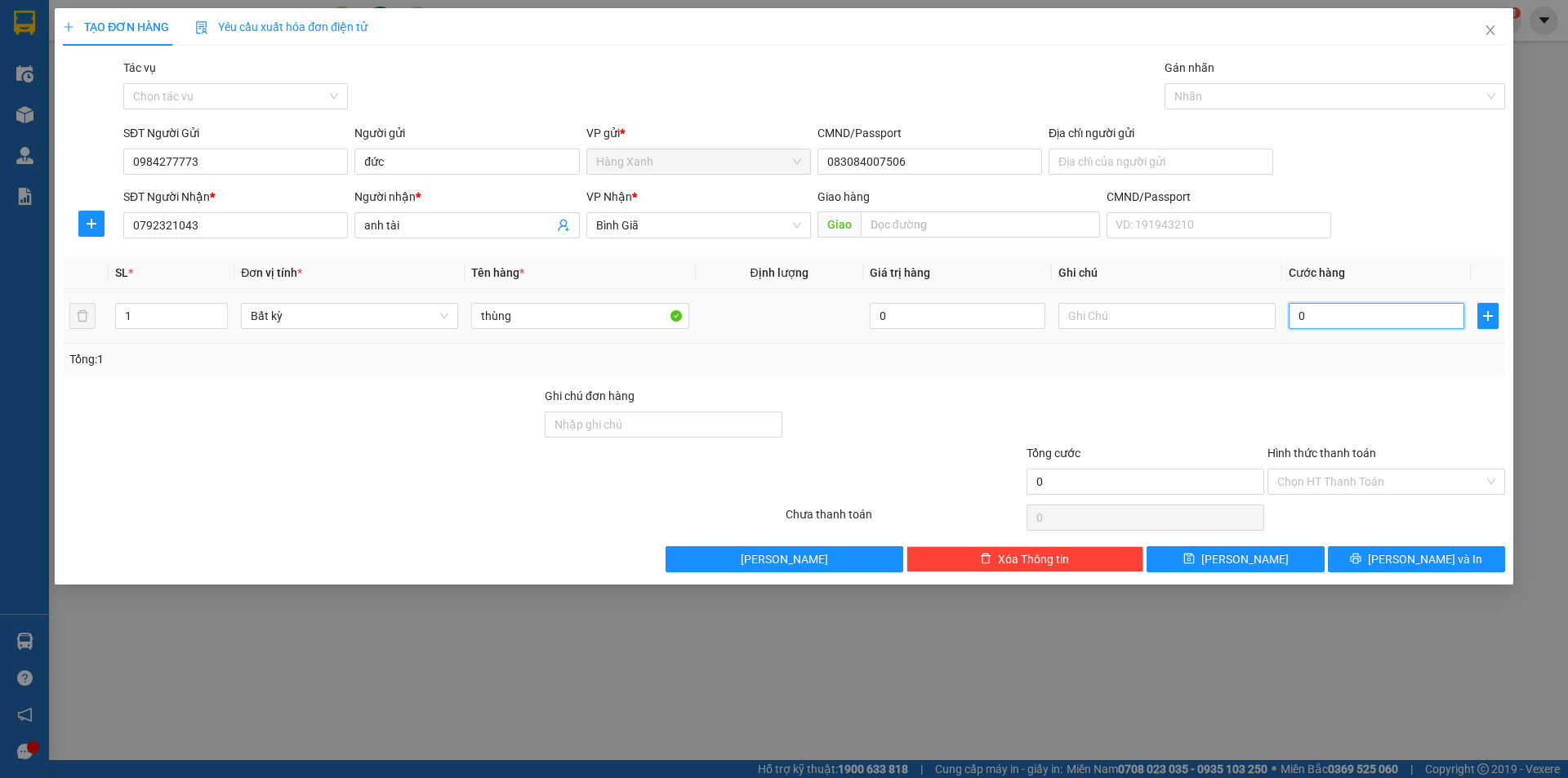
click at [1321, 312] on input "0" at bounding box center [1376, 317] width 176 height 27
click at [571, 320] on input "thùng" at bounding box center [580, 317] width 218 height 27
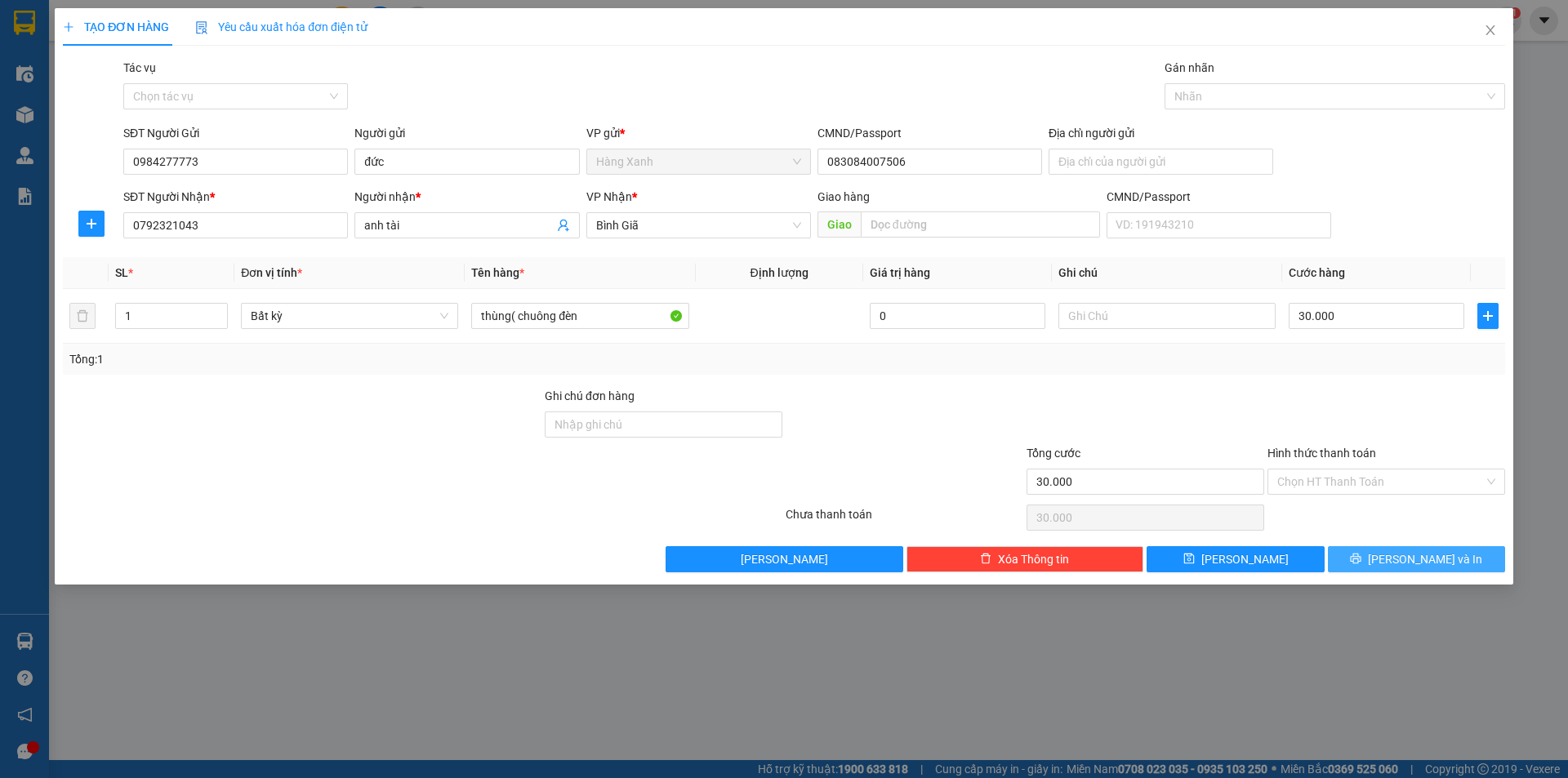
click at [1407, 561] on span "[PERSON_NAME] và In" at bounding box center [1425, 559] width 114 height 18
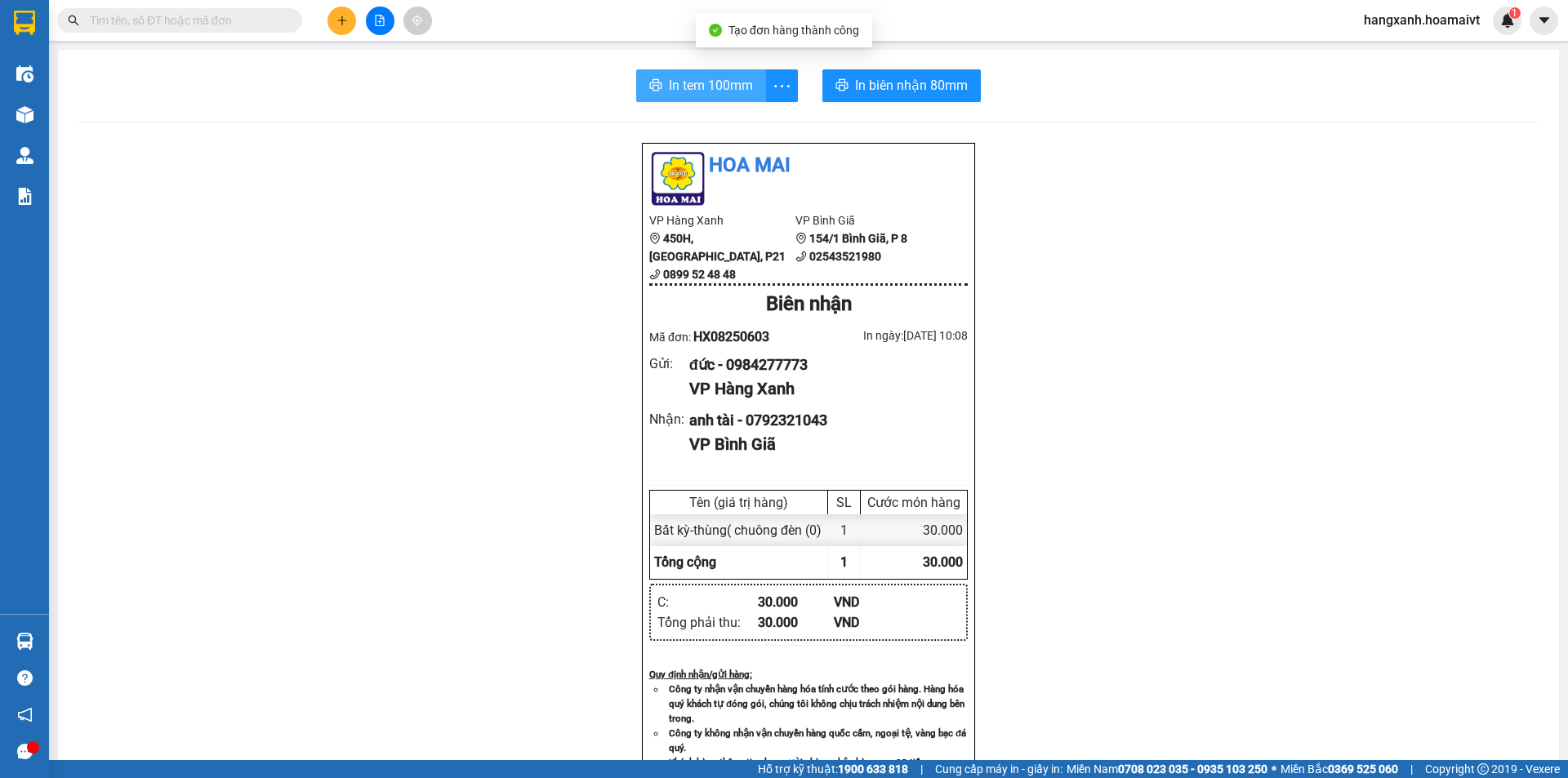
click at [669, 90] on span "In tem 100mm" at bounding box center [710, 85] width 84 height 20
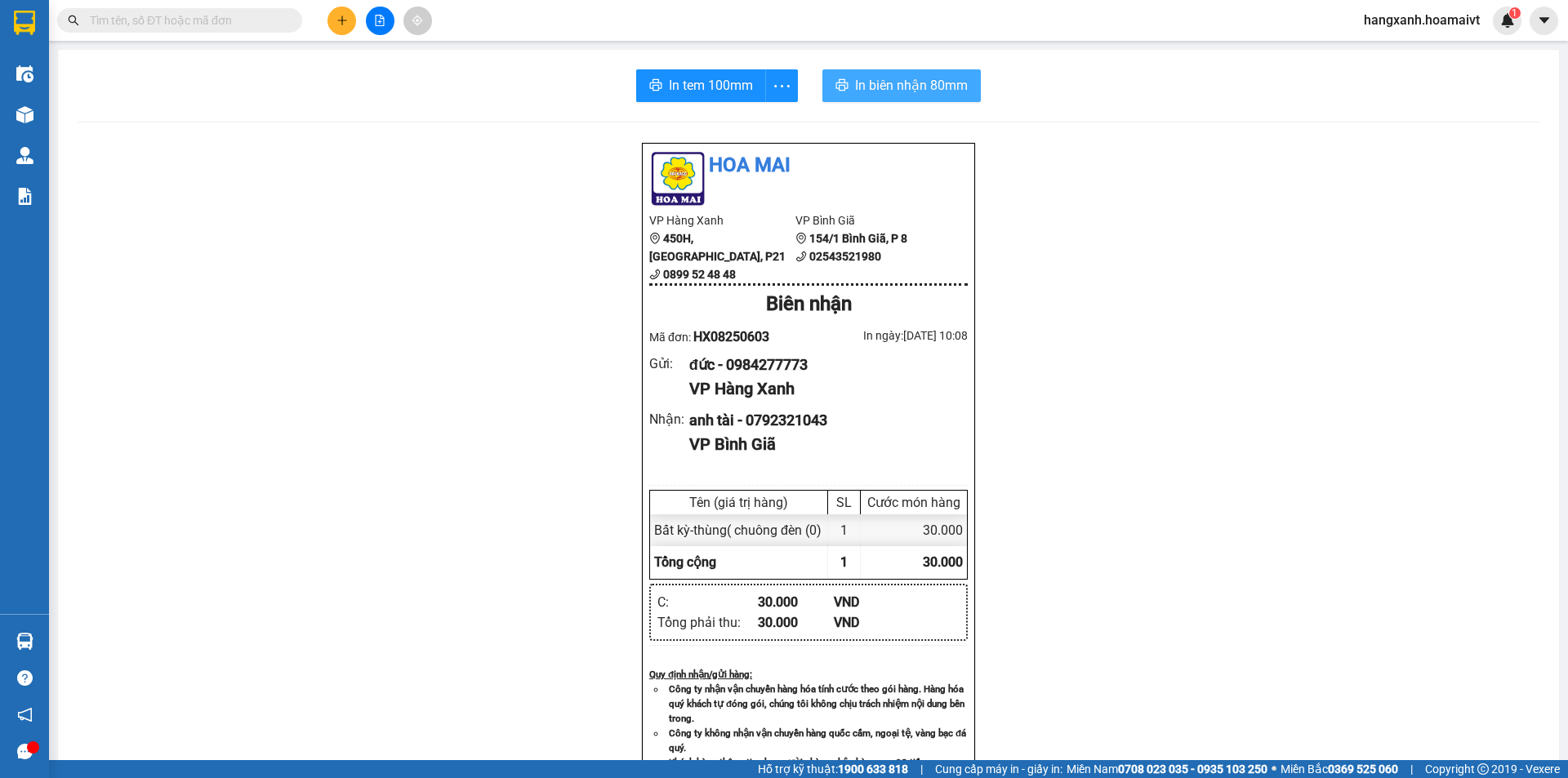
click at [894, 97] on button "In biên nhận 80mm" at bounding box center [901, 85] width 158 height 33
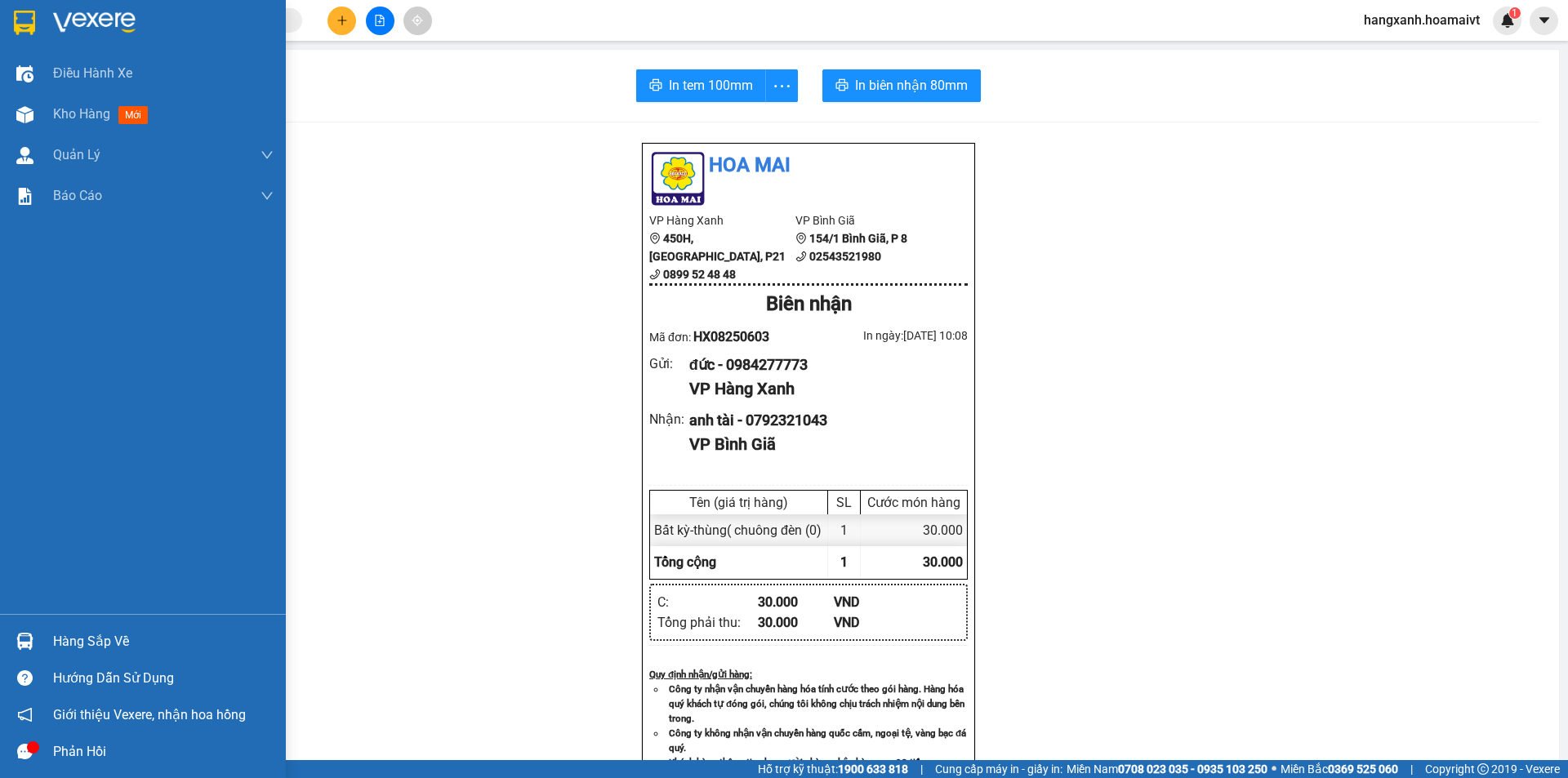
click at [16, 37] on div at bounding box center [142, 27] width 286 height 53
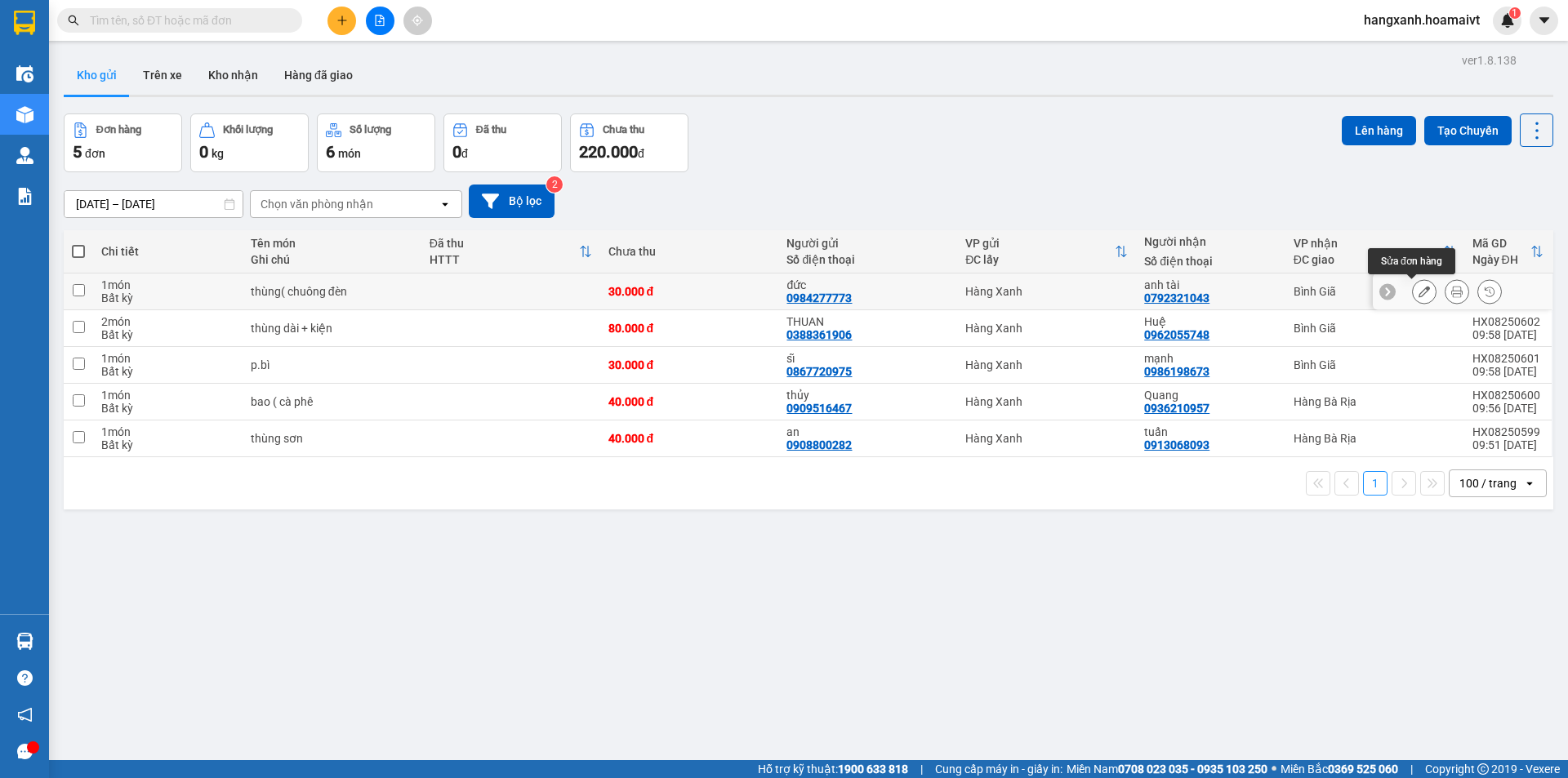
click at [1419, 289] on icon at bounding box center [1424, 291] width 11 height 11
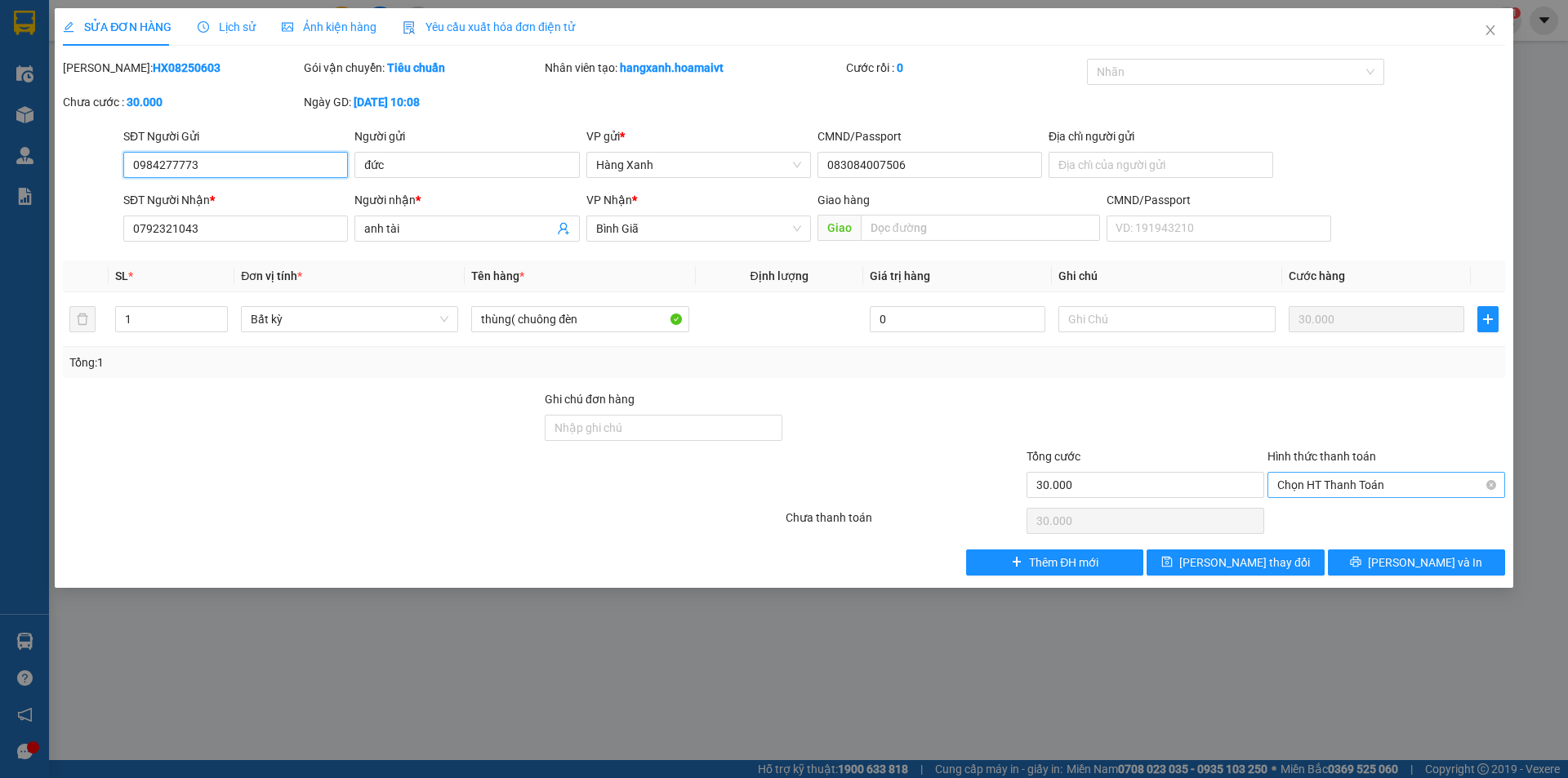
click at [1358, 478] on span "Chọn HT Thanh Toán" at bounding box center [1386, 485] width 218 height 25
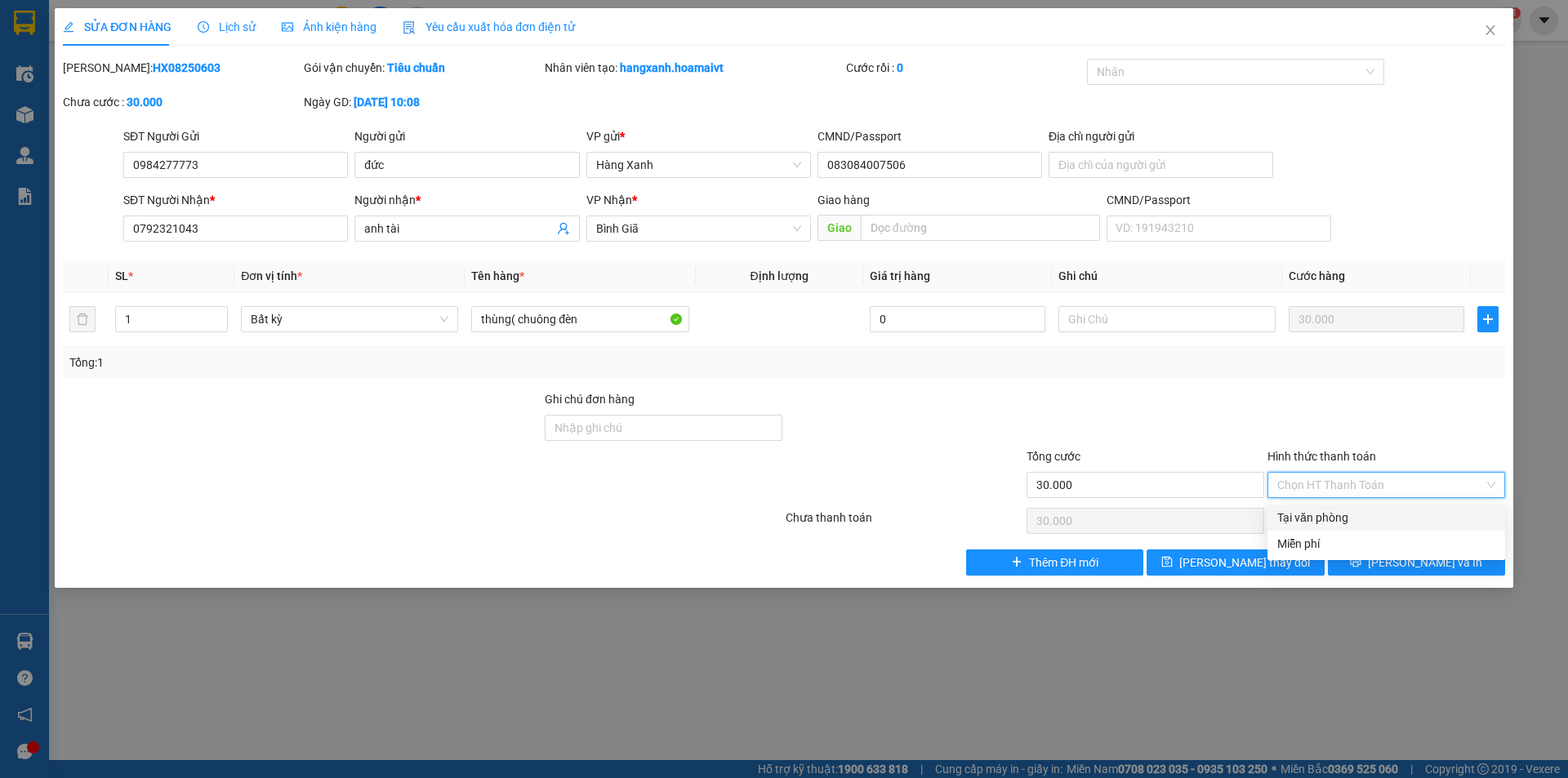
click at [1351, 517] on div "Tại văn phòng" at bounding box center [1386, 517] width 218 height 18
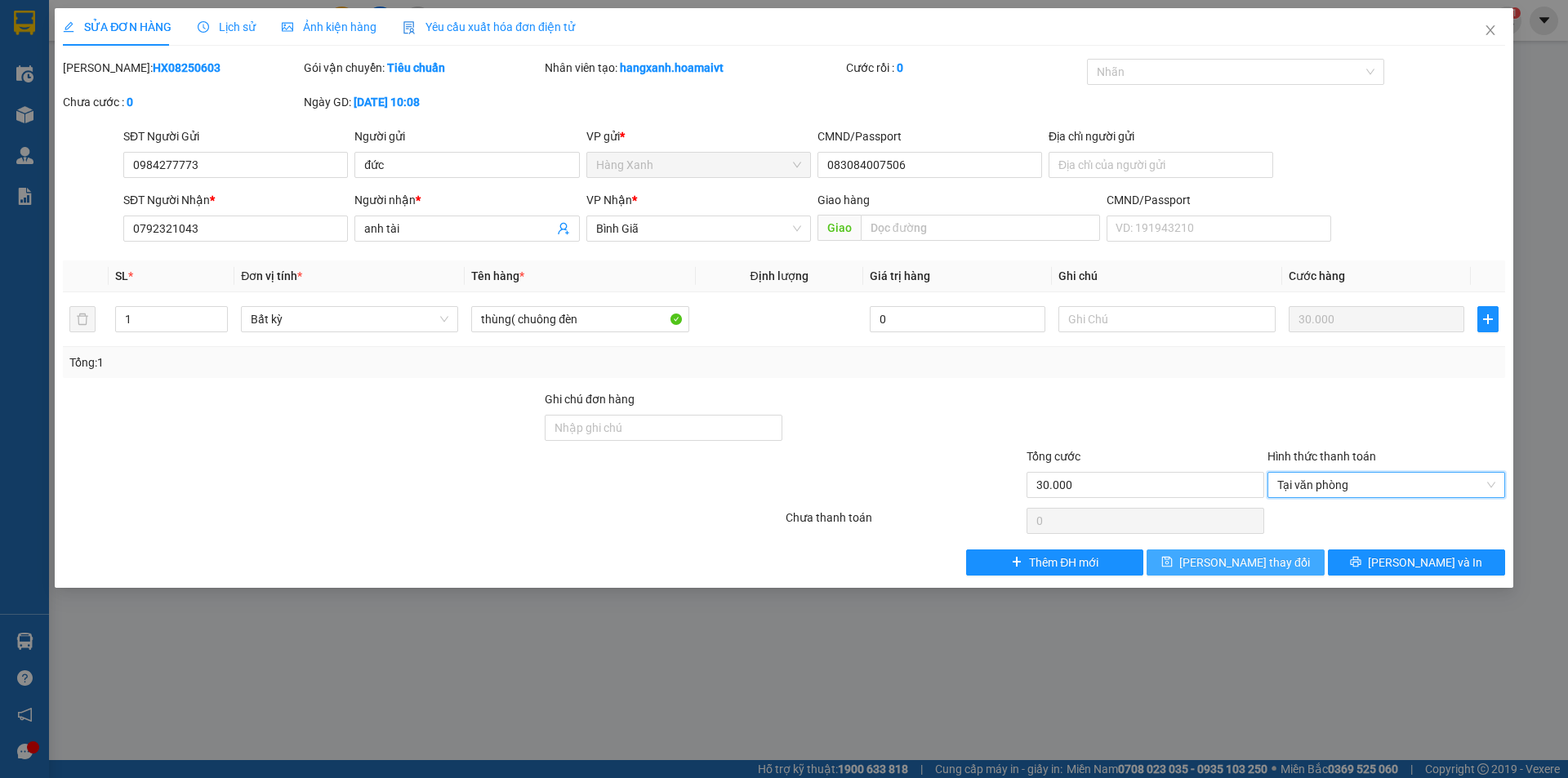
click at [1289, 557] on button "[PERSON_NAME] thay đổi" at bounding box center [1235, 563] width 177 height 27
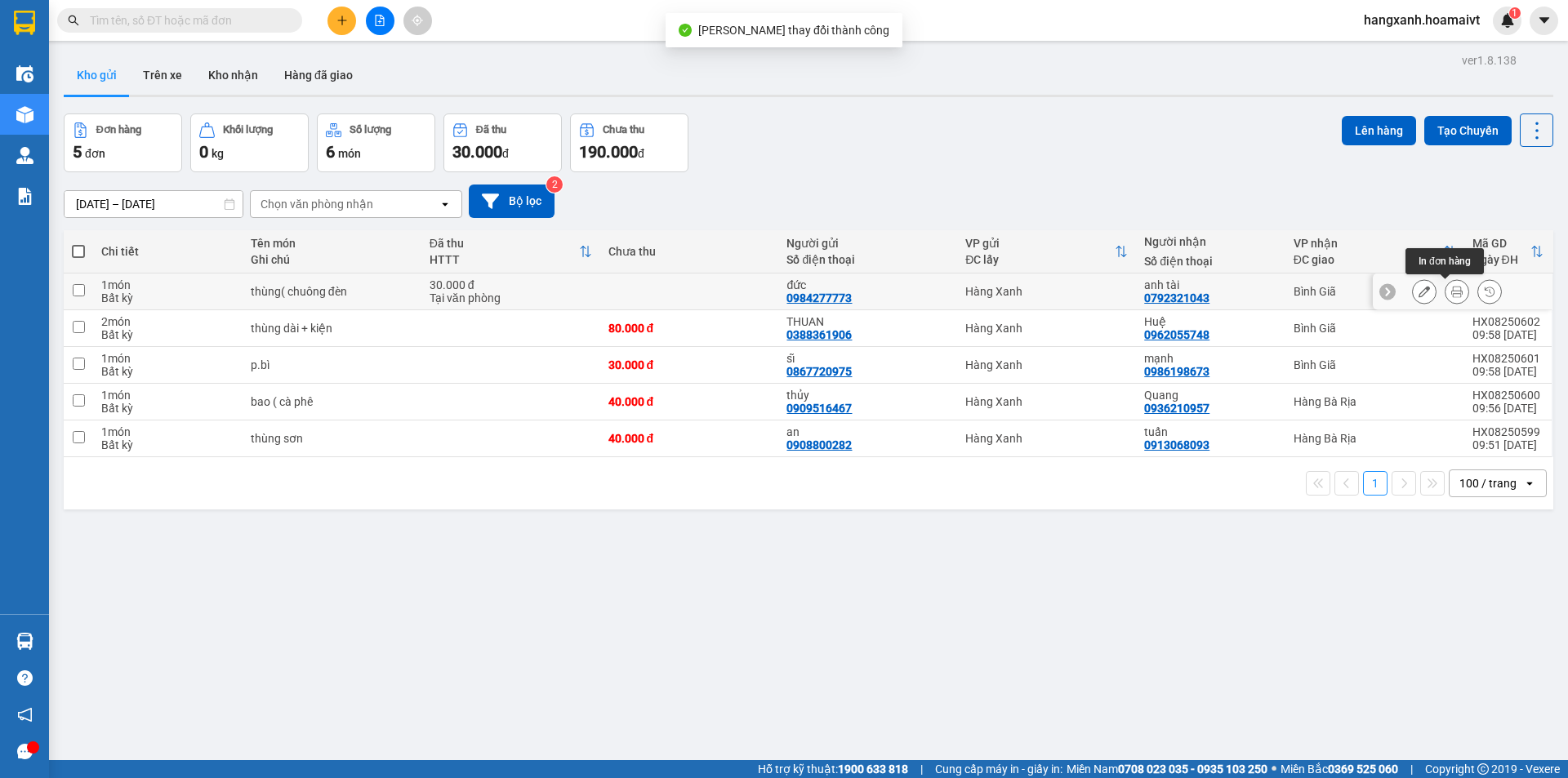
click at [1446, 299] on button at bounding box center [1457, 292] width 23 height 28
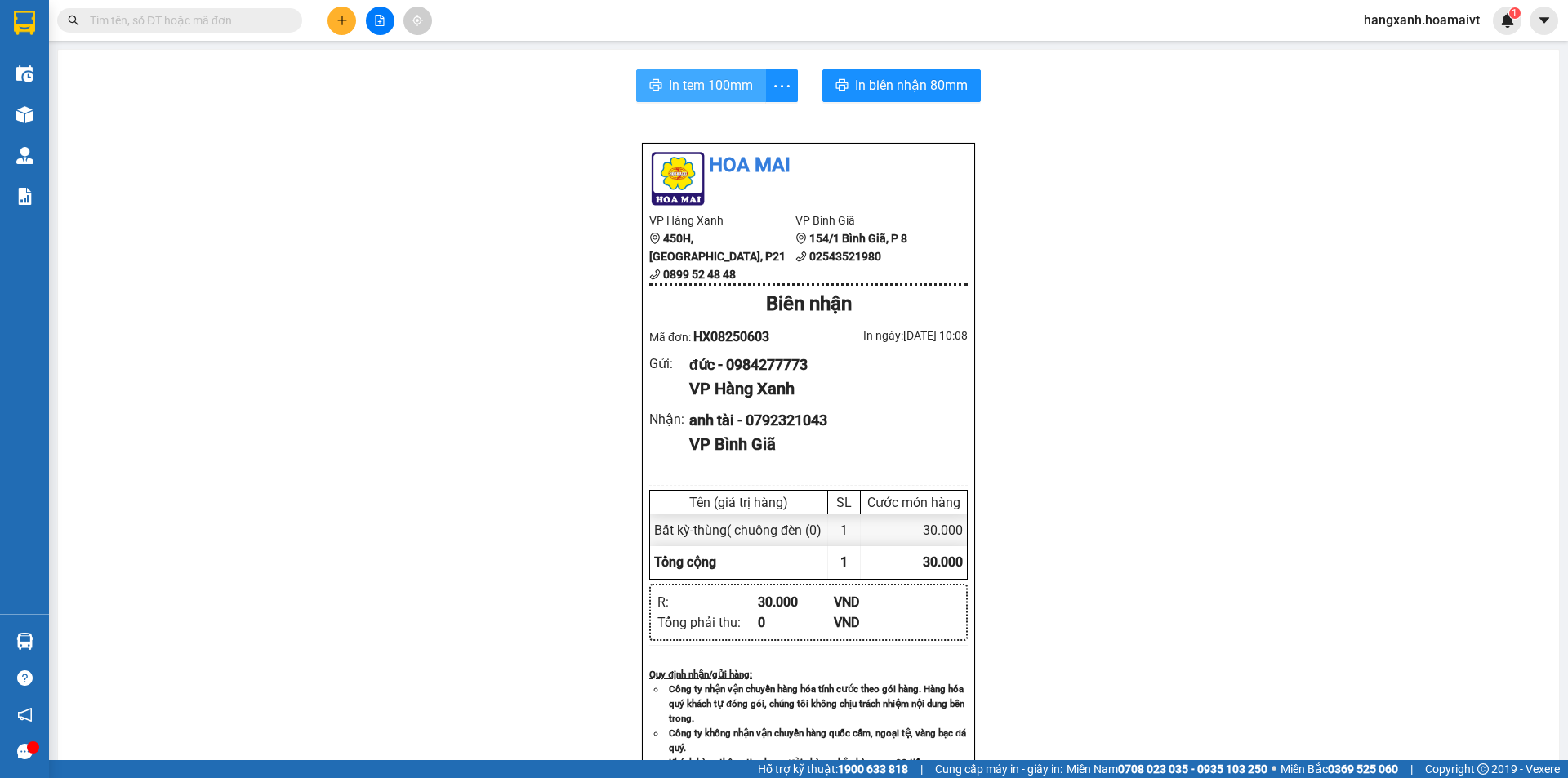
click at [699, 86] on span "In tem 100mm" at bounding box center [710, 85] width 84 height 20
click at [898, 95] on span "In biên nhận 80mm" at bounding box center [911, 85] width 112 height 20
click at [693, 80] on span "In tem 100mm" at bounding box center [710, 85] width 84 height 20
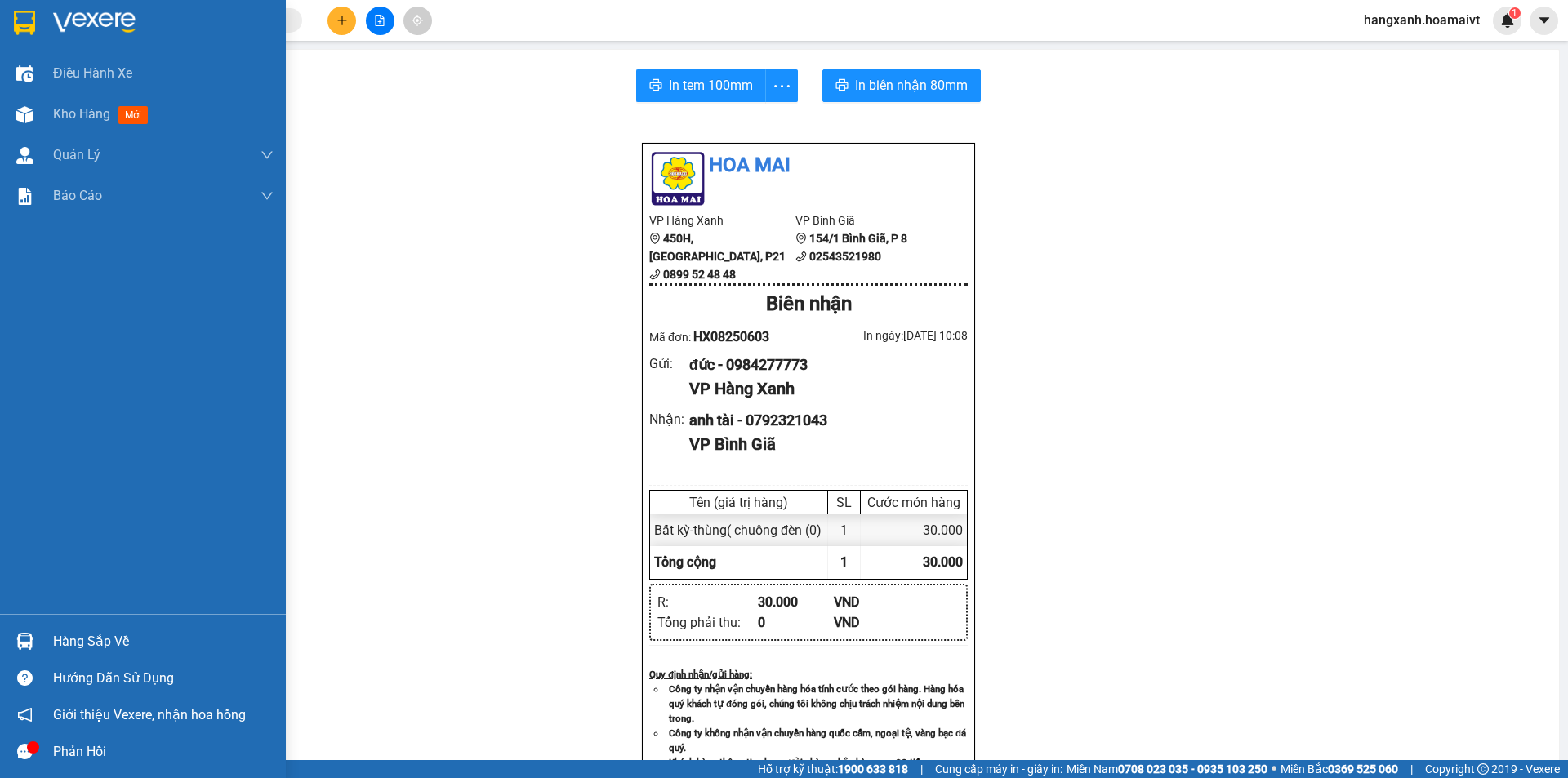
click at [39, 28] on div at bounding box center [142, 27] width 286 height 53
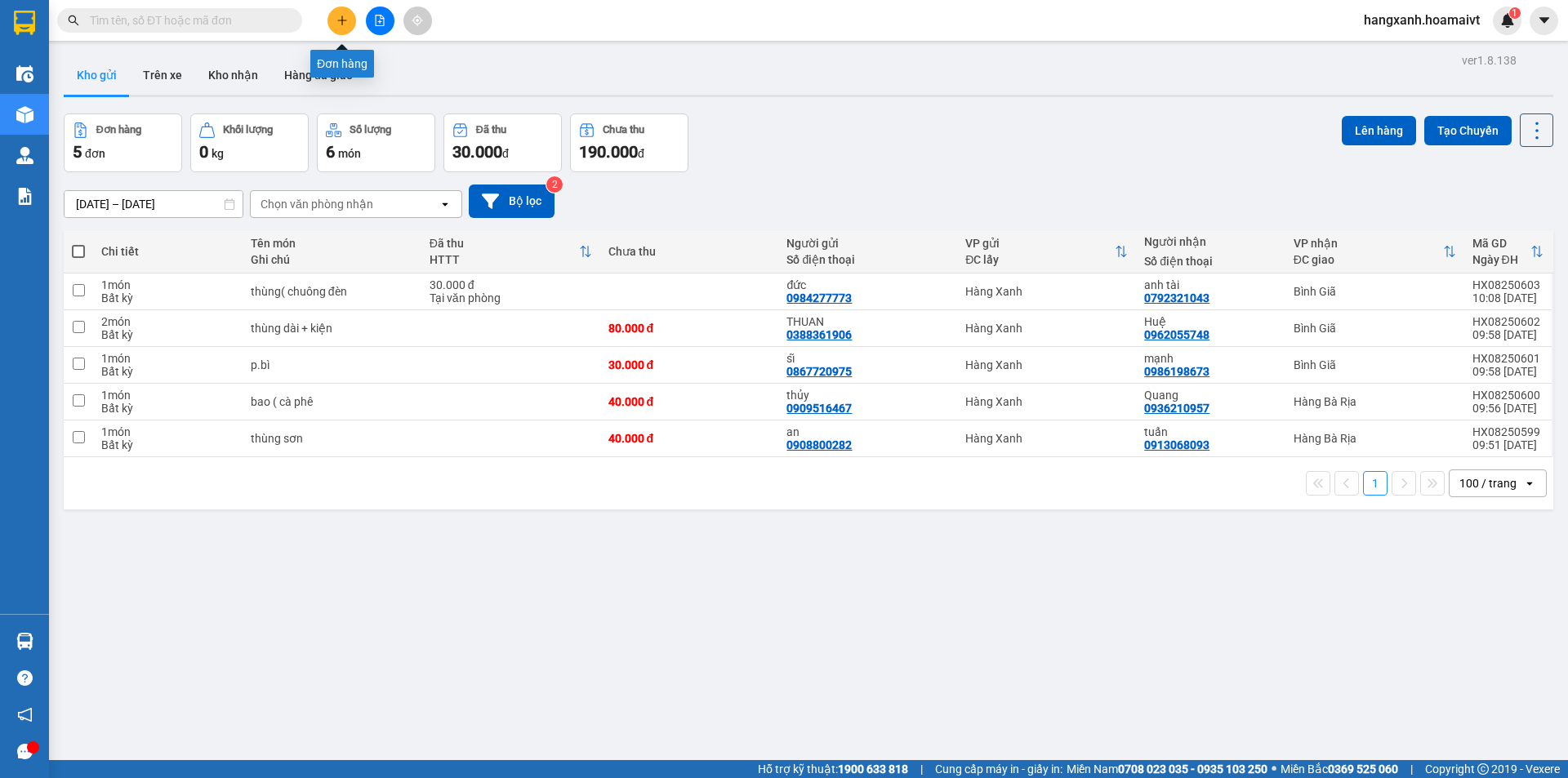
click at [343, 11] on button at bounding box center [341, 20] width 28 height 28
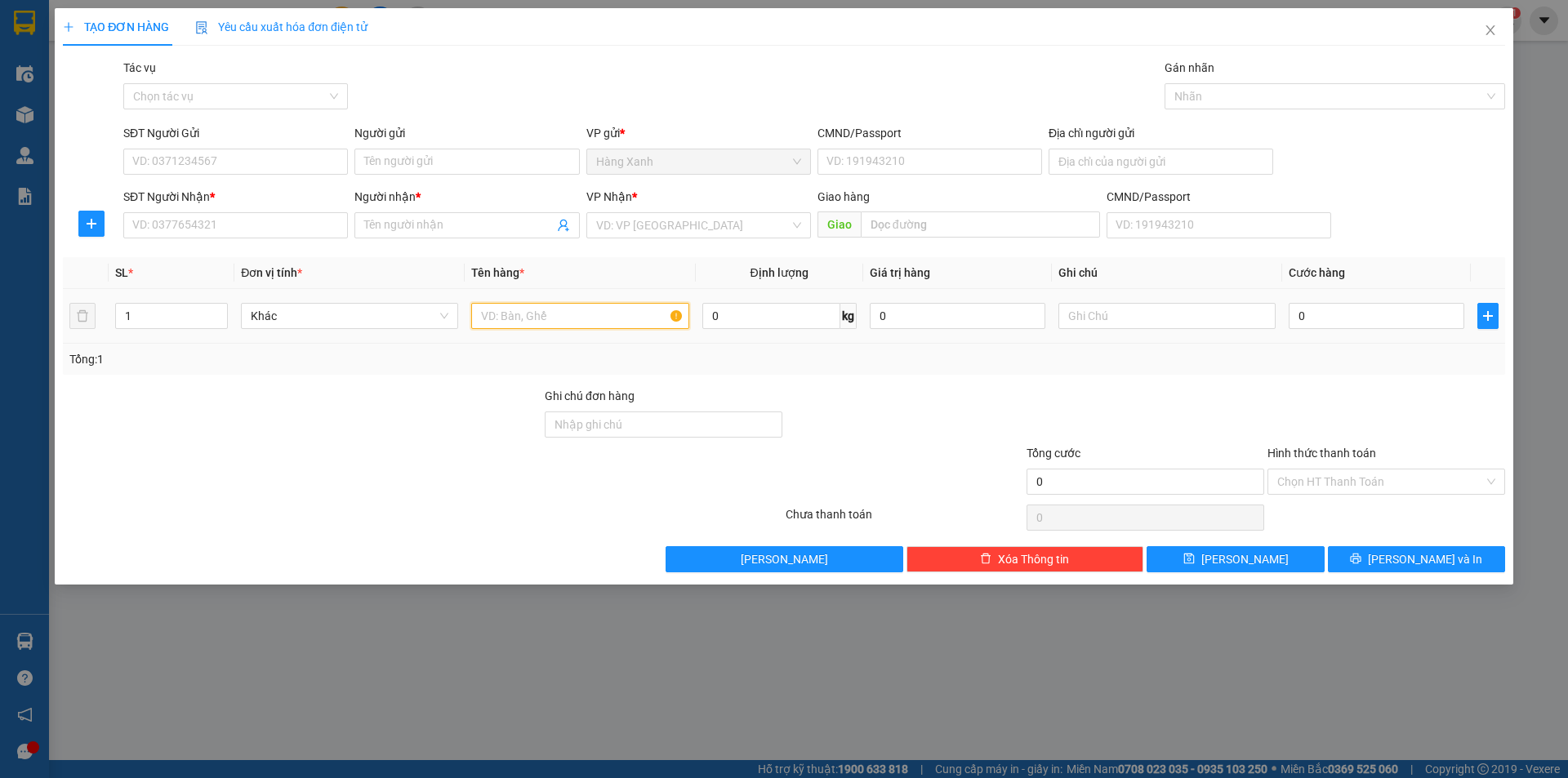
click at [520, 320] on input "text" at bounding box center [580, 317] width 218 height 27
drag, startPoint x: 502, startPoint y: 316, endPoint x: 465, endPoint y: 317, distance: 37.0
click at [465, 317] on td "kiện nilon" at bounding box center [579, 317] width 230 height 55
click at [172, 227] on input "SĐT Người Nhận *" at bounding box center [235, 225] width 225 height 27
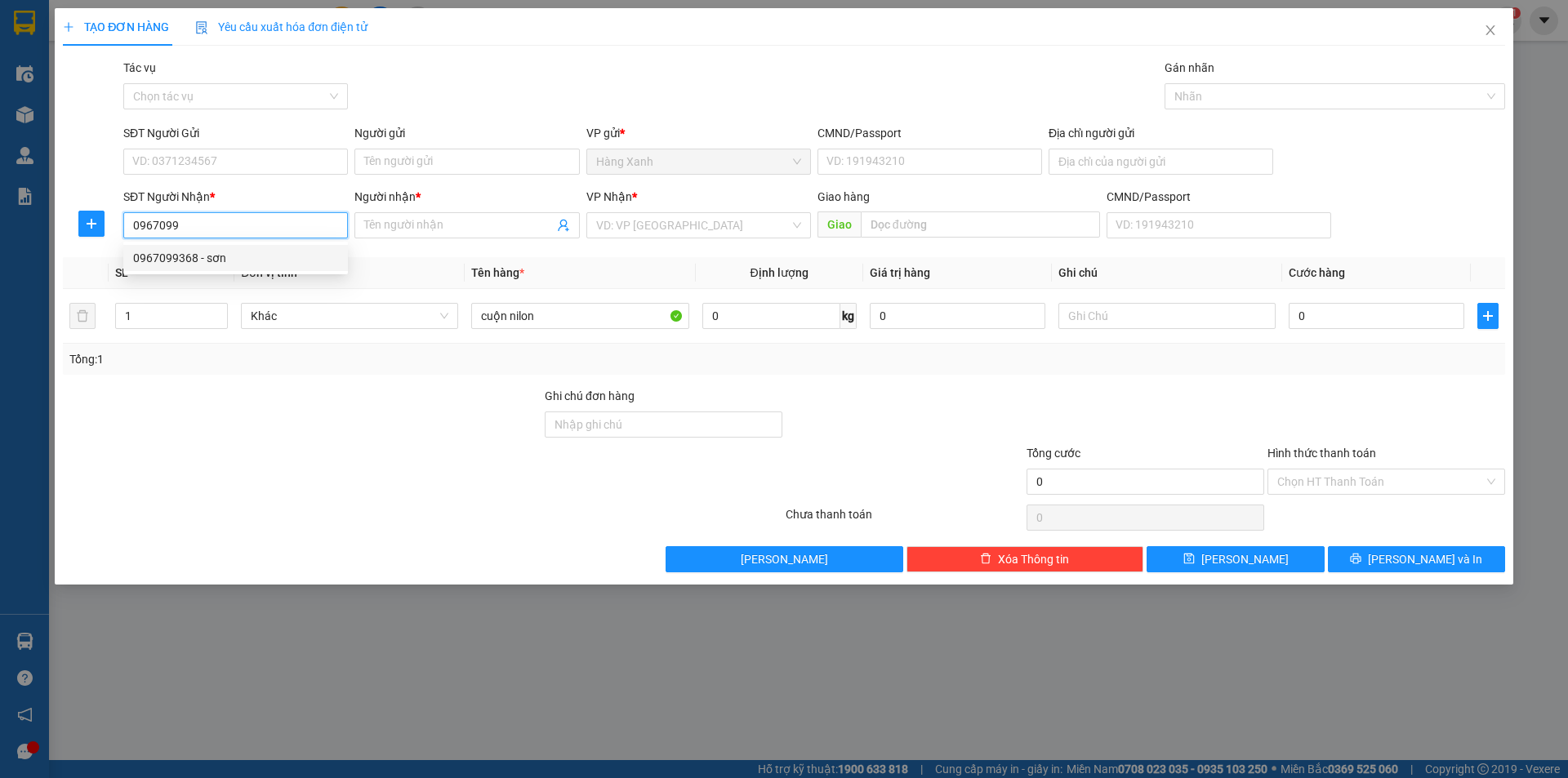
click at [207, 264] on div "0967099368 - sơn" at bounding box center [236, 258] width 205 height 18
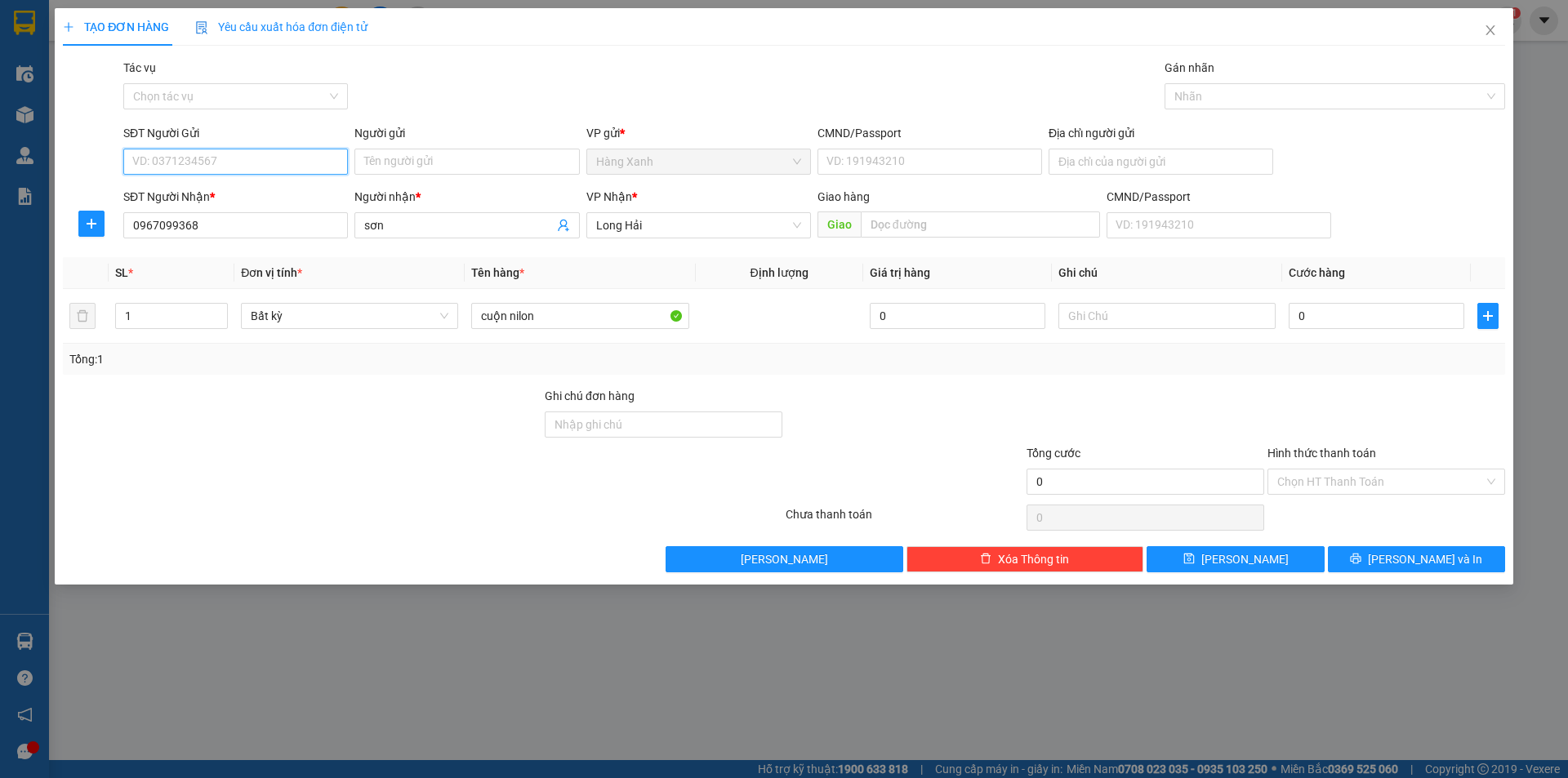
click at [224, 165] on input "SĐT Người Gửi" at bounding box center [235, 162] width 225 height 27
click at [233, 193] on div "0908992965 - hoang anh" at bounding box center [236, 194] width 205 height 18
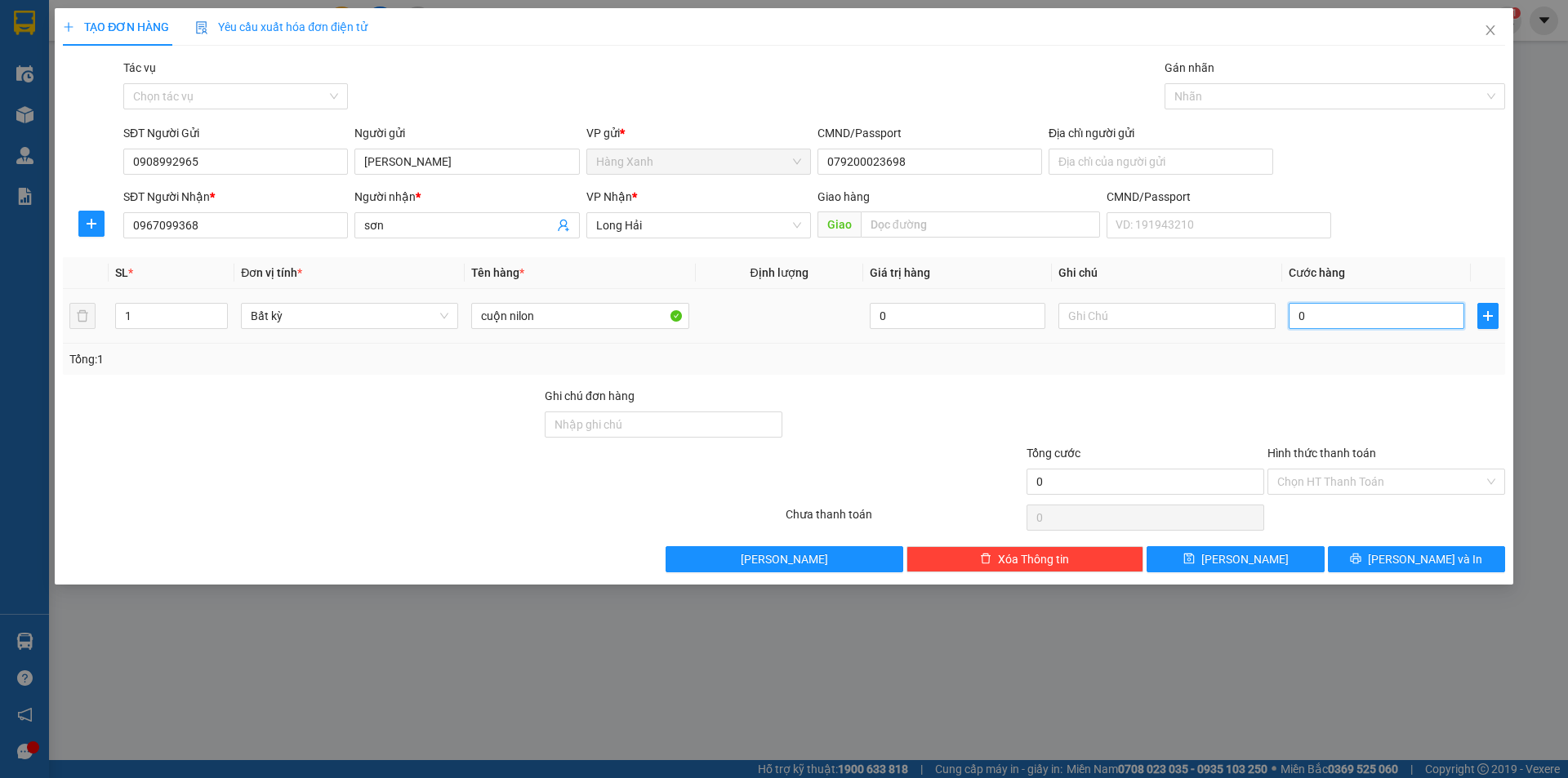
click at [1350, 317] on input "0" at bounding box center [1376, 317] width 176 height 27
click at [1404, 558] on span "[PERSON_NAME] và In" at bounding box center [1425, 559] width 114 height 18
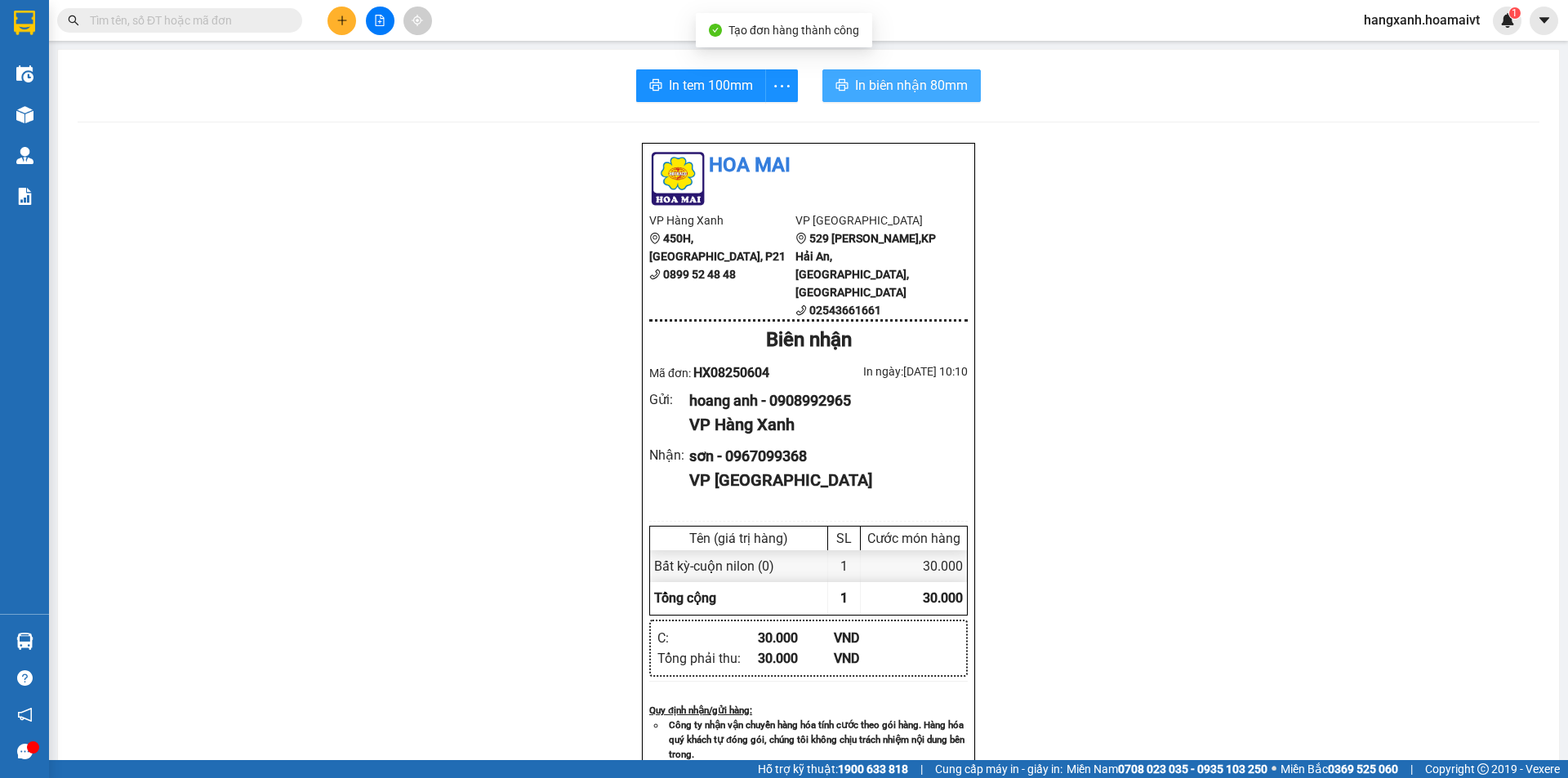
click at [857, 87] on span "In biên nhận 80mm" at bounding box center [911, 85] width 112 height 20
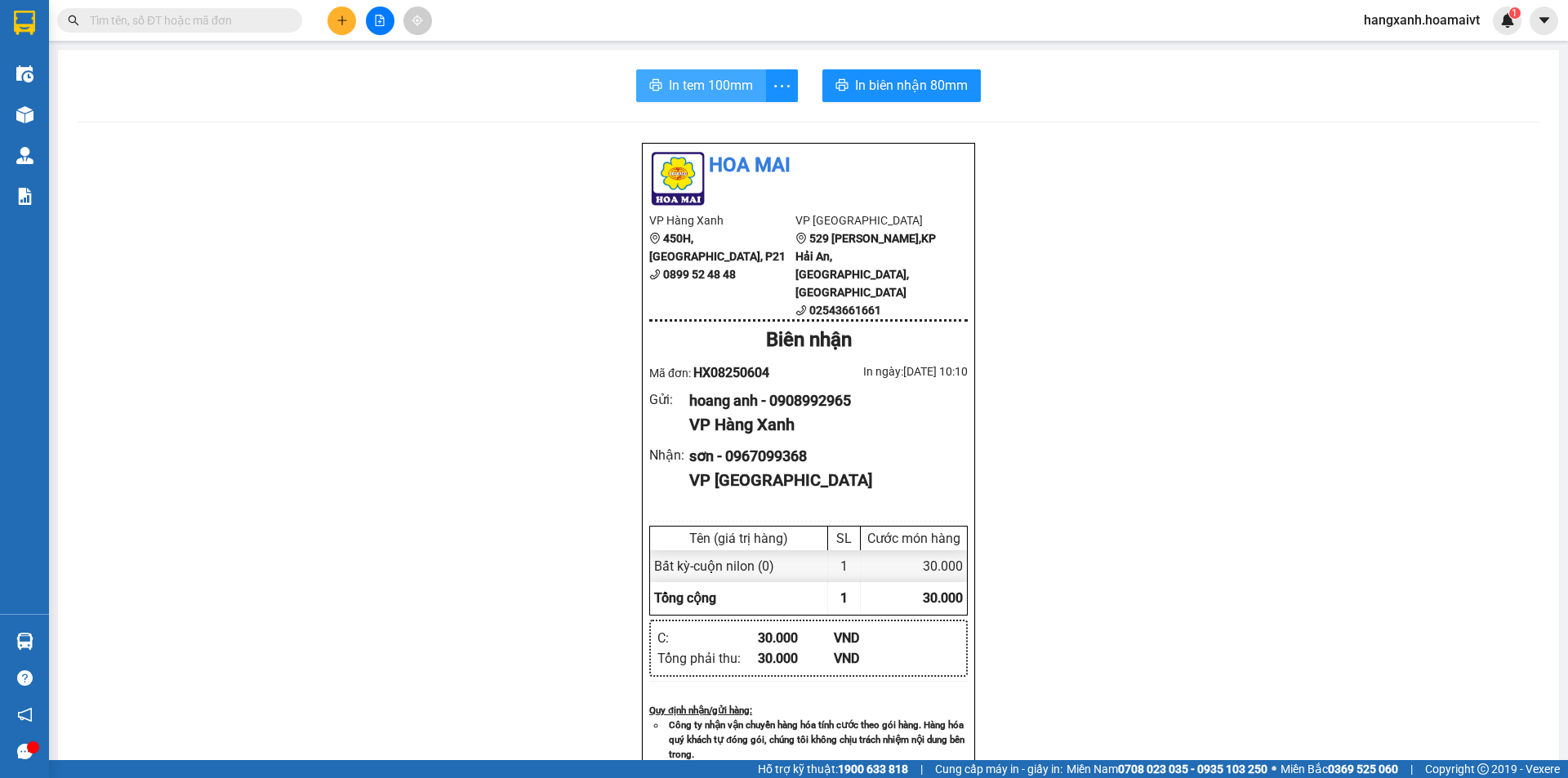
click at [700, 91] on span "In tem 100mm" at bounding box center [710, 85] width 84 height 20
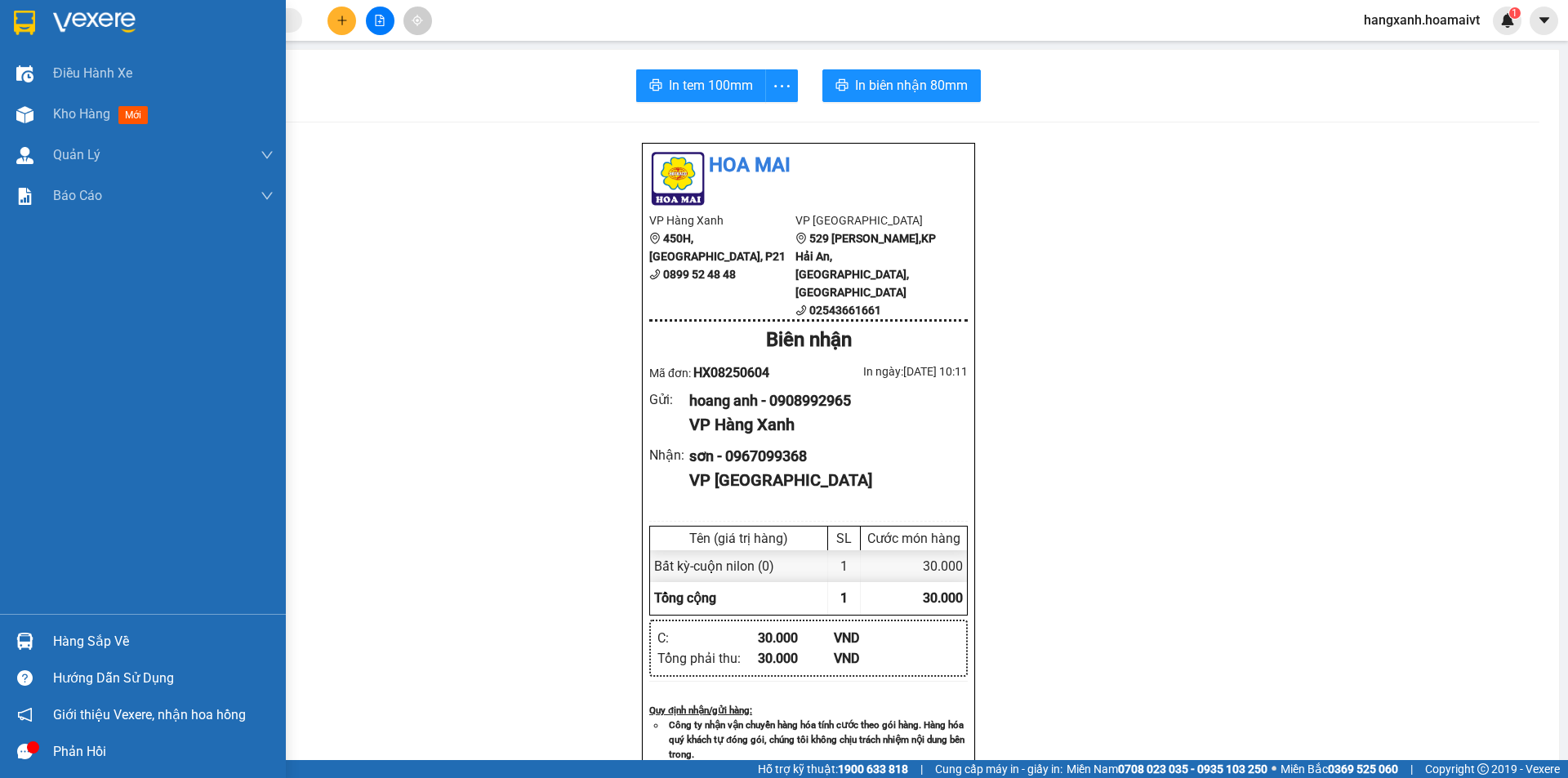
click at [15, 8] on div at bounding box center [25, 22] width 28 height 28
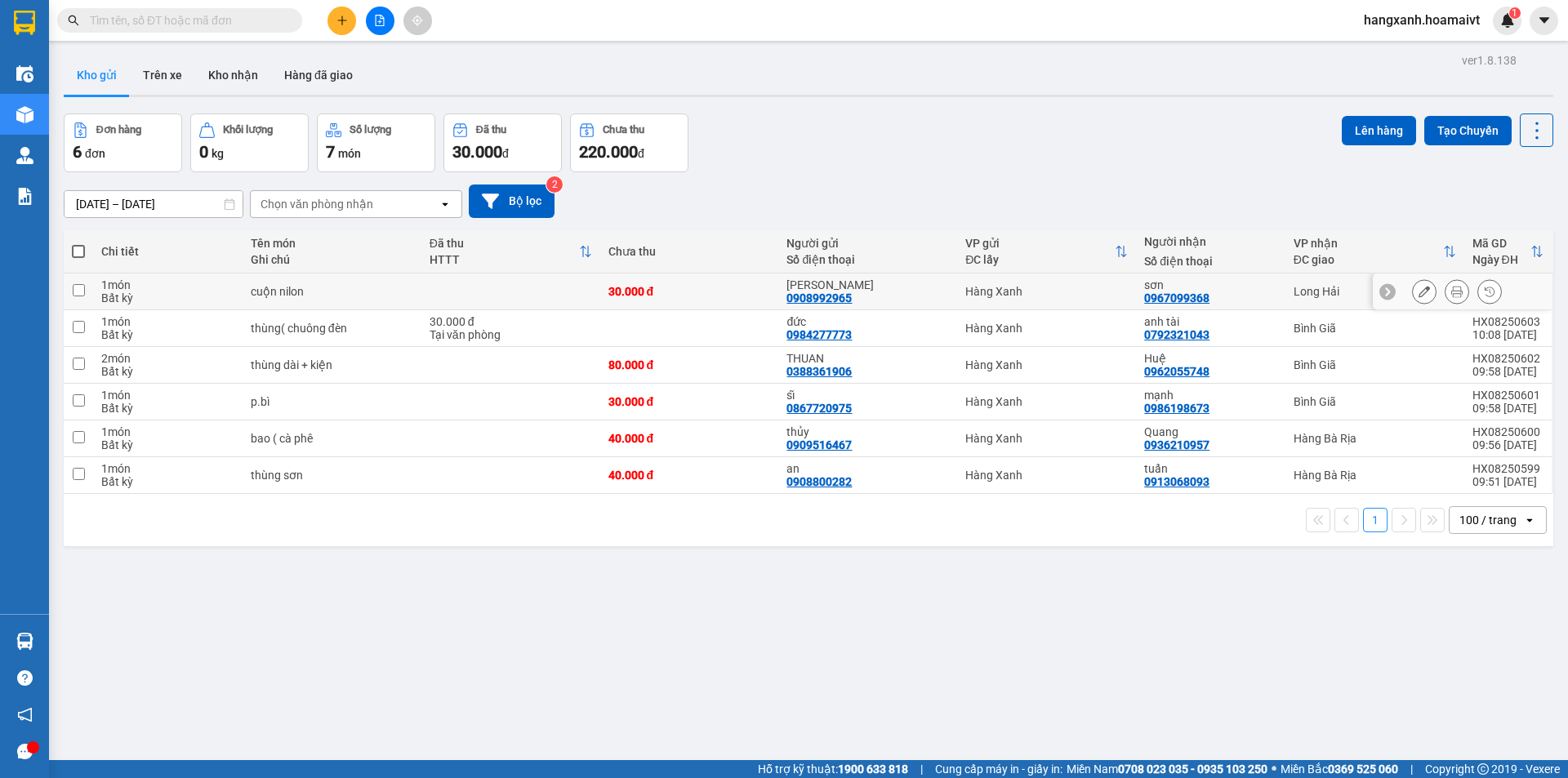
click at [1269, 294] on td "sơn 0967099368" at bounding box center [1211, 292] width 149 height 37
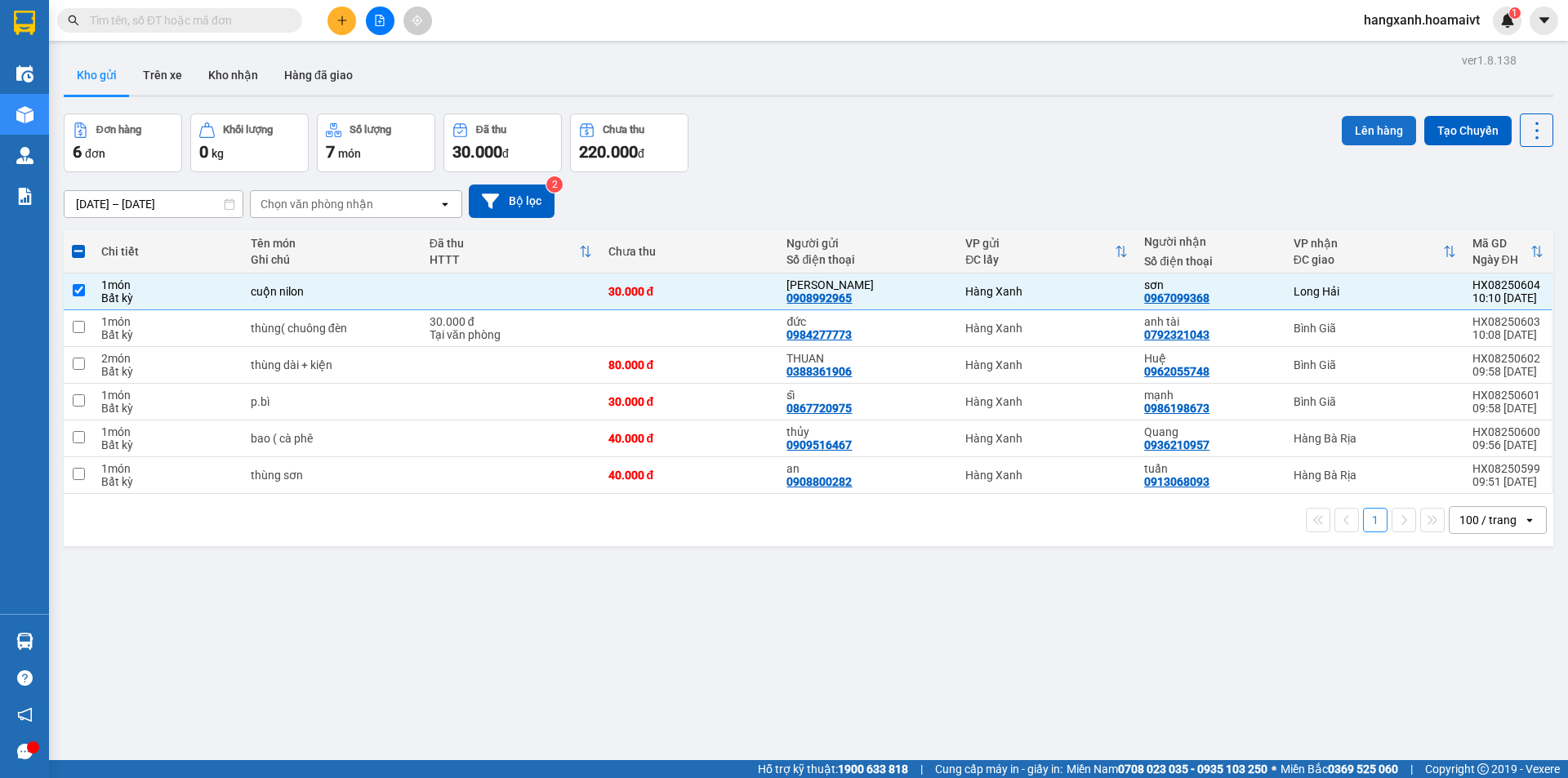
click at [1364, 134] on button "Lên hàng" at bounding box center [1379, 130] width 74 height 29
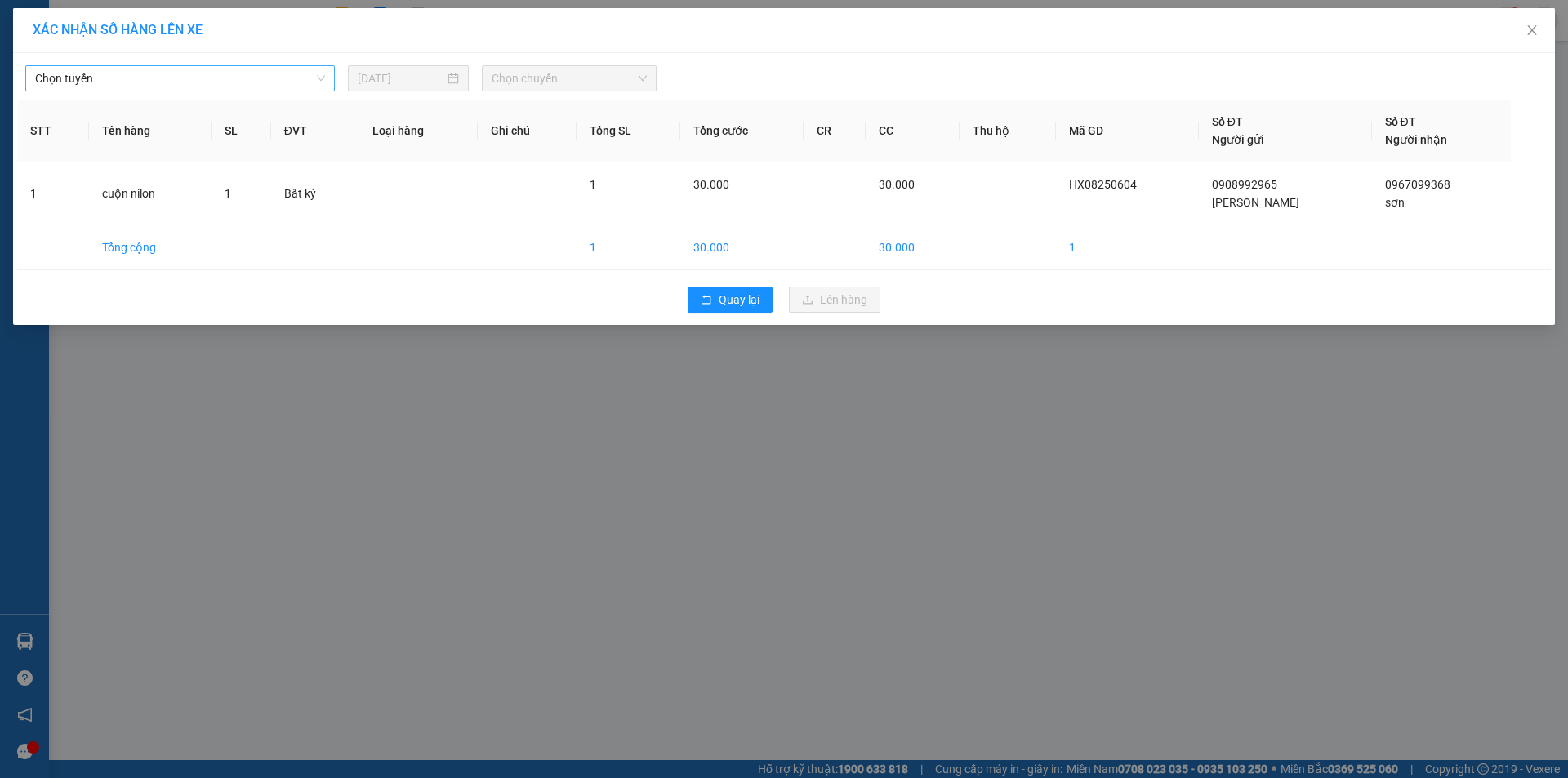
click at [229, 75] on span "Chọn tuyến" at bounding box center [180, 79] width 290 height 25
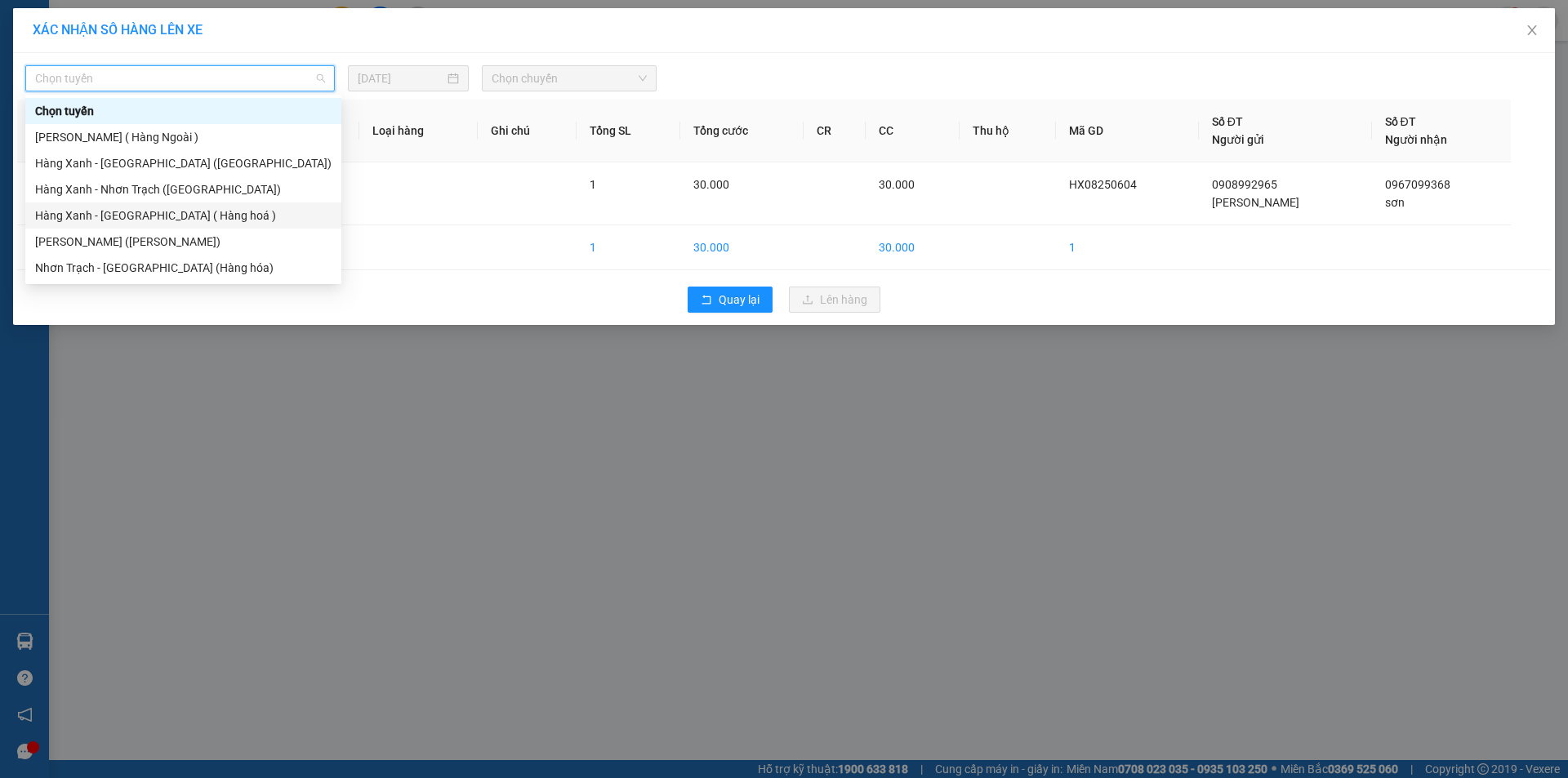
click at [156, 218] on div "Hàng Xanh - [GEOGRAPHIC_DATA] ( Hàng hoá )" at bounding box center [183, 216] width 296 height 18
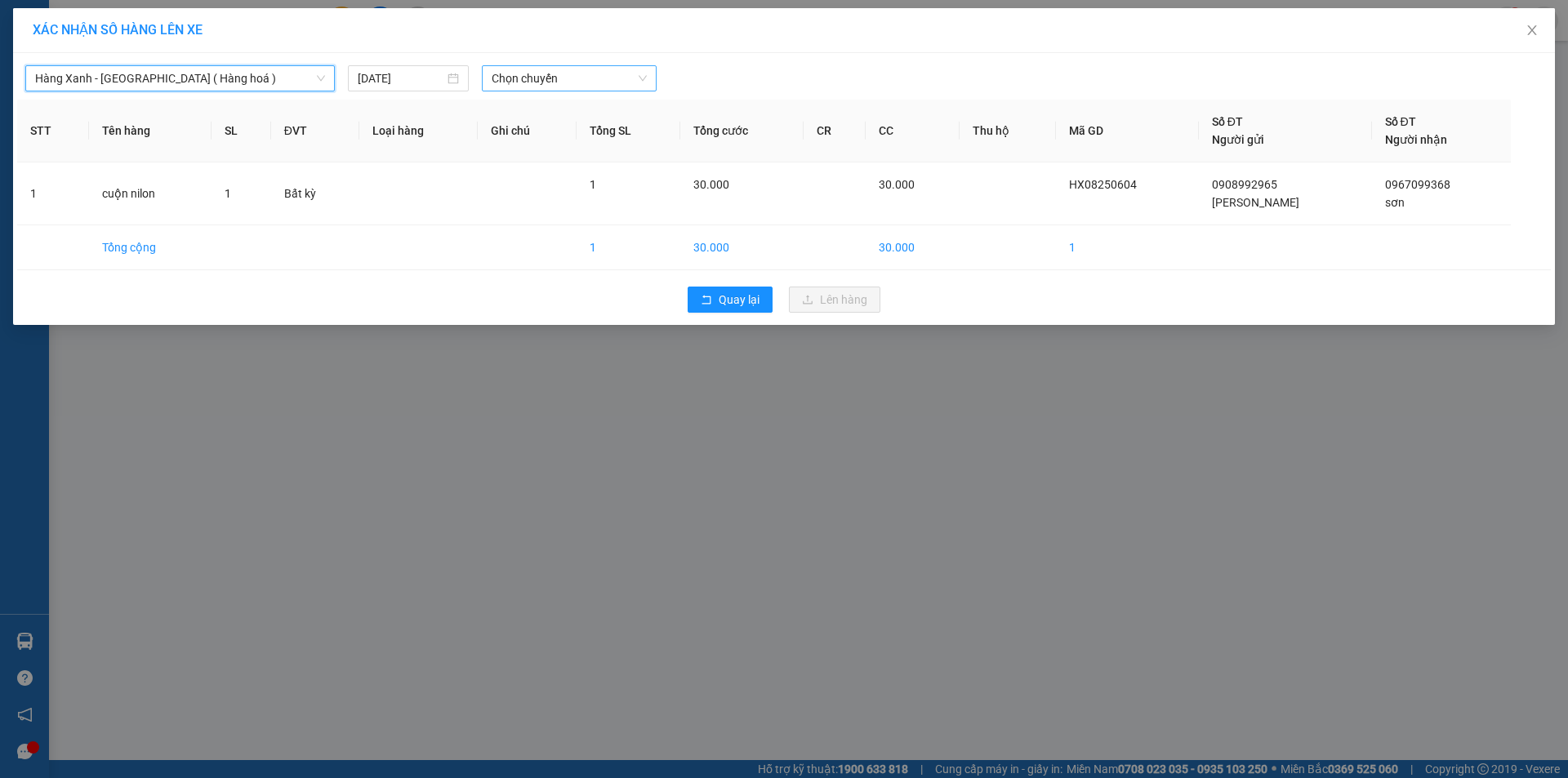
click at [520, 79] on span "Chọn chuyến" at bounding box center [569, 79] width 155 height 25
click at [593, 140] on div "Thêm chuyến " 10:30 "" at bounding box center [569, 137] width 174 height 27
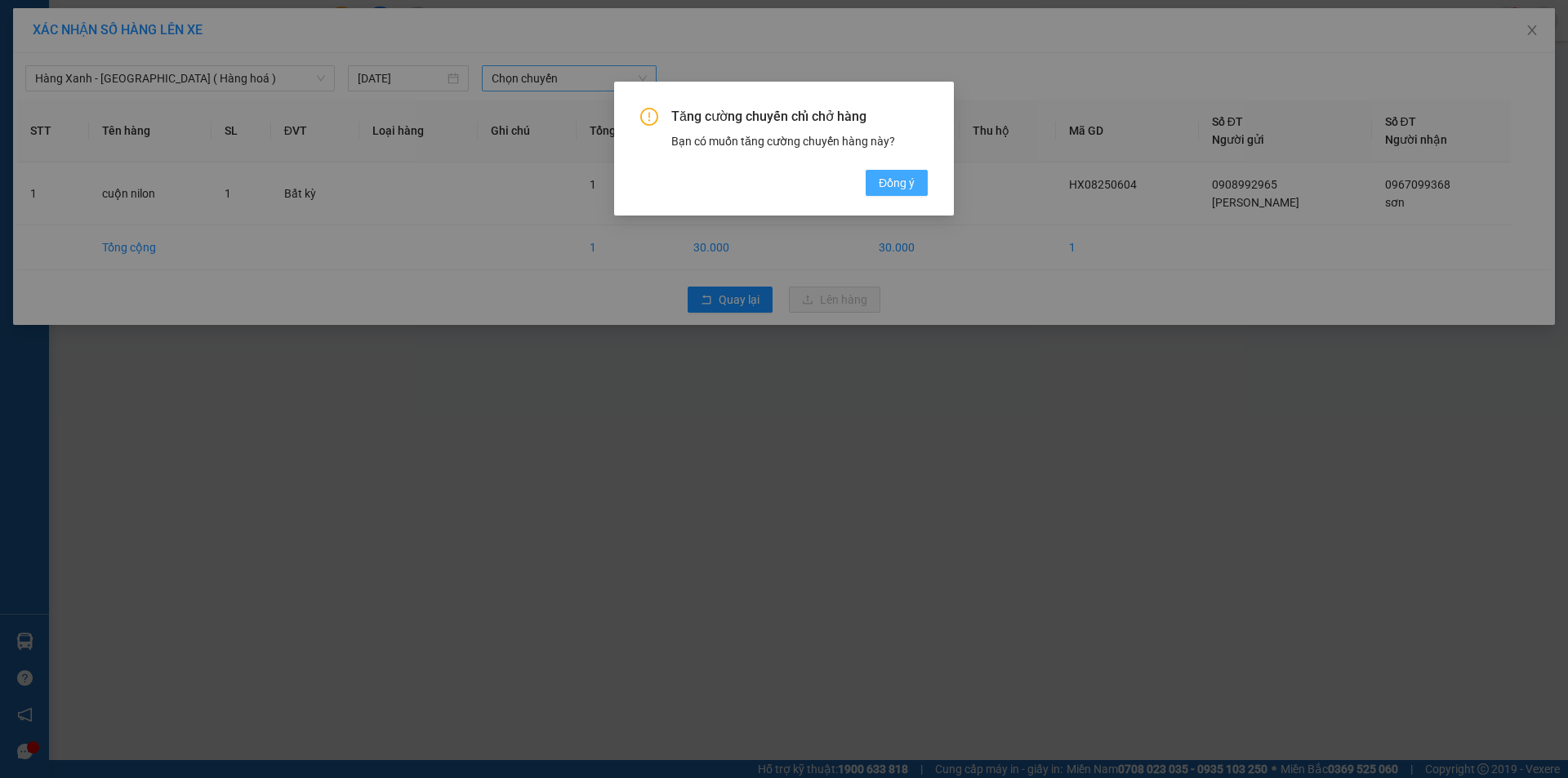
click at [876, 178] on button "Đồng ý" at bounding box center [897, 183] width 62 height 27
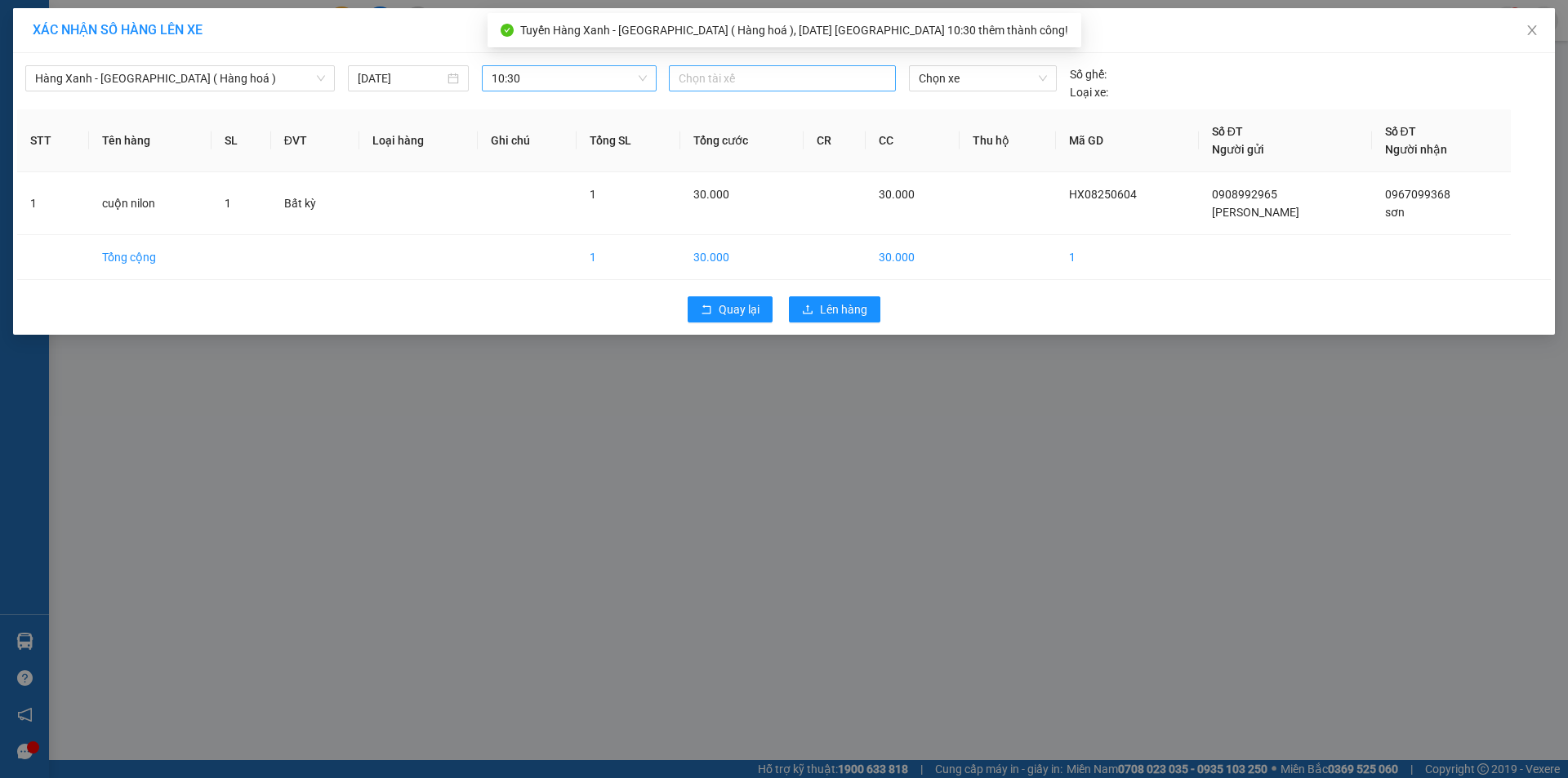
click at [753, 80] on div at bounding box center [782, 79] width 218 height 19
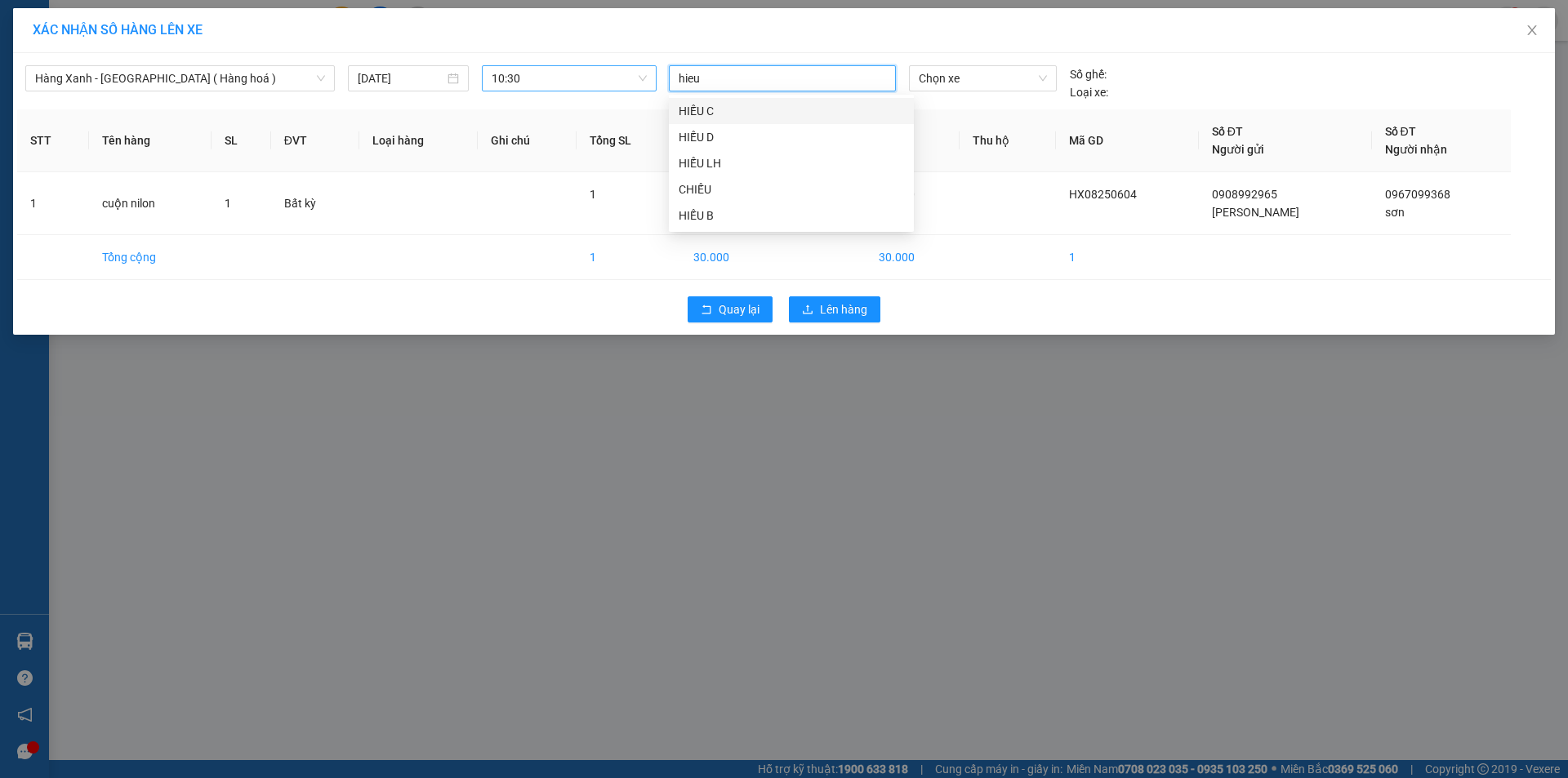
click at [710, 116] on div "HIẾU C" at bounding box center [791, 111] width 226 height 18
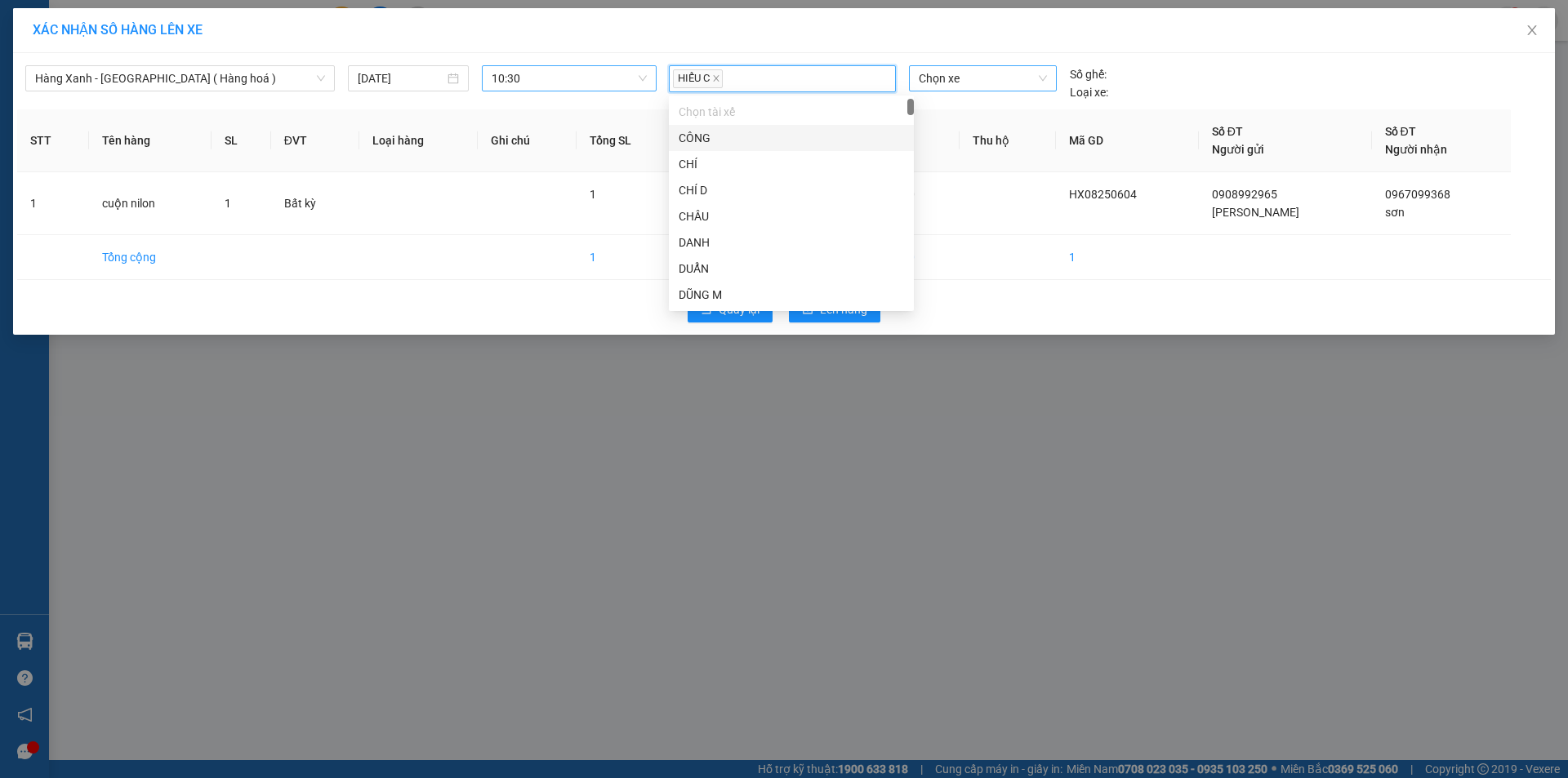
click at [987, 84] on span "Chọn xe" at bounding box center [983, 79] width 127 height 25
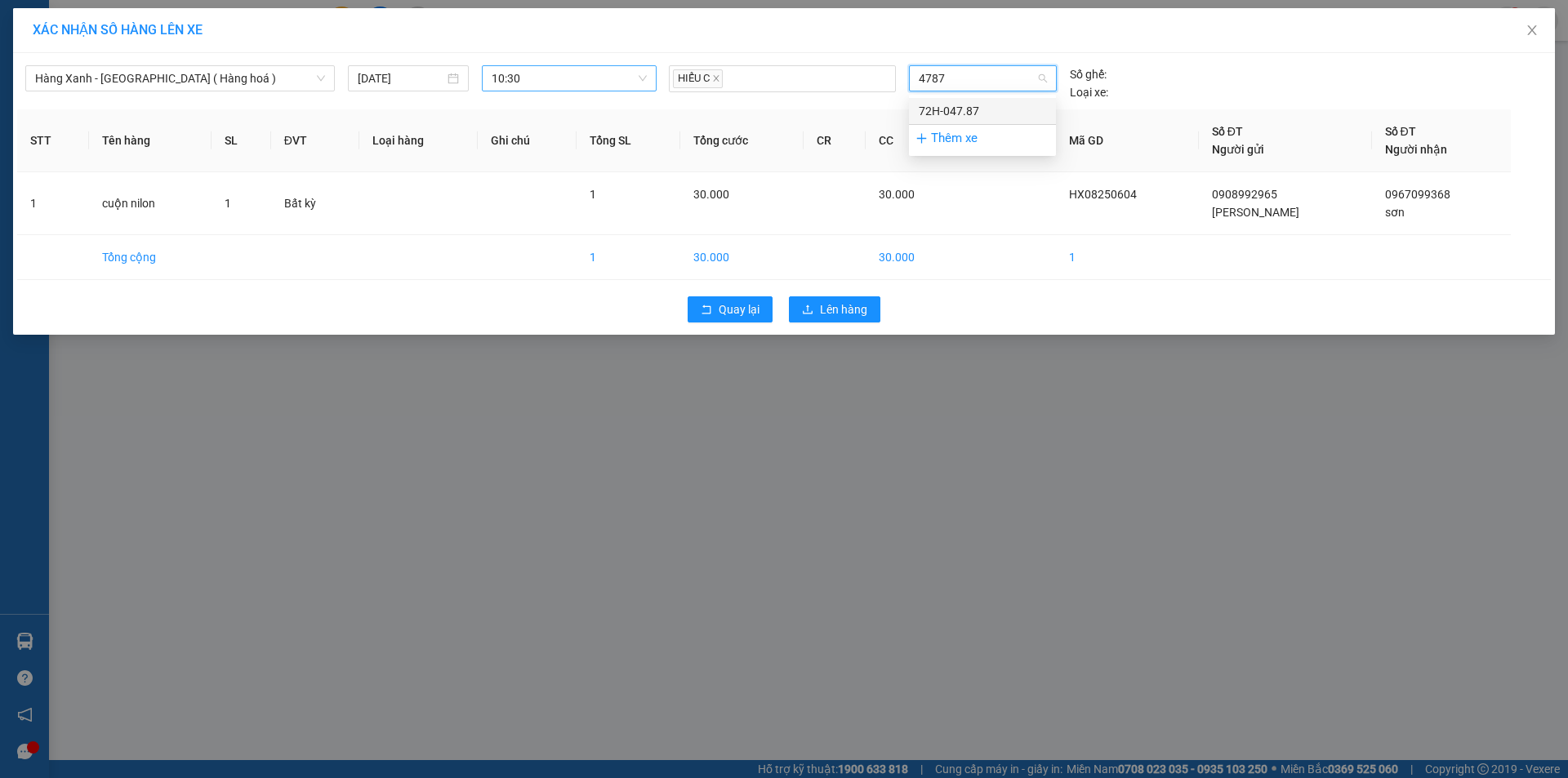
drag, startPoint x: 979, startPoint y: 110, endPoint x: 975, endPoint y: 119, distance: 9.8
click at [977, 111] on div "72H-047.87" at bounding box center [983, 111] width 127 height 18
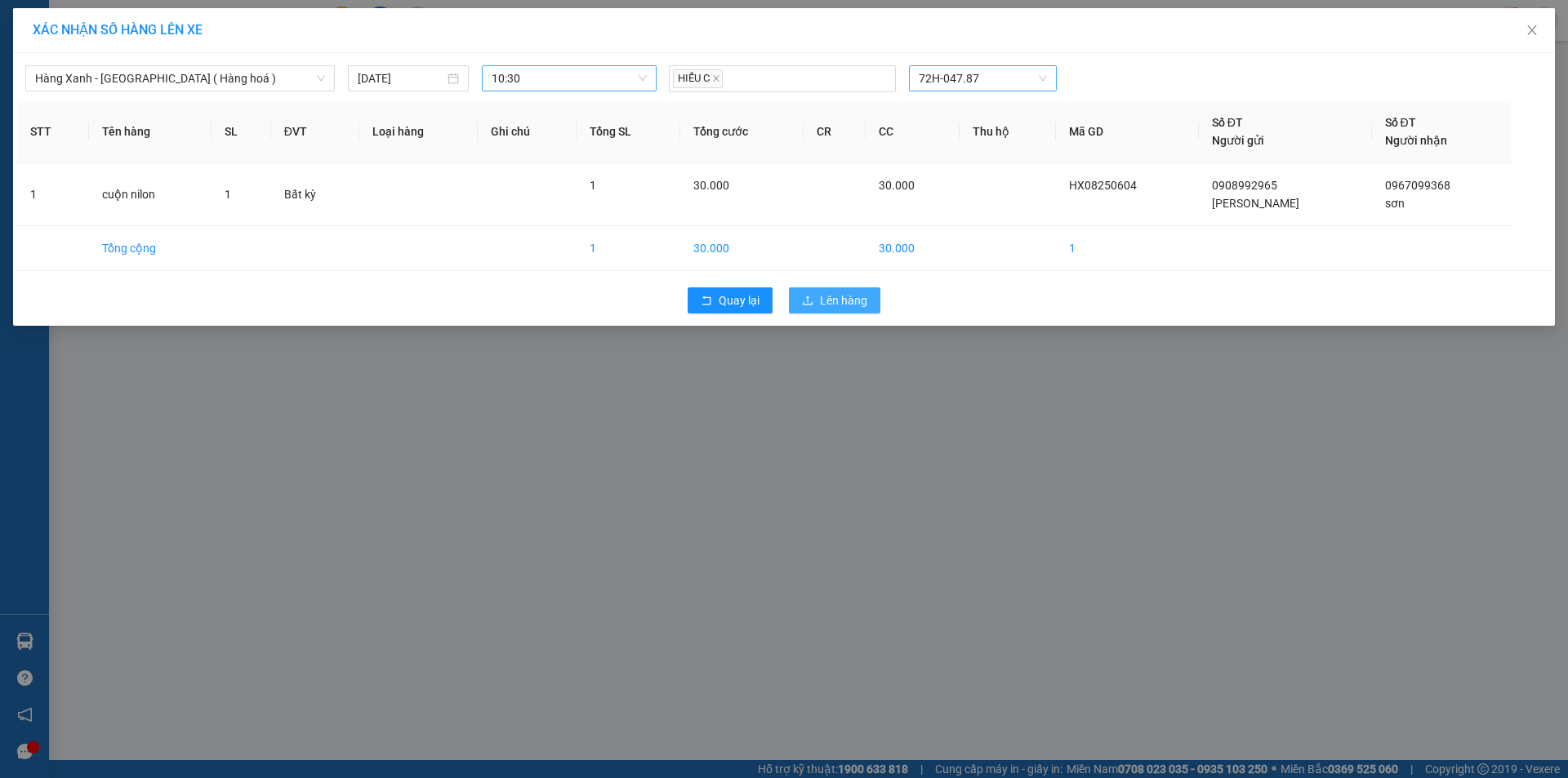
click at [864, 300] on span "Lên hàng" at bounding box center [844, 301] width 48 height 18
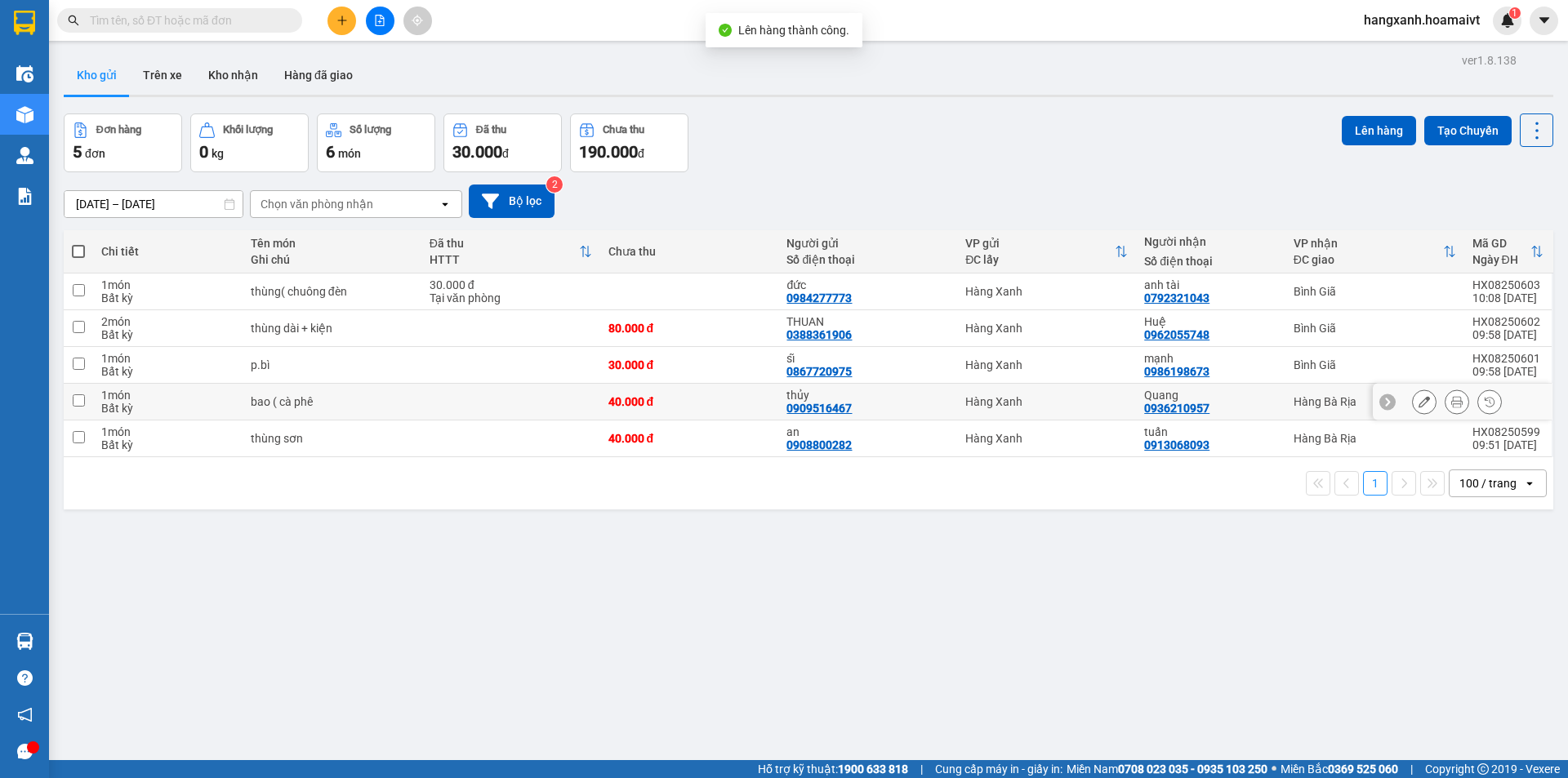
click at [1294, 400] on div "Hàng Bà Rịa" at bounding box center [1375, 401] width 163 height 13
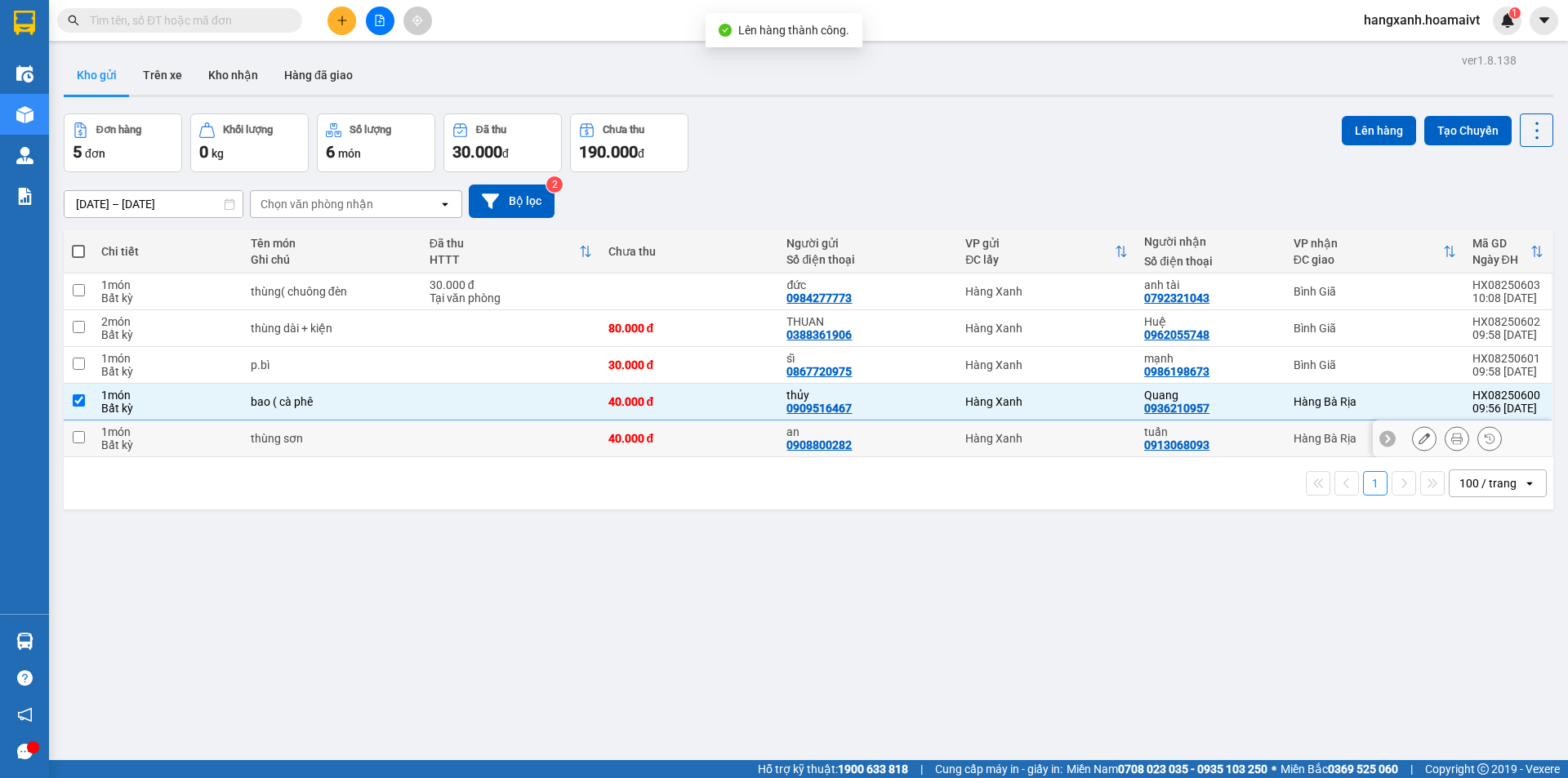
click at [1286, 431] on td "Hàng Bà Rịa" at bounding box center [1375, 439] width 179 height 37
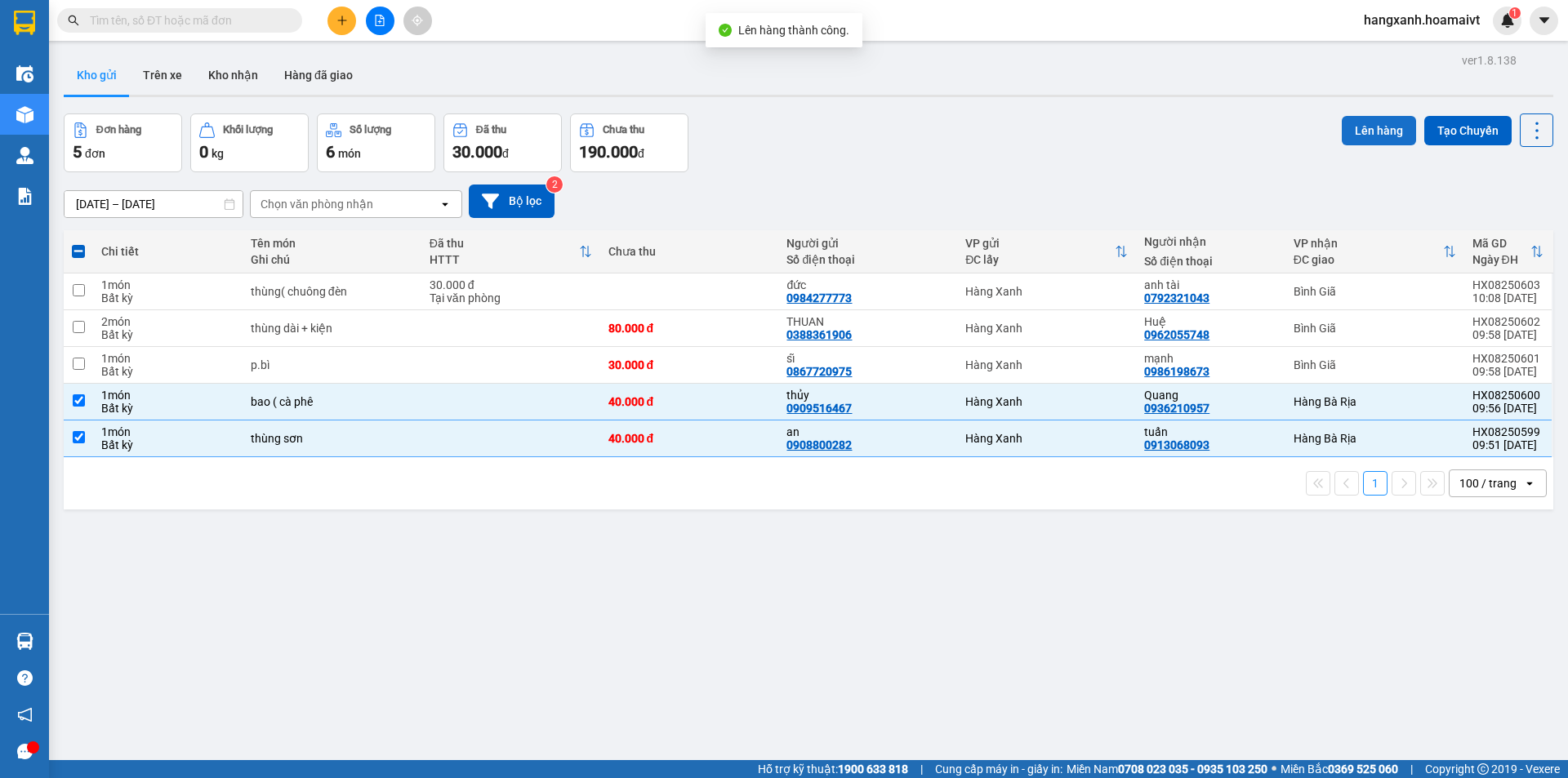
click at [1357, 138] on button "Lên hàng" at bounding box center [1379, 130] width 74 height 29
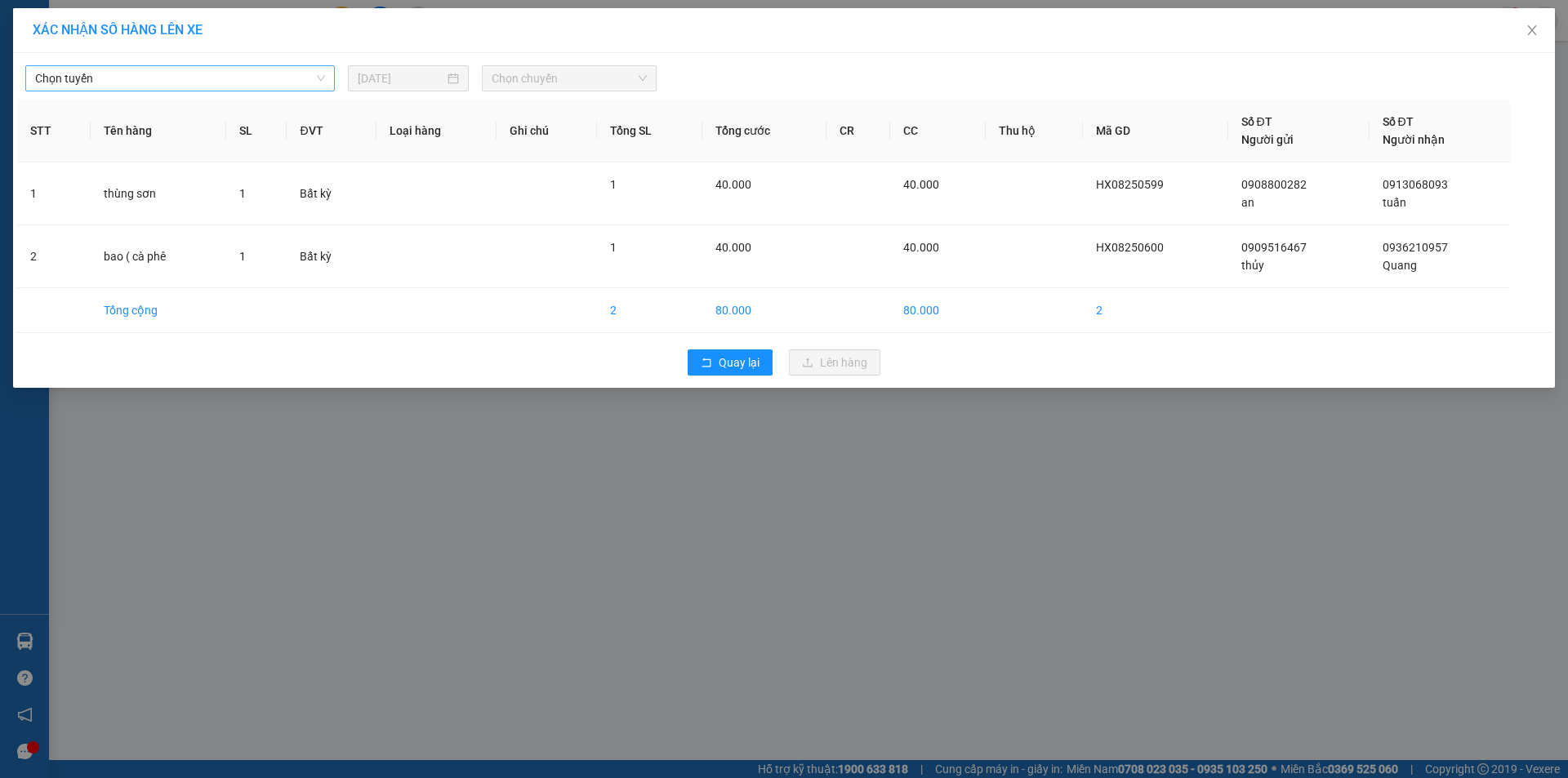
drag, startPoint x: 223, startPoint y: 80, endPoint x: 208, endPoint y: 92, distance: 19.2
click at [222, 80] on span "Chọn tuyến" at bounding box center [180, 79] width 290 height 25
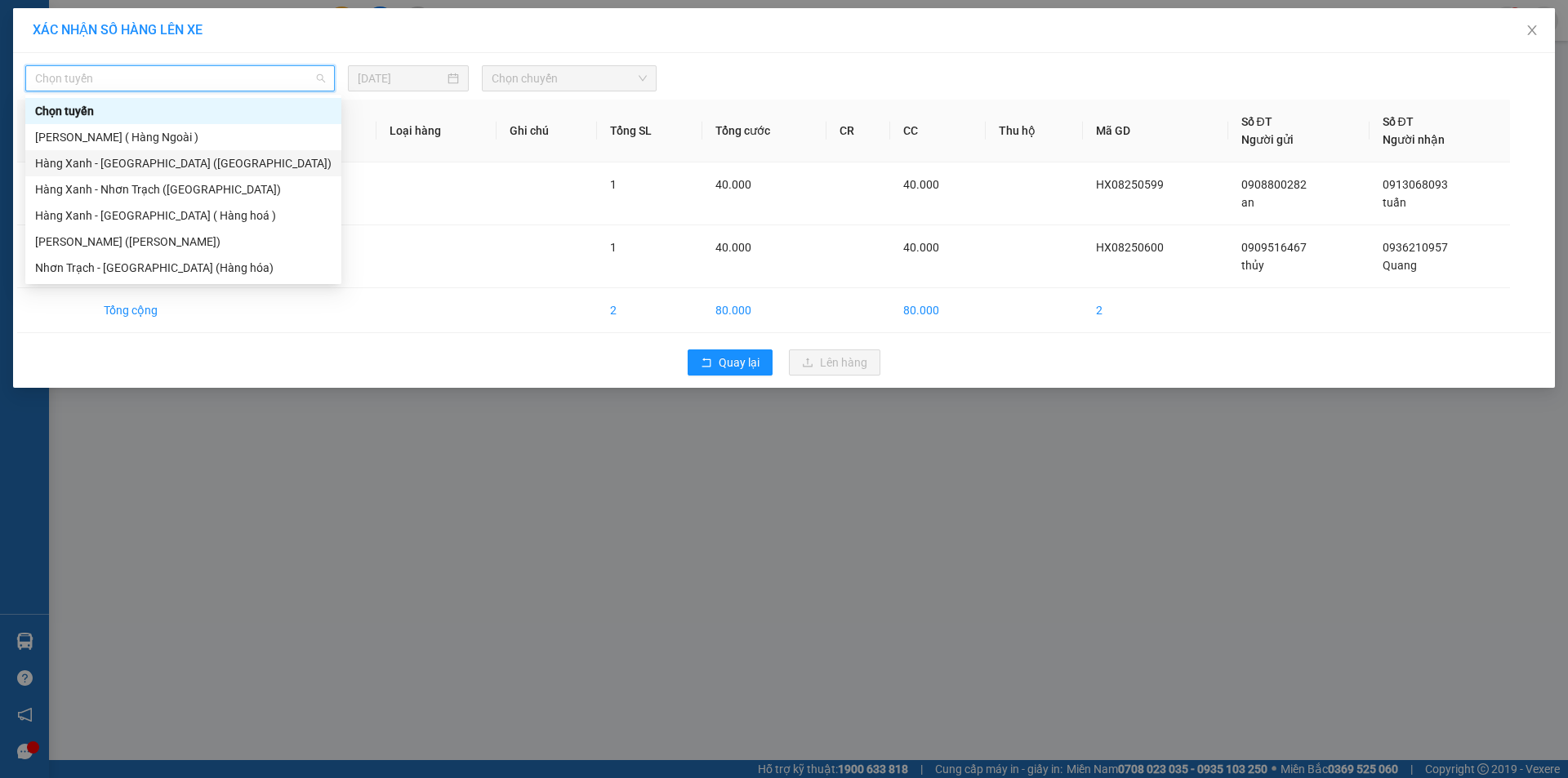
click at [160, 162] on div "Hàng Xanh - [GEOGRAPHIC_DATA] ([GEOGRAPHIC_DATA])" at bounding box center [183, 164] width 296 height 18
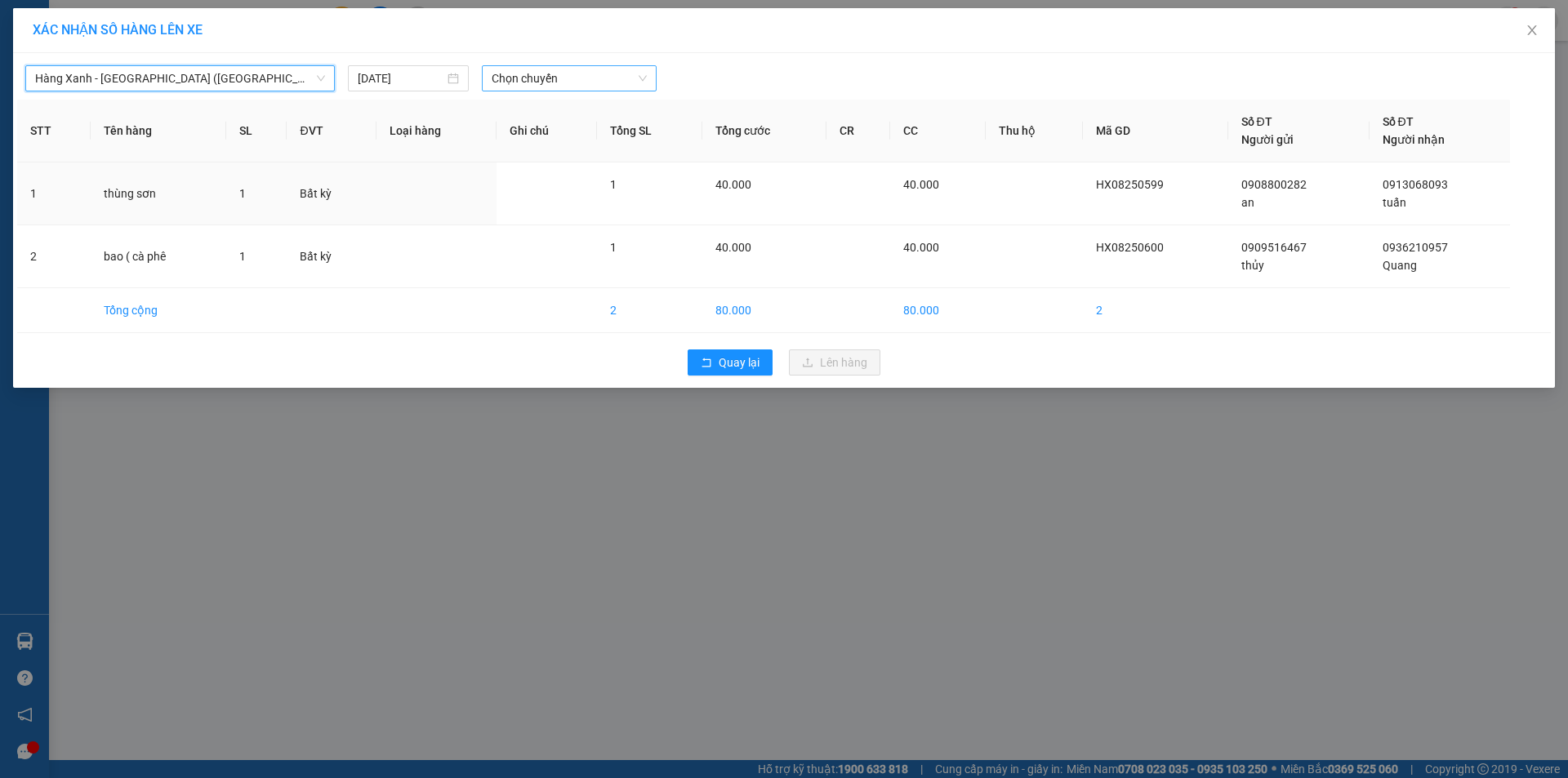
click at [546, 89] on span "Chọn chuyến" at bounding box center [569, 79] width 155 height 25
click at [579, 149] on div "Thêm chuyến " 10:30 "" at bounding box center [569, 137] width 174 height 27
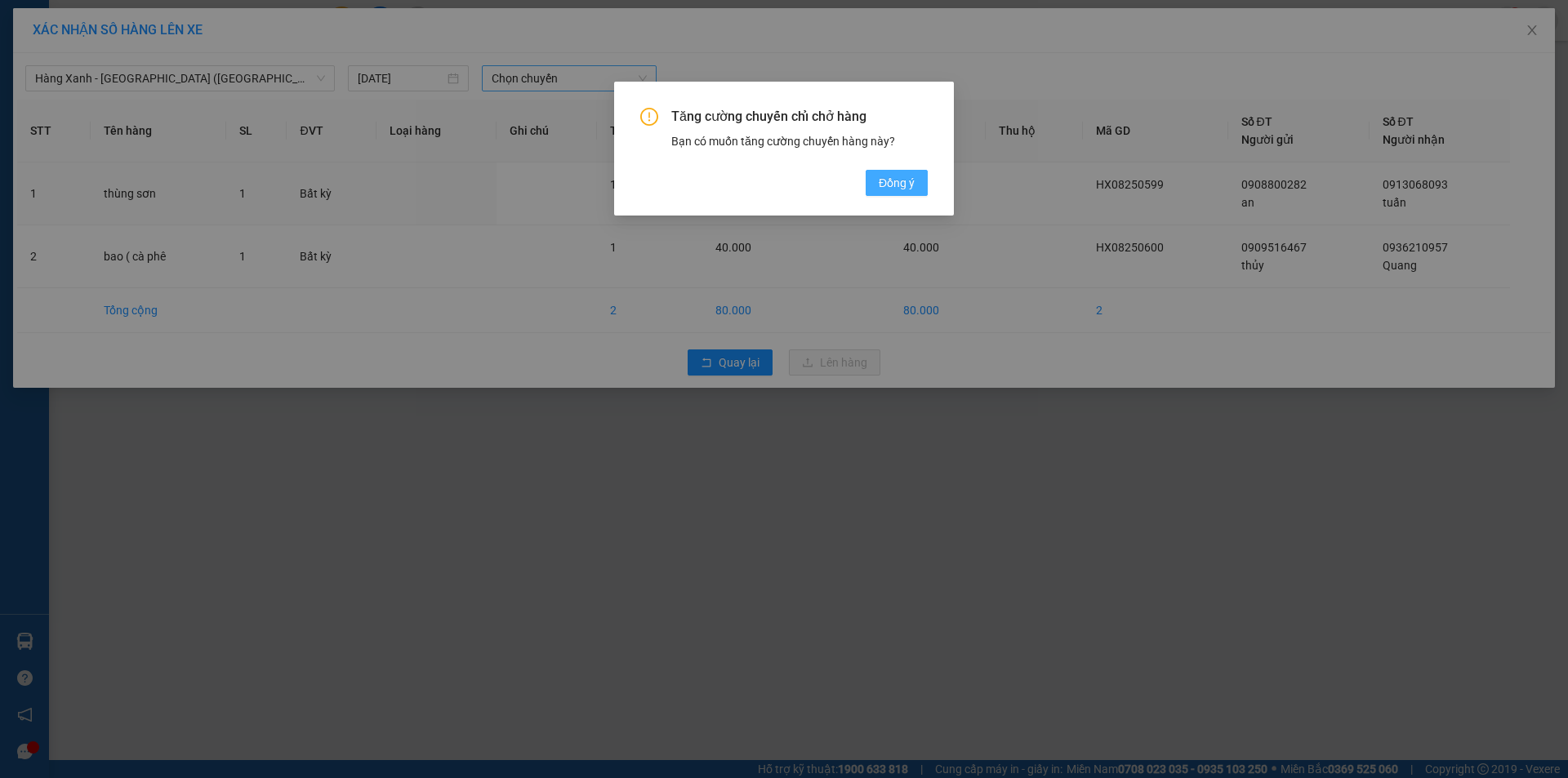
click at [871, 188] on button "Đồng ý" at bounding box center [897, 183] width 62 height 27
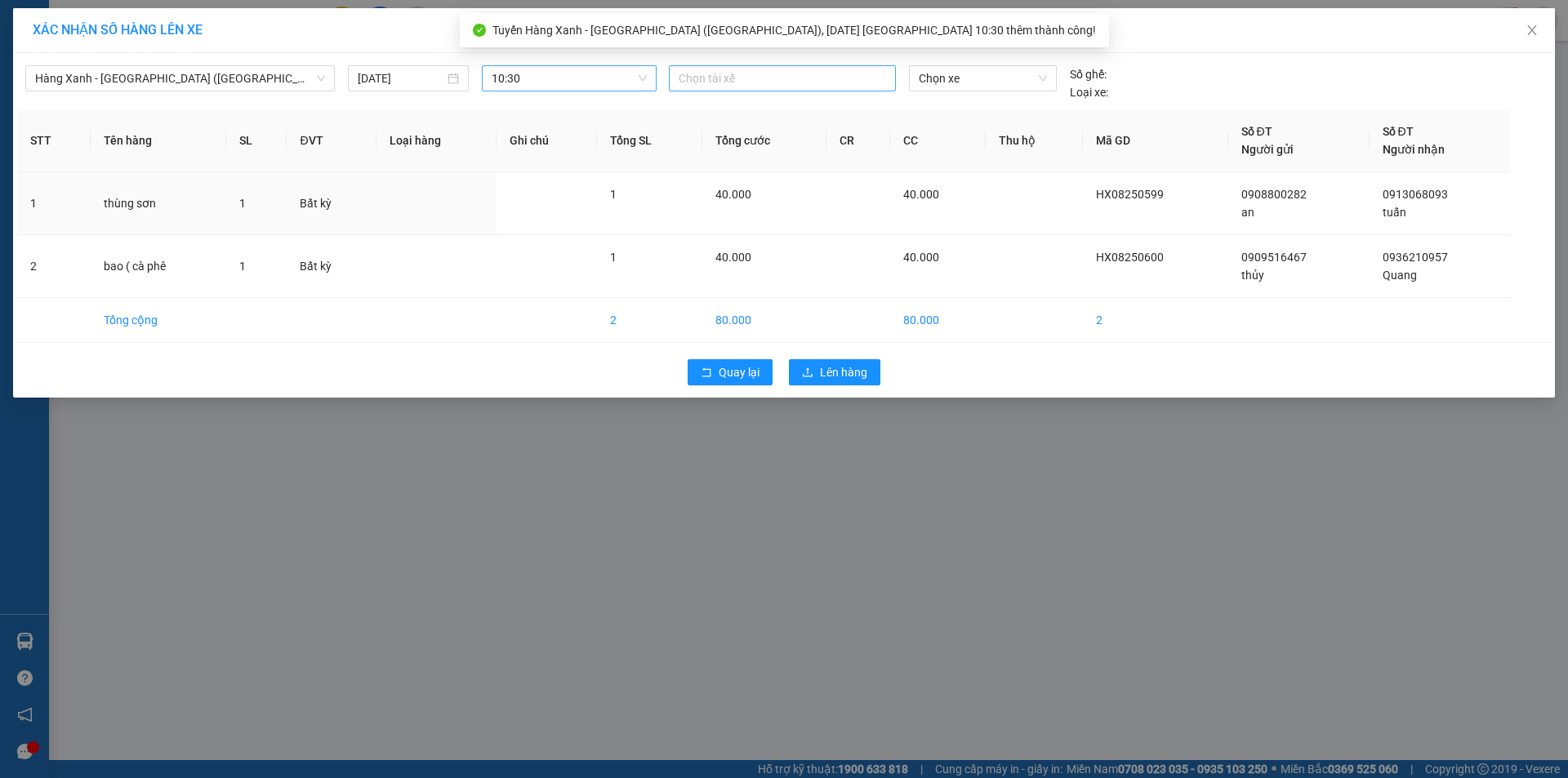
click at [755, 75] on div at bounding box center [782, 79] width 218 height 19
click at [731, 112] on div "HIẾU C" at bounding box center [791, 111] width 226 height 18
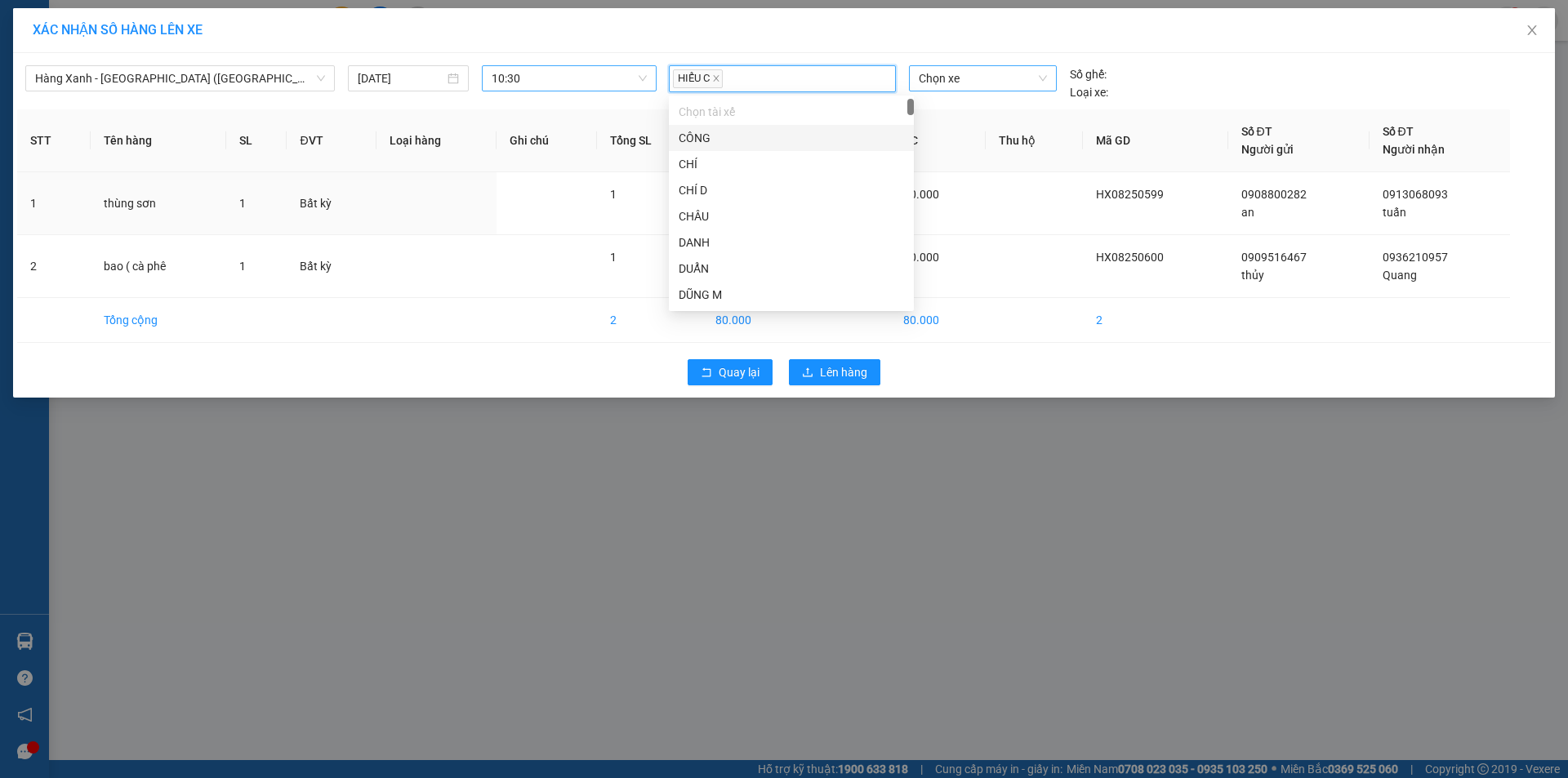
click at [926, 86] on span "Chọn xe" at bounding box center [983, 79] width 127 height 25
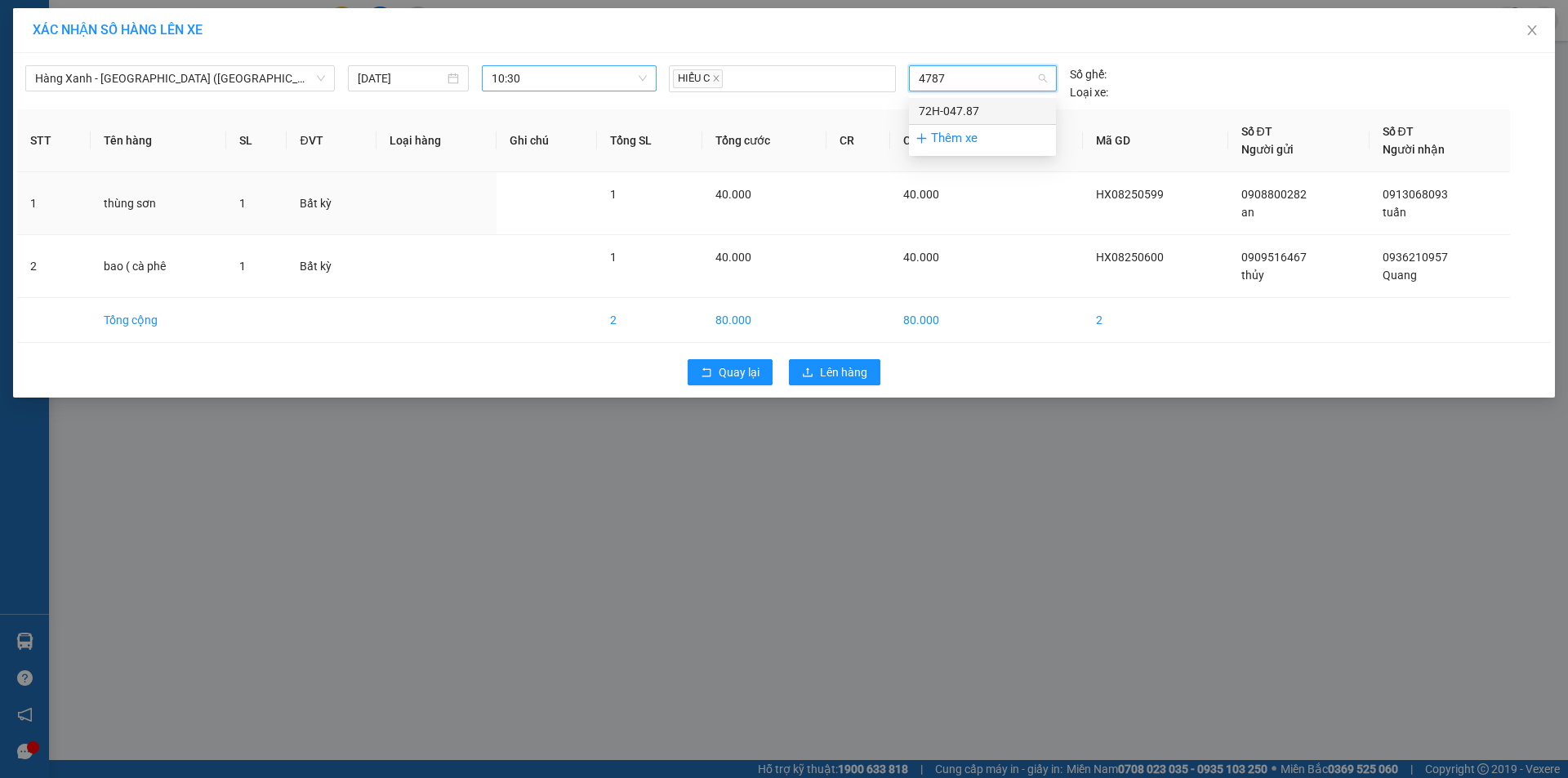
click at [947, 107] on div "72H-047.87" at bounding box center [983, 111] width 127 height 18
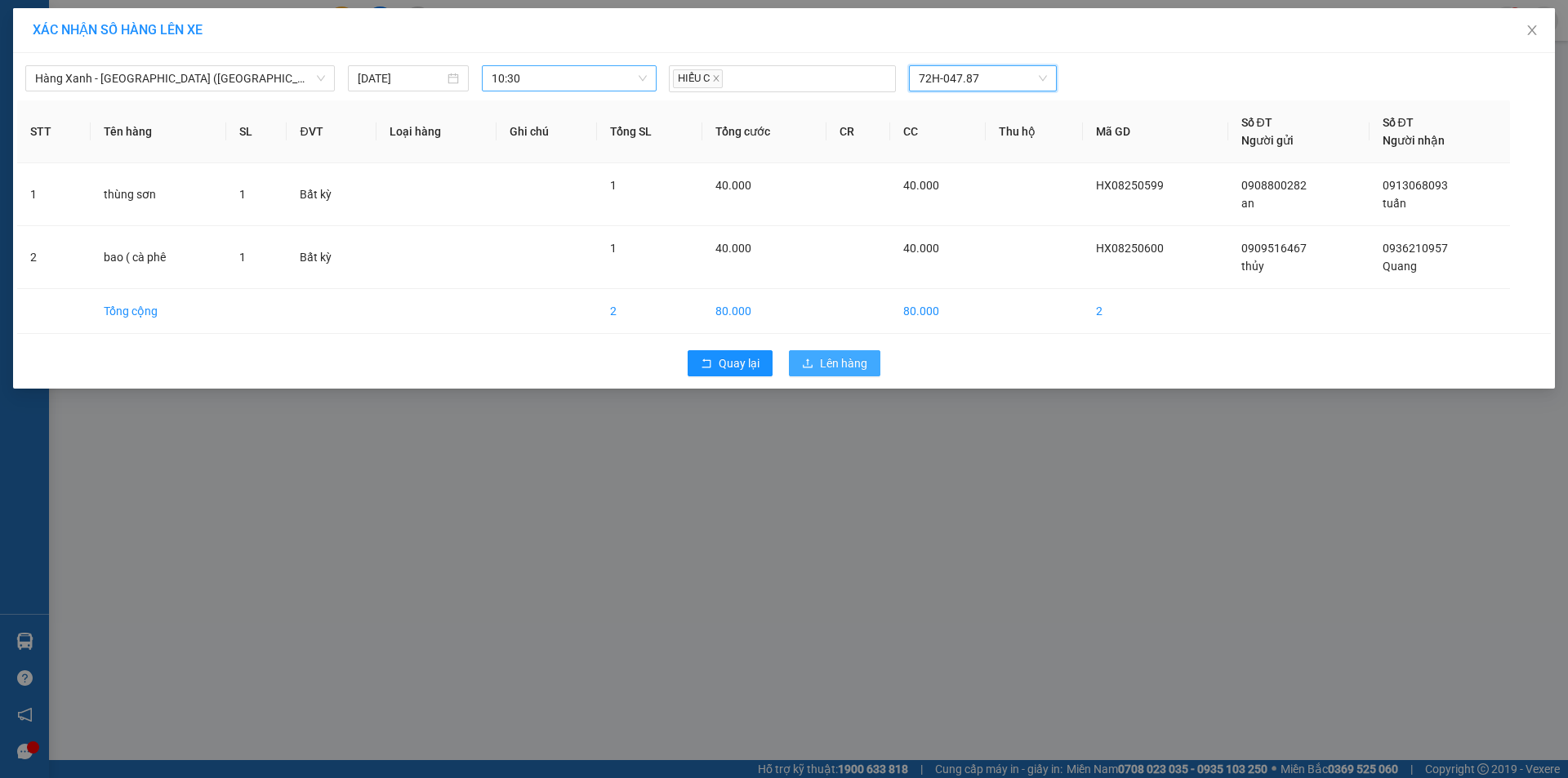
click at [859, 363] on span "Lên hàng" at bounding box center [844, 363] width 48 height 18
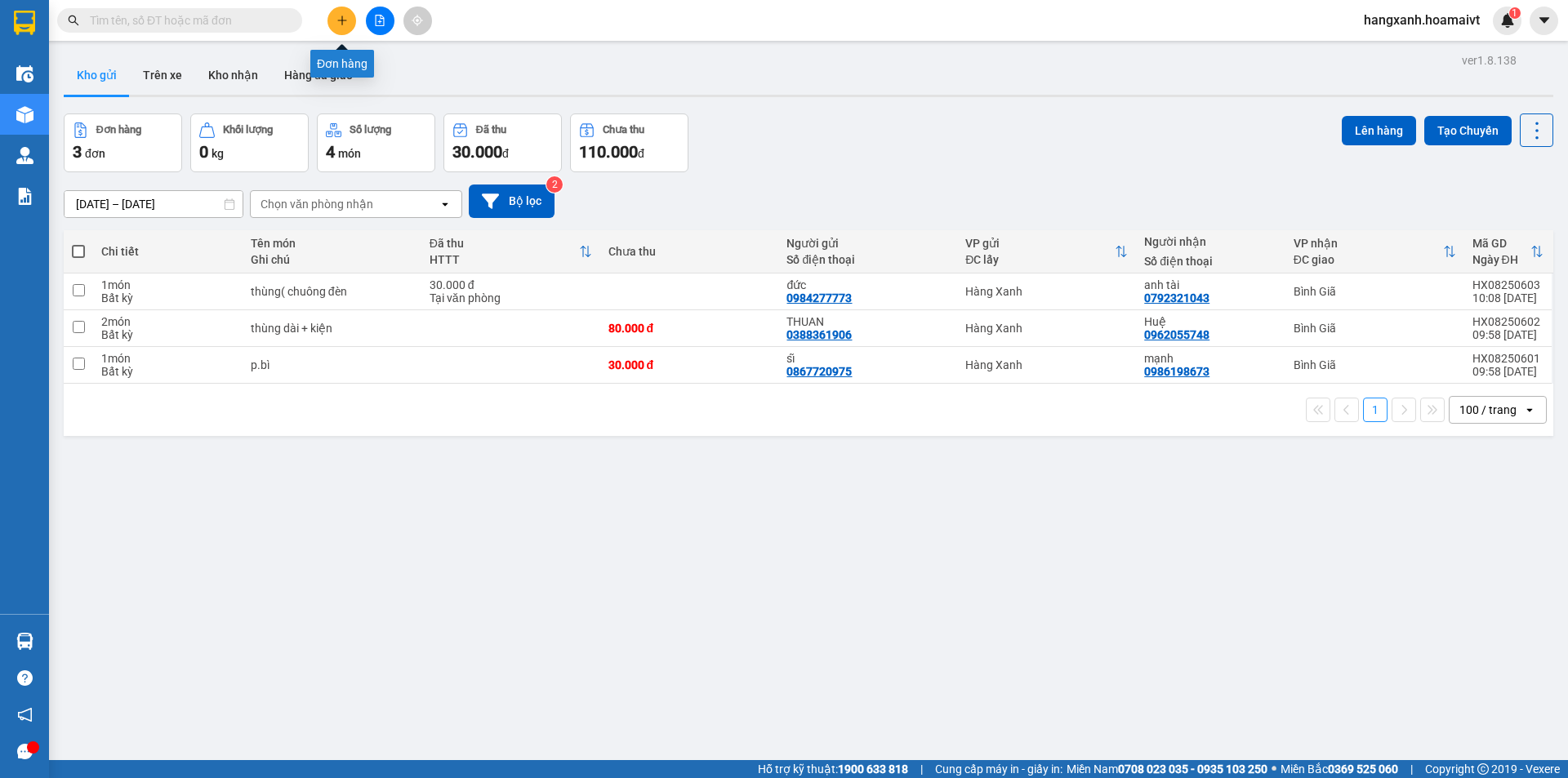
click at [345, 16] on icon "plus" at bounding box center [341, 20] width 11 height 11
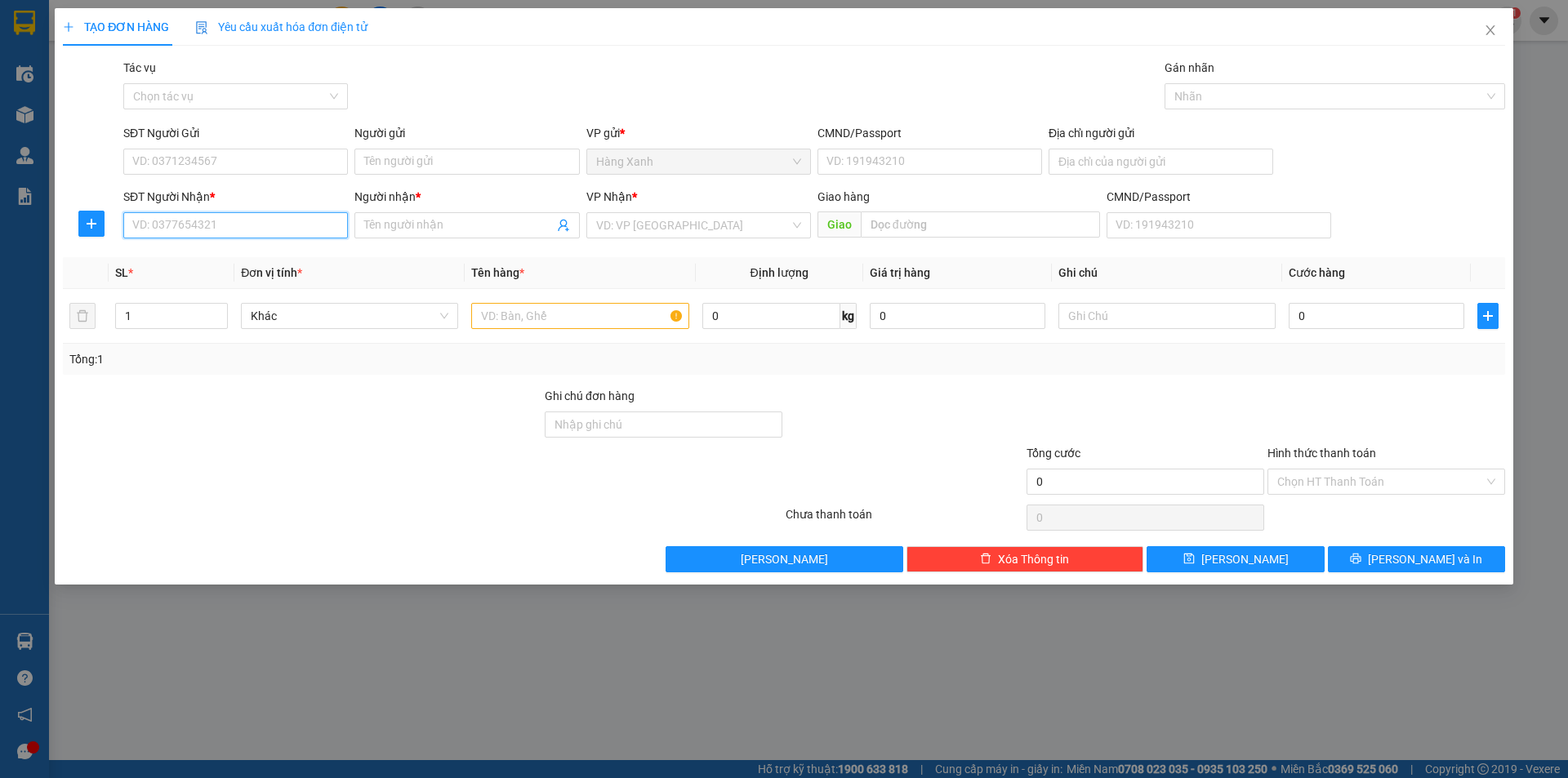
drag, startPoint x: 230, startPoint y: 235, endPoint x: 351, endPoint y: 207, distance: 124.2
click at [229, 233] on input "SĐT Người Nhận *" at bounding box center [235, 225] width 225 height 27
click at [397, 225] on input "Người nhận *" at bounding box center [458, 225] width 188 height 18
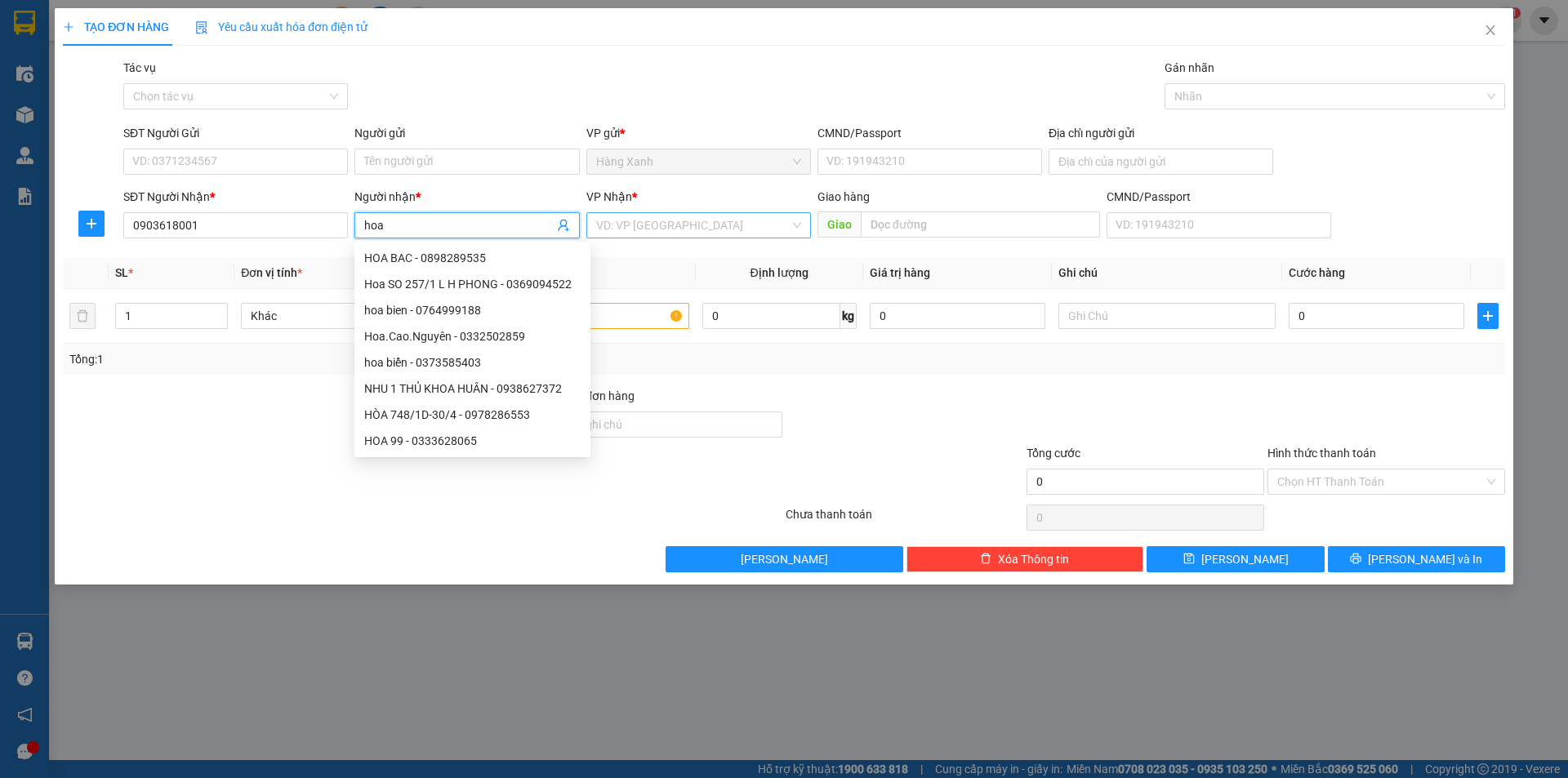
click at [654, 231] on input "search" at bounding box center [692, 225] width 194 height 25
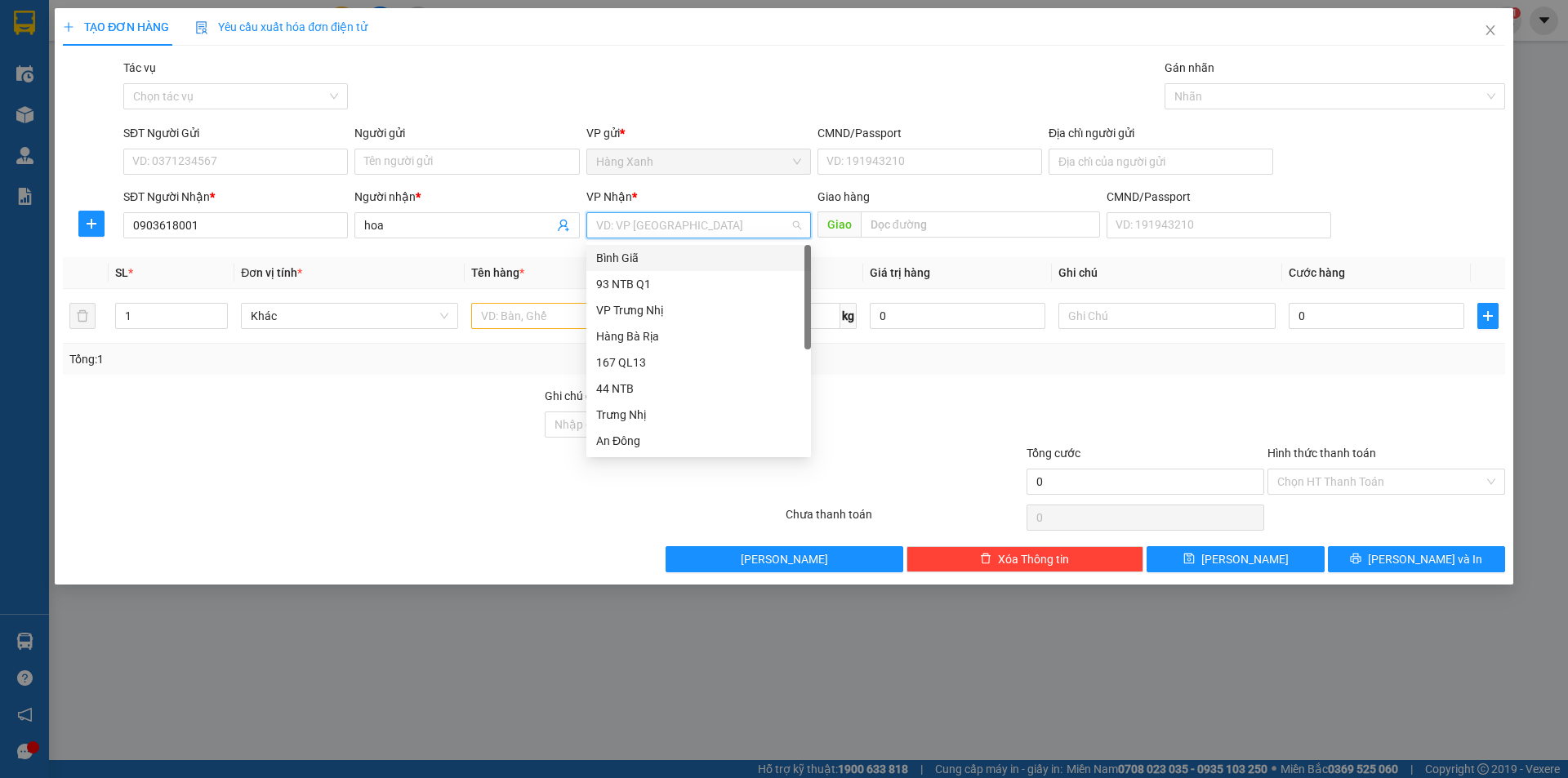
click at [642, 259] on div "Bình Giã" at bounding box center [699, 258] width 205 height 18
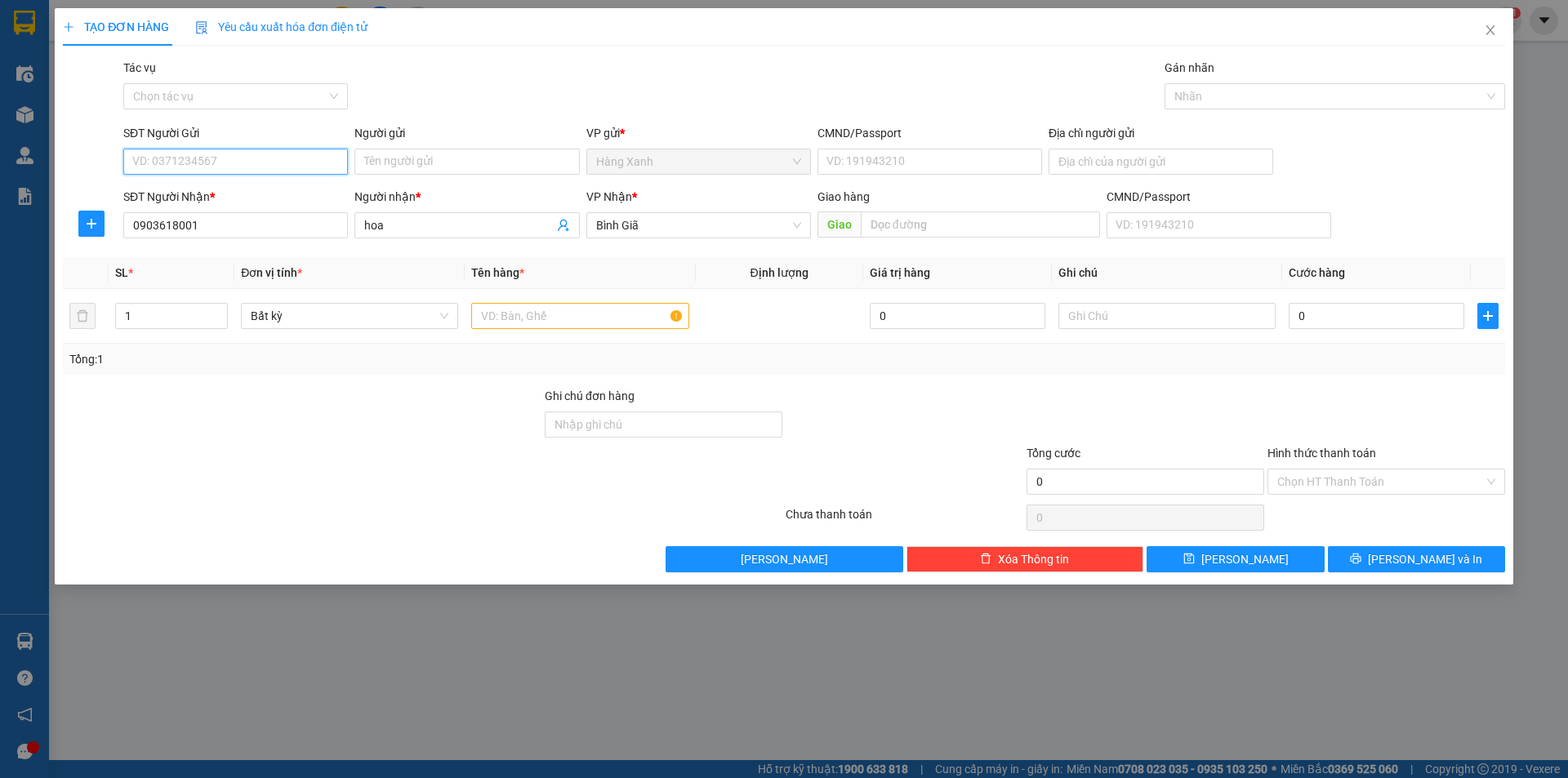
click at [304, 155] on input "SĐT Người Gửi" at bounding box center [235, 162] width 225 height 27
click at [420, 160] on input "Người gửi" at bounding box center [467, 162] width 225 height 27
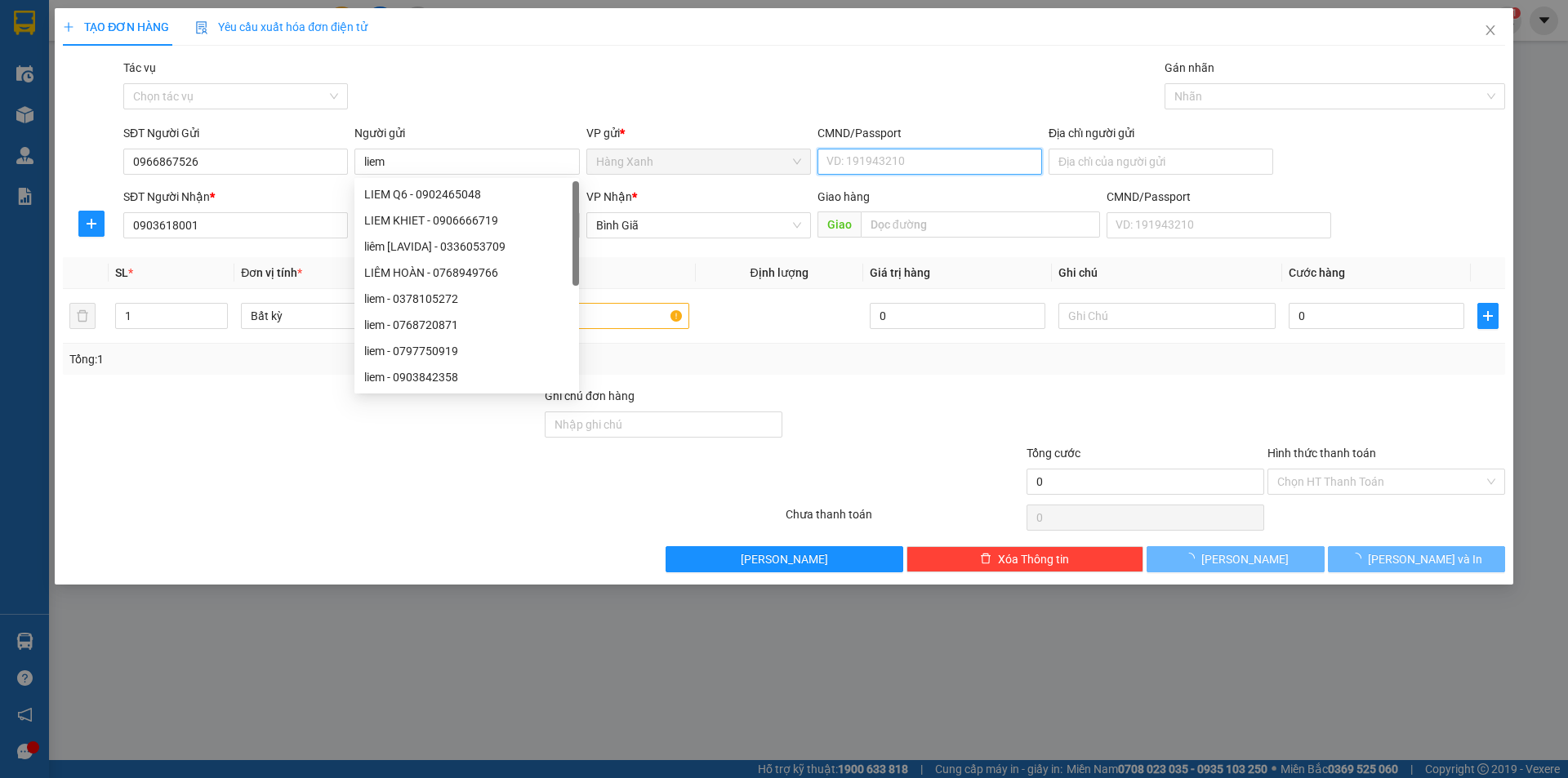
click at [959, 169] on input "CMND/Passport" at bounding box center [929, 162] width 225 height 27
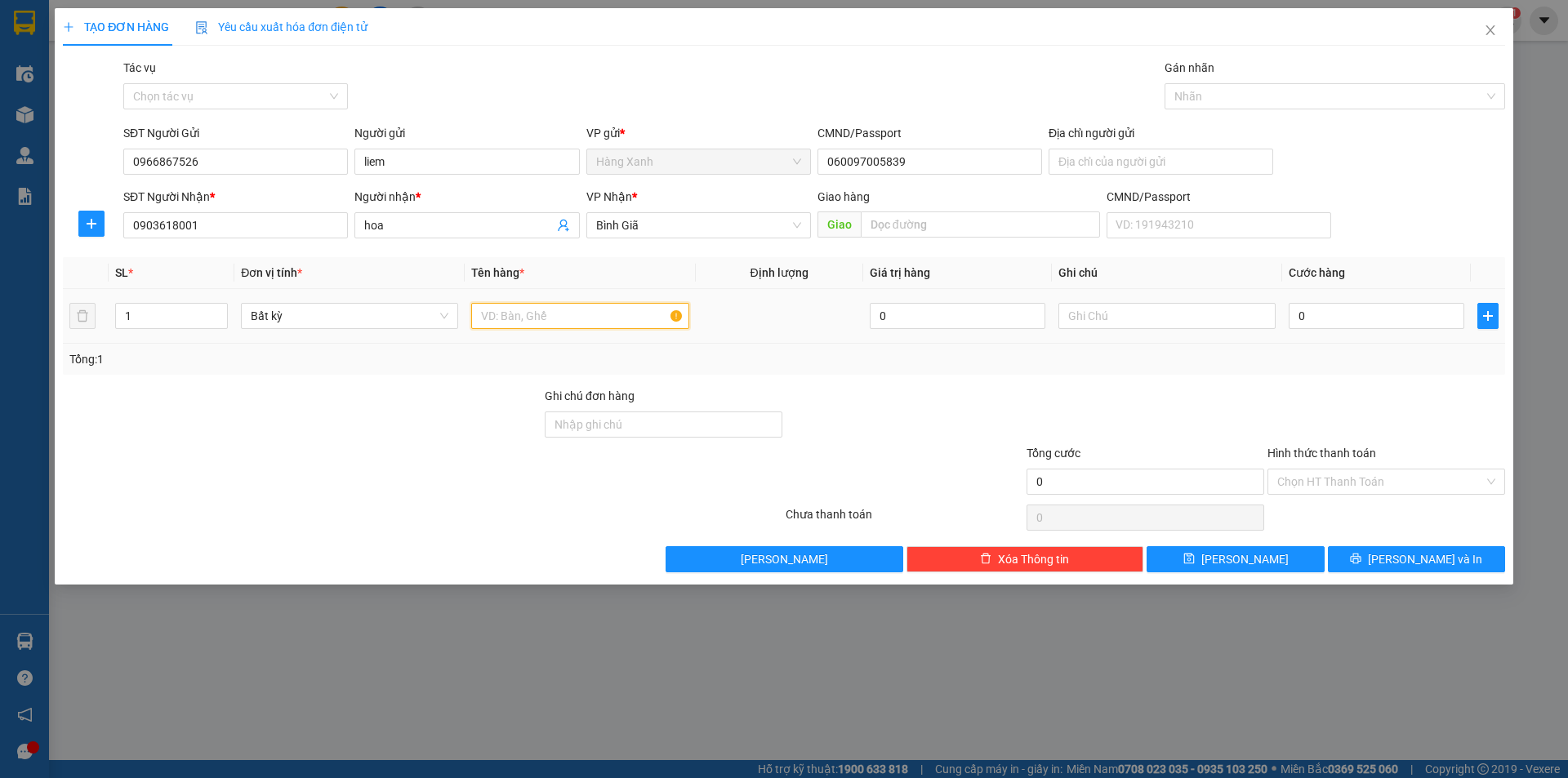
click at [631, 327] on input "text" at bounding box center [580, 317] width 218 height 27
click at [1300, 311] on input "0" at bounding box center [1376, 317] width 176 height 27
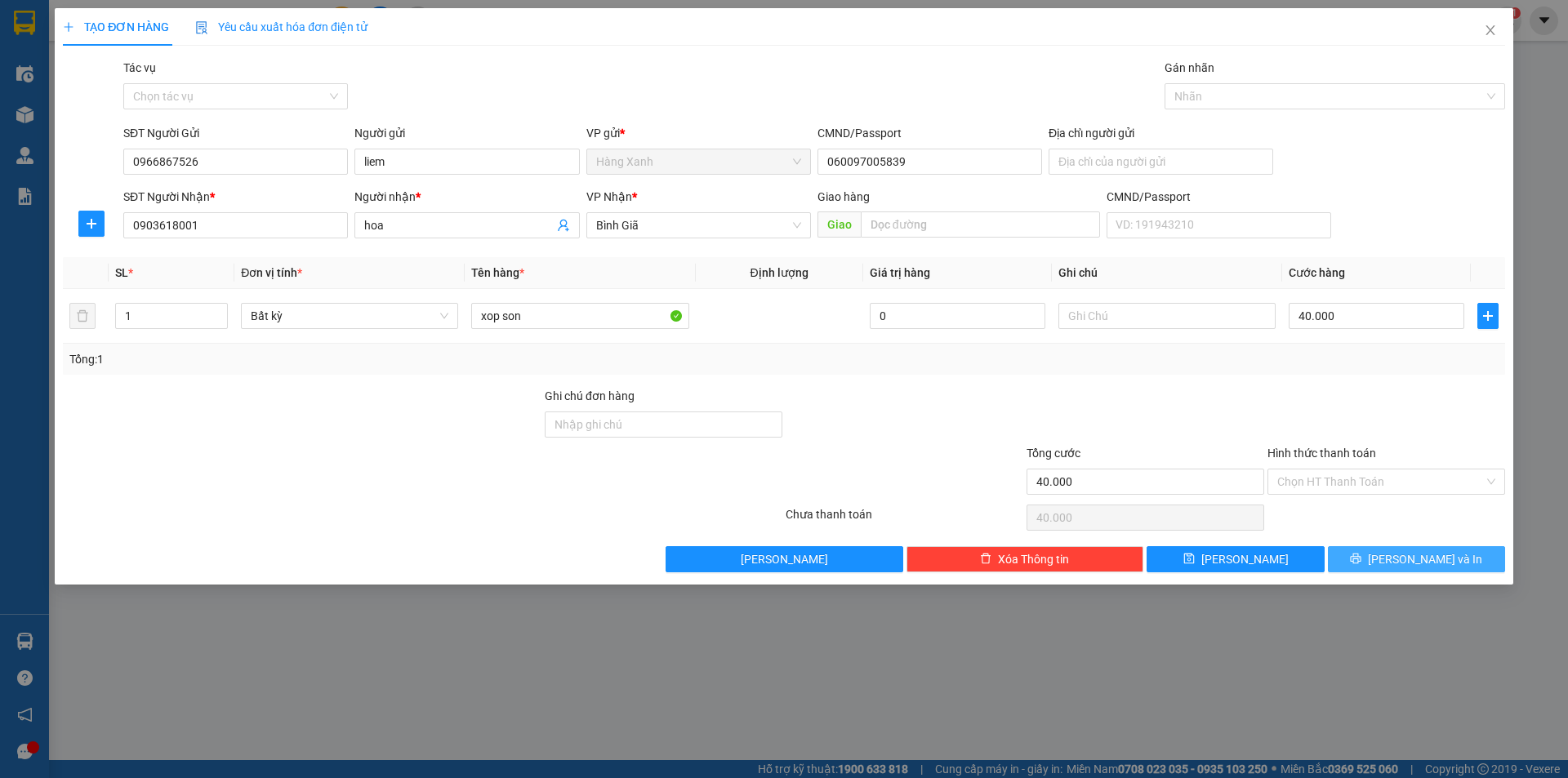
click at [1396, 551] on button "[PERSON_NAME] và In" at bounding box center [1417, 560] width 177 height 27
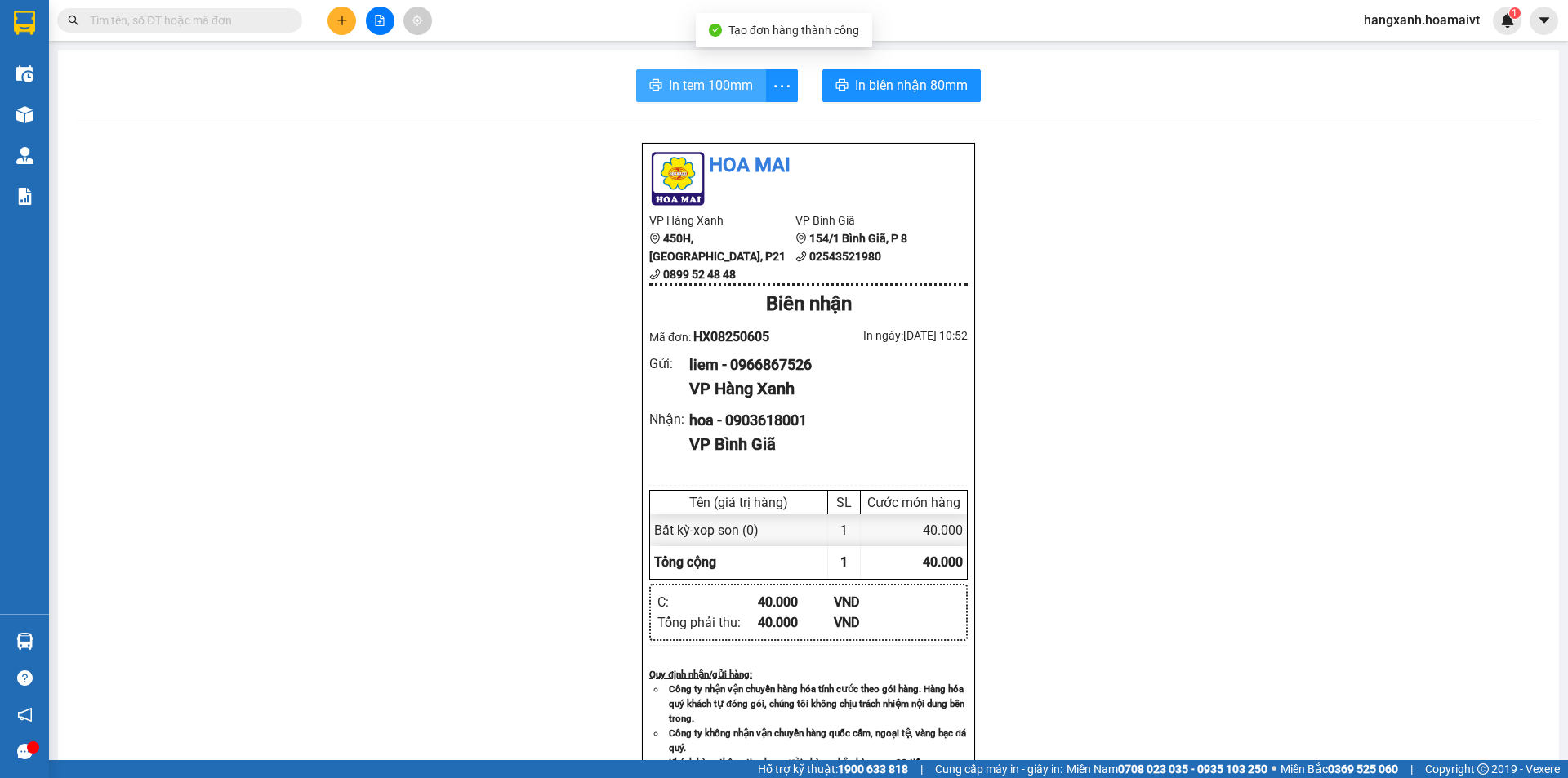
click at [731, 85] on span "In tem 100mm" at bounding box center [710, 85] width 84 height 20
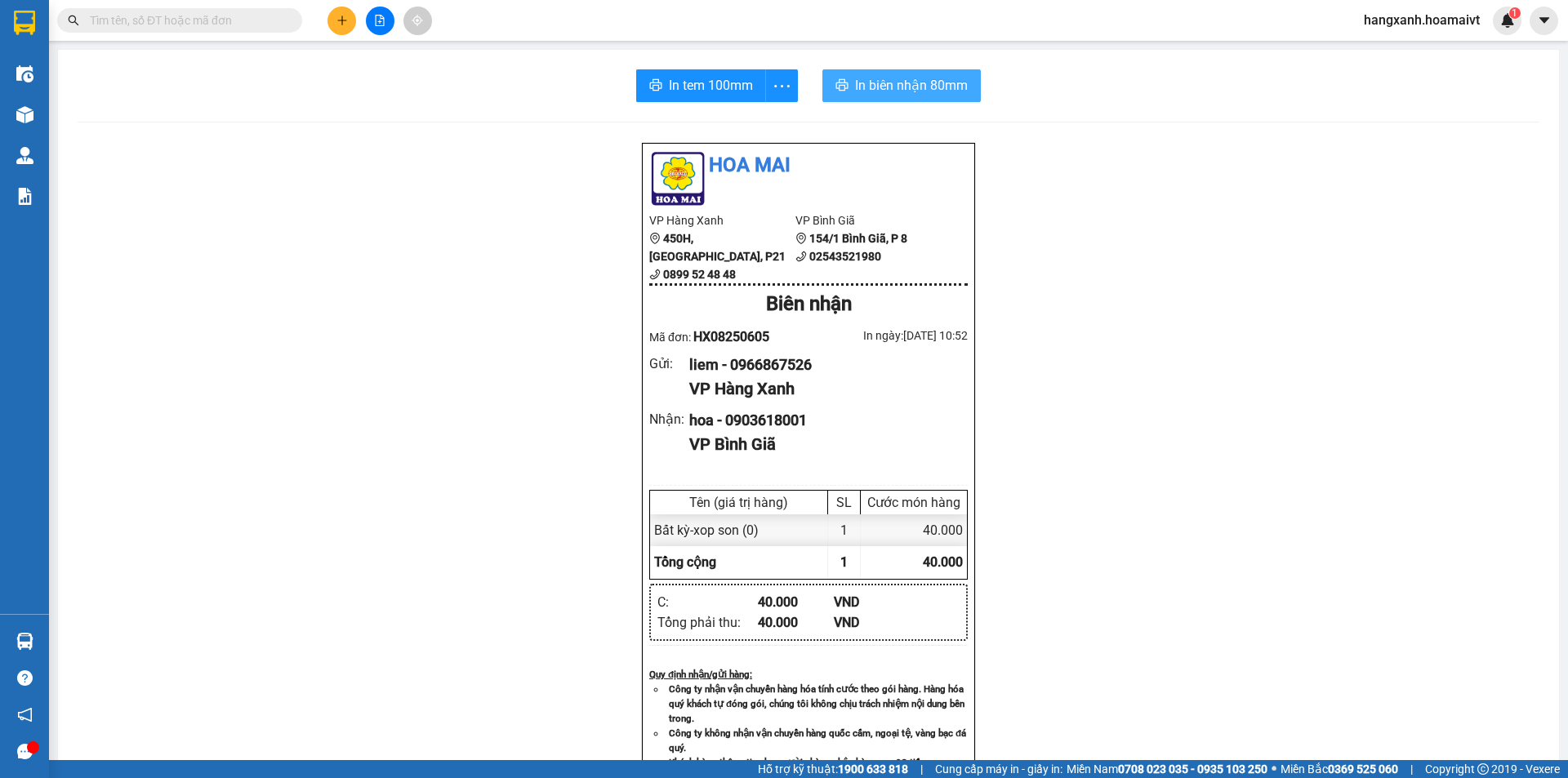
click at [882, 80] on span "In biên nhận 80mm" at bounding box center [911, 85] width 112 height 20
click at [347, 18] on icon "plus" at bounding box center [341, 20] width 11 height 11
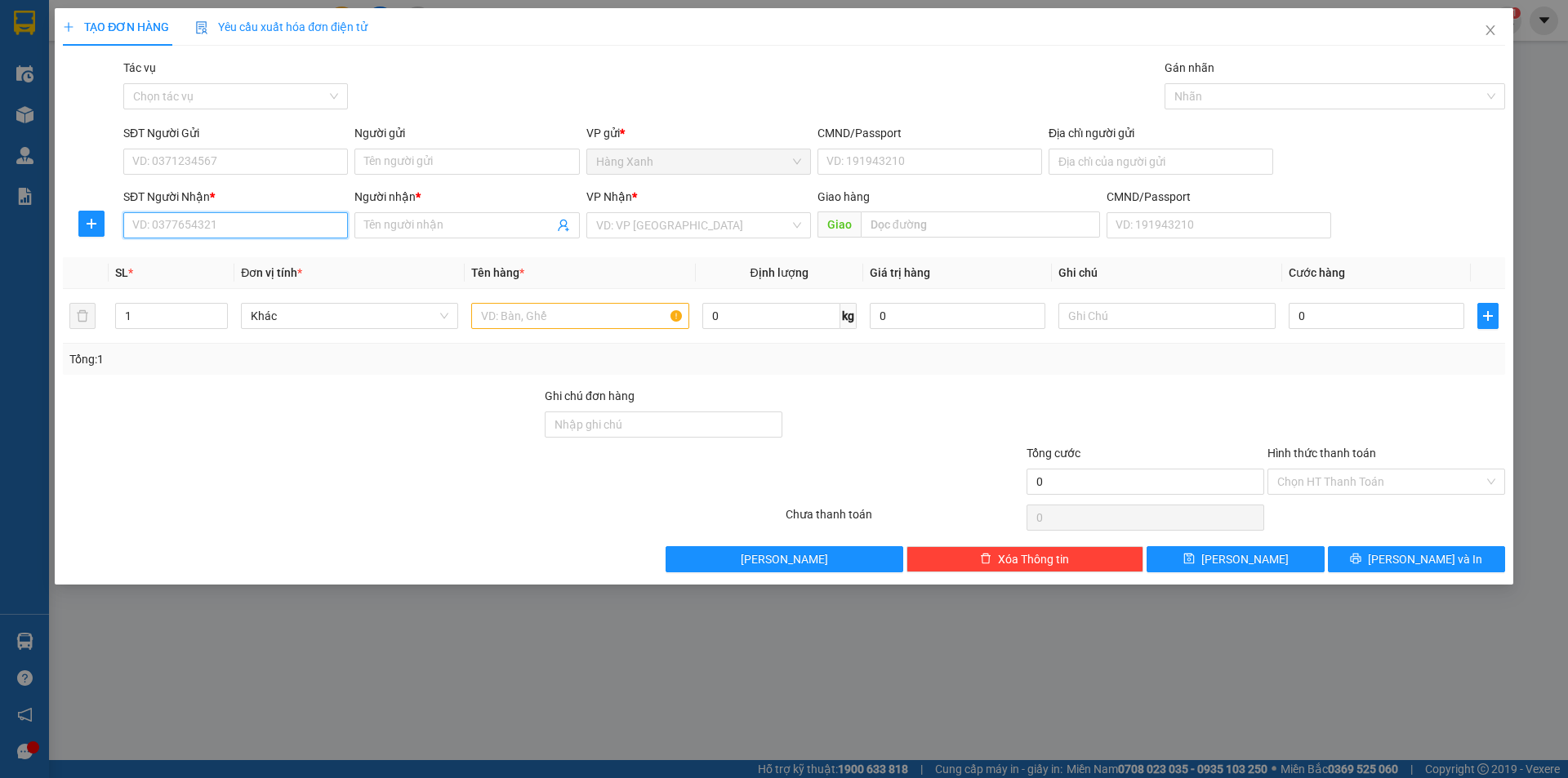
click at [253, 225] on input "SĐT Người Nhận *" at bounding box center [235, 225] width 225 height 27
click at [432, 228] on input "Người nhận *" at bounding box center [458, 225] width 188 height 18
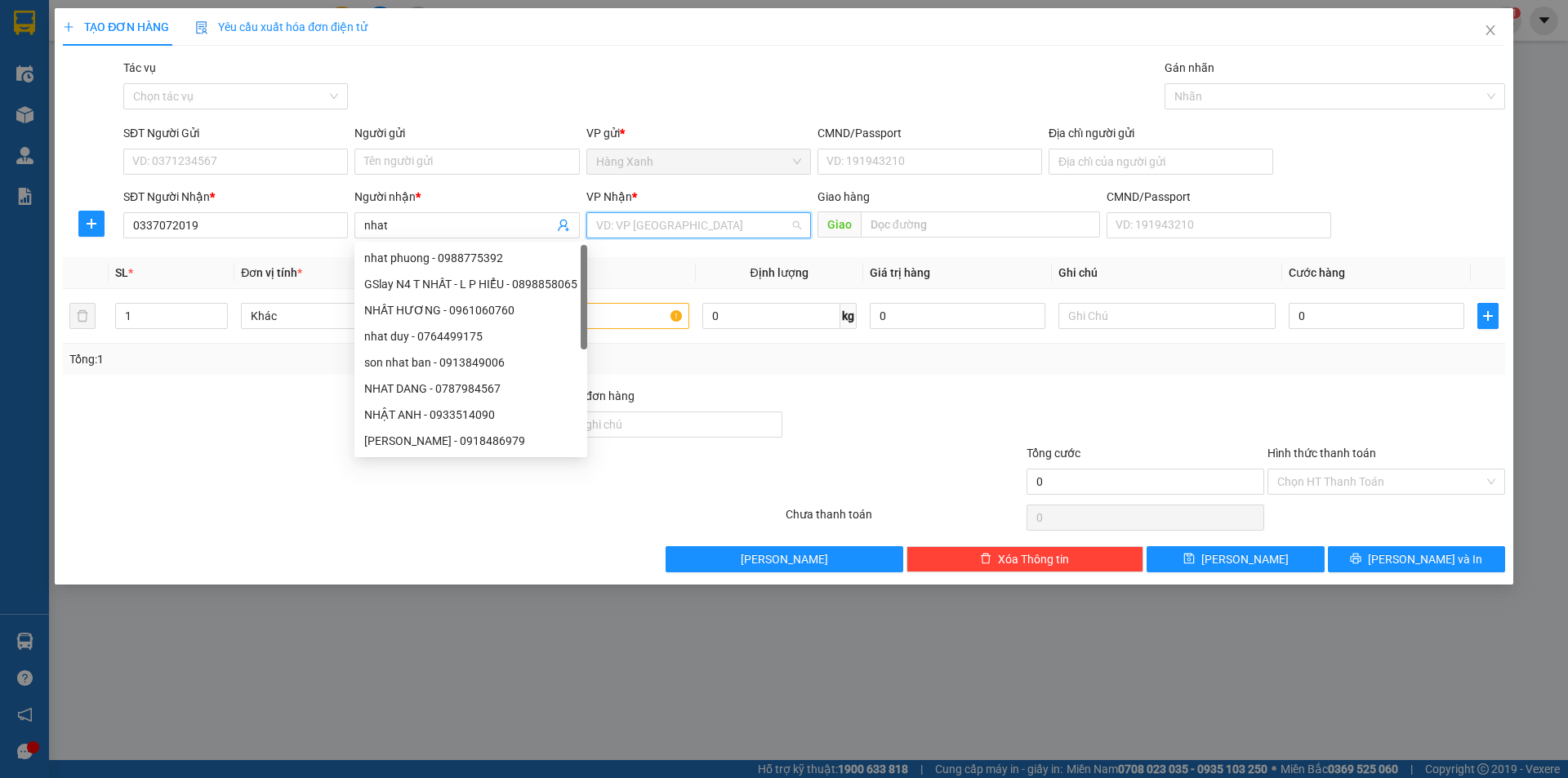
click at [626, 218] on input "search" at bounding box center [692, 225] width 194 height 25
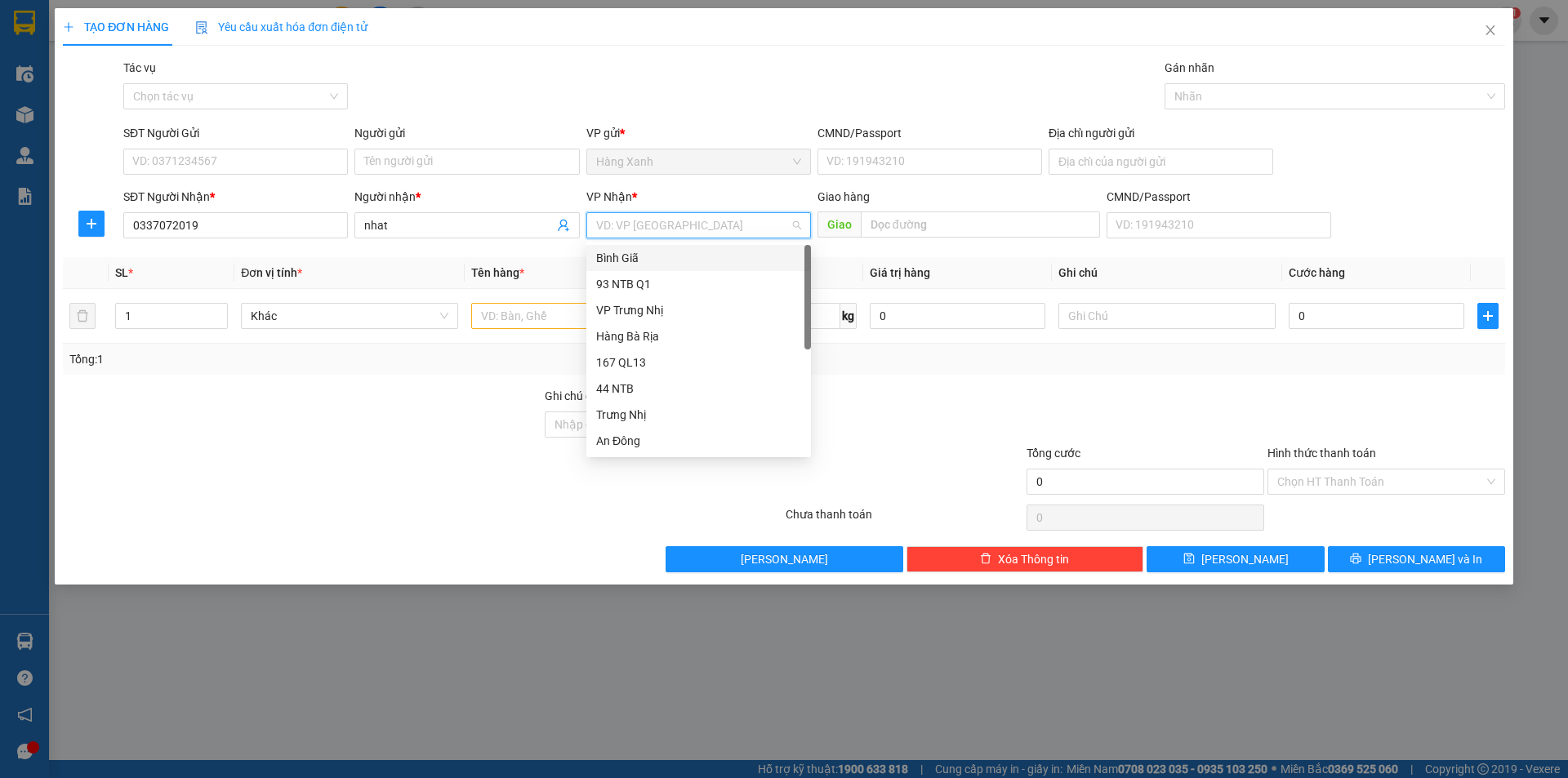
click at [654, 253] on div "Bình Giã" at bounding box center [699, 258] width 205 height 18
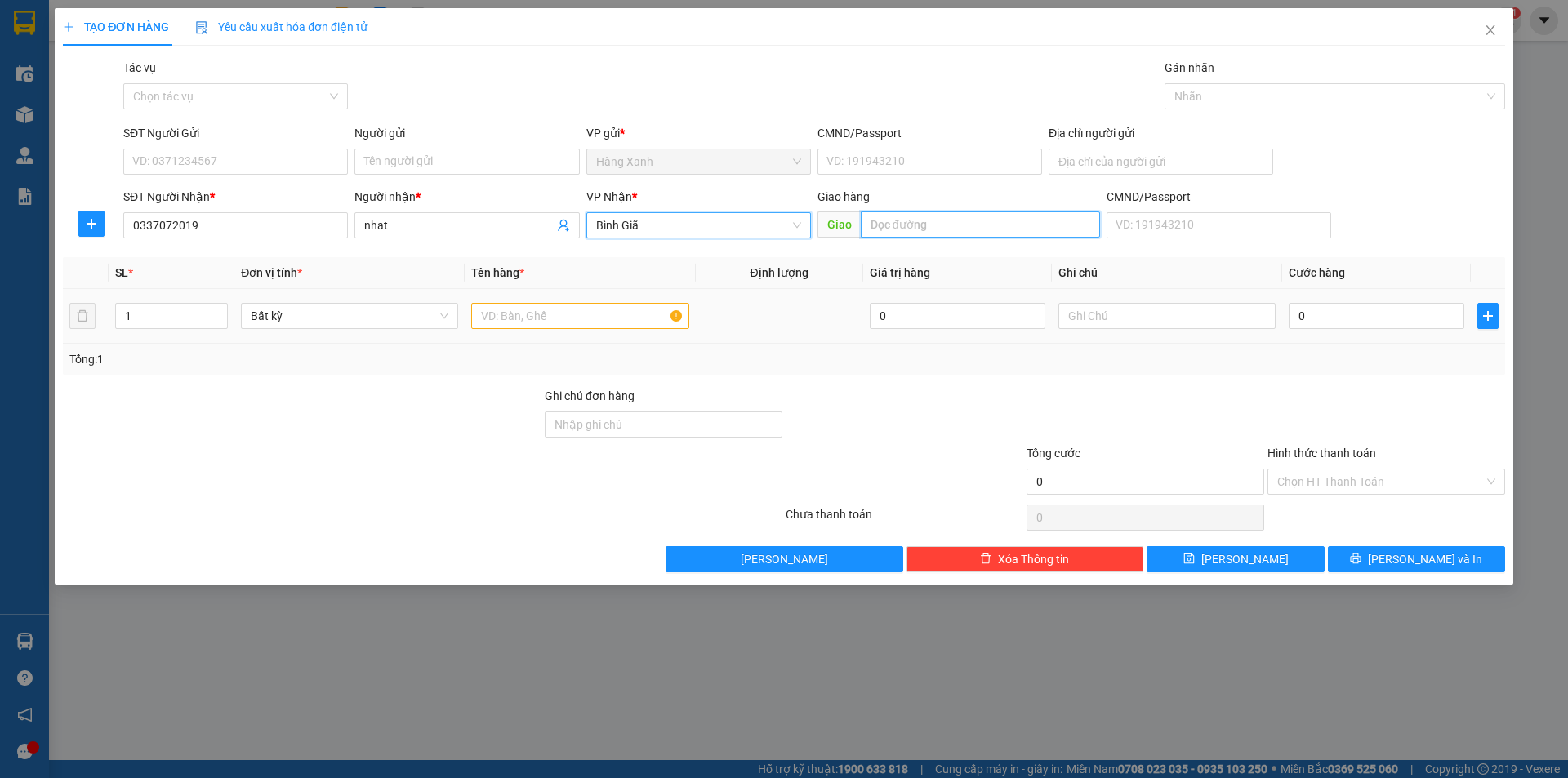
click at [951, 218] on input "text" at bounding box center [980, 225] width 240 height 27
click at [306, 147] on div "SĐT Người Gửi" at bounding box center [235, 136] width 225 height 25
click at [293, 155] on input "SĐT Người Gửi" at bounding box center [235, 162] width 225 height 27
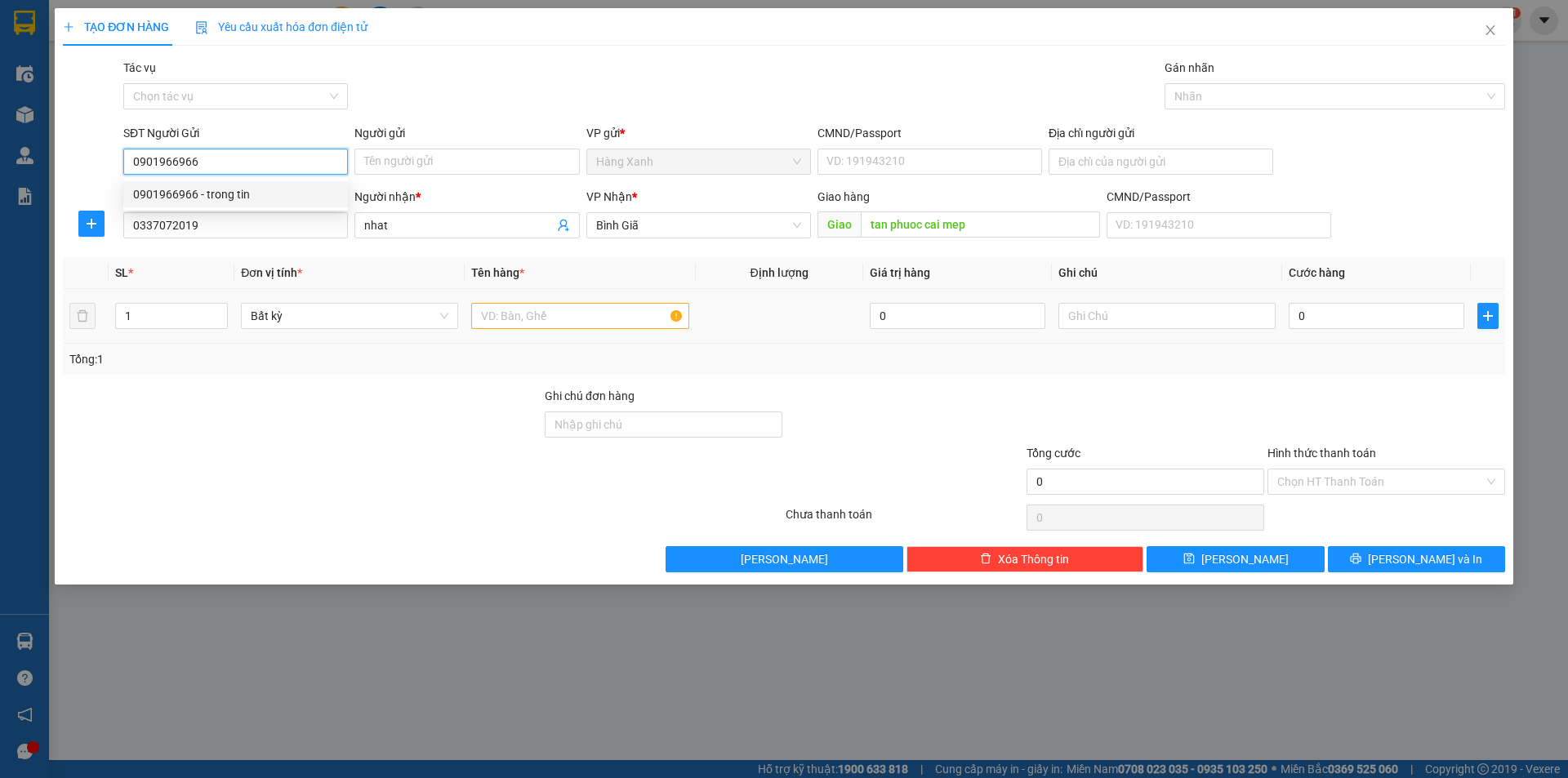
click at [236, 187] on div "0901966966 - trong tin" at bounding box center [236, 194] width 205 height 18
click at [270, 161] on input "0901966966" at bounding box center [235, 162] width 225 height 27
click at [838, 151] on input "CMND/Passport" at bounding box center [929, 162] width 225 height 27
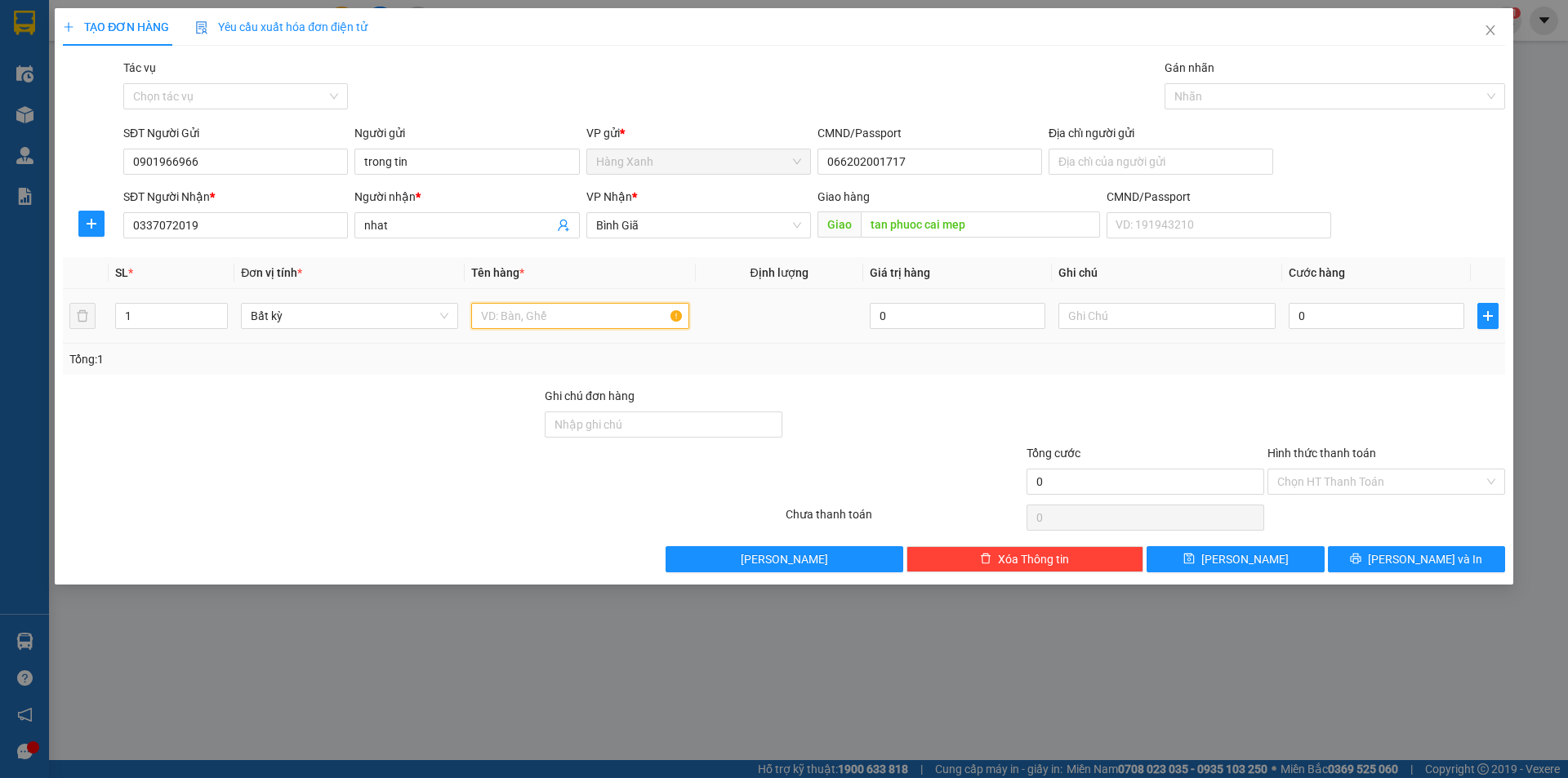
drag, startPoint x: 571, startPoint y: 323, endPoint x: 579, endPoint y: 310, distance: 15.3
click at [572, 316] on input "text" at bounding box center [580, 317] width 218 height 27
click at [1325, 318] on input "0" at bounding box center [1376, 317] width 176 height 27
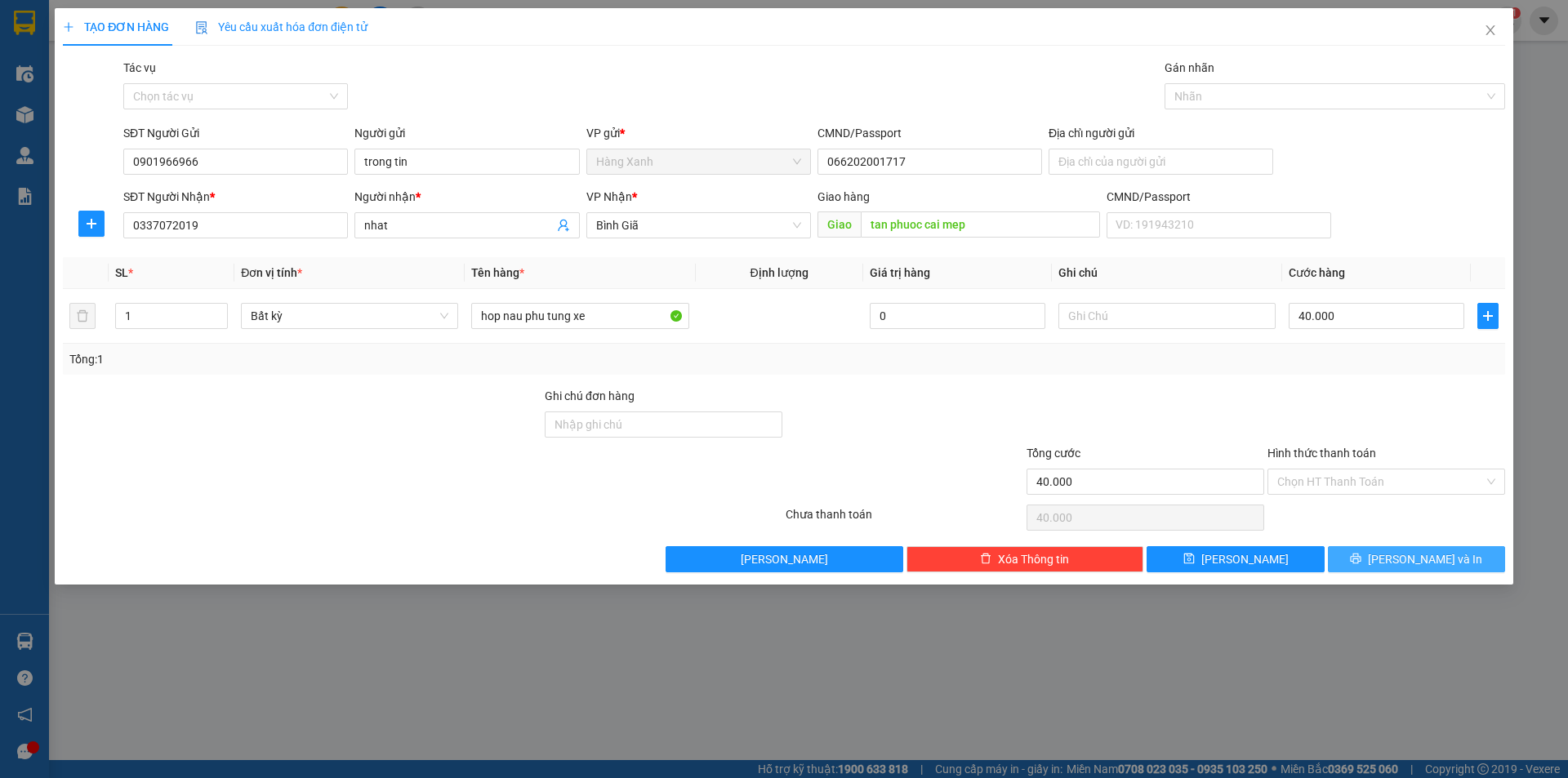
click at [1410, 554] on span "[PERSON_NAME] và In" at bounding box center [1425, 559] width 114 height 18
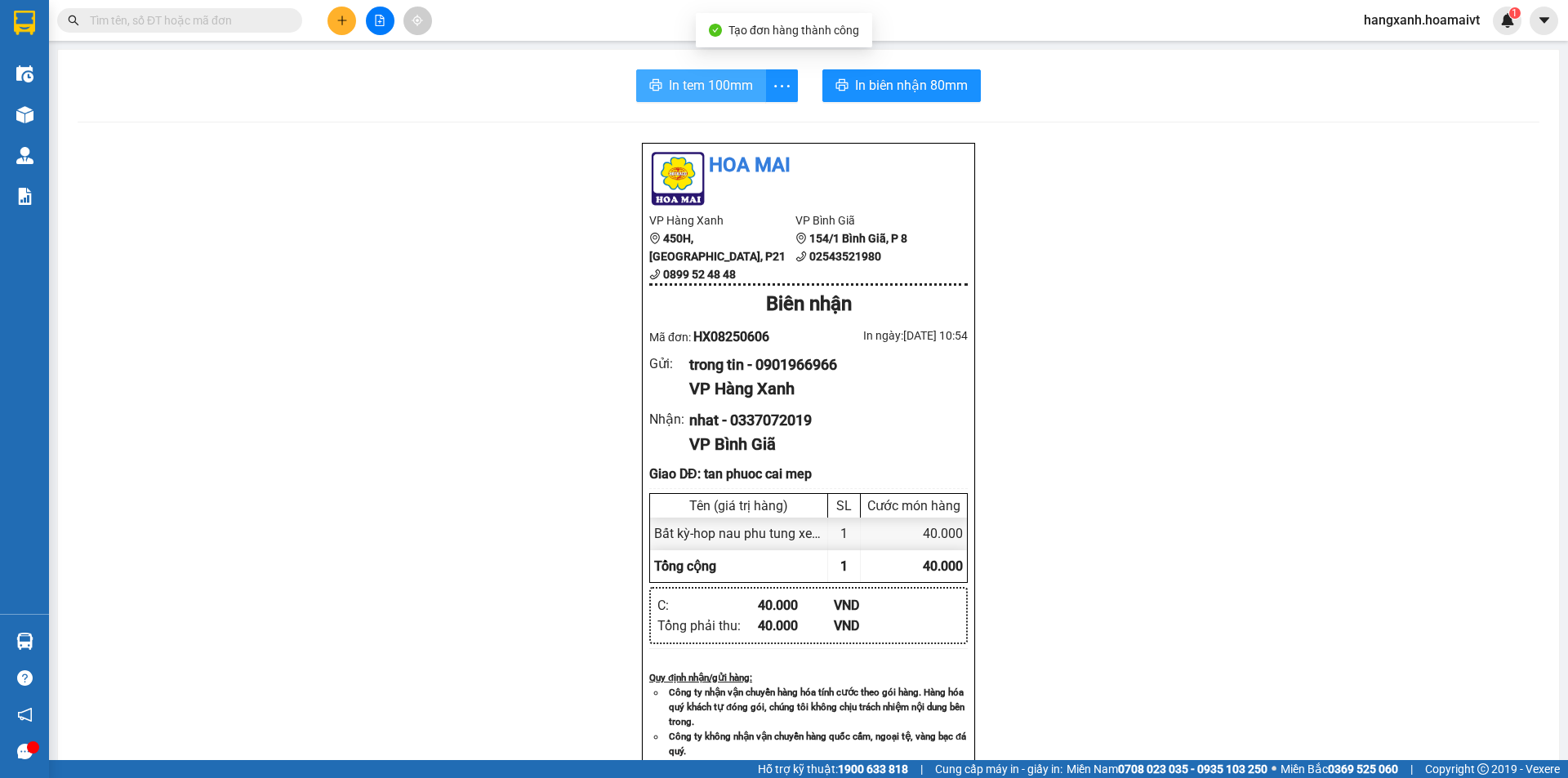
click at [699, 80] on span "In tem 100mm" at bounding box center [710, 85] width 84 height 20
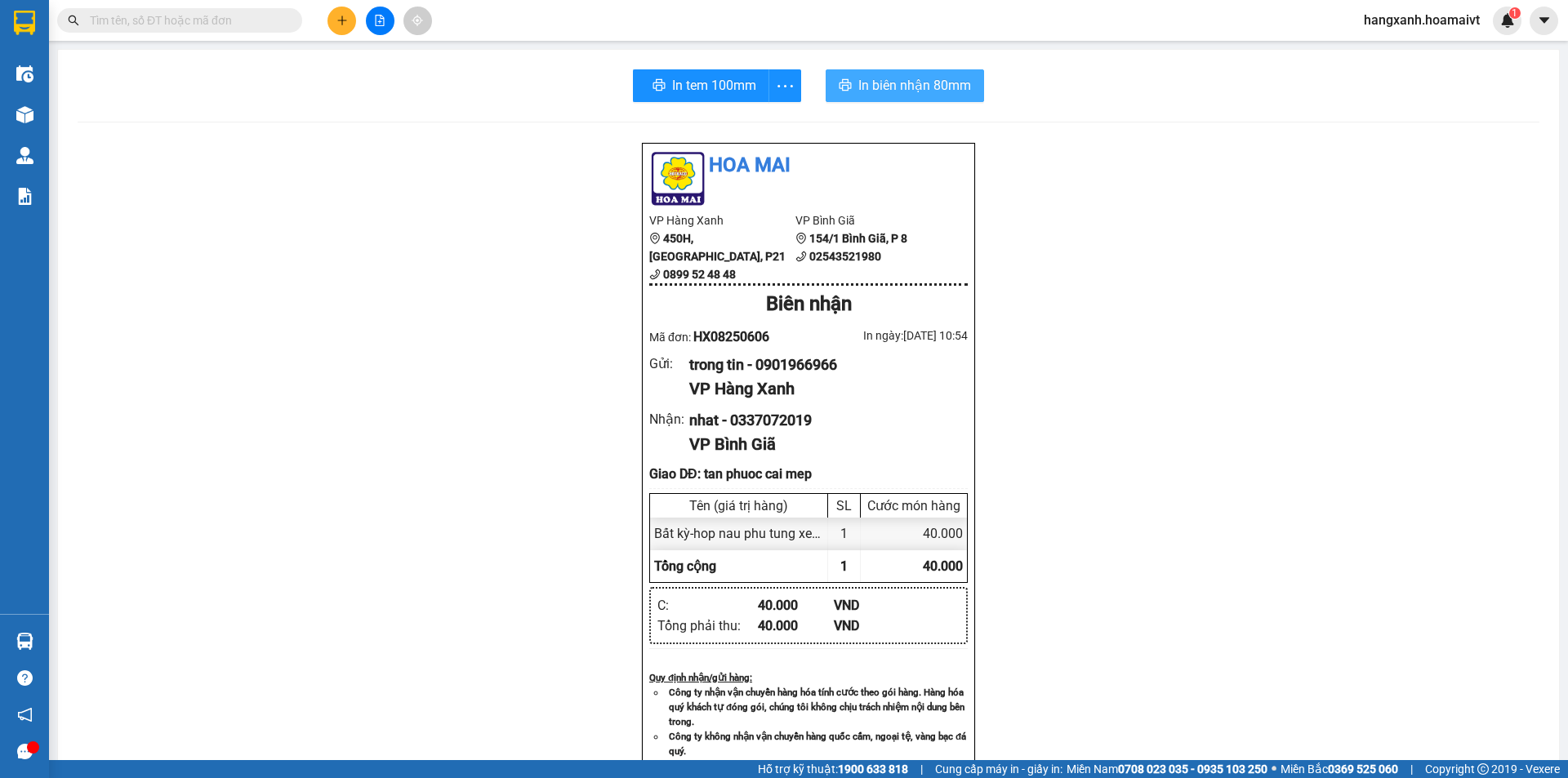
click at [879, 88] on span "In biên nhận 80mm" at bounding box center [914, 85] width 112 height 20
drag, startPoint x: 1194, startPoint y: 760, endPoint x: 1207, endPoint y: 762, distance: 13.2
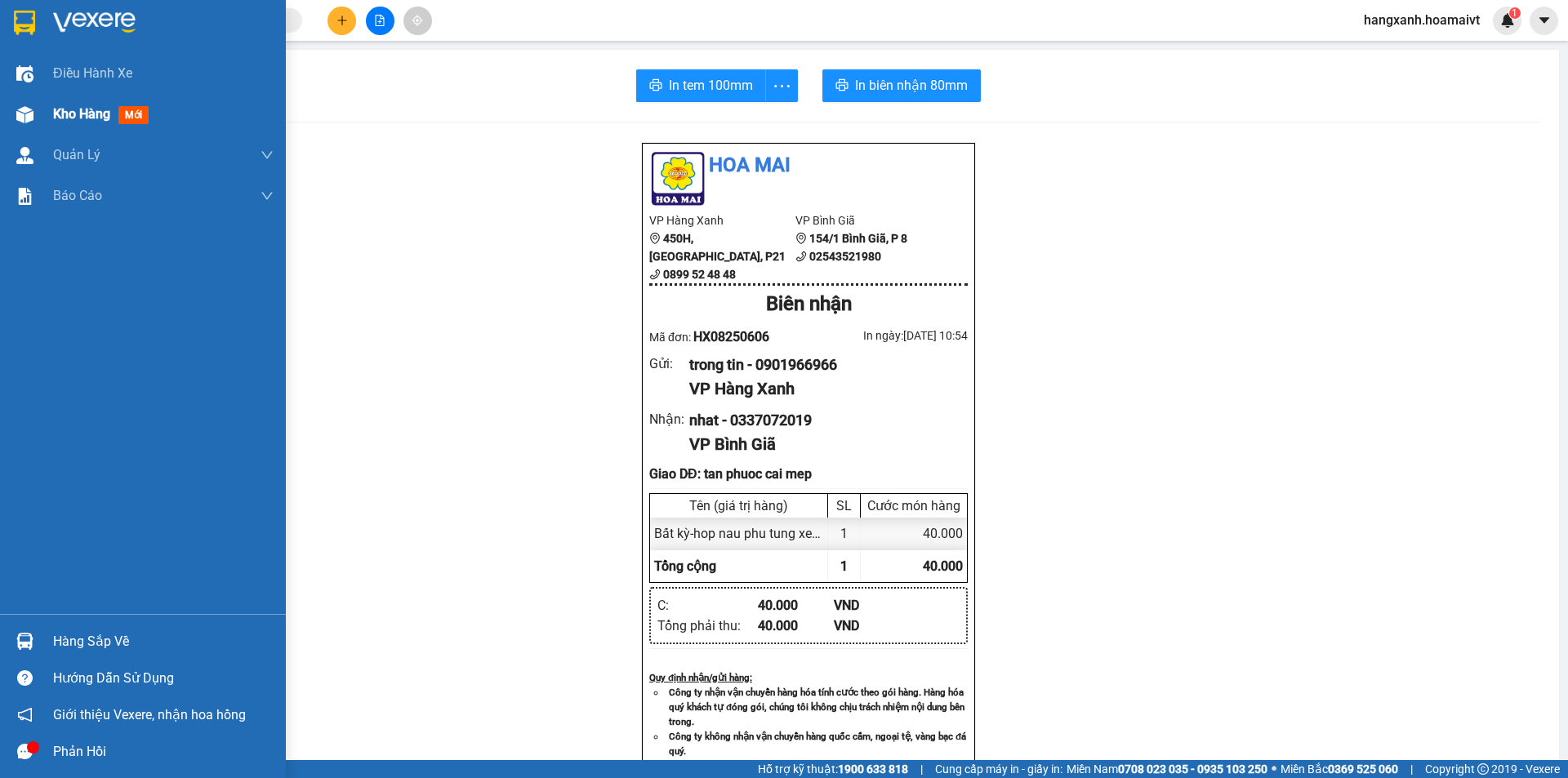
click at [126, 119] on span "mới" at bounding box center [134, 115] width 30 height 18
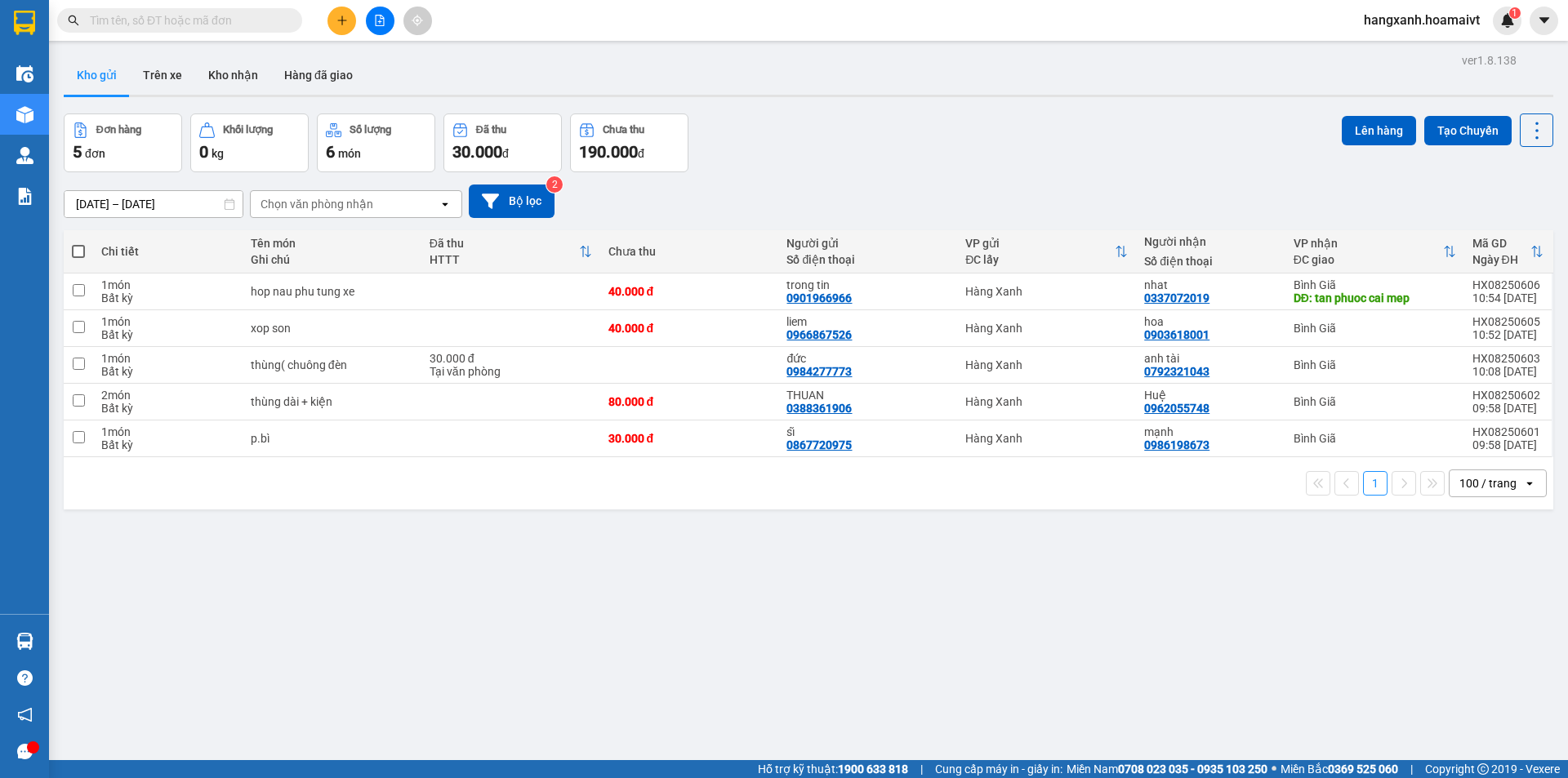
drag, startPoint x: 1011, startPoint y: 708, endPoint x: 965, endPoint y: 640, distance: 82.1
click at [1010, 709] on div "ver 1.8.138 Kho gửi Trên xe Kho nhận Hàng đã giao Đơn hàng 5 đơn Khối lượng 0 k…" at bounding box center [808, 438] width 1503 height 778
click at [1009, 545] on div "ver 1.8.138 Kho gửi Trên xe Kho nhận Hàng đã giao Đơn hàng 5 đơn Khối lượng 0 k…" at bounding box center [808, 438] width 1503 height 778
click at [1262, 449] on div "mạnh 0986198673" at bounding box center [1211, 439] width 133 height 27
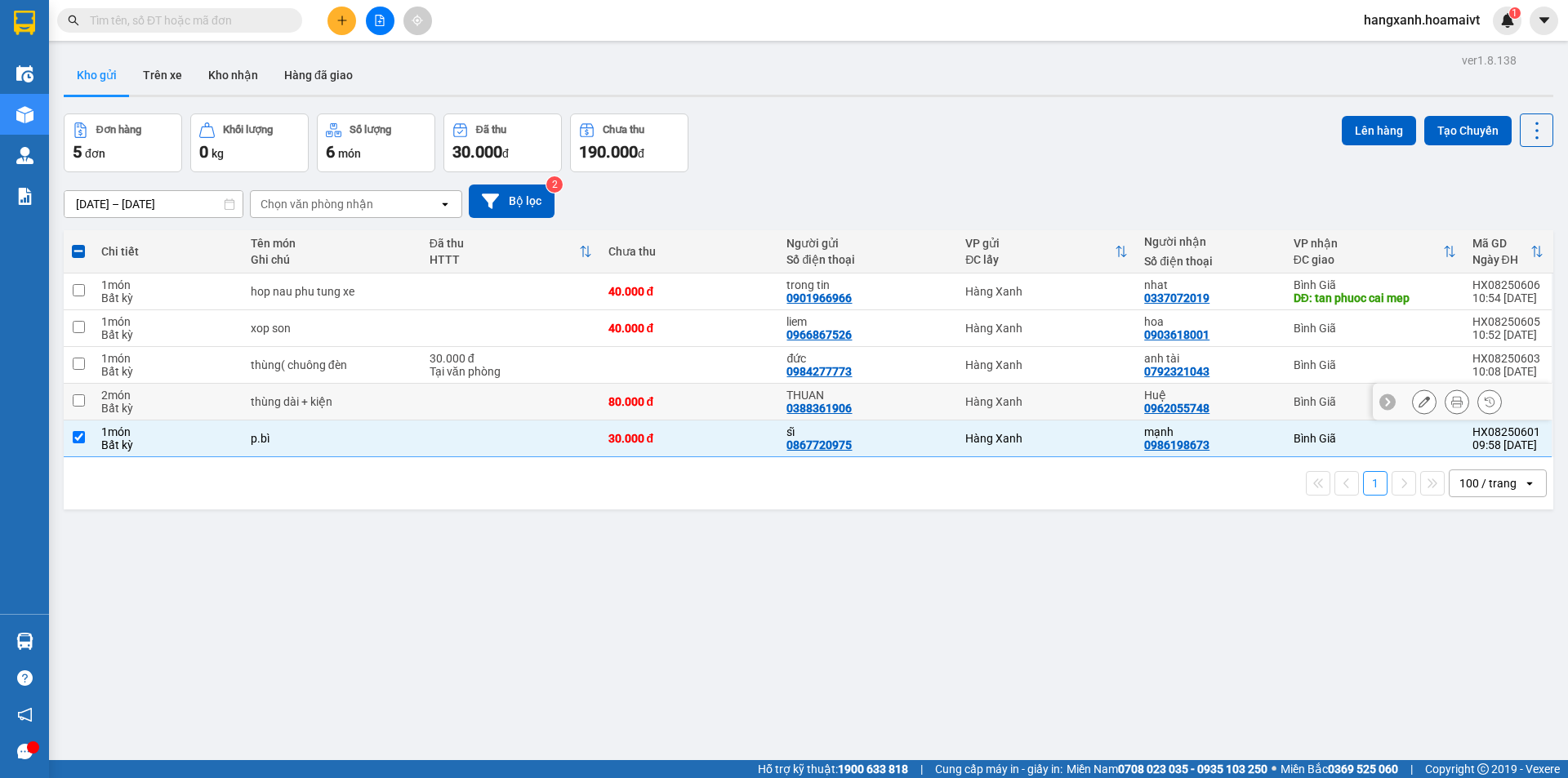
click at [1262, 407] on div "Huệ 0962055748" at bounding box center [1211, 402] width 133 height 27
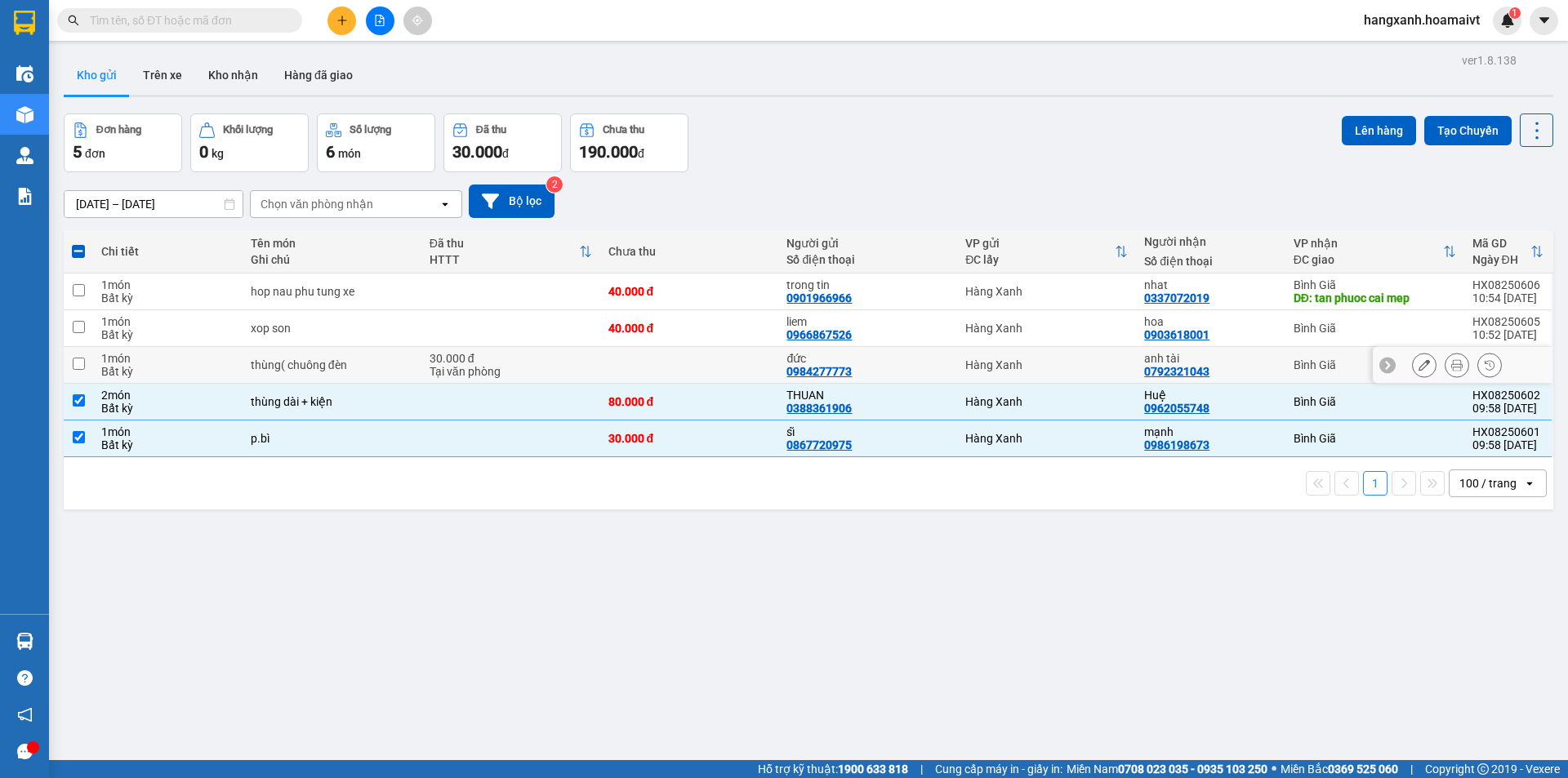
click at [1267, 365] on td "anh tài 0792321043" at bounding box center [1211, 365] width 149 height 37
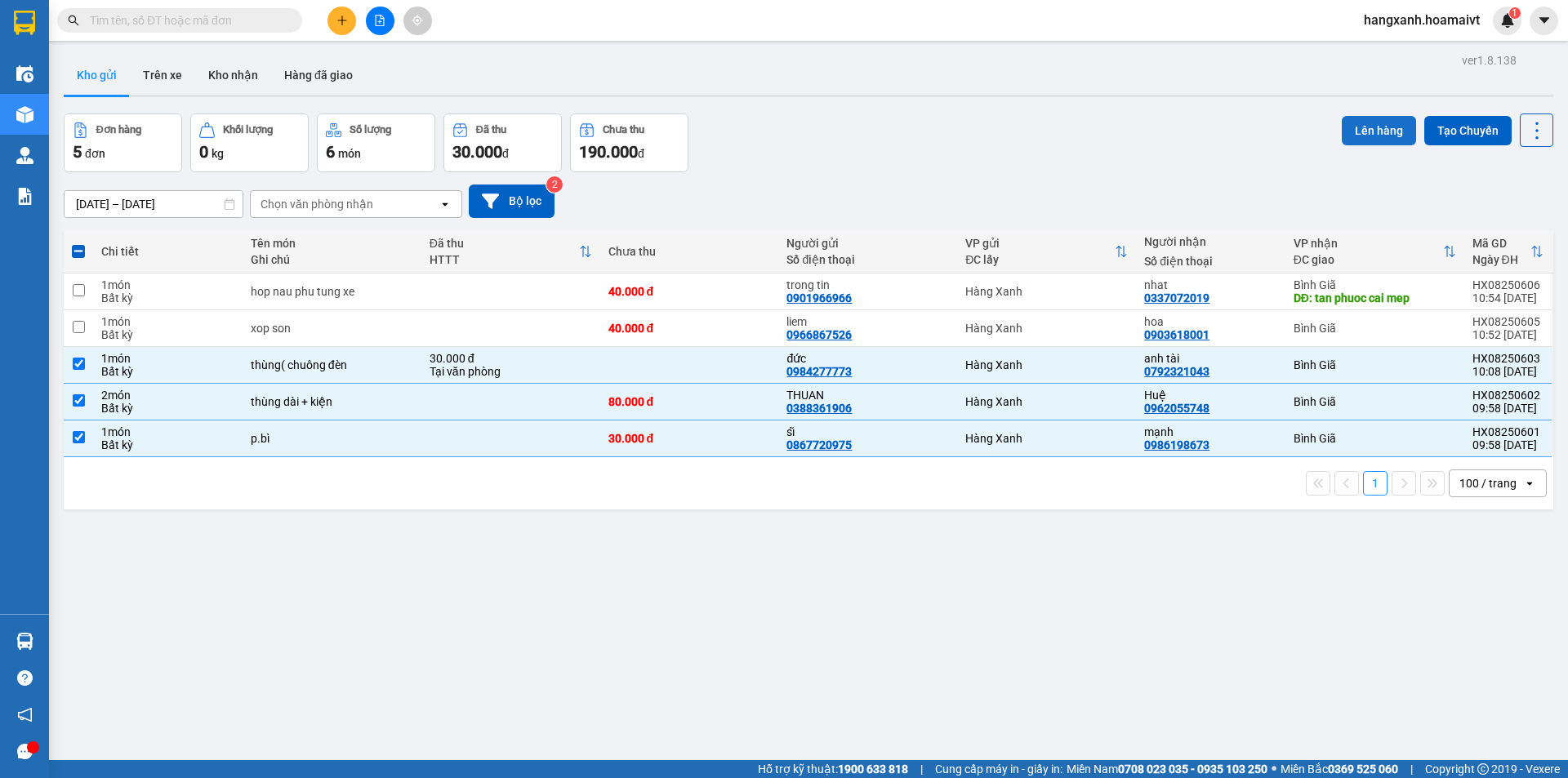
click at [1366, 123] on button "Lên hàng" at bounding box center [1379, 130] width 74 height 29
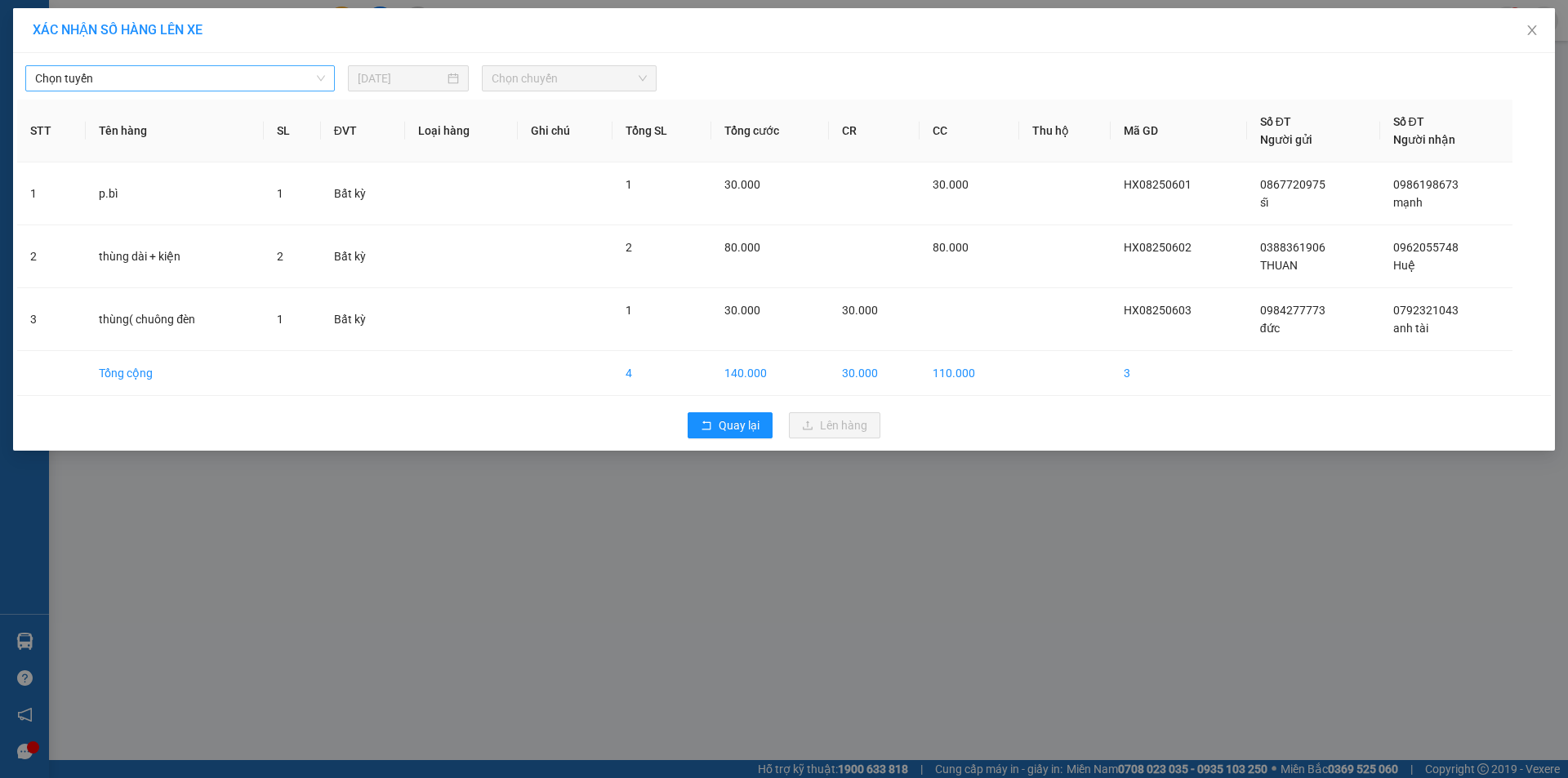
click at [132, 83] on span "Chọn tuyến" at bounding box center [180, 79] width 290 height 25
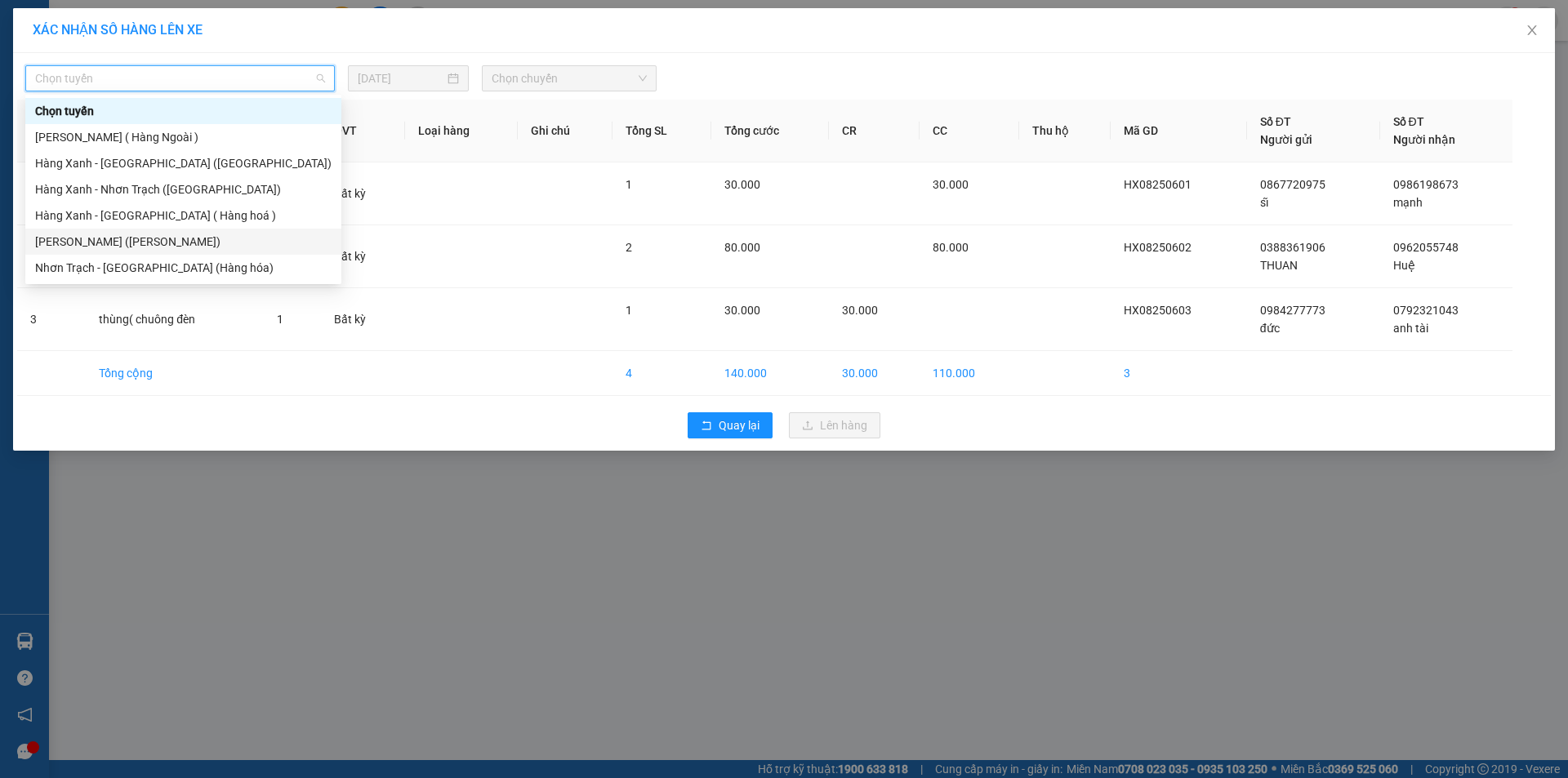
drag, startPoint x: 124, startPoint y: 240, endPoint x: 452, endPoint y: 121, distance: 348.9
click at [125, 240] on div "[PERSON_NAME] ([PERSON_NAME])" at bounding box center [183, 241] width 296 height 18
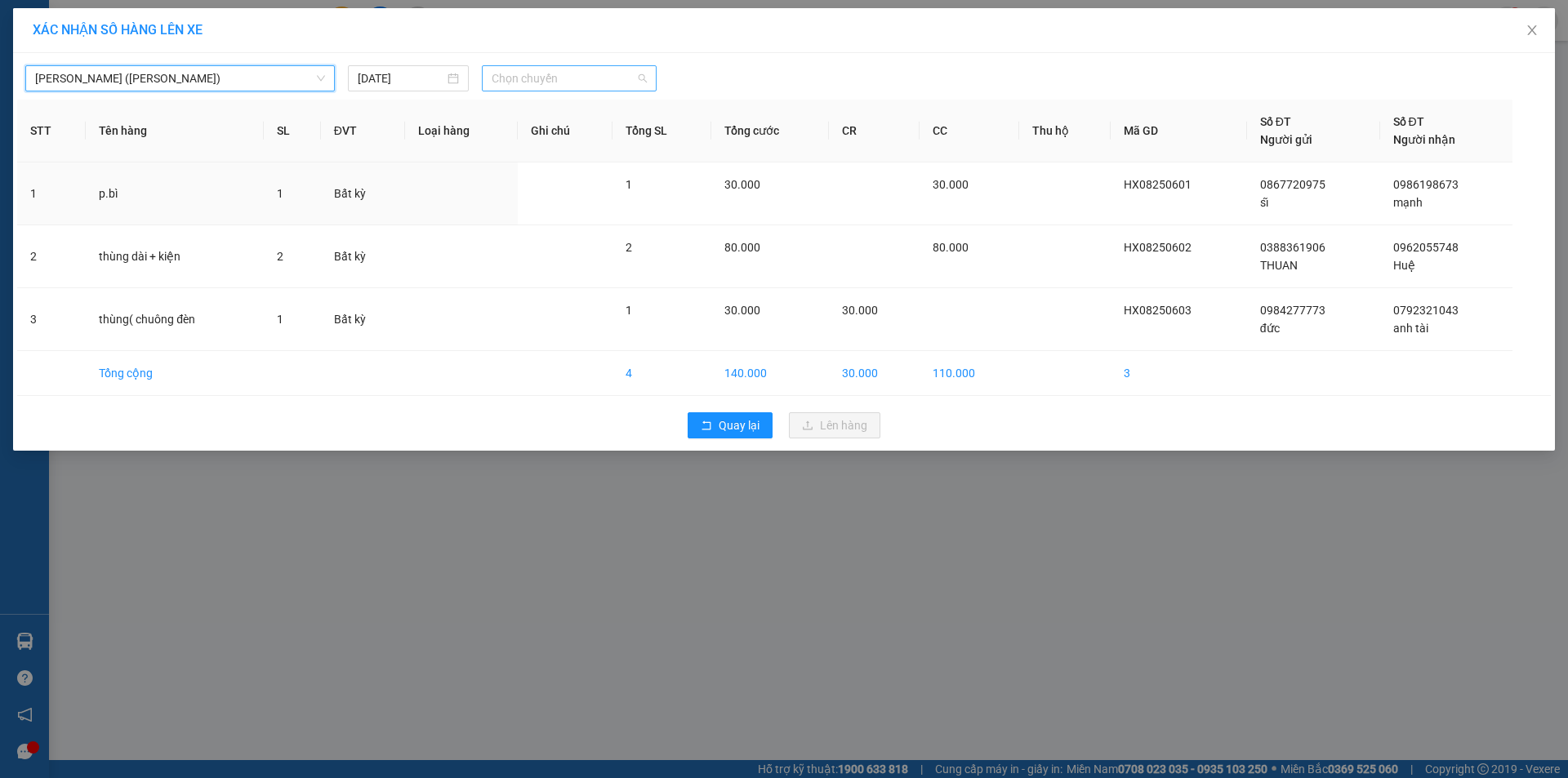
click at [530, 88] on span "Chọn chuyến" at bounding box center [569, 79] width 155 height 25
click at [609, 134] on div "Thêm chuyến " 11:00 "" at bounding box center [569, 137] width 174 height 27
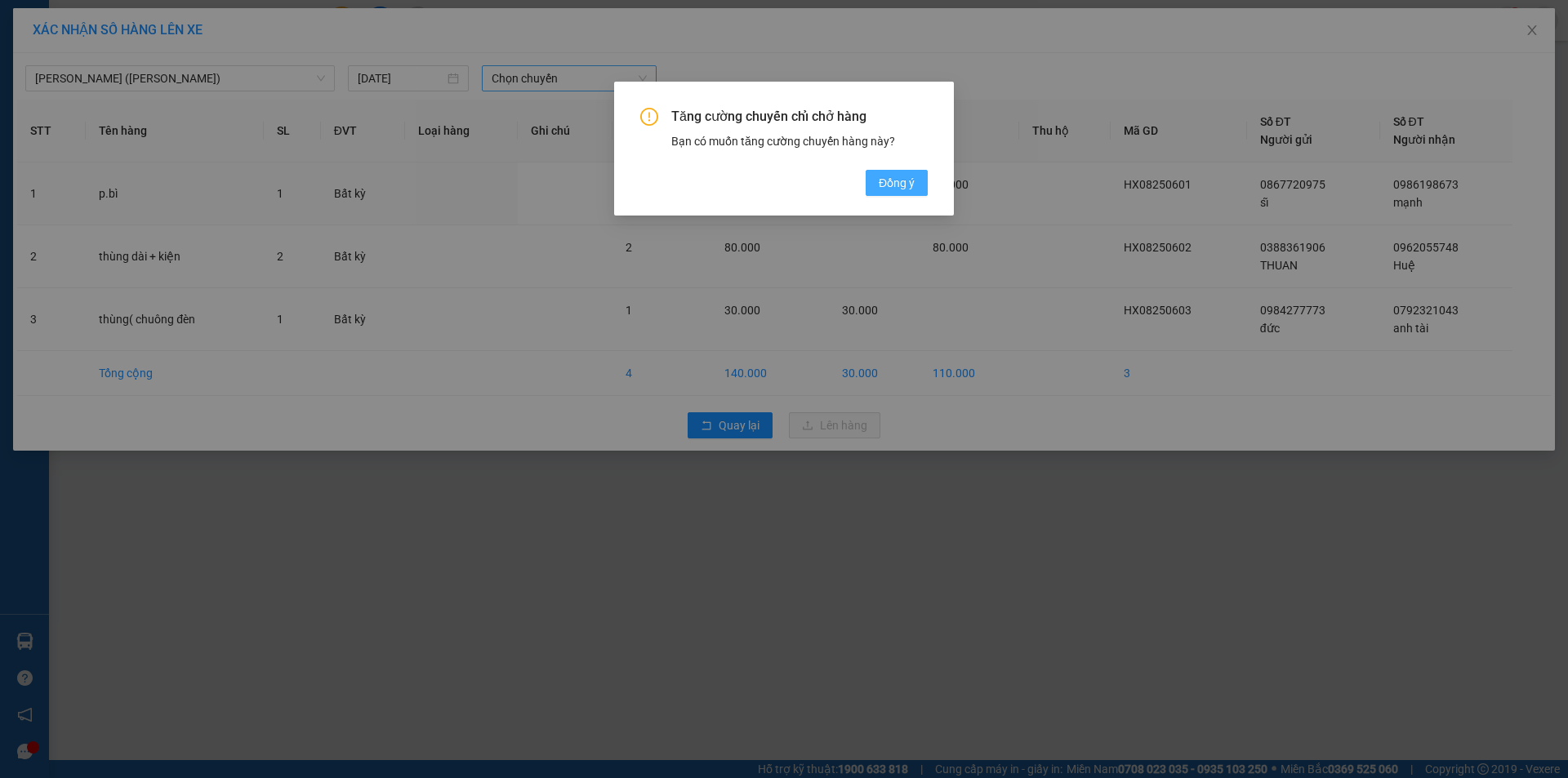
click at [887, 191] on span "Đồng ý" at bounding box center [897, 183] width 36 height 18
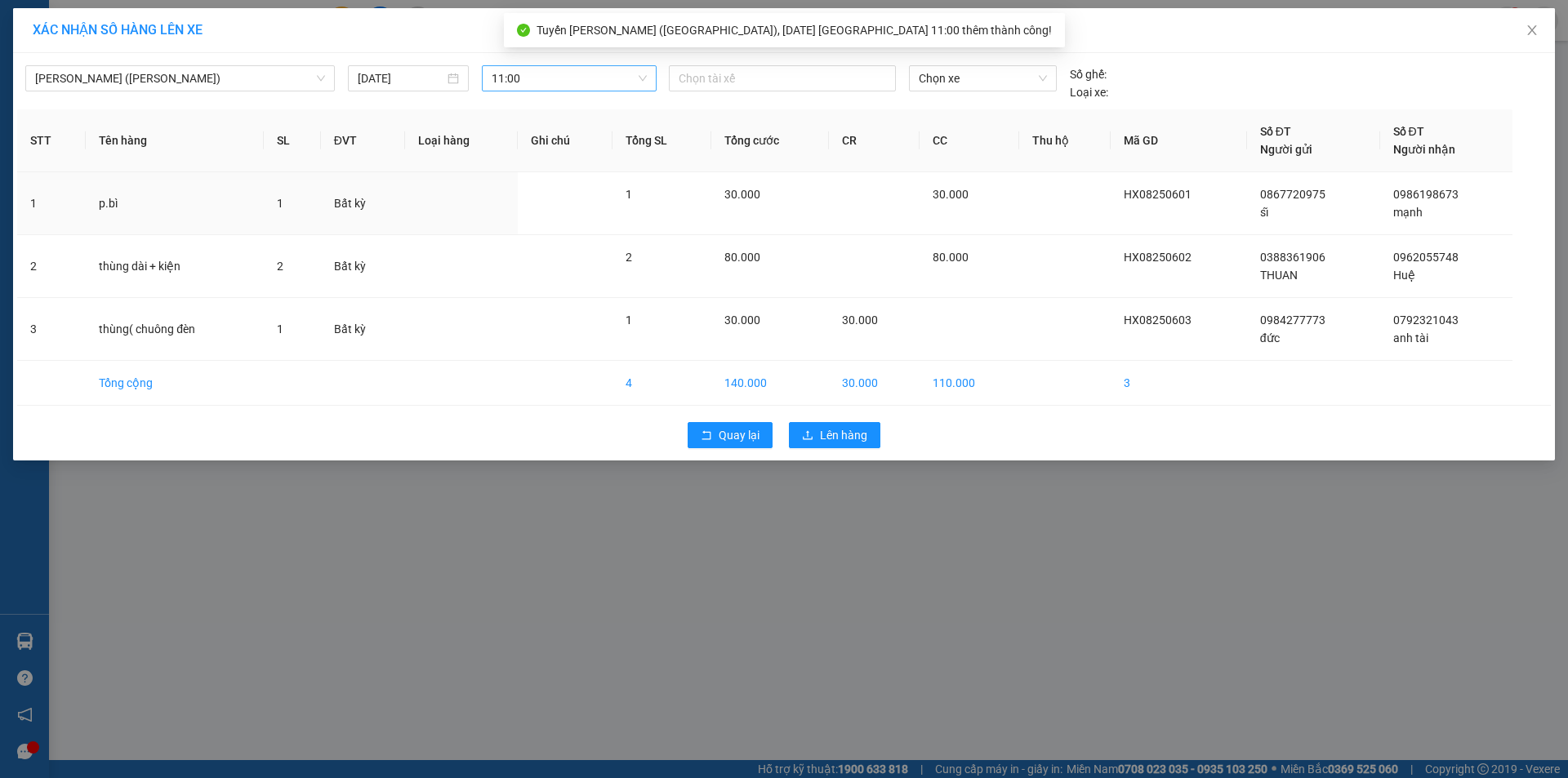
click at [716, 76] on div at bounding box center [782, 79] width 218 height 19
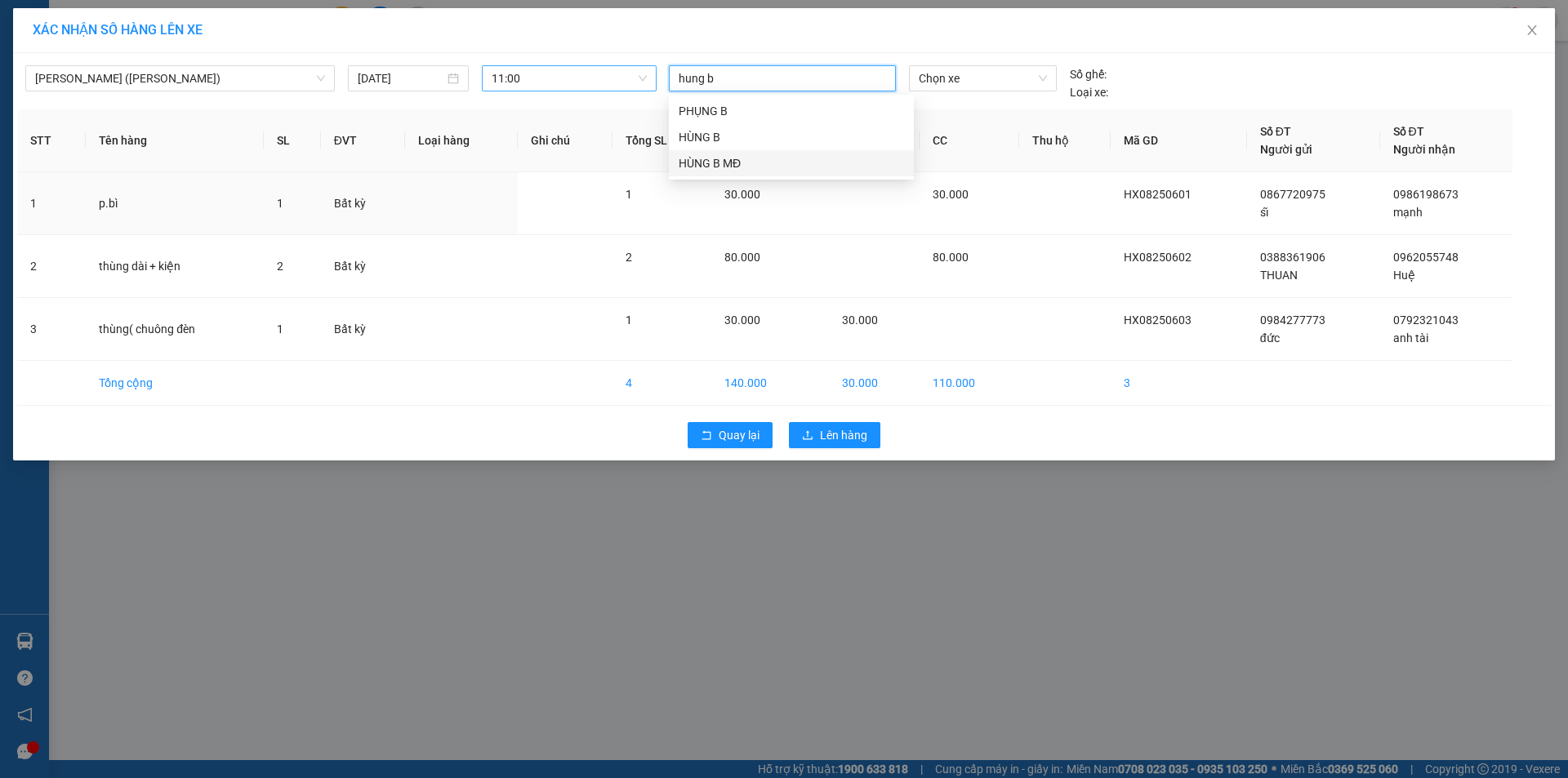
click at [698, 165] on div "HÙNG B MĐ" at bounding box center [791, 164] width 226 height 18
click at [1011, 80] on span "Chọn xe" at bounding box center [983, 79] width 127 height 25
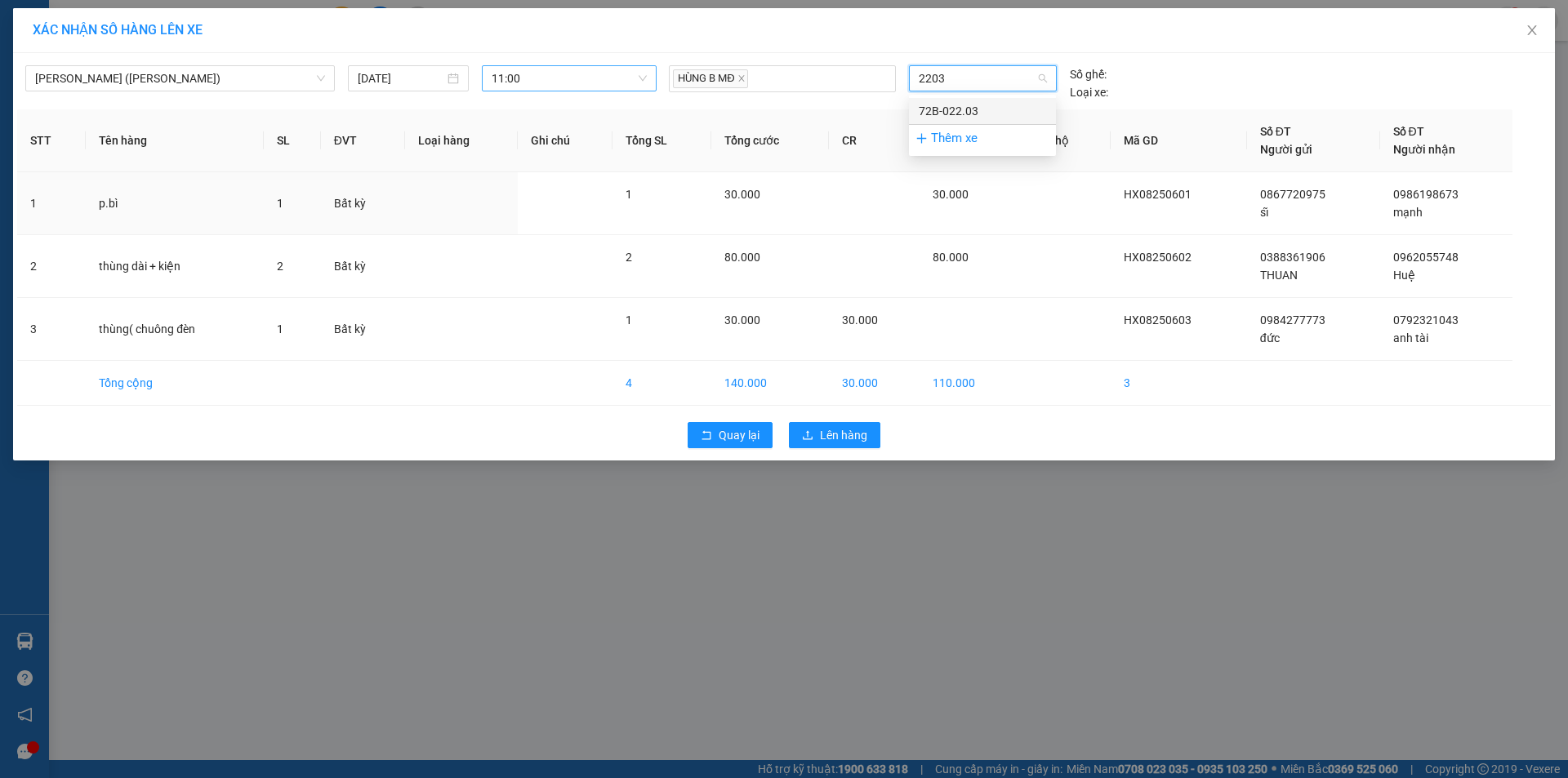
click at [998, 112] on div "72B-022.03" at bounding box center [983, 111] width 127 height 18
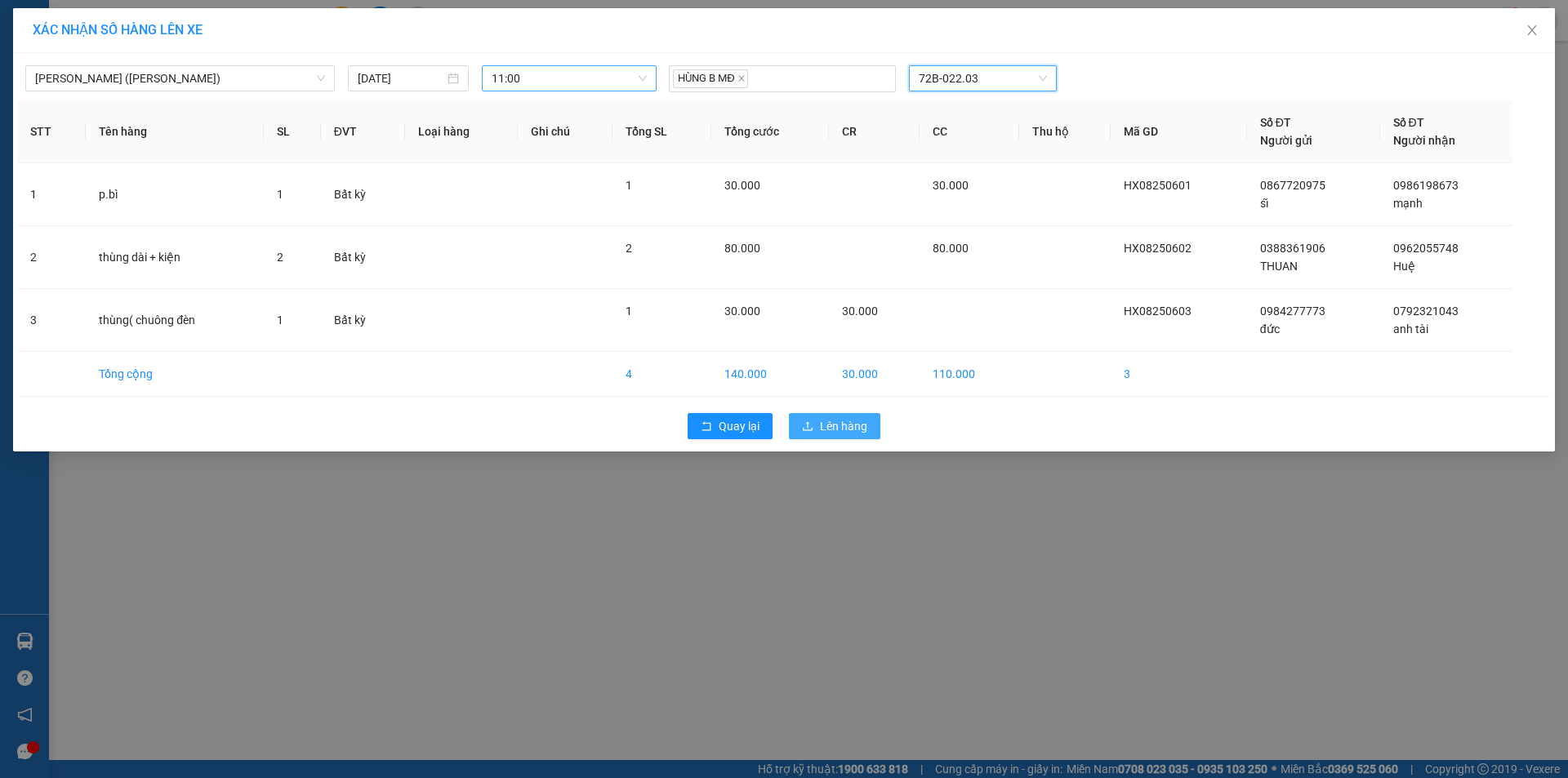
click at [872, 432] on button "Lên hàng" at bounding box center [834, 426] width 91 height 27
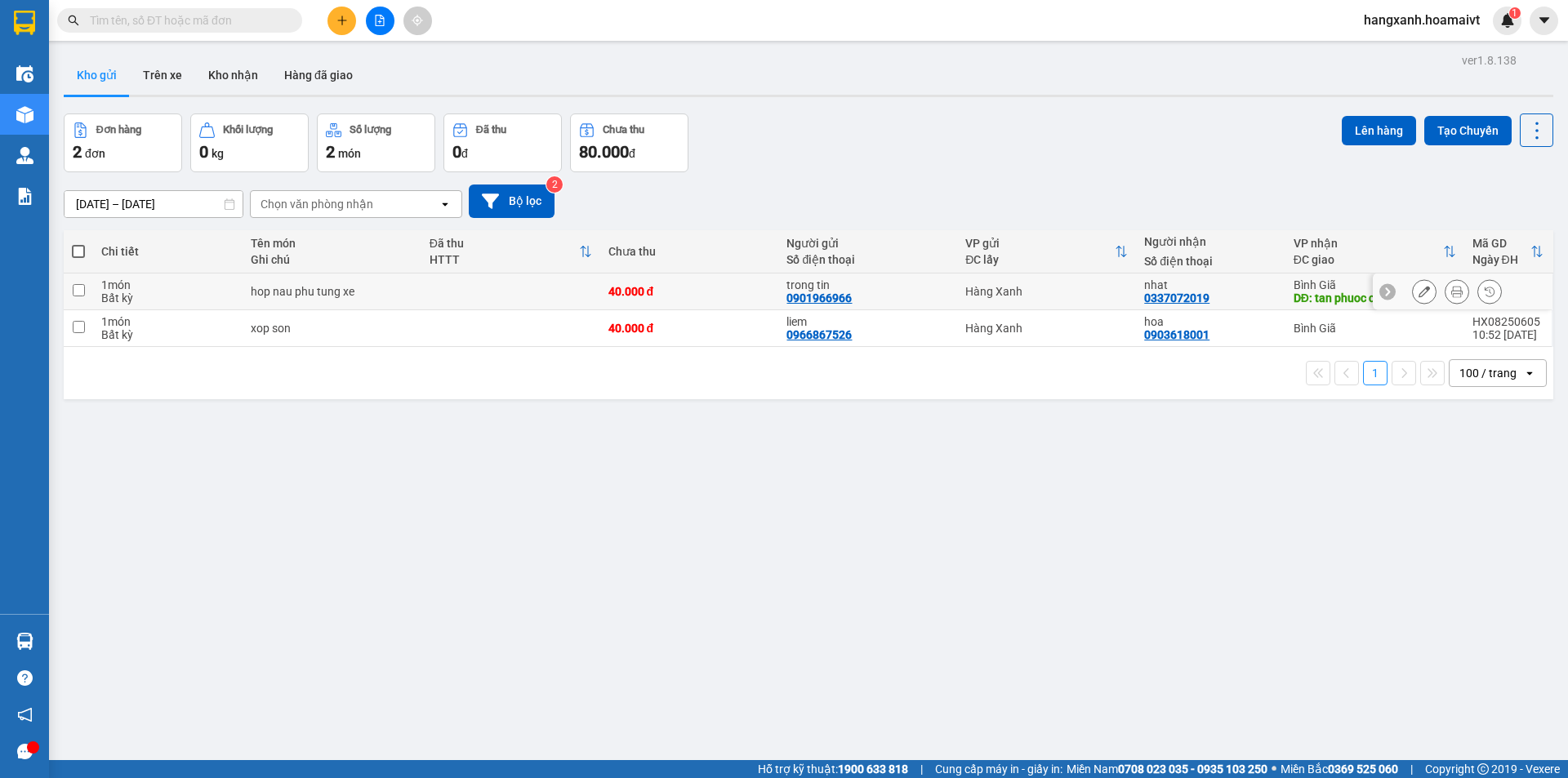
click at [1211, 290] on div "nhat 0337072019" at bounding box center [1211, 292] width 133 height 27
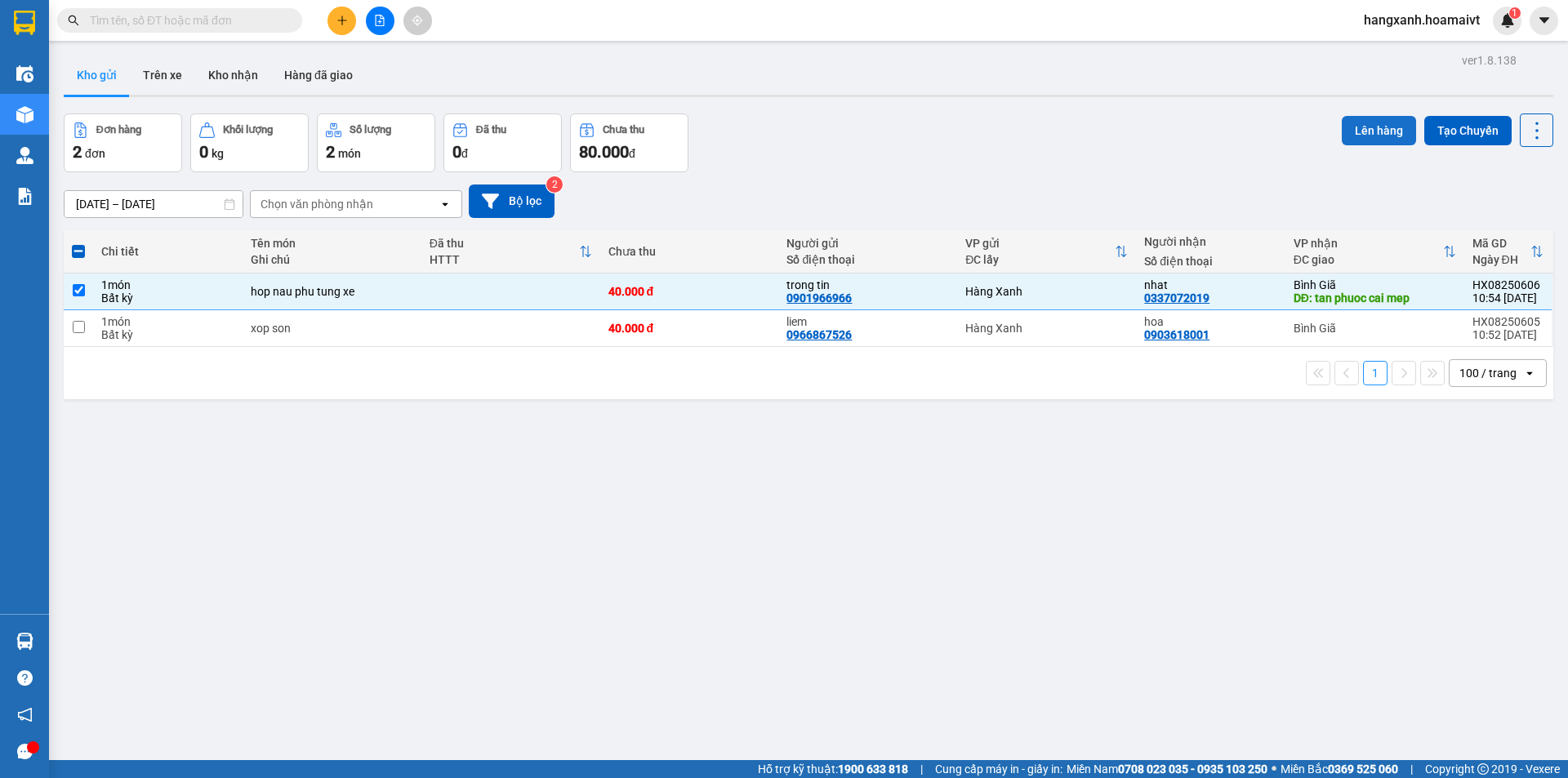
click at [1369, 136] on button "Lên hàng" at bounding box center [1379, 130] width 74 height 29
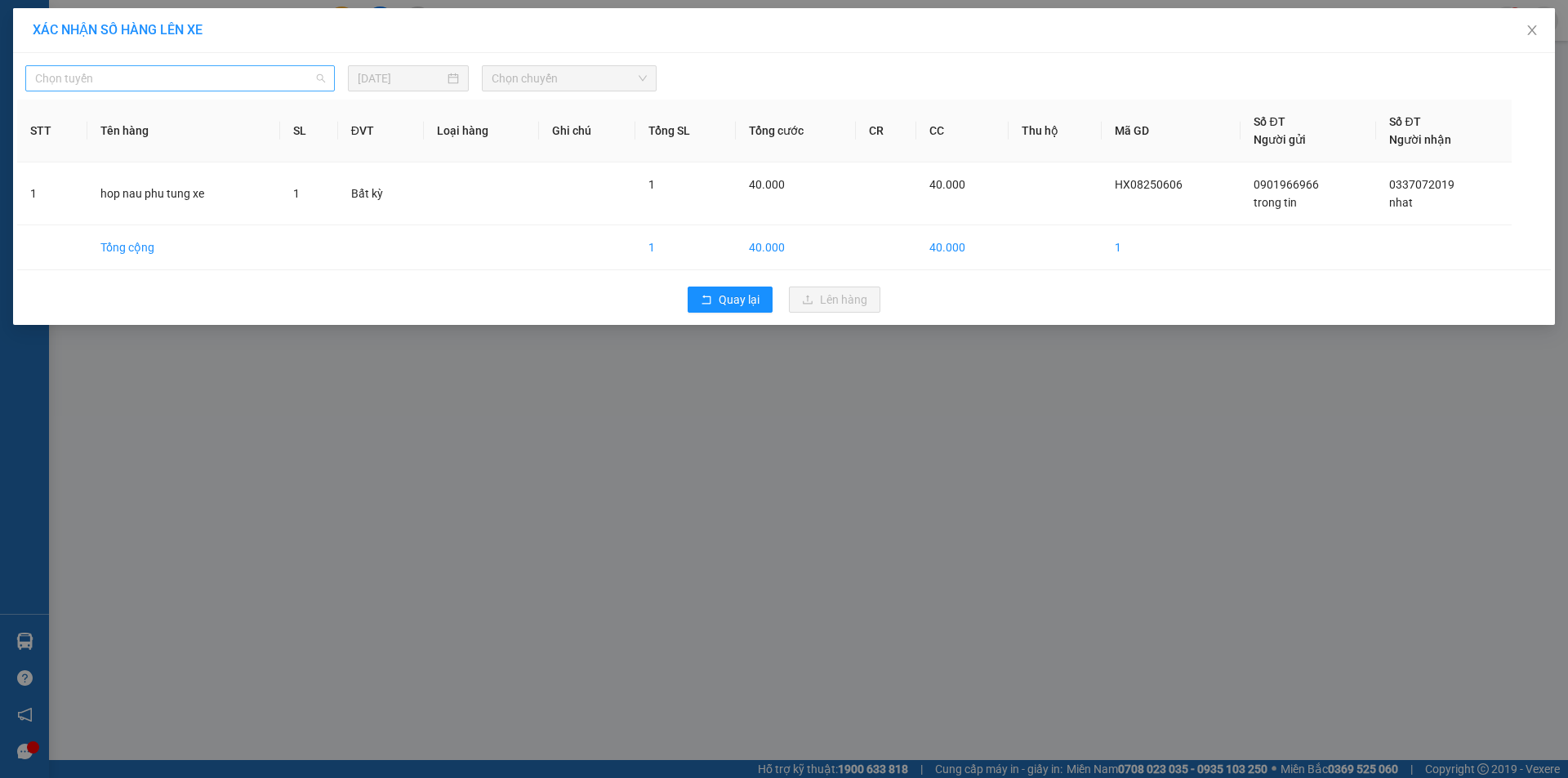
click at [71, 81] on span "Chọn tuyến" at bounding box center [180, 79] width 290 height 25
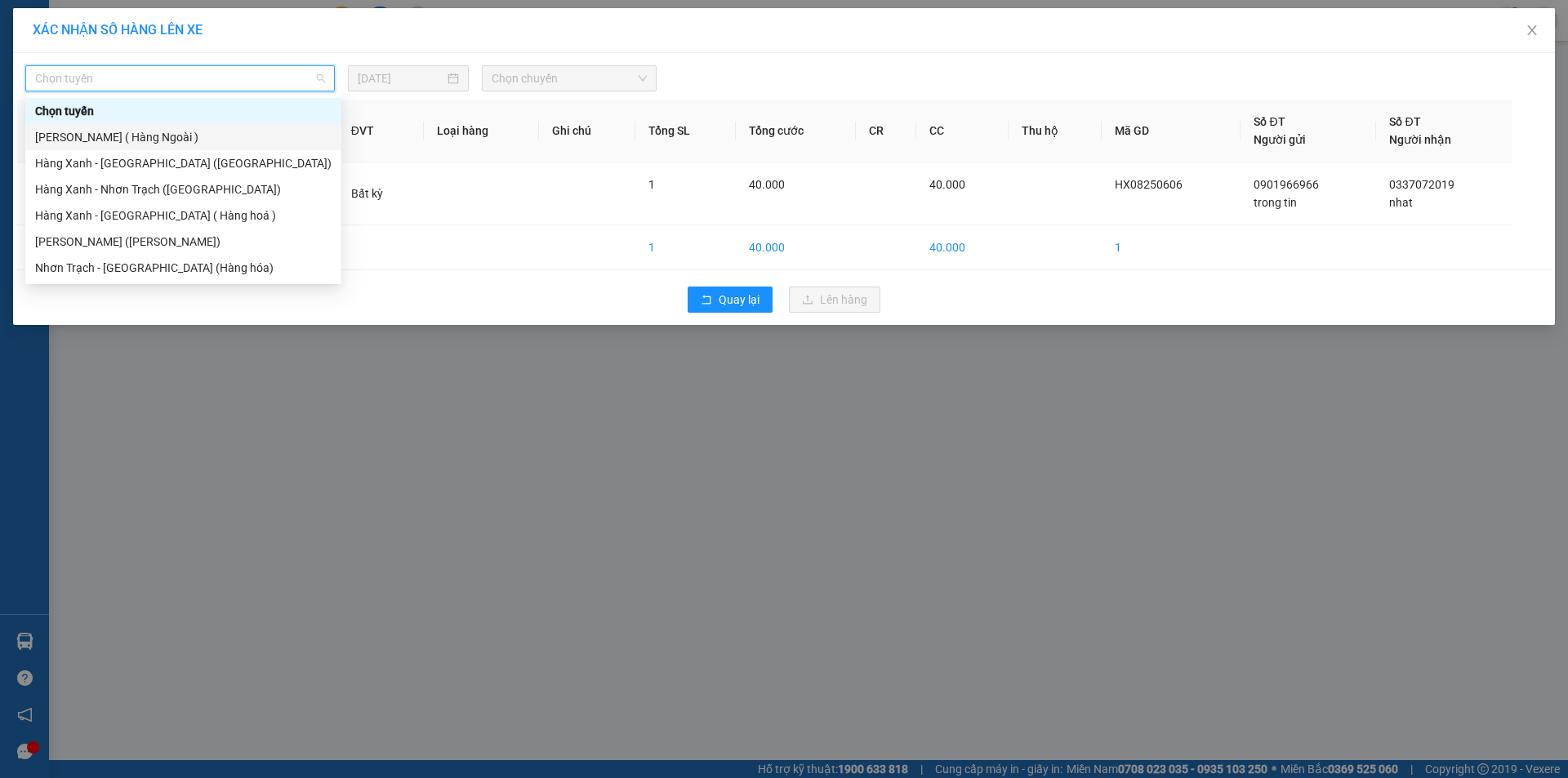
drag, startPoint x: 101, startPoint y: 137, endPoint x: 544, endPoint y: 103, distance: 444.3
click at [110, 135] on div "[PERSON_NAME] ( Hàng Ngoài )" at bounding box center [183, 137] width 296 height 18
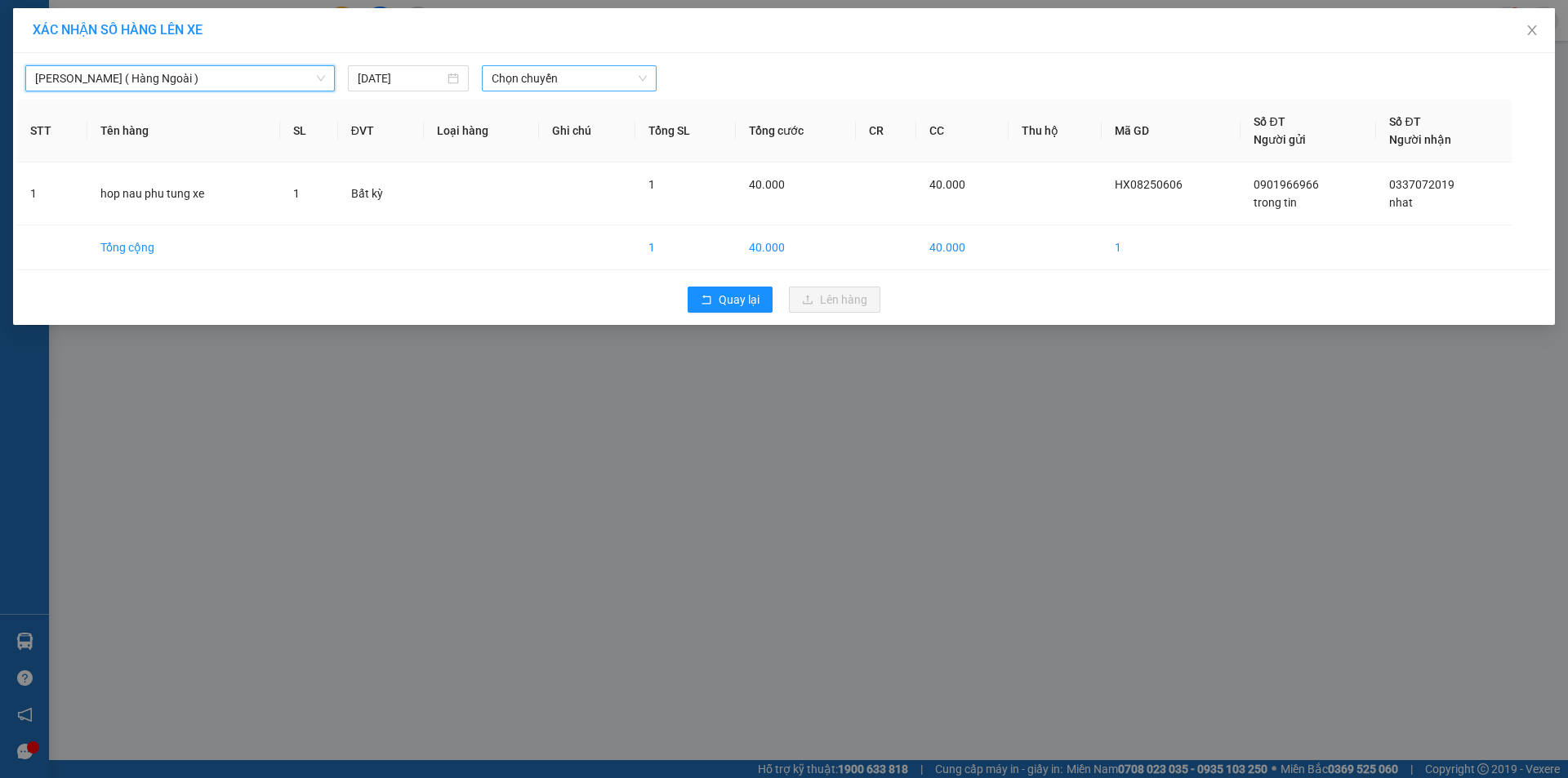
click at [596, 80] on span "Chọn chuyến" at bounding box center [569, 79] width 155 height 25
click at [590, 137] on div "Thêm chuyến " 11:05 "" at bounding box center [569, 137] width 174 height 27
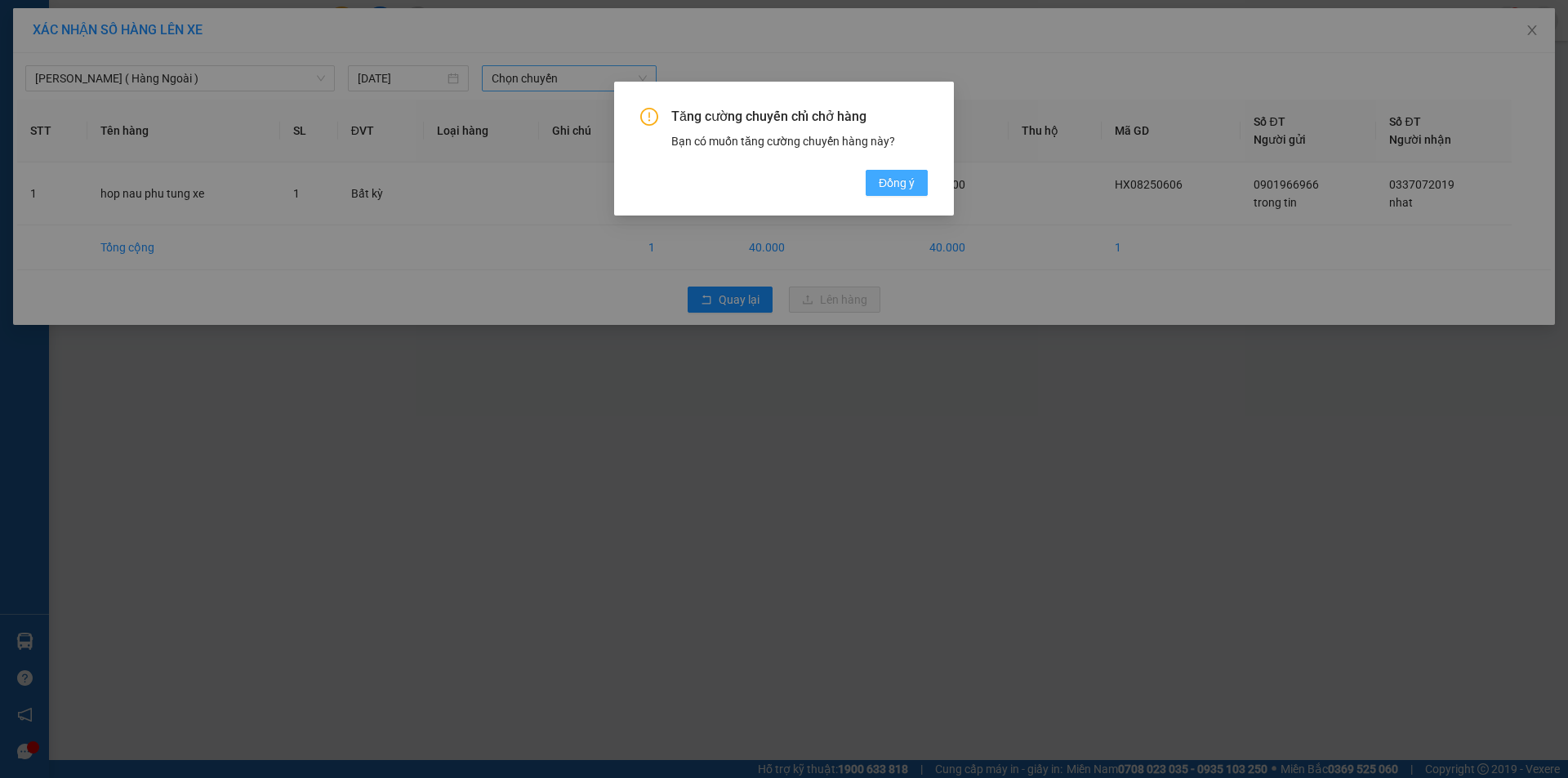
click at [883, 180] on span "Đồng ý" at bounding box center [897, 183] width 36 height 18
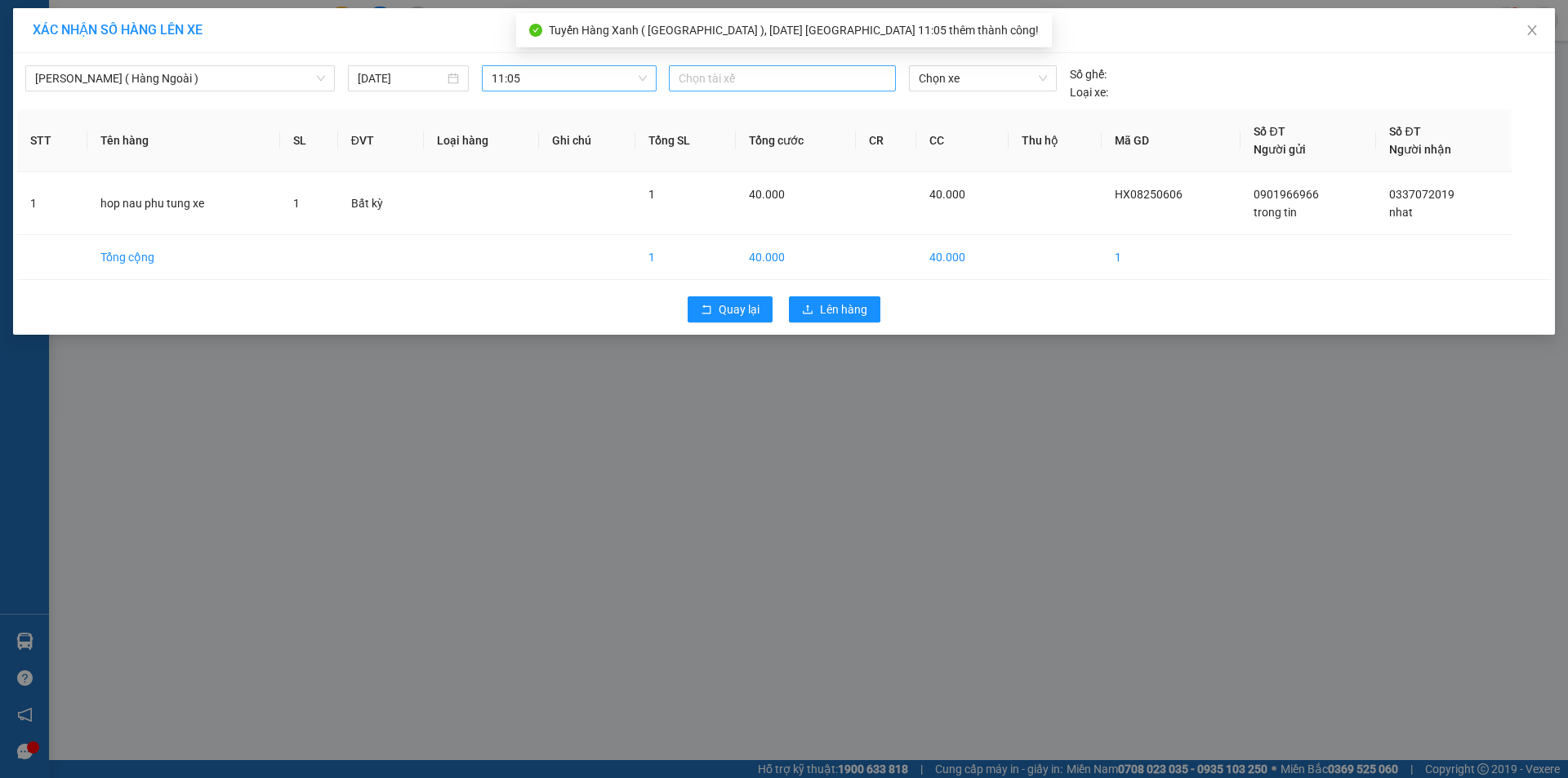
click at [756, 81] on div at bounding box center [782, 79] width 218 height 19
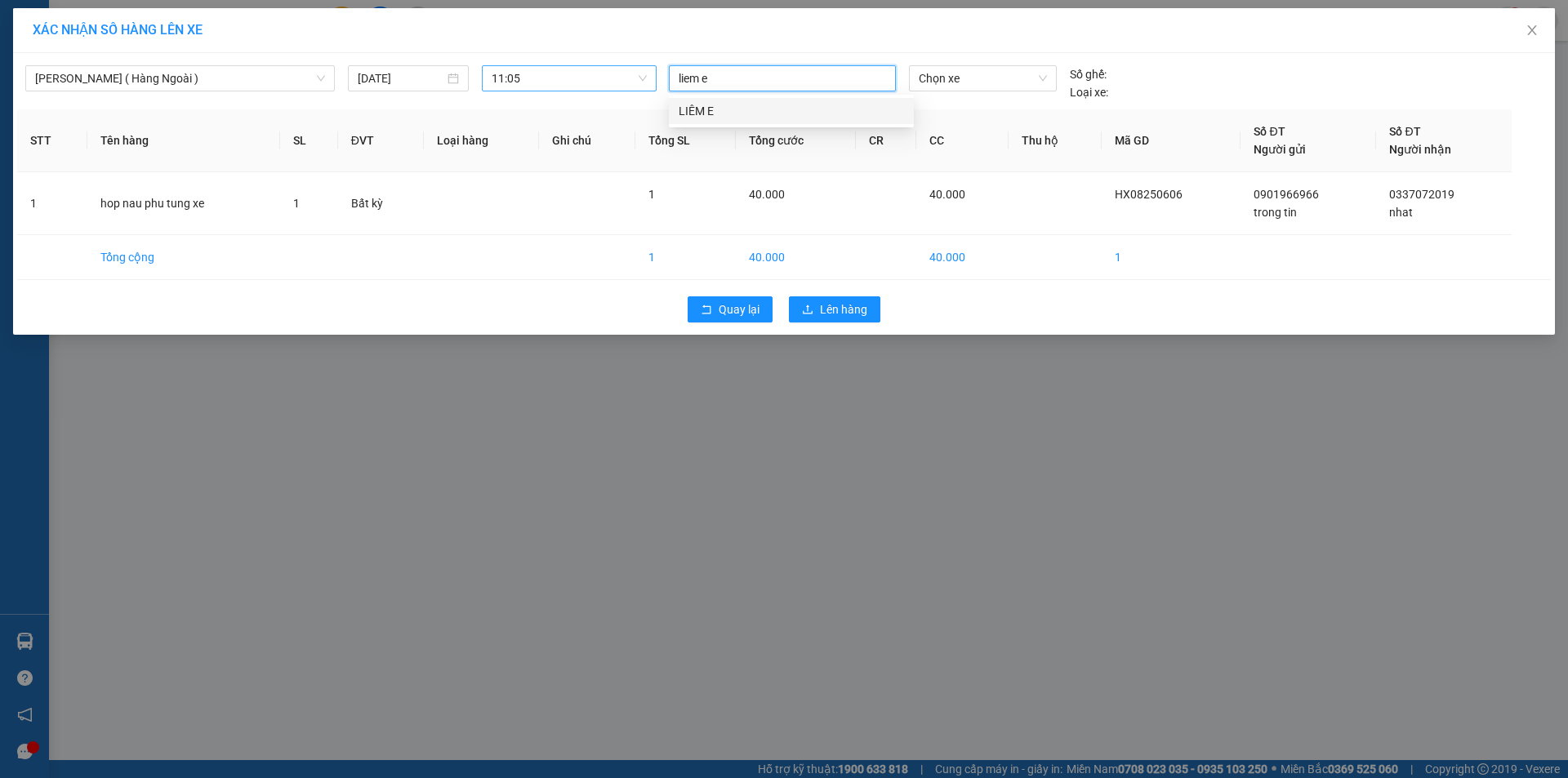
click at [719, 108] on div "LIÊM E" at bounding box center [791, 111] width 226 height 18
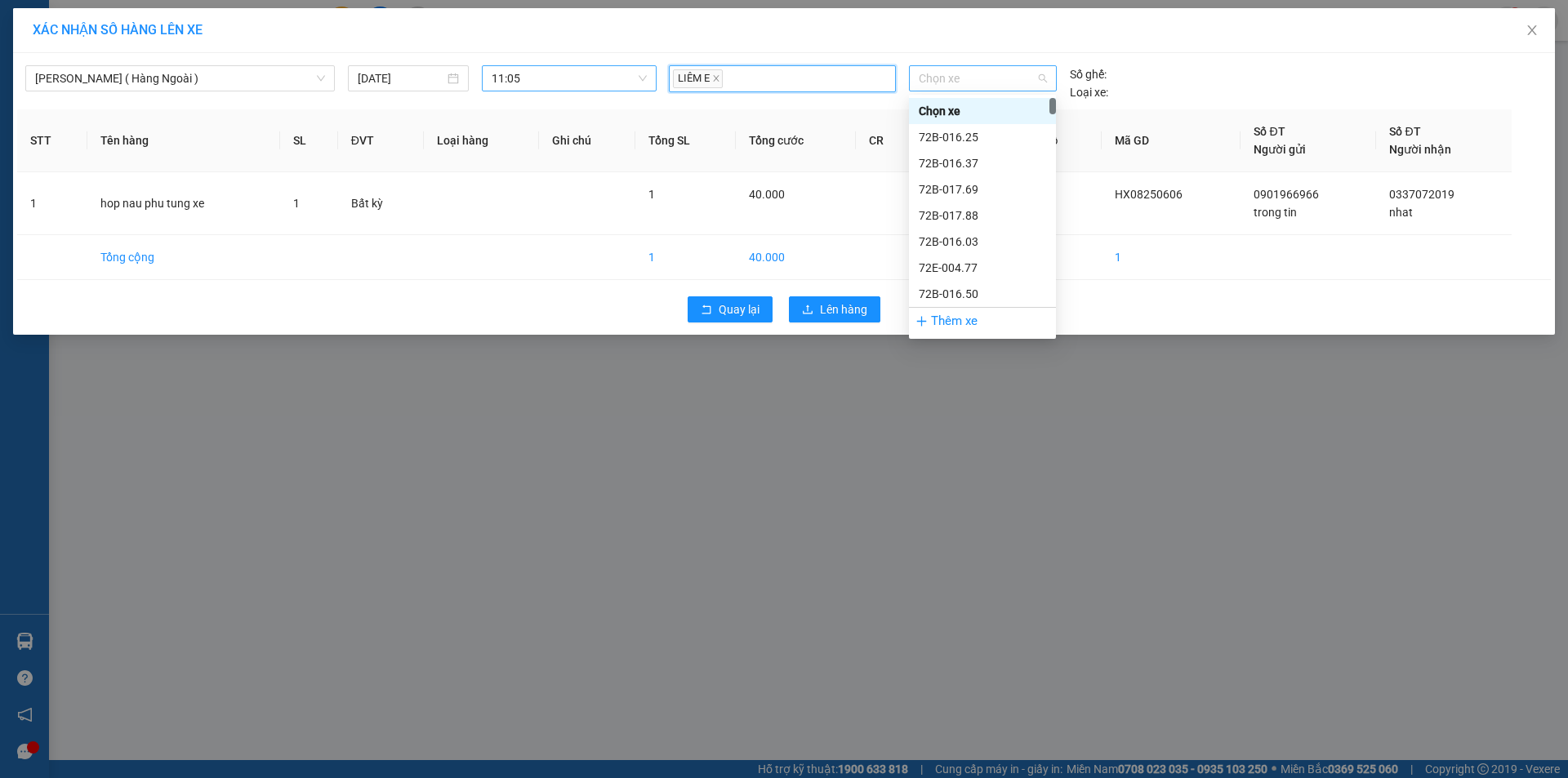
click at [917, 67] on div "Chọn xe" at bounding box center [983, 79] width 147 height 27
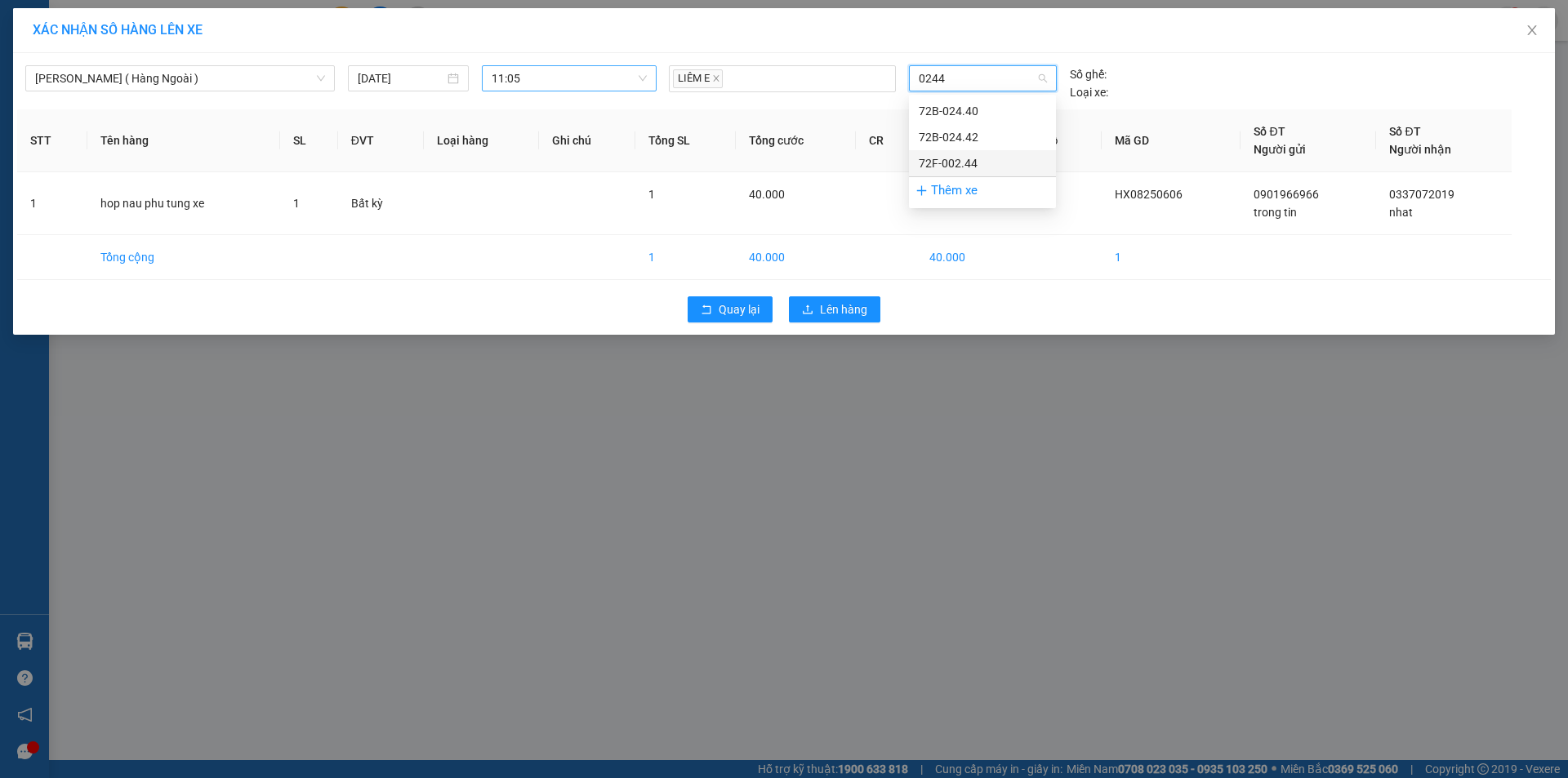
click at [960, 164] on div "72F-002.44" at bounding box center [983, 164] width 127 height 18
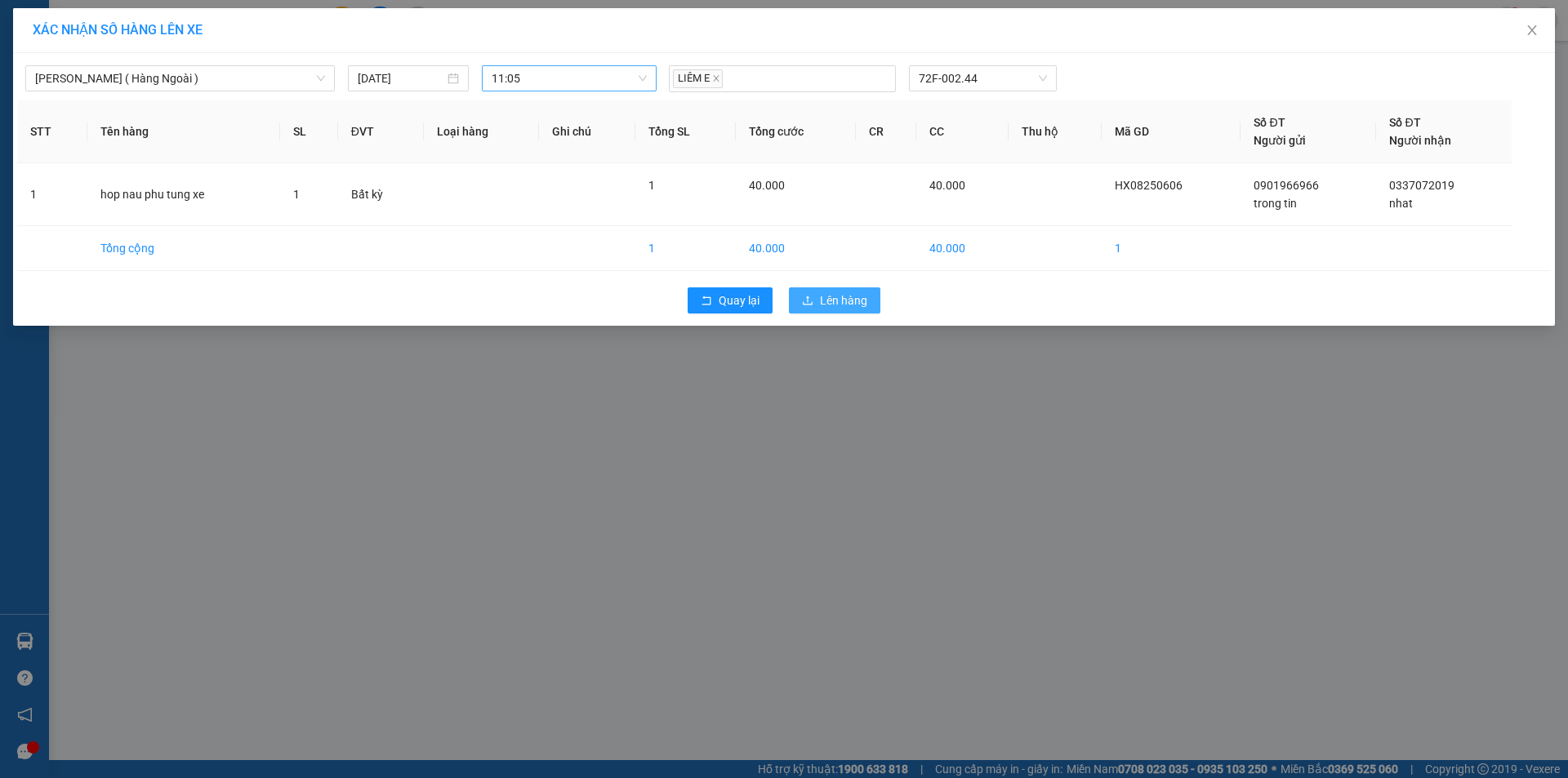
click at [879, 306] on div "Quay lại Lên hàng" at bounding box center [784, 301] width 1534 height 42
click at [854, 304] on span "Lên hàng" at bounding box center [844, 301] width 48 height 18
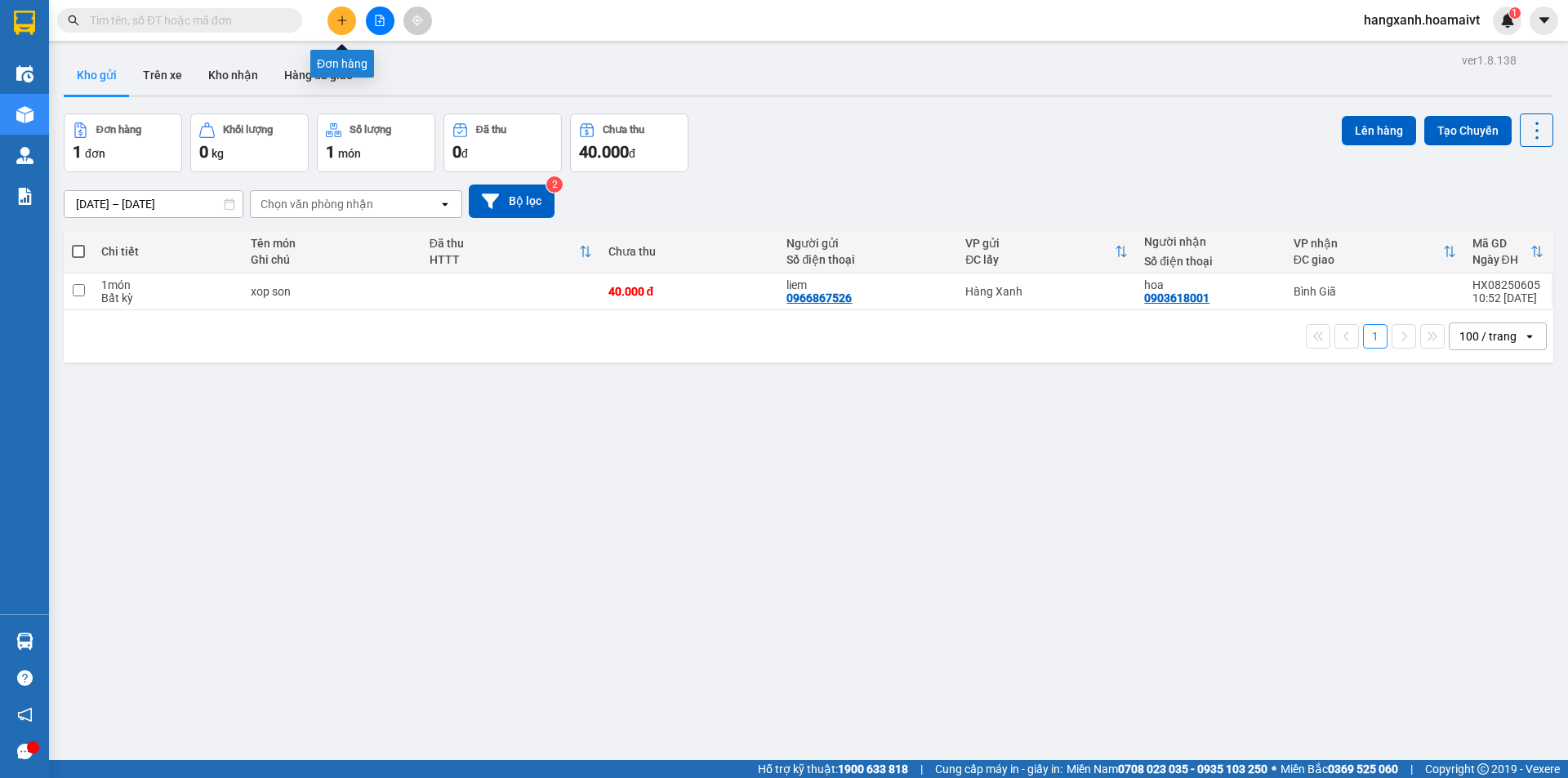
click at [341, 19] on icon "plus" at bounding box center [341, 20] width 11 height 11
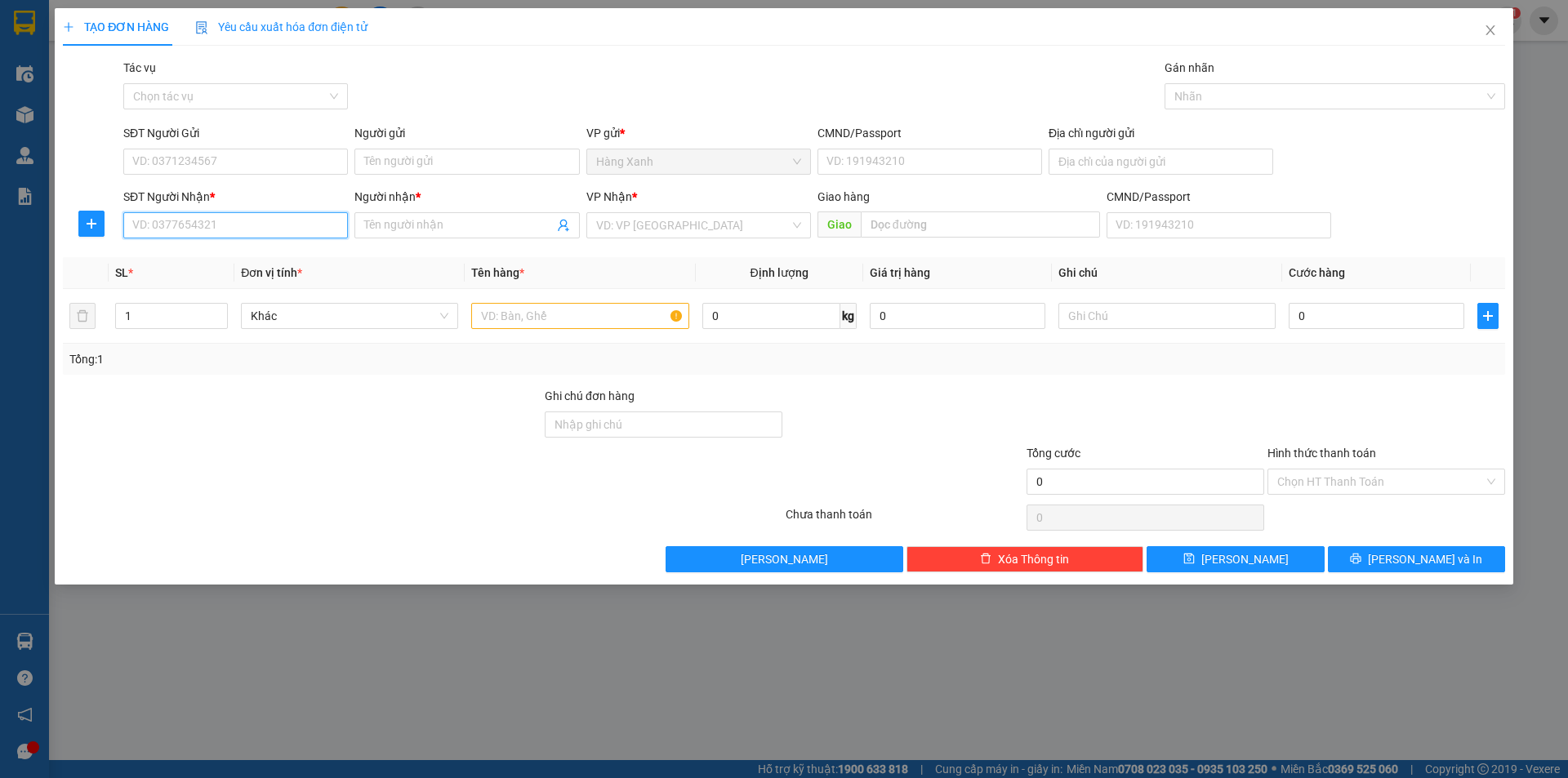
click at [197, 224] on input "SĐT Người Nhận *" at bounding box center [235, 225] width 225 height 27
click at [203, 262] on div "0565239888 - nam" at bounding box center [236, 258] width 205 height 18
click at [229, 167] on input "SĐT Người Gửi" at bounding box center [235, 162] width 225 height 27
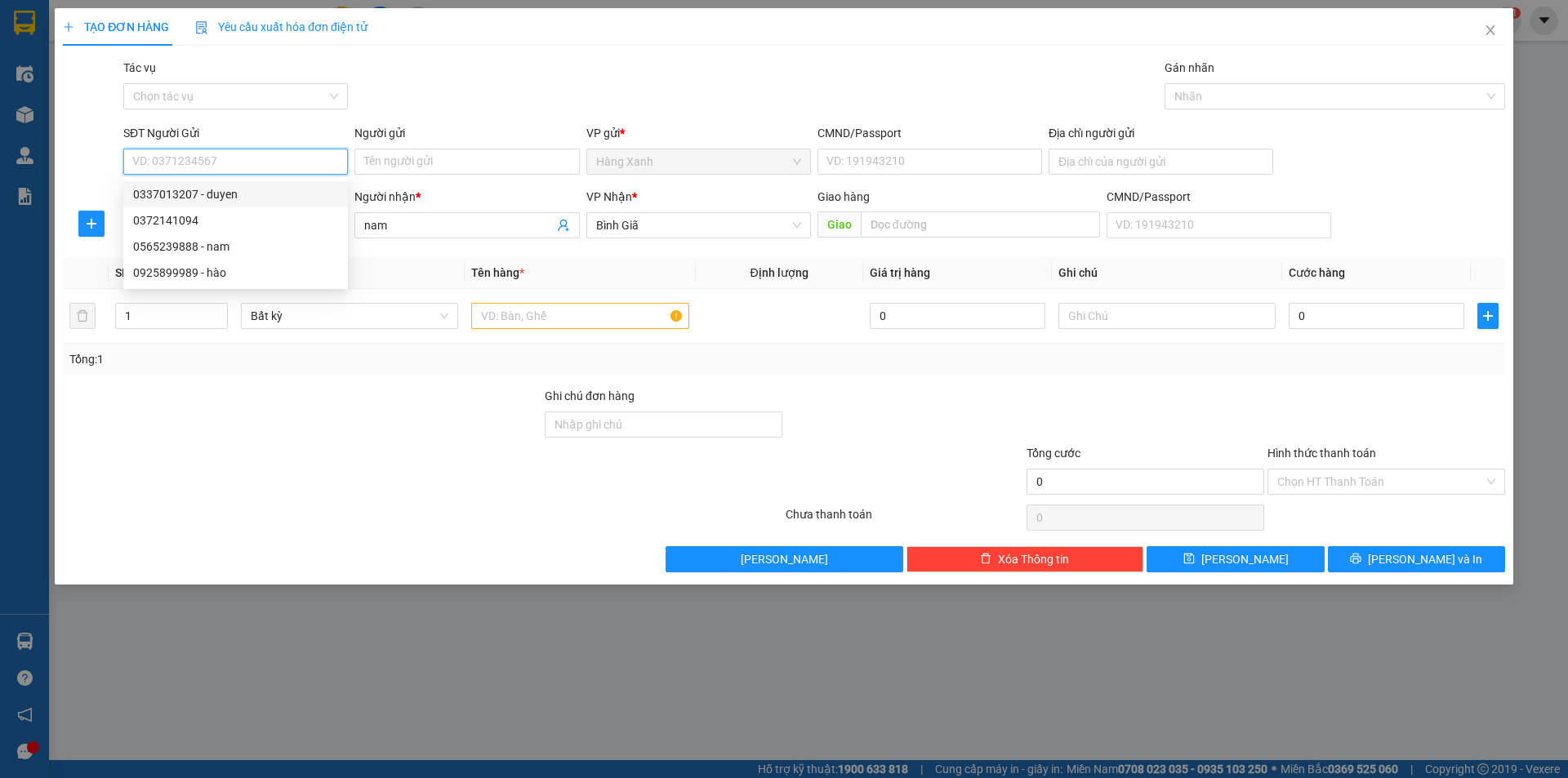
drag, startPoint x: 233, startPoint y: 203, endPoint x: 251, endPoint y: 212, distance: 20.1
click at [233, 203] on div "0337013207 - duyen" at bounding box center [235, 194] width 225 height 27
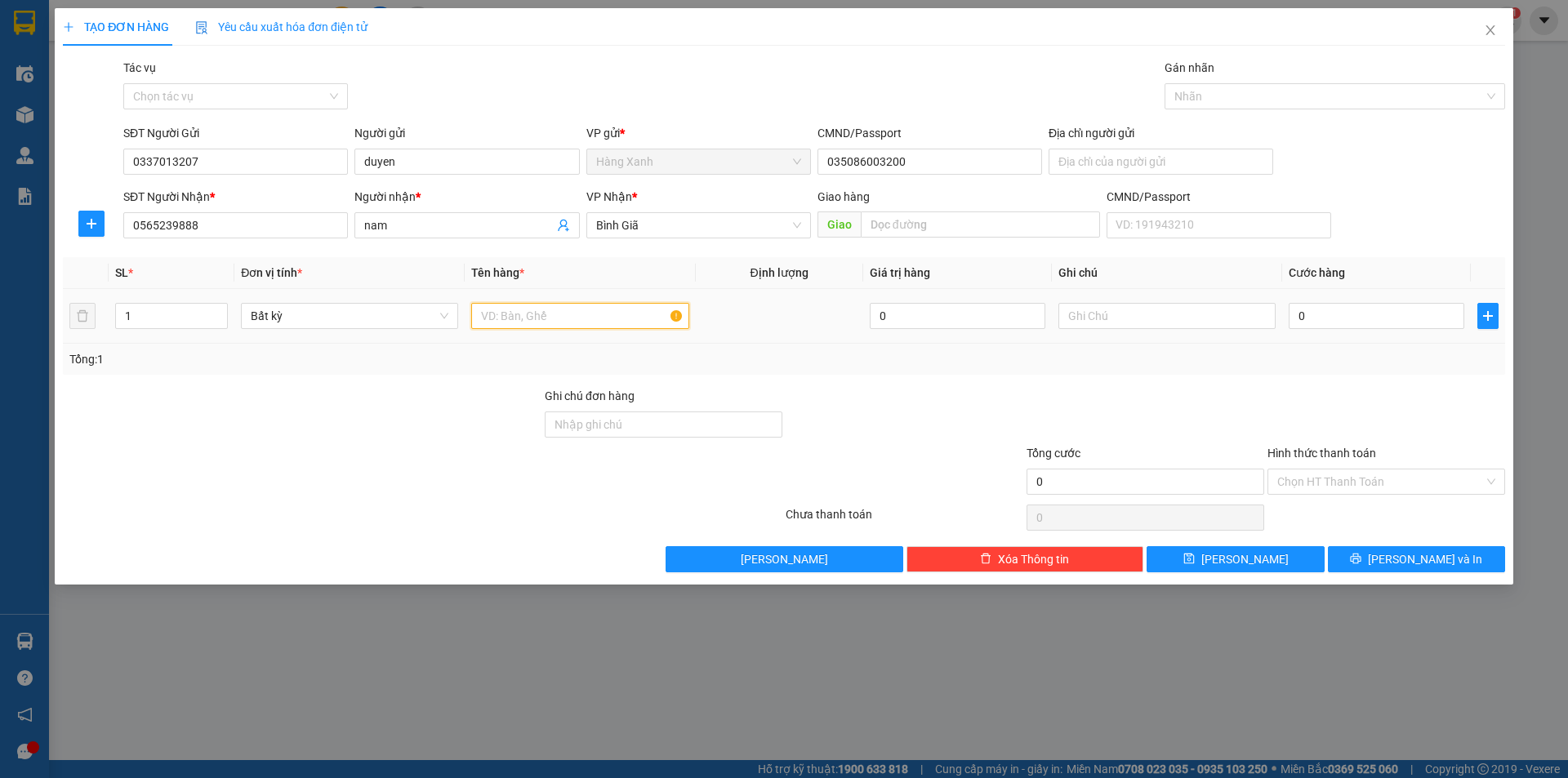
click at [588, 317] on input "text" at bounding box center [580, 317] width 218 height 27
click at [1338, 323] on input "0" at bounding box center [1376, 317] width 176 height 27
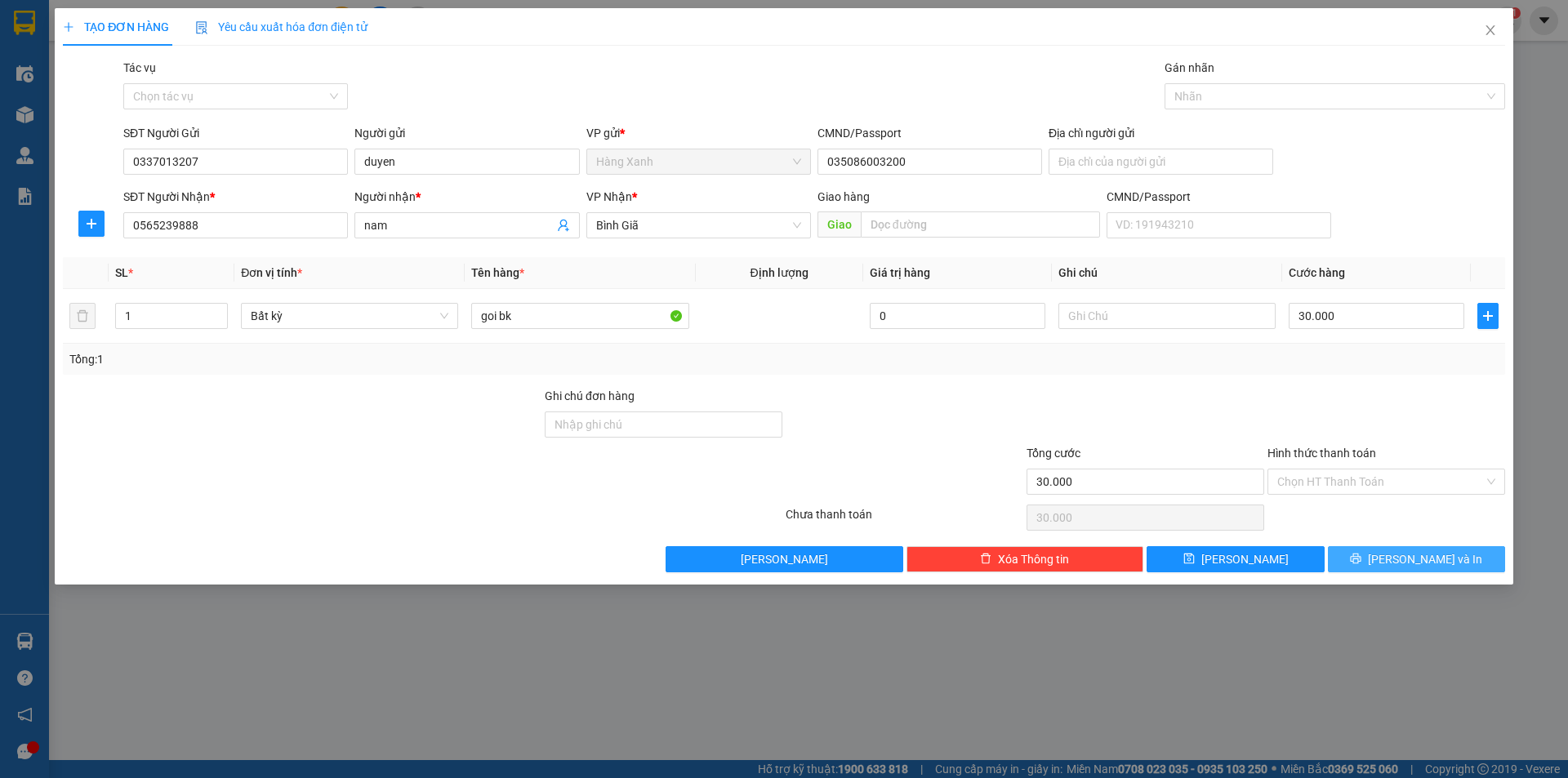
drag, startPoint x: 1342, startPoint y: 557, endPoint x: 1347, endPoint y: 549, distance: 9.4
click at [1343, 555] on button "[PERSON_NAME] và In" at bounding box center [1417, 560] width 177 height 27
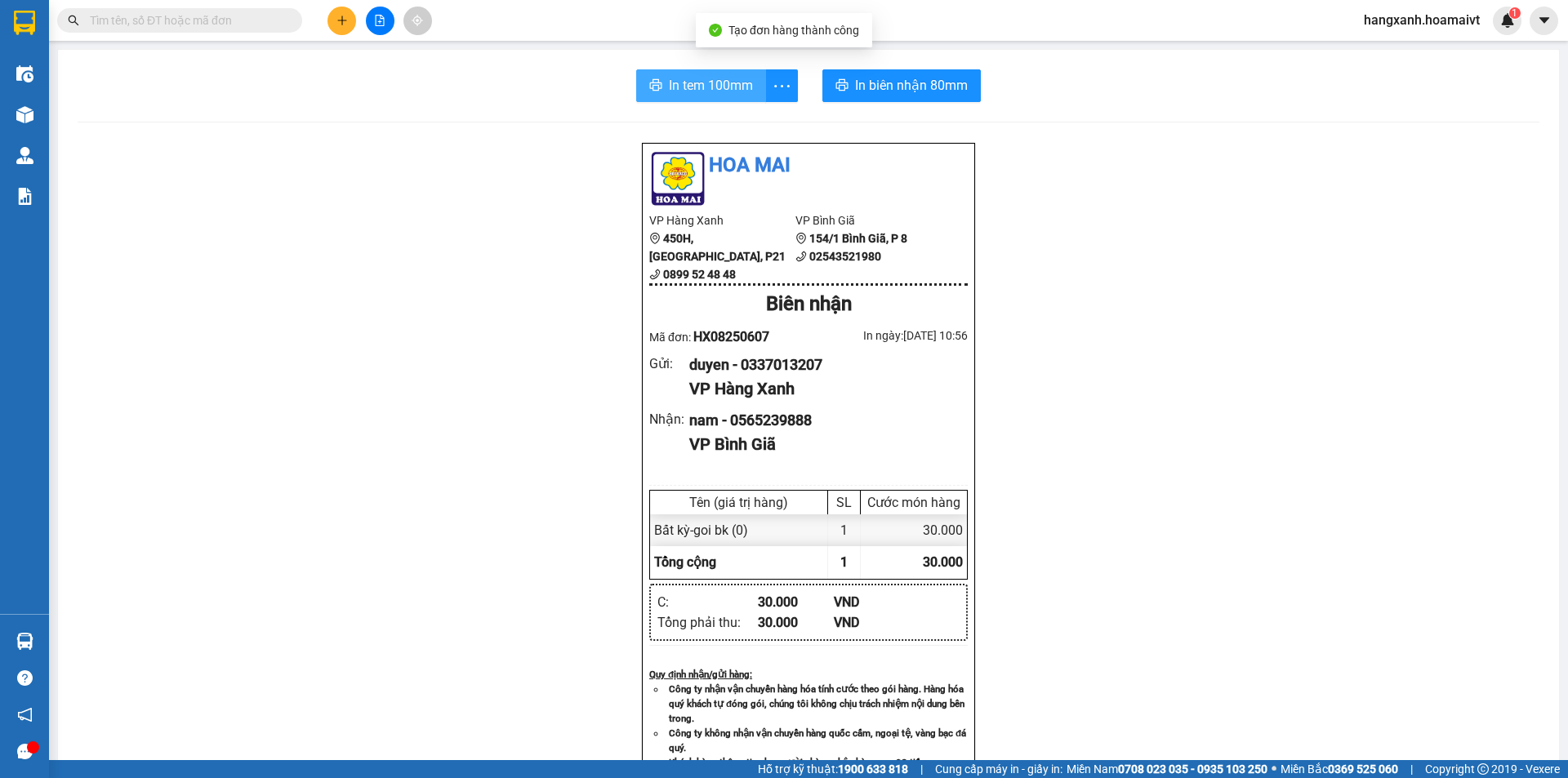
click at [703, 82] on span "In tem 100mm" at bounding box center [710, 85] width 84 height 20
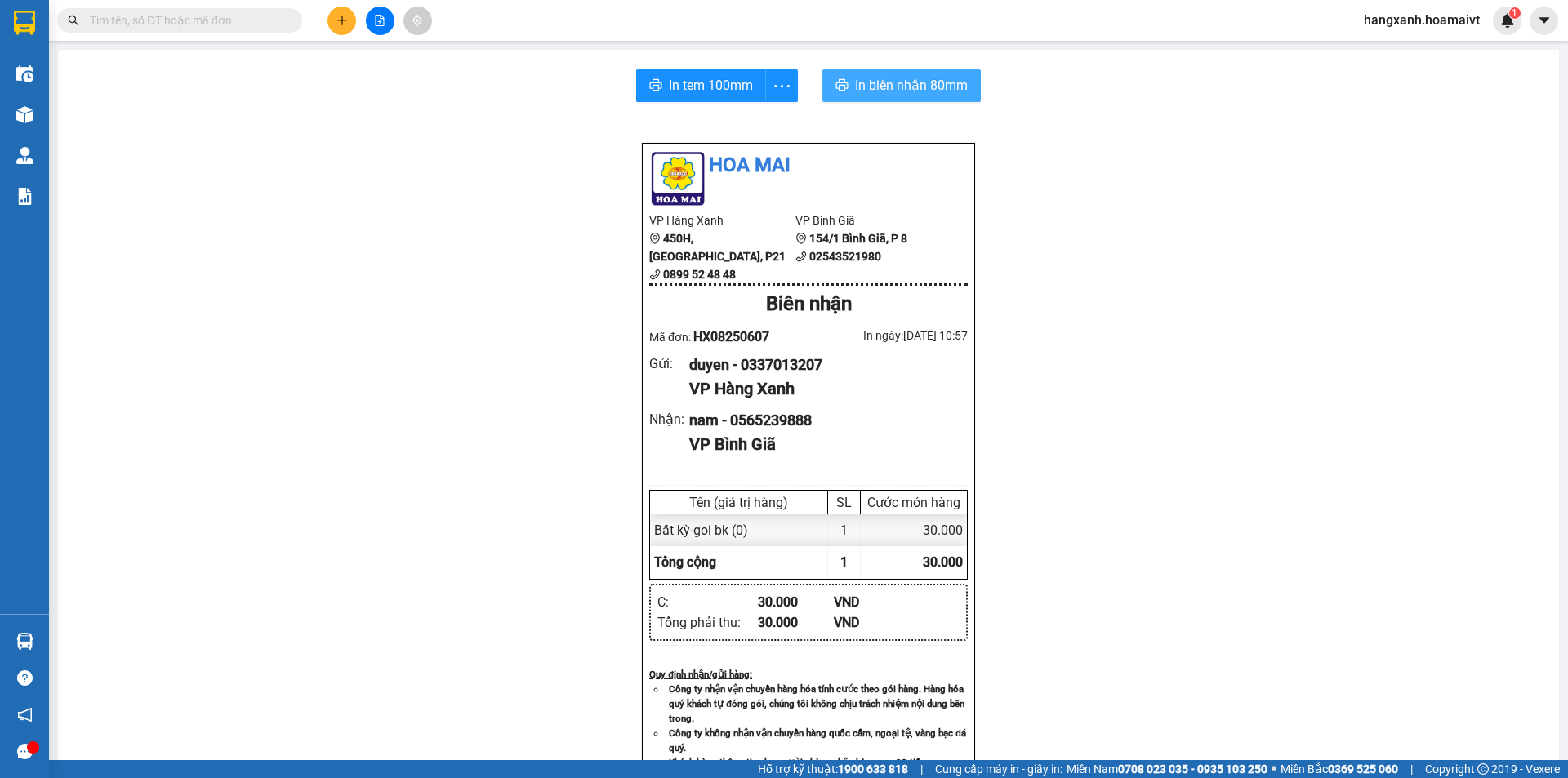
click at [873, 74] on button "In biên nhận 80mm" at bounding box center [901, 85] width 158 height 33
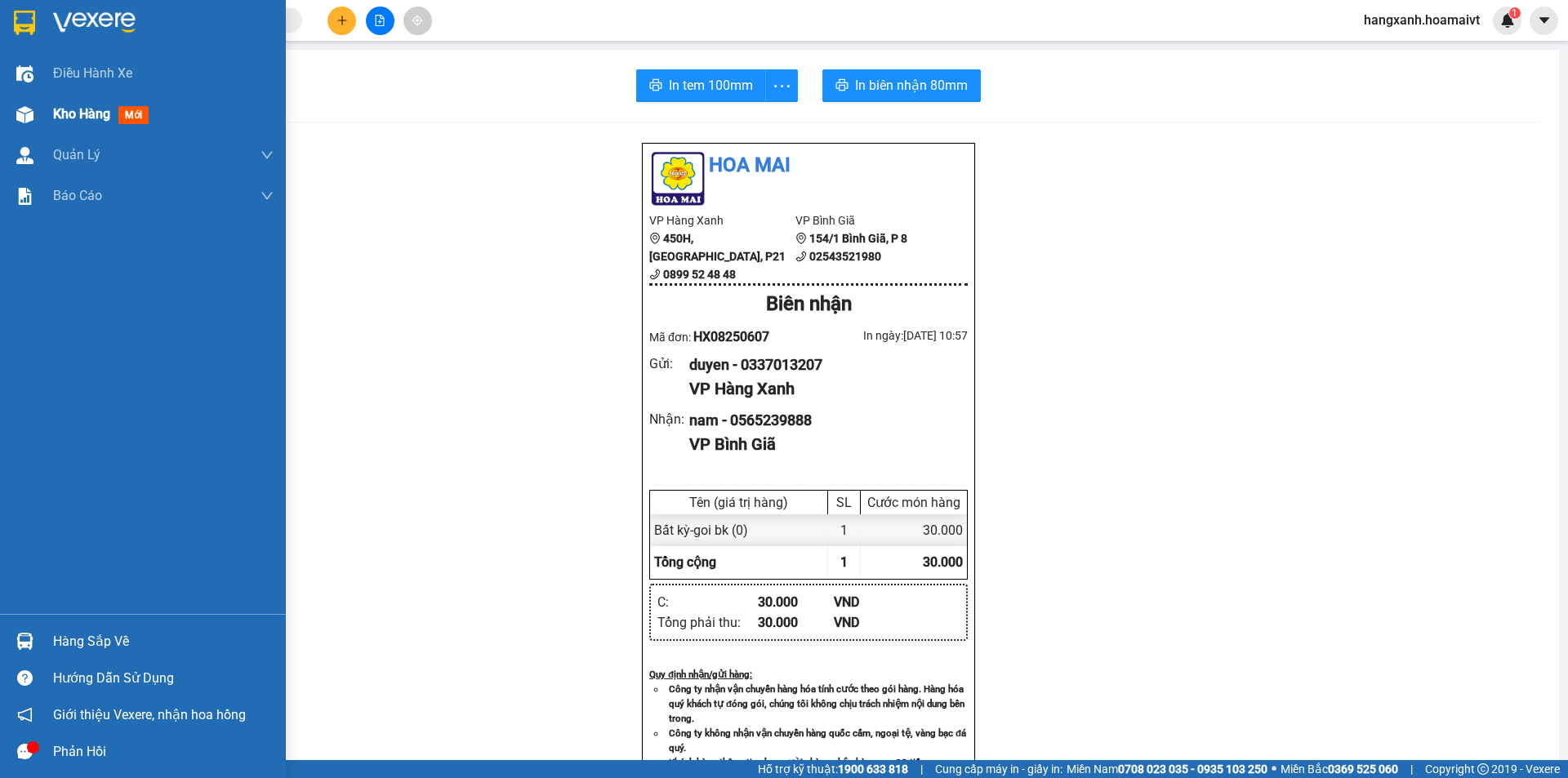
click at [143, 114] on span "mới" at bounding box center [134, 115] width 30 height 18
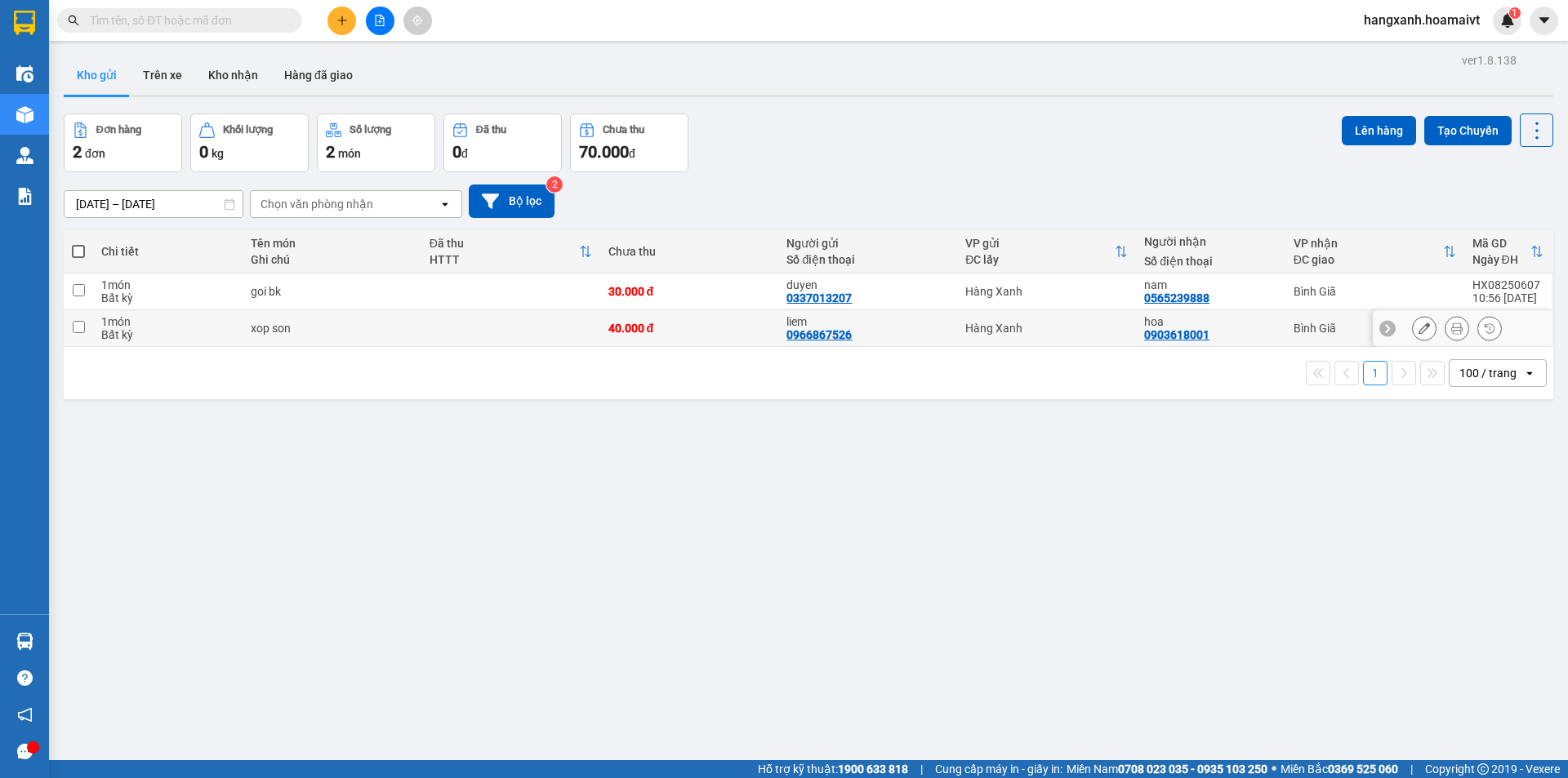
click at [1059, 335] on td "Hàng Xanh" at bounding box center [1046, 329] width 179 height 37
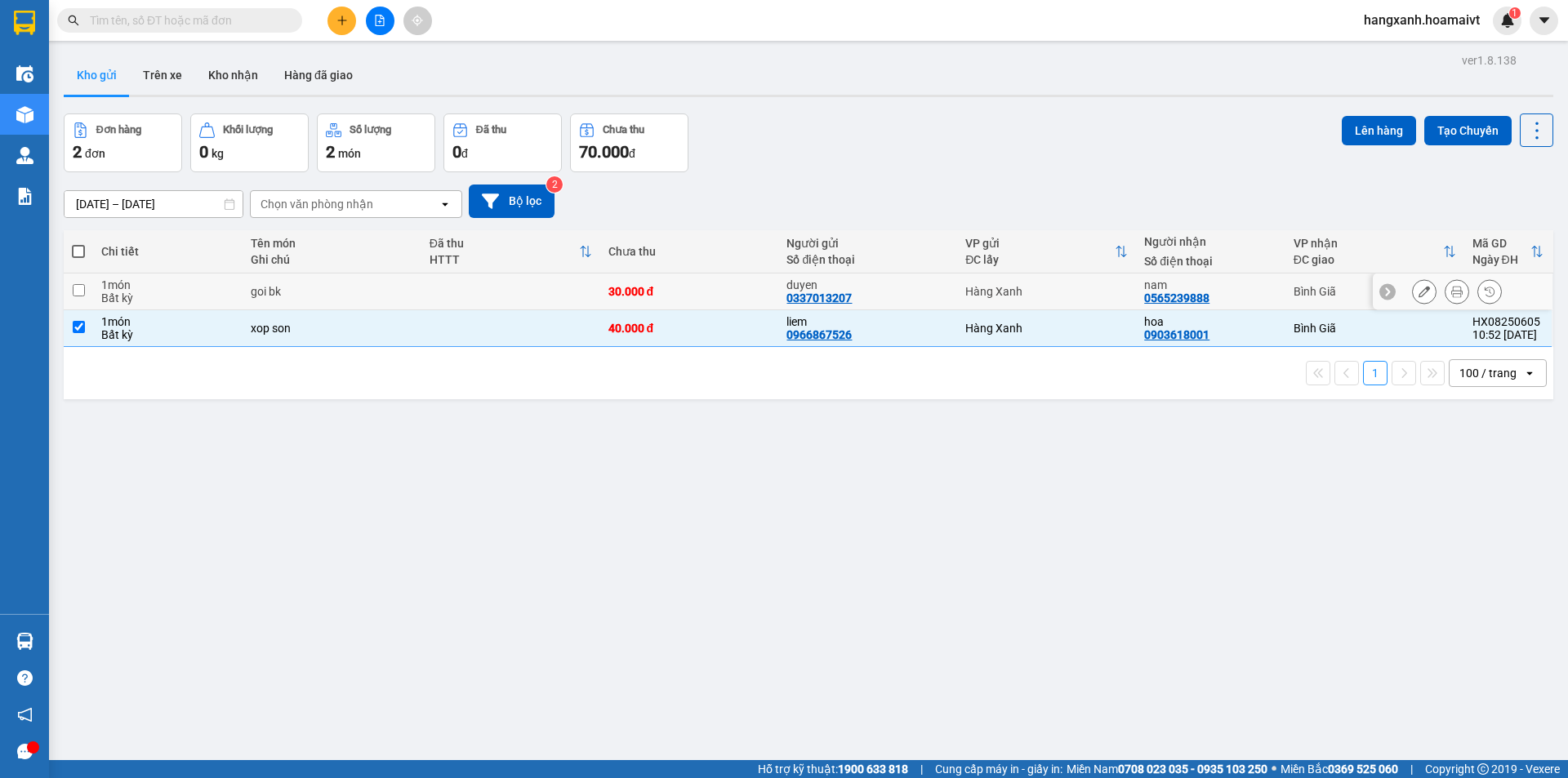
click at [1064, 294] on div "Hàng Xanh" at bounding box center [1047, 291] width 163 height 13
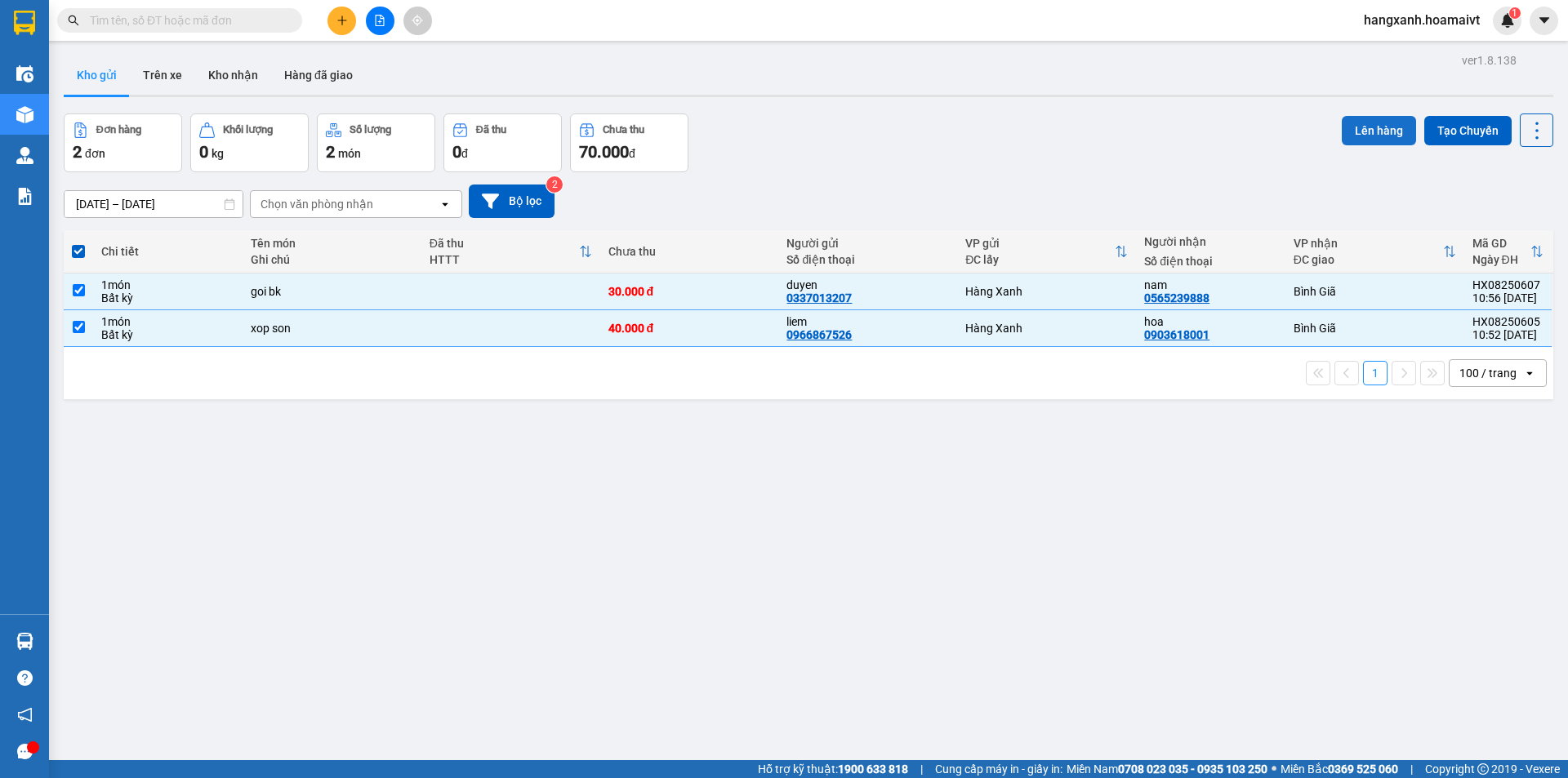
click at [1375, 134] on button "Lên hàng" at bounding box center [1379, 130] width 74 height 29
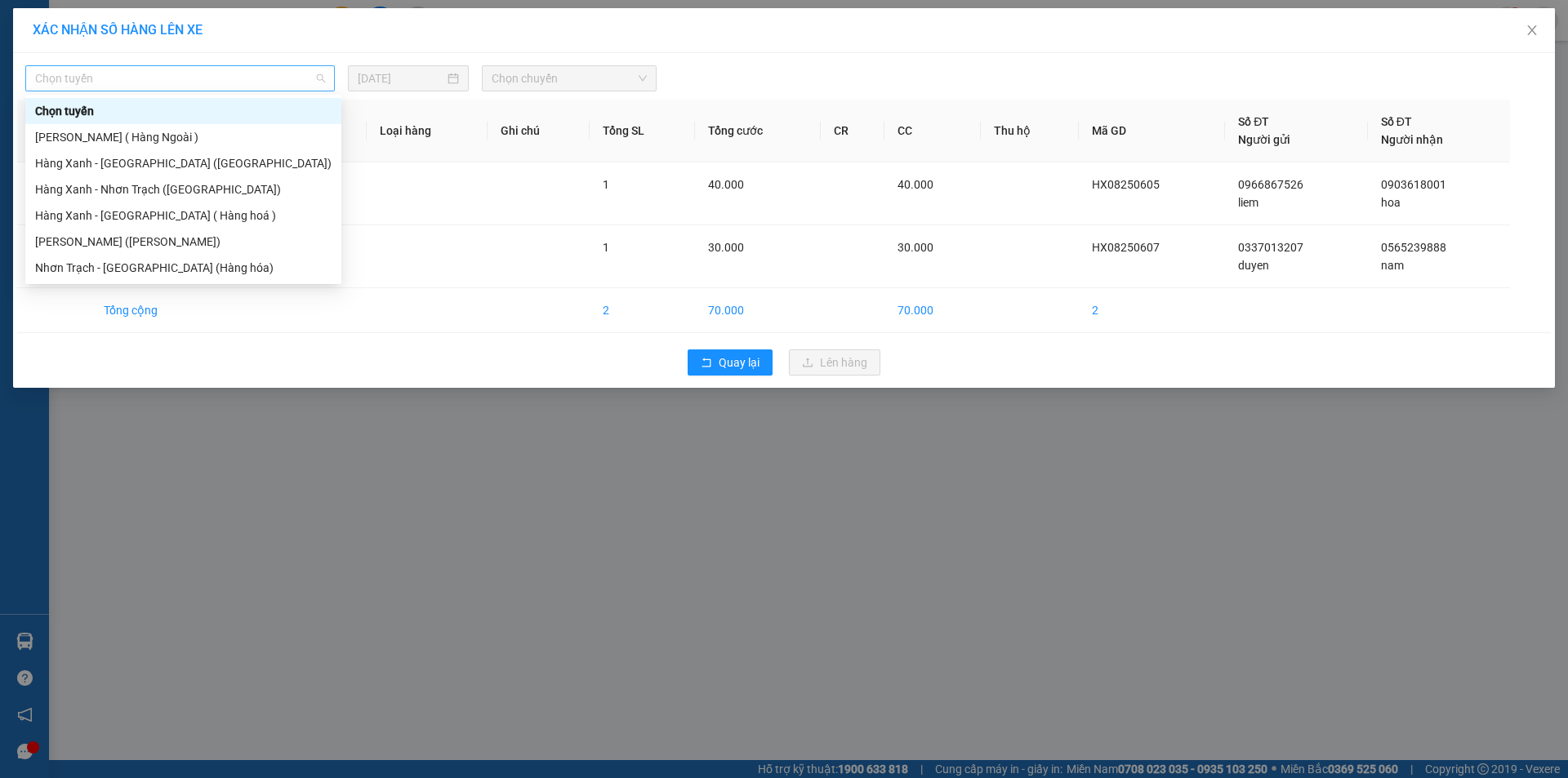
click at [103, 70] on span "Chọn tuyến" at bounding box center [180, 79] width 290 height 25
drag, startPoint x: 110, startPoint y: 242, endPoint x: 490, endPoint y: 139, distance: 393.7
click at [123, 241] on div "[PERSON_NAME] ([PERSON_NAME])" at bounding box center [183, 241] width 296 height 18
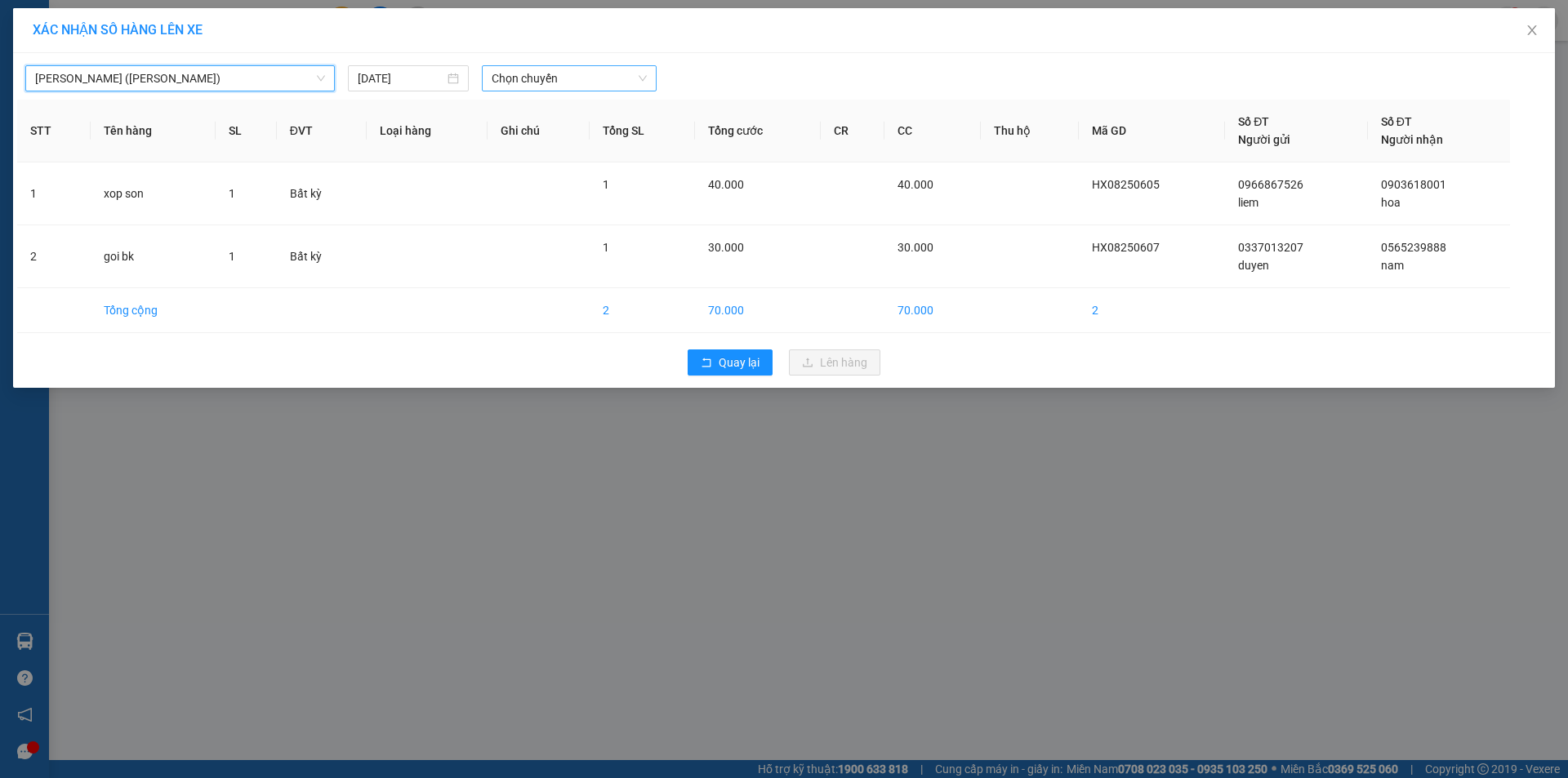
click at [538, 81] on span "Chọn chuyến" at bounding box center [569, 79] width 155 height 25
click at [574, 133] on div "Thêm chuyến " 11:05 "" at bounding box center [569, 137] width 174 height 27
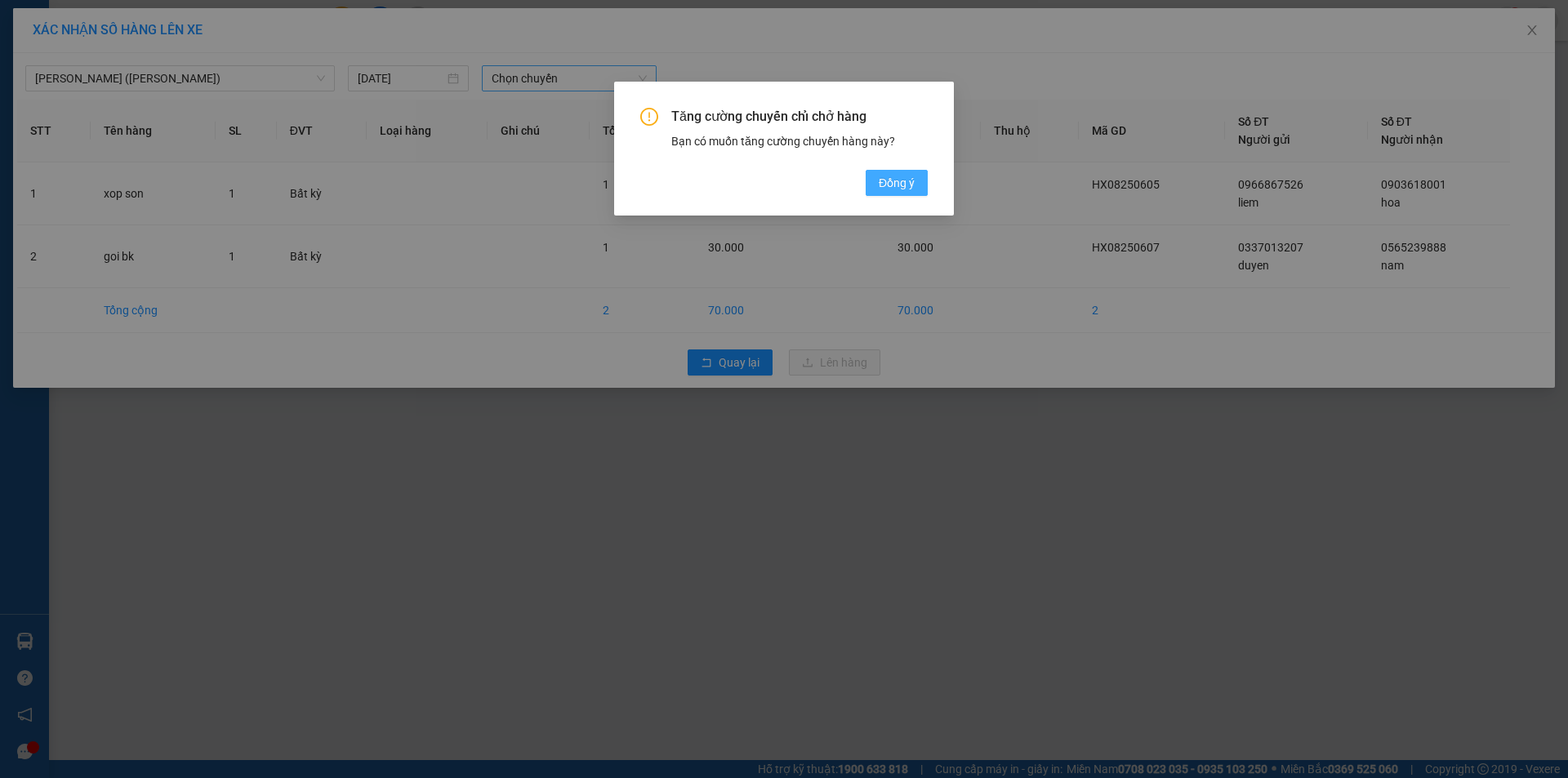
drag, startPoint x: 891, startPoint y: 180, endPoint x: 865, endPoint y: 190, distance: 27.9
click at [888, 180] on span "Đồng ý" at bounding box center [897, 183] width 36 height 18
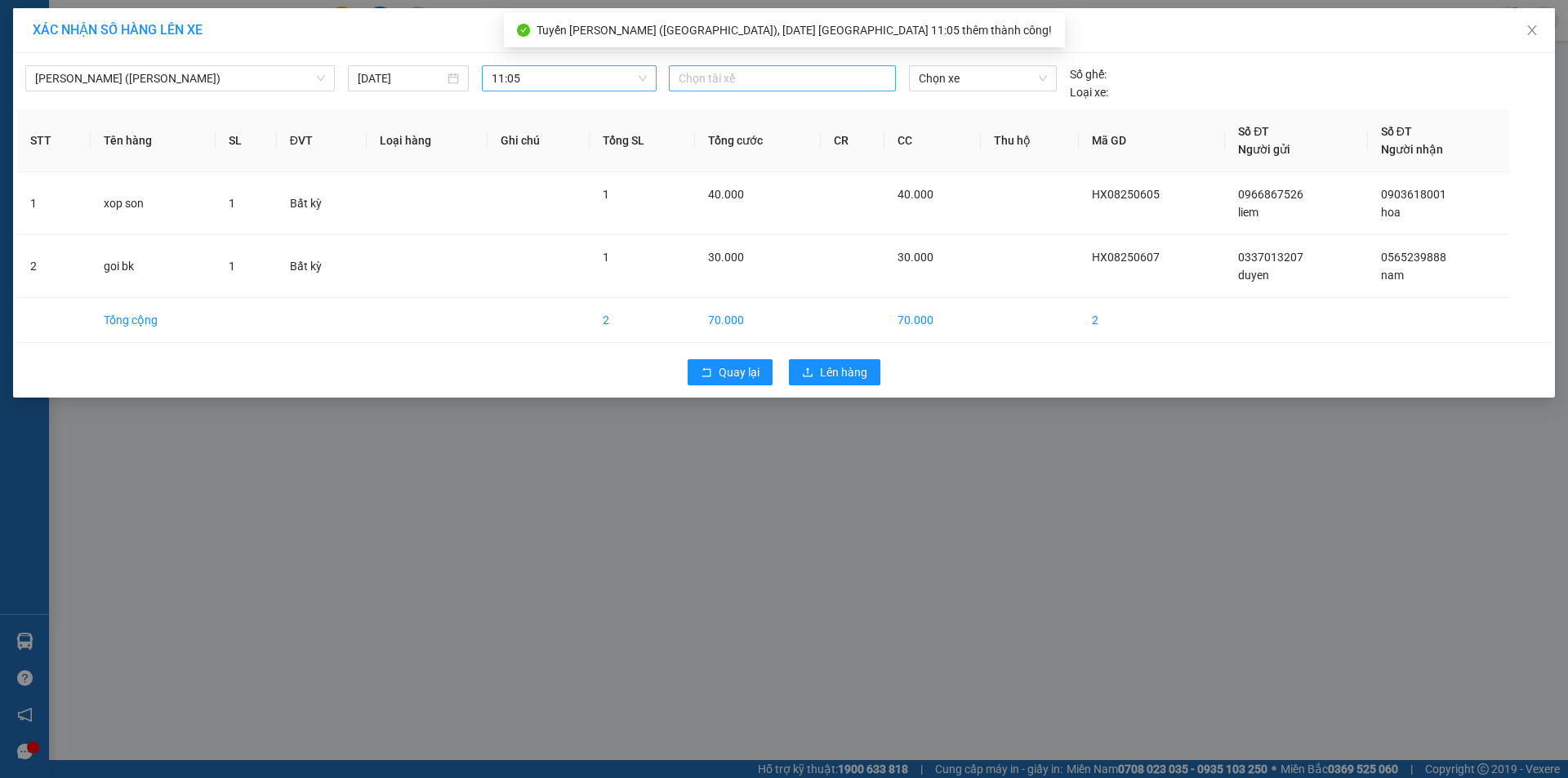
click at [689, 75] on div at bounding box center [782, 79] width 218 height 19
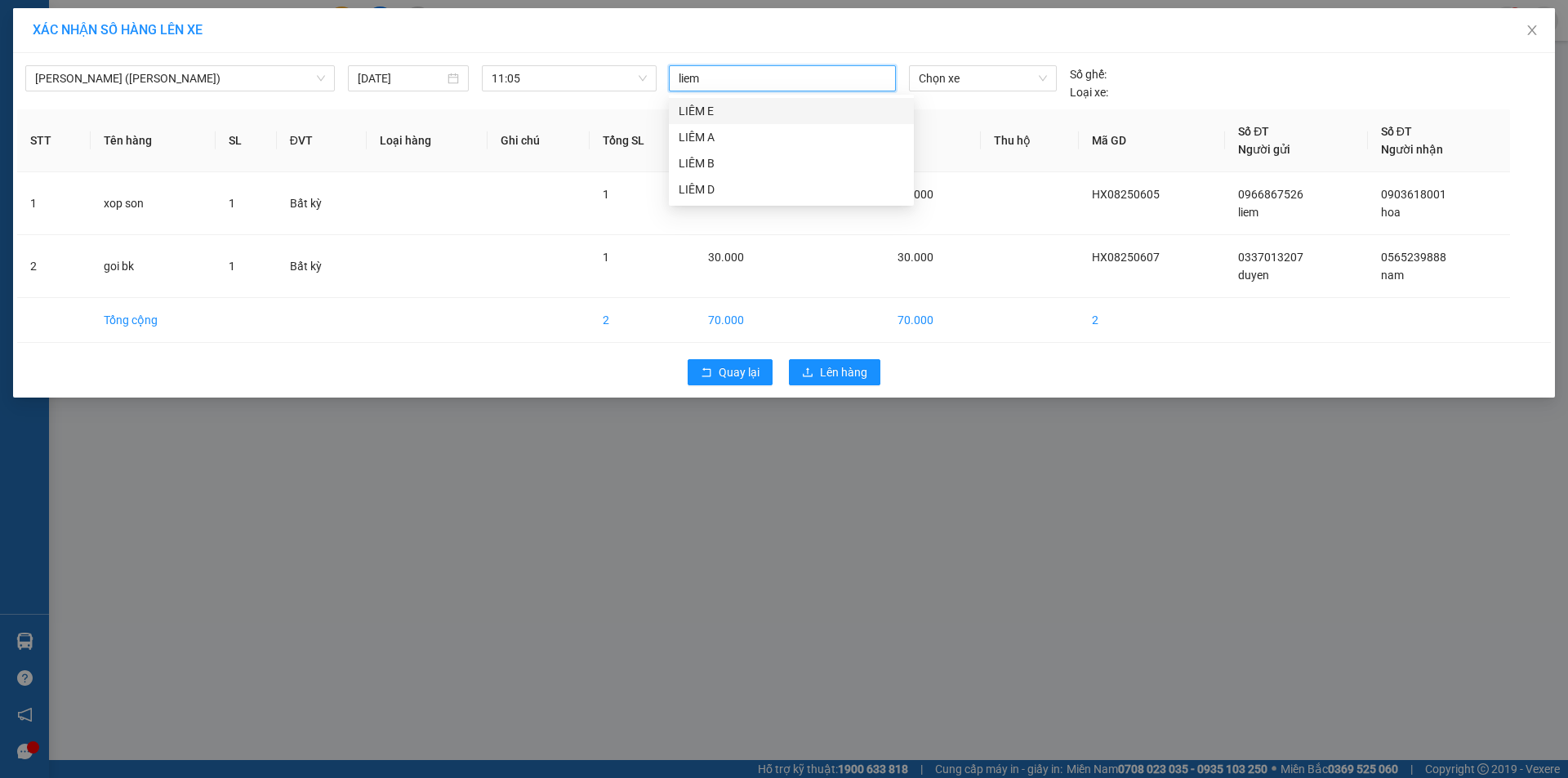
type input "liem e"
click at [702, 113] on div "LIÊM E" at bounding box center [791, 111] width 226 height 18
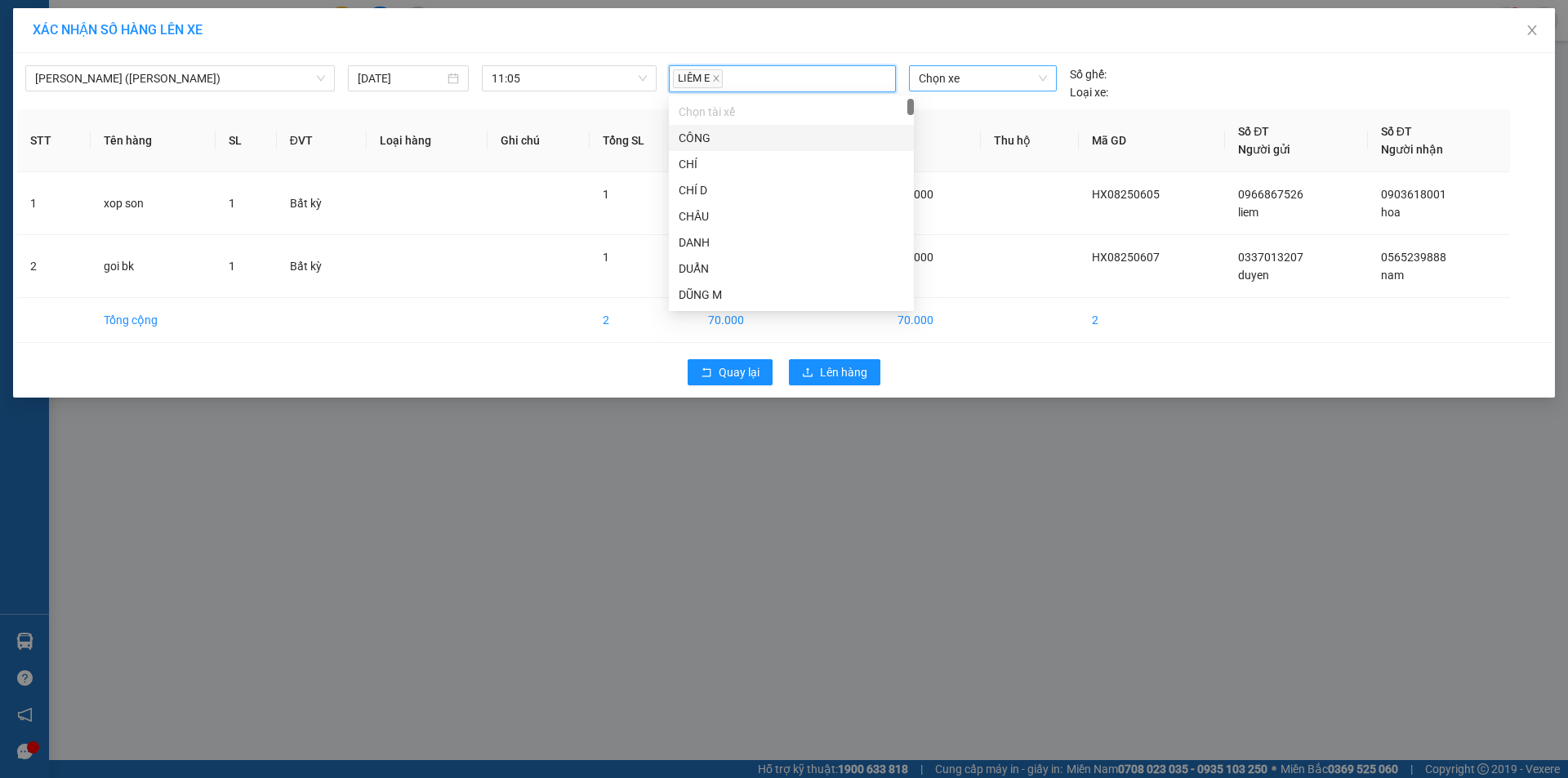
click at [956, 69] on span "Chọn xe" at bounding box center [983, 79] width 127 height 25
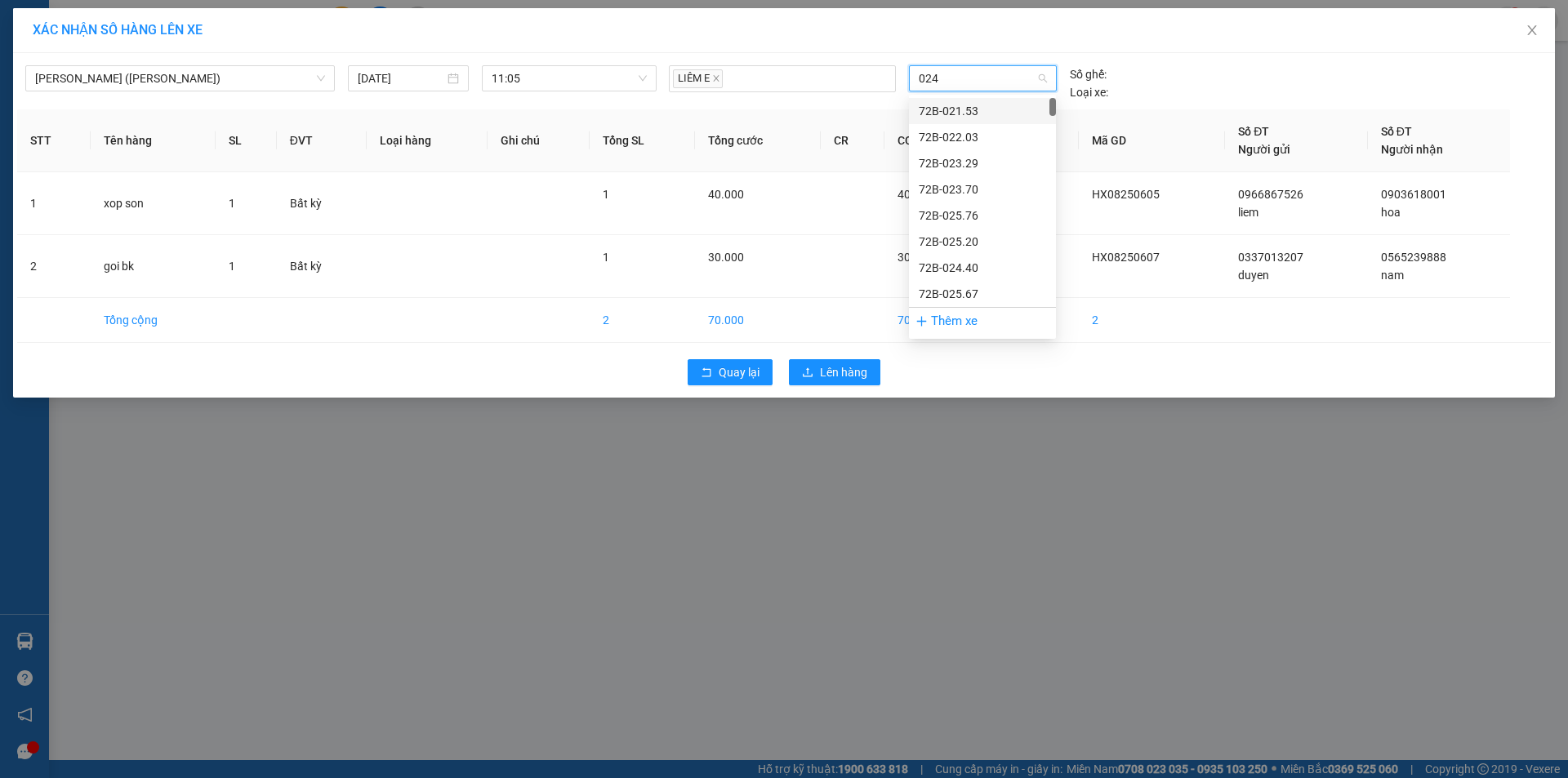
type input "0244"
click at [957, 162] on div "72F-002.44" at bounding box center [983, 164] width 127 height 18
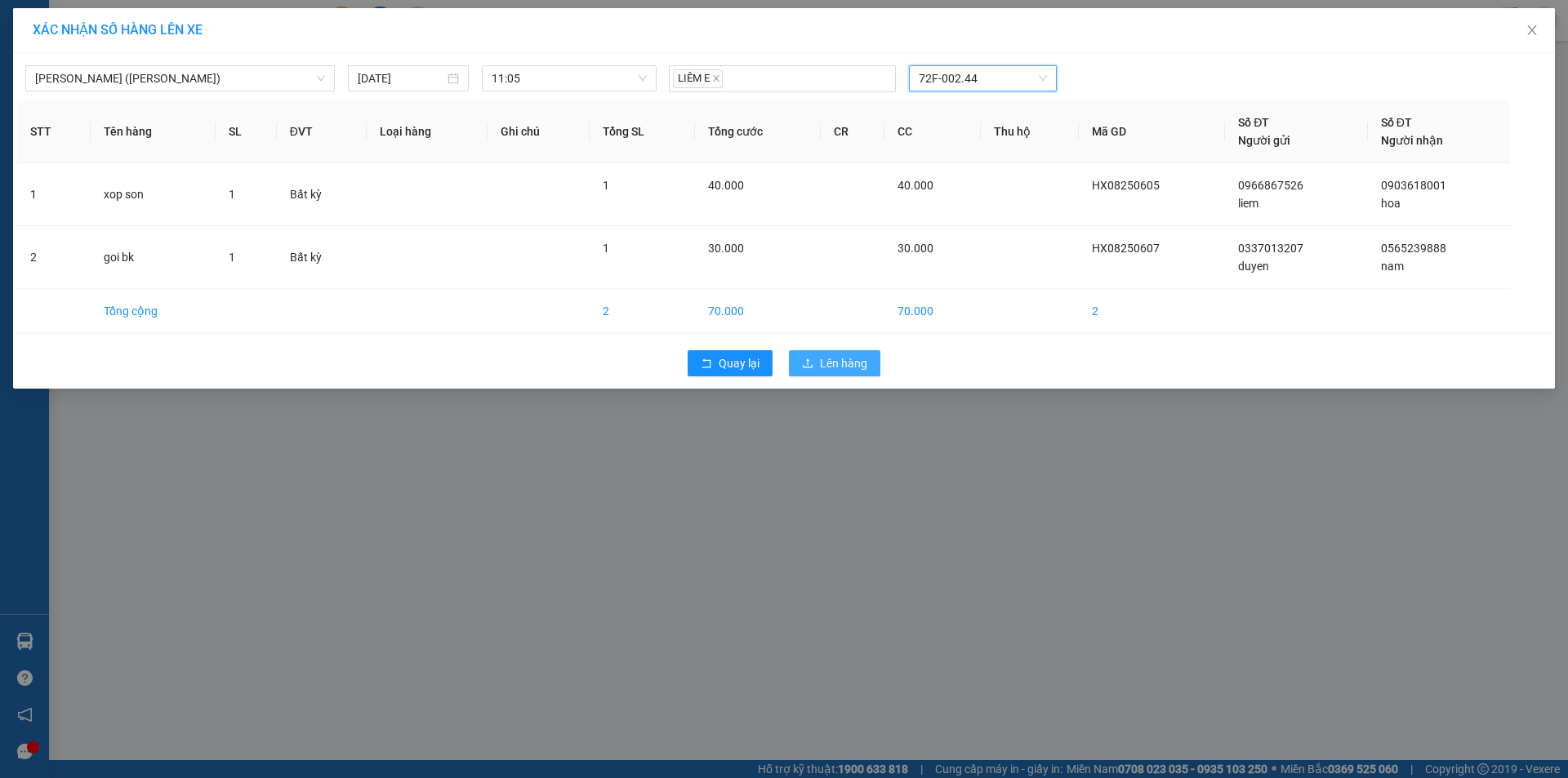
drag, startPoint x: 850, startPoint y: 367, endPoint x: 847, endPoint y: 351, distance: 16.3
click at [851, 366] on span "Lên hàng" at bounding box center [844, 363] width 48 height 18
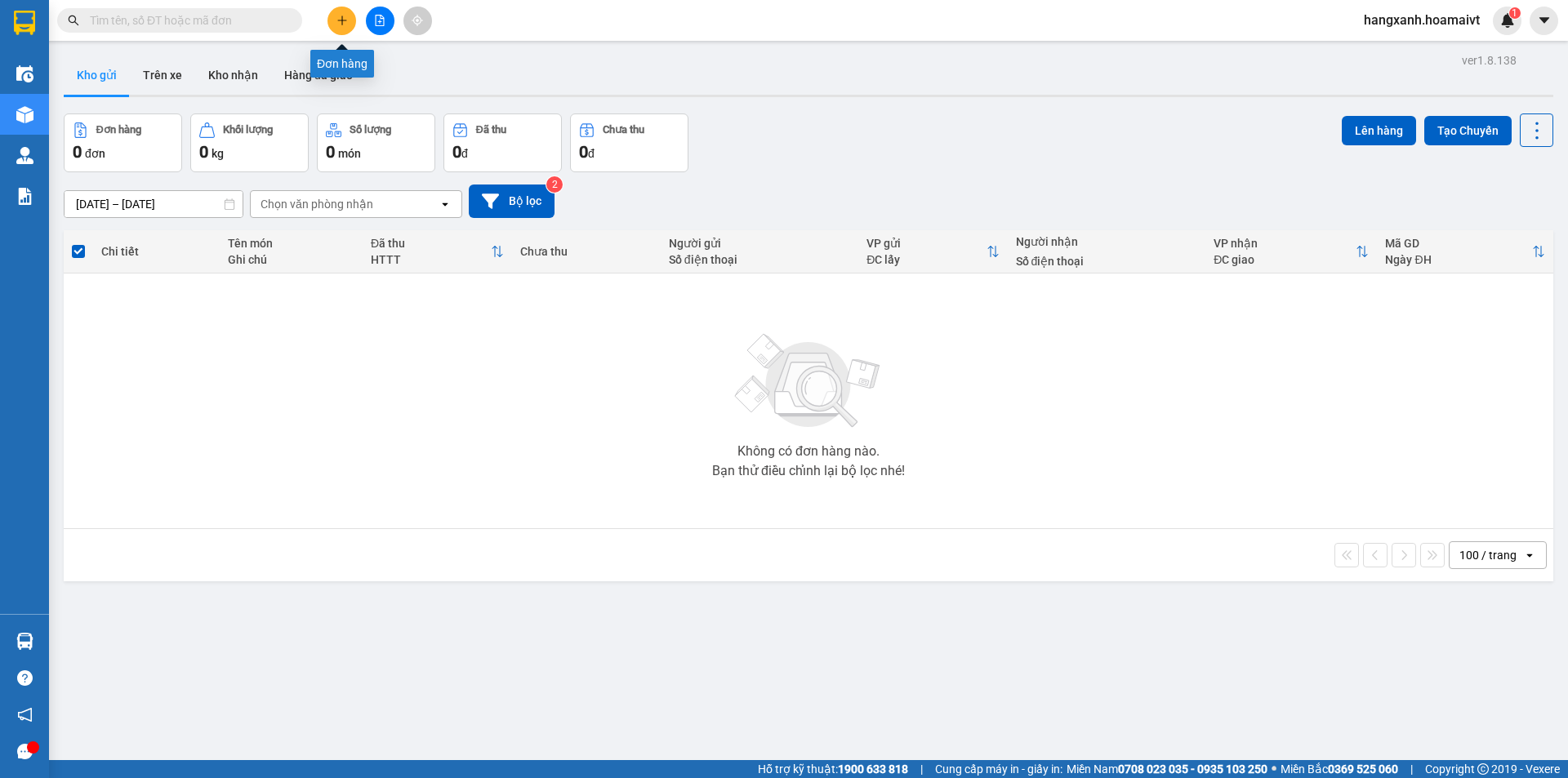
click at [340, 18] on icon "plus" at bounding box center [341, 20] width 11 height 11
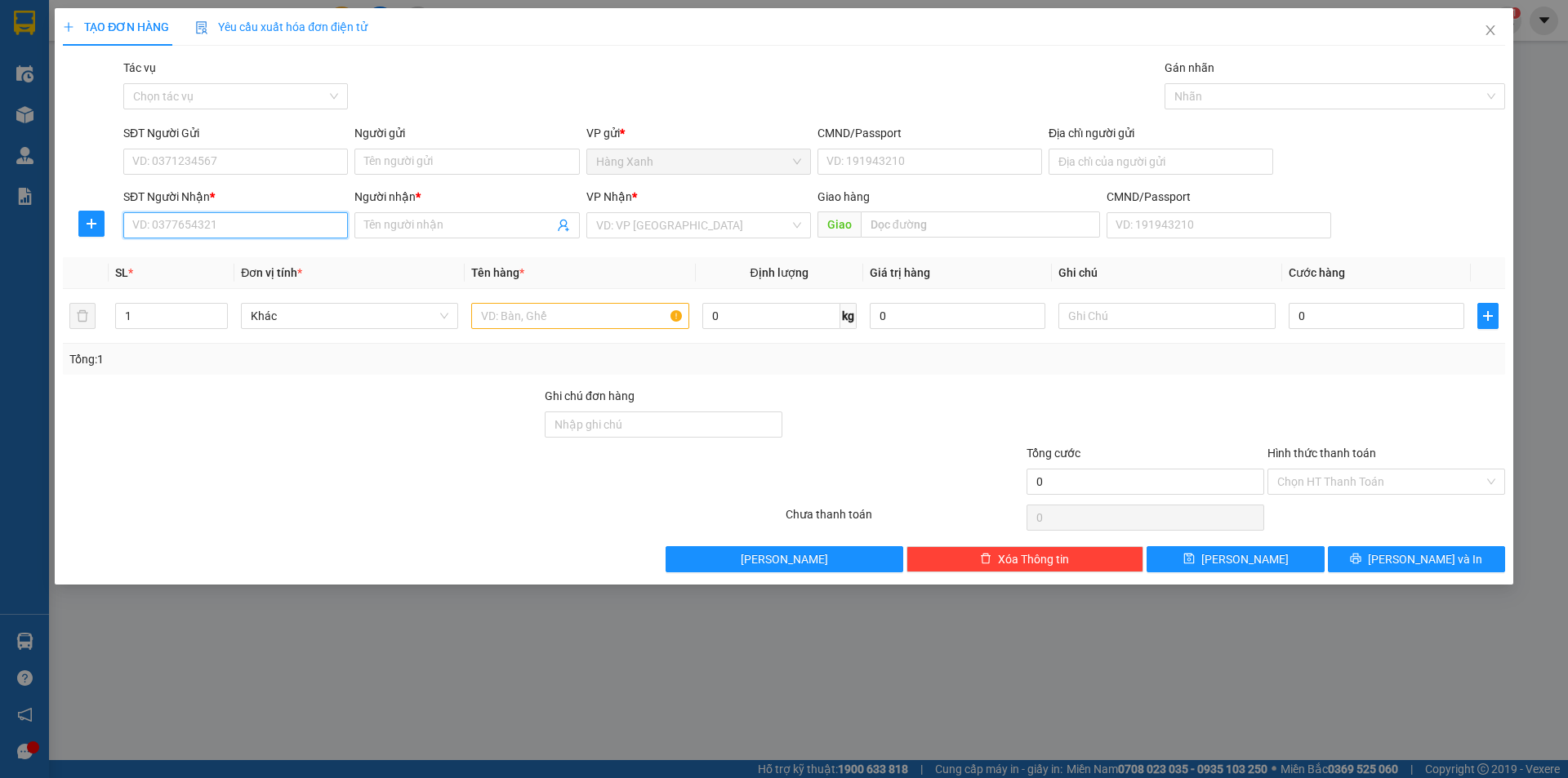
click at [263, 230] on input "SĐT Người Nhận *" at bounding box center [235, 225] width 225 height 27
drag, startPoint x: 173, startPoint y: 233, endPoint x: 110, endPoint y: 233, distance: 63.0
click at [110, 233] on div "SĐT Người Nhận * 1638 1638 Người nhận * Tên người nhận VP Nhận * VD: VP Sài Gòn…" at bounding box center [784, 216] width 1446 height 57
type input "1"
drag, startPoint x: 209, startPoint y: 248, endPoint x: 217, endPoint y: 218, distance: 31.0
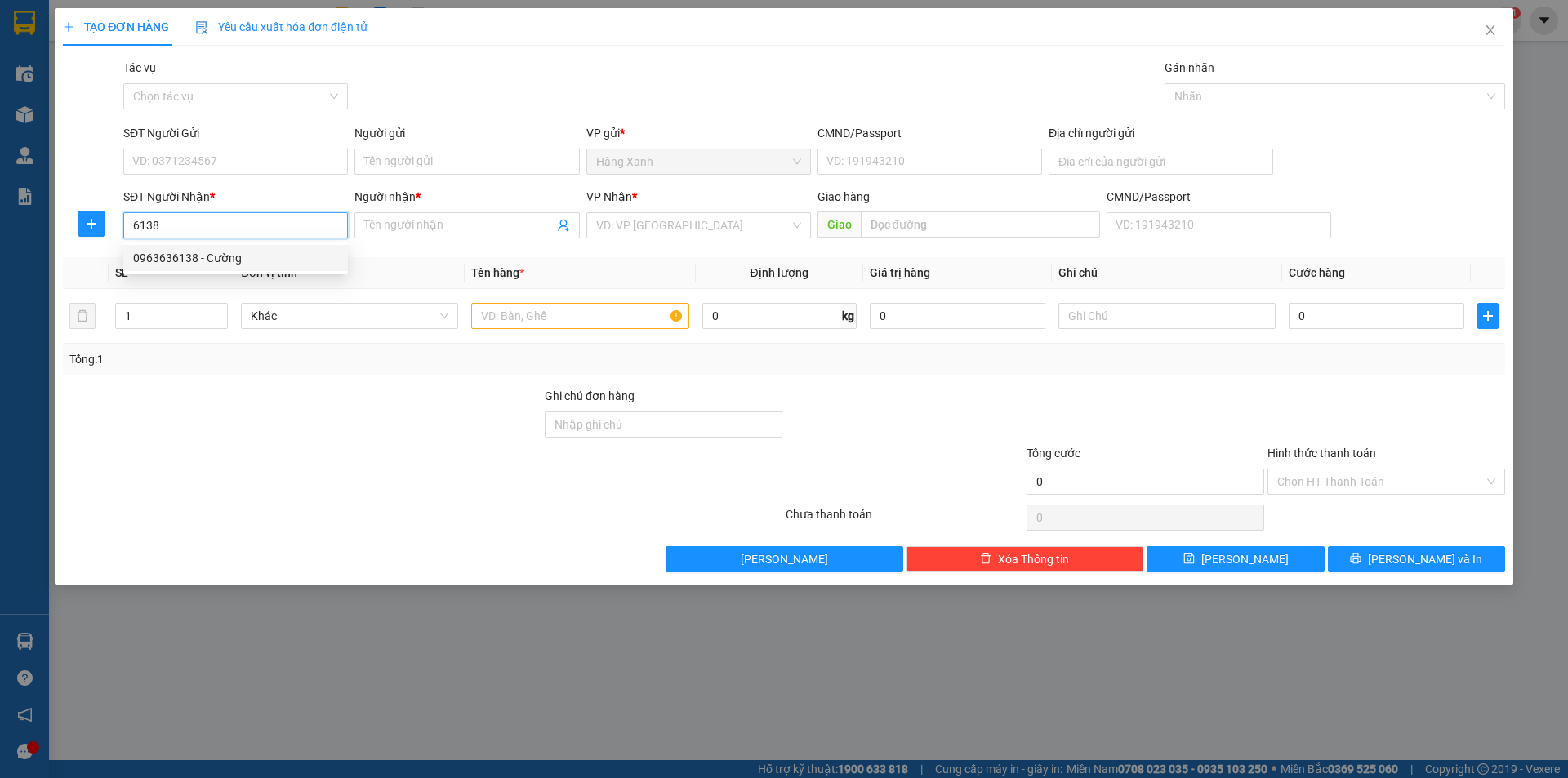
click at [210, 250] on div "0963636138 - Cường" at bounding box center [235, 258] width 225 height 27
type input "0963636138"
type input "Cường"
type input "0963636138"
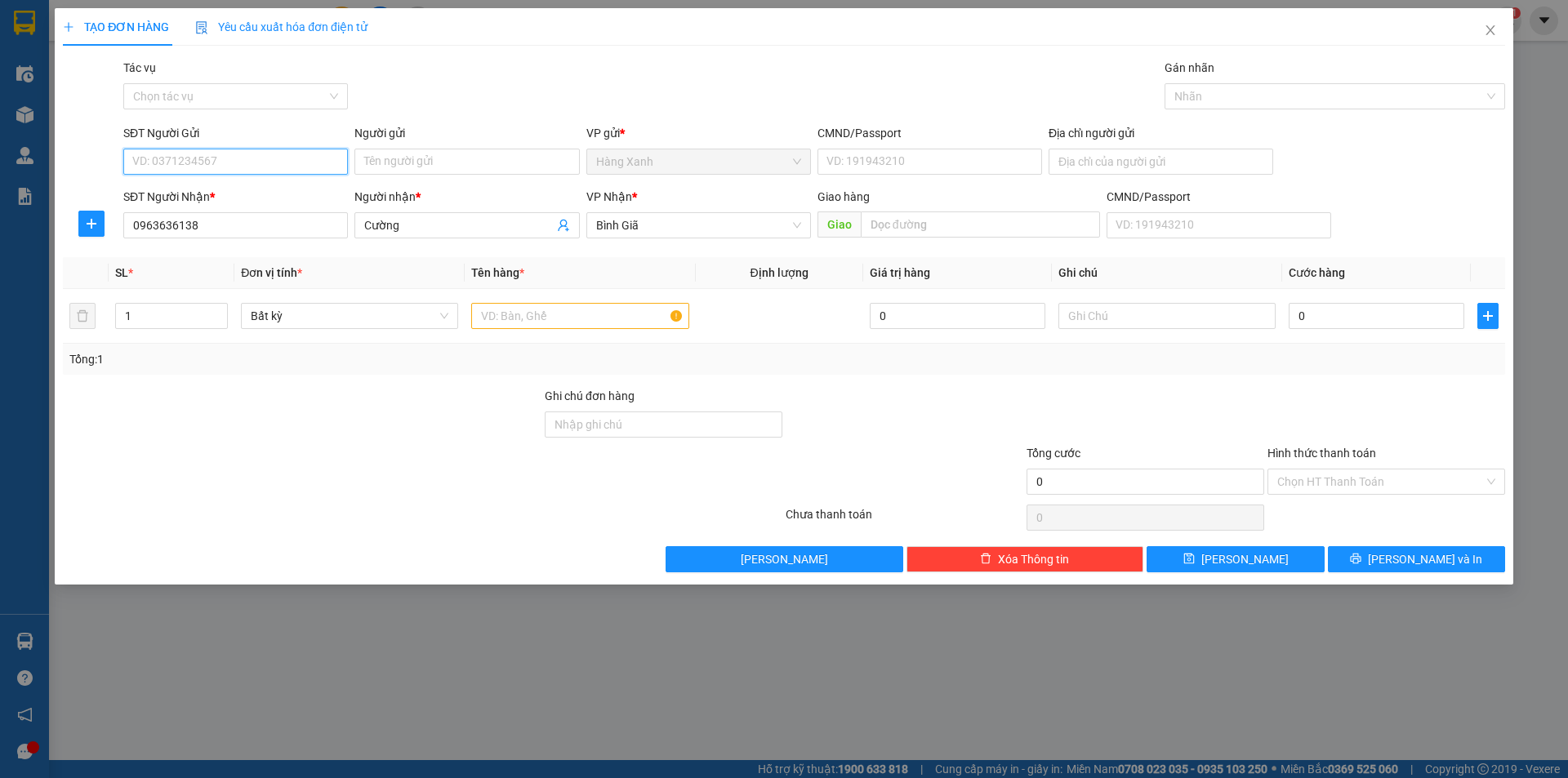
click at [223, 156] on input "SĐT Người Gửi" at bounding box center [235, 162] width 225 height 27
click at [229, 194] on div "0932118689 - PHAT" at bounding box center [236, 194] width 205 height 18
type input "0932118689"
type input "PHAT"
type input "046070000252"
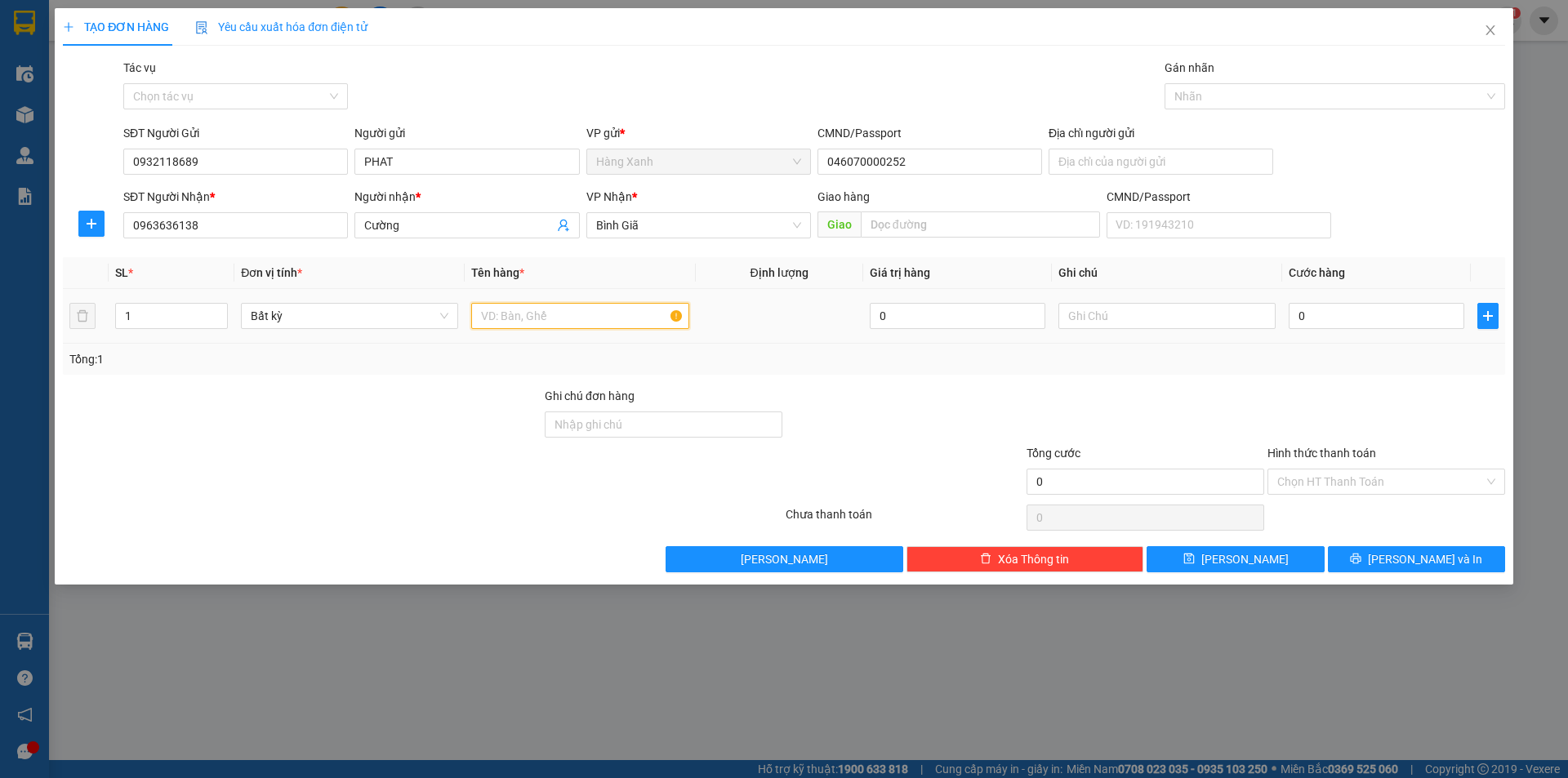
click at [525, 317] on input "text" at bounding box center [580, 317] width 218 height 27
type input "kiện catton ( linh kiện điện tử"
click at [1346, 310] on input "0" at bounding box center [1376, 317] width 176 height 27
type input "3"
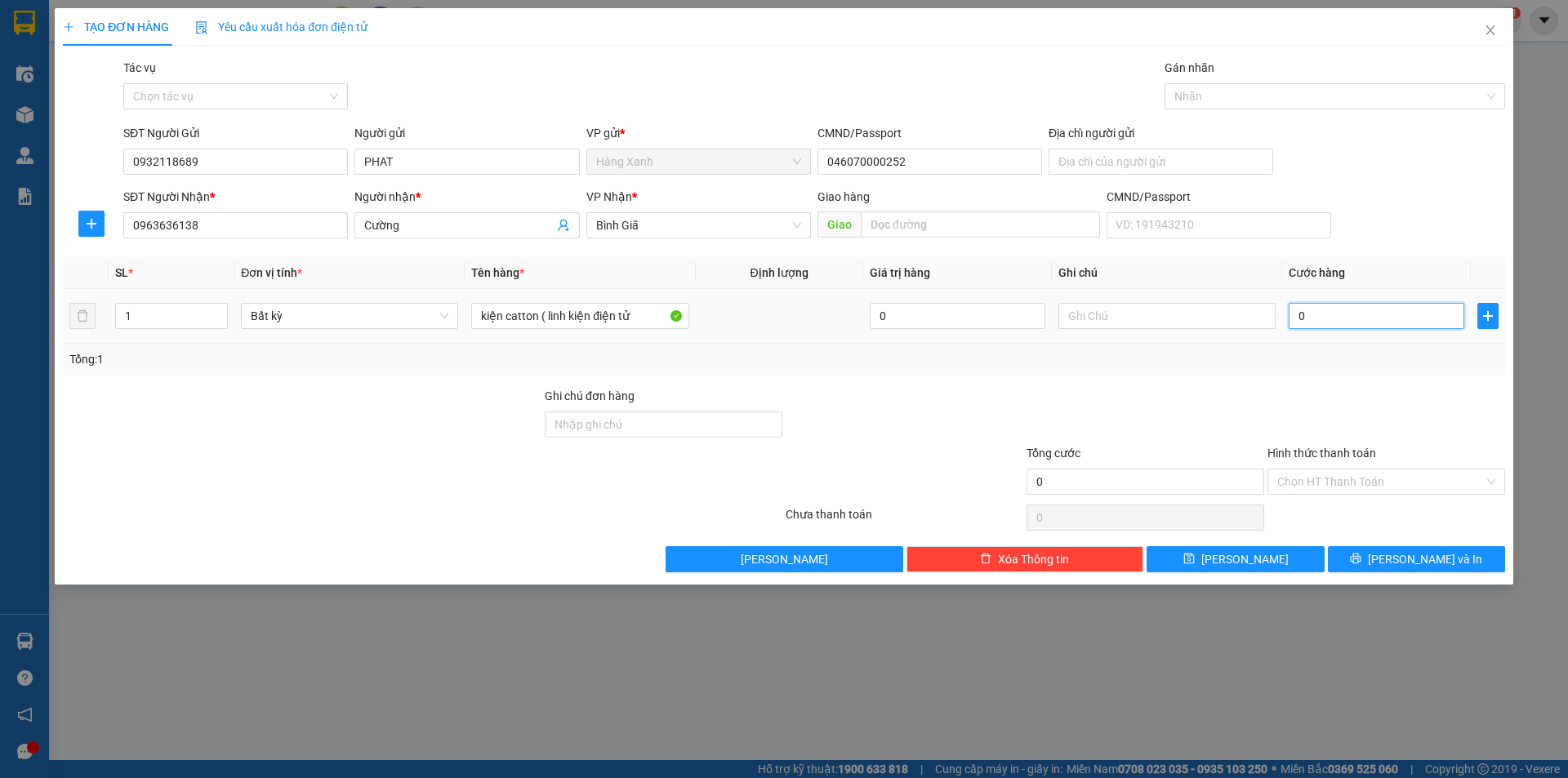
type input "3"
type input "30"
type input "30.000"
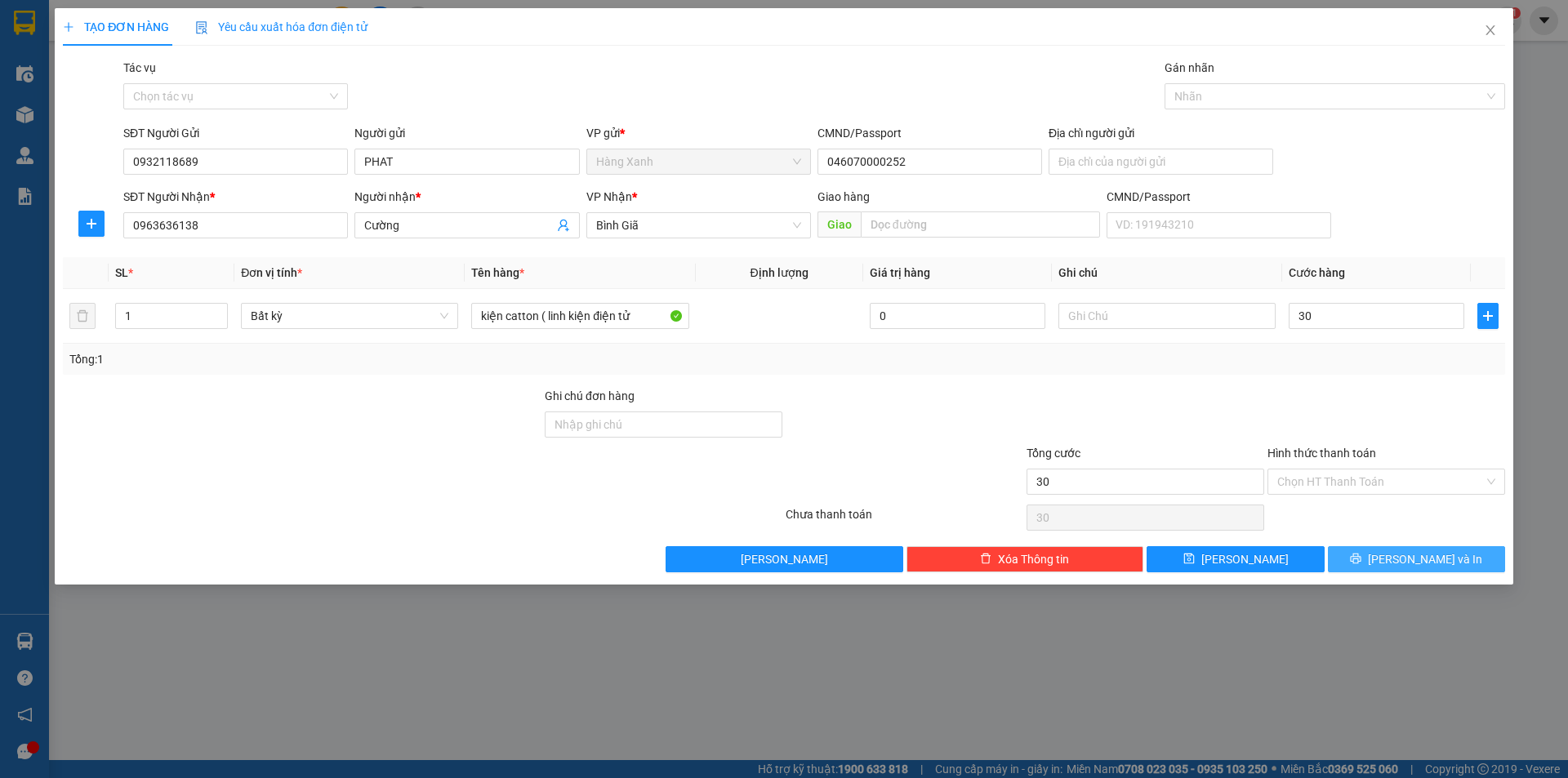
type input "30.000"
click at [1402, 553] on button "[PERSON_NAME] và In" at bounding box center [1417, 560] width 177 height 27
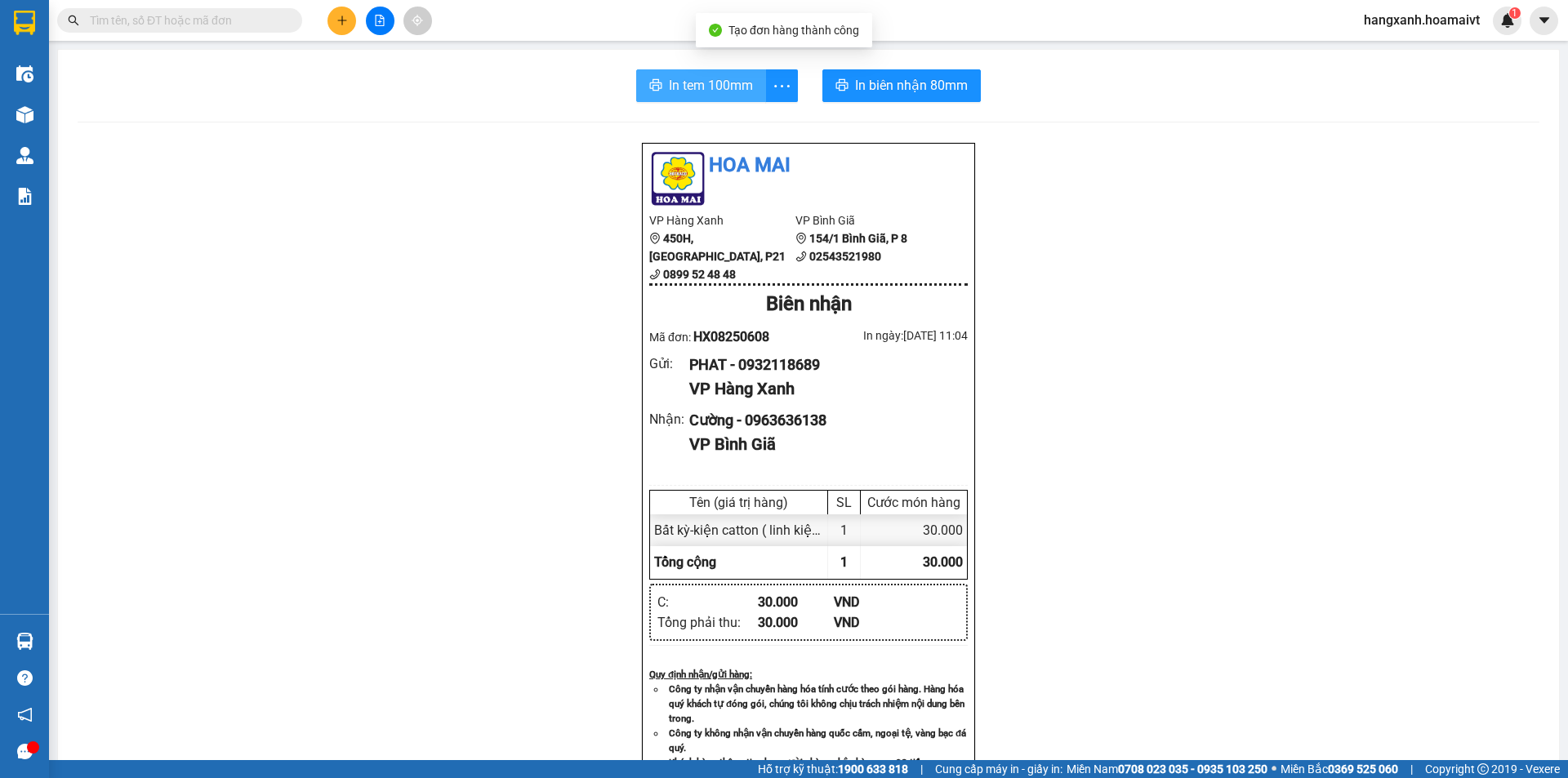
click at [714, 91] on span "In tem 100mm" at bounding box center [710, 85] width 84 height 20
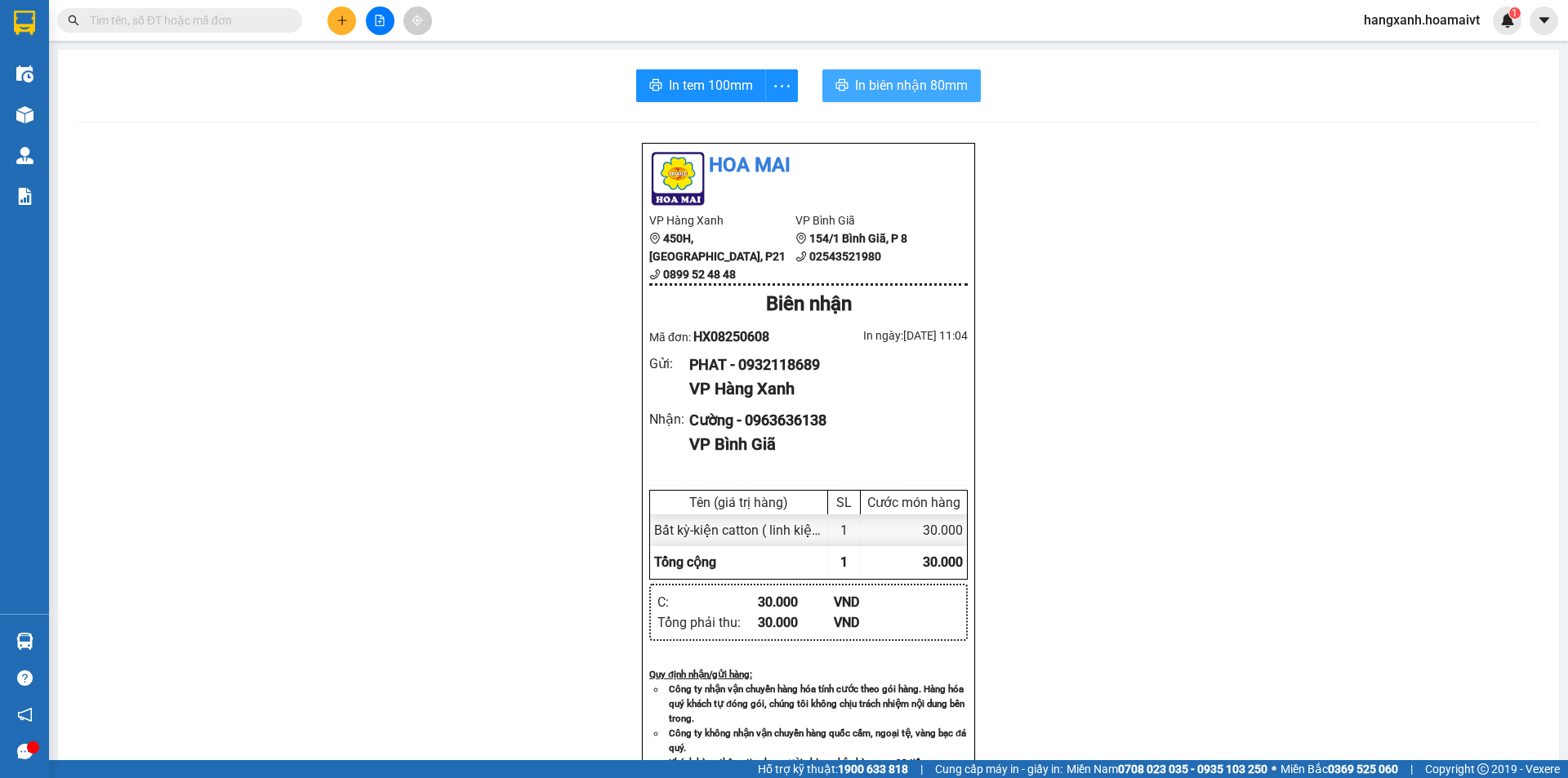
click at [883, 88] on span "In biên nhận 80mm" at bounding box center [911, 85] width 112 height 20
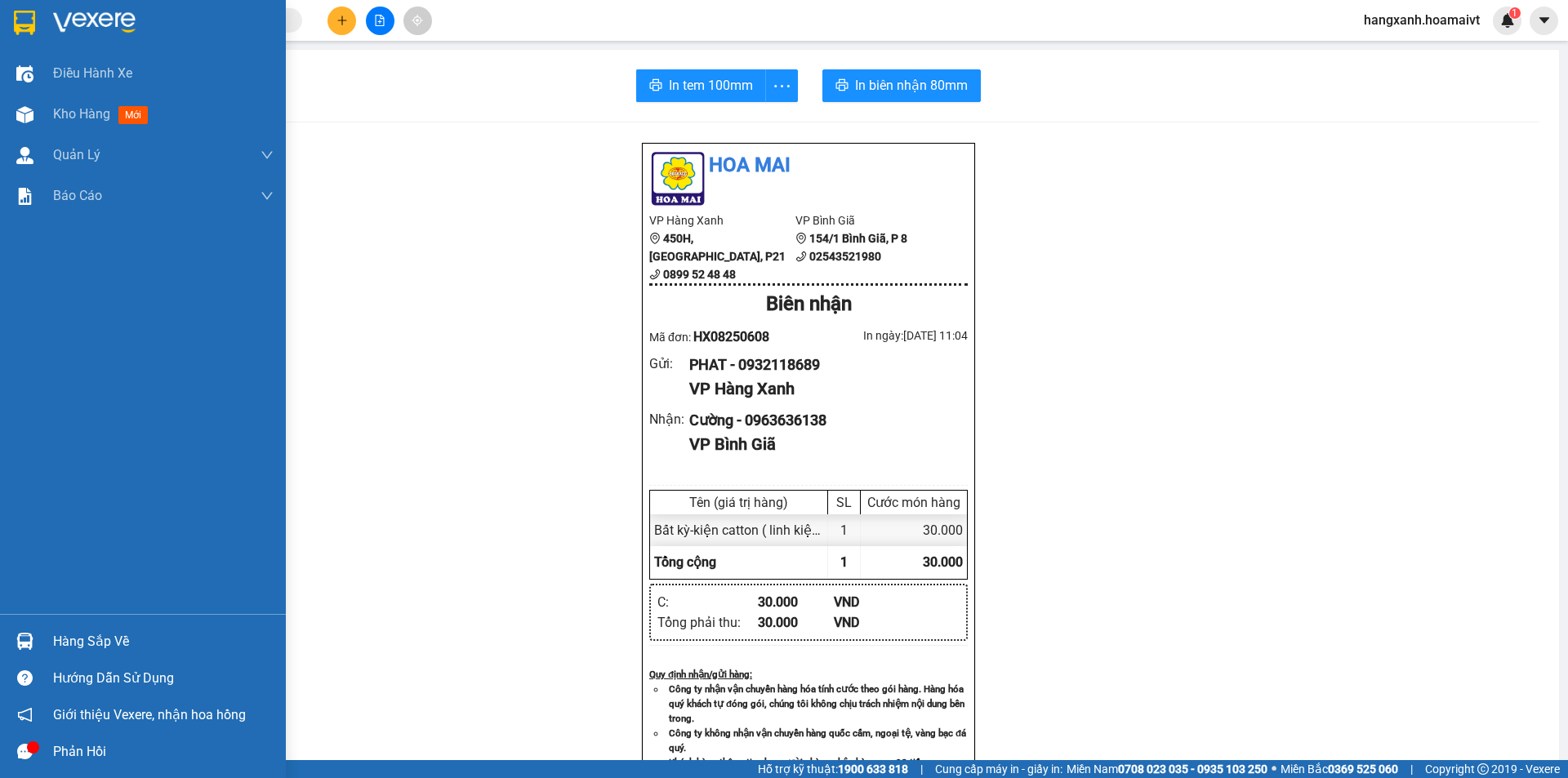
click at [19, 36] on div at bounding box center [25, 22] width 28 height 28
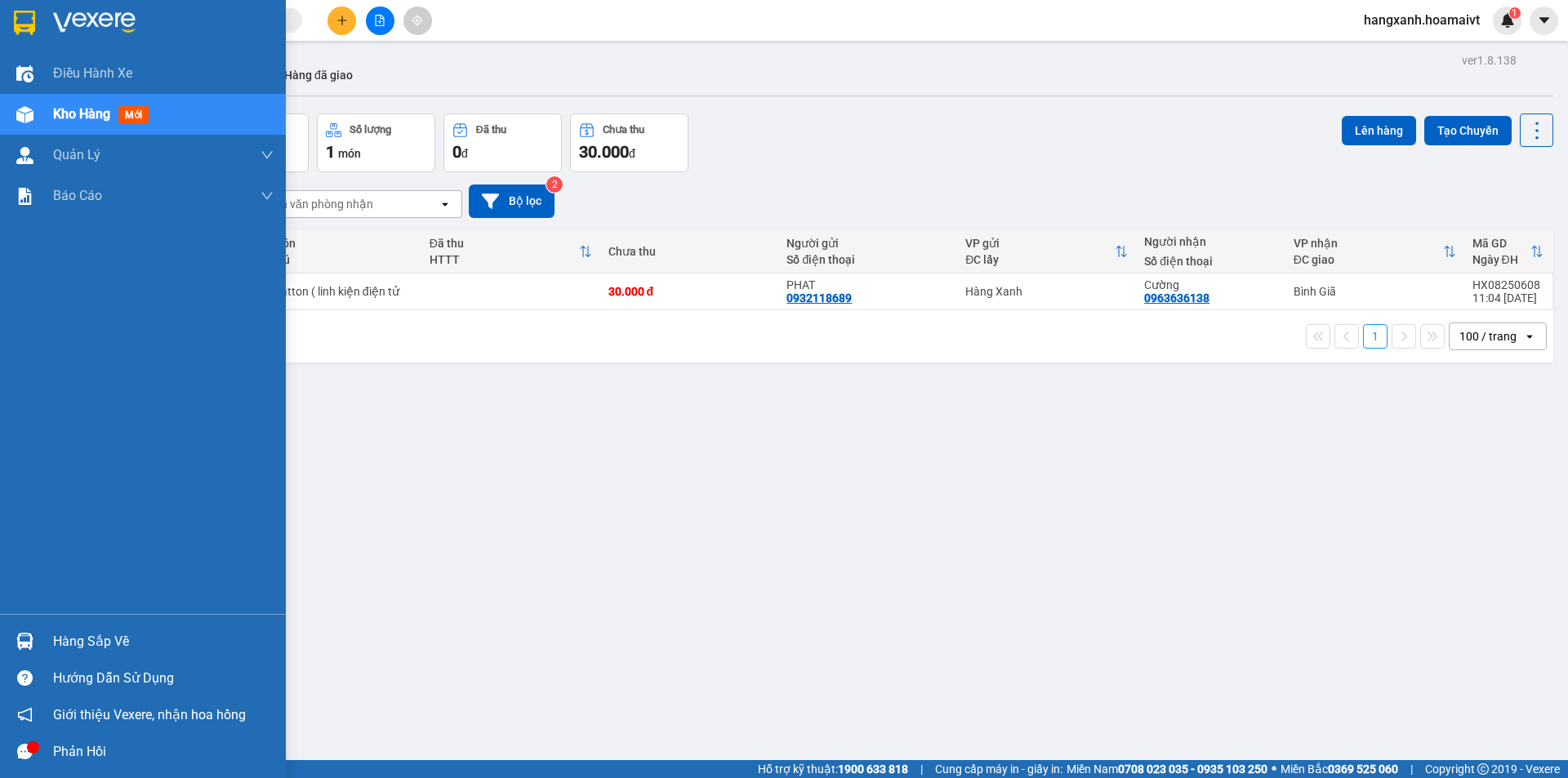
click at [7, 27] on div at bounding box center [142, 27] width 286 height 53
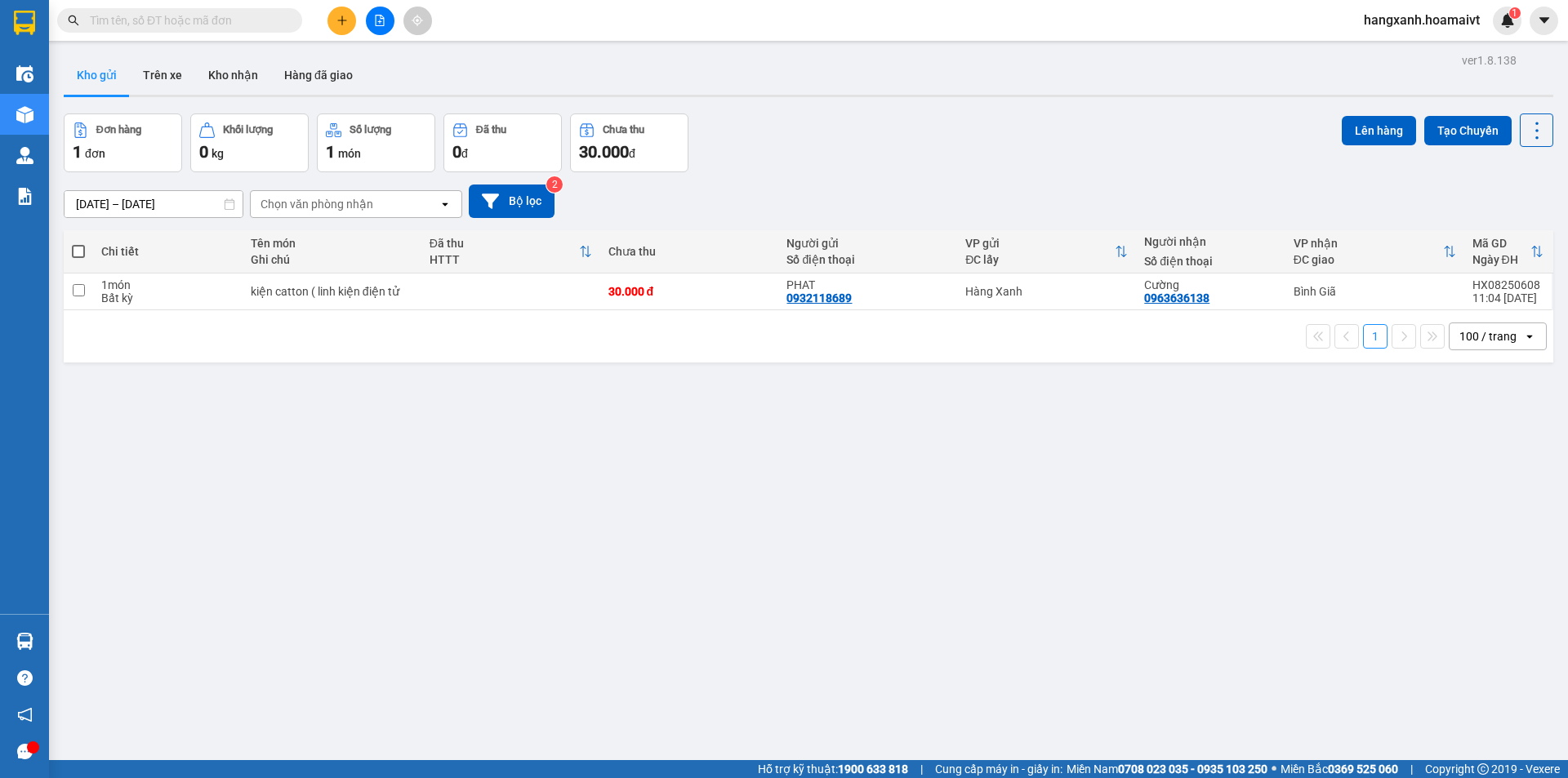
click at [343, 13] on button at bounding box center [341, 20] width 28 height 28
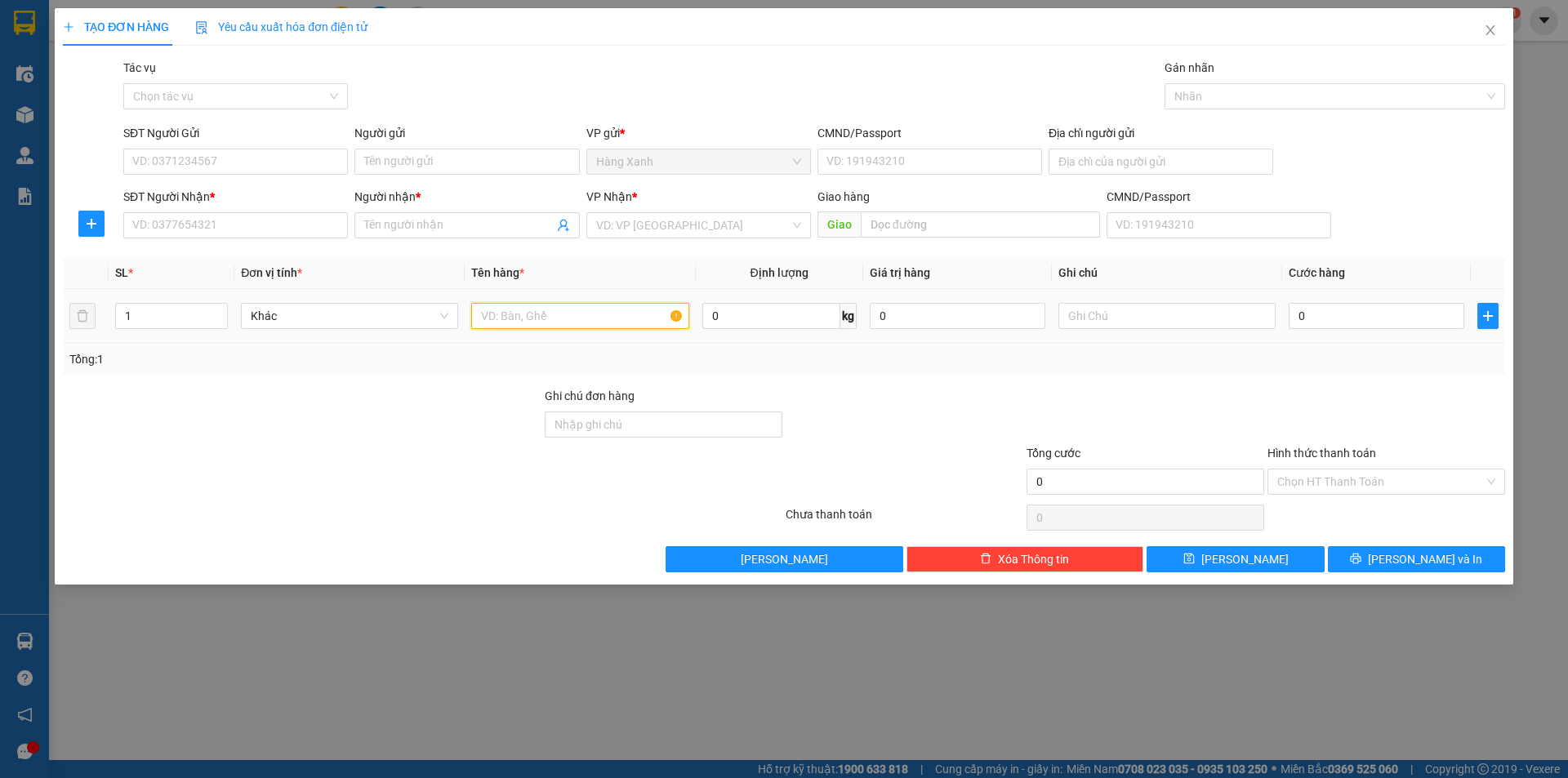
click at [515, 309] on input "text" at bounding box center [580, 317] width 218 height 27
type input "thùng"
click at [288, 214] on input "SĐT Người Nhận *" at bounding box center [235, 225] width 225 height 27
type input "0335418584"
click at [516, 233] on input "Người nhận *" at bounding box center [458, 225] width 188 height 18
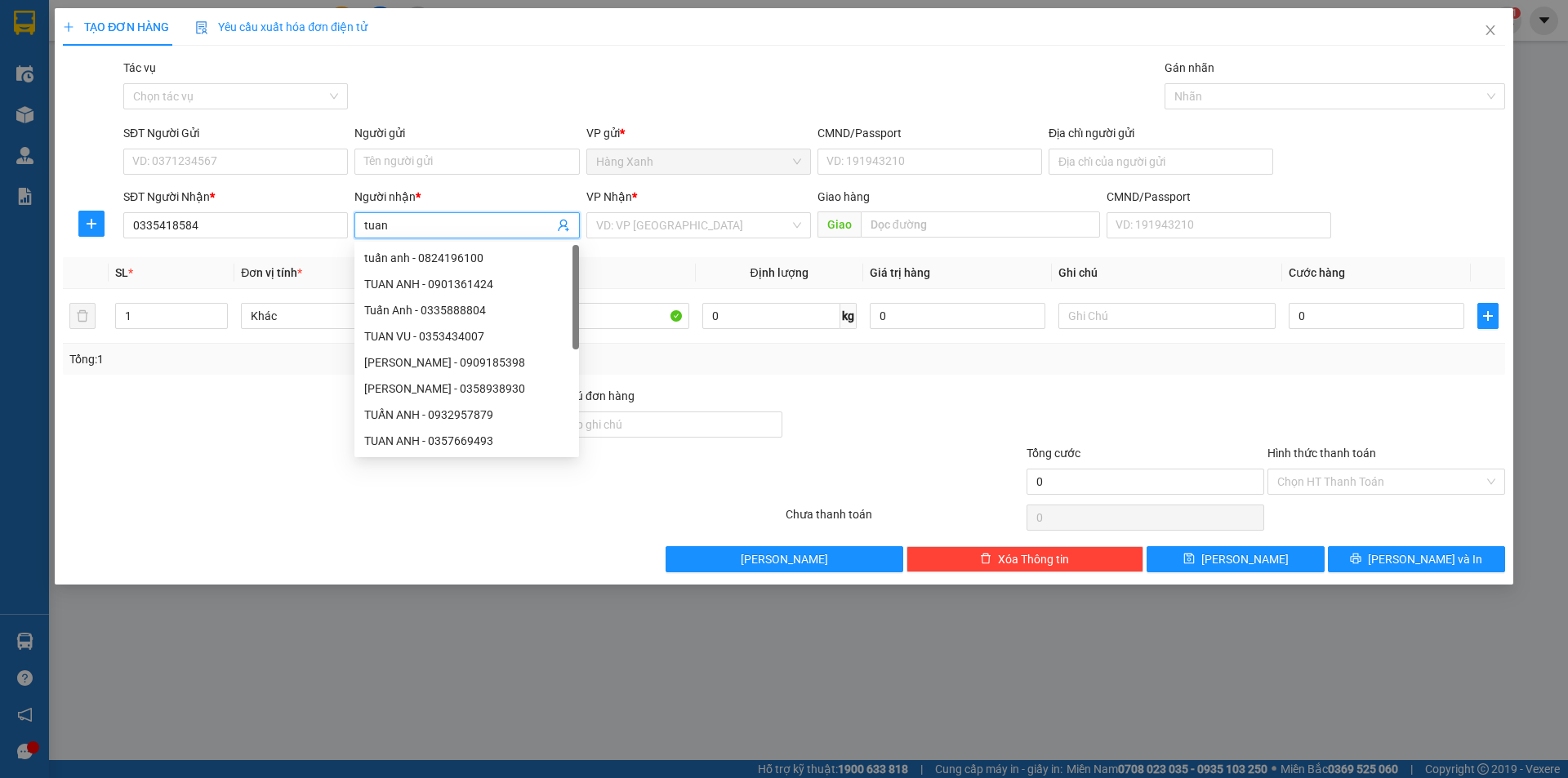
type input "tuan"
click at [218, 149] on div "SĐT Người Gửi VD: 0371234567" at bounding box center [235, 152] width 225 height 57
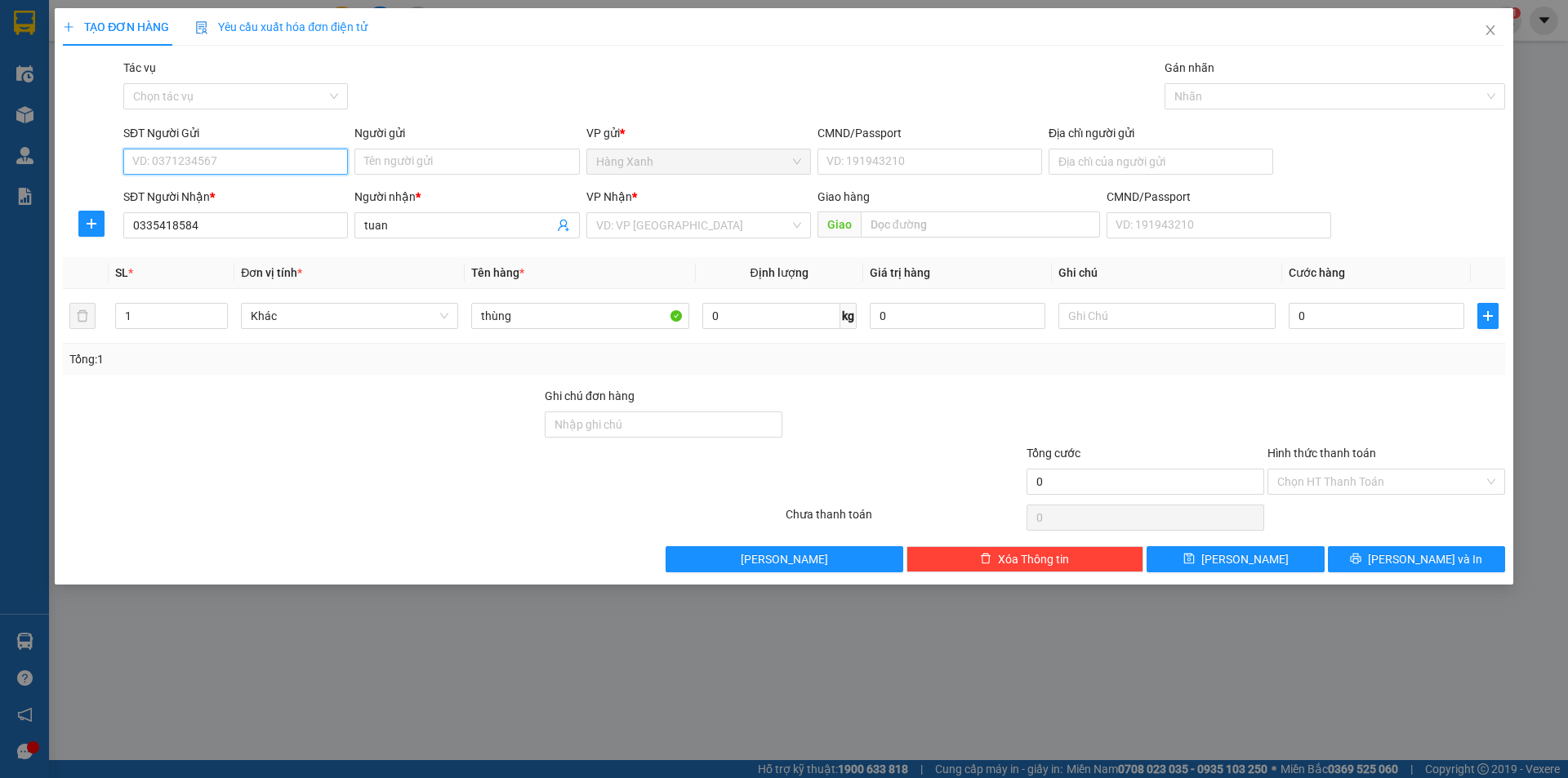
click at [218, 156] on input "SĐT Người Gửi" at bounding box center [235, 162] width 225 height 27
type input "086879328"
click at [389, 166] on input "Người gửi" at bounding box center [467, 162] width 225 height 27
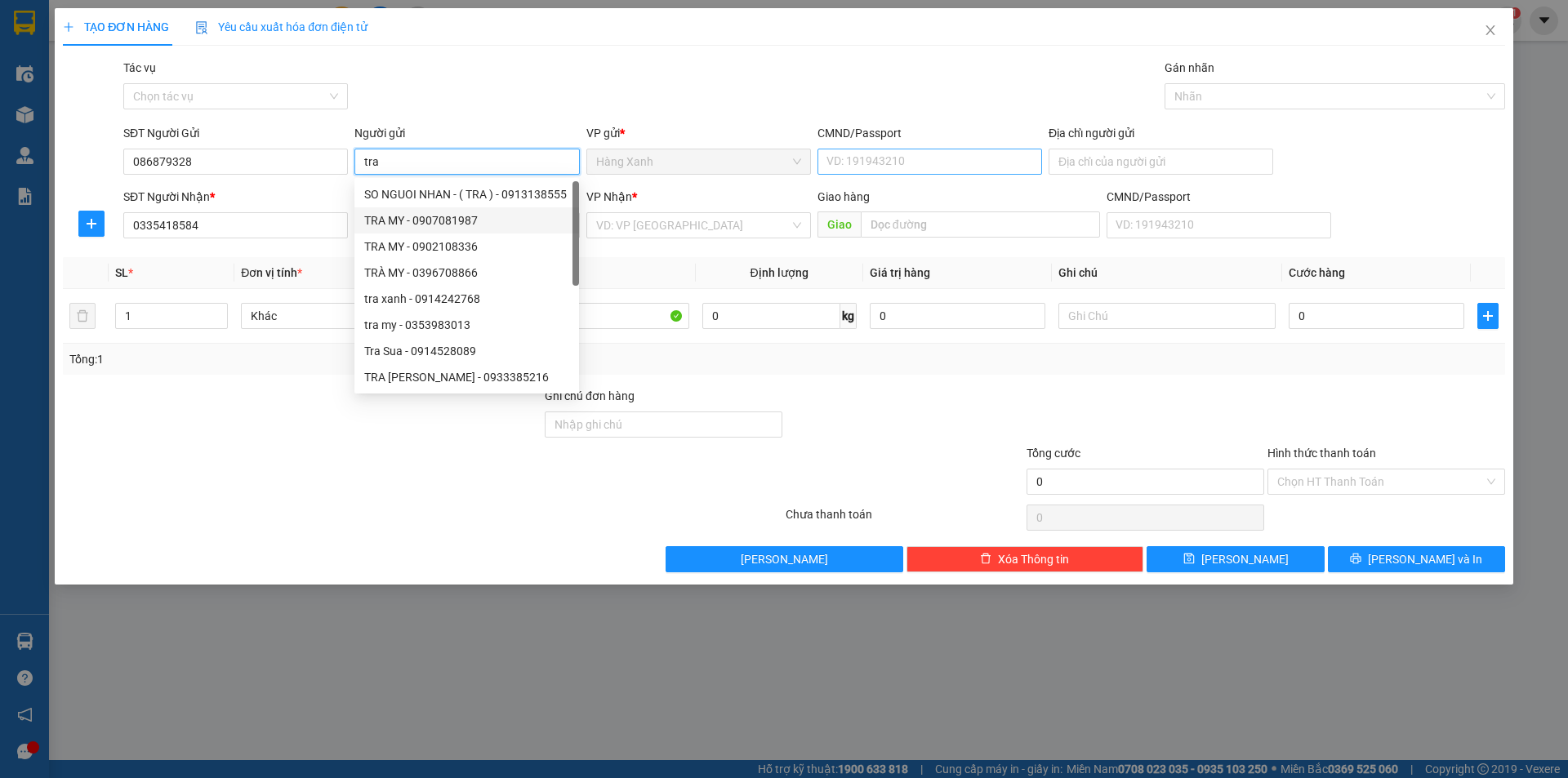
type input "tra"
click at [904, 156] on input "CMND/Passport" at bounding box center [929, 162] width 225 height 27
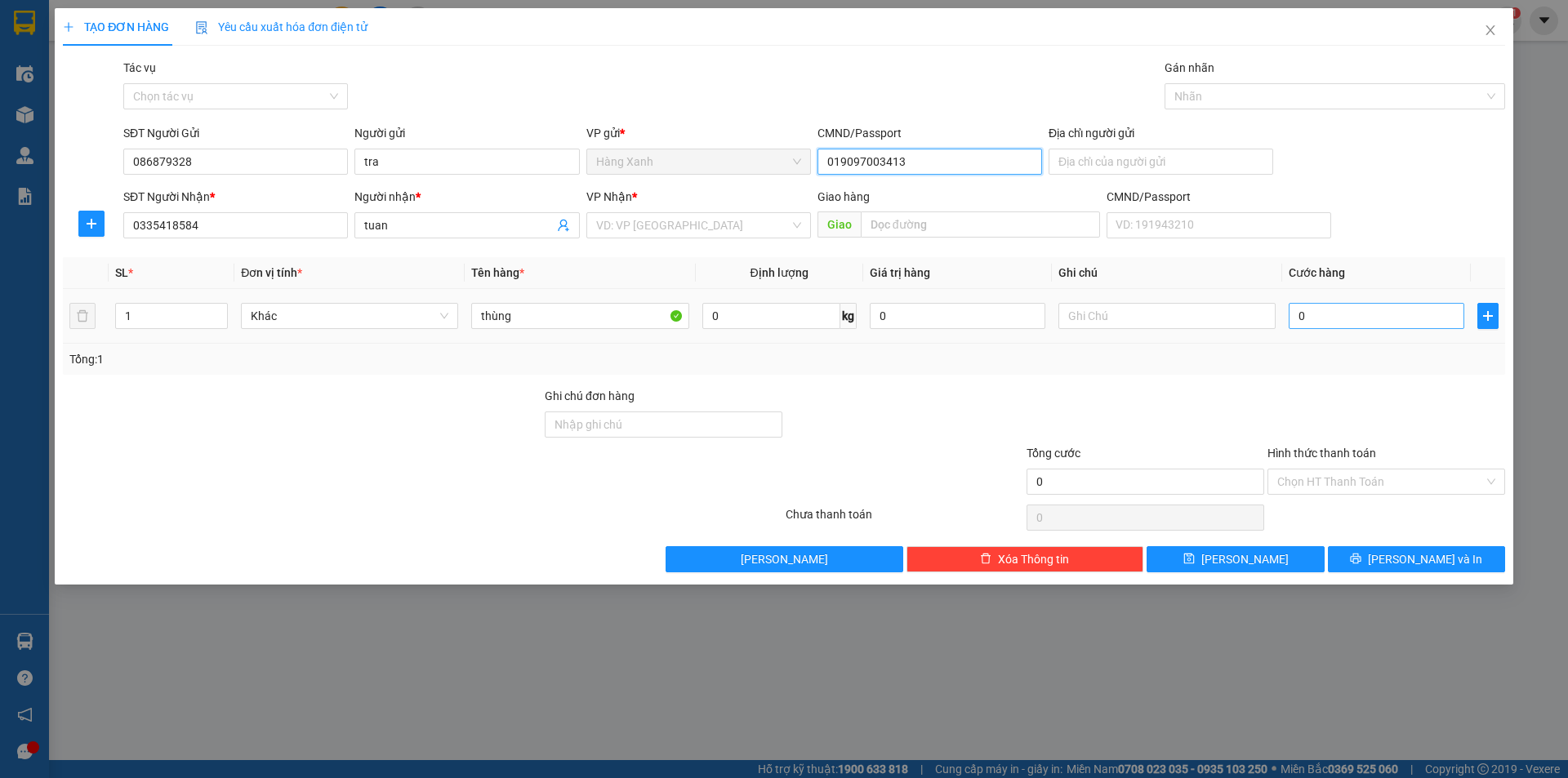
type input "019097003413"
click at [1358, 320] on input "0" at bounding box center [1376, 317] width 176 height 27
type input "4"
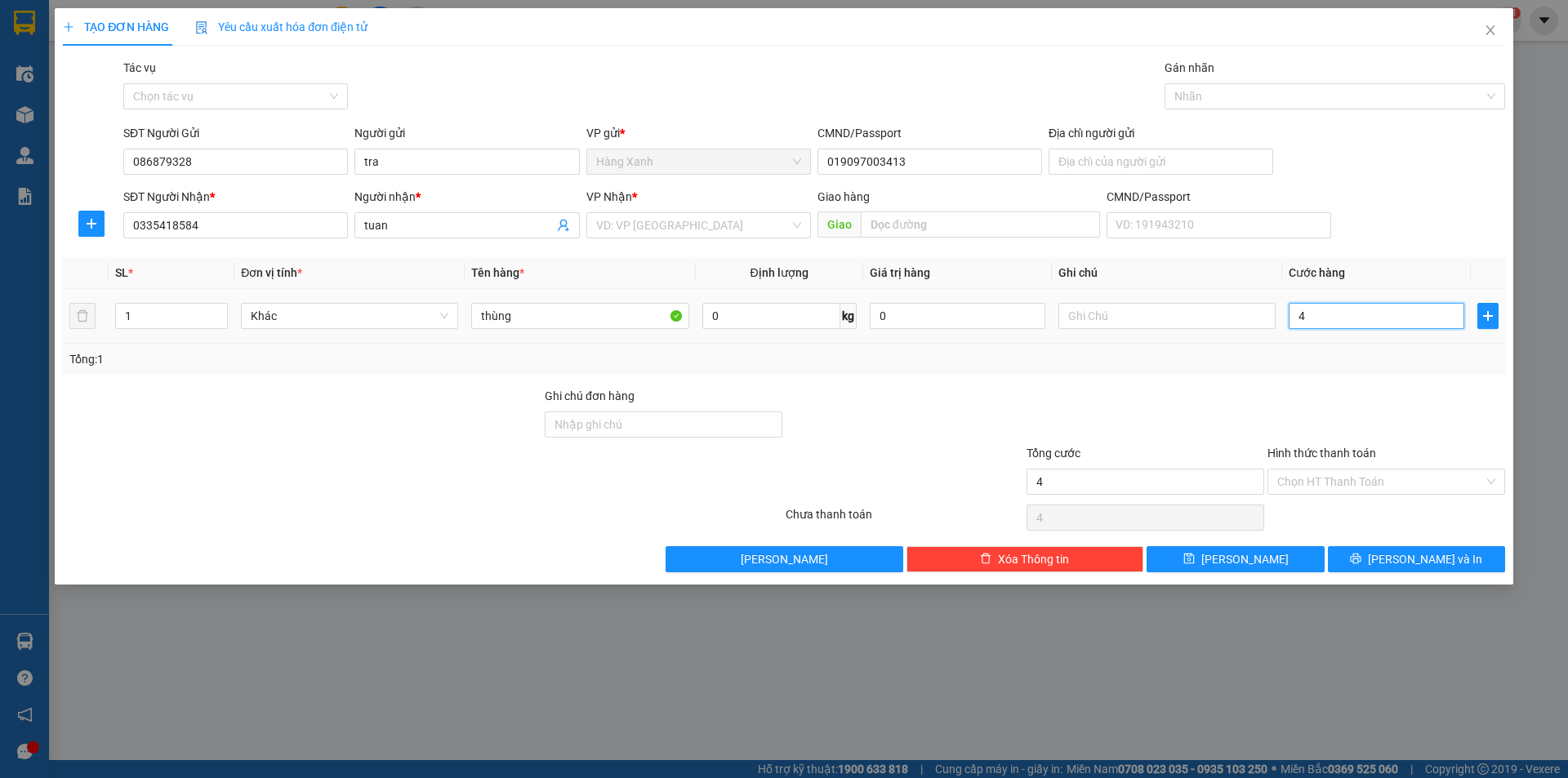
type input "40"
type input "40.000"
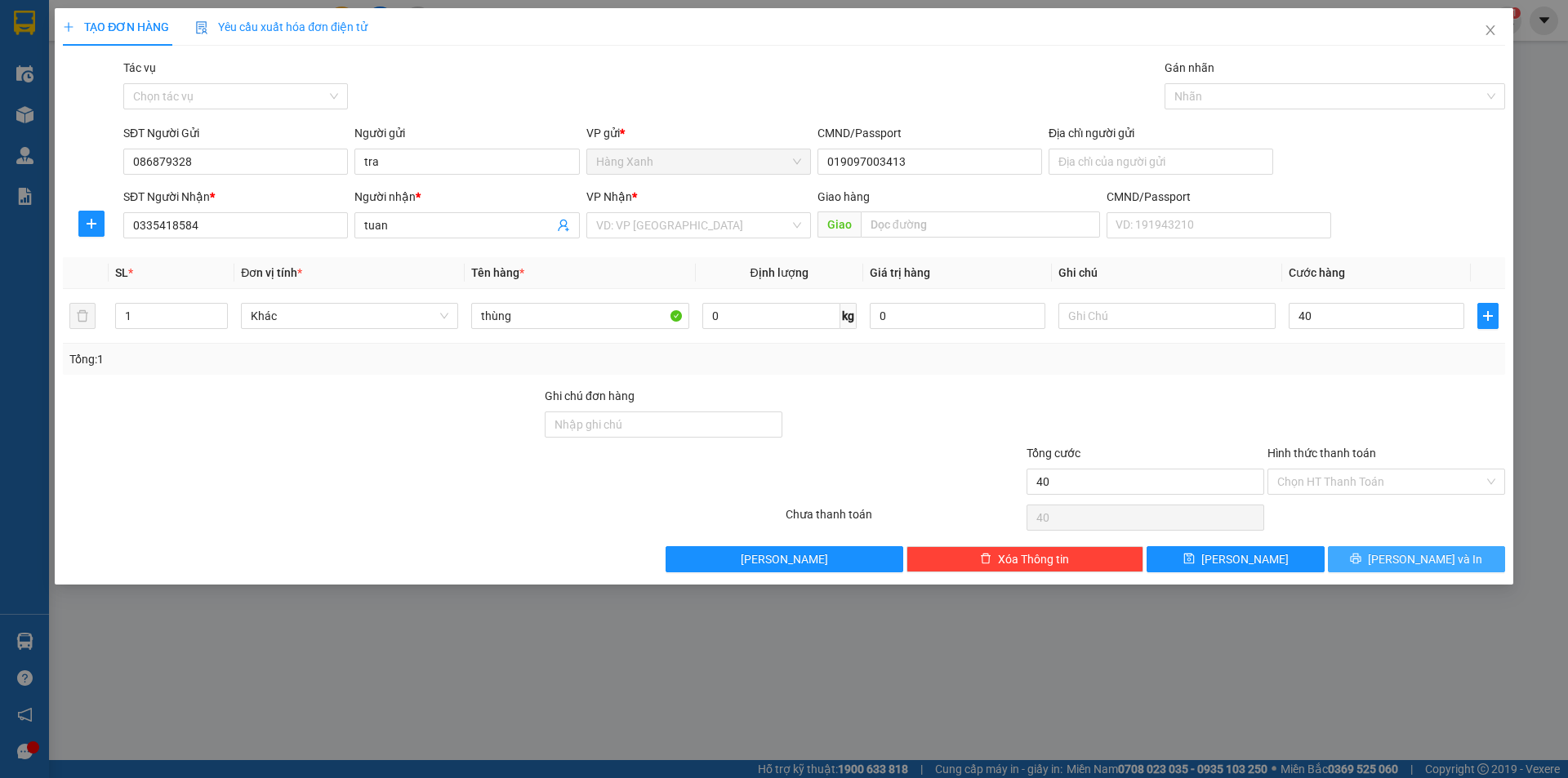
type input "40.000"
click at [1382, 554] on button "[PERSON_NAME] và In" at bounding box center [1417, 560] width 177 height 27
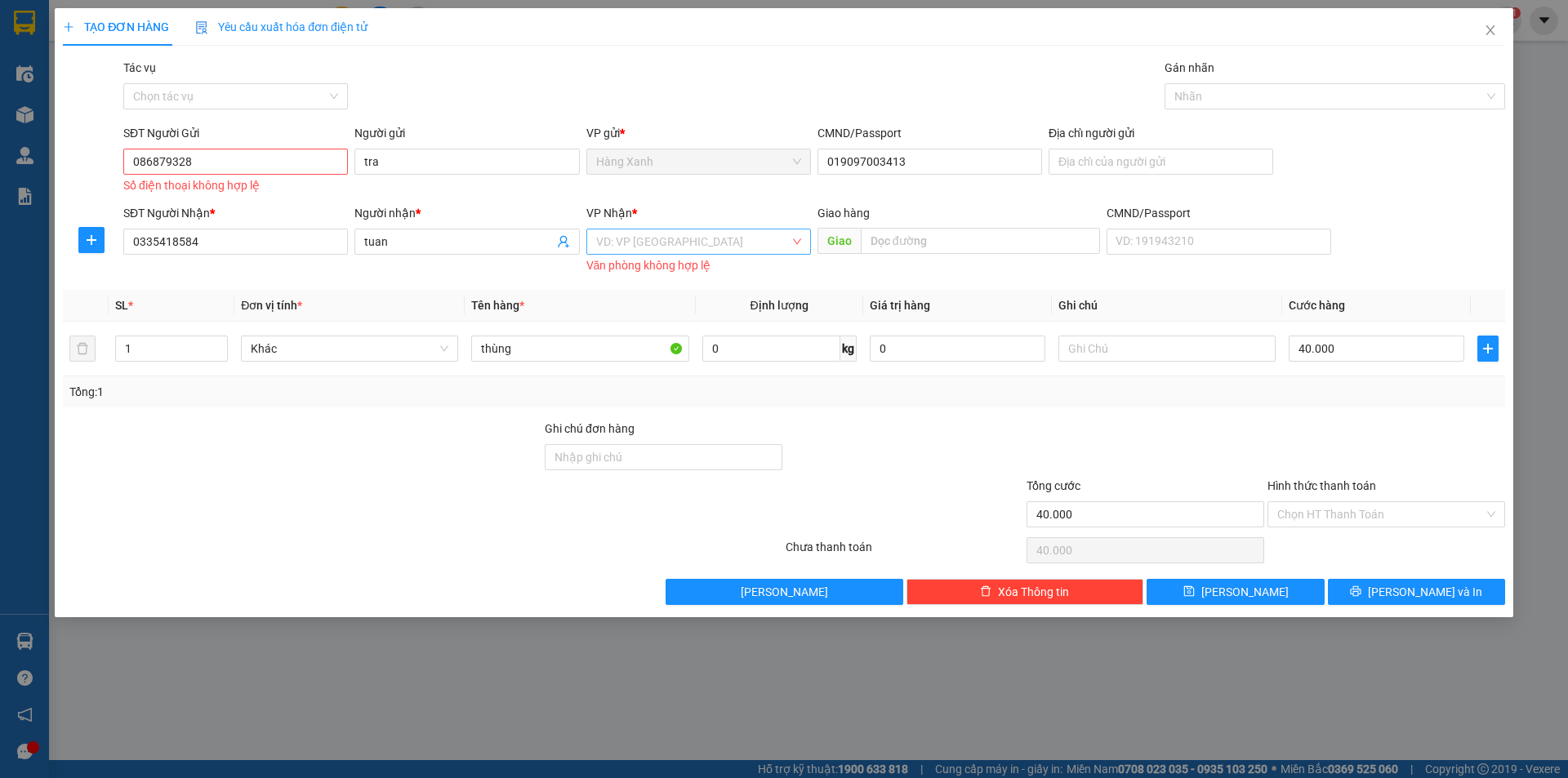
click at [694, 243] on input "search" at bounding box center [692, 241] width 194 height 25
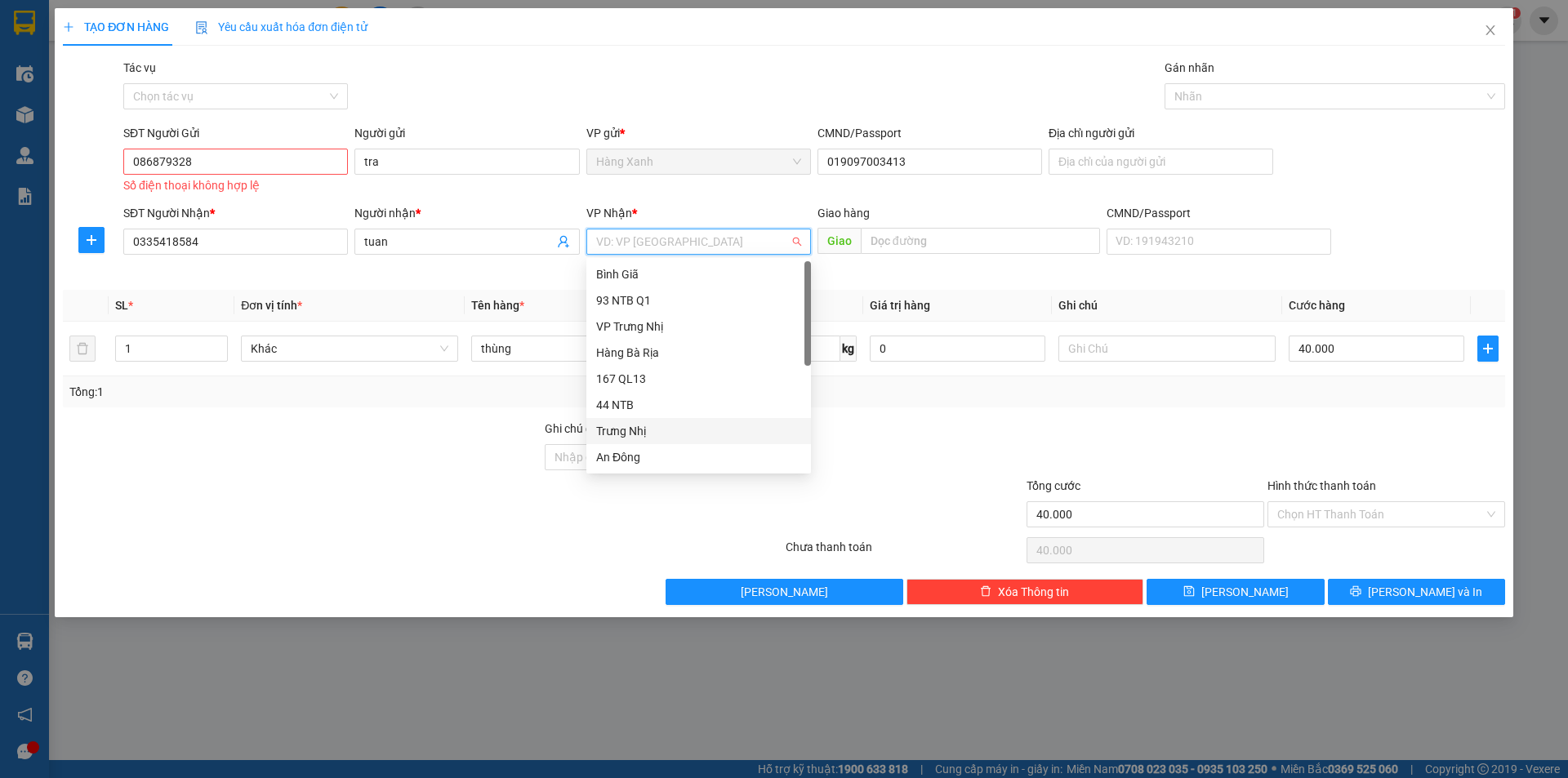
scroll to position [131, 0]
drag, startPoint x: 635, startPoint y: 429, endPoint x: 934, endPoint y: 236, distance: 355.9
click at [646, 422] on div "HANG NGOAI" at bounding box center [699, 431] width 225 height 27
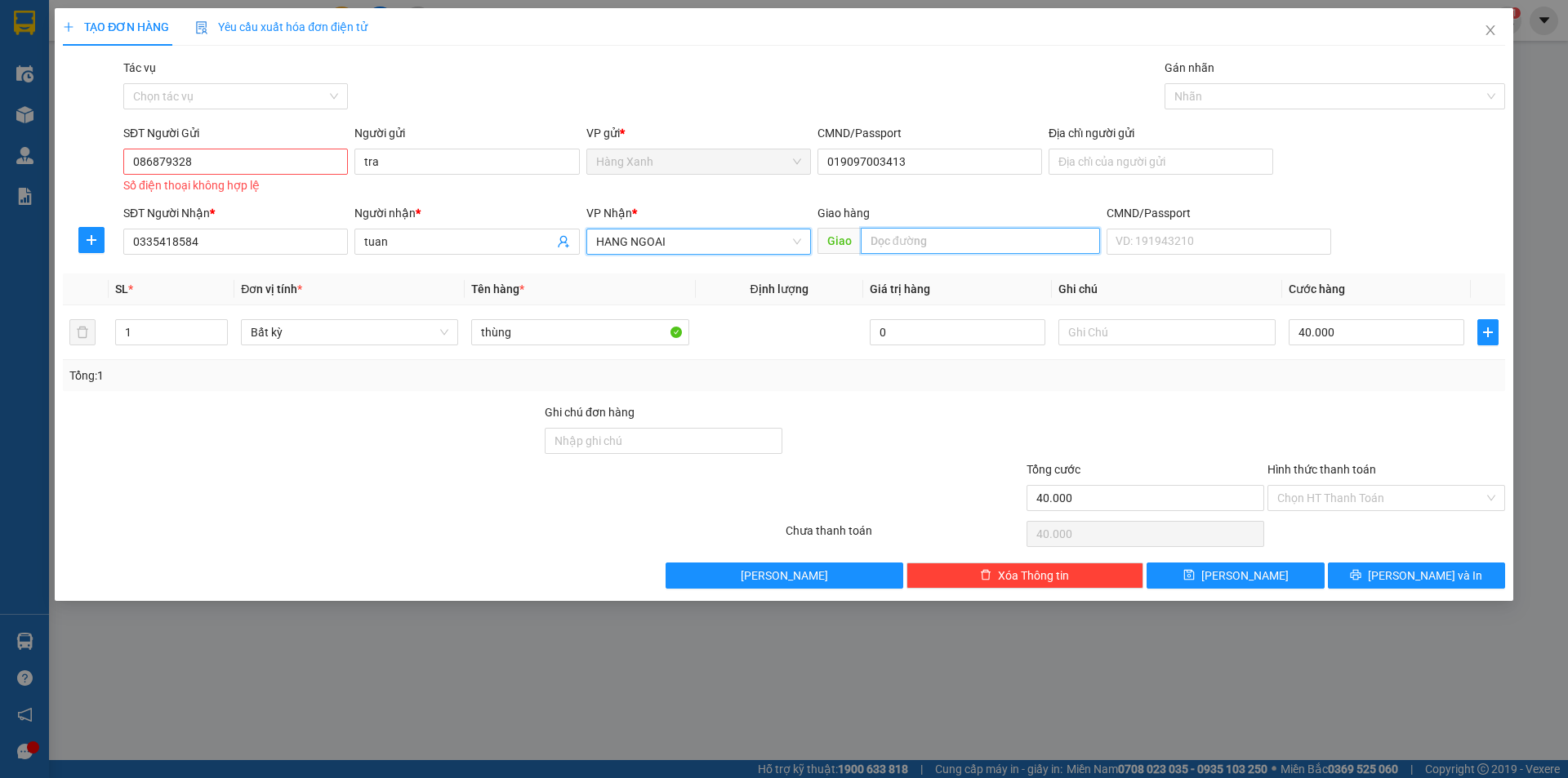
click at [964, 243] on input "text" at bounding box center [980, 241] width 240 height 27
type input "hien hoa"
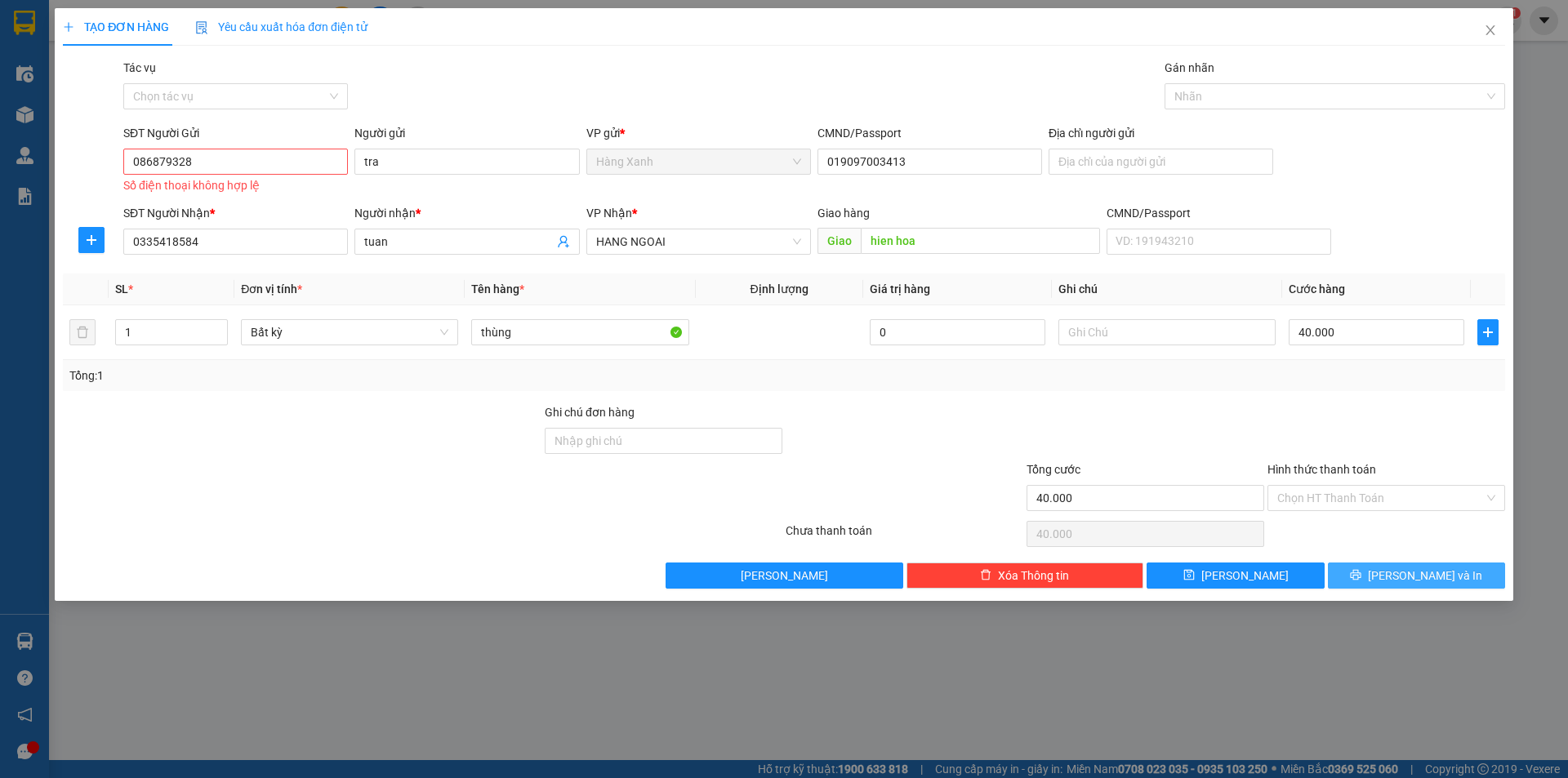
drag, startPoint x: 1435, startPoint y: 561, endPoint x: 1432, endPoint y: 553, distance: 8.5
click at [1435, 563] on button "[PERSON_NAME] và In" at bounding box center [1417, 576] width 177 height 27
click at [212, 160] on input "086879328" at bounding box center [235, 162] width 225 height 27
click at [171, 160] on input "086879328" at bounding box center [235, 162] width 225 height 27
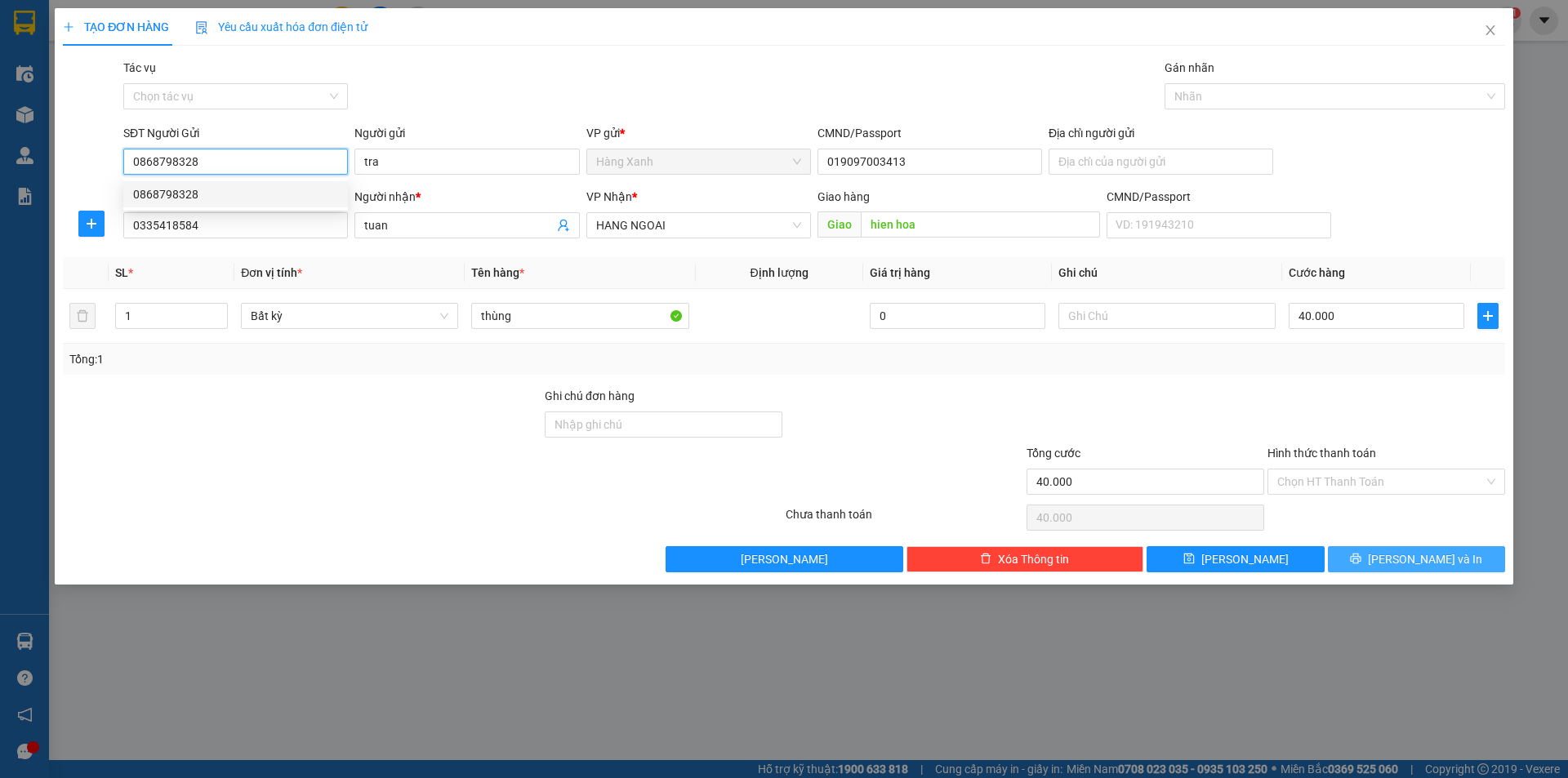
type input "0868798328"
click at [1366, 557] on button "[PERSON_NAME] và In" at bounding box center [1417, 560] width 177 height 27
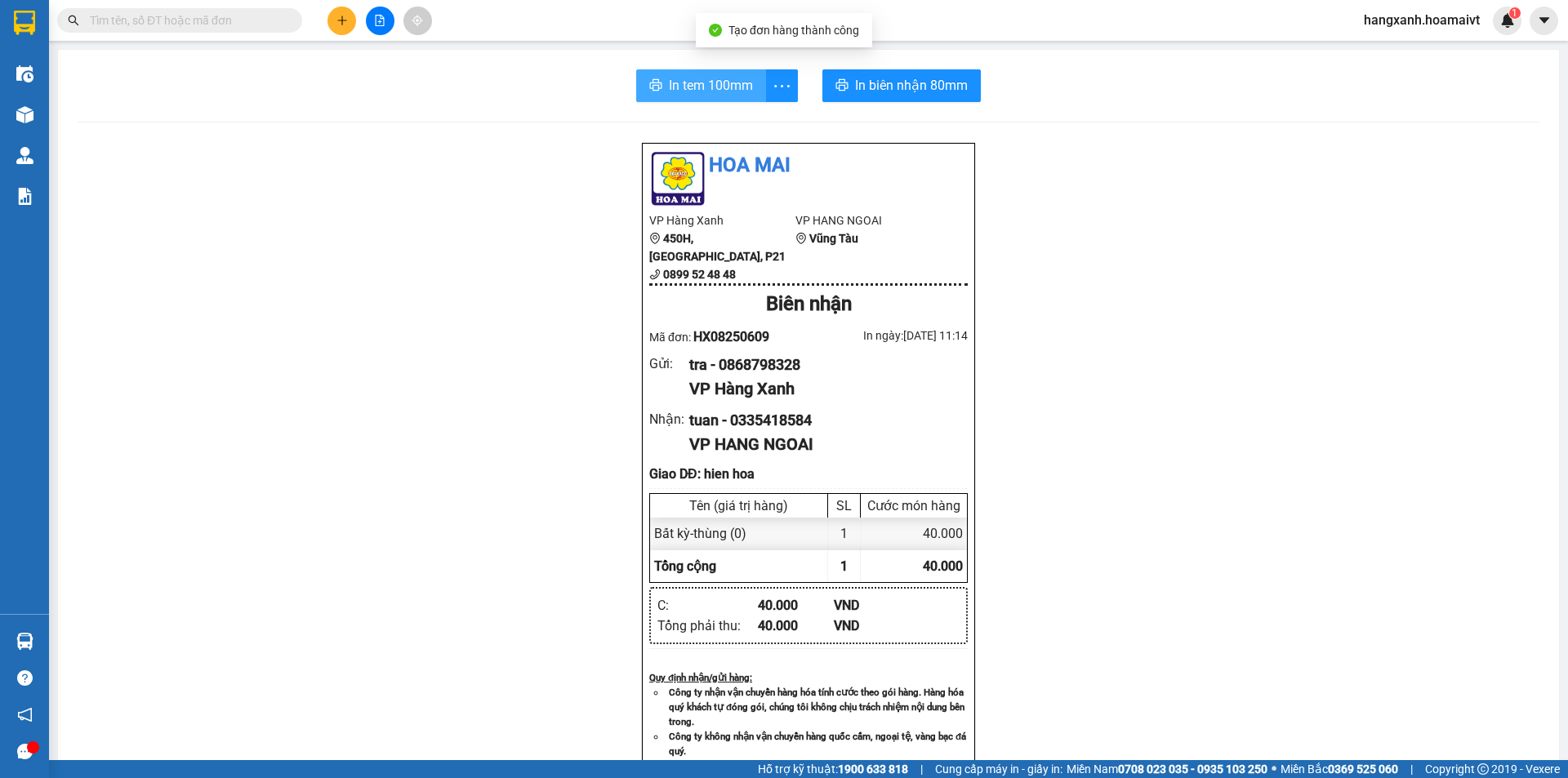
click at [705, 84] on span "In tem 100mm" at bounding box center [710, 85] width 84 height 20
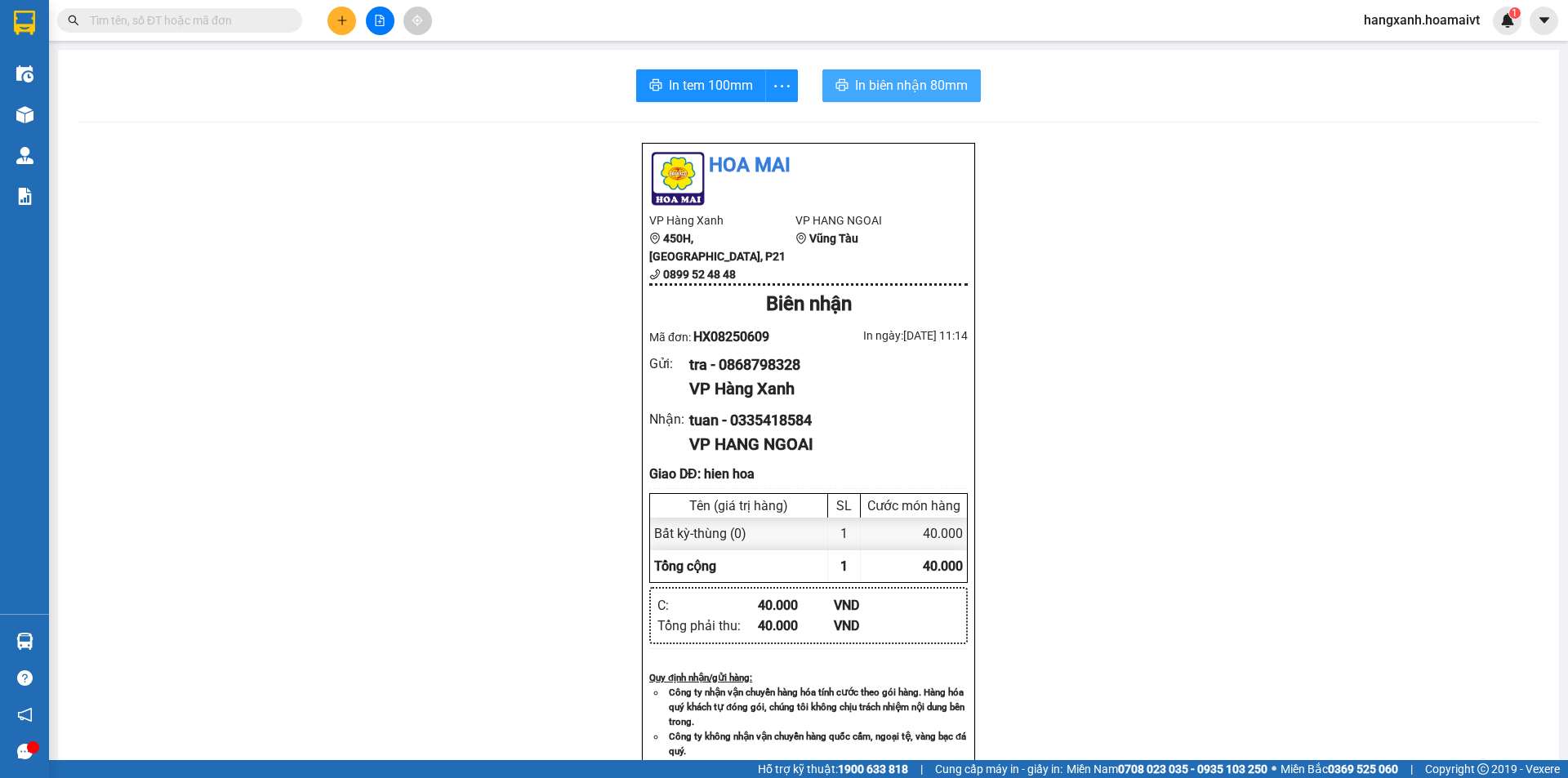
click at [860, 80] on span "In biên nhận 80mm" at bounding box center [911, 85] width 112 height 20
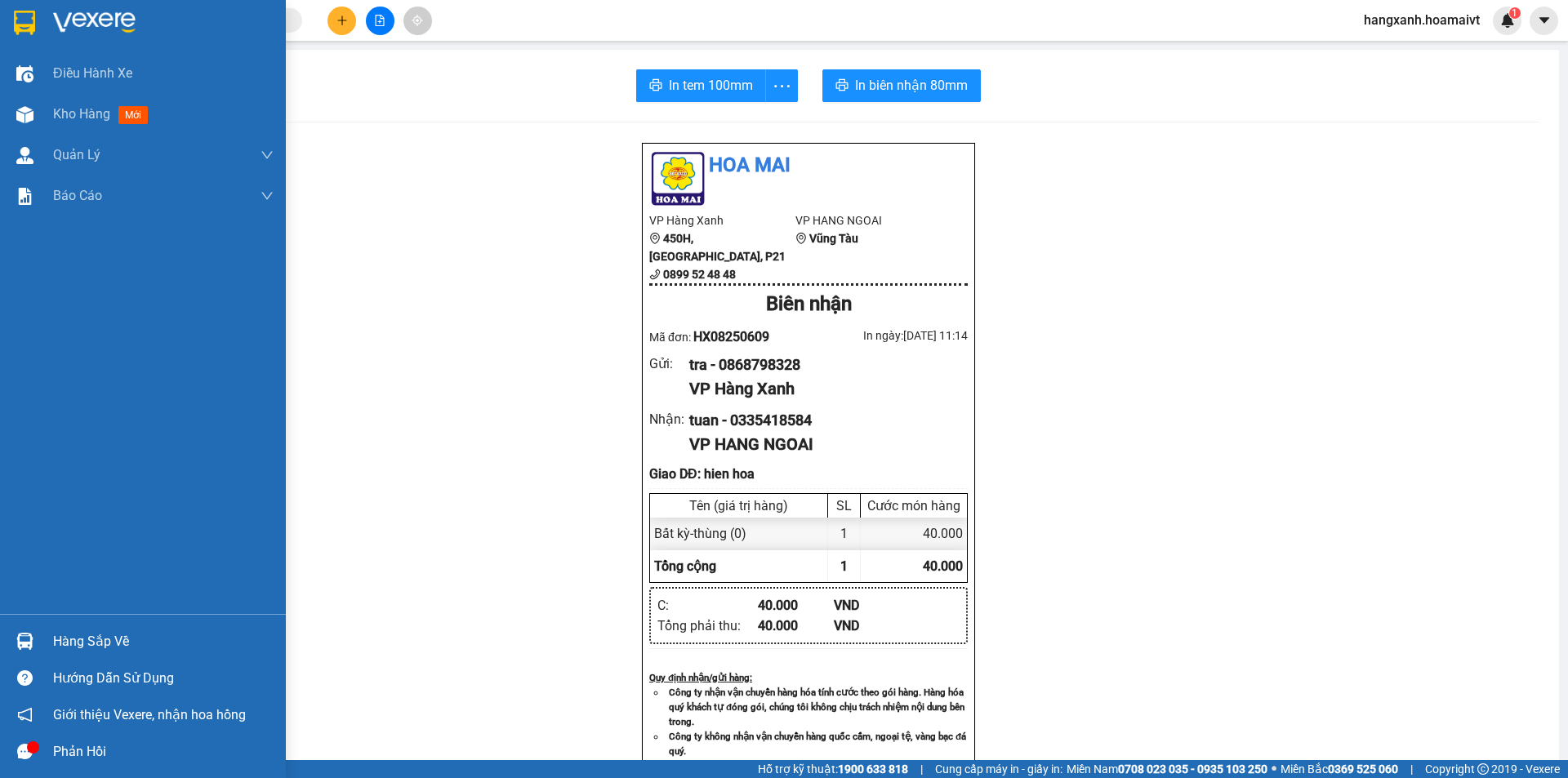
click at [16, 27] on img at bounding box center [25, 23] width 21 height 25
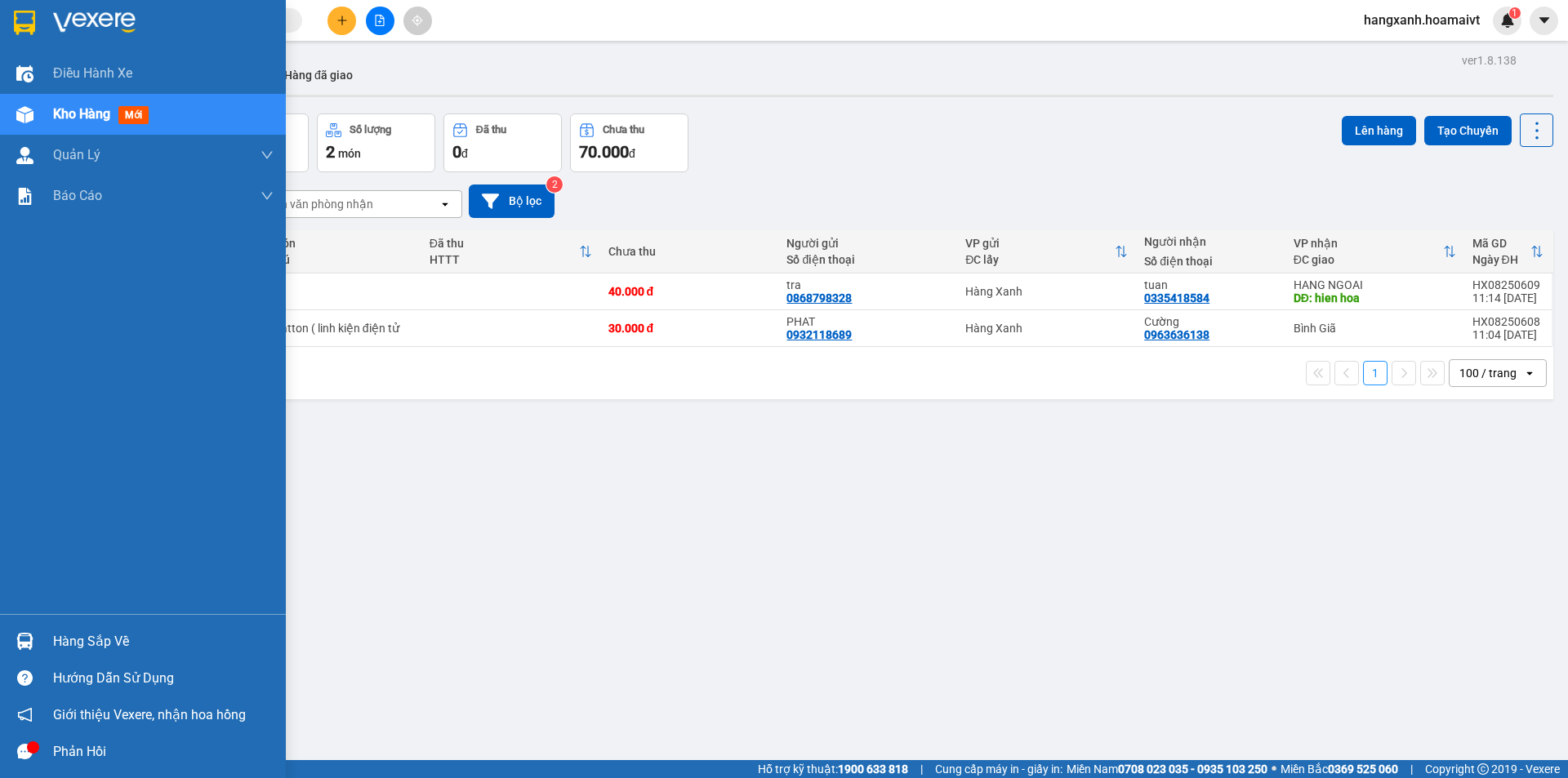
click at [22, 27] on img at bounding box center [25, 23] width 21 height 25
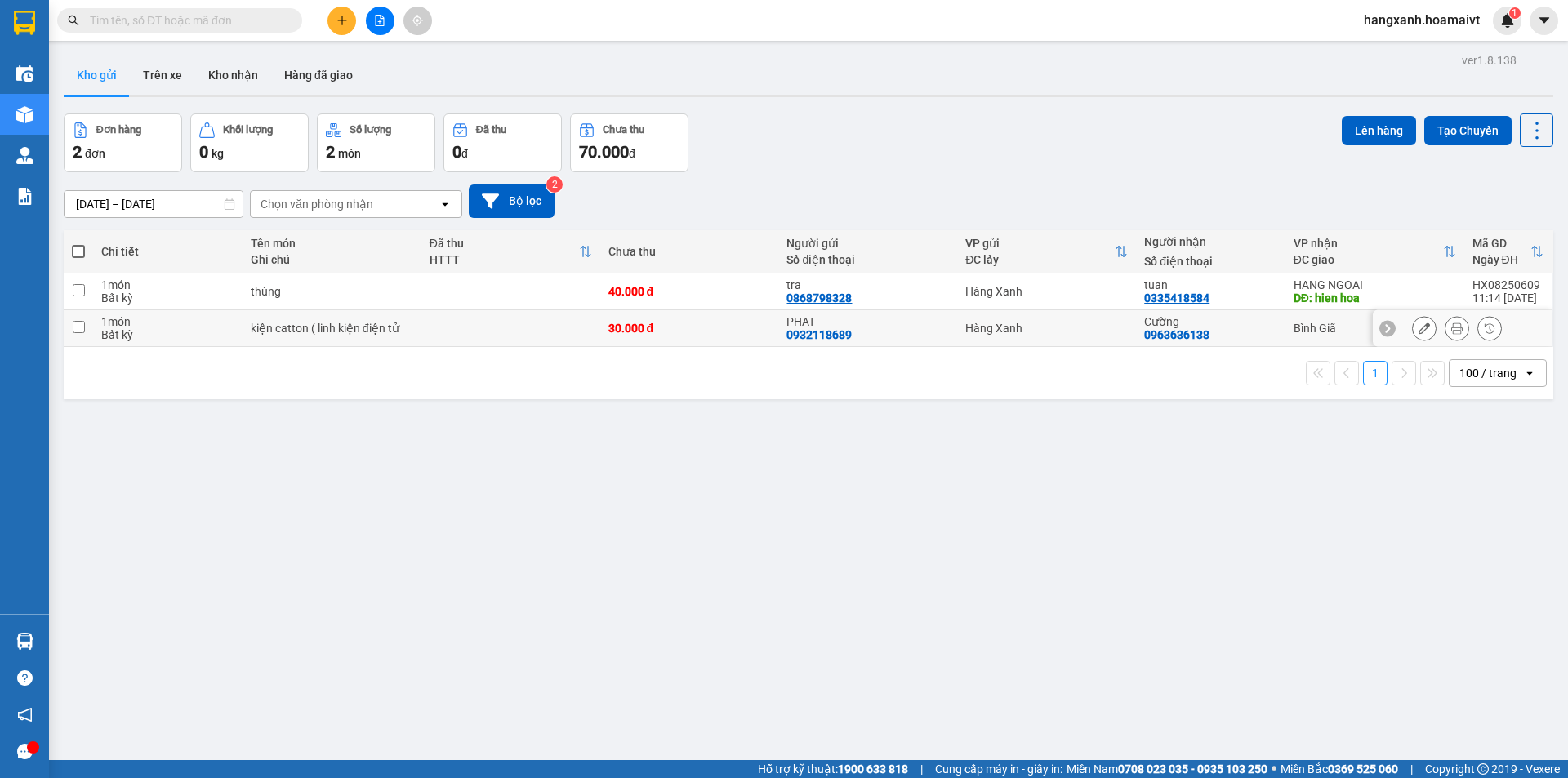
click at [1090, 328] on div "Hàng Xanh" at bounding box center [1047, 328] width 163 height 13
checkbox input "true"
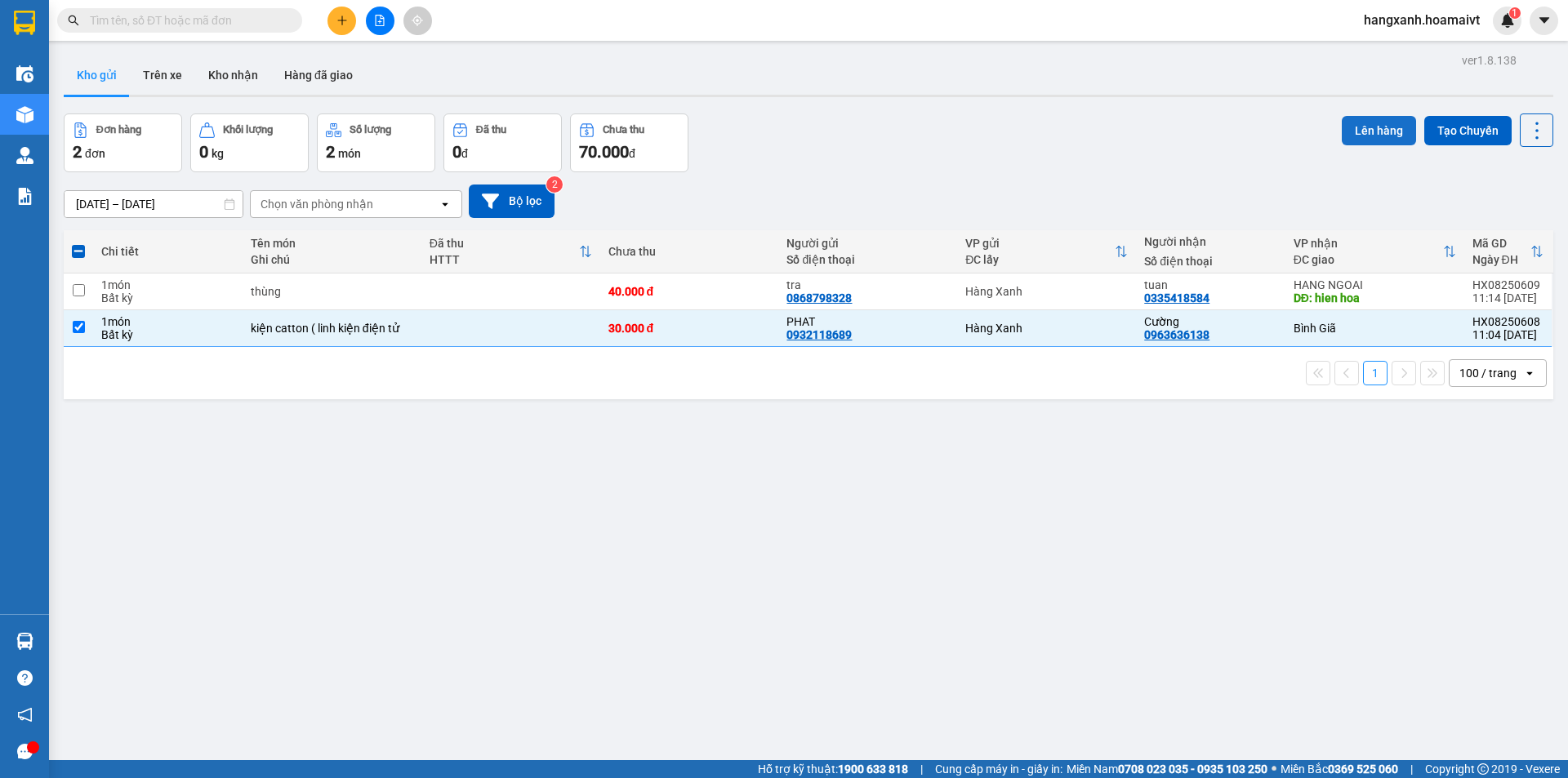
click at [1349, 133] on button "Lên hàng" at bounding box center [1379, 130] width 74 height 29
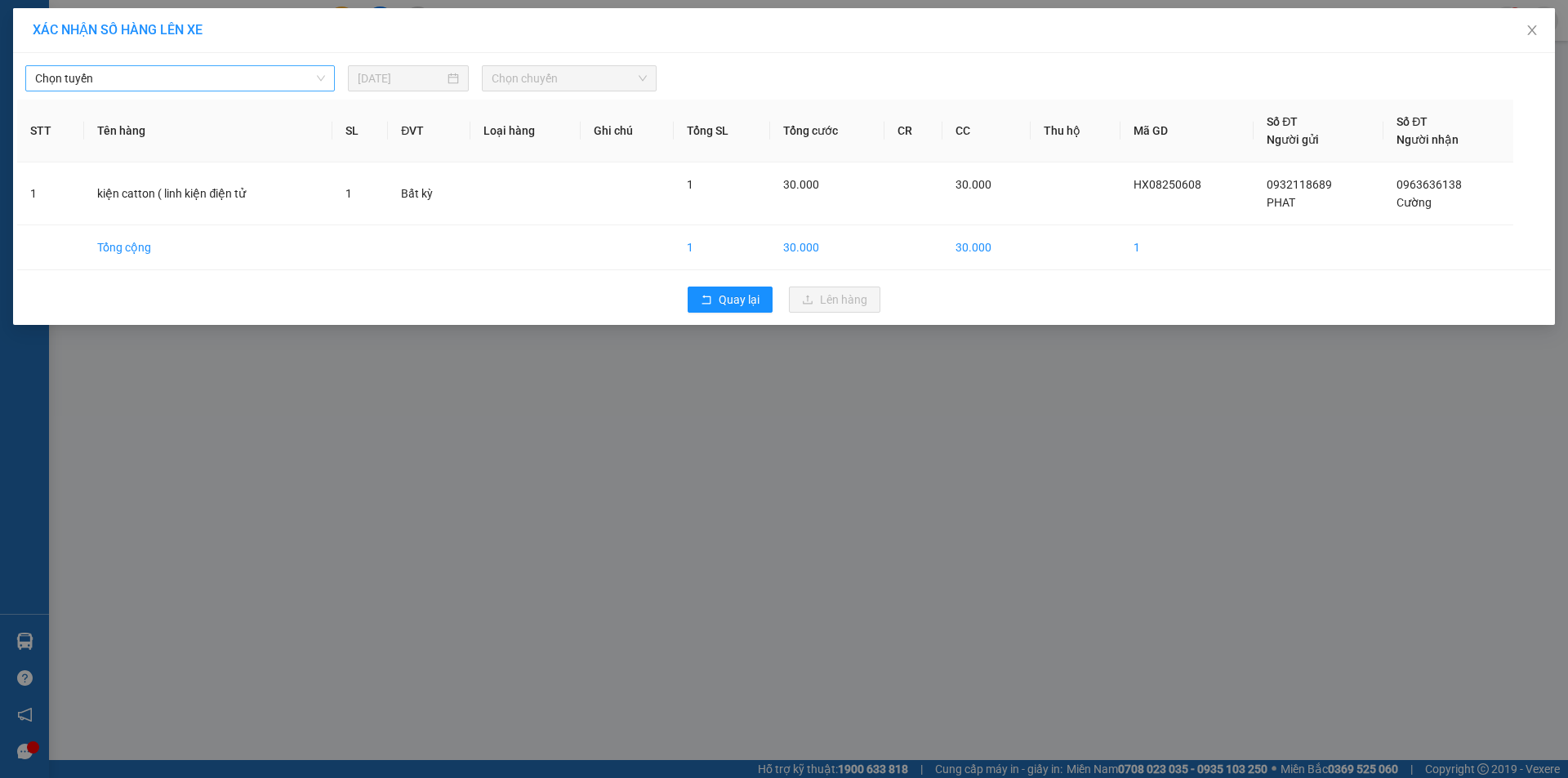
click at [185, 73] on span "Chọn tuyến" at bounding box center [180, 79] width 290 height 25
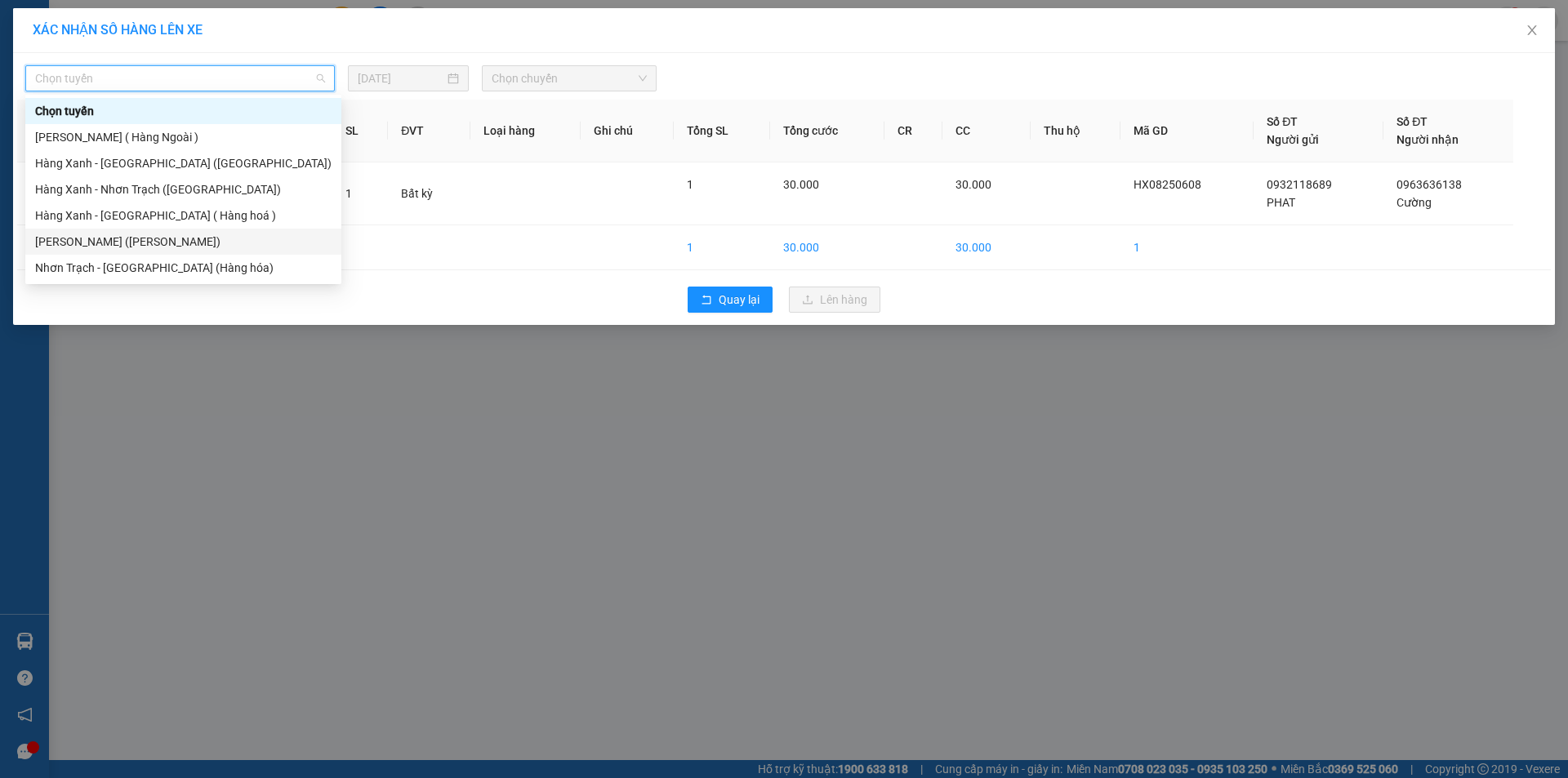
click at [165, 241] on div "[PERSON_NAME] ([PERSON_NAME])" at bounding box center [183, 241] width 296 height 18
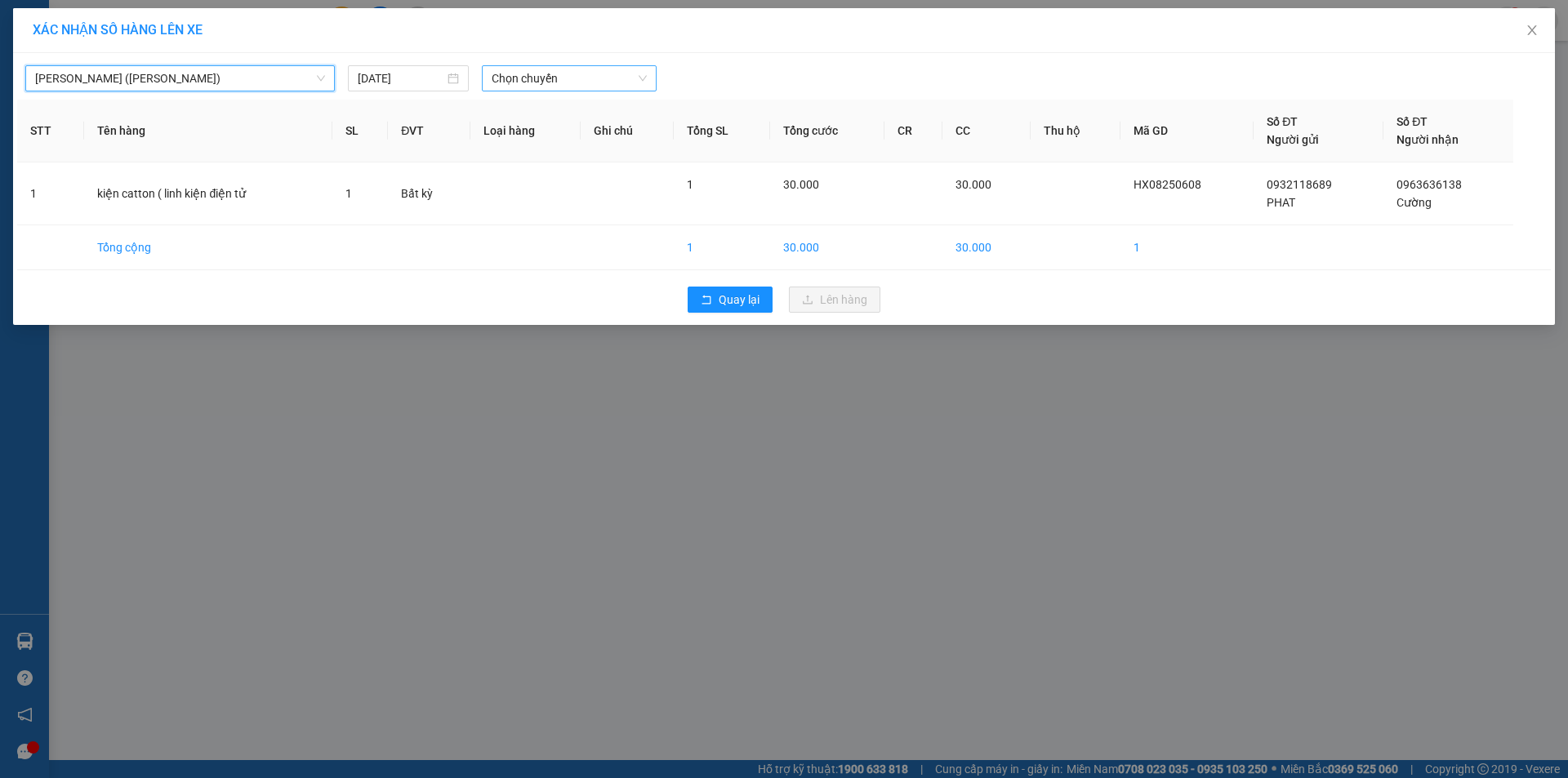
click at [549, 78] on span "Chọn chuyến" at bounding box center [569, 79] width 155 height 25
type input "1130"
click at [578, 141] on div "Thêm chuyến " 11:30 "" at bounding box center [569, 137] width 174 height 27
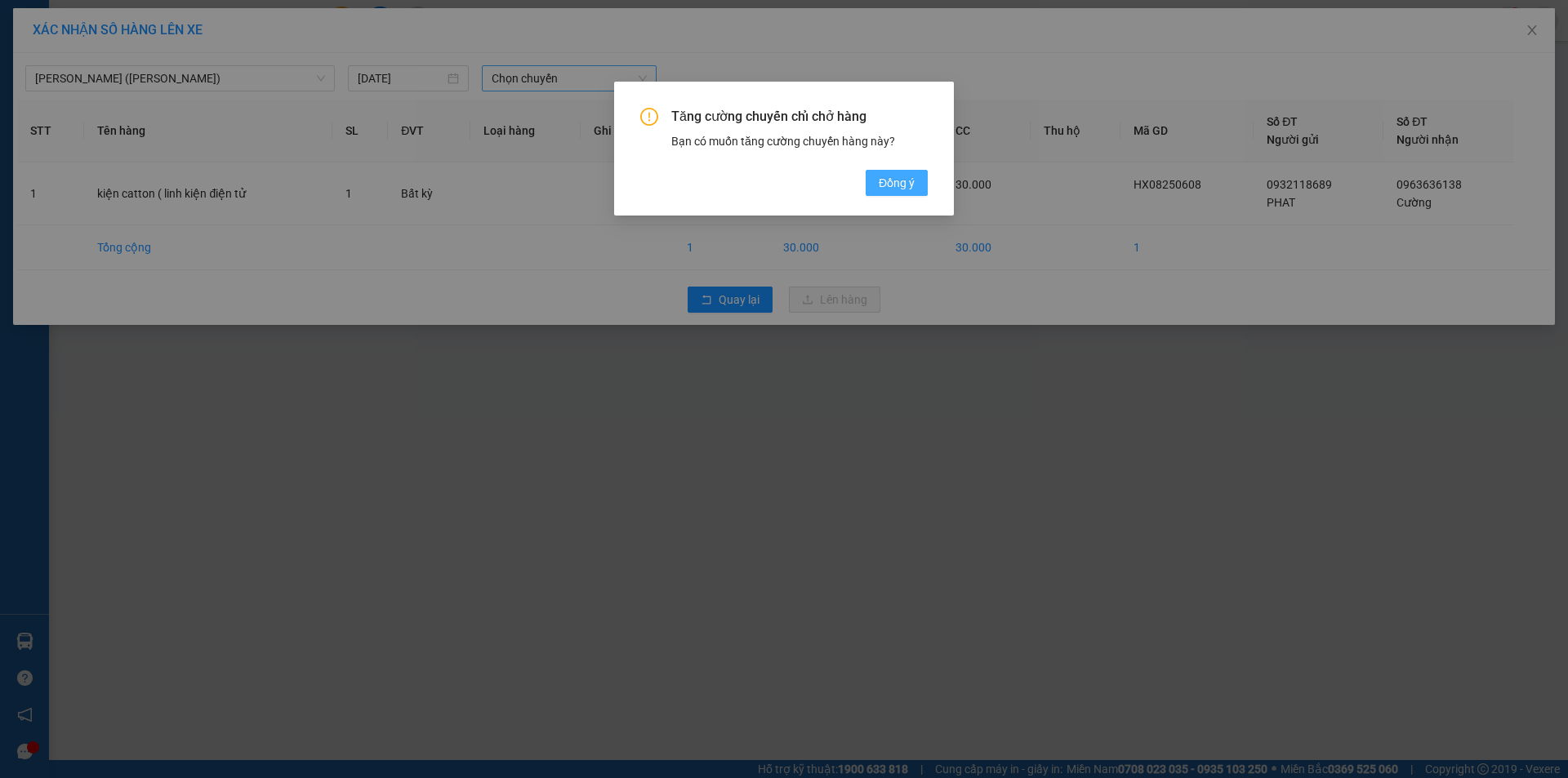
click at [879, 185] on span "Đồng ý" at bounding box center [897, 183] width 36 height 18
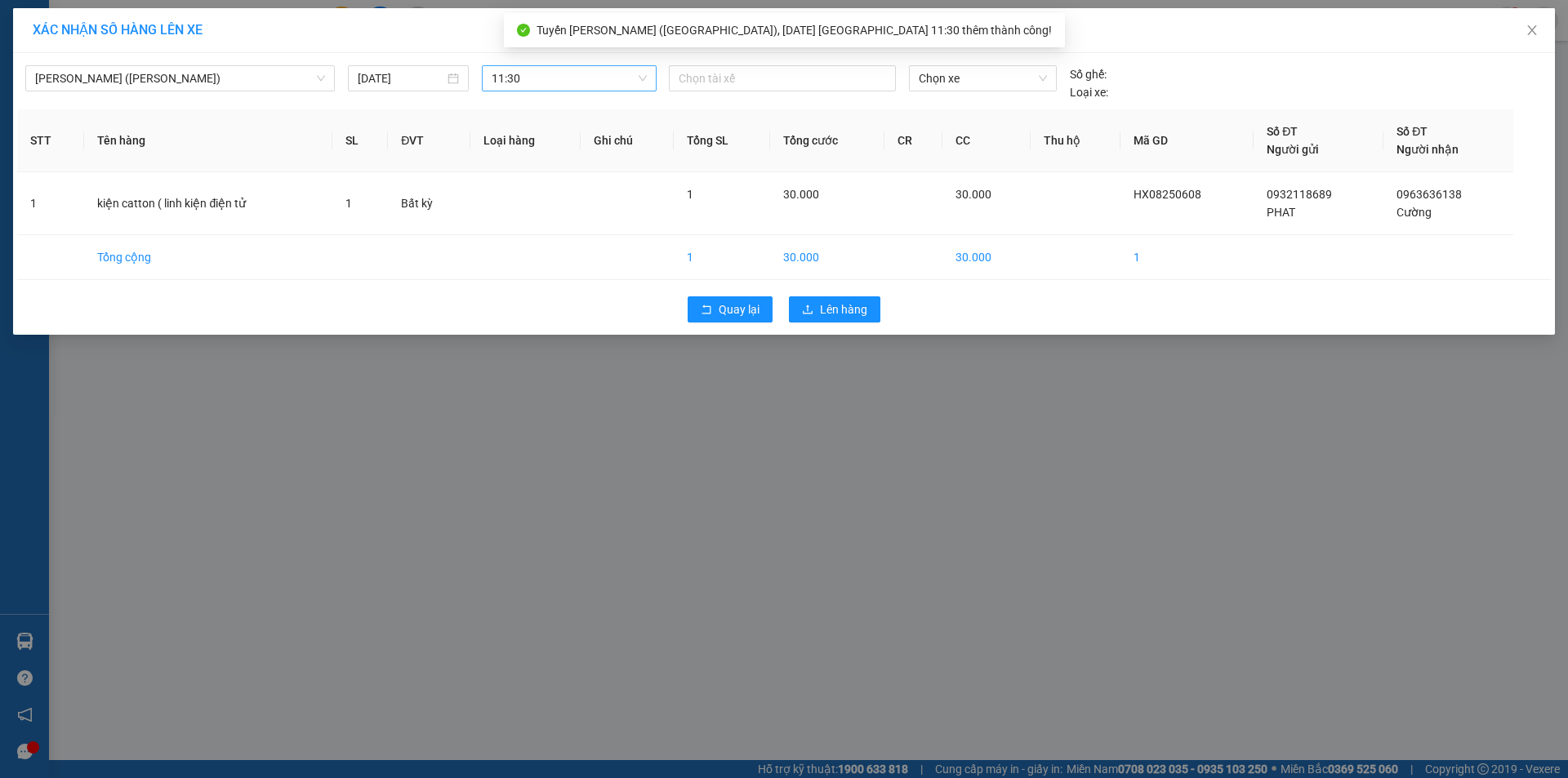
click at [779, 97] on div "Chọn tài xế" at bounding box center [783, 83] width 241 height 36
click at [781, 87] on div at bounding box center [782, 79] width 218 height 19
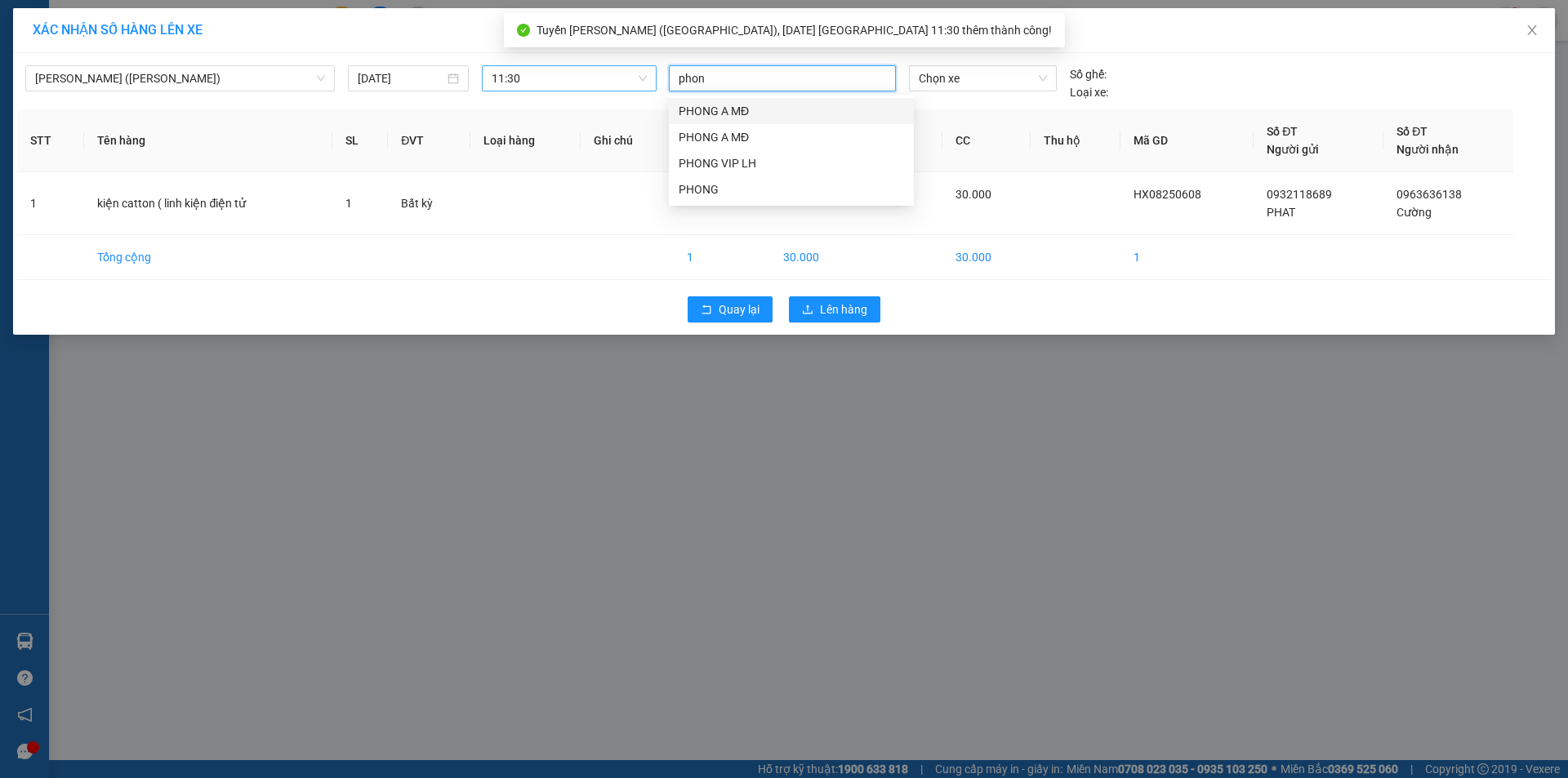
type input "phong"
click at [729, 132] on div "PHONG A MĐ" at bounding box center [791, 137] width 226 height 18
click at [967, 66] on span "Chọn xe" at bounding box center [983, 79] width 127 height 25
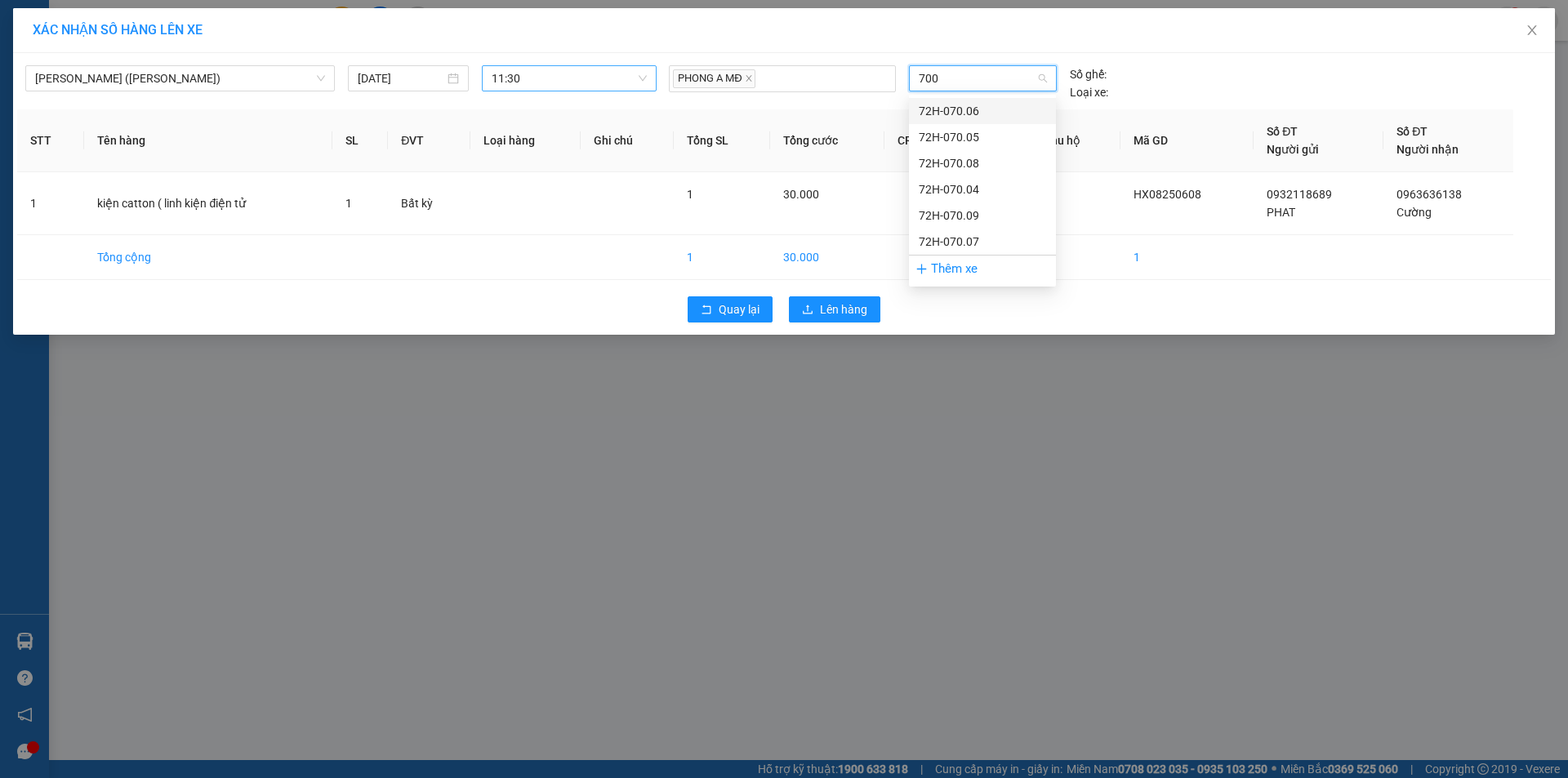
type input "7005"
click at [980, 108] on div "72H-070.05" at bounding box center [983, 111] width 127 height 18
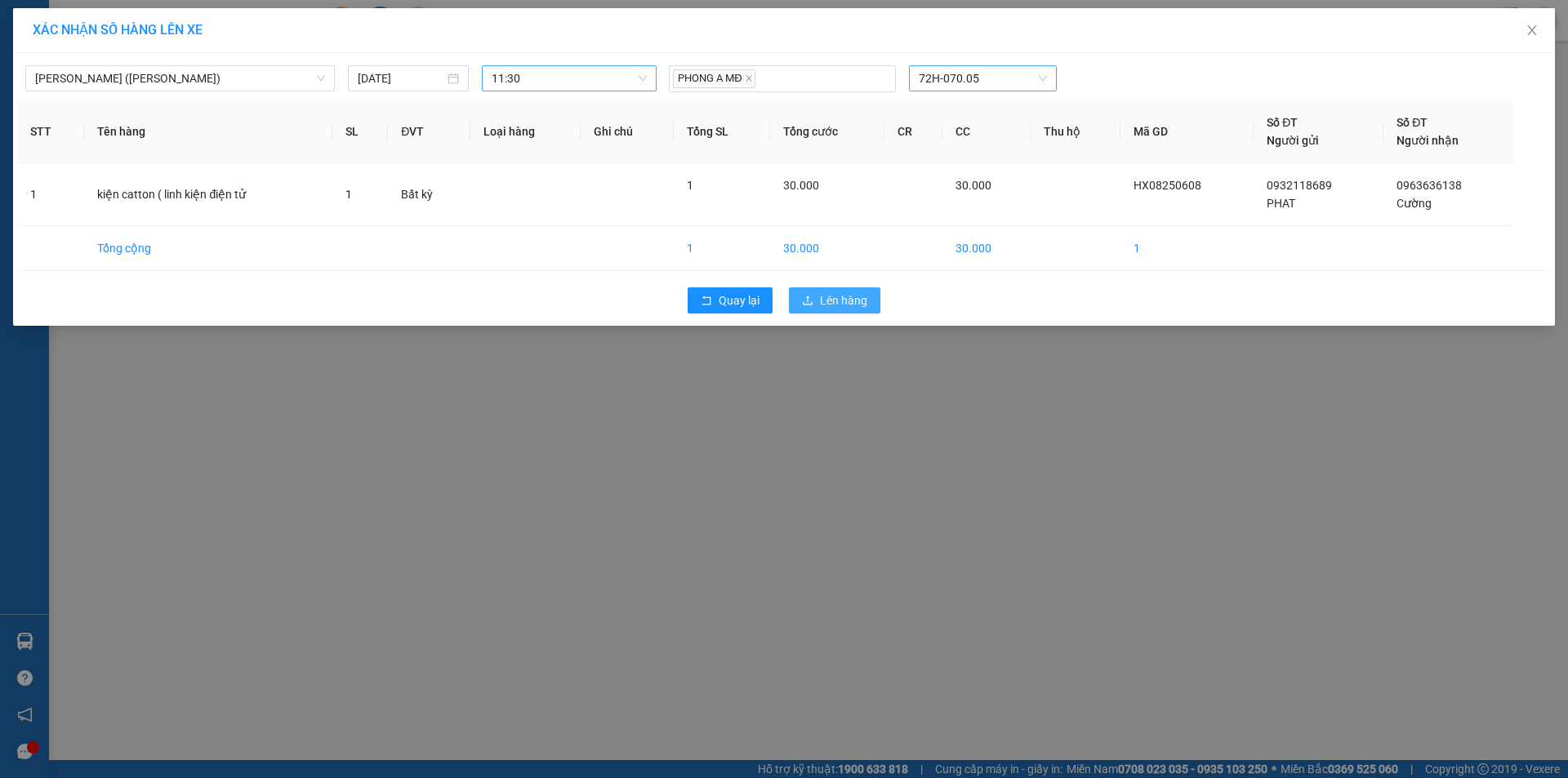
drag, startPoint x: 850, startPoint y: 298, endPoint x: 895, endPoint y: 301, distance: 45.1
click at [853, 298] on span "Lên hàng" at bounding box center [844, 301] width 48 height 18
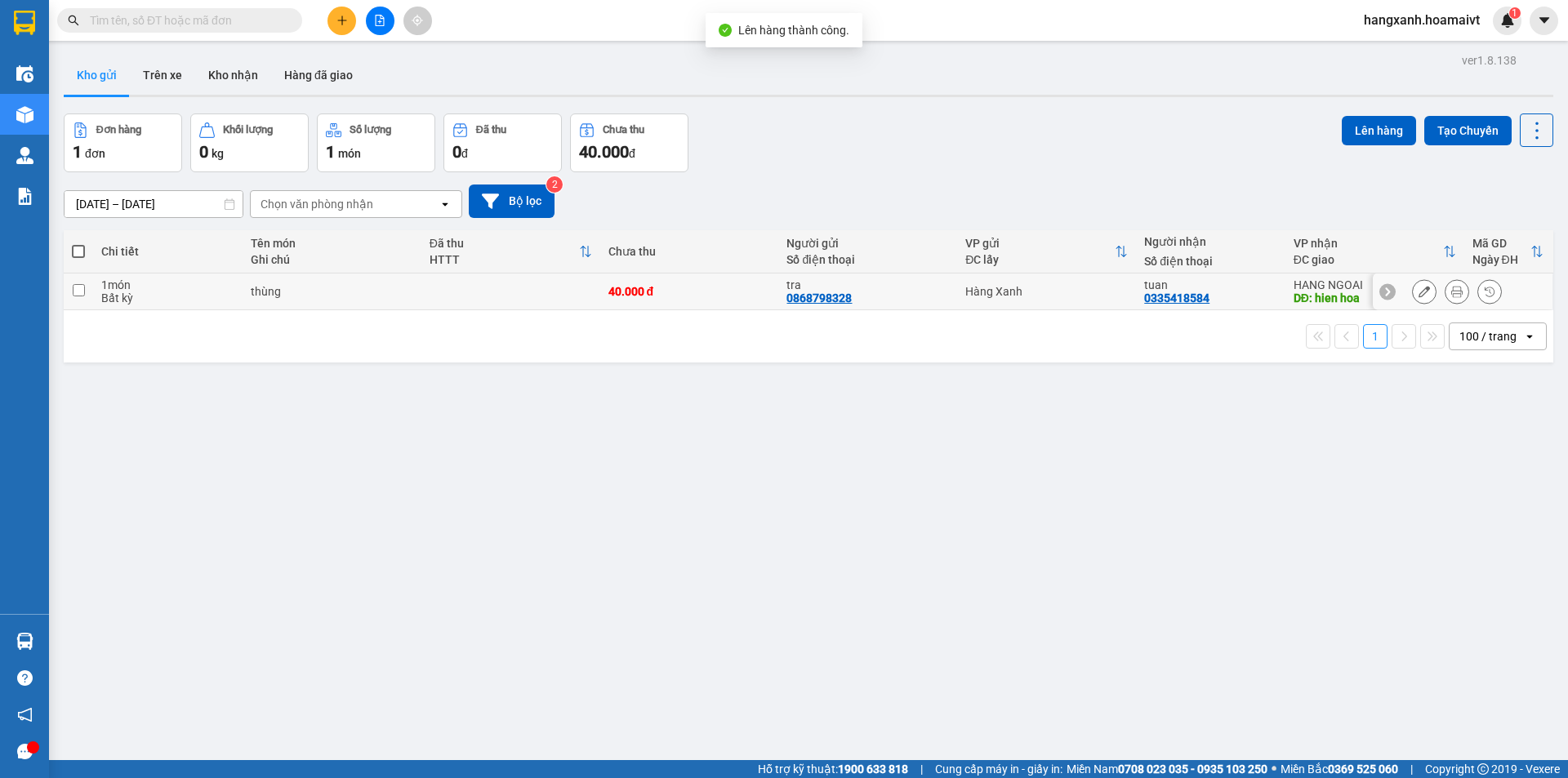
click at [1256, 291] on div "tuan 0335418584" at bounding box center [1211, 292] width 133 height 27
checkbox input "true"
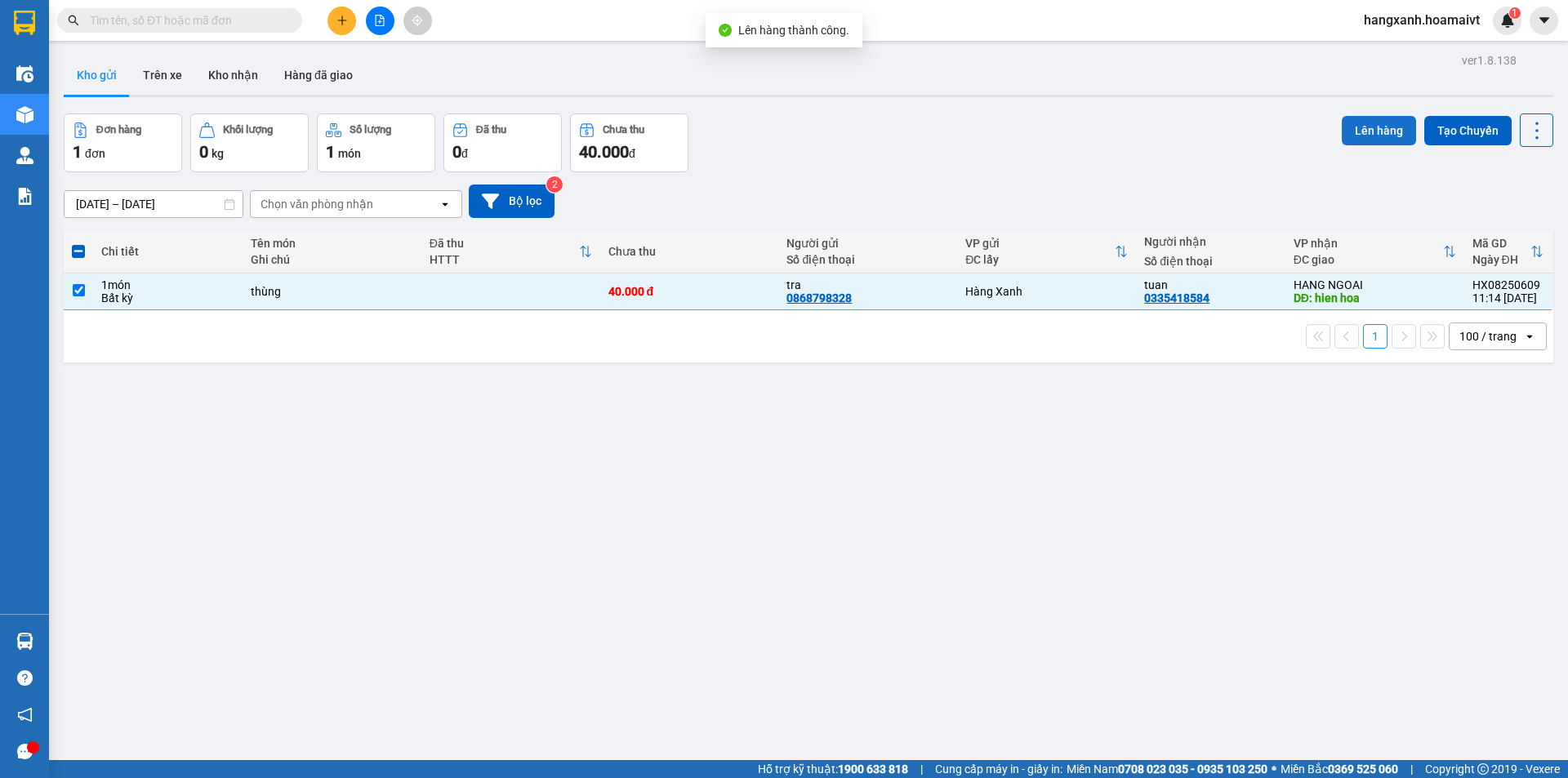
click at [1363, 134] on button "Lên hàng" at bounding box center [1379, 130] width 74 height 29
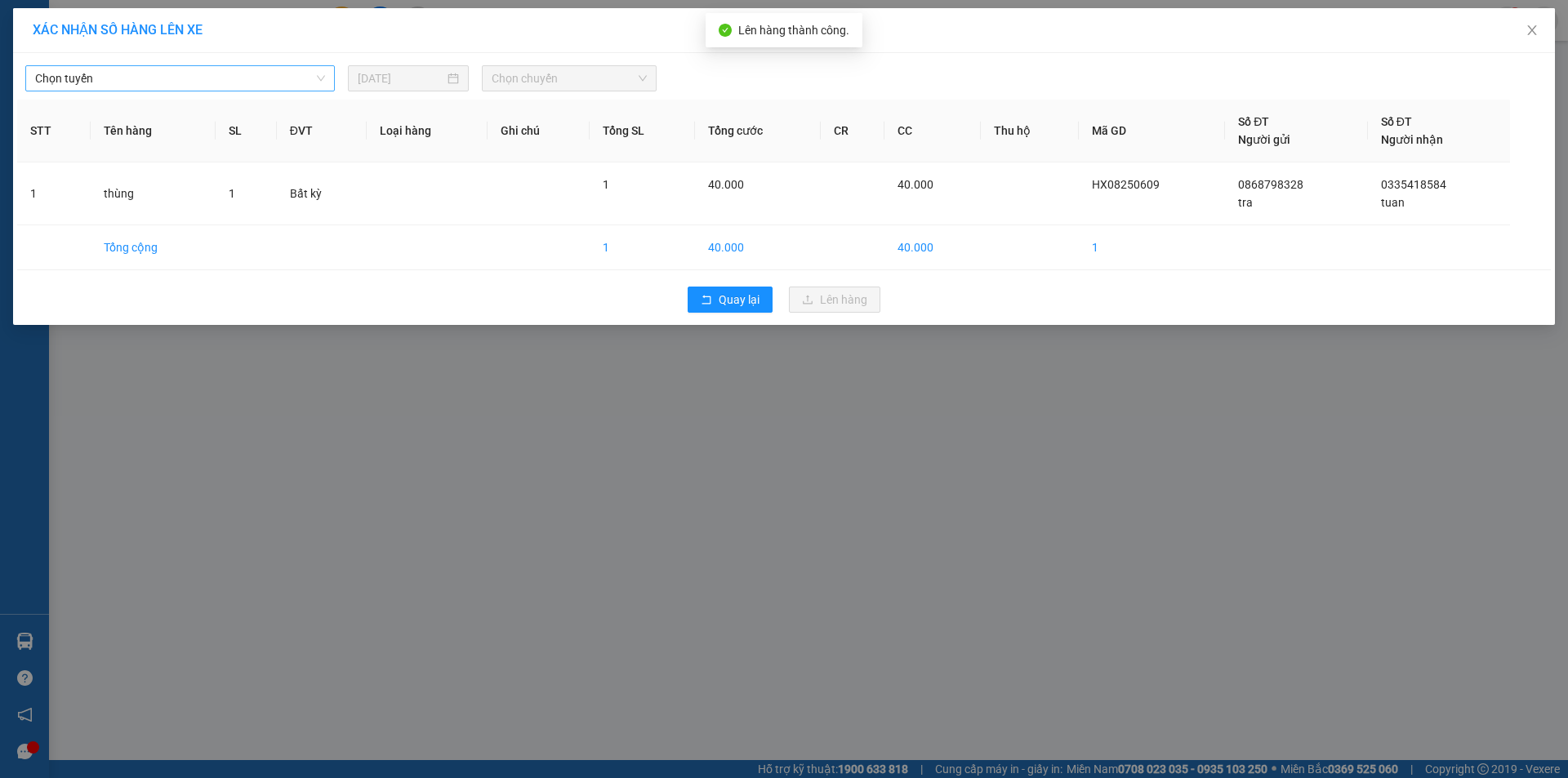
click at [210, 89] on span "Chọn tuyến" at bounding box center [180, 79] width 290 height 25
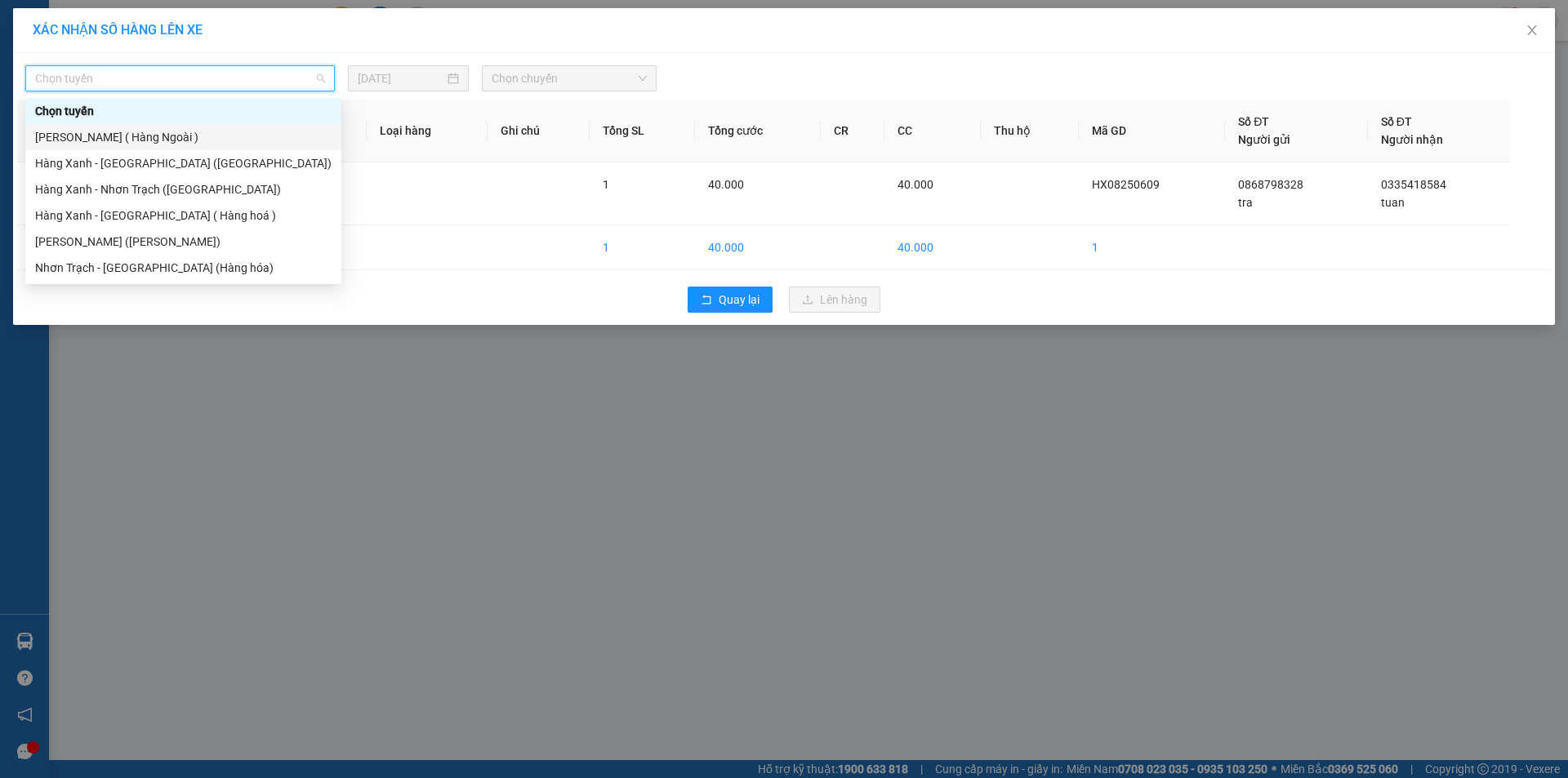
click at [174, 135] on div "[PERSON_NAME] ( Hàng Ngoài )" at bounding box center [183, 137] width 296 height 18
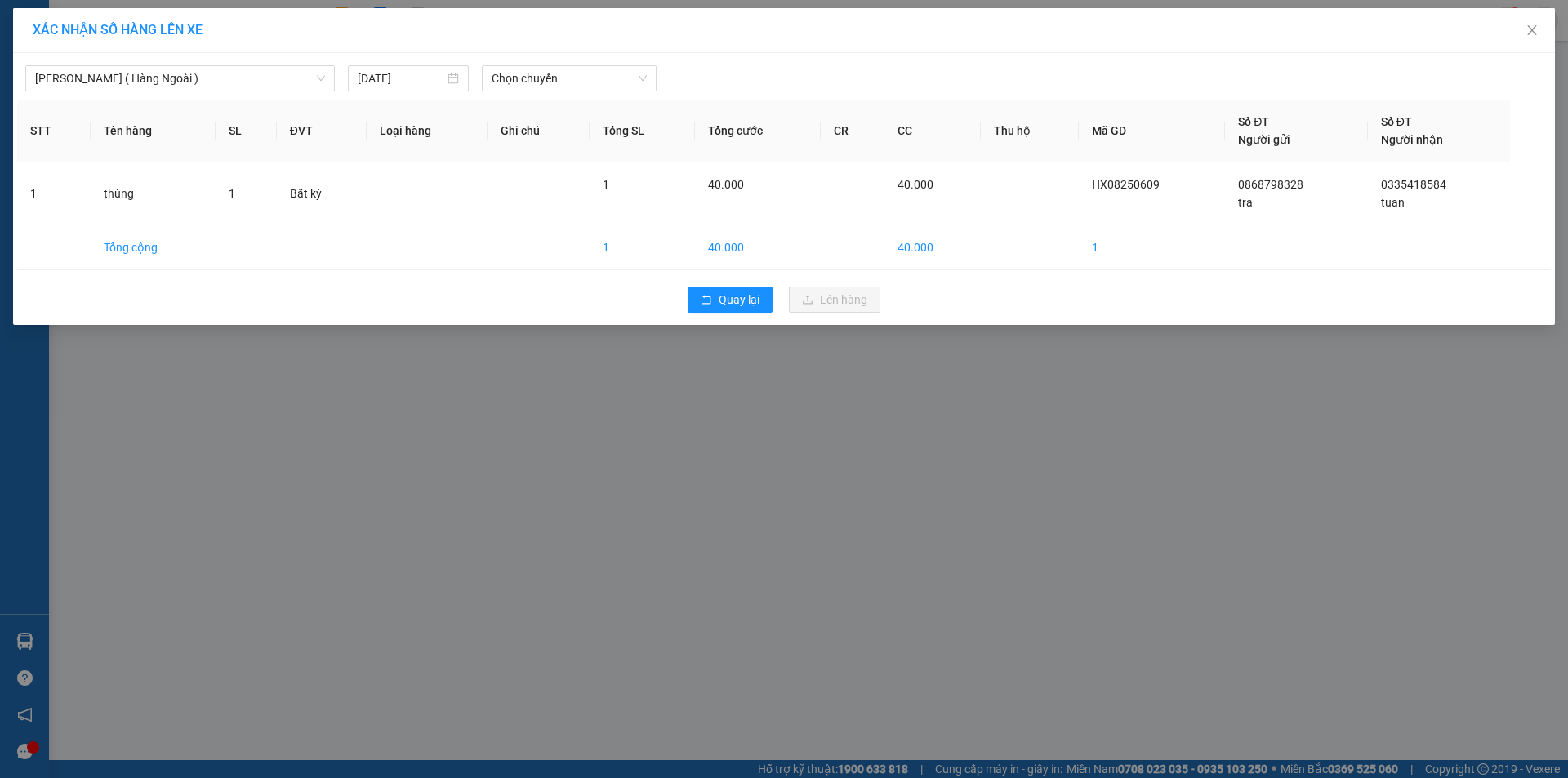
click at [568, 65] on div "Hàng Xanh ( [GEOGRAPHIC_DATA] ) [DATE] Chọn chuyến" at bounding box center [784, 74] width 1534 height 34
click at [569, 72] on span "Chọn chuyến" at bounding box center [569, 79] width 155 height 25
type input "1130"
click at [597, 132] on div "Thêm chuyến " 11:30 "" at bounding box center [569, 137] width 174 height 27
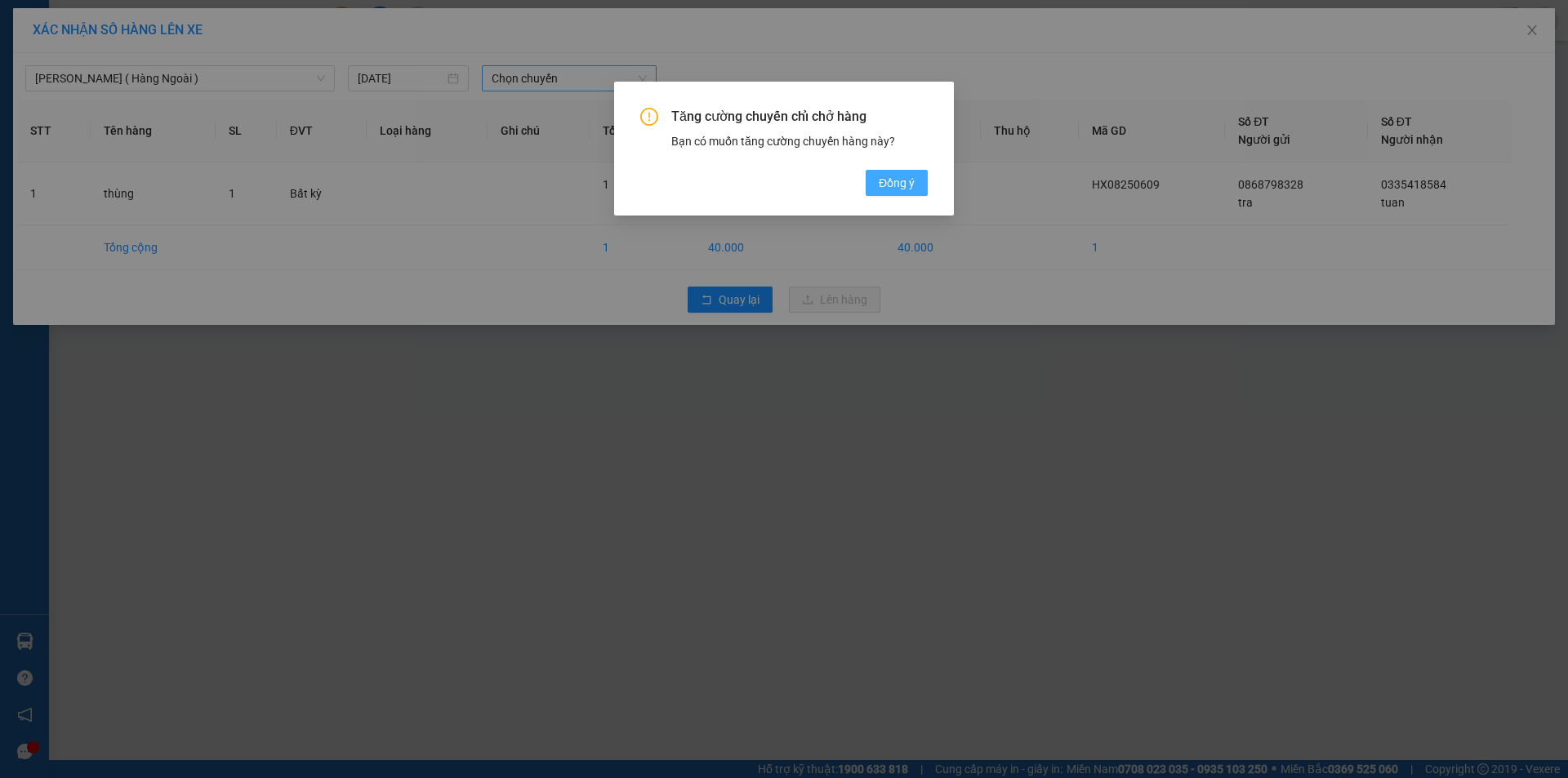
click at [885, 177] on span "Đồng ý" at bounding box center [897, 183] width 36 height 18
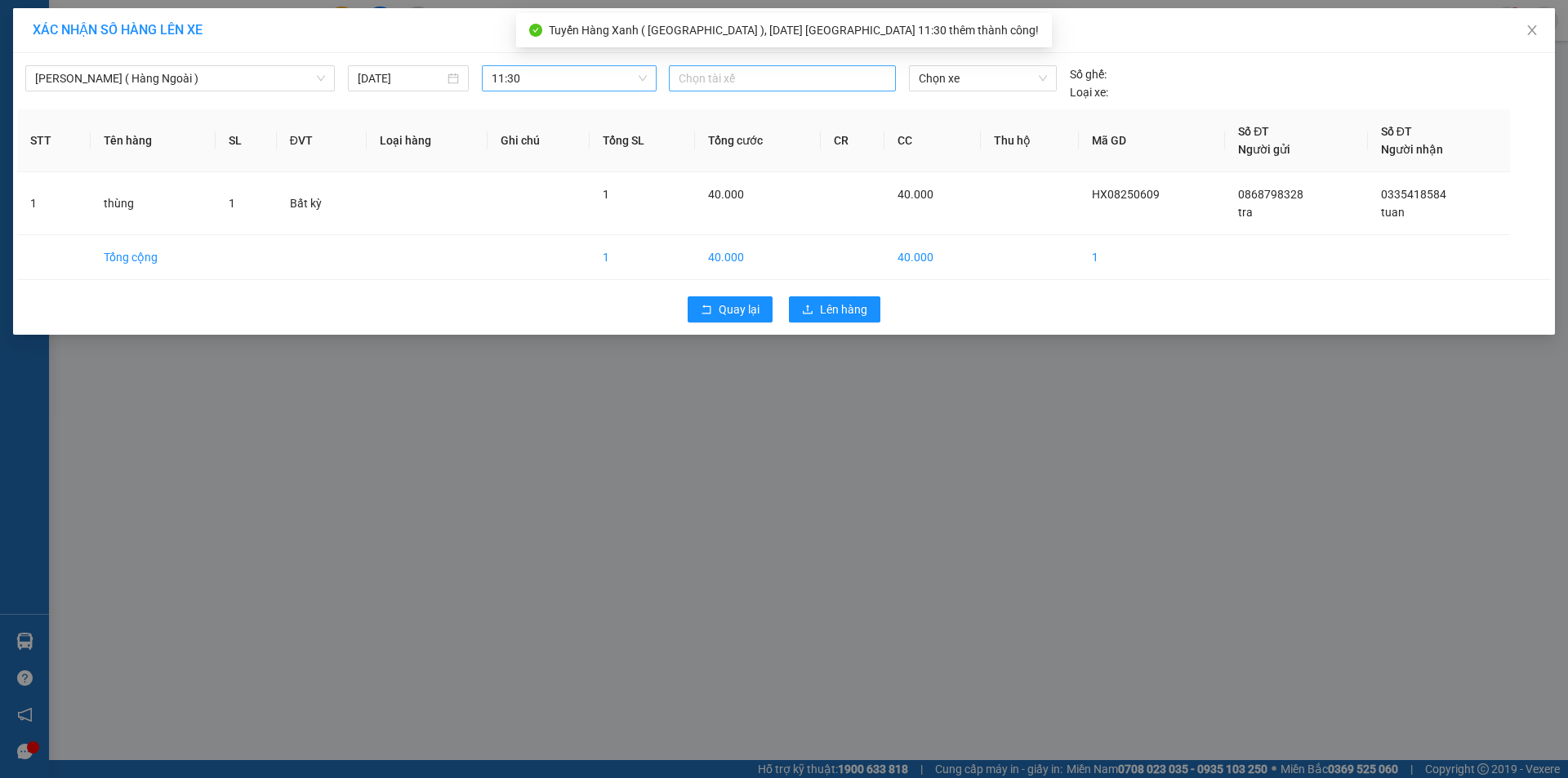
click at [721, 80] on div at bounding box center [782, 79] width 218 height 19
type input "phong"
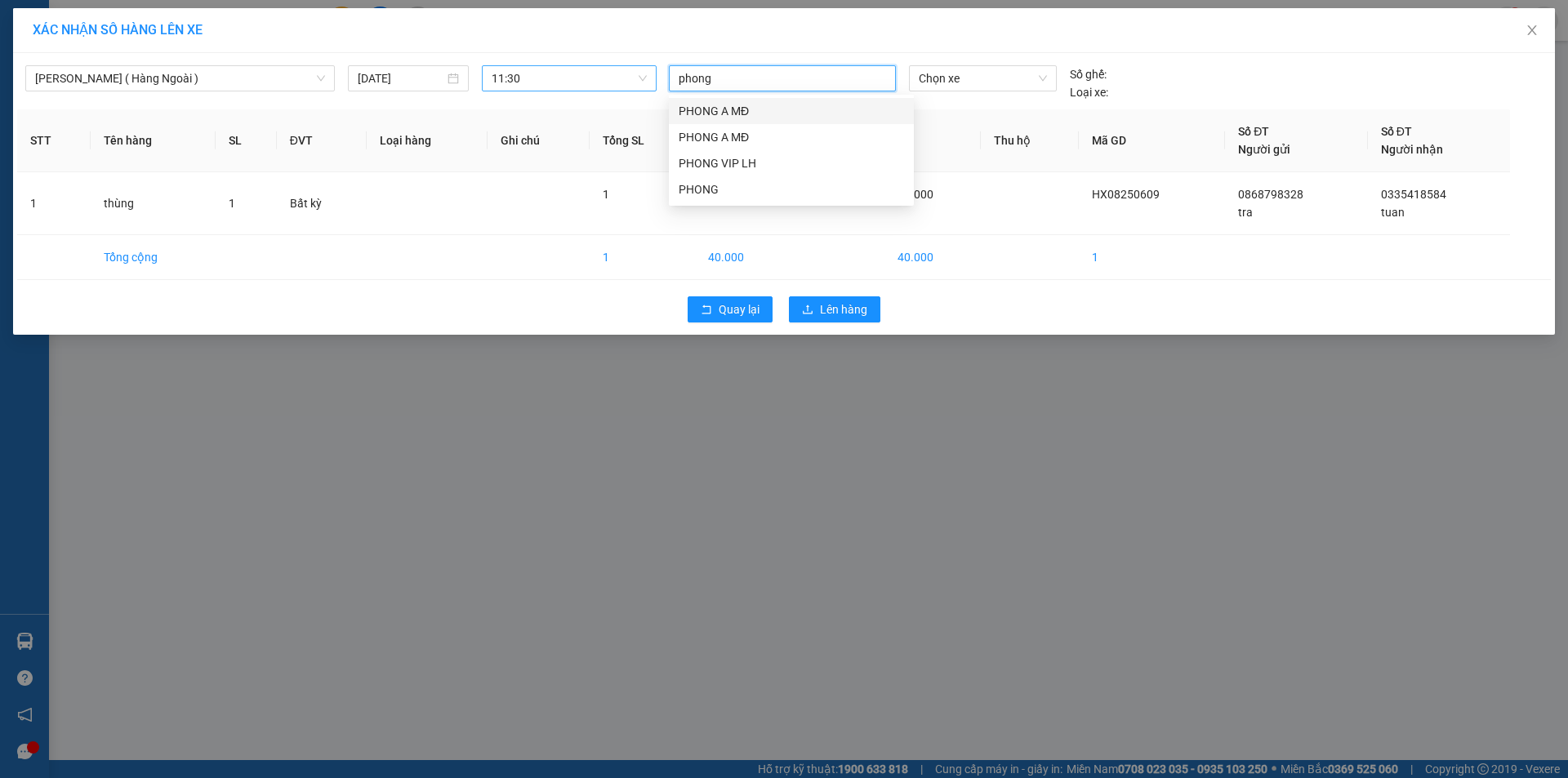
click at [730, 110] on div "PHONG A MĐ" at bounding box center [791, 111] width 226 height 18
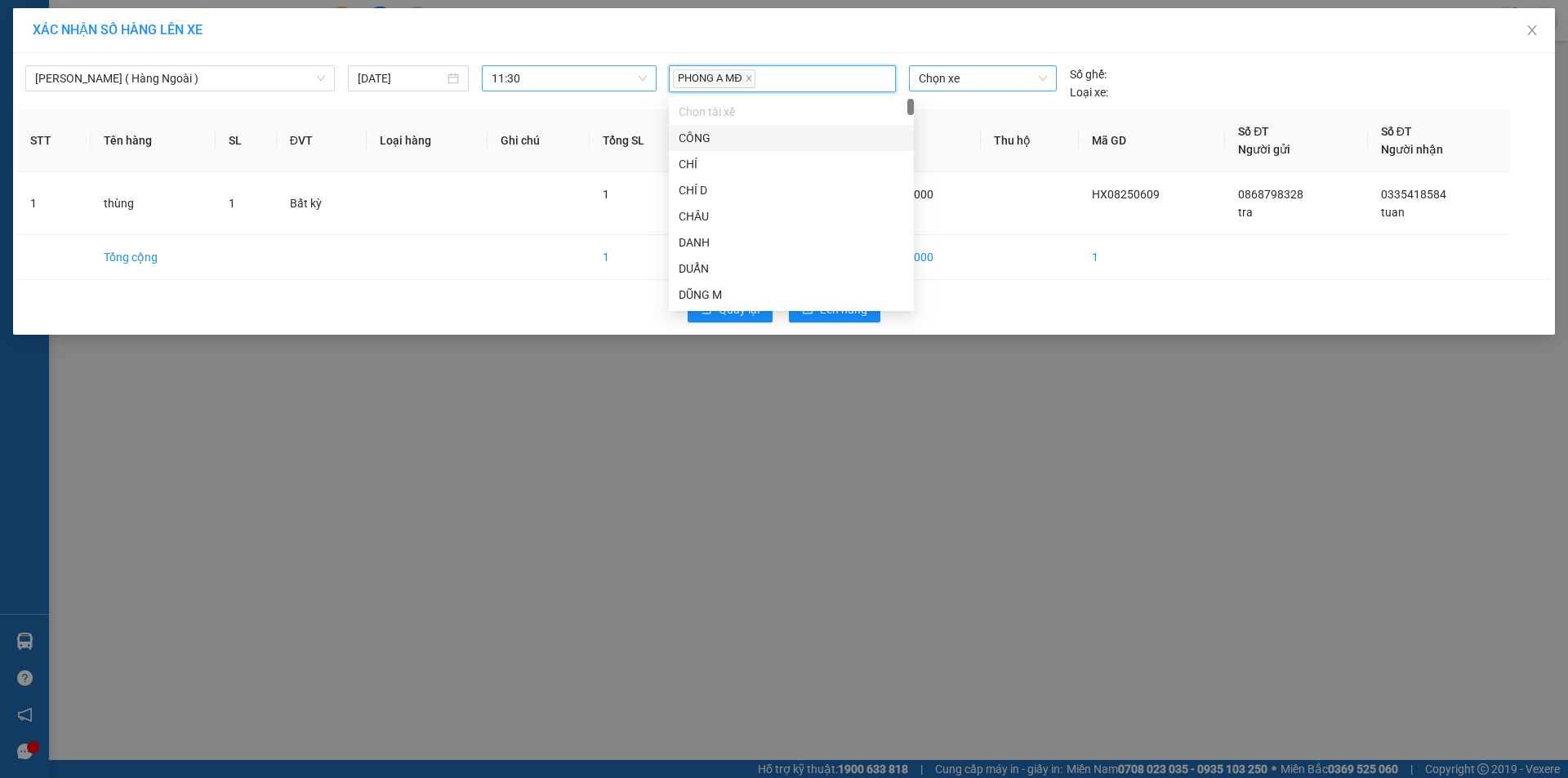
click at [956, 77] on span "Chọn xe" at bounding box center [983, 79] width 127 height 25
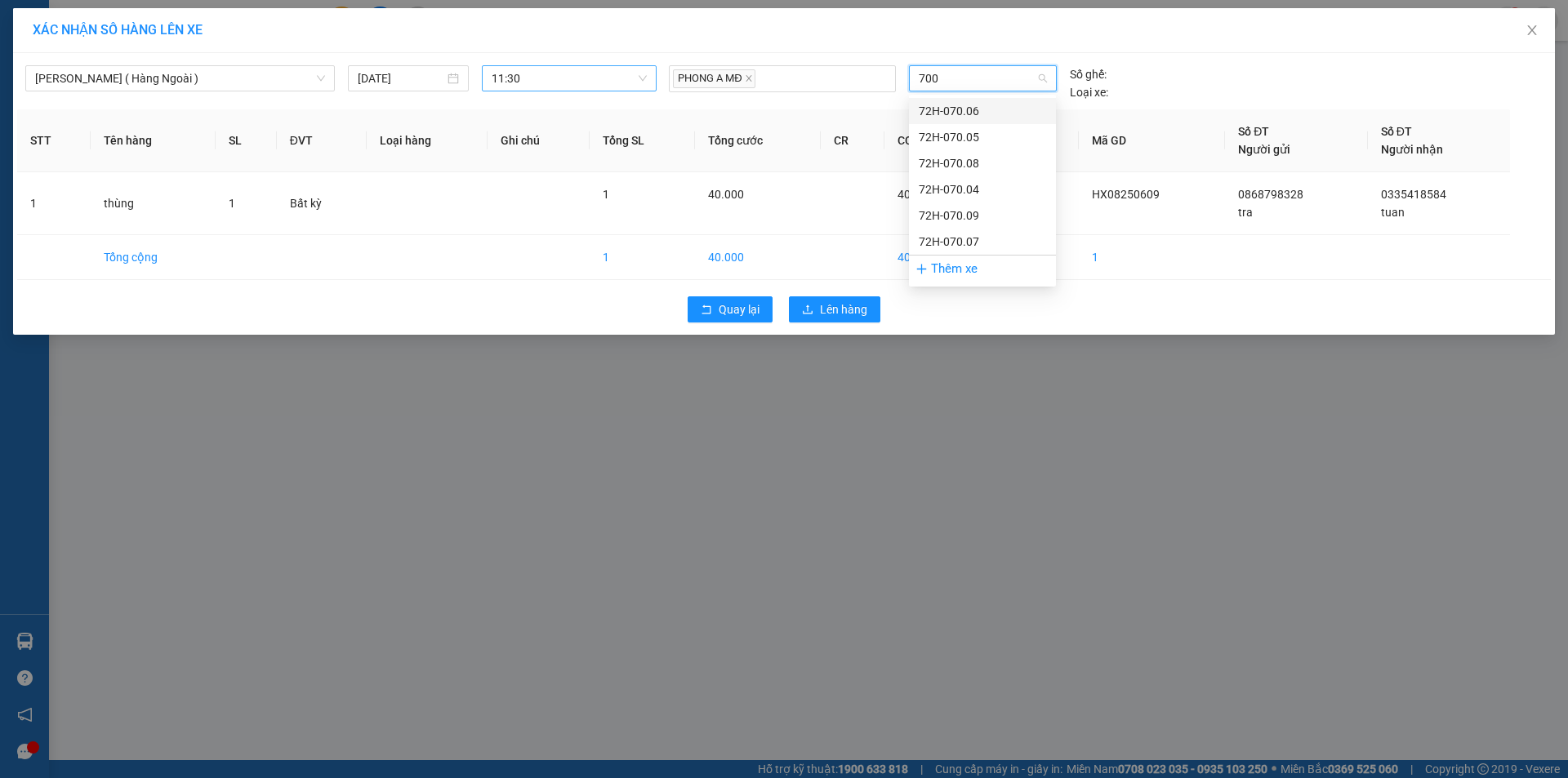
type input "7005"
click at [974, 113] on div "72H-070.05" at bounding box center [983, 111] width 127 height 18
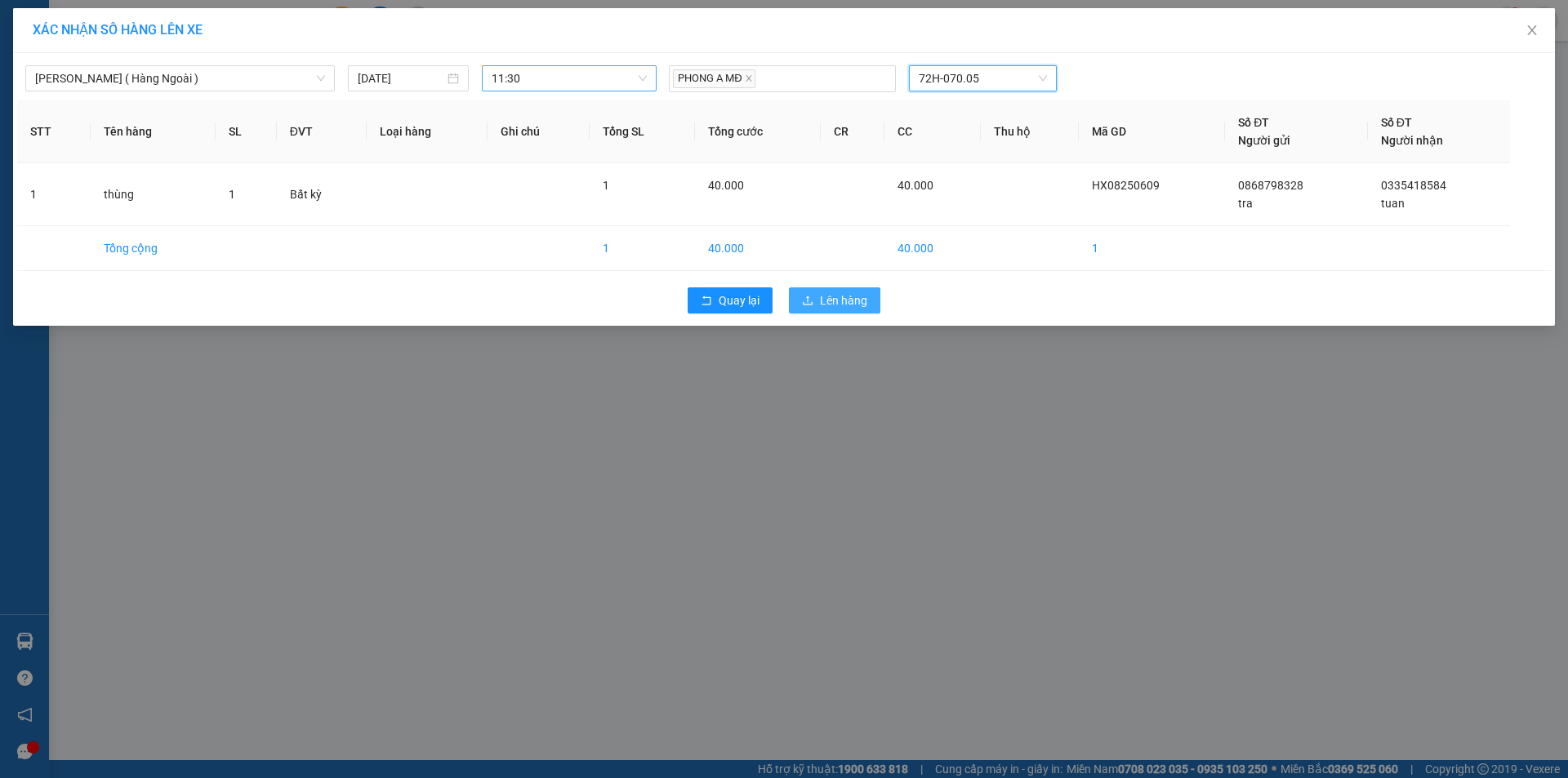
click at [859, 288] on button "Lên hàng" at bounding box center [834, 301] width 91 height 27
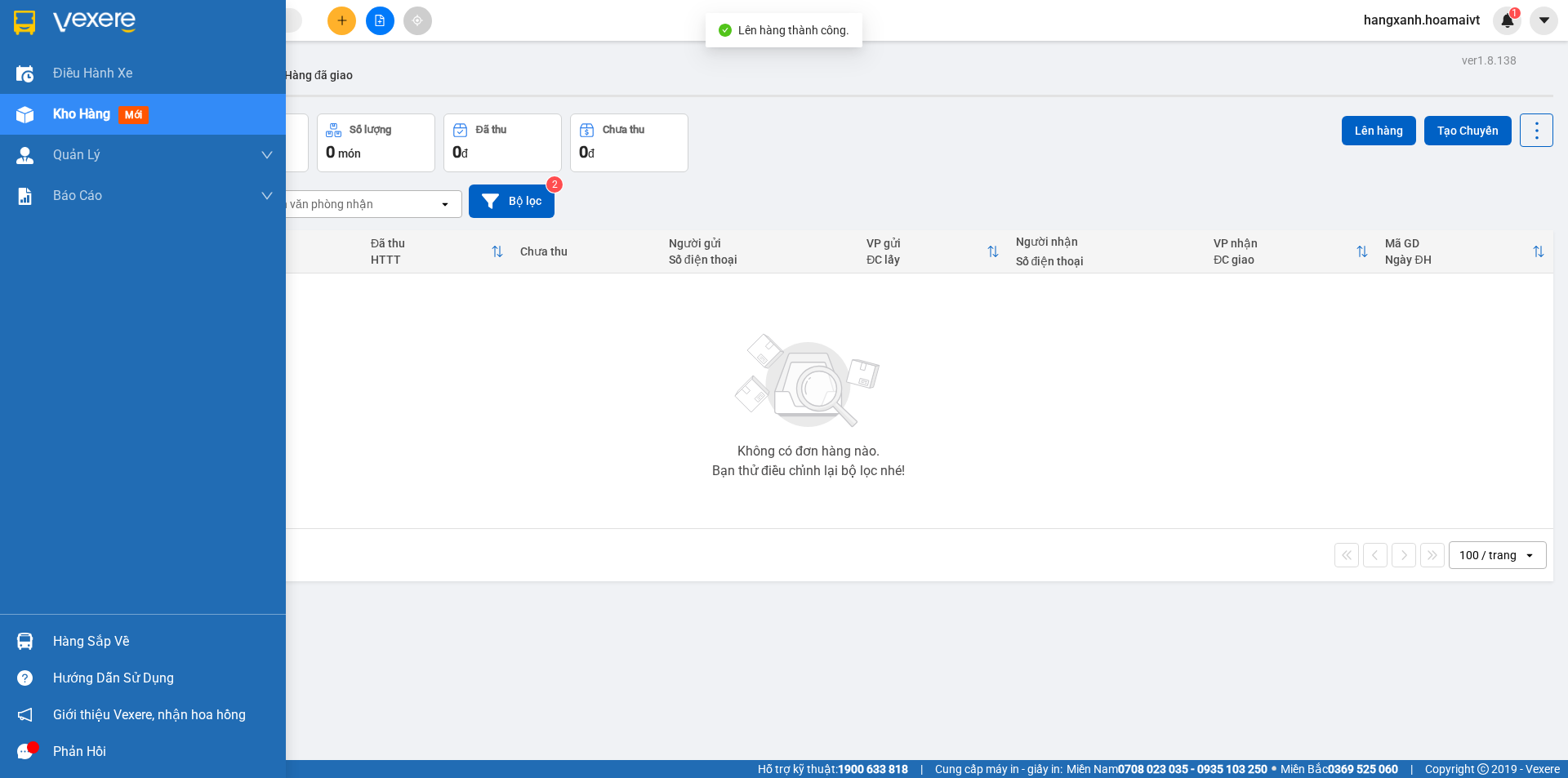
click at [27, 9] on div at bounding box center [25, 22] width 28 height 28
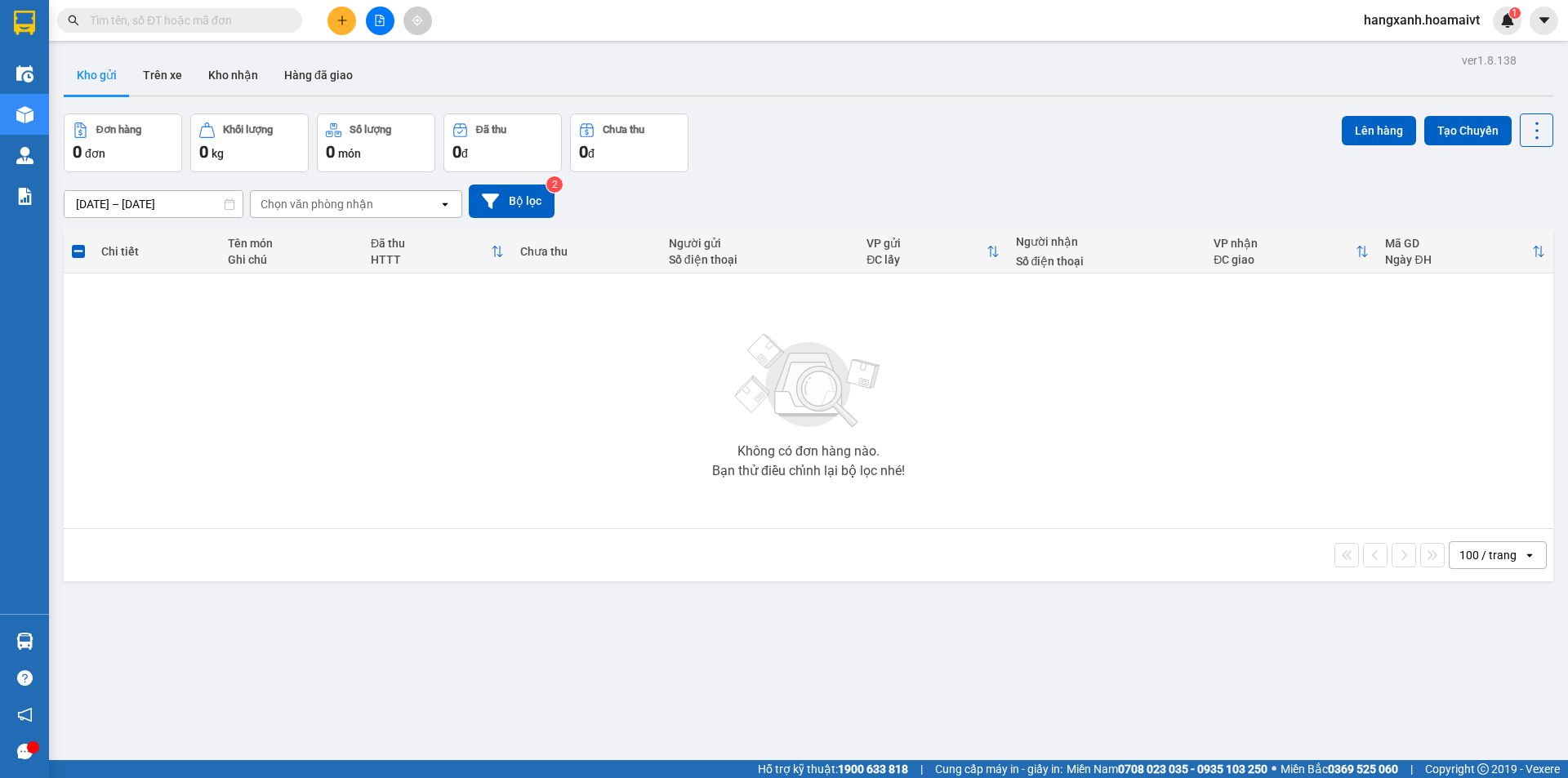
click at [343, 24] on icon "plus" at bounding box center [341, 20] width 11 height 11
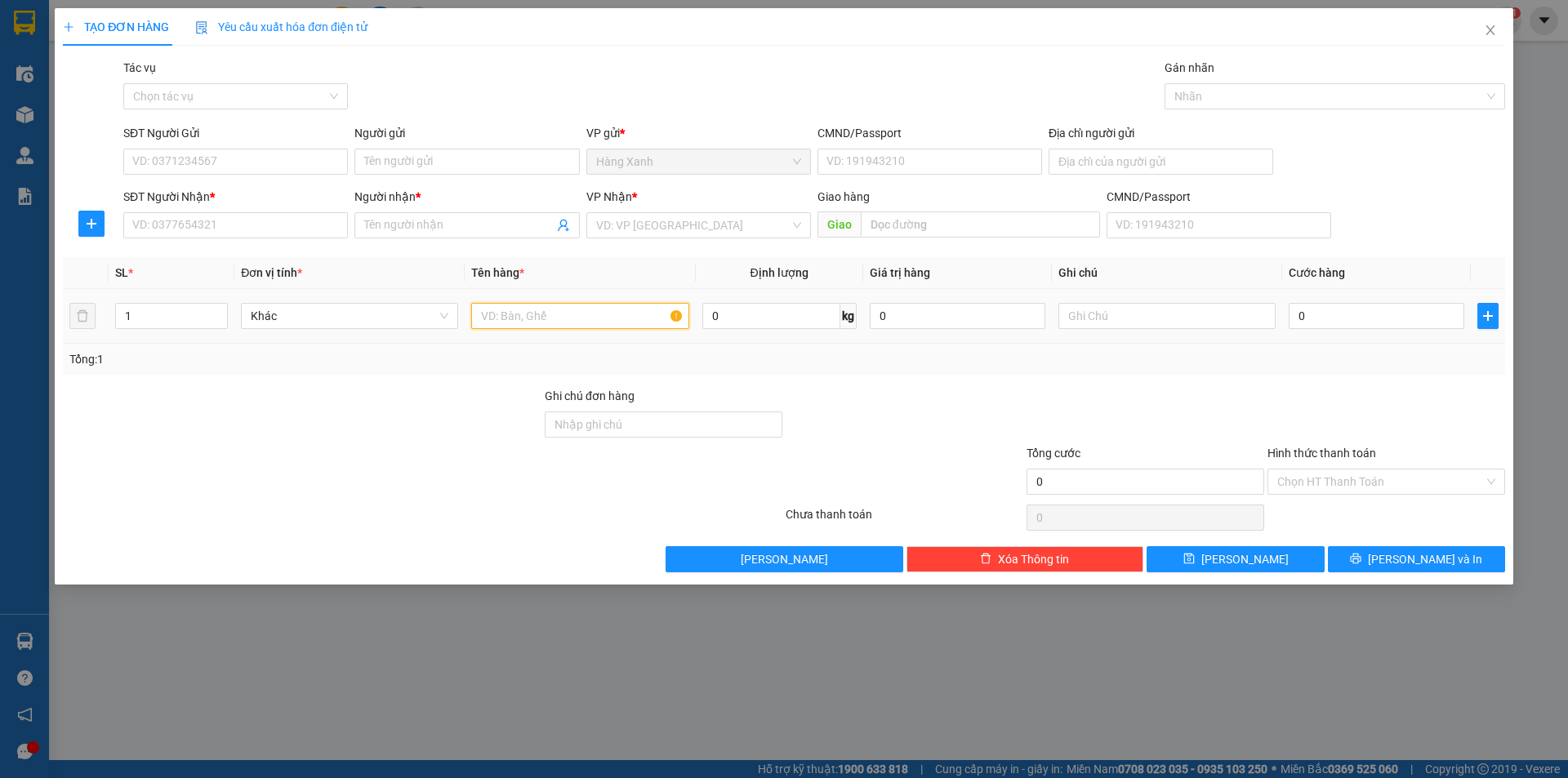
click at [557, 307] on input "text" at bounding box center [580, 317] width 218 height 27
click at [1487, 32] on icon "close" at bounding box center [1490, 30] width 13 height 13
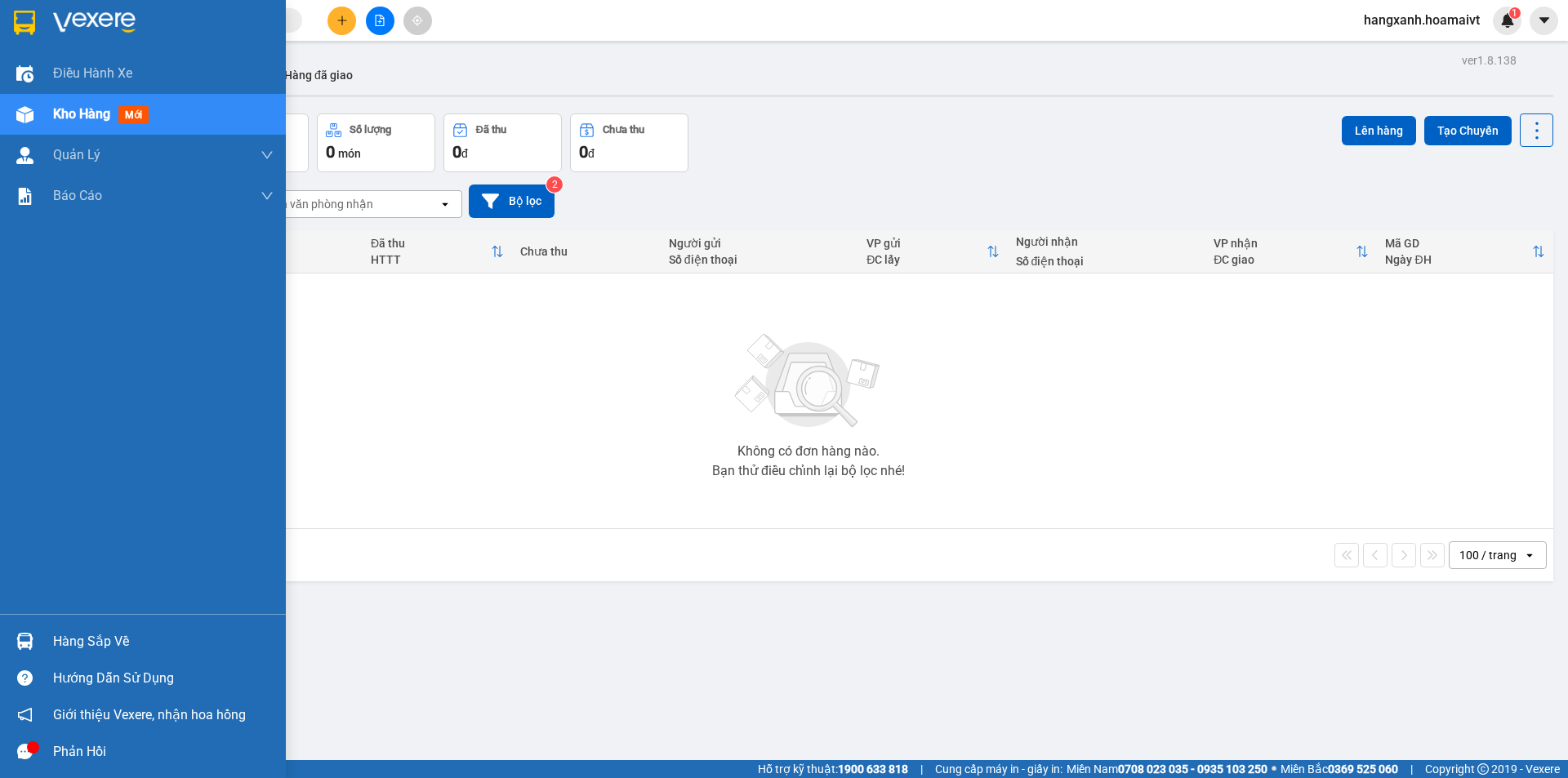
click at [22, 16] on img at bounding box center [25, 23] width 21 height 25
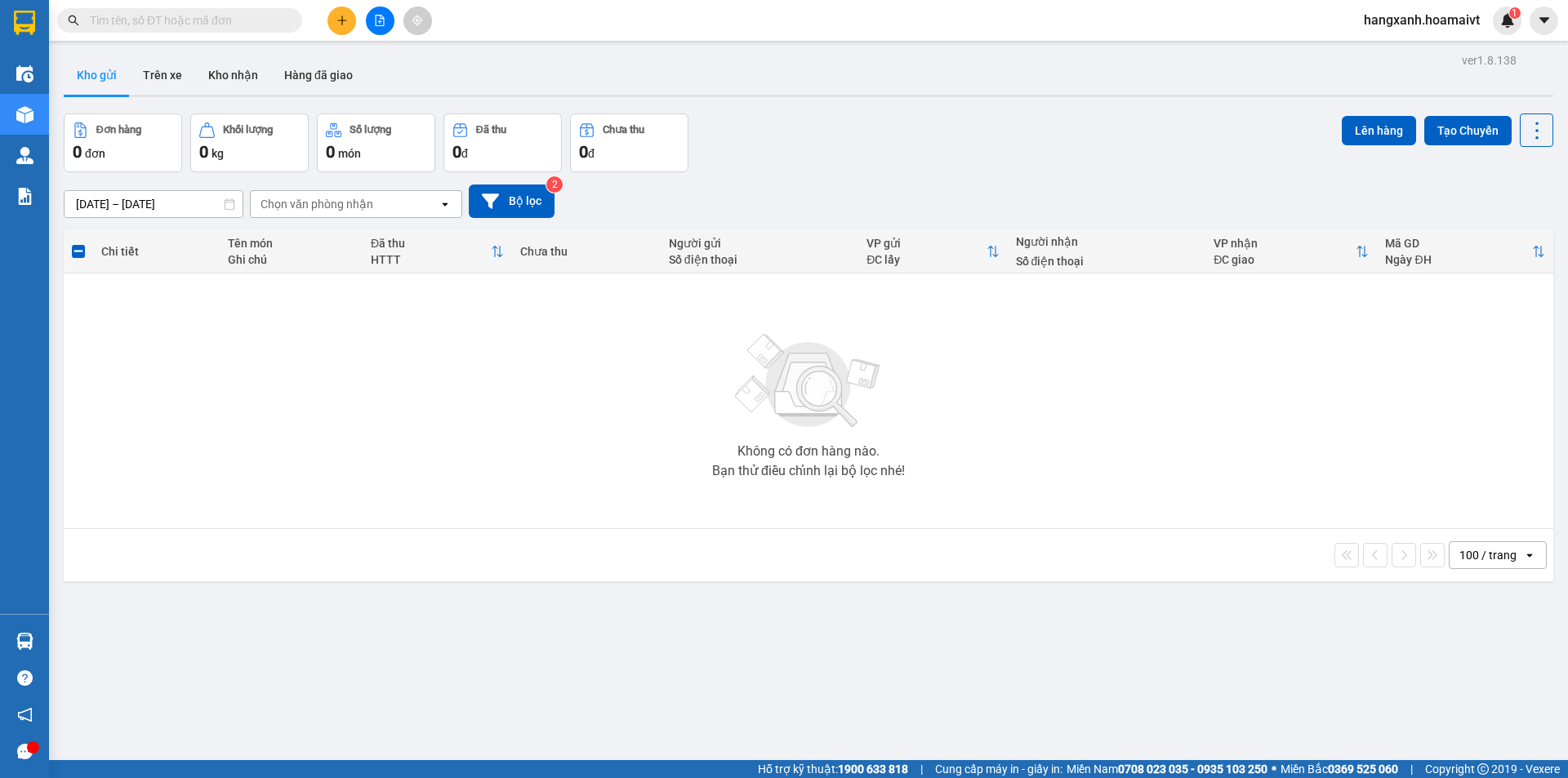
click at [345, 14] on button at bounding box center [341, 20] width 28 height 28
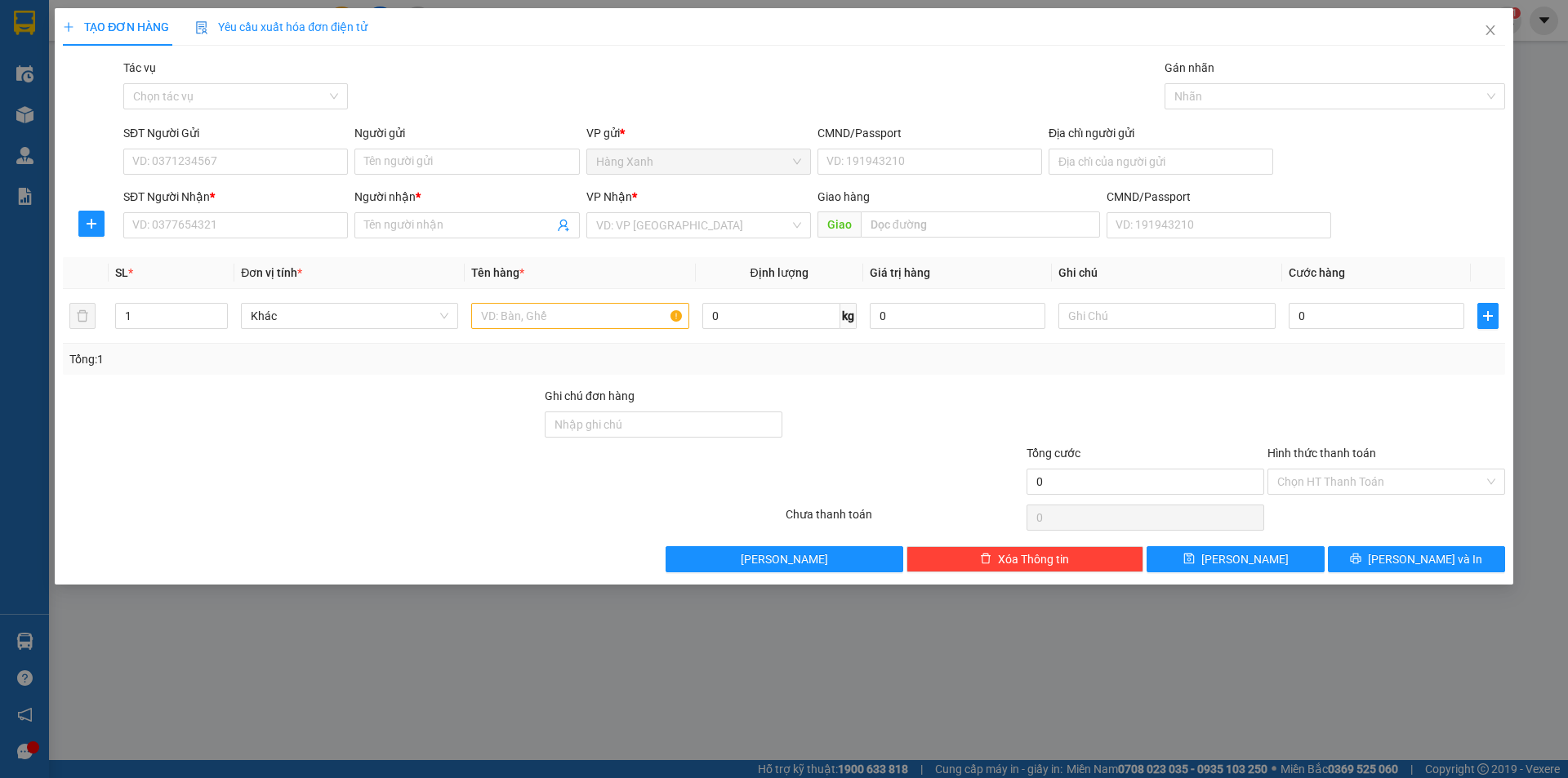
click at [272, 240] on div "SĐT Người Nhận * VD: 0377654321" at bounding box center [235, 216] width 225 height 57
click at [265, 229] on input "SĐT Người Nhận *" at bounding box center [235, 225] width 225 height 27
type input "783"
click at [161, 158] on input "SĐT Người Gửi" at bounding box center [235, 162] width 225 height 27
type input "0484"
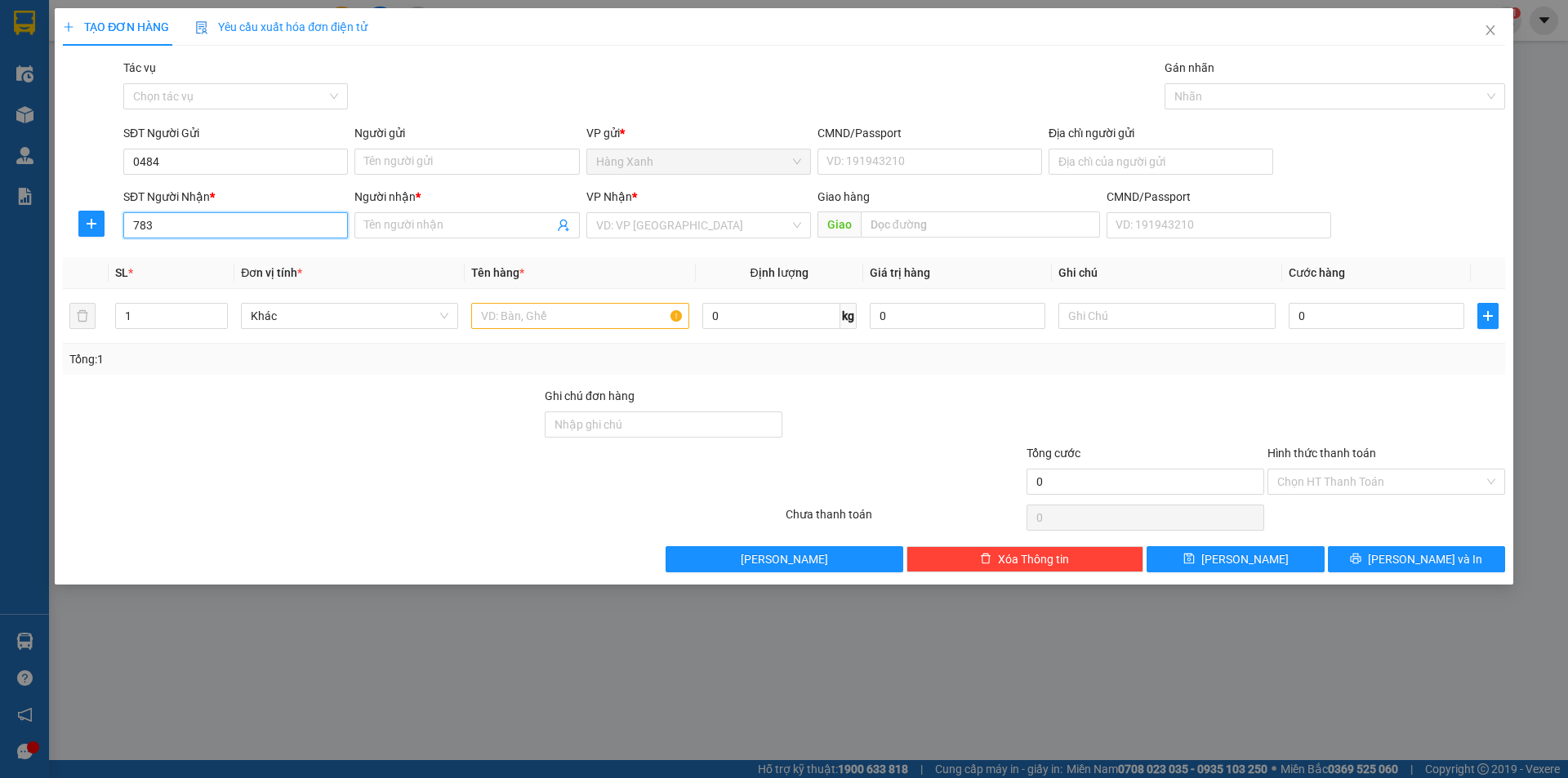
drag, startPoint x: 165, startPoint y: 230, endPoint x: 129, endPoint y: 240, distance: 37.4
click at [129, 240] on div "SĐT Người Nhận * 783 783" at bounding box center [235, 216] width 225 height 57
click at [183, 156] on input "0484" at bounding box center [235, 162] width 225 height 27
type input "0"
click at [207, 219] on input "SĐT Người Nhận *" at bounding box center [235, 225] width 225 height 27
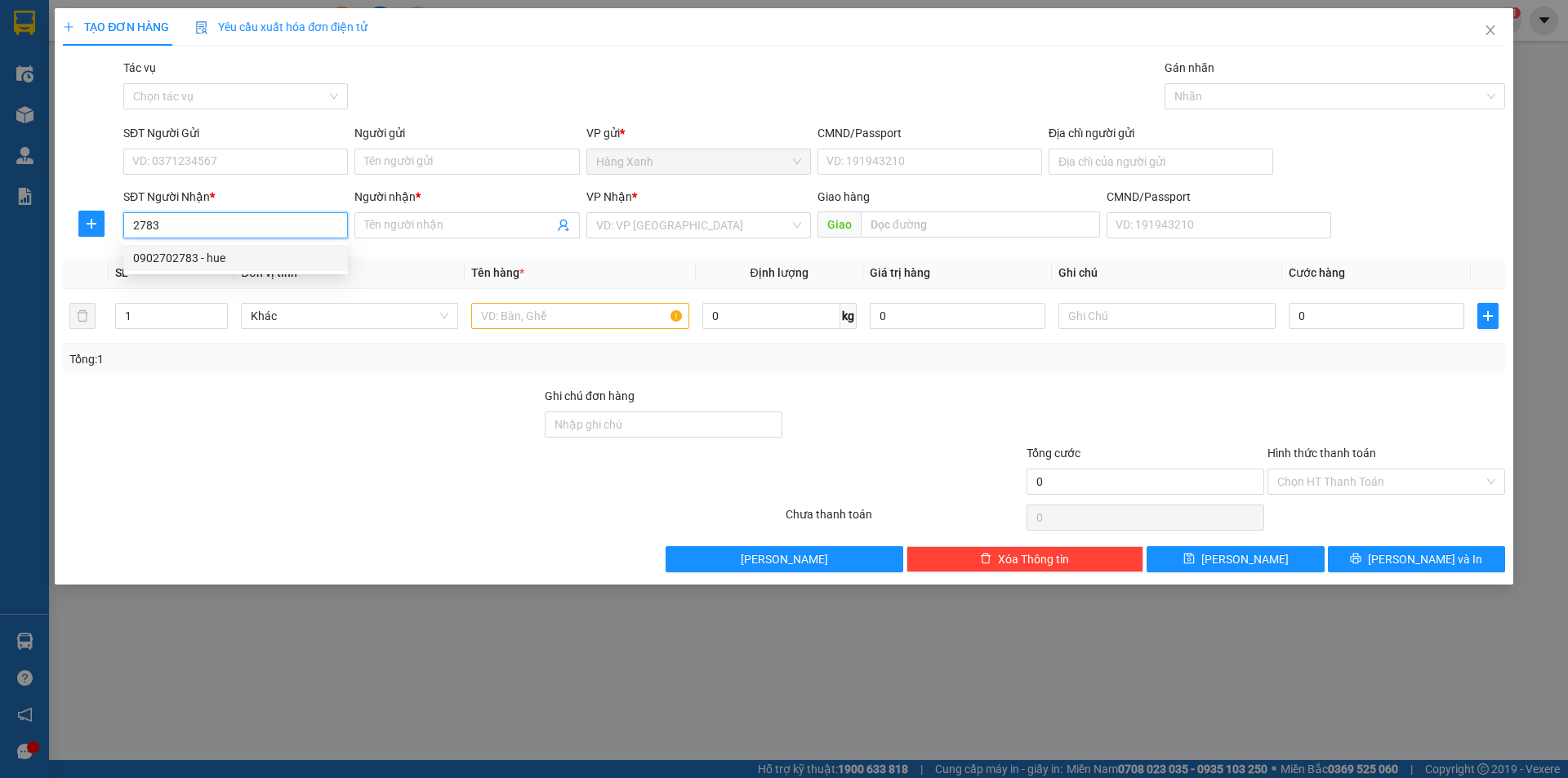
click at [235, 255] on div "0902702783 - hue" at bounding box center [236, 258] width 205 height 18
type input "0902702783"
type input "hue"
type input "0902702783"
drag, startPoint x: 407, startPoint y: 222, endPoint x: 347, endPoint y: 233, distance: 61.0
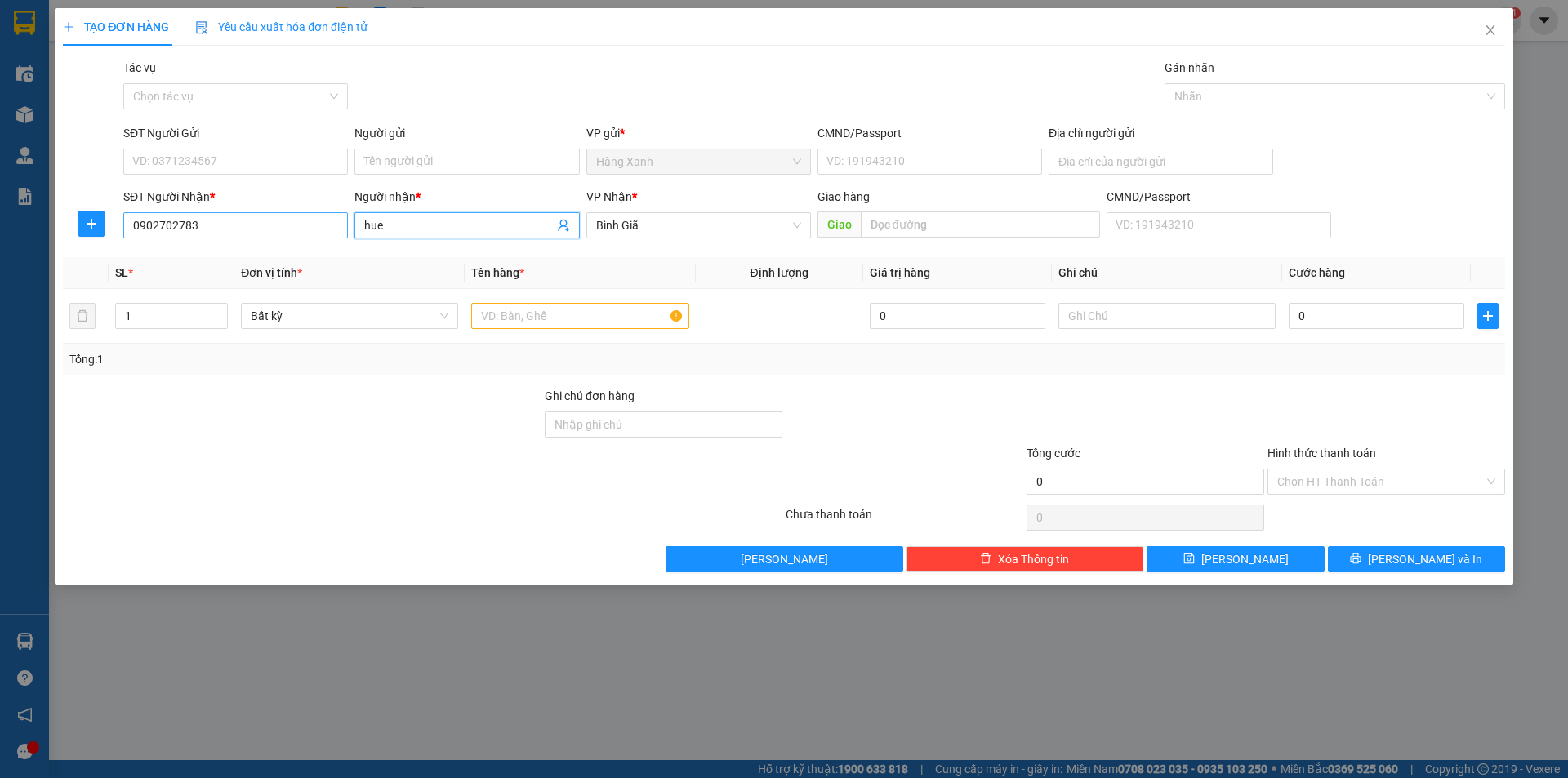
click at [347, 233] on div "SĐT Người Nhận * 0902702783 Người nhận * hue VP Nhận * Bình Giã Giao hàng Gia…" at bounding box center [815, 216] width 1388 height 57
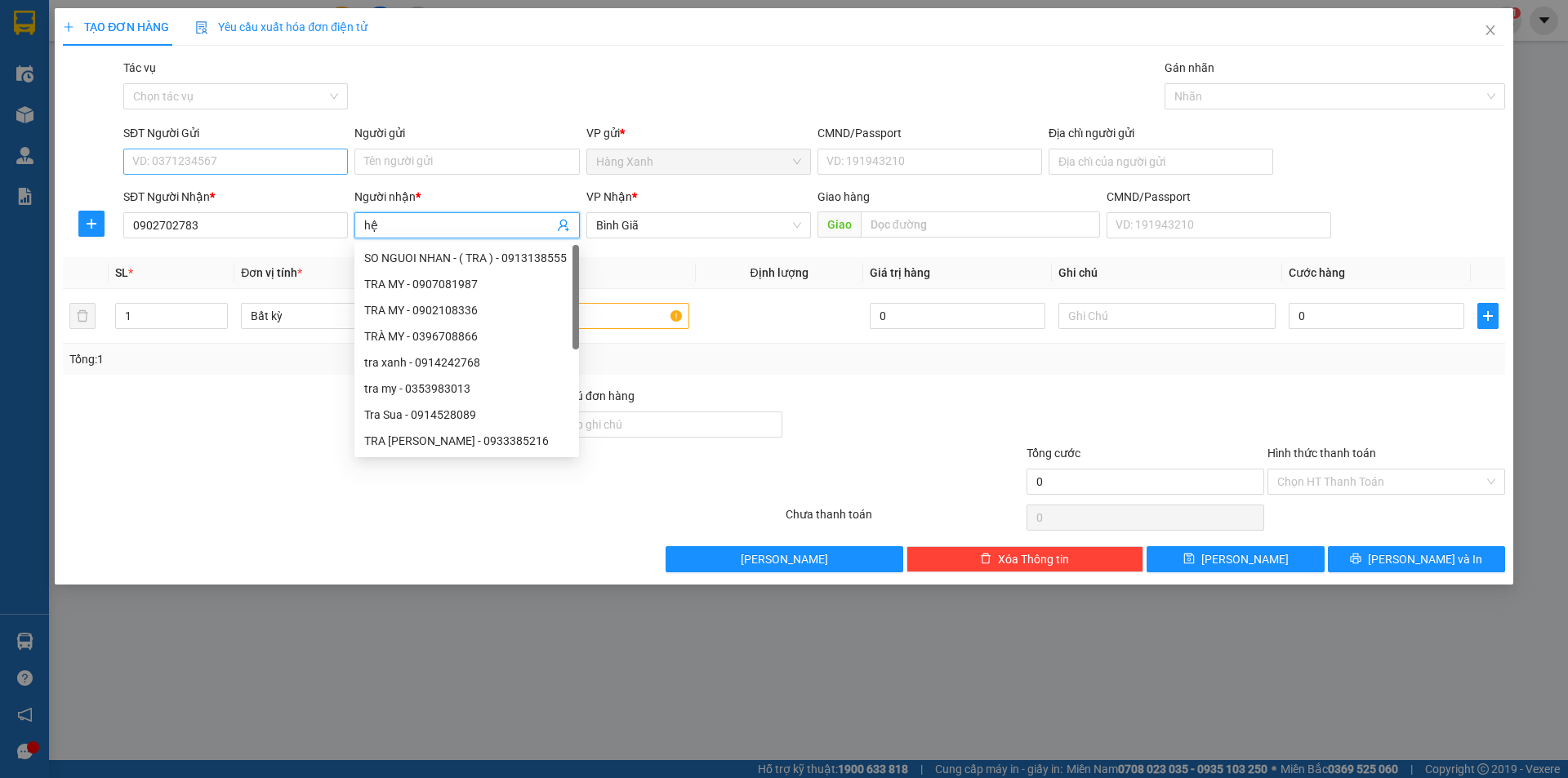
type input "hệ"
click at [242, 171] on input "SĐT Người Gửi" at bounding box center [235, 162] width 225 height 27
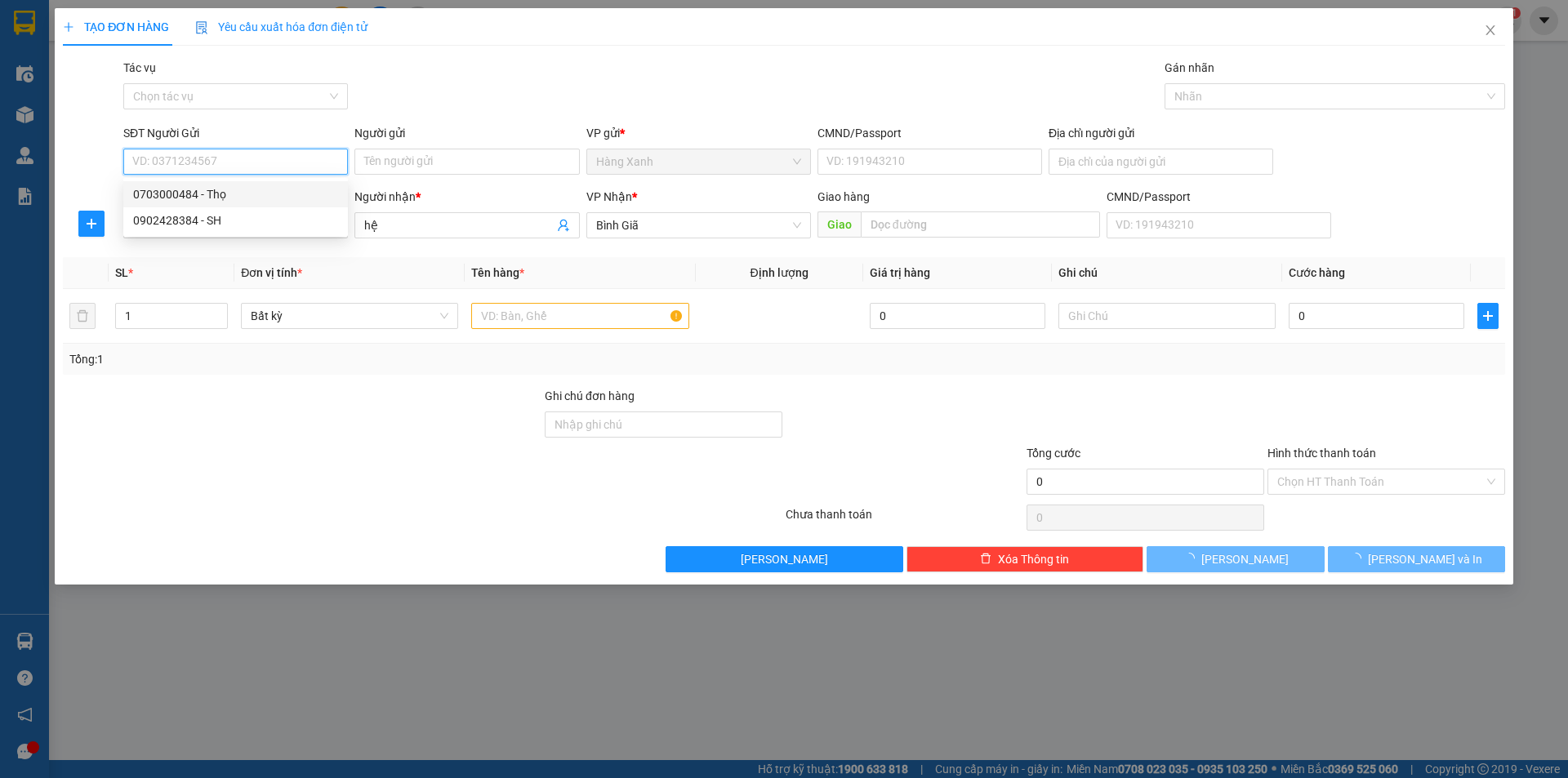
click at [221, 195] on div "0703000484 - Thọ" at bounding box center [236, 194] width 205 height 18
type input "0703000484"
type input "Thọ"
type input "089085006736"
click at [514, 324] on input "text" at bounding box center [580, 317] width 218 height 27
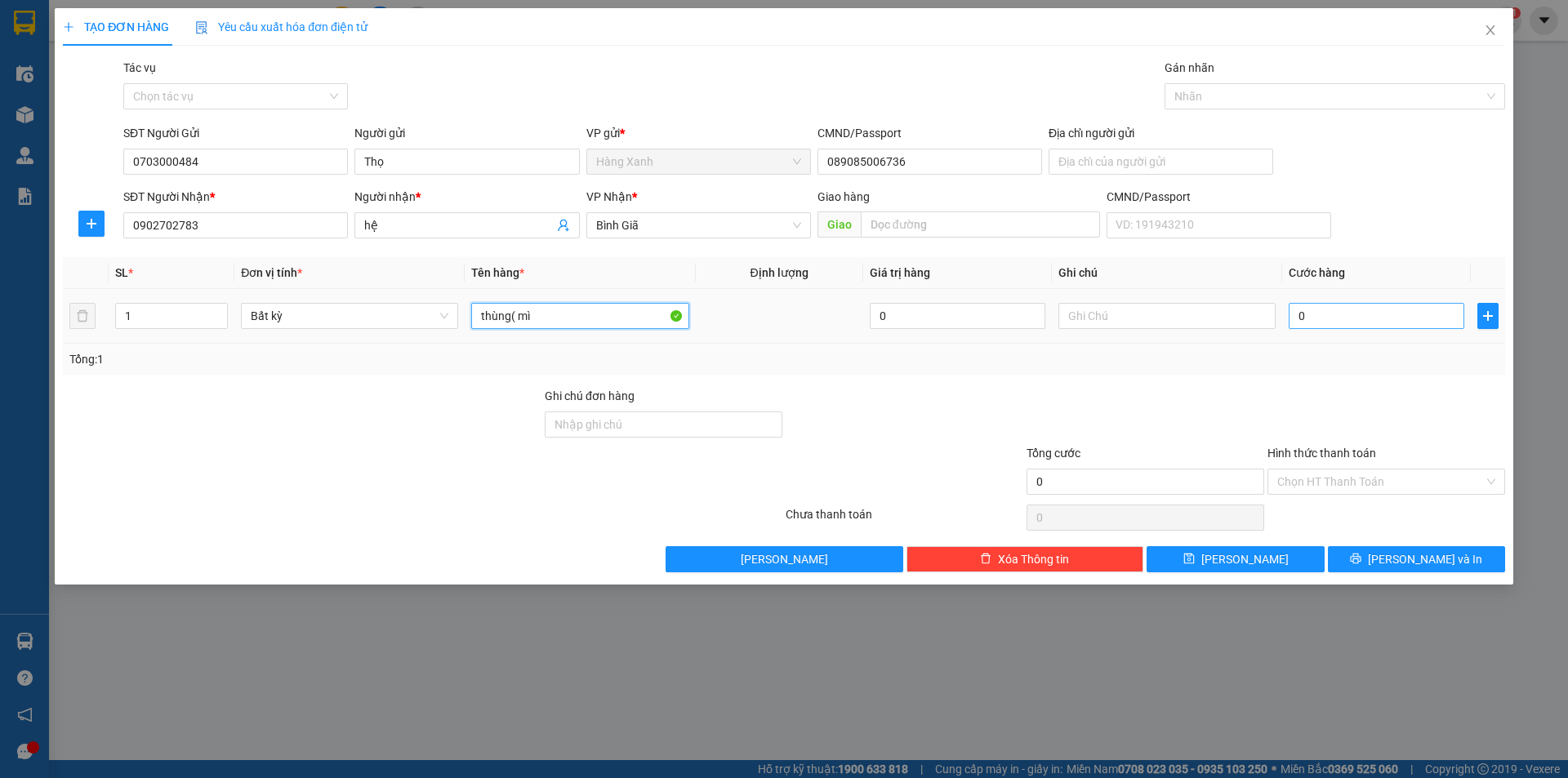
type input "thùng( mì"
click at [1301, 312] on input "0" at bounding box center [1376, 317] width 176 height 27
type input "3"
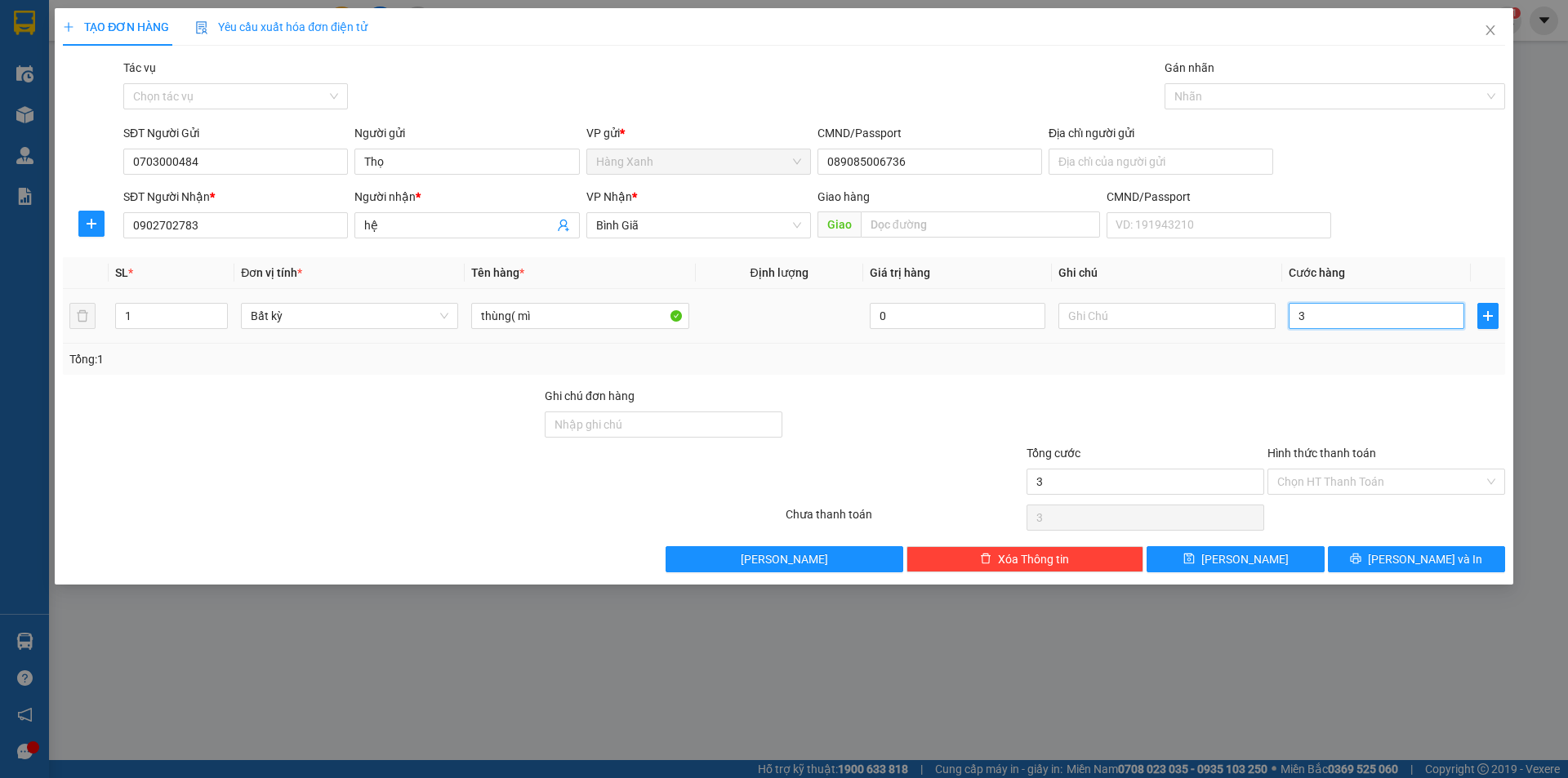
type input "30"
type input "30.000"
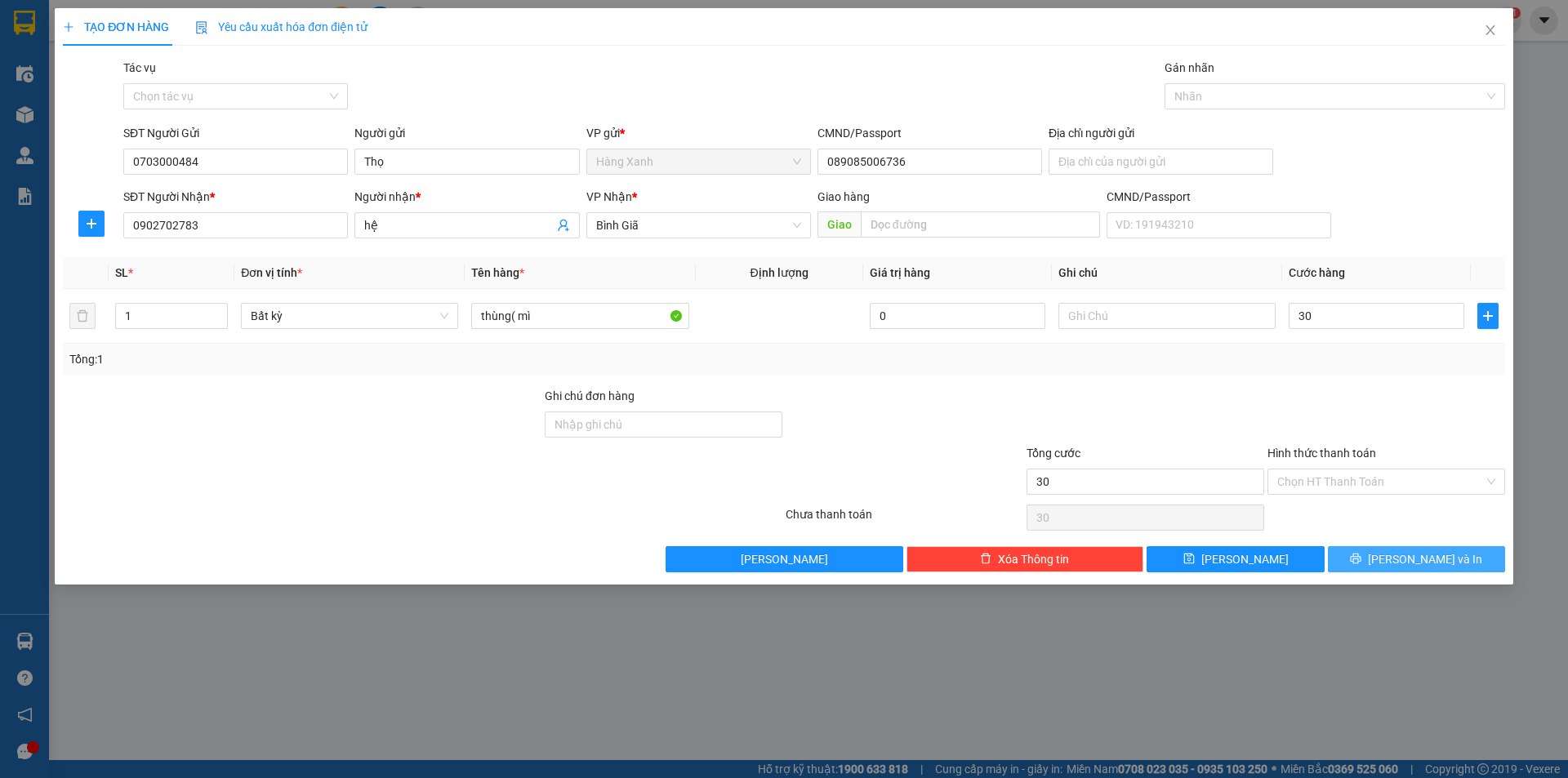
type input "30.000"
click at [1442, 558] on span "[PERSON_NAME] và In" at bounding box center [1425, 559] width 114 height 18
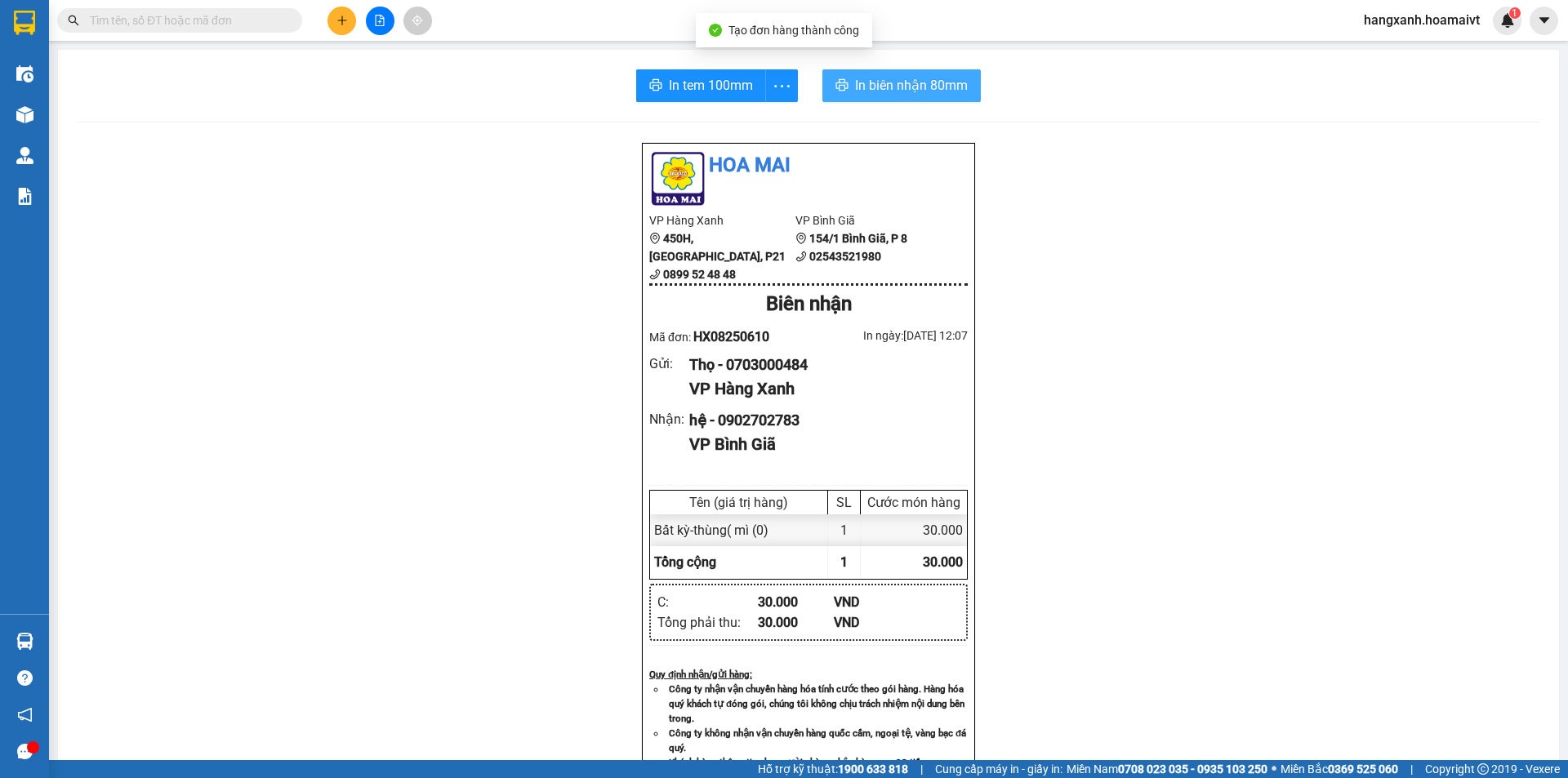
click at [881, 91] on span "In biên nhận 80mm" at bounding box center [911, 85] width 112 height 20
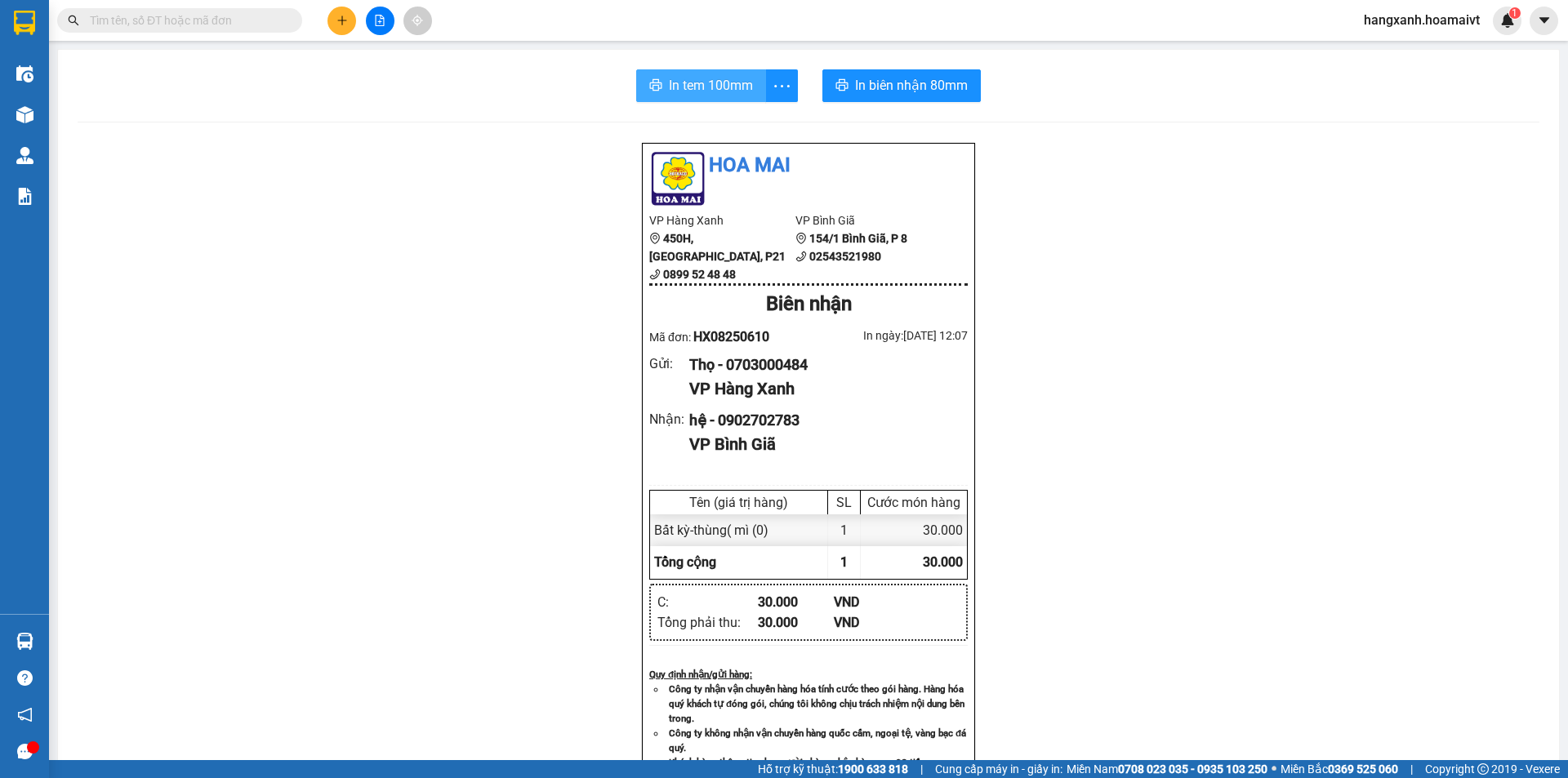
click at [677, 84] on span "In tem 100mm" at bounding box center [710, 85] width 84 height 20
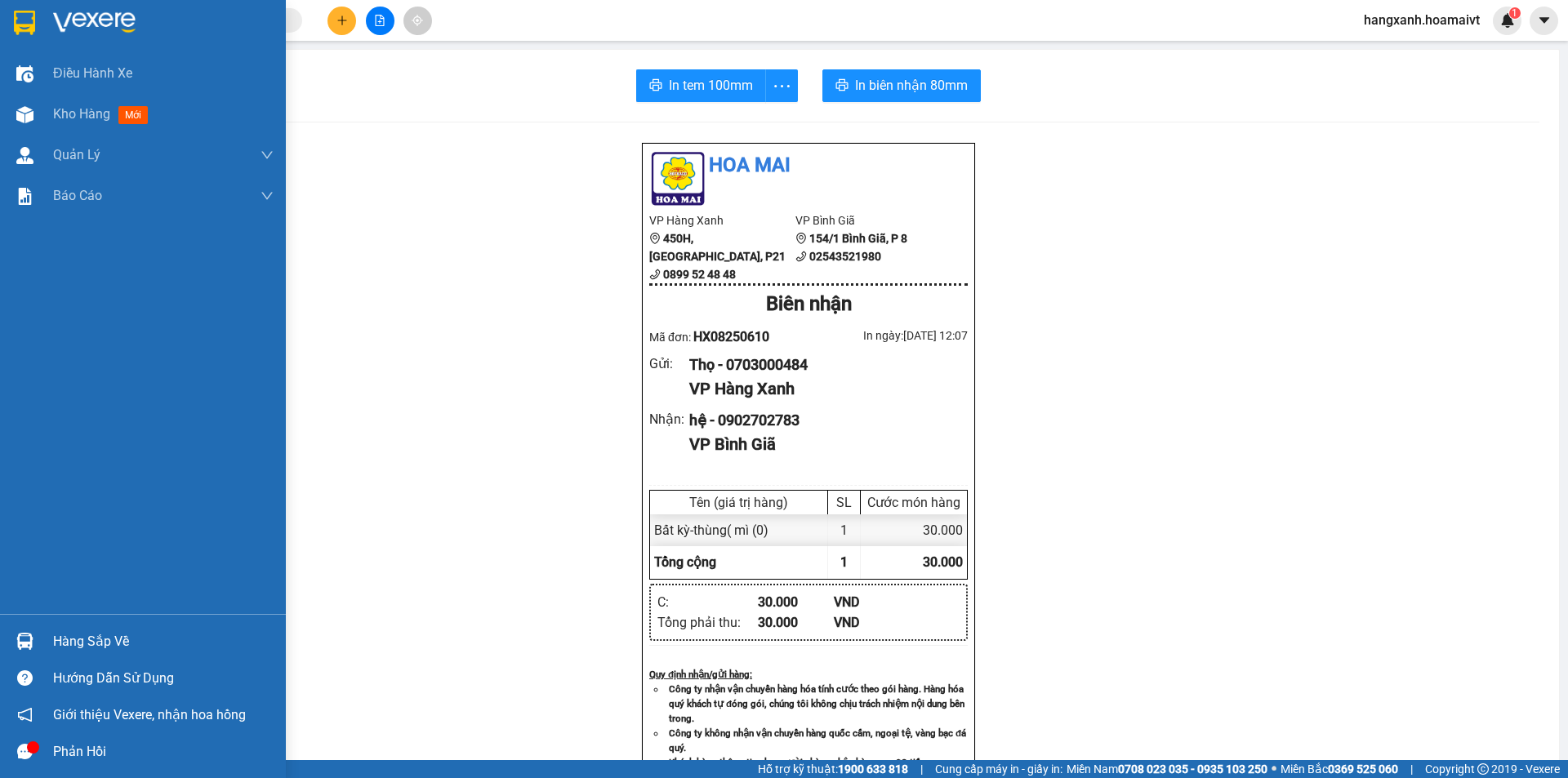
click at [30, 25] on img at bounding box center [25, 23] width 21 height 25
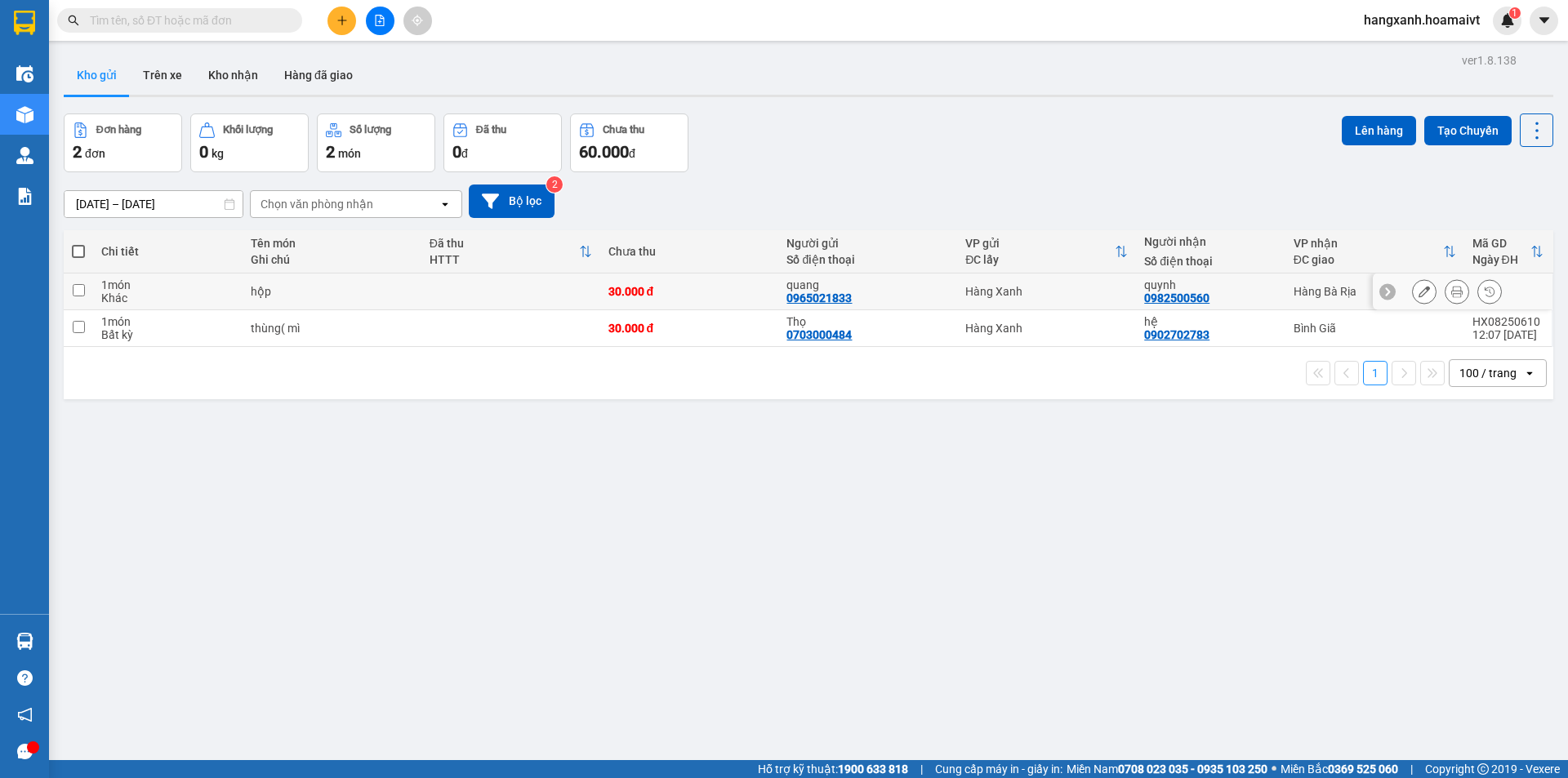
click at [1446, 298] on button at bounding box center [1457, 292] width 23 height 28
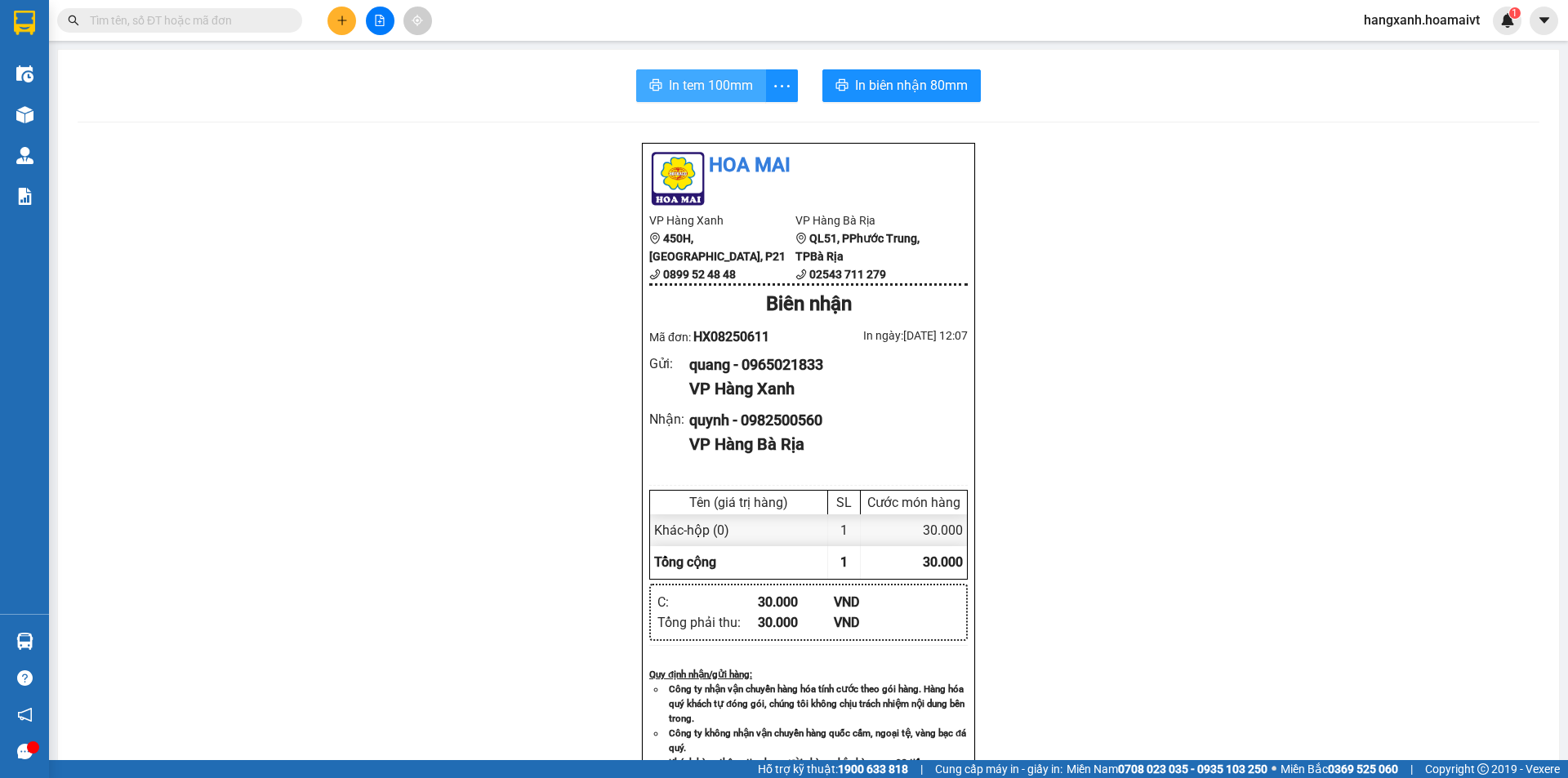
click at [706, 95] on span "In tem 100mm" at bounding box center [710, 85] width 84 height 20
click at [860, 83] on span "In biên nhận 80mm" at bounding box center [911, 85] width 112 height 20
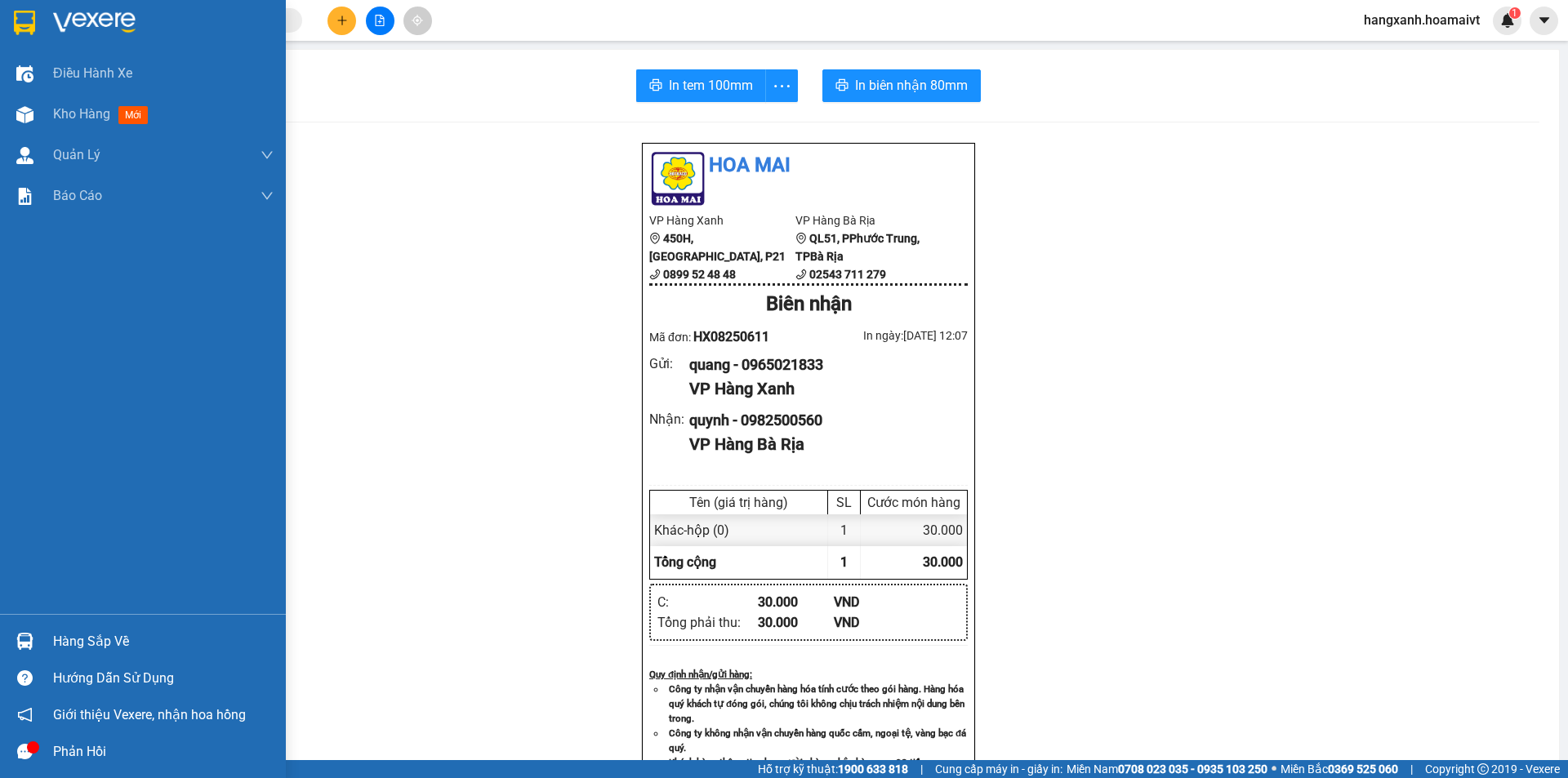
click at [20, 24] on img at bounding box center [25, 23] width 21 height 25
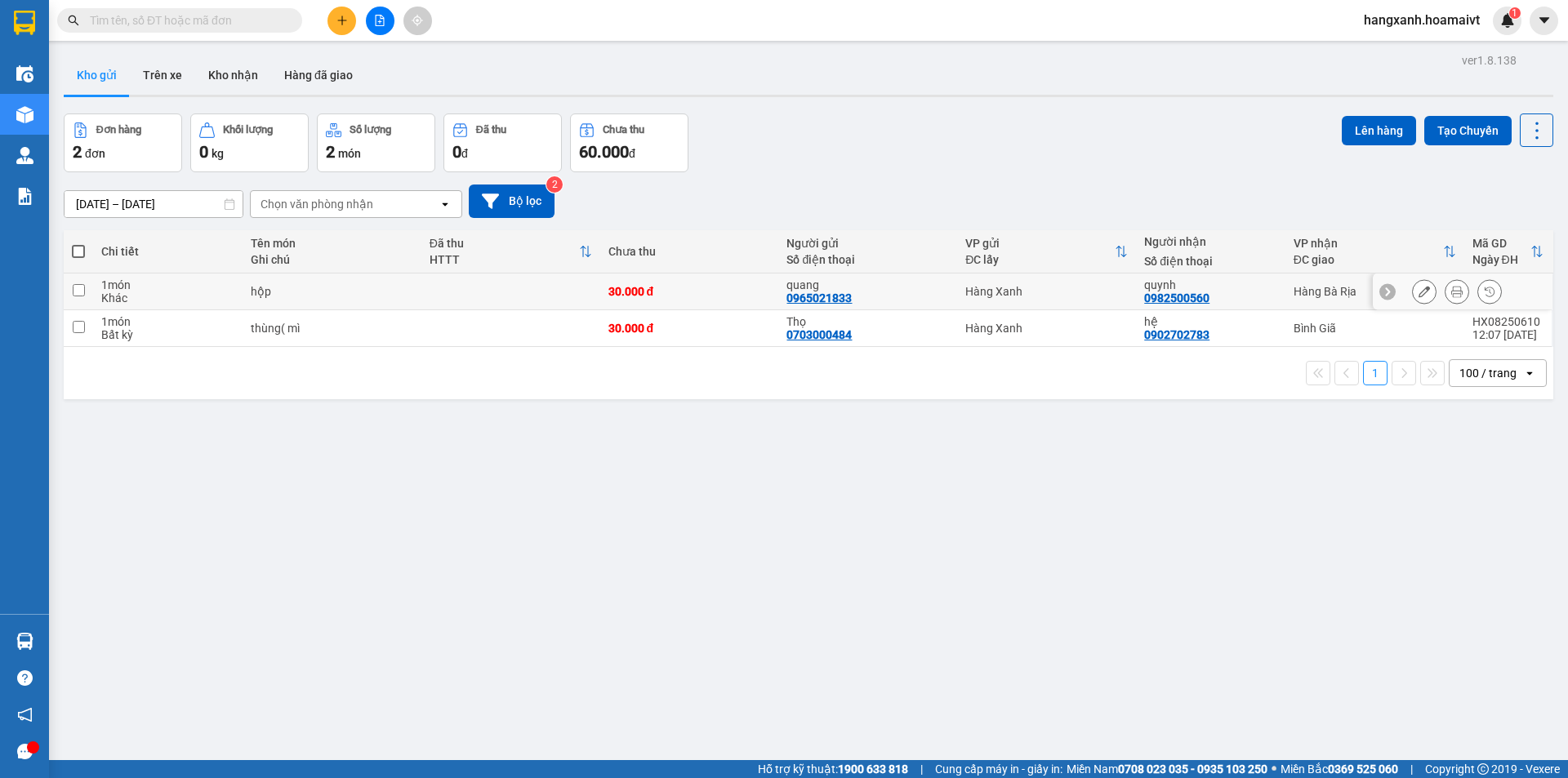
drag, startPoint x: 1280, startPoint y: 294, endPoint x: 1276, endPoint y: 281, distance: 13.6
click at [1286, 292] on td "Hàng Bà Rịa" at bounding box center [1375, 292] width 179 height 37
checkbox input "true"
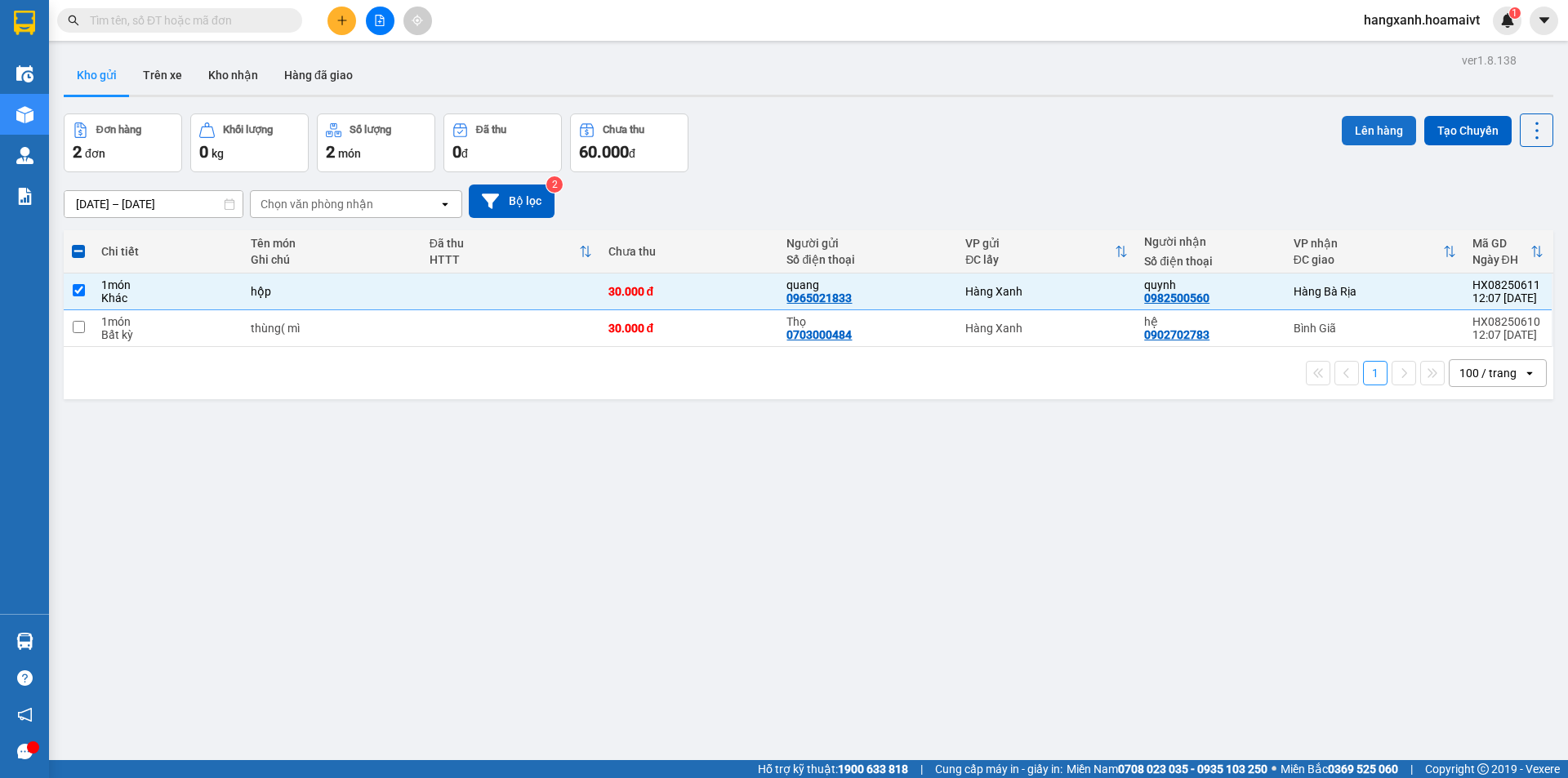
click at [1372, 129] on button "Lên hàng" at bounding box center [1379, 130] width 74 height 29
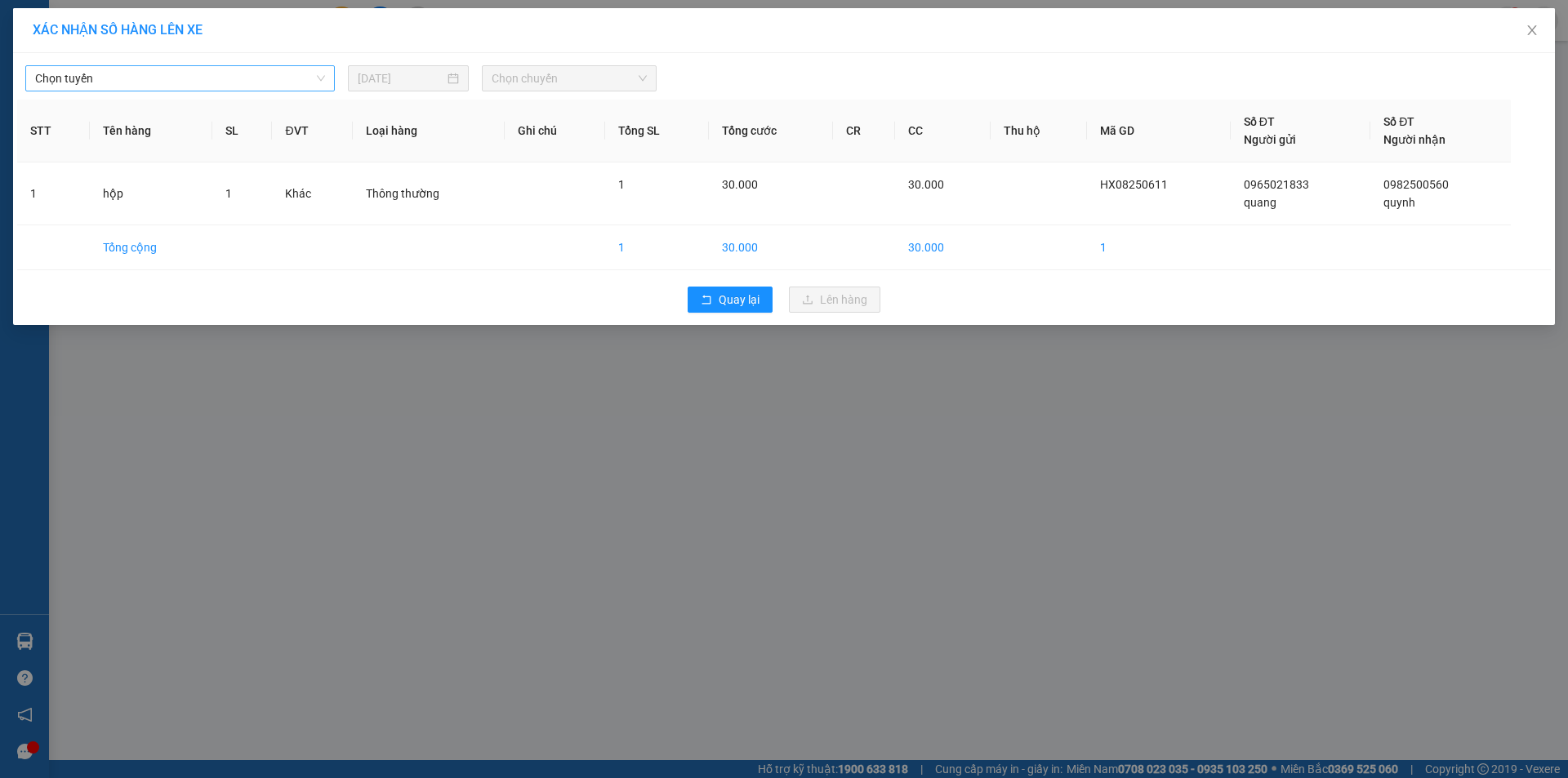
click at [217, 67] on span "Chọn tuyến" at bounding box center [180, 79] width 290 height 25
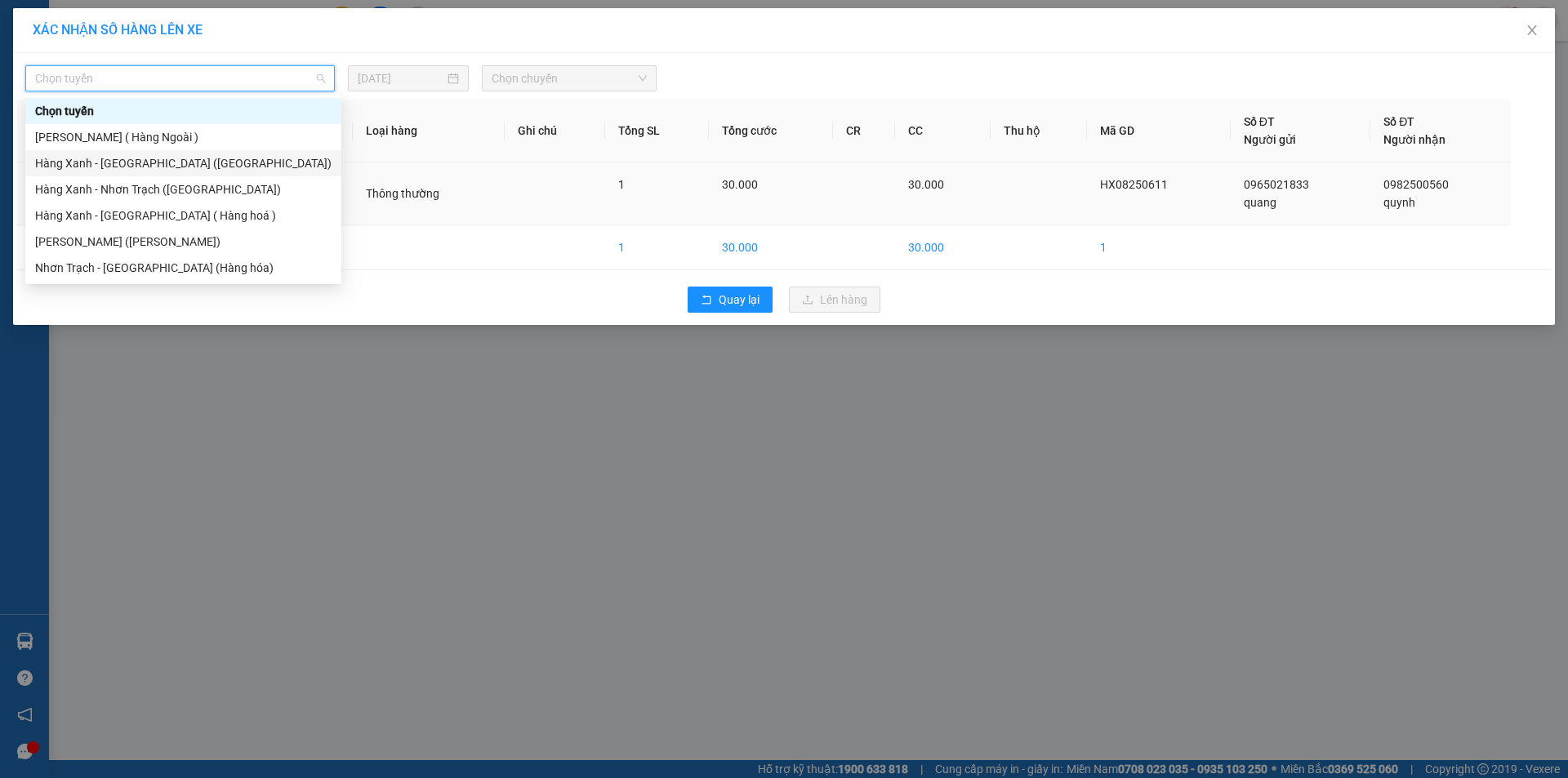
click at [157, 164] on div "Hàng Xanh - [GEOGRAPHIC_DATA] ([GEOGRAPHIC_DATA])" at bounding box center [183, 164] width 296 height 18
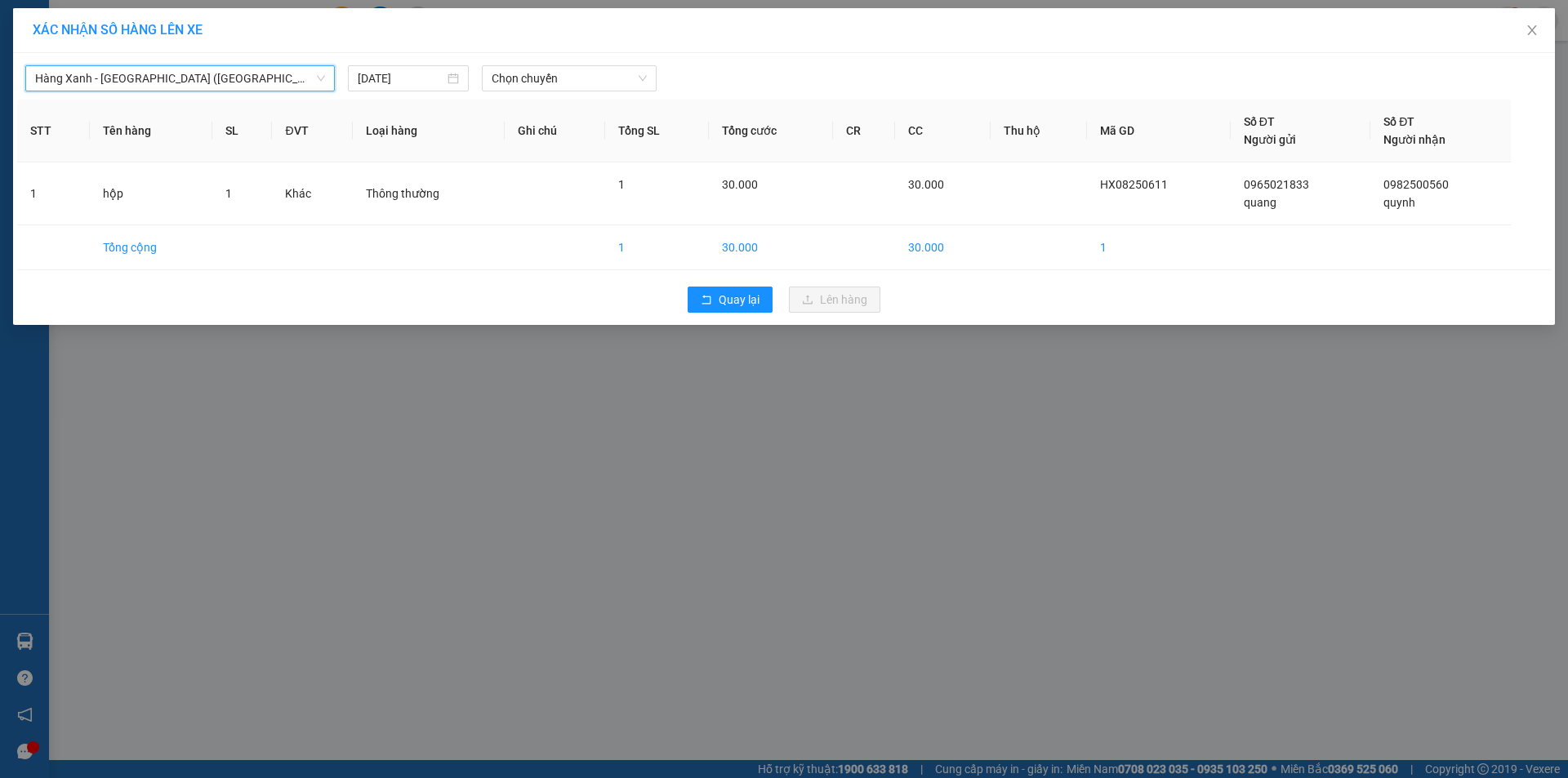
click at [517, 94] on div "Hàng Xanh - [GEOGRAPHIC_DATA] ([GEOGRAPHIC_DATA]) Hàng Xanh - [GEOGRAPHIC_DATA]…" at bounding box center [784, 189] width 1542 height 272
click at [521, 84] on span "Chọn chuyến" at bounding box center [569, 79] width 155 height 25
type input "1210"
click at [582, 146] on div "Thêm chuyến " 12:10 "" at bounding box center [569, 137] width 174 height 27
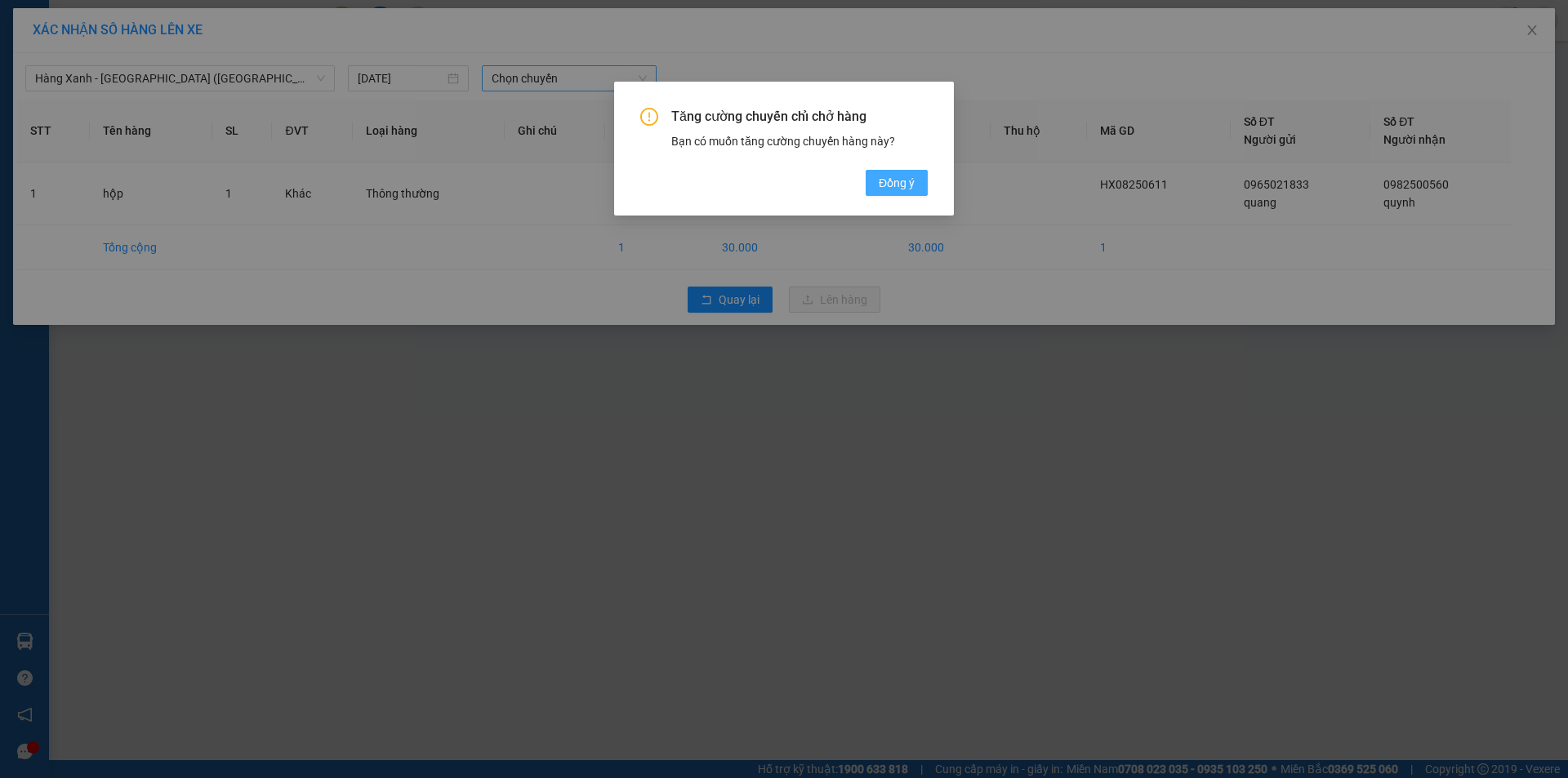
click at [891, 189] on span "Đồng ý" at bounding box center [897, 183] width 36 height 18
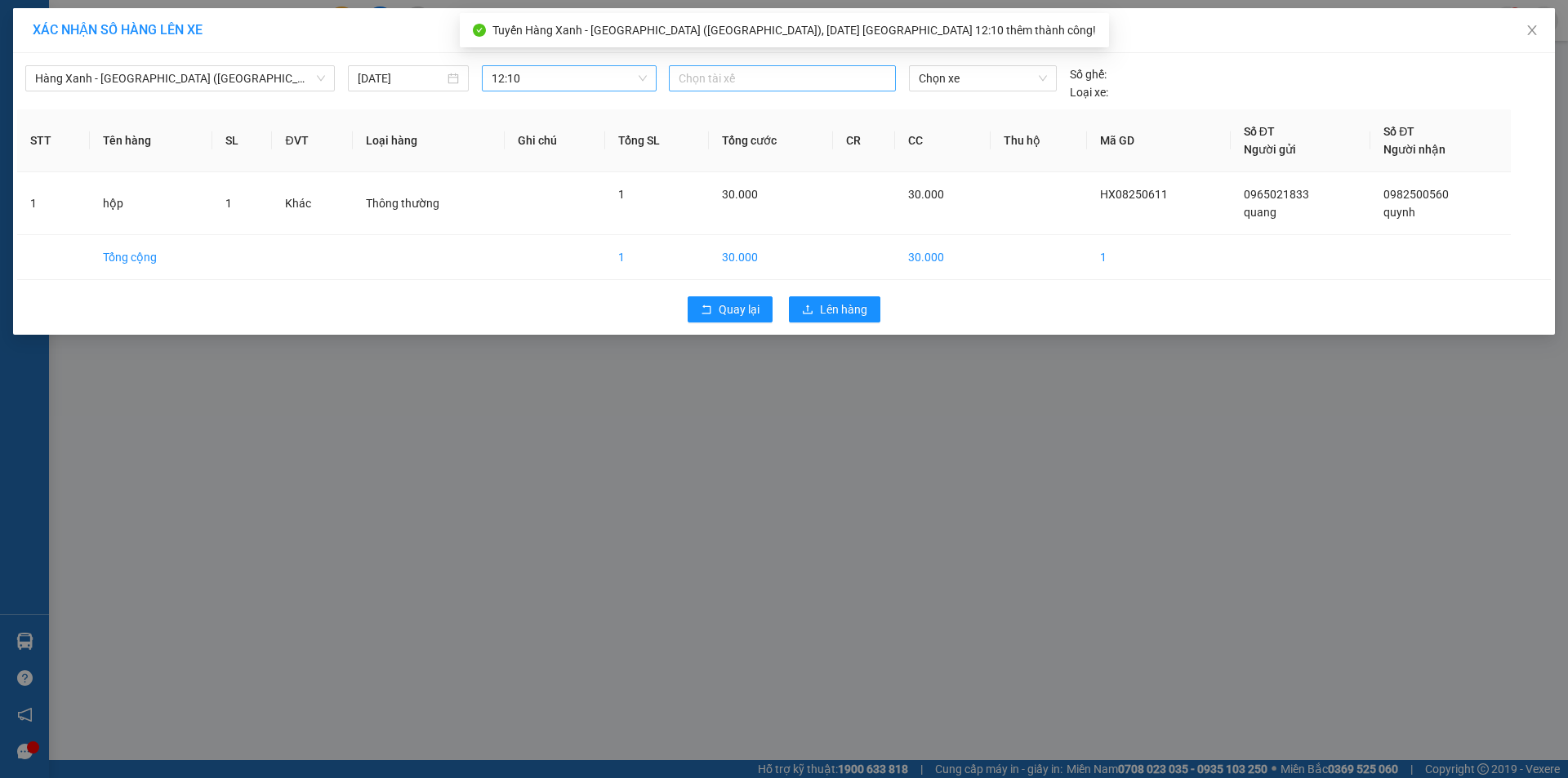
click at [731, 91] on div "Chọn tài xế" at bounding box center [782, 79] width 227 height 27
type input "kien"
click at [724, 111] on div "KIÊN" at bounding box center [791, 111] width 226 height 18
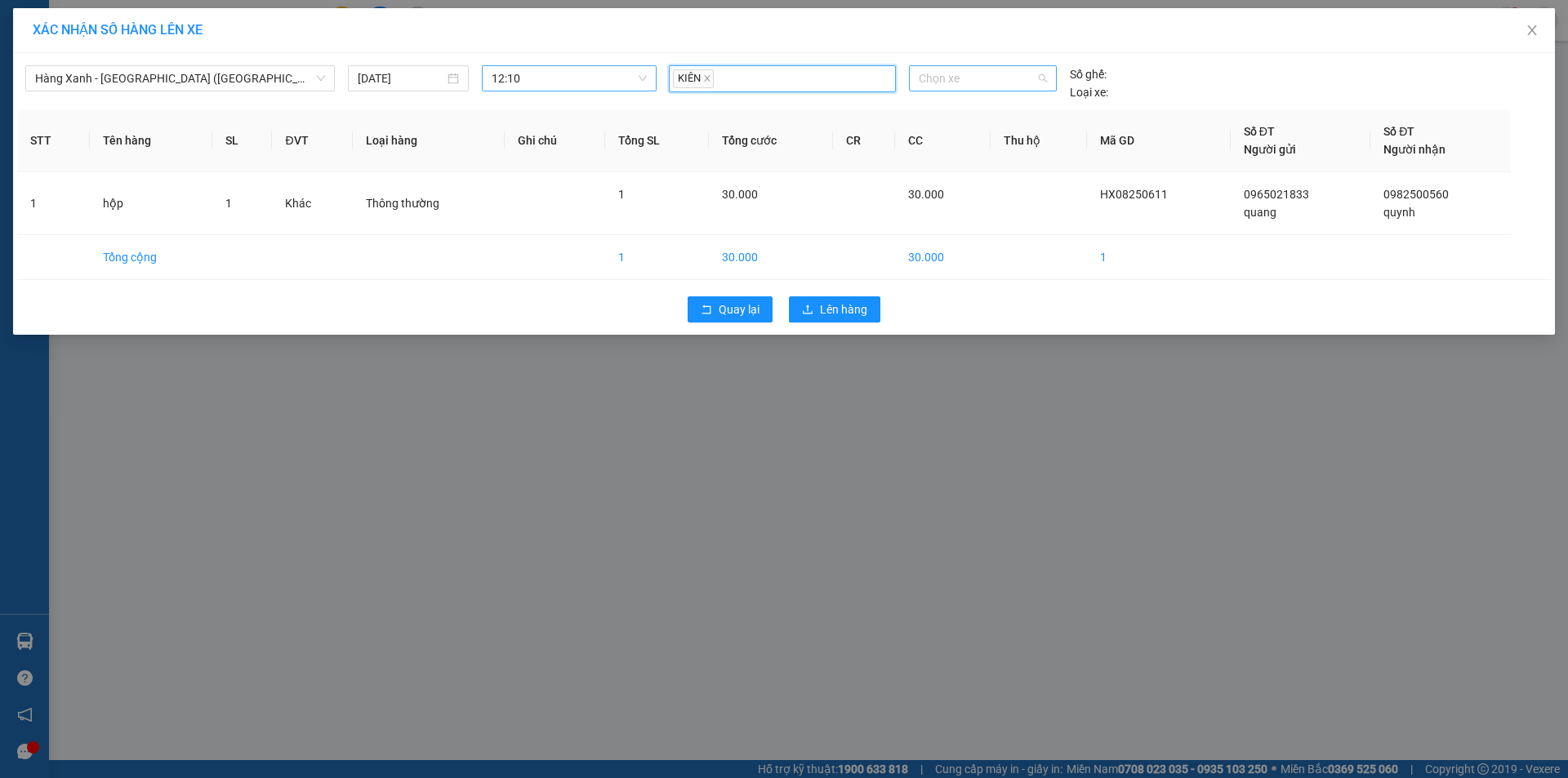
click at [946, 80] on span "Chọn xe" at bounding box center [983, 79] width 127 height 25
type input "4712"
click at [942, 112] on div "72H-047.12" at bounding box center [983, 111] width 127 height 18
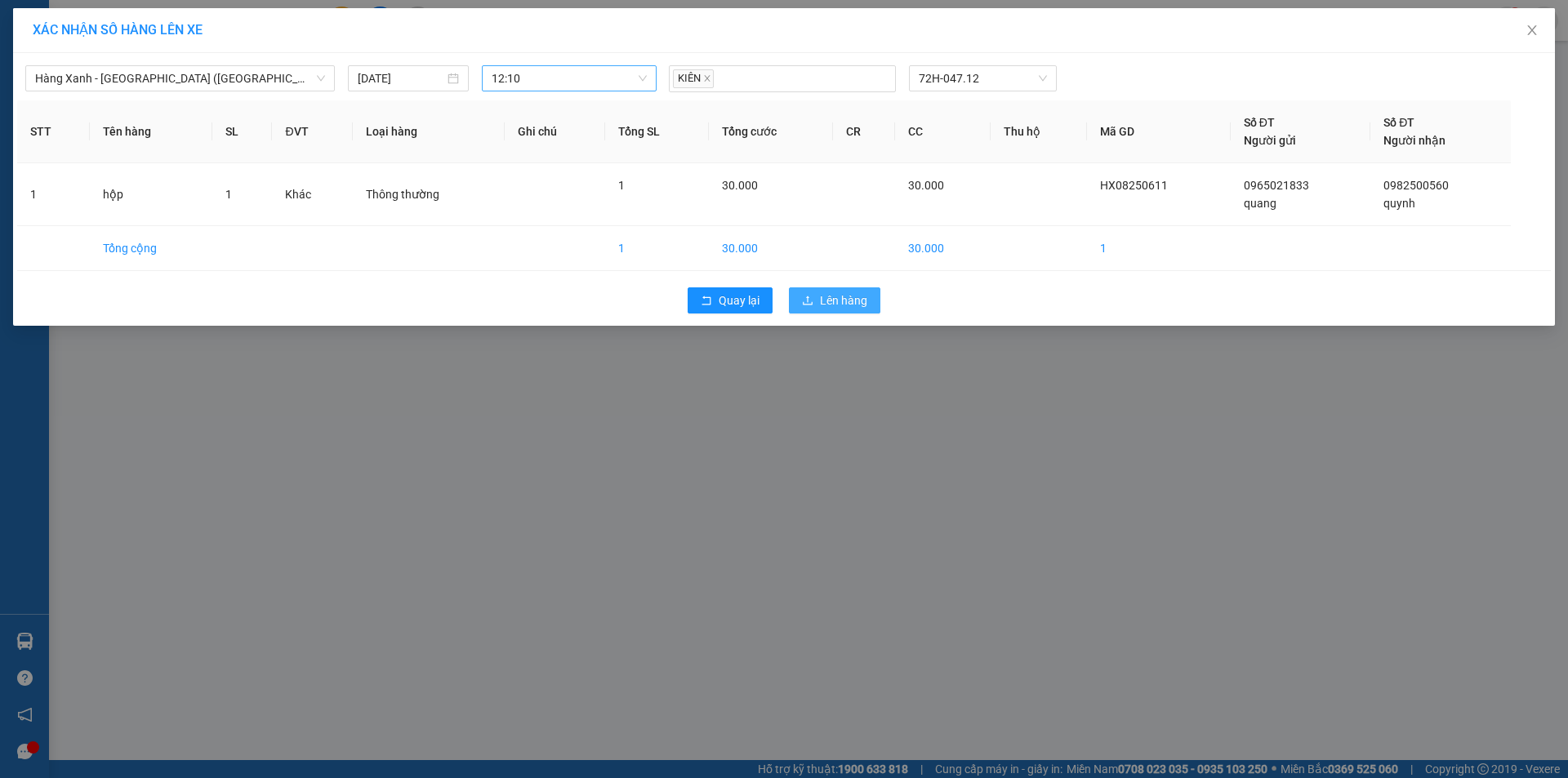
click at [815, 301] on button "Lên hàng" at bounding box center [834, 301] width 91 height 27
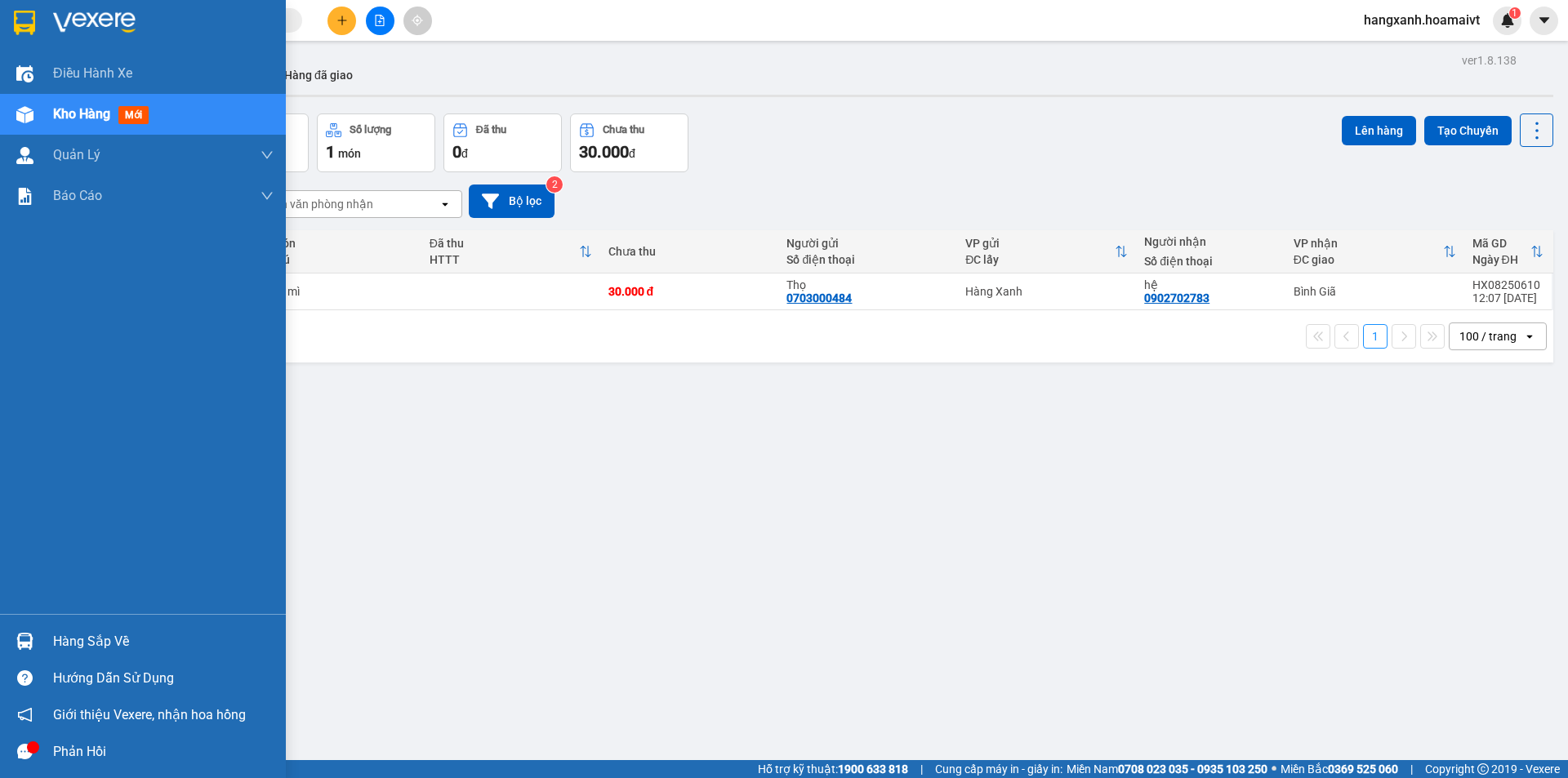
click at [21, 30] on img at bounding box center [25, 23] width 21 height 25
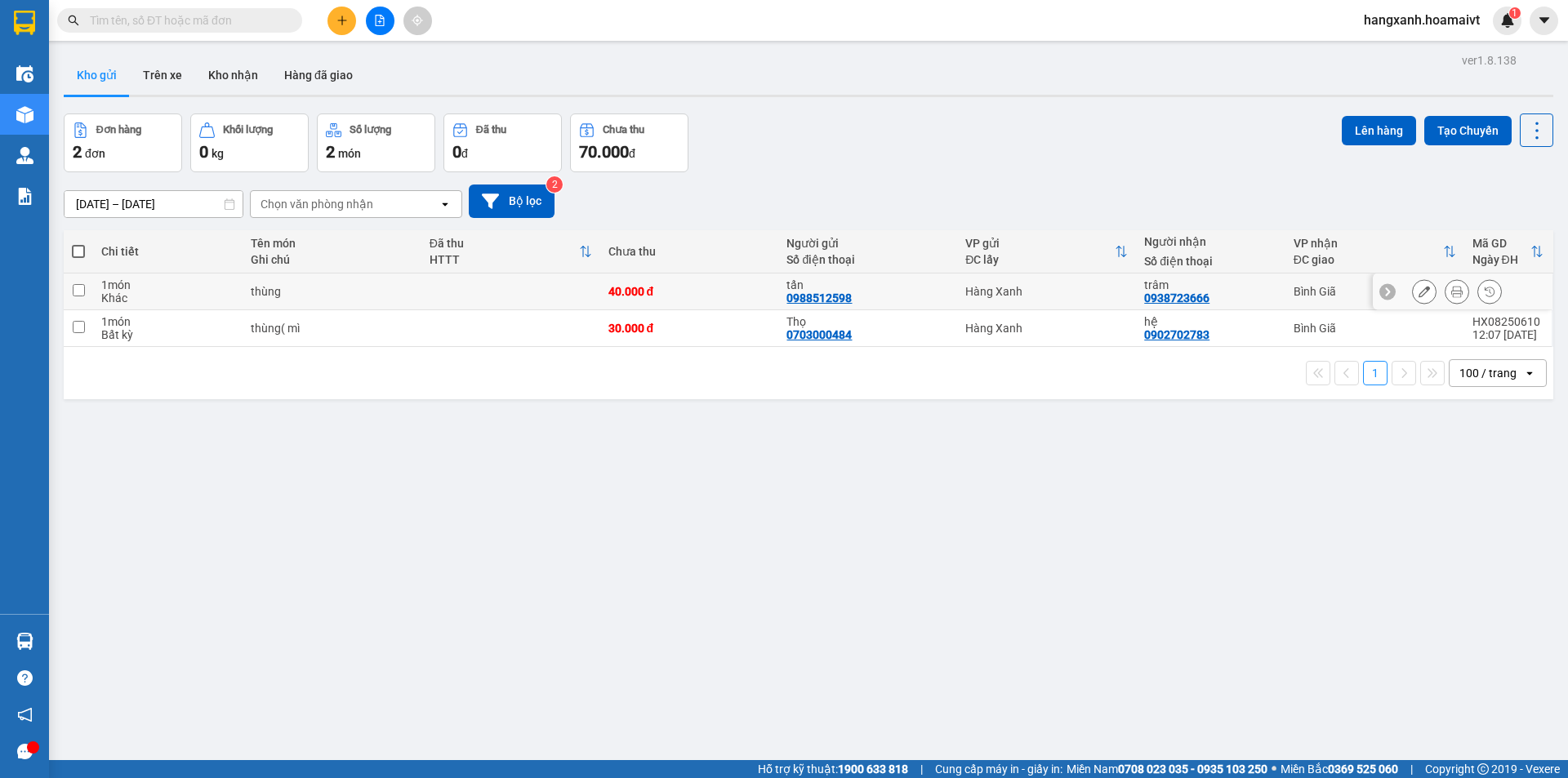
click at [1446, 294] on button at bounding box center [1457, 292] width 23 height 28
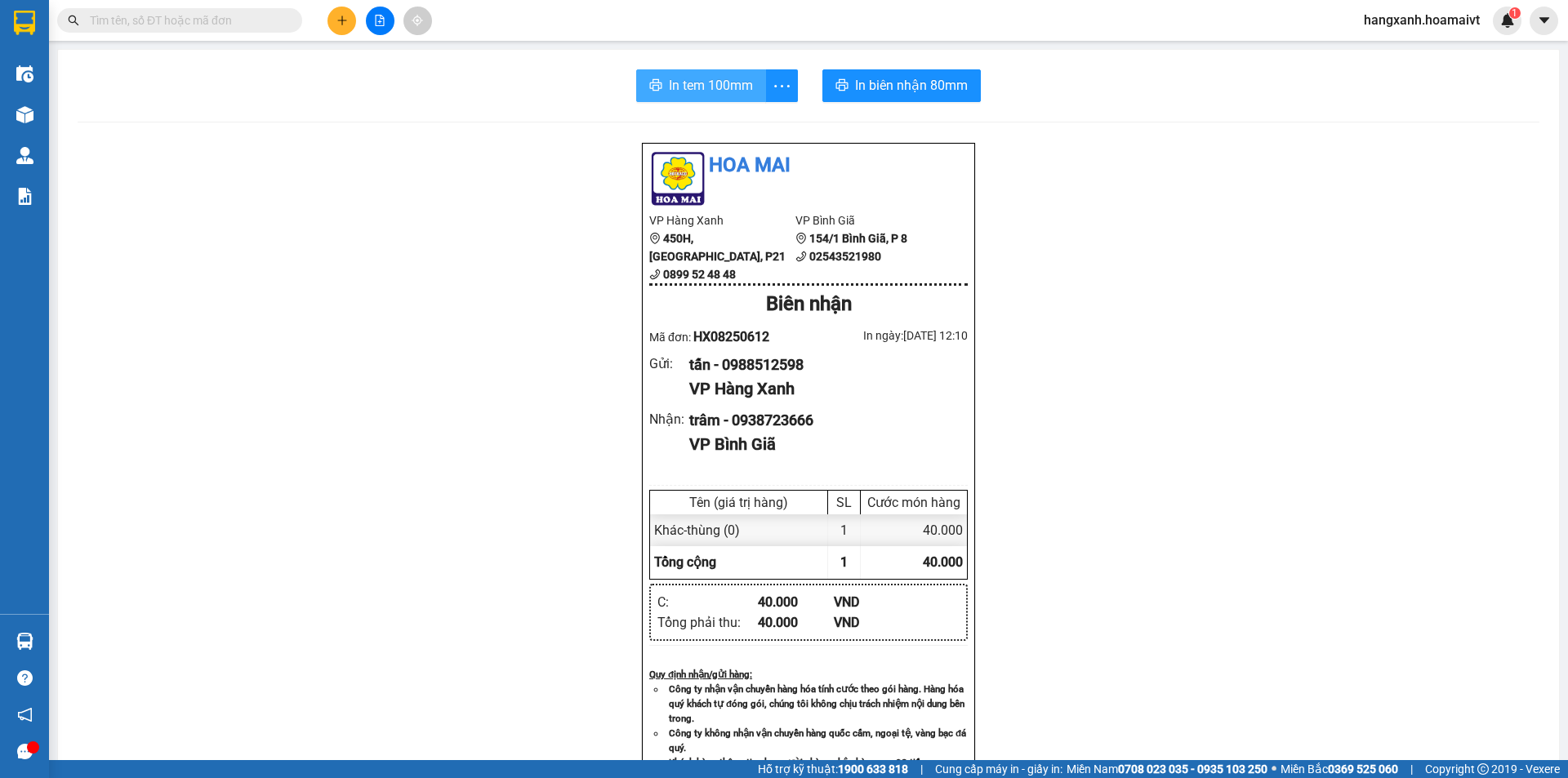
click at [720, 70] on button "In tem 100mm" at bounding box center [700, 85] width 130 height 33
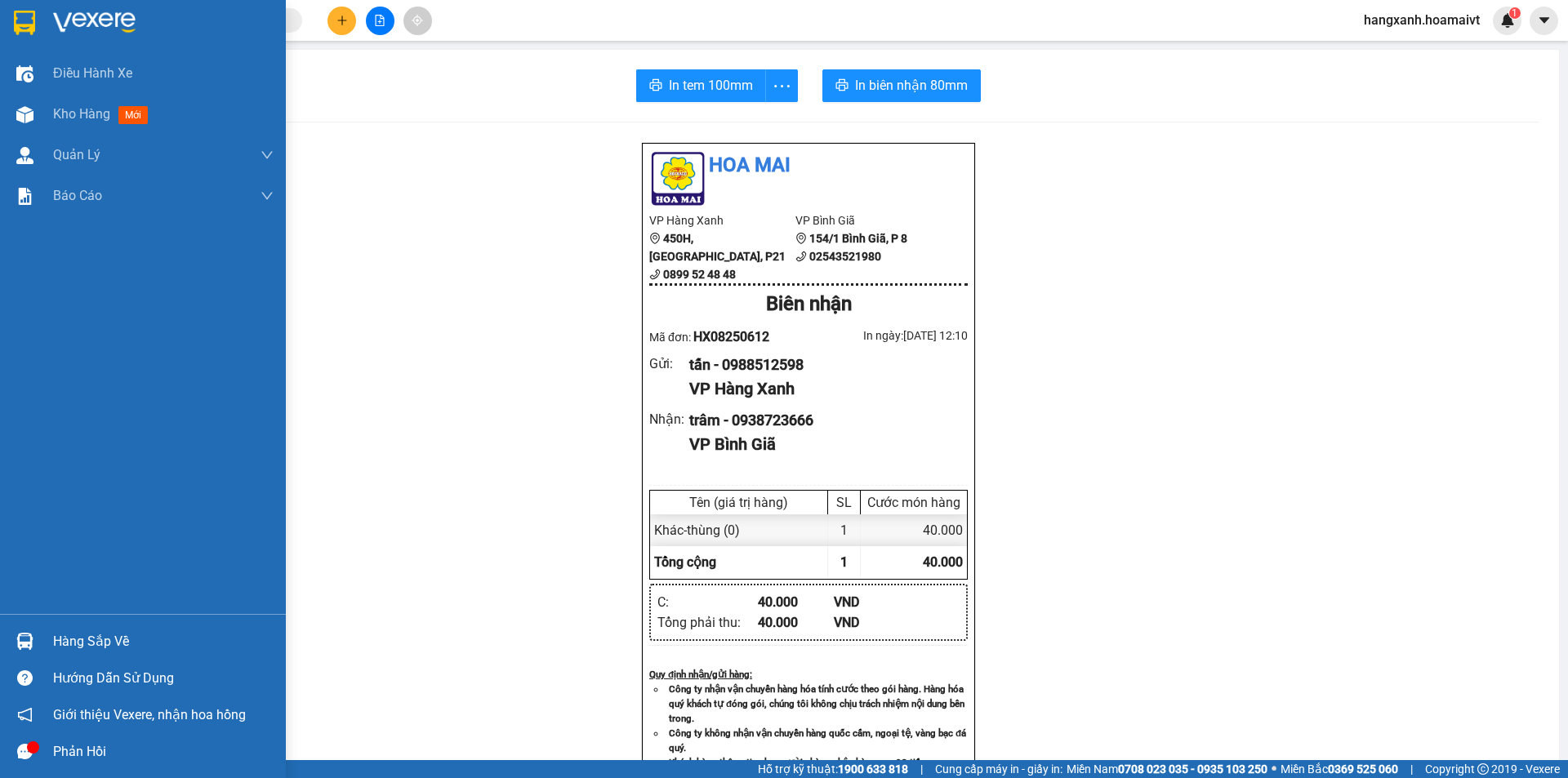
click at [27, 28] on img at bounding box center [25, 23] width 21 height 25
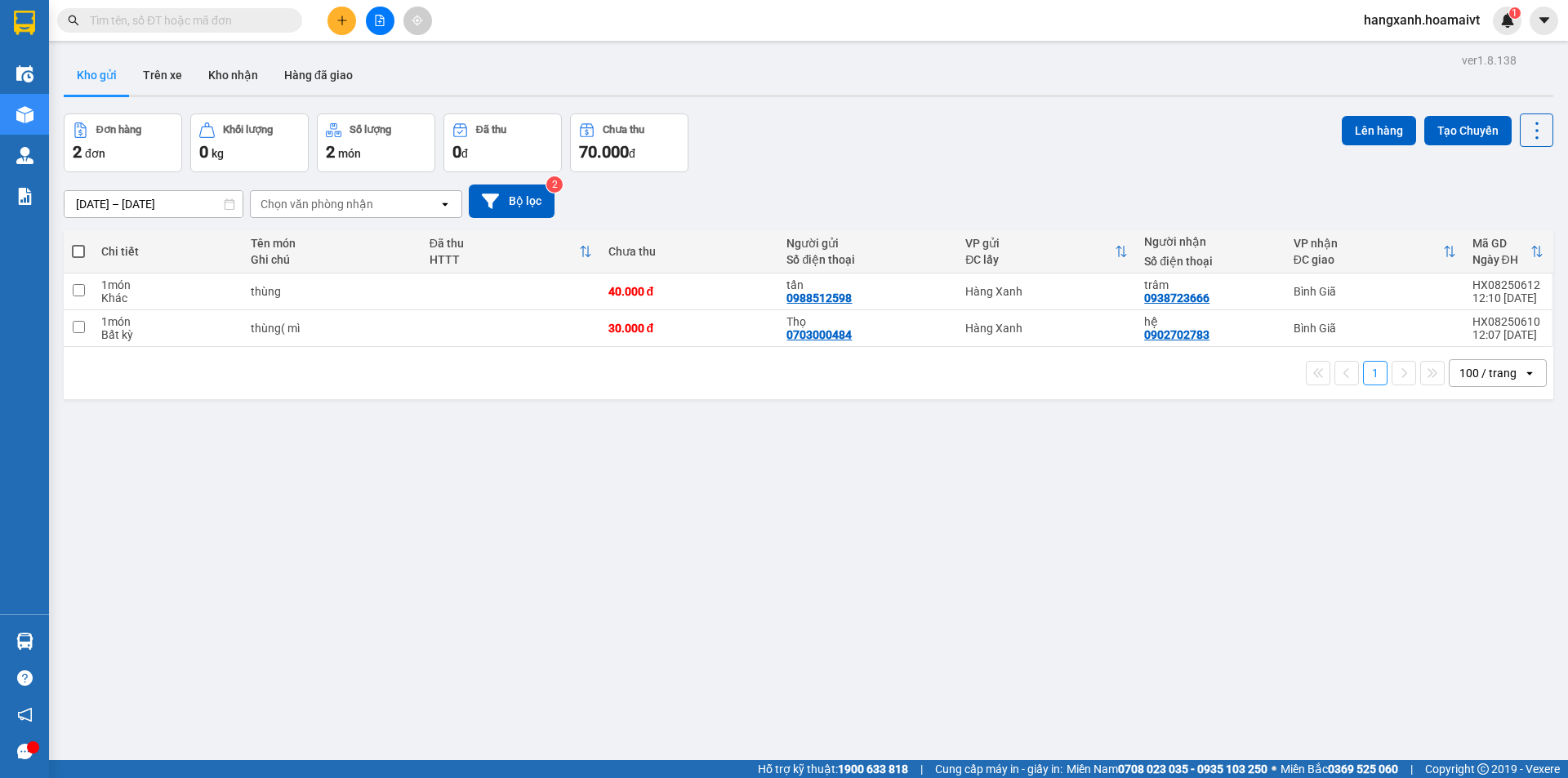
click at [1199, 267] on div "Số điện thoại" at bounding box center [1211, 261] width 133 height 13
drag, startPoint x: 1275, startPoint y: 304, endPoint x: 1267, endPoint y: 299, distance: 9.4
click at [1286, 303] on td "Bình Giã" at bounding box center [1375, 292] width 179 height 37
checkbox input "true"
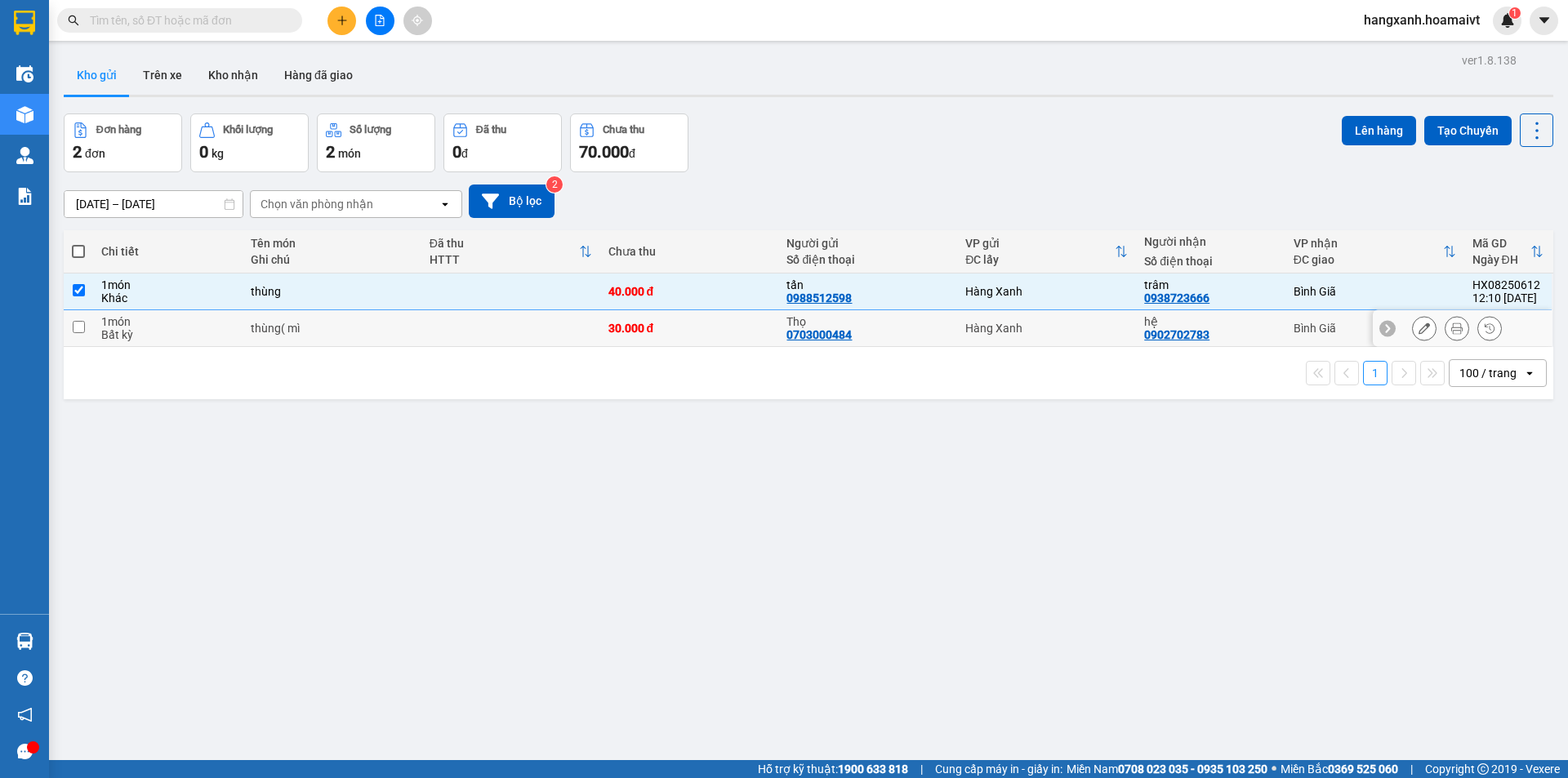
drag, startPoint x: 1260, startPoint y: 339, endPoint x: 1266, endPoint y: 314, distance: 25.7
click at [1260, 335] on div "hệ 0902702783" at bounding box center [1211, 328] width 133 height 27
checkbox input "true"
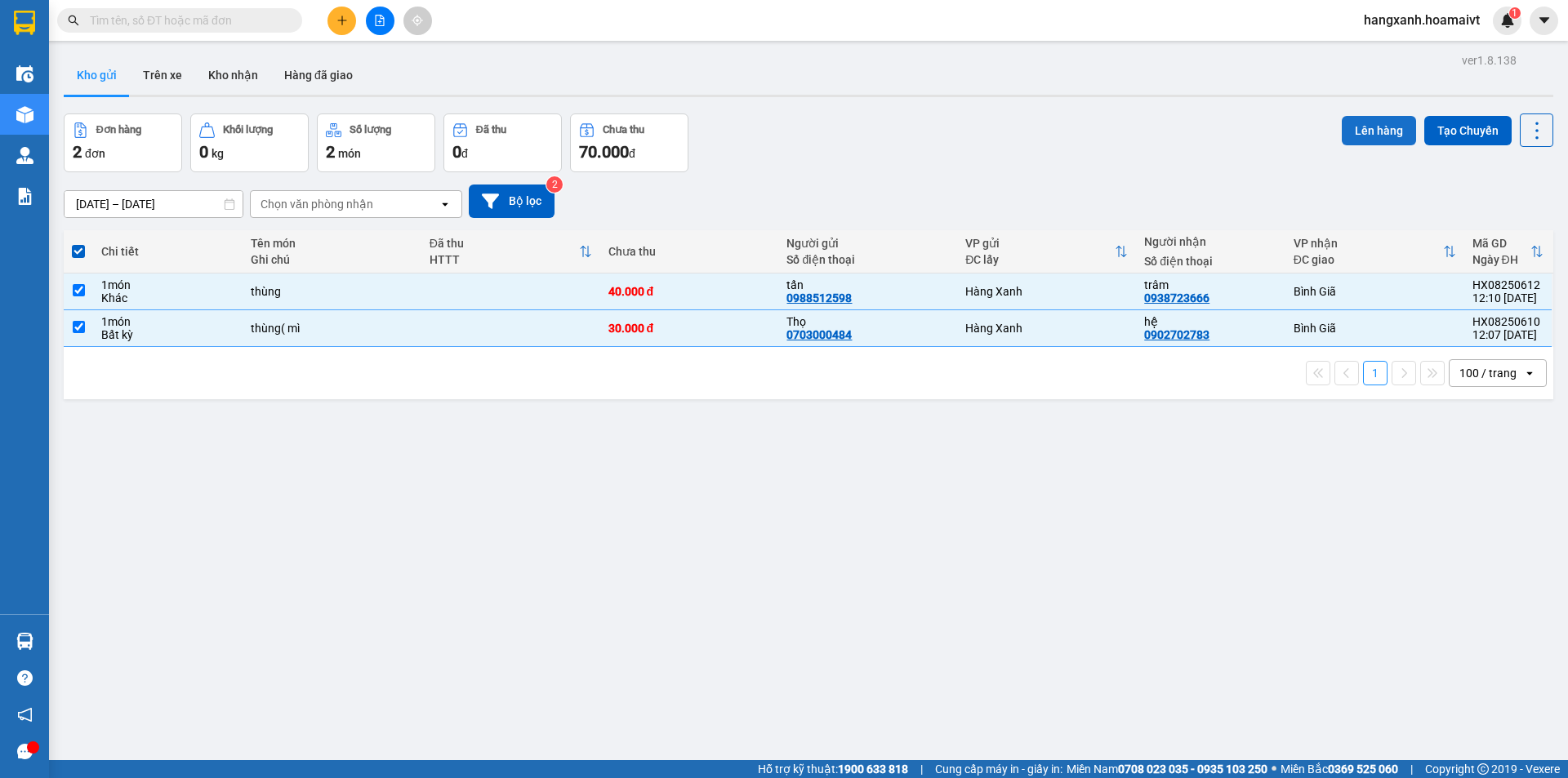
click at [1362, 132] on button "Lên hàng" at bounding box center [1379, 130] width 74 height 29
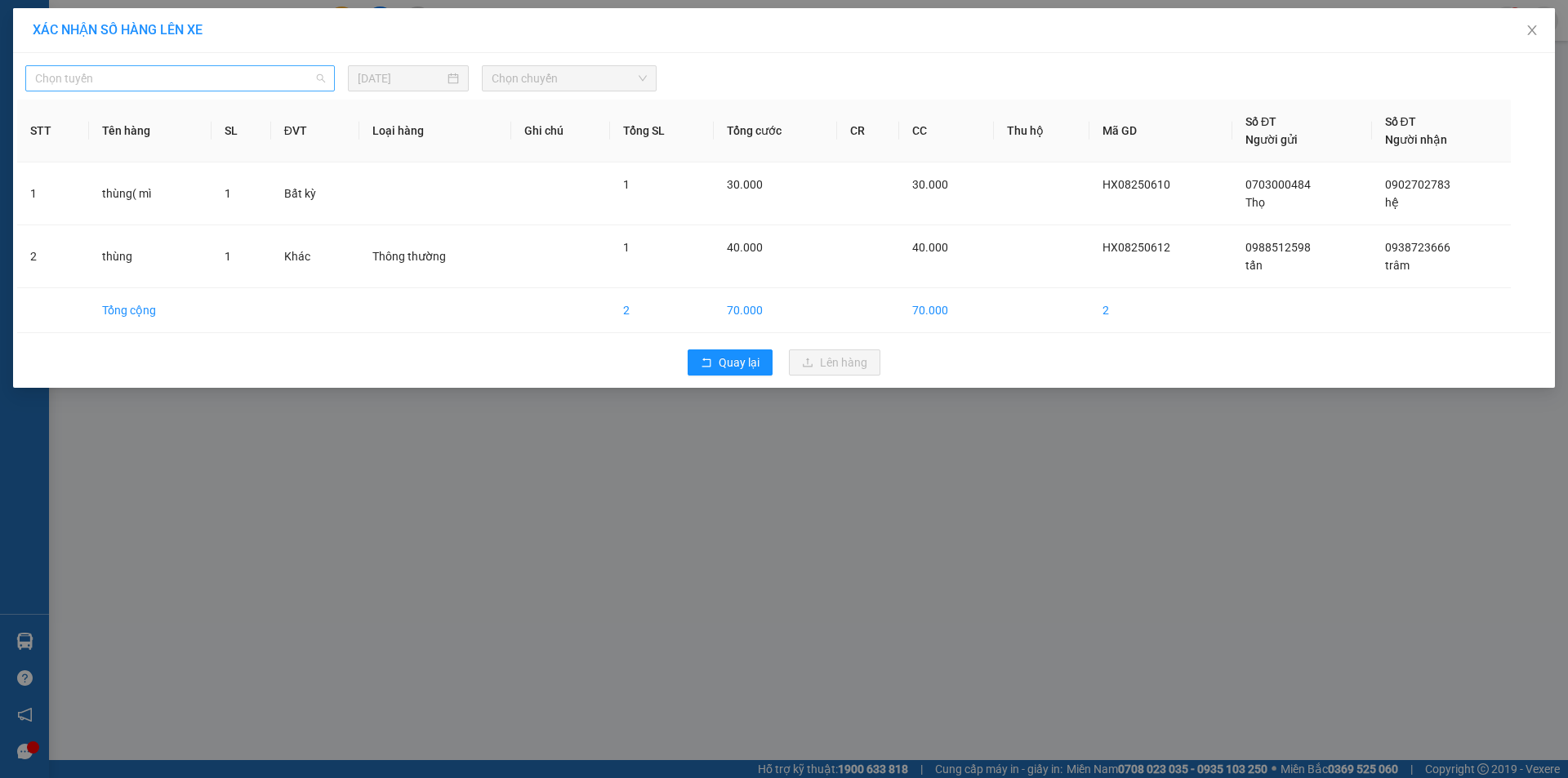
click at [217, 71] on span "Chọn tuyến" at bounding box center [180, 79] width 290 height 25
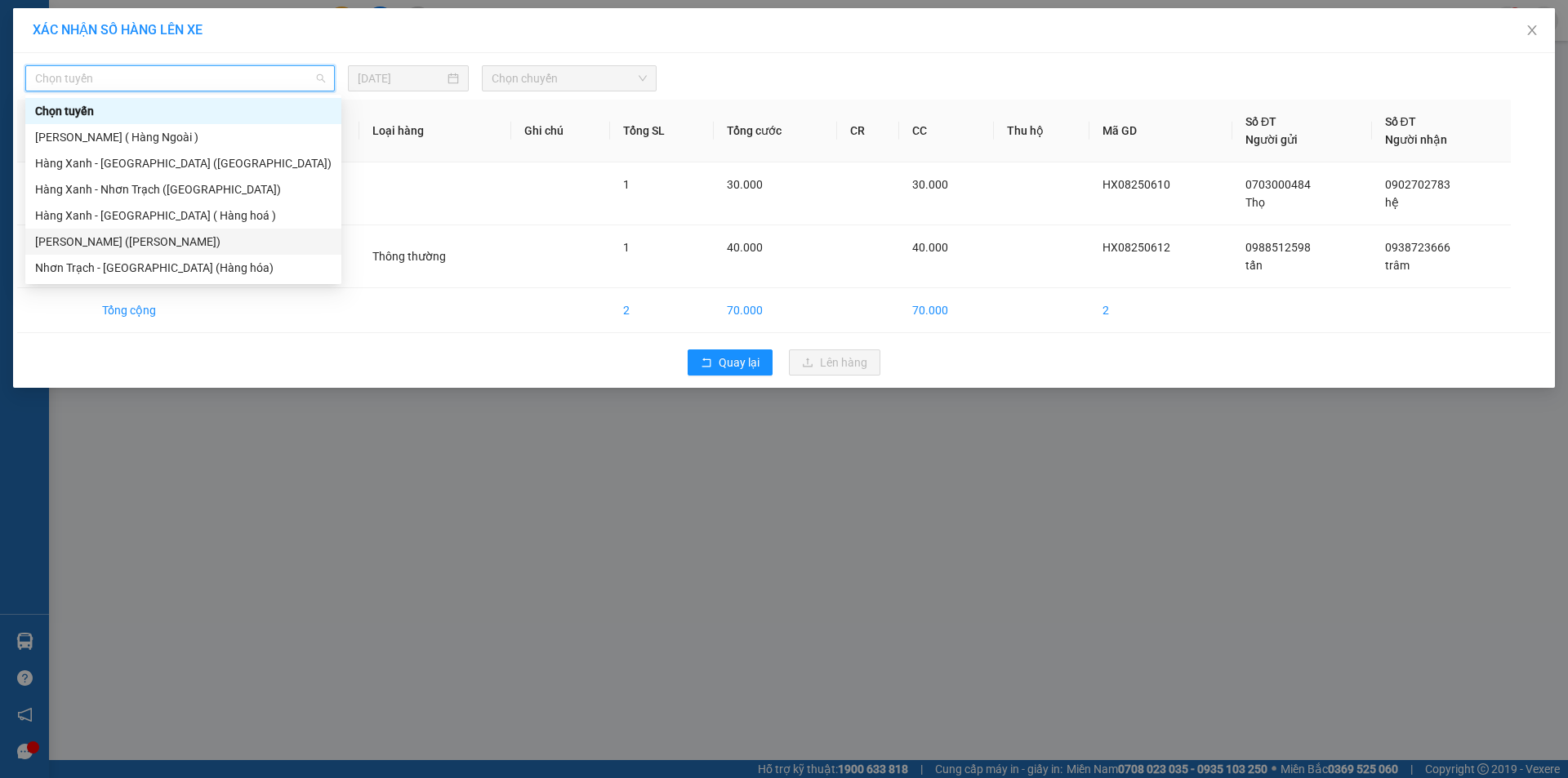
drag, startPoint x: 176, startPoint y: 241, endPoint x: 491, endPoint y: 146, distance: 329.0
click at [179, 240] on div "[PERSON_NAME] ([PERSON_NAME])" at bounding box center [183, 241] width 296 height 18
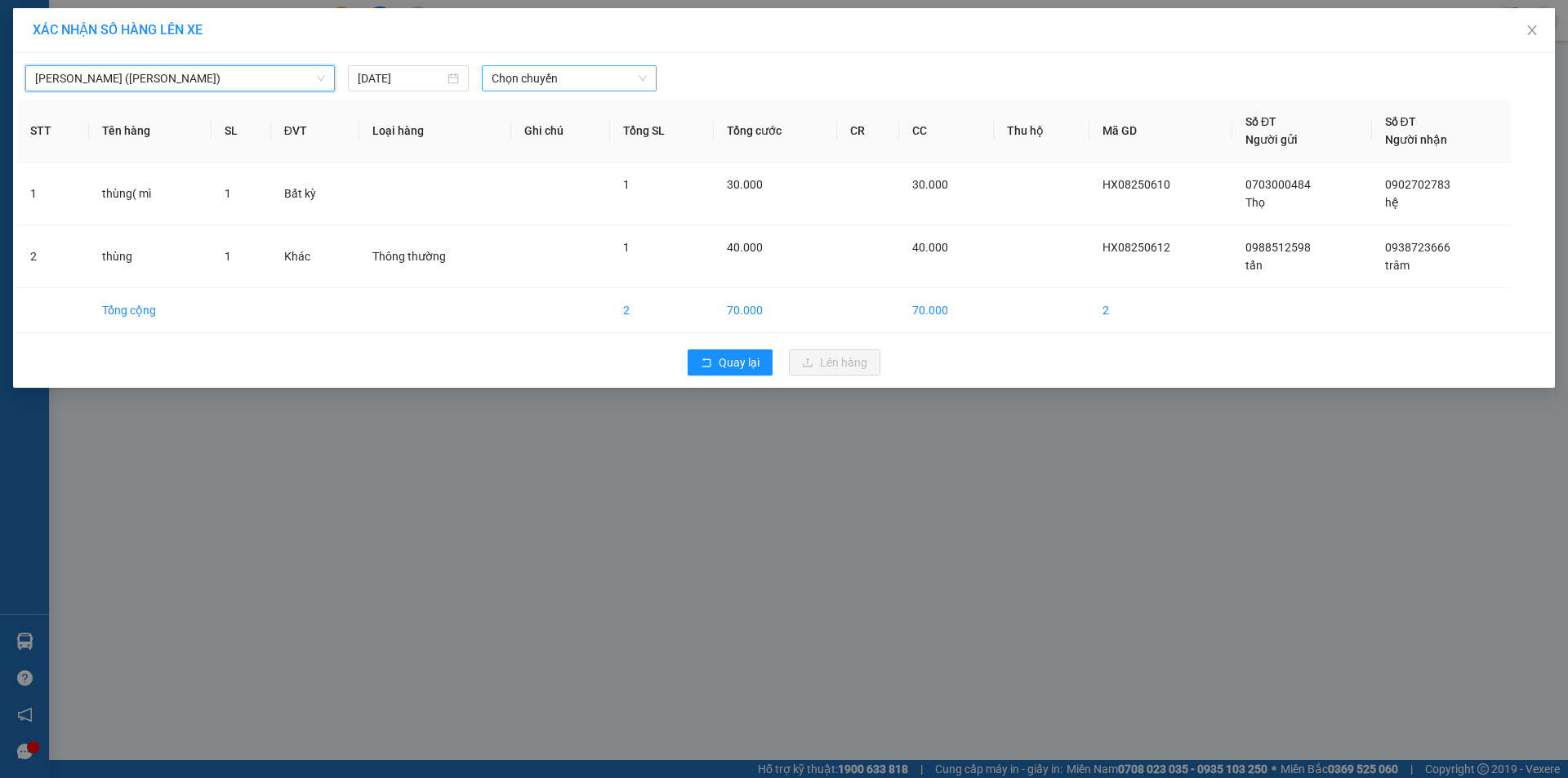
click at [561, 82] on span "Chọn chuyến" at bounding box center [569, 79] width 155 height 25
type input "1215"
click at [589, 131] on div "Thêm chuyến " 12:15 "" at bounding box center [569, 137] width 174 height 27
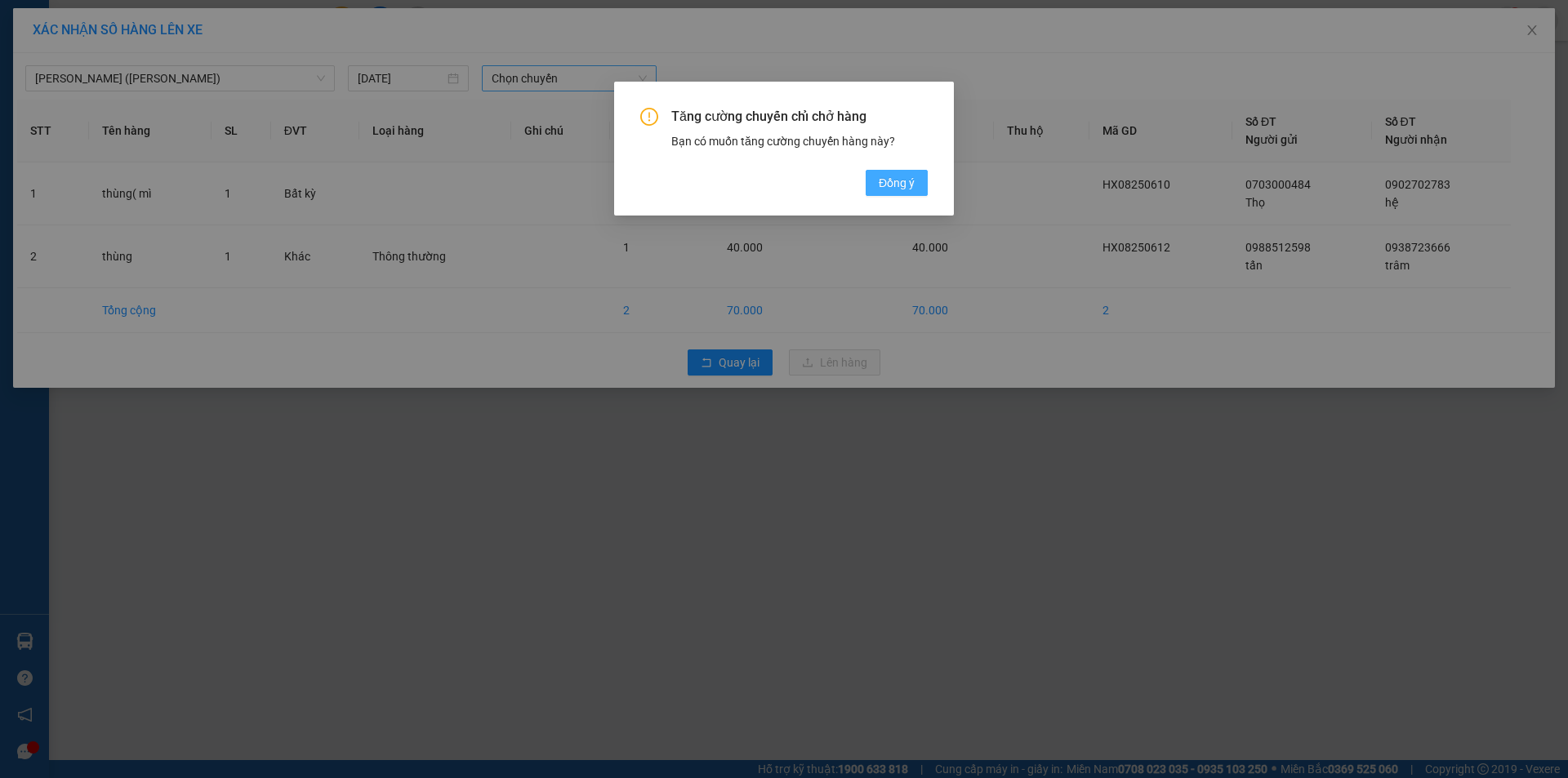
click at [900, 193] on button "Đồng ý" at bounding box center [897, 183] width 62 height 27
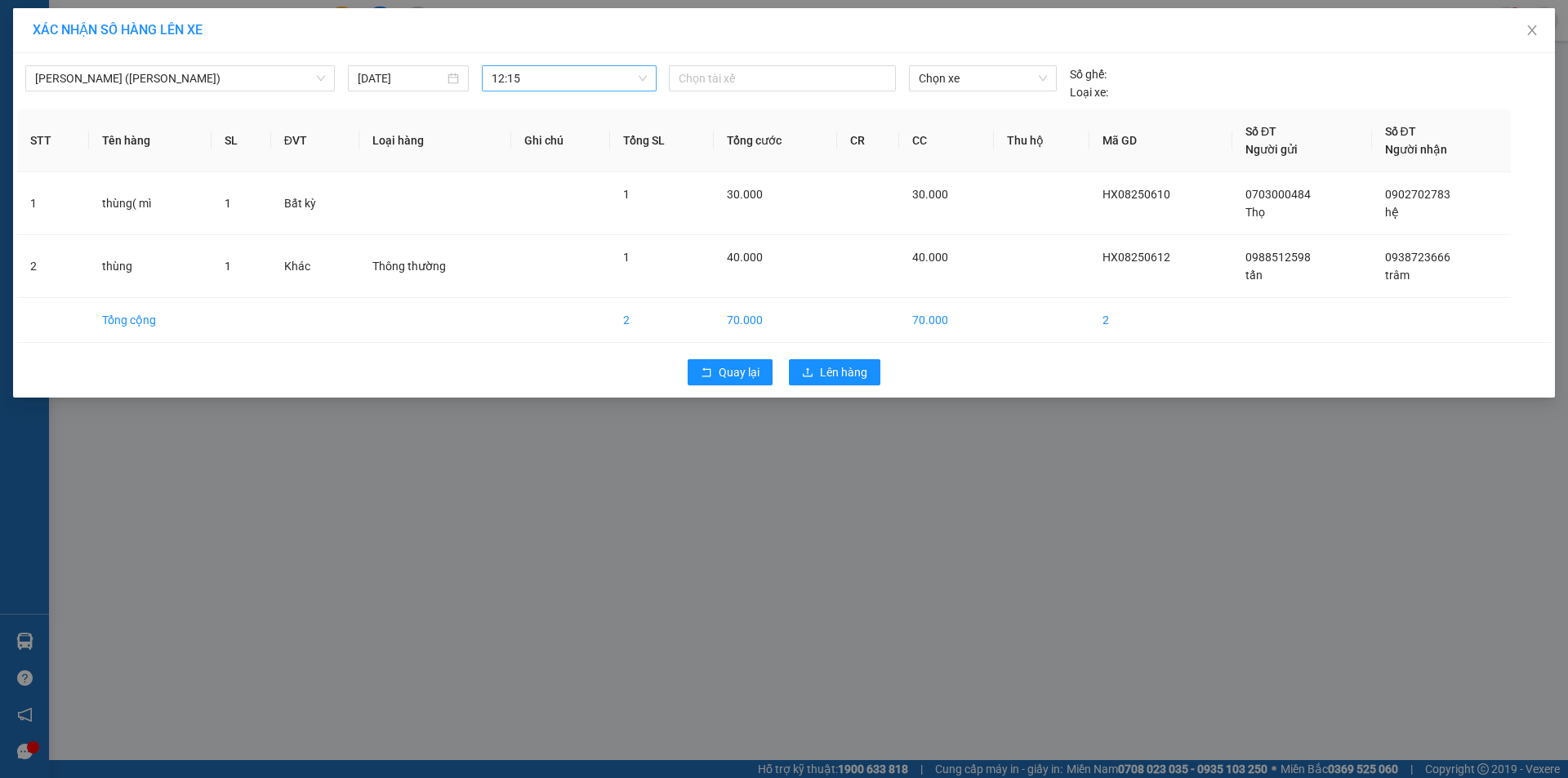
click at [774, 59] on div "[PERSON_NAME] (Hàng Hoá) [DATE] 12:15 Chọn tài xế Chọn xe Số ghế: Loại xe:" at bounding box center [784, 80] width 1534 height 44
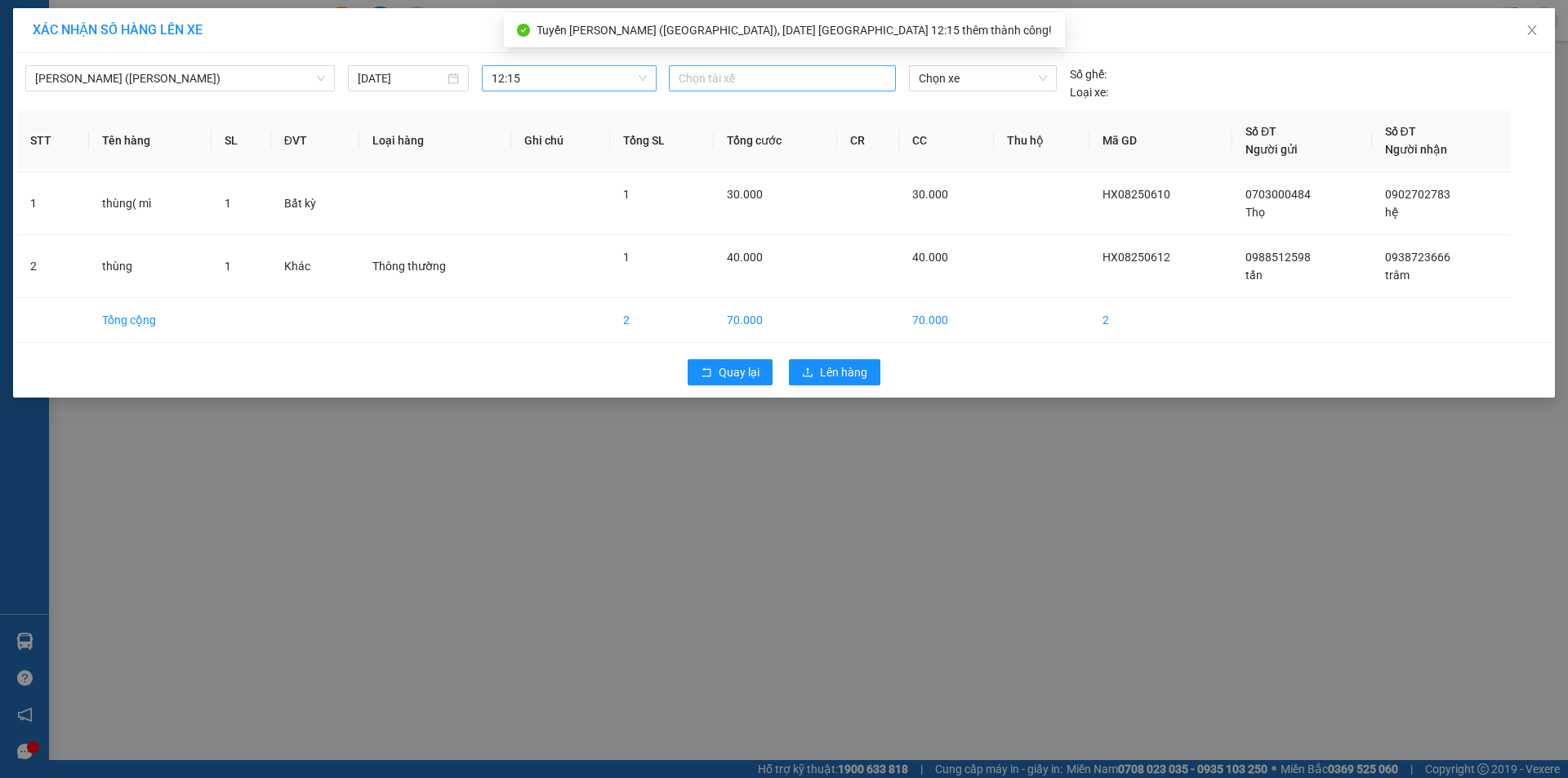
click at [783, 75] on div at bounding box center [782, 79] width 218 height 19
type input "cuong d"
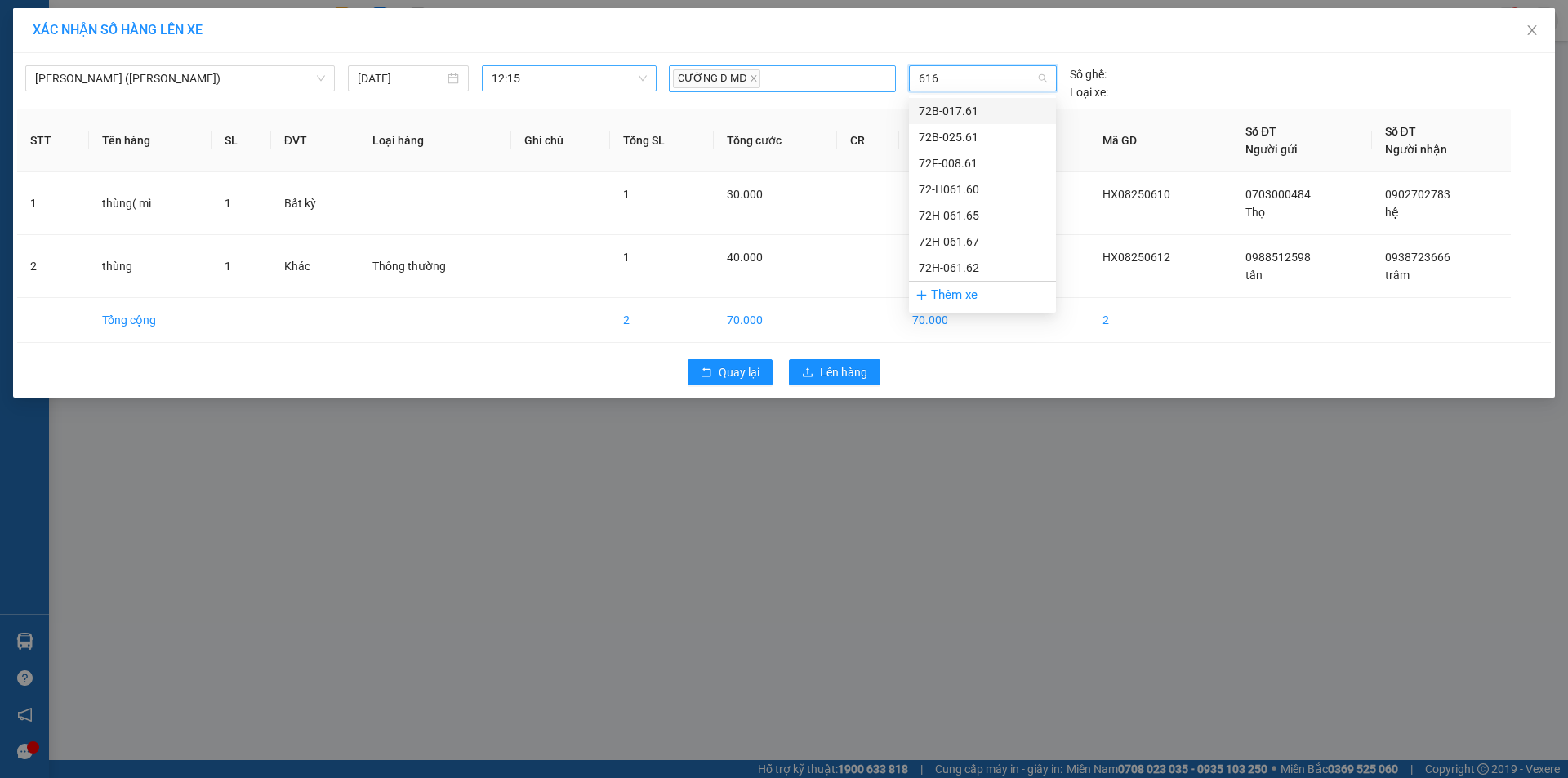
type input "6167"
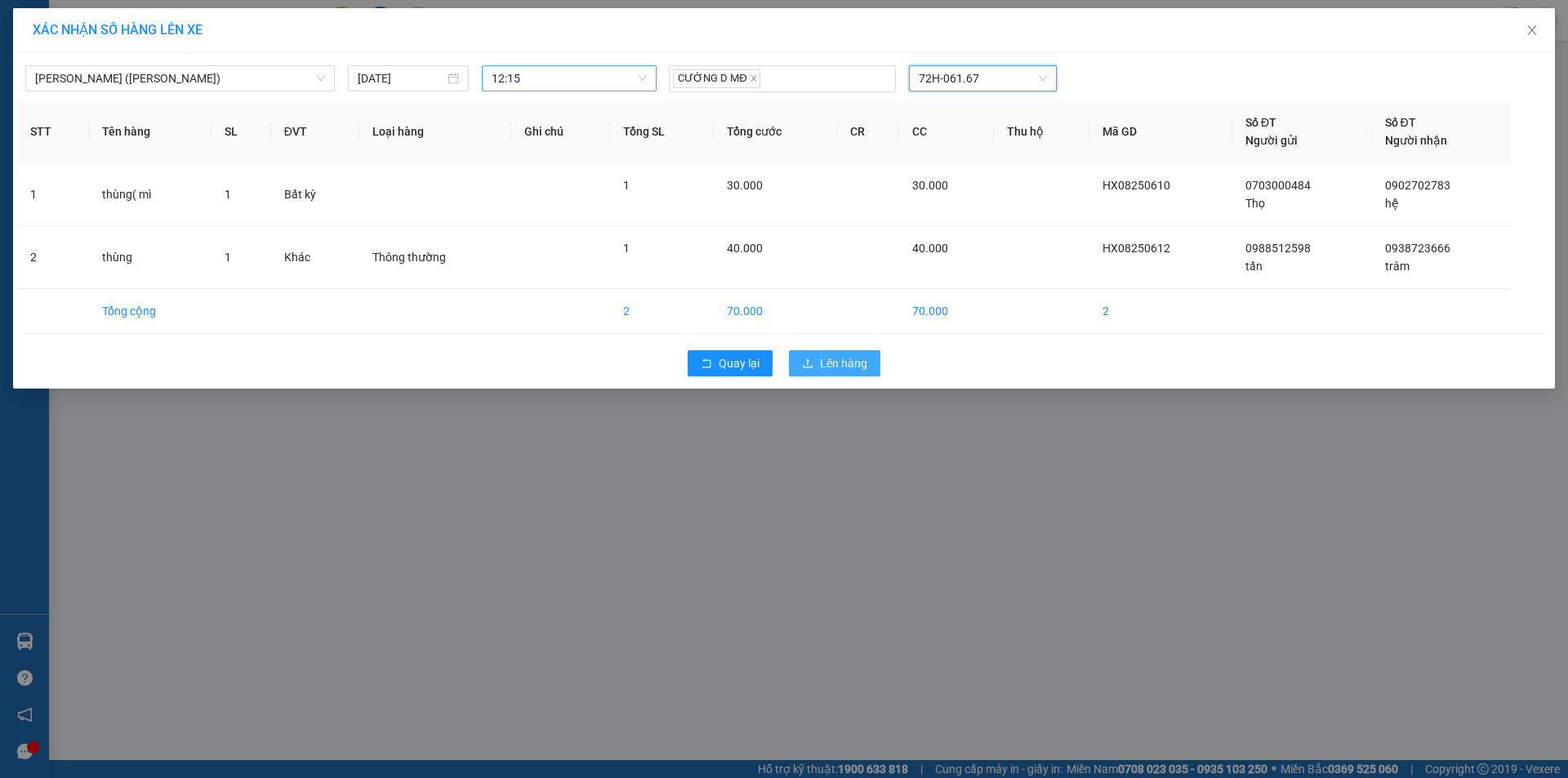
click at [857, 362] on span "Lên hàng" at bounding box center [844, 363] width 48 height 18
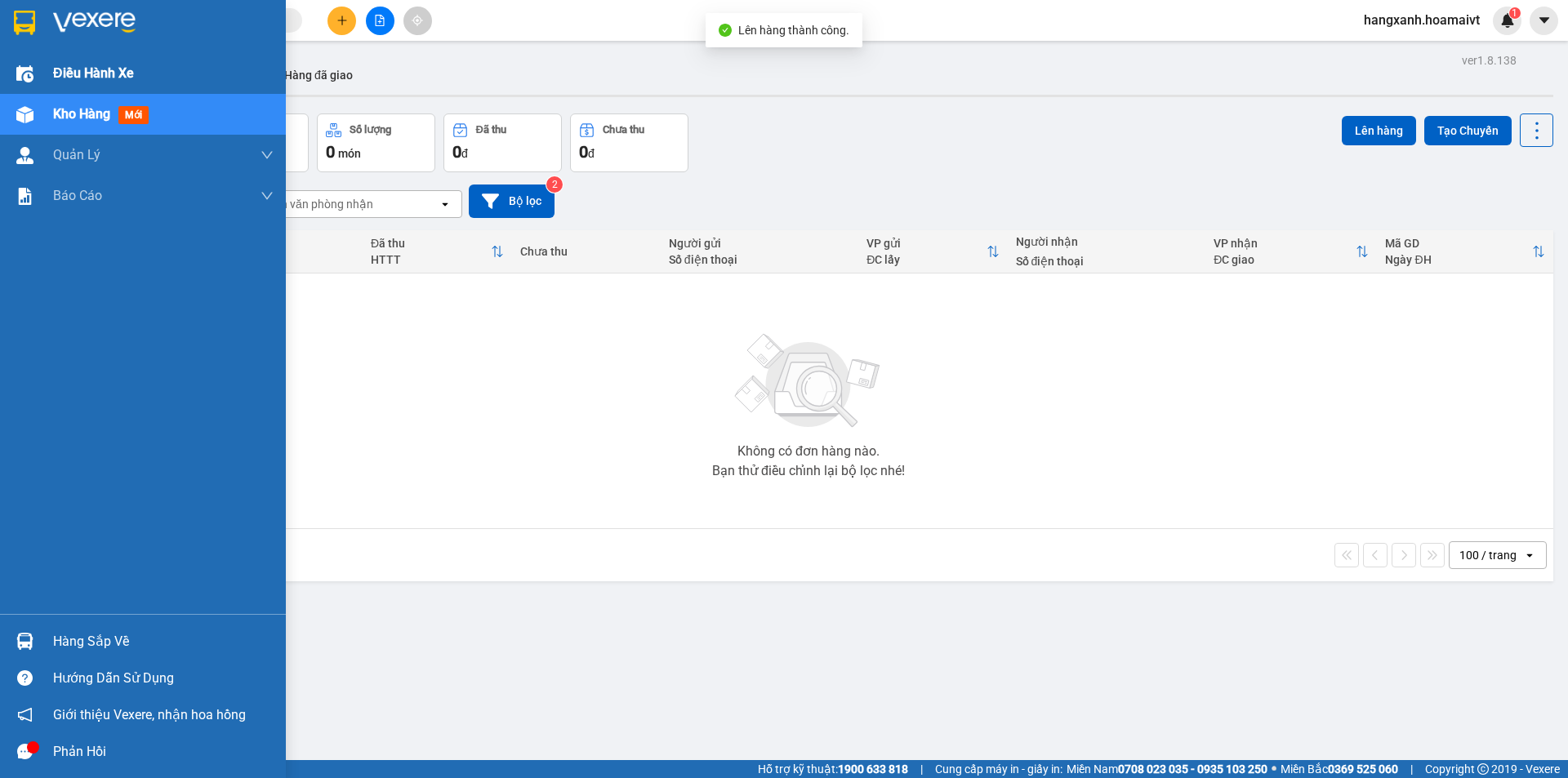
click at [34, 71] on div at bounding box center [25, 73] width 28 height 28
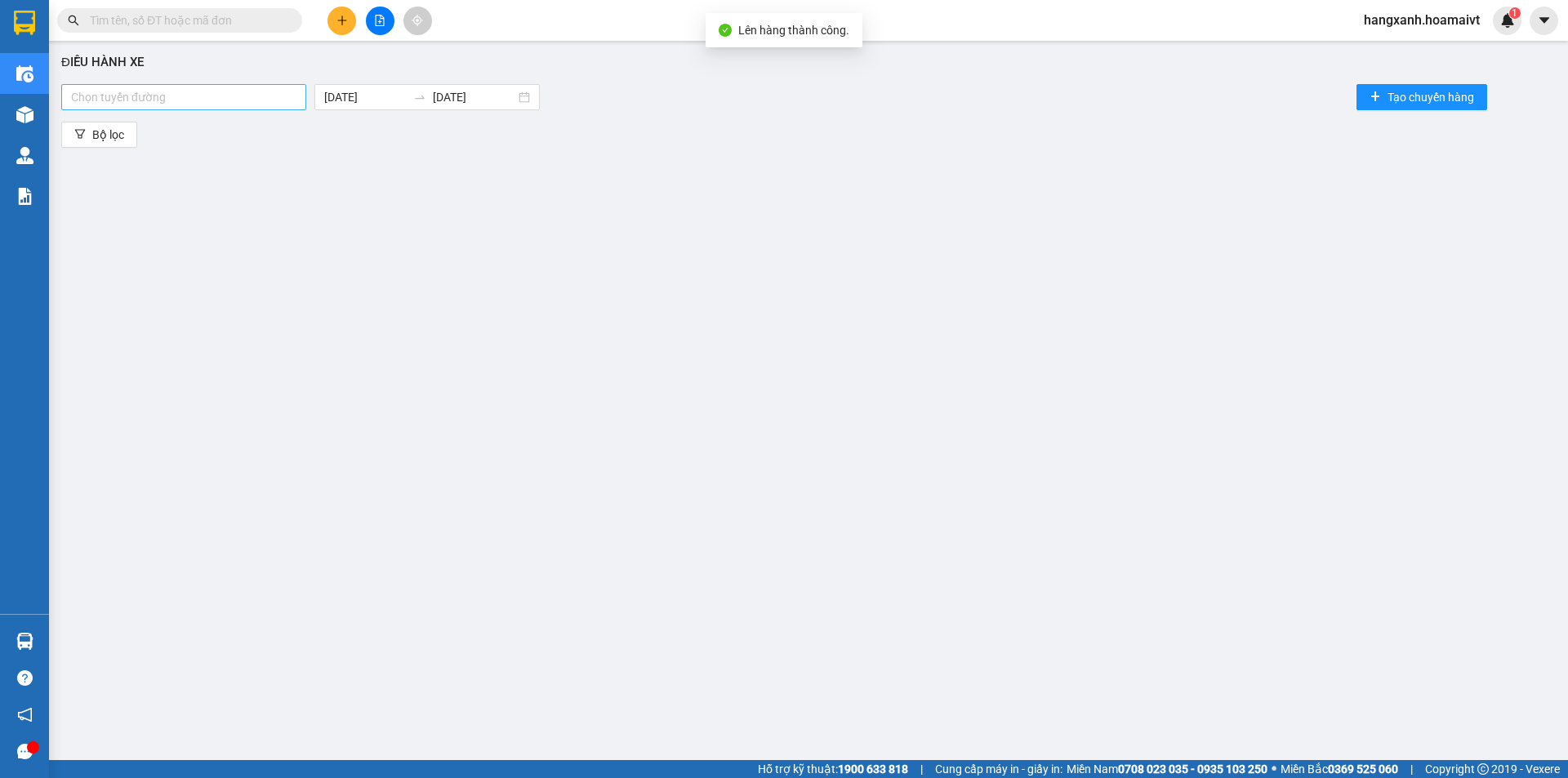
click at [201, 105] on div at bounding box center [184, 97] width 237 height 19
click at [199, 22] on input "text" at bounding box center [187, 20] width 193 height 18
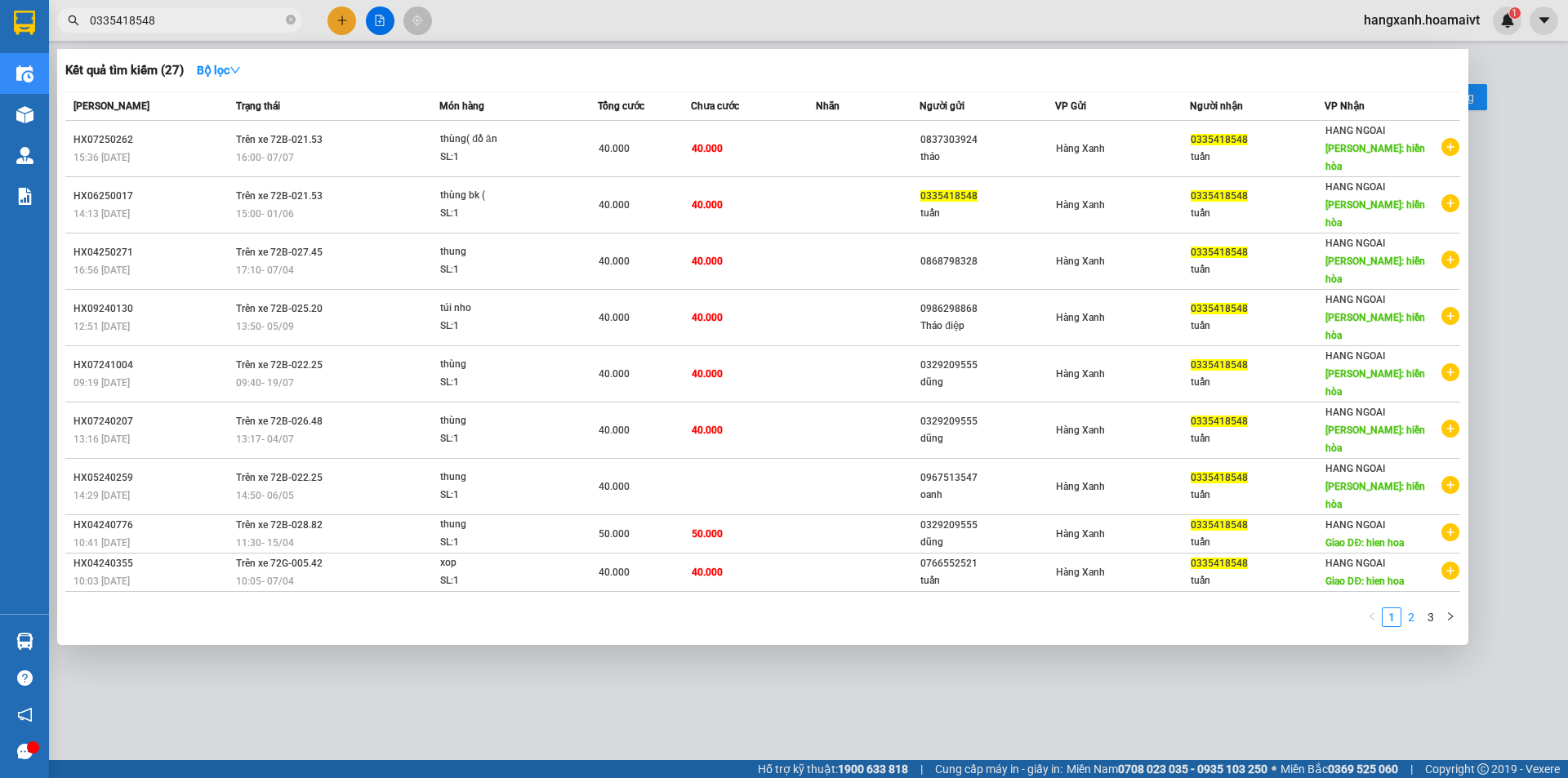
type input "0335418548"
drag, startPoint x: 1404, startPoint y: 539, endPoint x: 1384, endPoint y: 543, distance: 20.4
click at [1404, 608] on link "2" at bounding box center [1411, 617] width 18 height 18
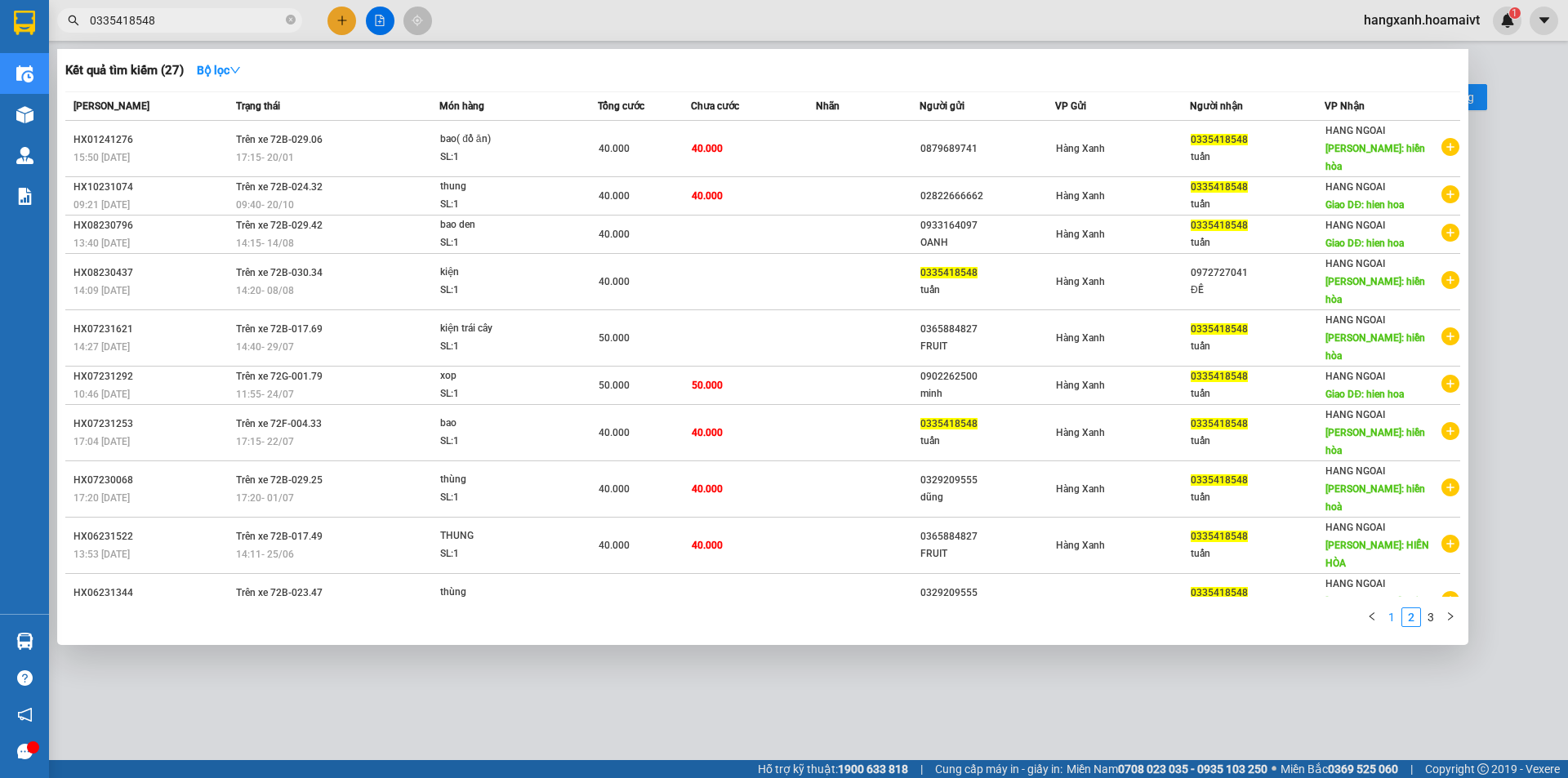
click at [1394, 608] on link "1" at bounding box center [1391, 617] width 18 height 18
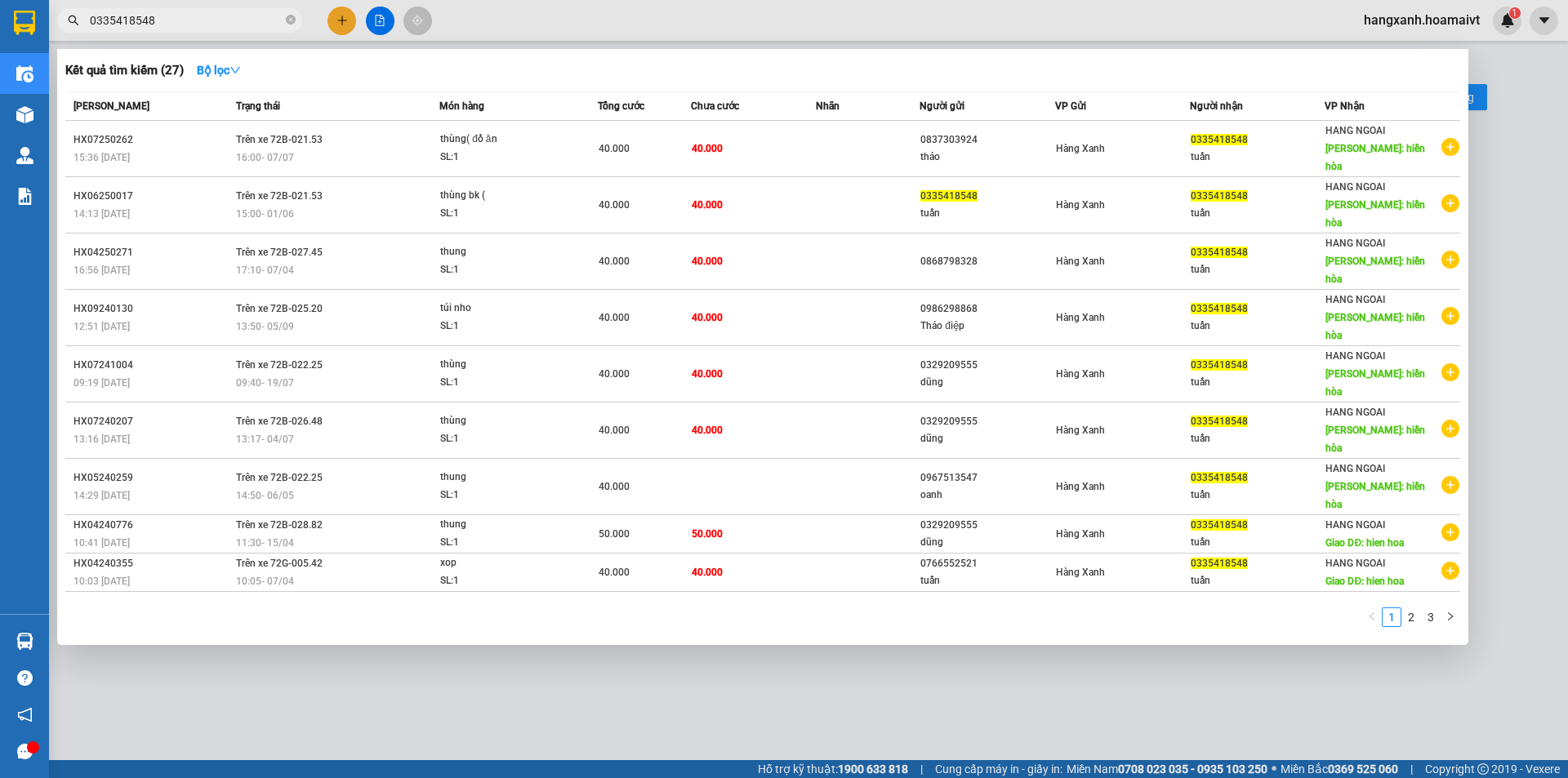
click at [484, 690] on div at bounding box center [784, 389] width 1568 height 778
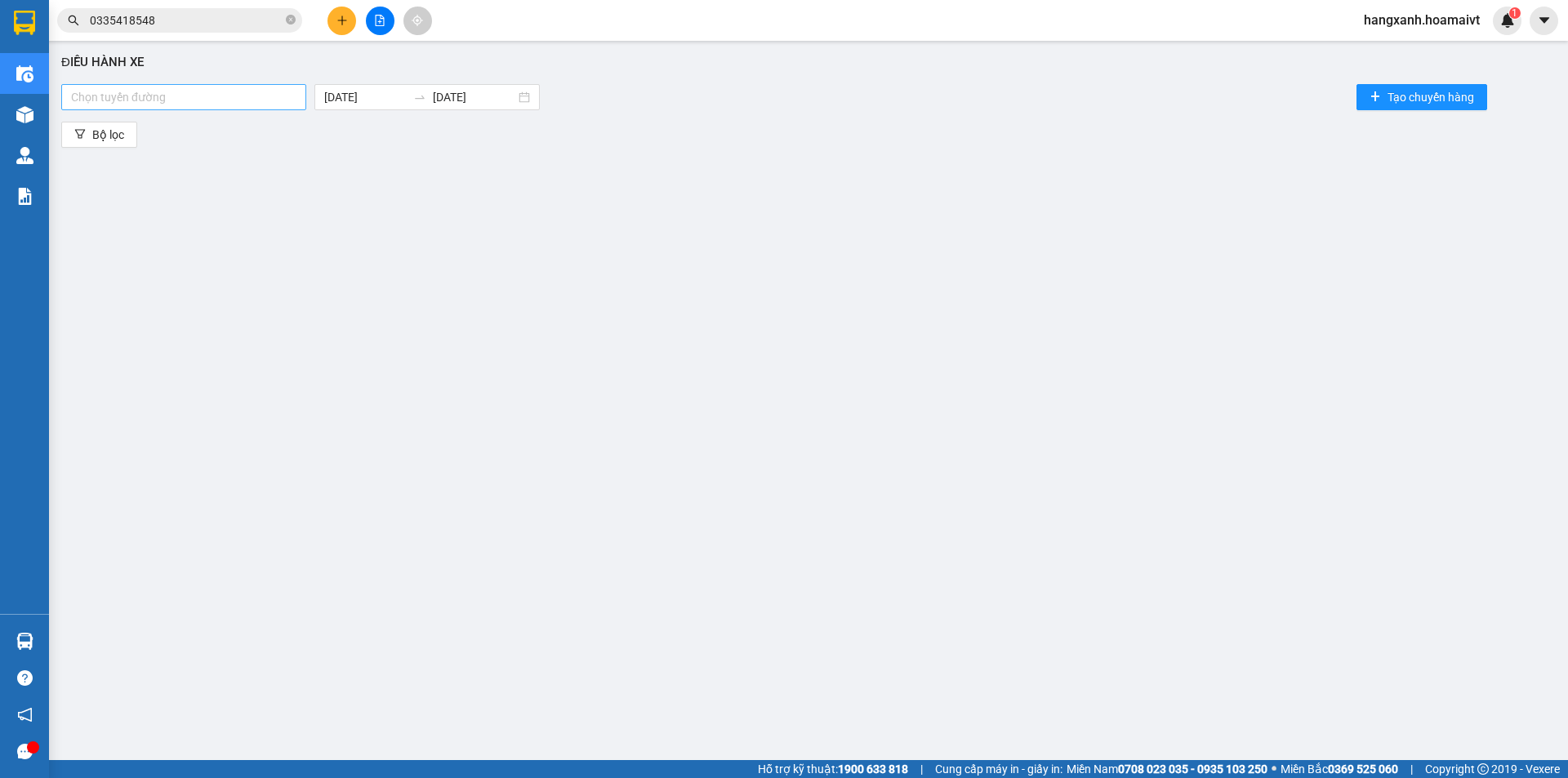
click at [271, 103] on div at bounding box center [184, 97] width 237 height 19
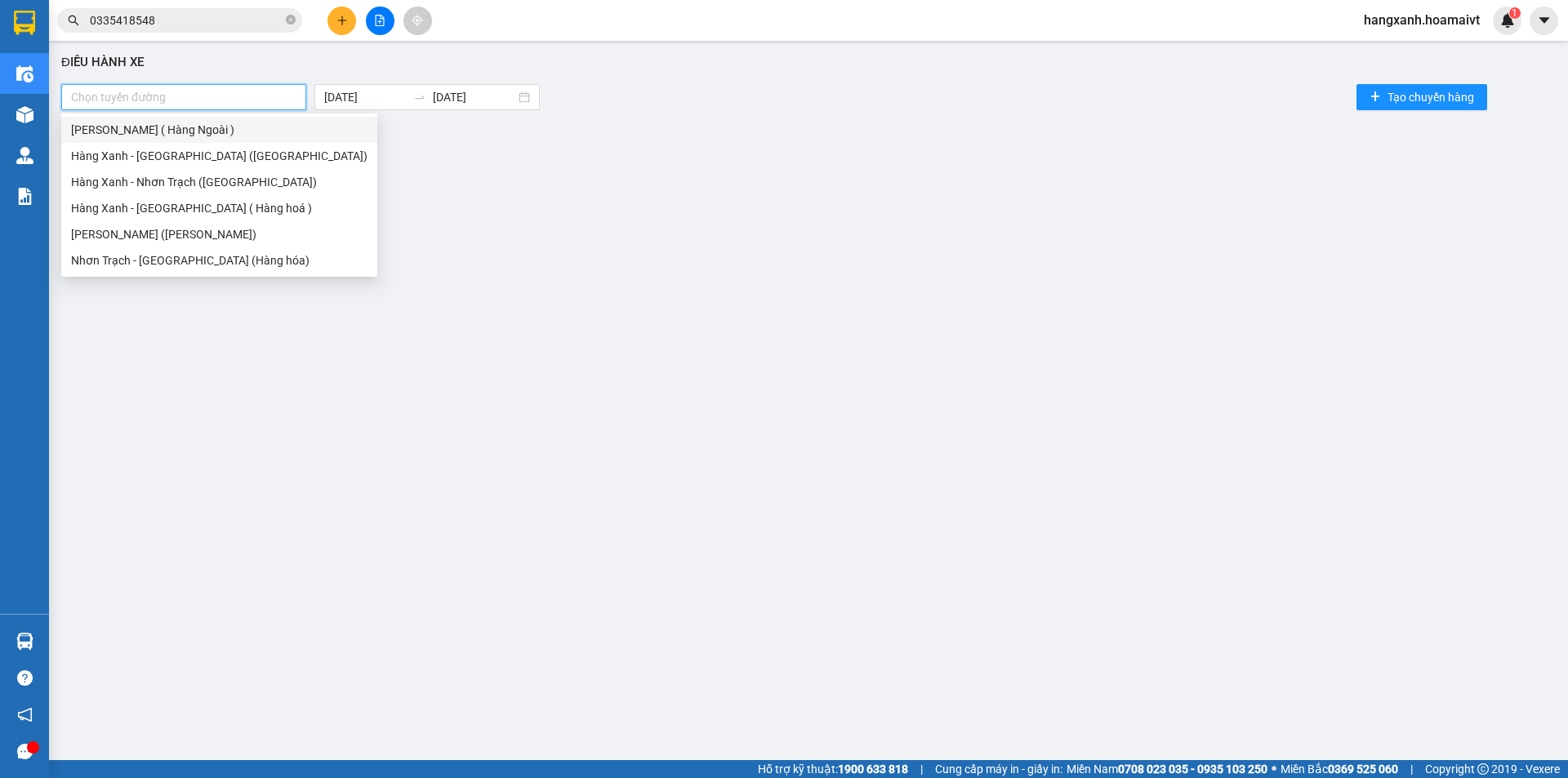
click at [195, 134] on div "[PERSON_NAME] ( Hàng Ngoài )" at bounding box center [218, 130] width 296 height 18
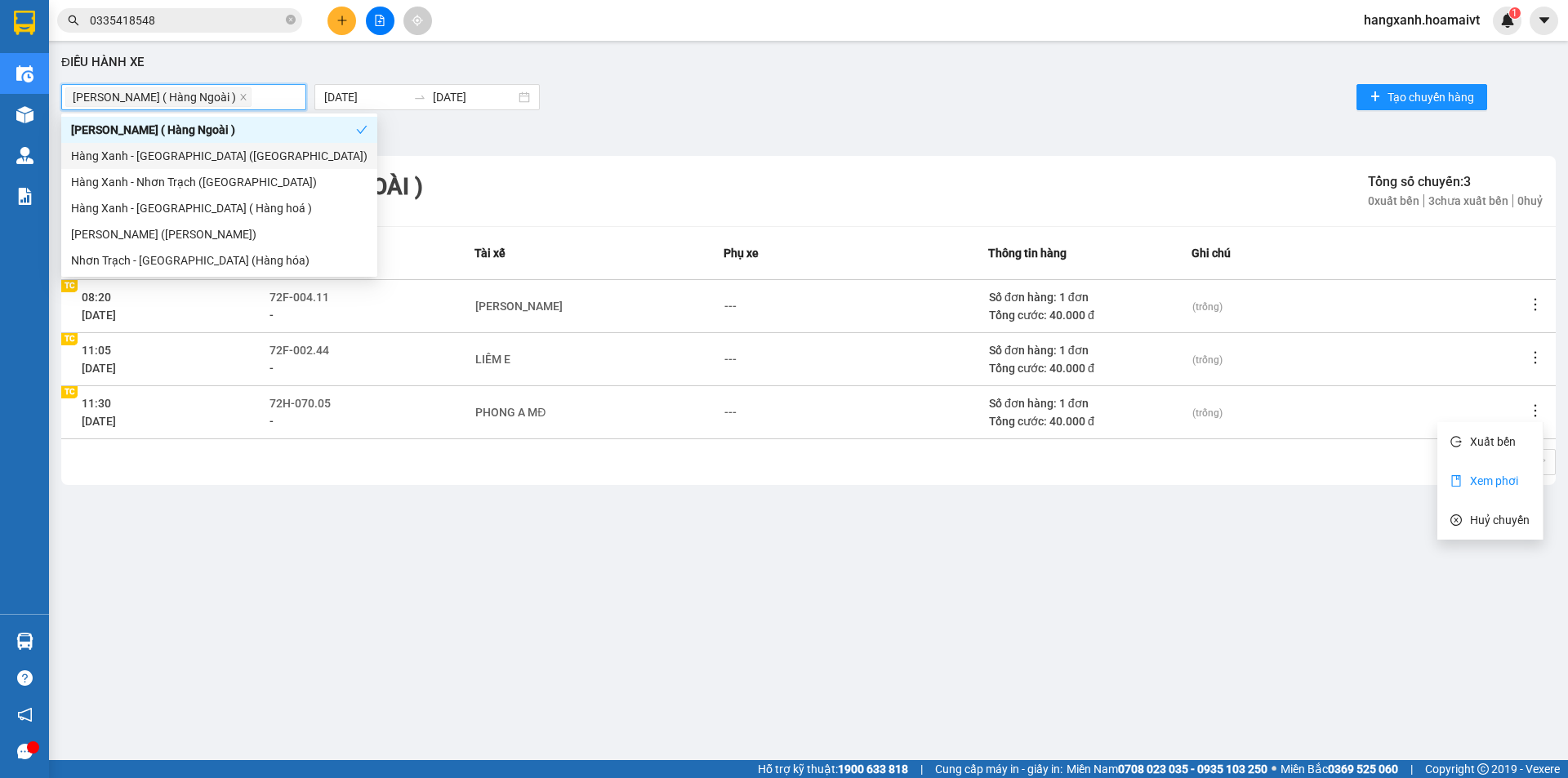
click at [1505, 483] on span "Xem phơi" at bounding box center [1494, 481] width 48 height 13
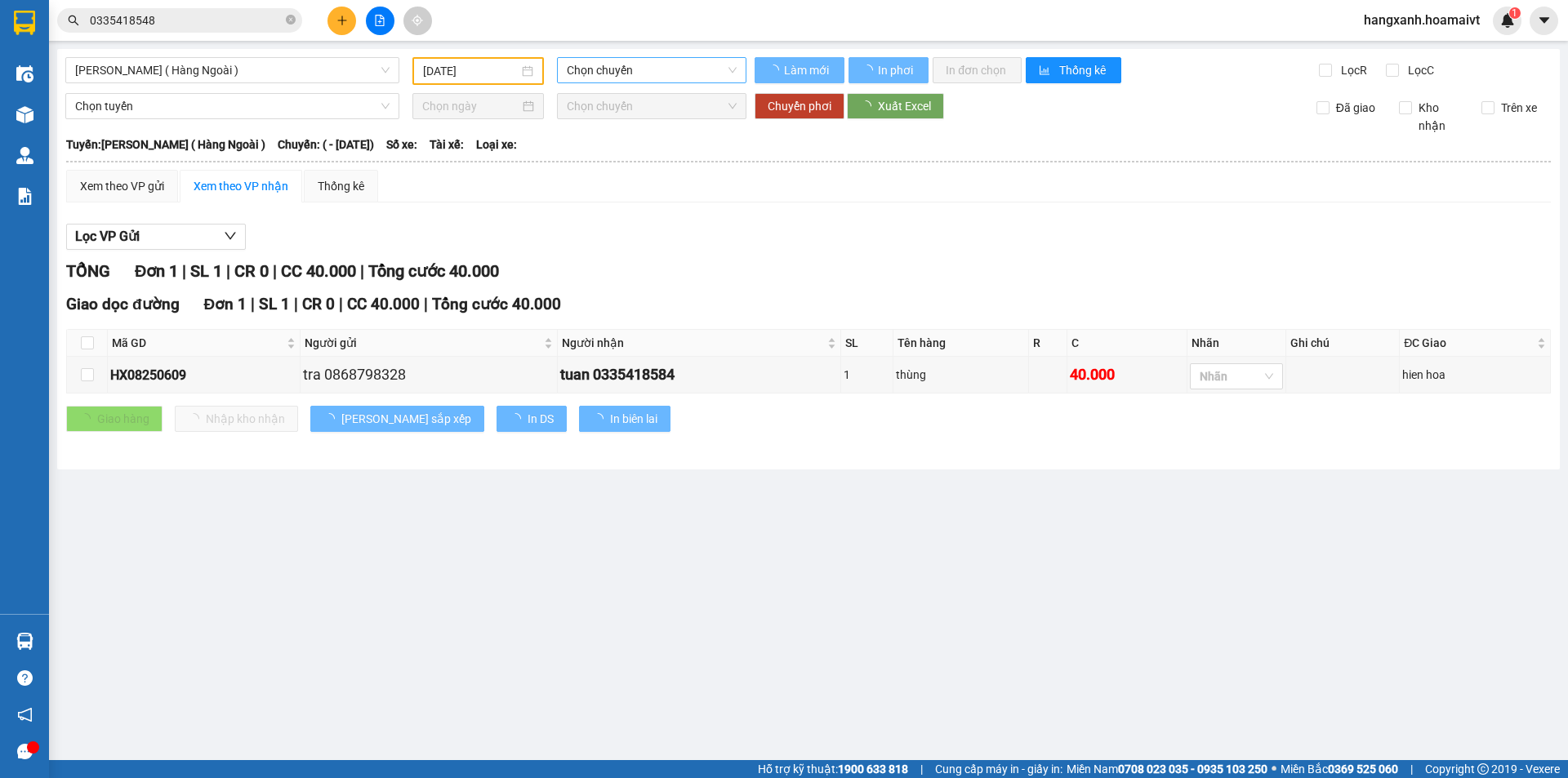
type input "[DATE]"
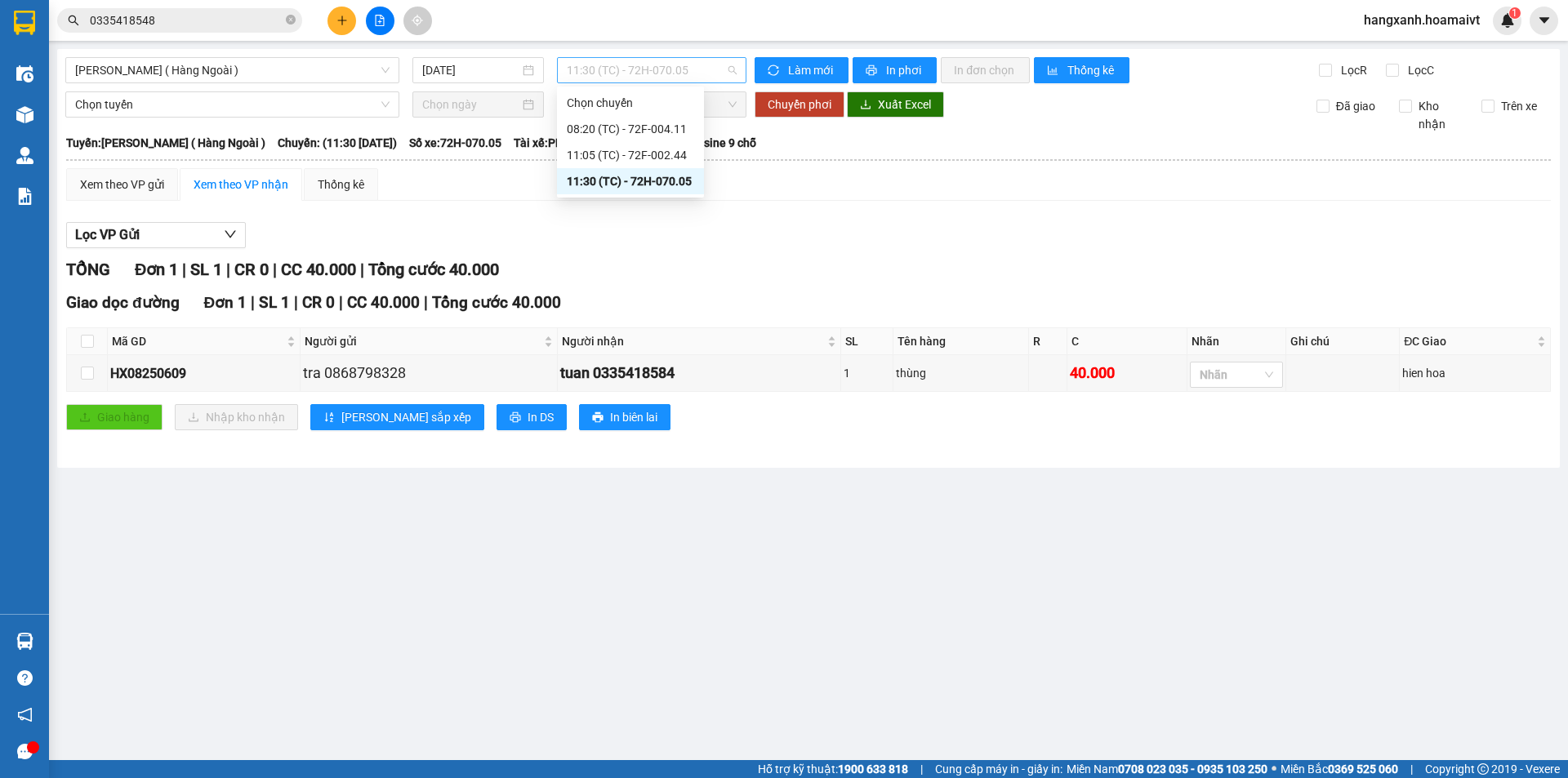
click at [682, 73] on span "11:30 (TC) - 72H-070.05" at bounding box center [652, 71] width 170 height 25
click at [685, 408] on div "Giao hàng Nhập kho nhận Lưu sắp xếp In DS In biên lai" at bounding box center [808, 417] width 1485 height 27
click at [191, 4] on div "Kết quả tìm kiếm ( 27 ) Bộ lọc Mã ĐH Trạng thái Món hàng Tổng cước Chưa cước Nh…" at bounding box center [784, 20] width 1568 height 41
click at [189, 20] on input "0335418548" at bounding box center [187, 20] width 193 height 18
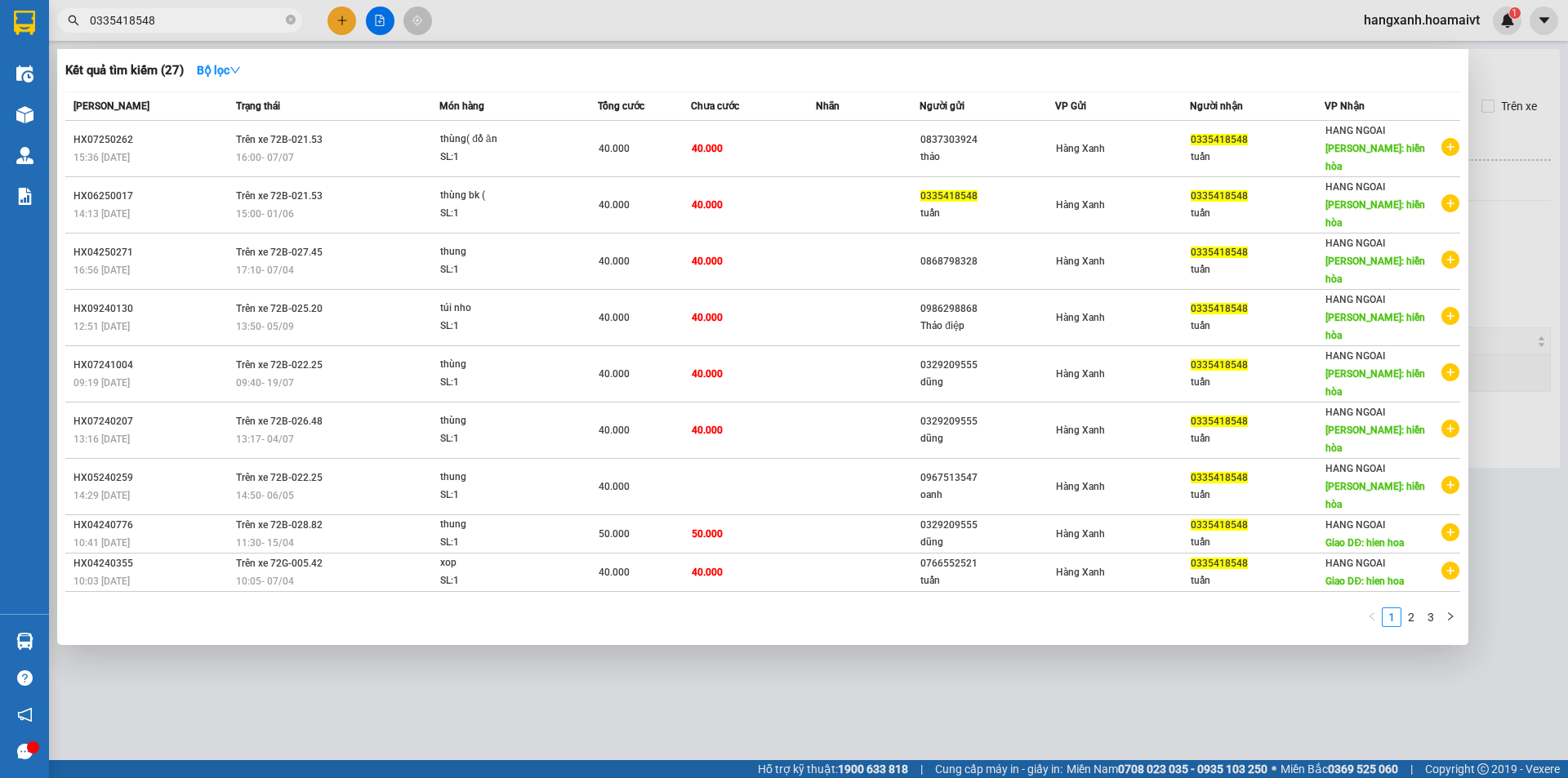
click at [822, 696] on div at bounding box center [784, 389] width 1568 height 778
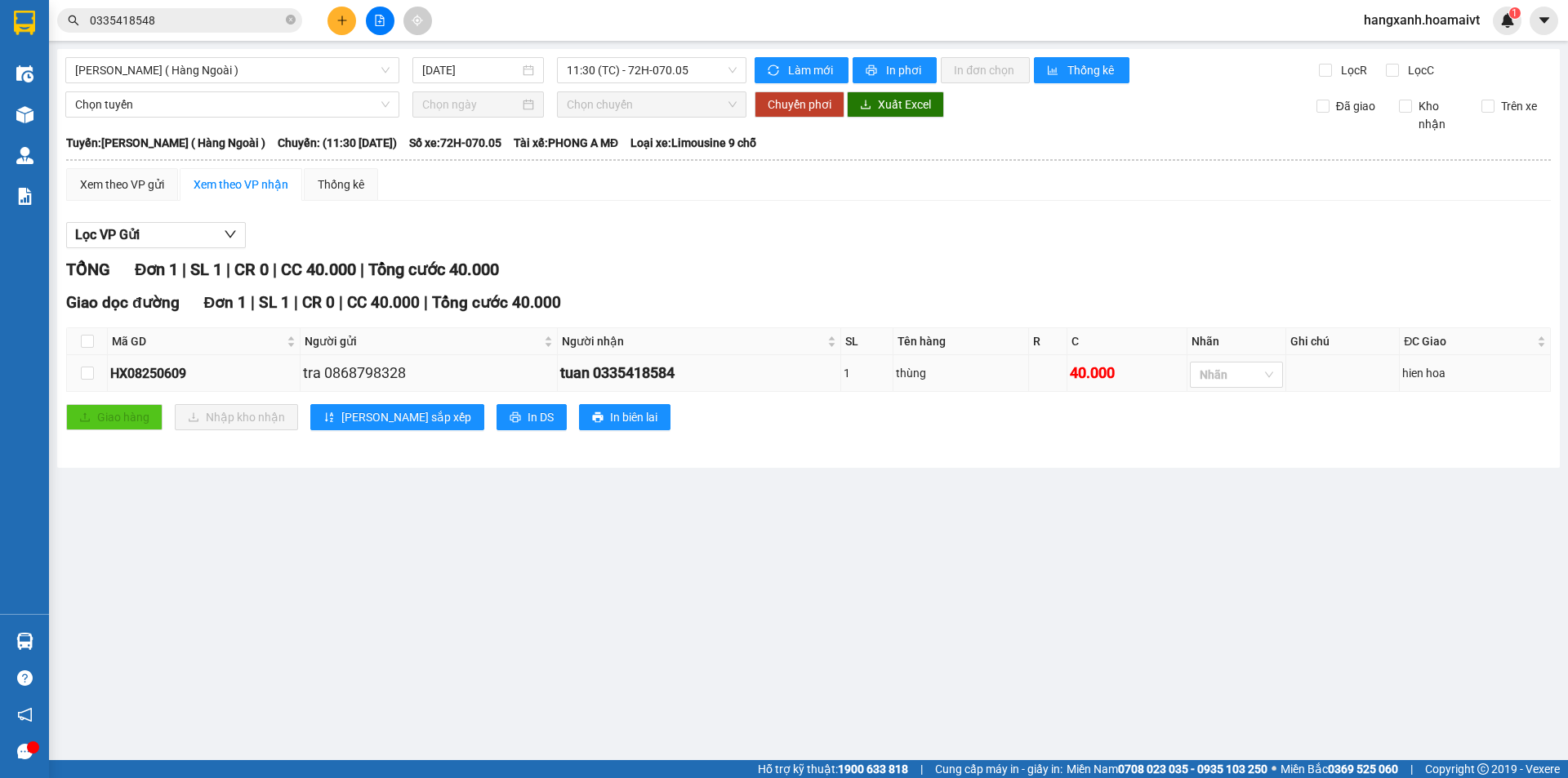
click at [633, 375] on div "tuan 0335418584" at bounding box center [700, 373] width 279 height 23
copy div "0335418584"
click at [212, 20] on input "0335418548" at bounding box center [187, 20] width 193 height 18
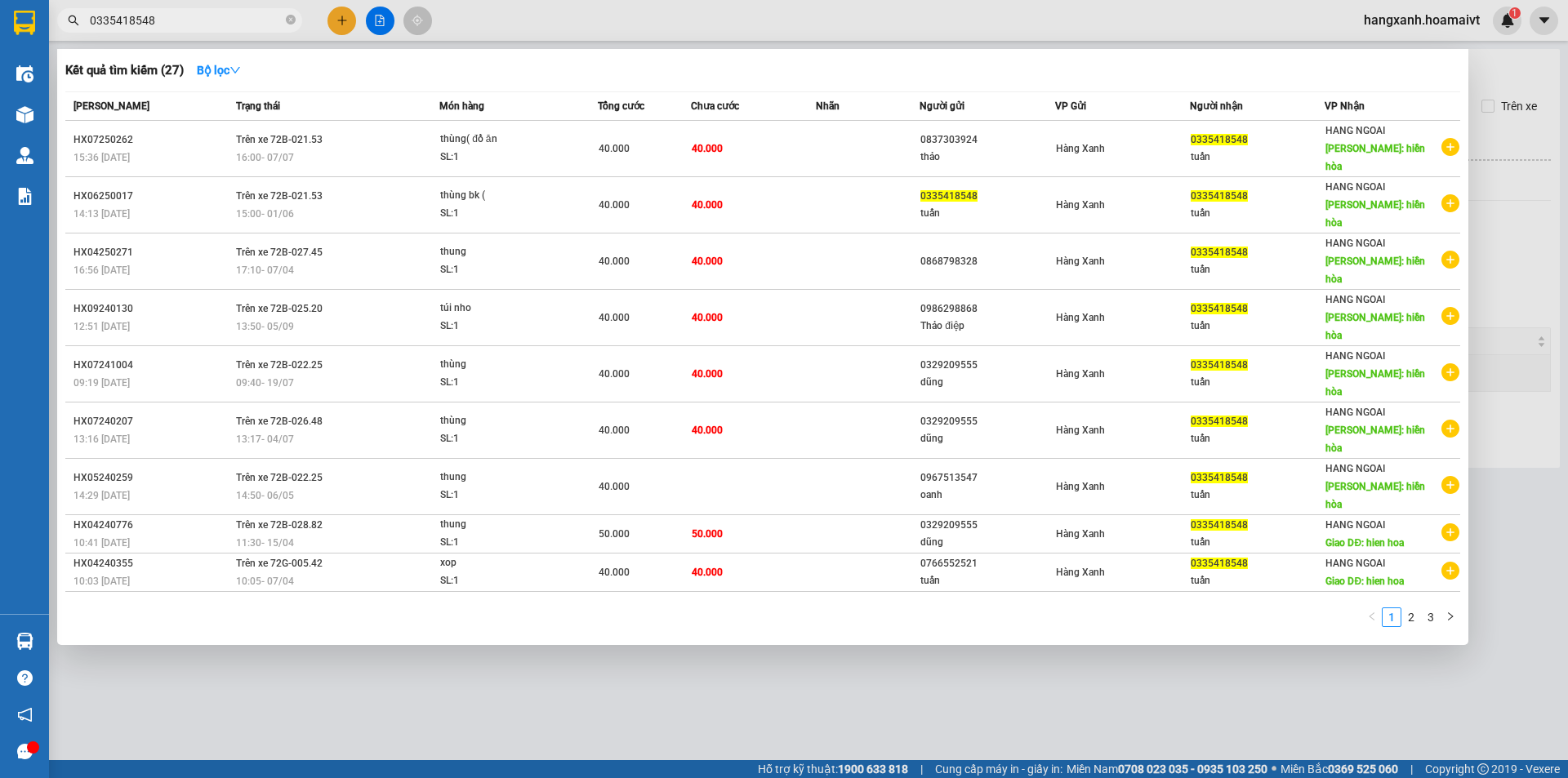
click at [212, 20] on input "0335418548" at bounding box center [187, 20] width 193 height 18
paste input "84"
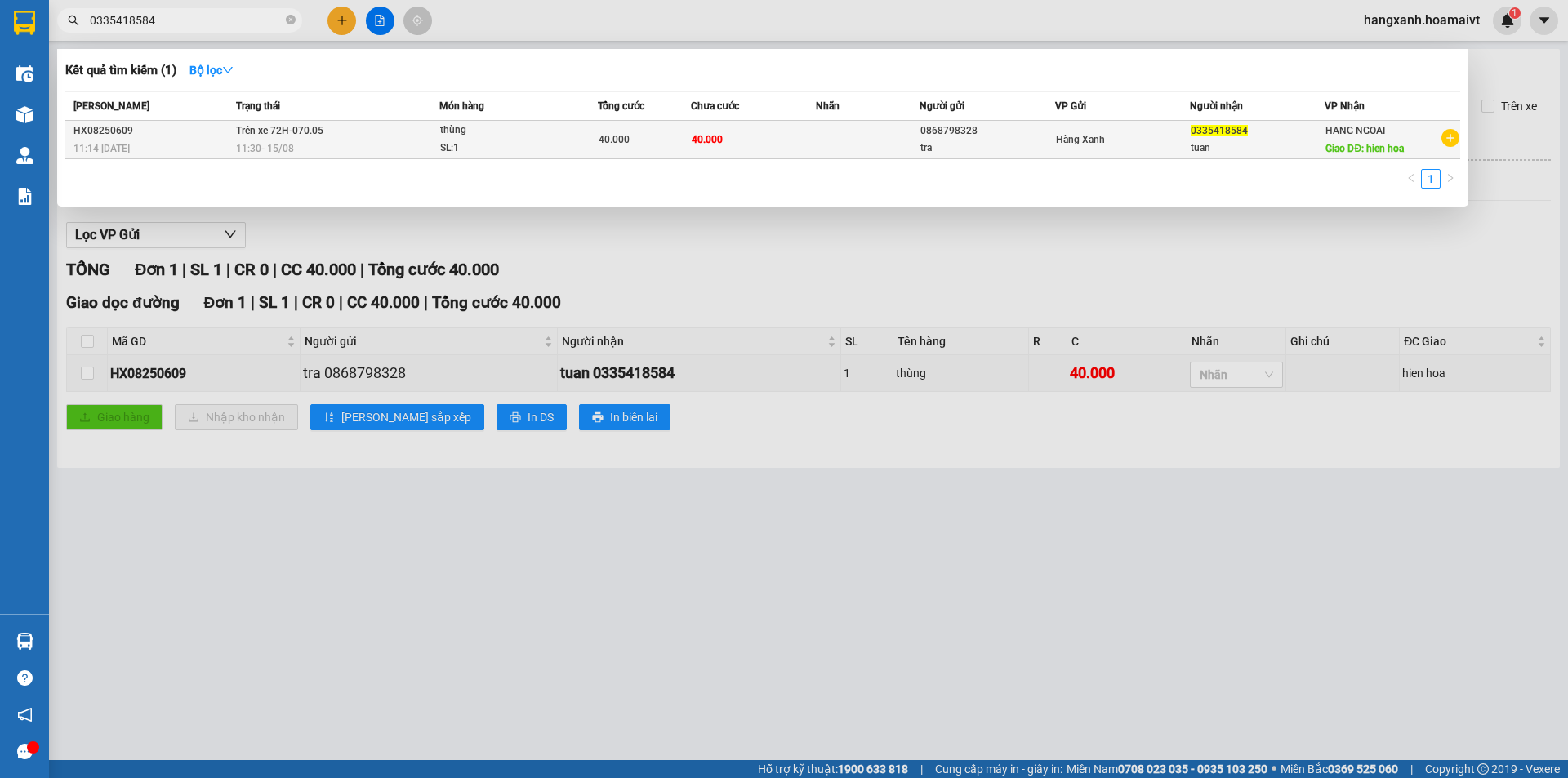
type input "0335418584"
click at [352, 145] on div "11:30 [DATE]" at bounding box center [338, 149] width 203 height 18
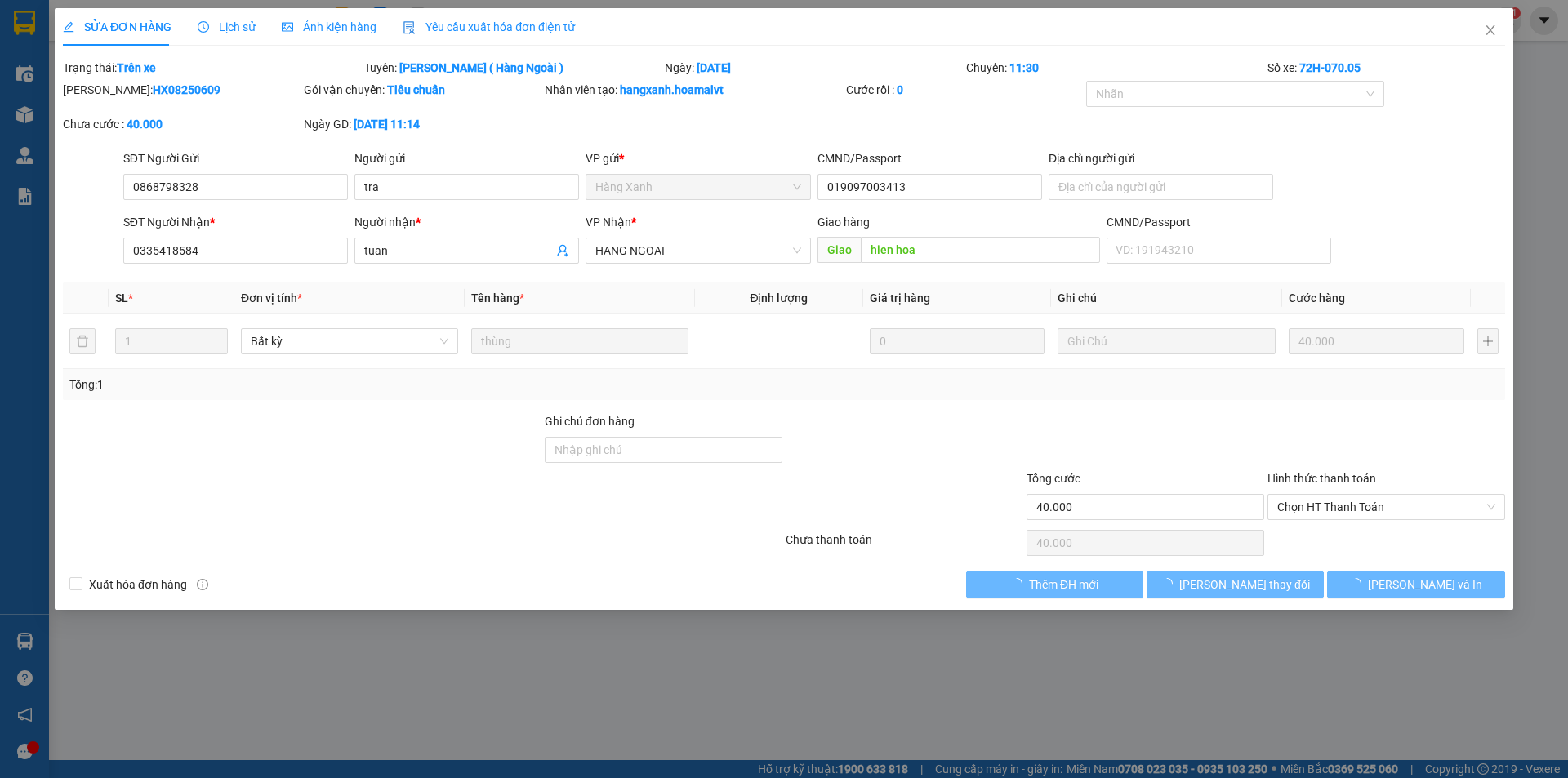
type input "0868798328"
type input "tra"
type input "019097003413"
type input "0335418584"
type input "tuan"
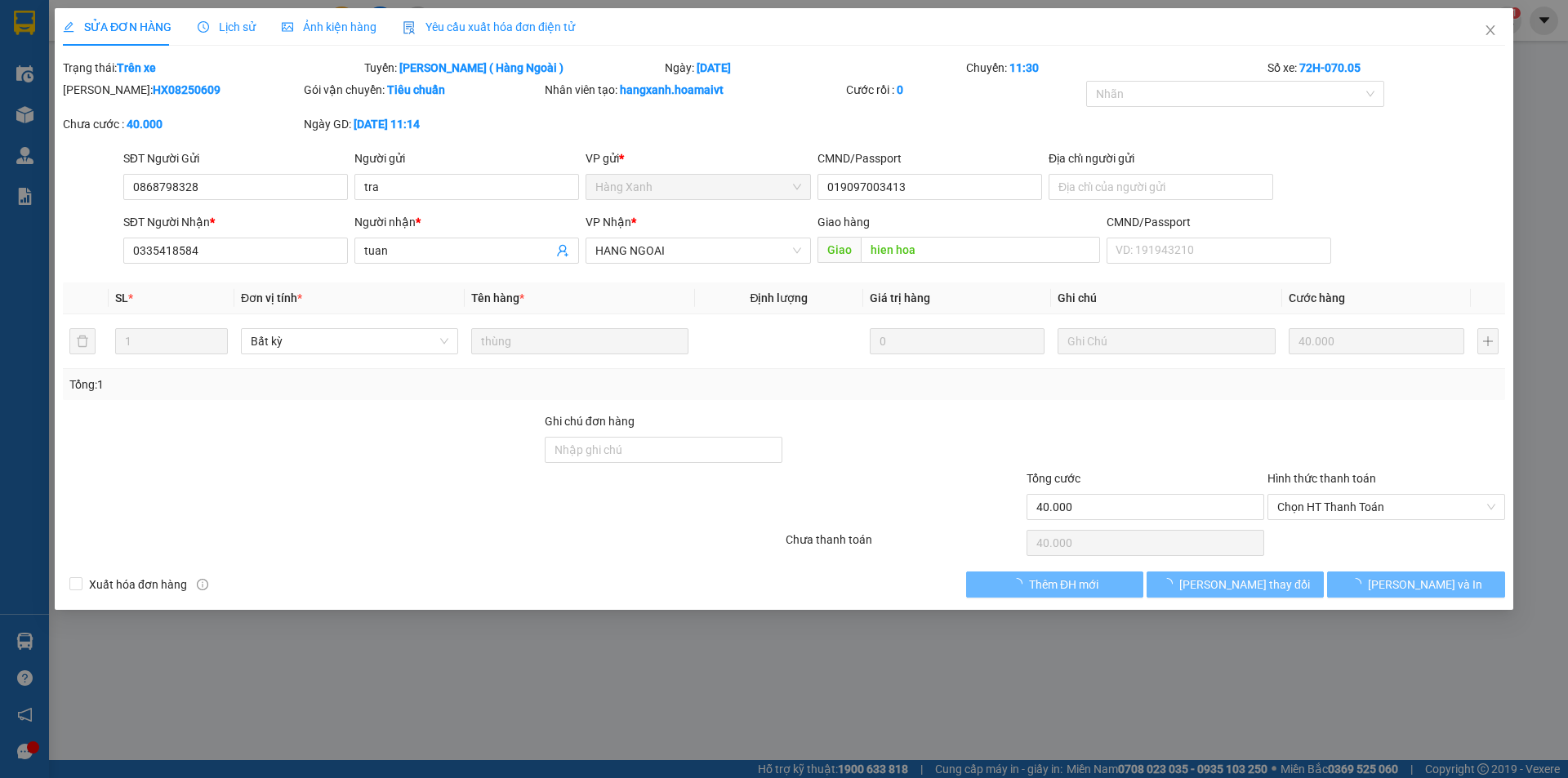
type input "hien hoa"
type input "40.000"
click at [1499, 31] on span "Close" at bounding box center [1490, 31] width 46 height 46
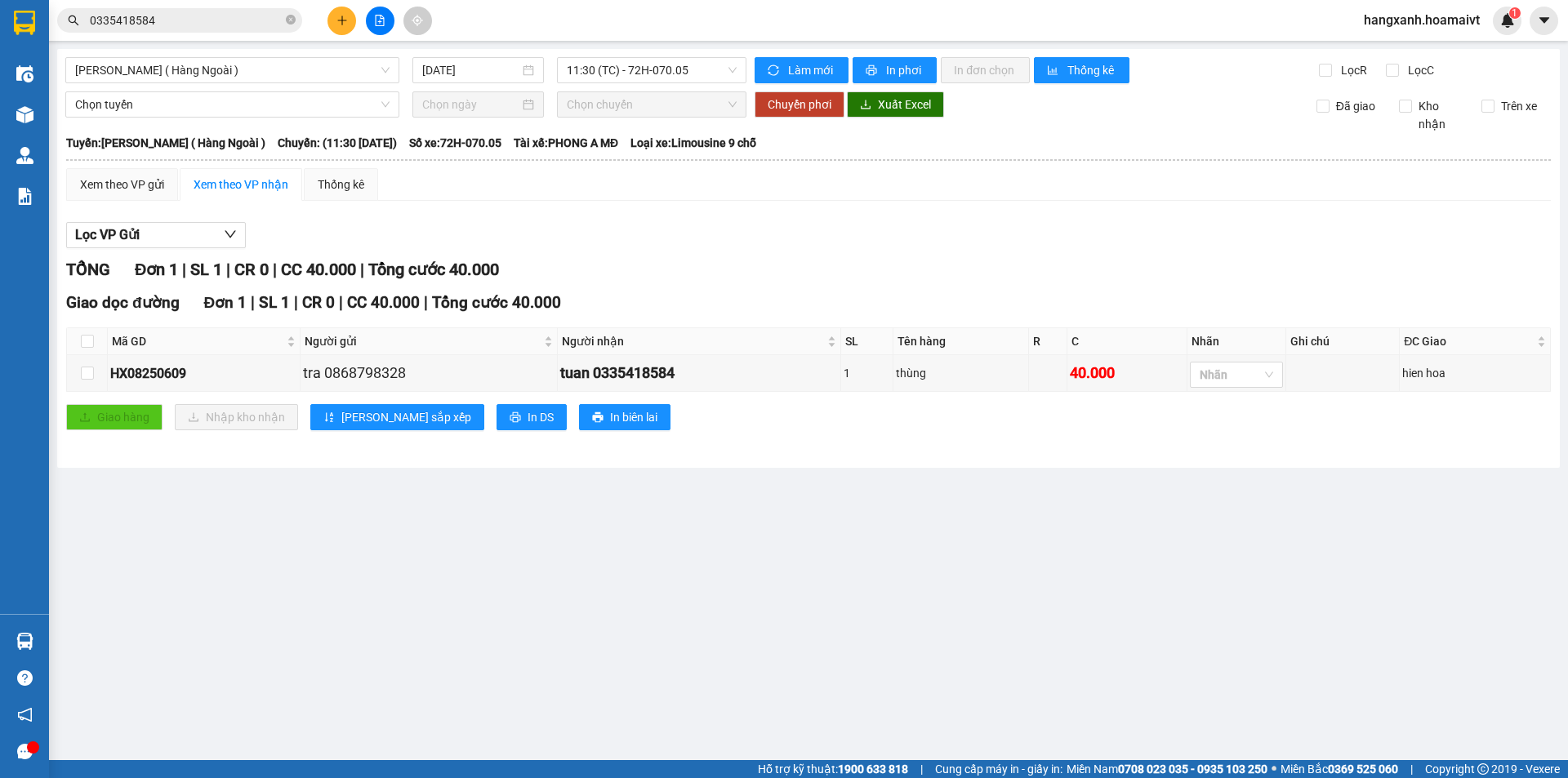
click at [347, 24] on icon "plus" at bounding box center [341, 20] width 11 height 11
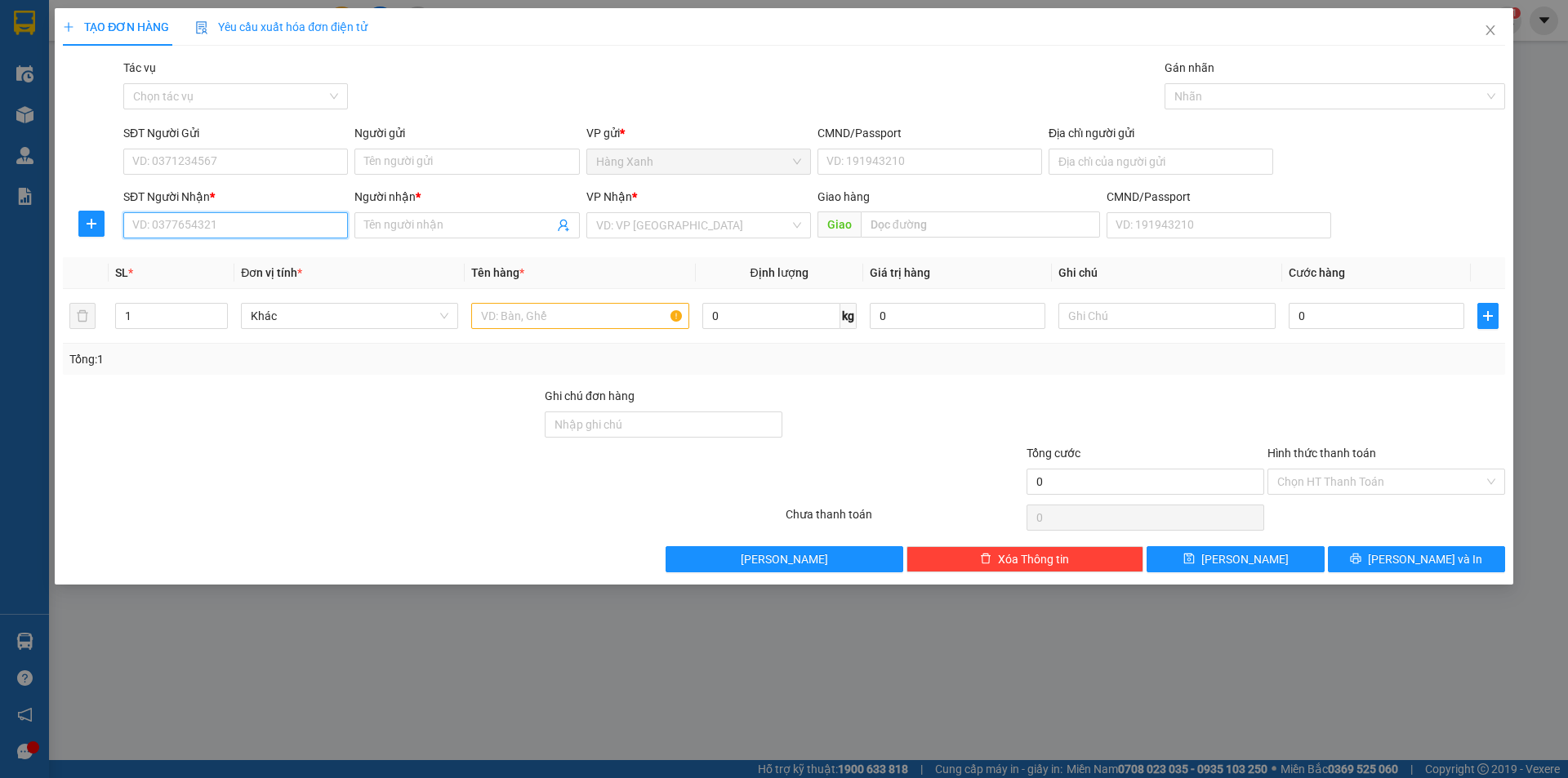
click at [252, 222] on input "SĐT Người Nhận *" at bounding box center [235, 225] width 225 height 27
type input "0902037686"
click at [399, 223] on input "Người nhận *" at bounding box center [458, 225] width 188 height 18
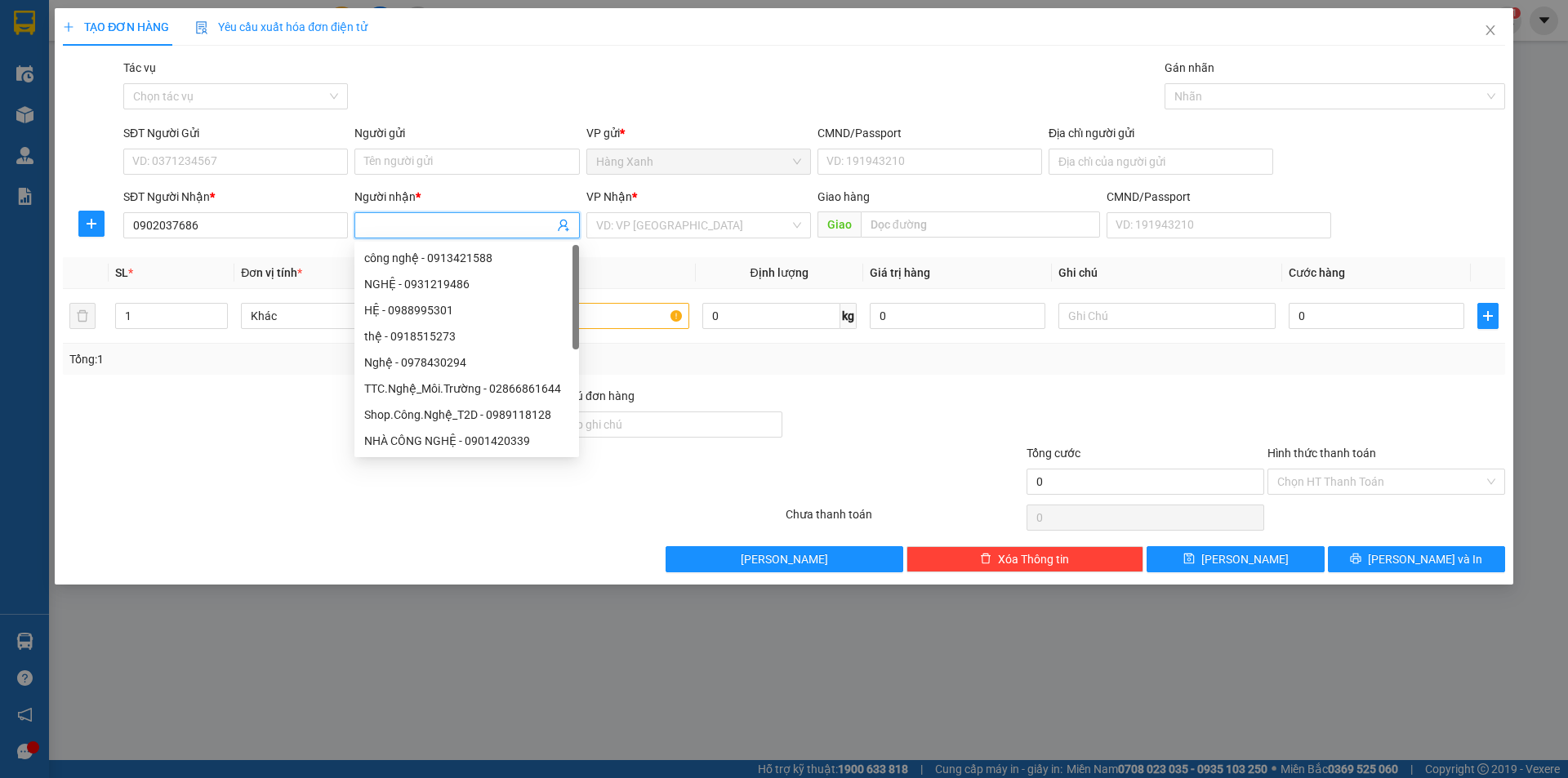
type input "t"
type input "[GEOGRAPHIC_DATA]"
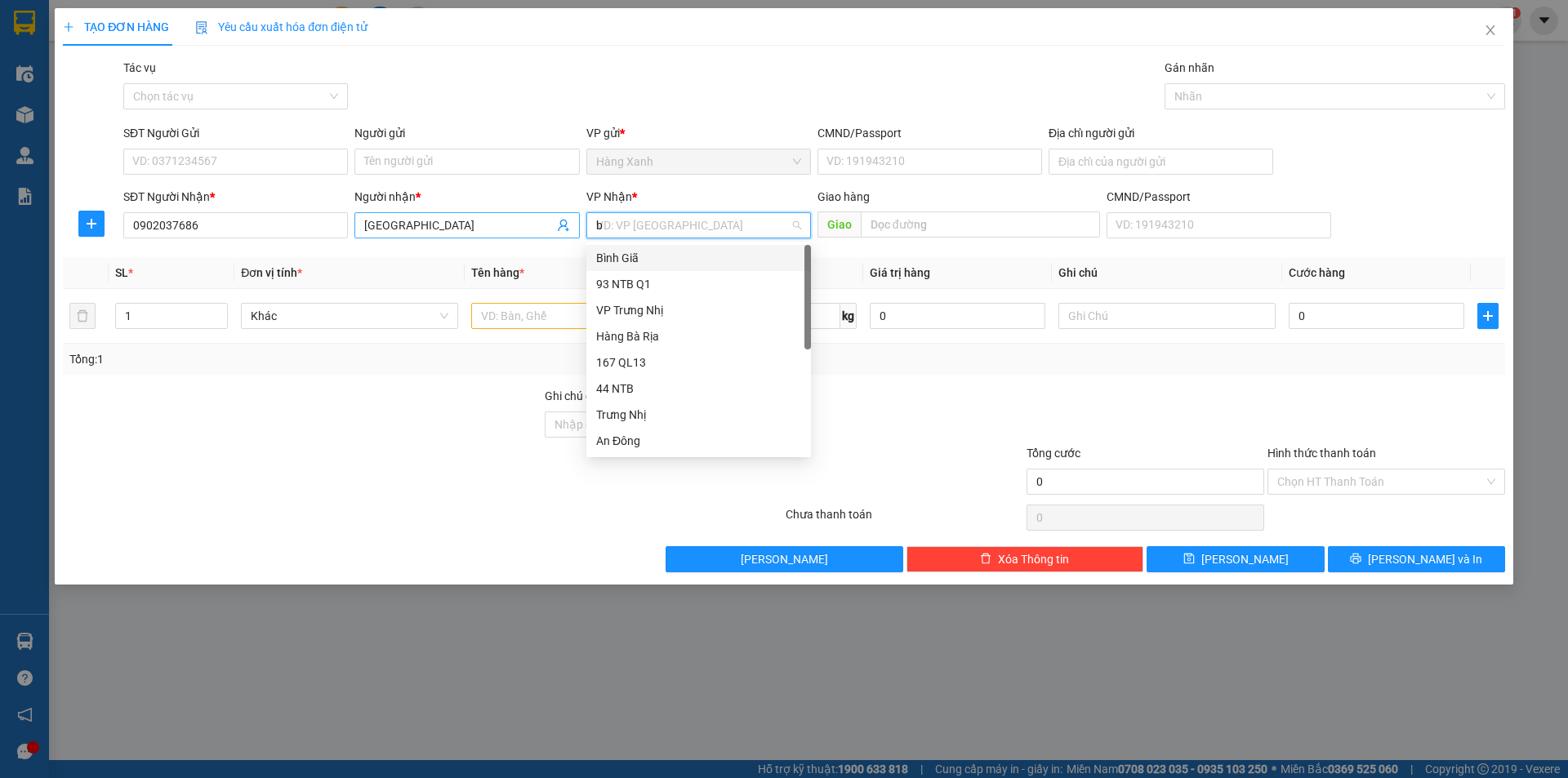
type input "ba"
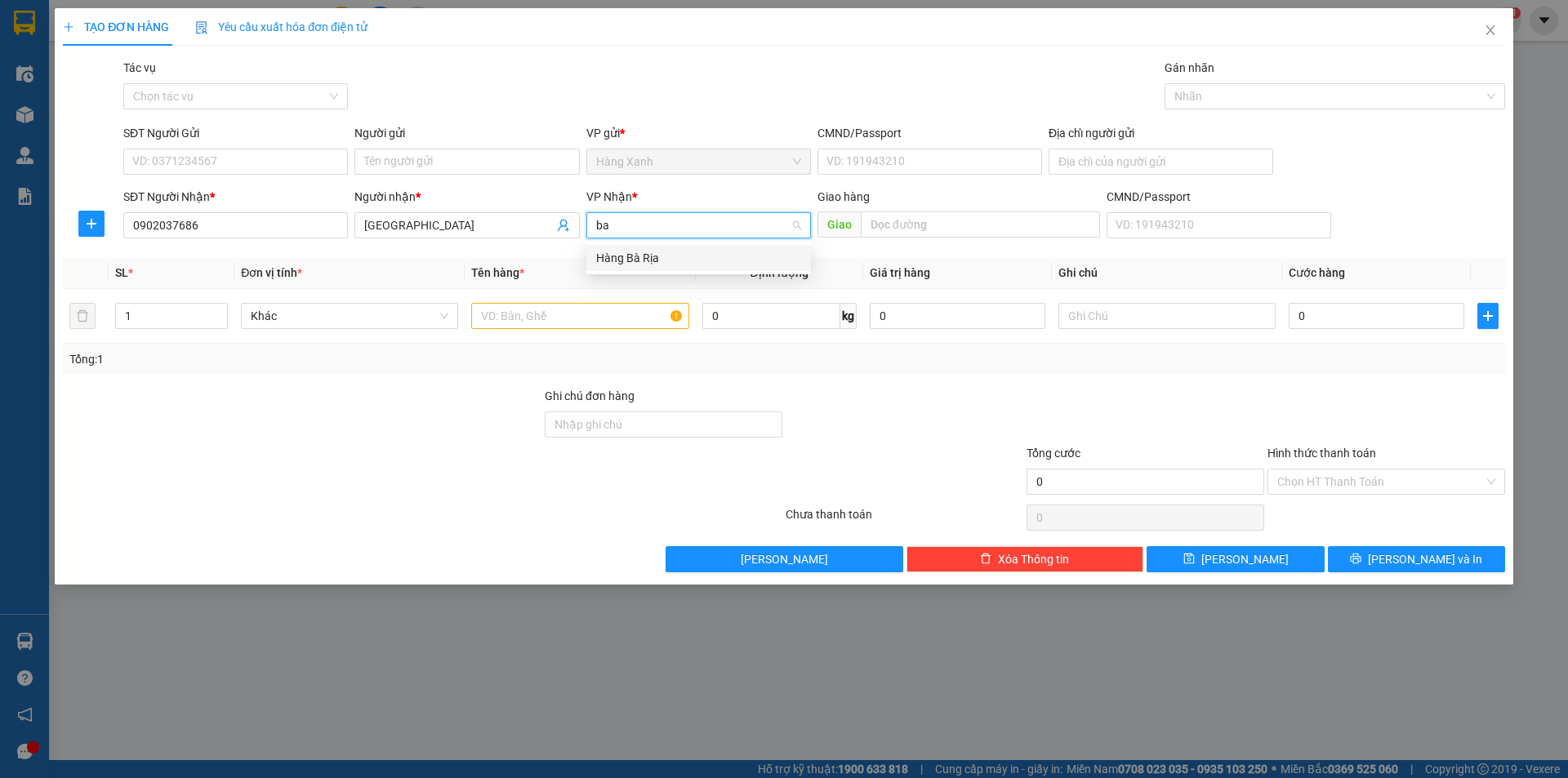
click at [621, 258] on div "Hàng Bà Rịa" at bounding box center [699, 258] width 205 height 18
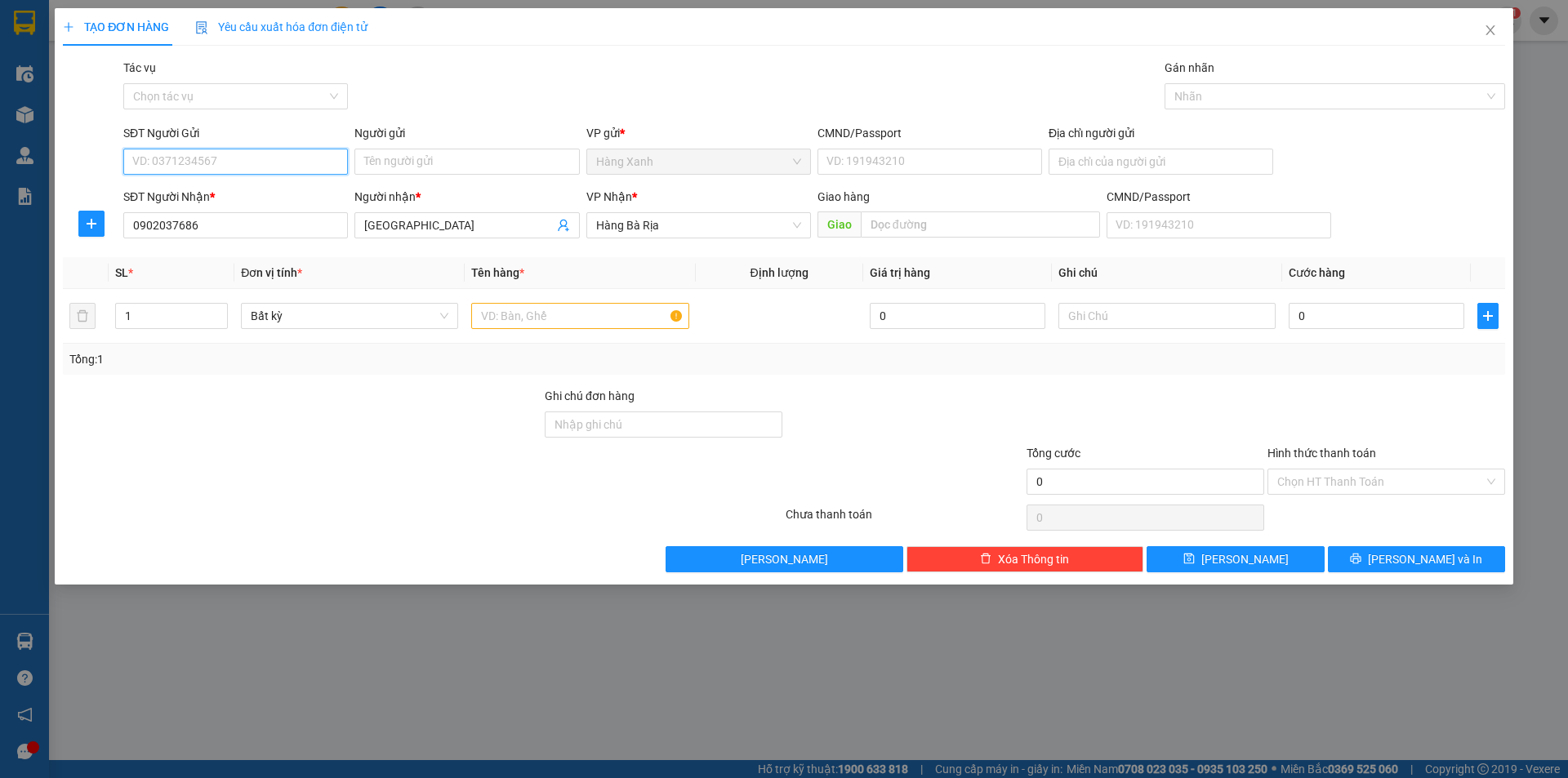
click at [296, 164] on input "SĐT Người Gửi" at bounding box center [235, 162] width 225 height 27
type input "0934528388"
click at [592, 316] on input "text" at bounding box center [580, 317] width 218 height 27
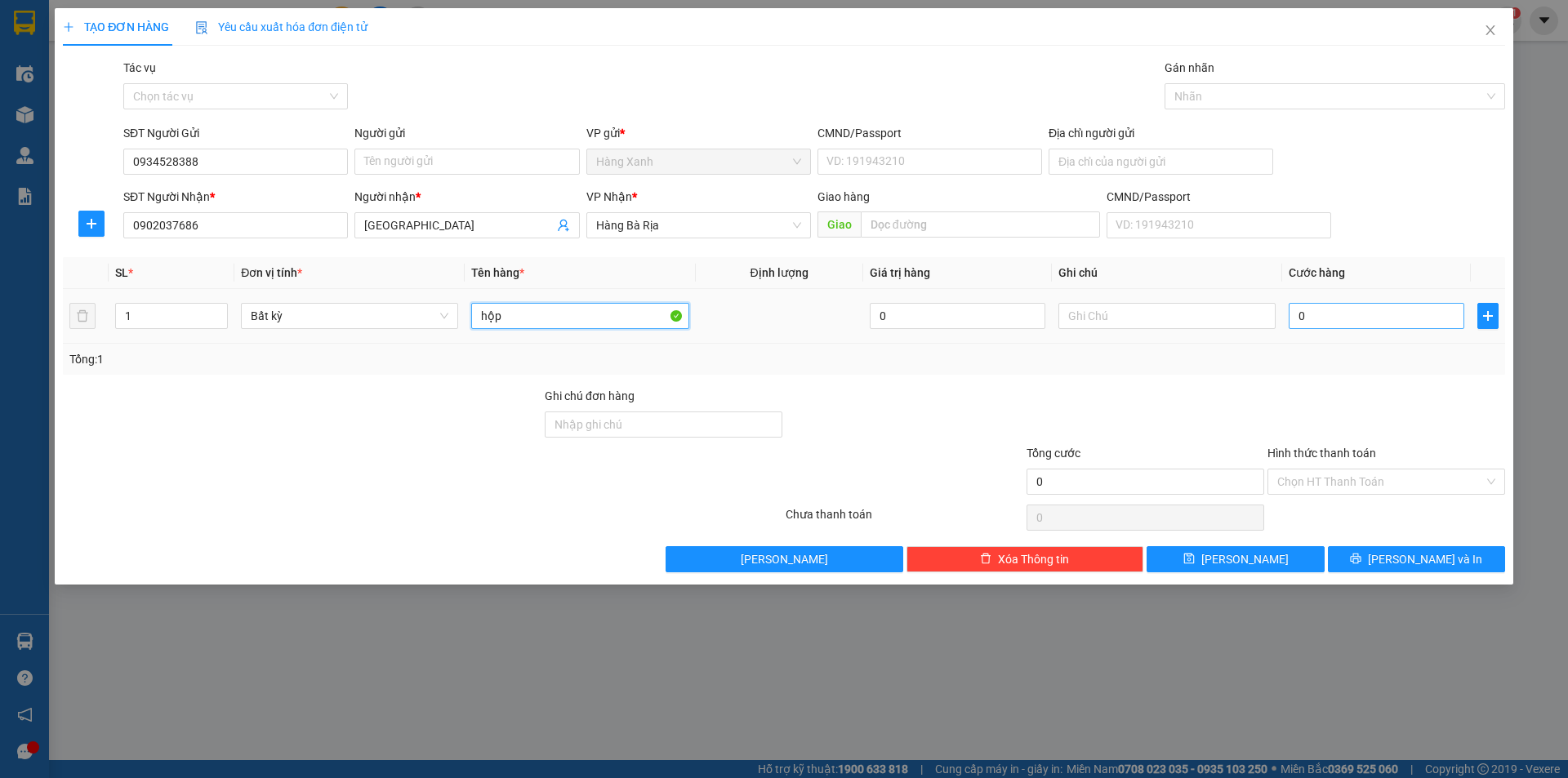
type input "hộp"
click at [1337, 328] on td "0" at bounding box center [1376, 317] width 188 height 55
click at [1337, 324] on input "0" at bounding box center [1376, 317] width 176 height 27
type input "3"
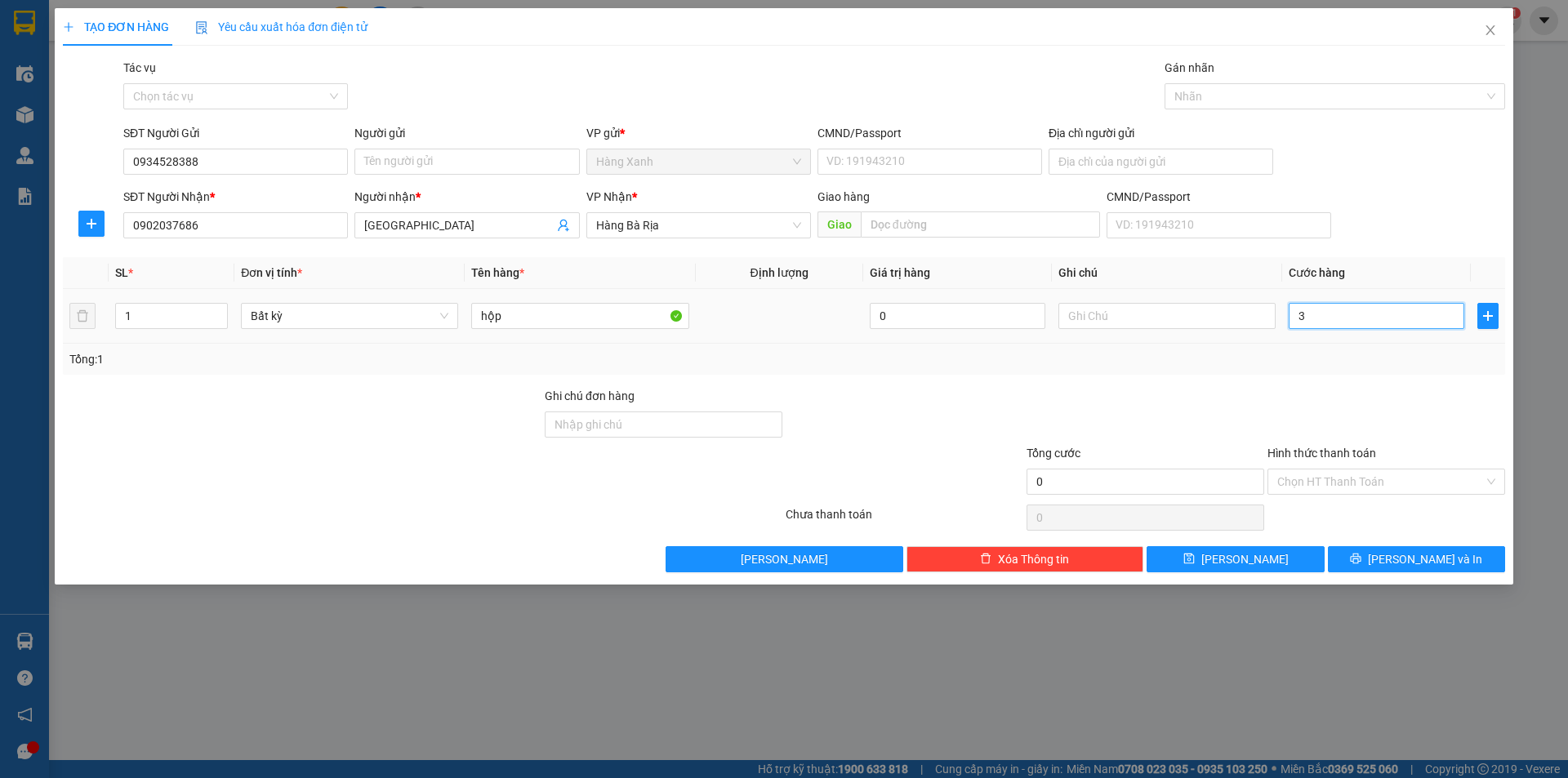
type input "3"
type input "30"
type input "30.000"
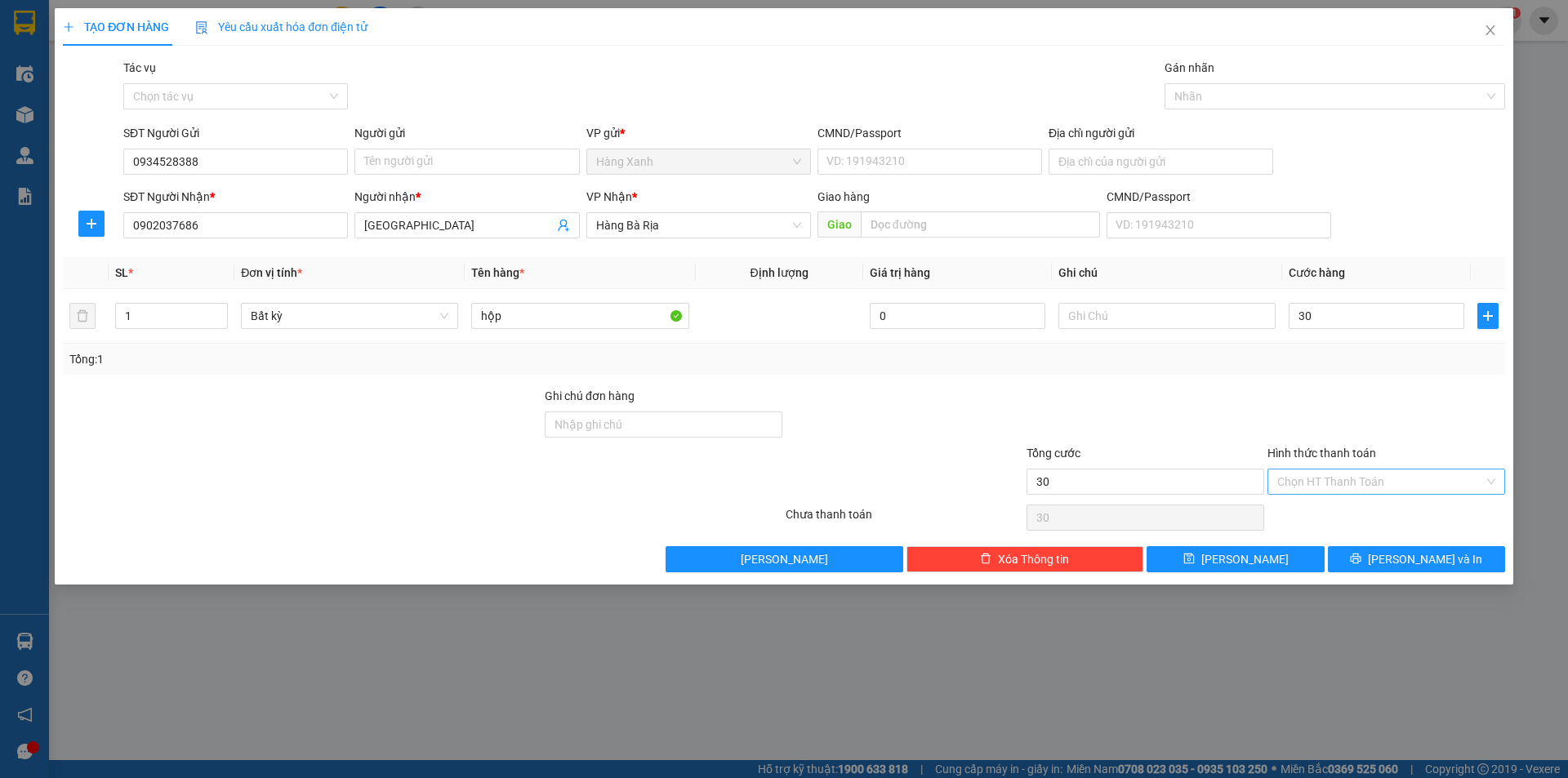
type input "30.000"
drag, startPoint x: 1321, startPoint y: 482, endPoint x: 1328, endPoint y: 504, distance: 23.1
click at [1322, 482] on input "Hình thức thanh toán" at bounding box center [1381, 482] width 207 height 25
click at [1328, 513] on div "Tại văn phòng" at bounding box center [1386, 515] width 218 height 18
type input "0"
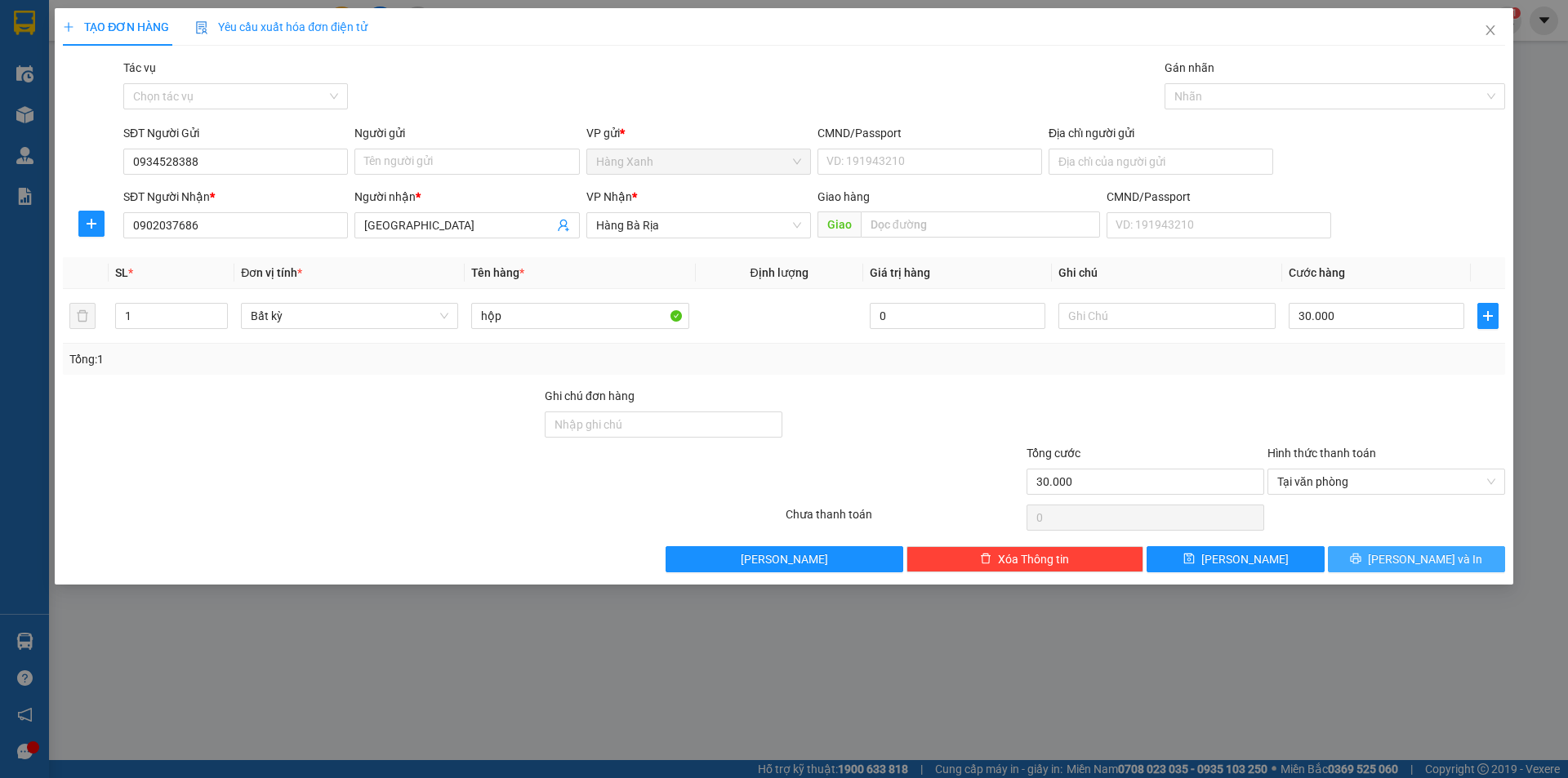
drag, startPoint x: 1360, startPoint y: 561, endPoint x: 1333, endPoint y: 557, distance: 27.3
click at [1358, 561] on button "[PERSON_NAME] và In" at bounding box center [1417, 560] width 177 height 27
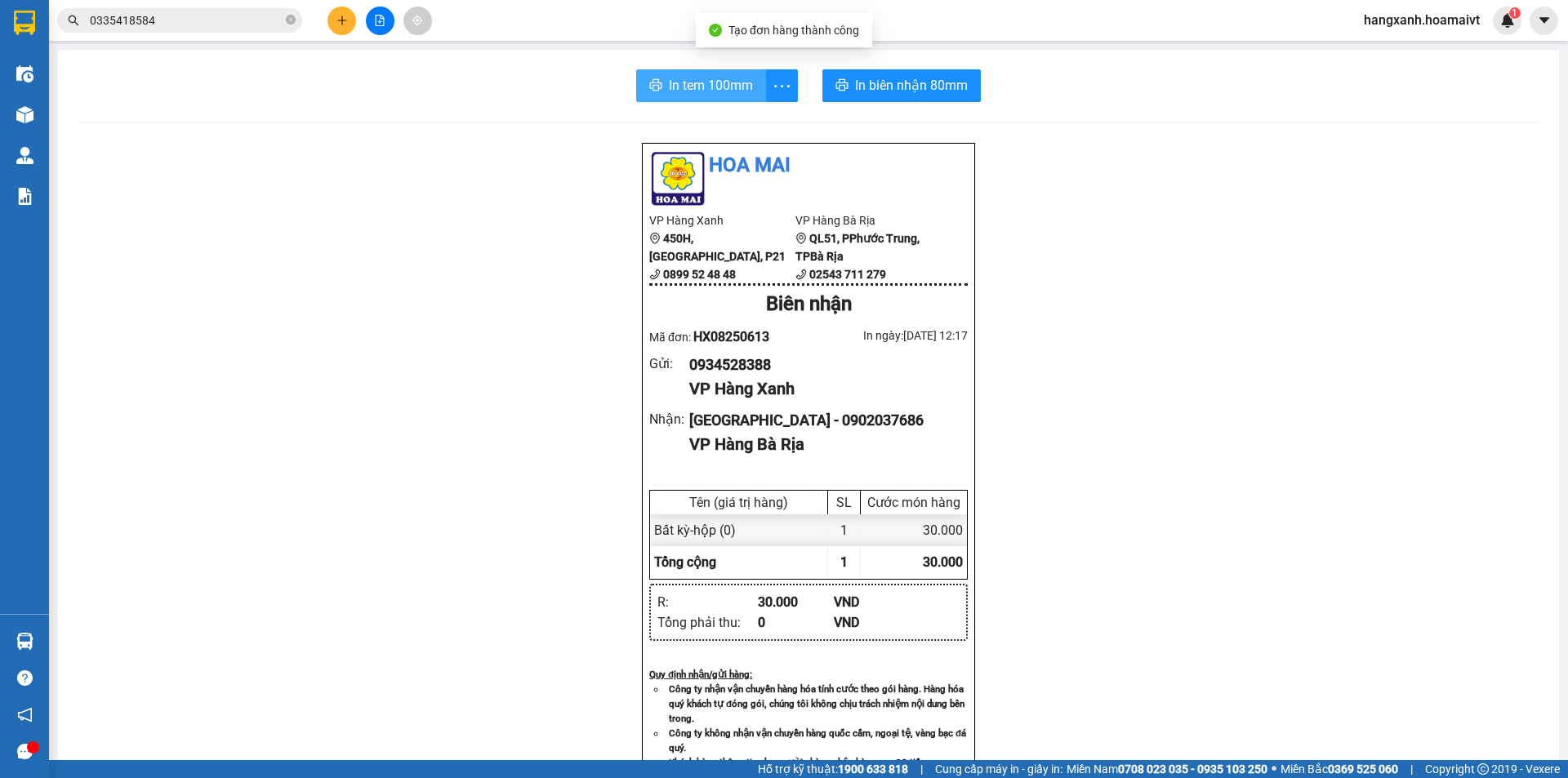
click at [742, 89] on span "In tem 100mm" at bounding box center [710, 85] width 84 height 20
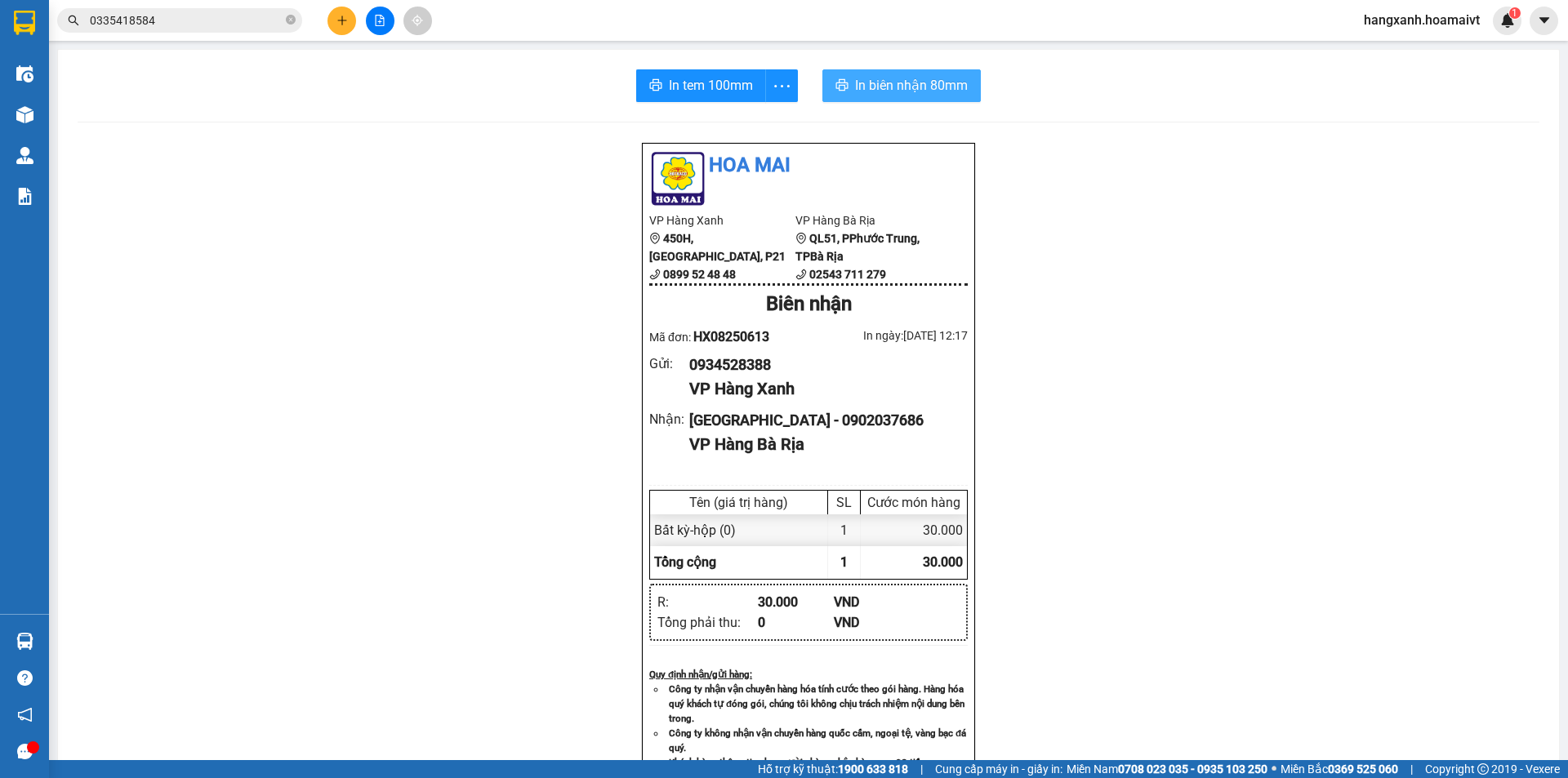
click at [882, 91] on span "In biên nhận 80mm" at bounding box center [911, 85] width 112 height 20
click at [778, 418] on div "[GEOGRAPHIC_DATA] - 0902037686" at bounding box center [822, 421] width 265 height 23
click at [132, 27] on input "0335418584" at bounding box center [187, 20] width 193 height 18
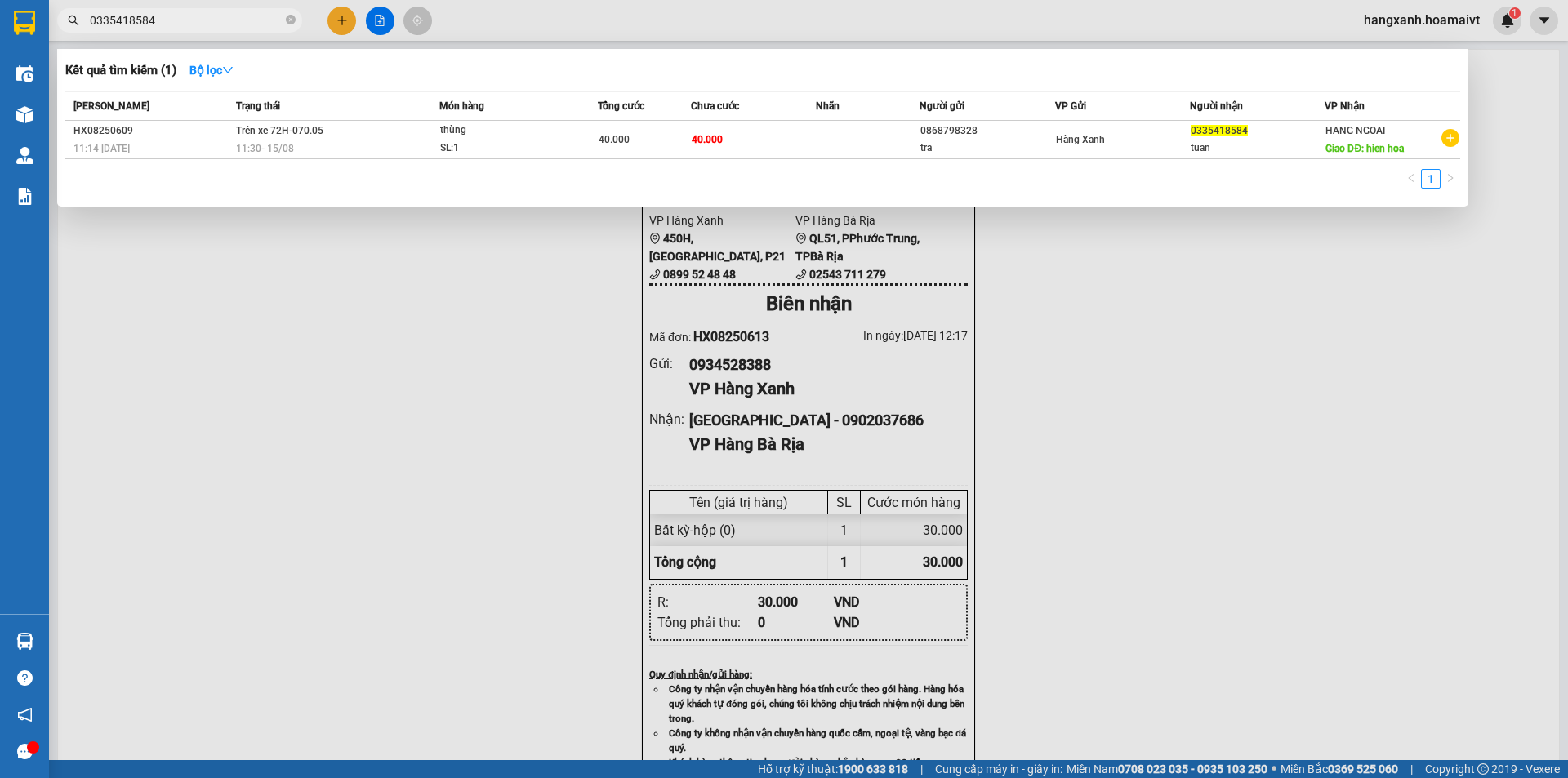
paste input "902037686"
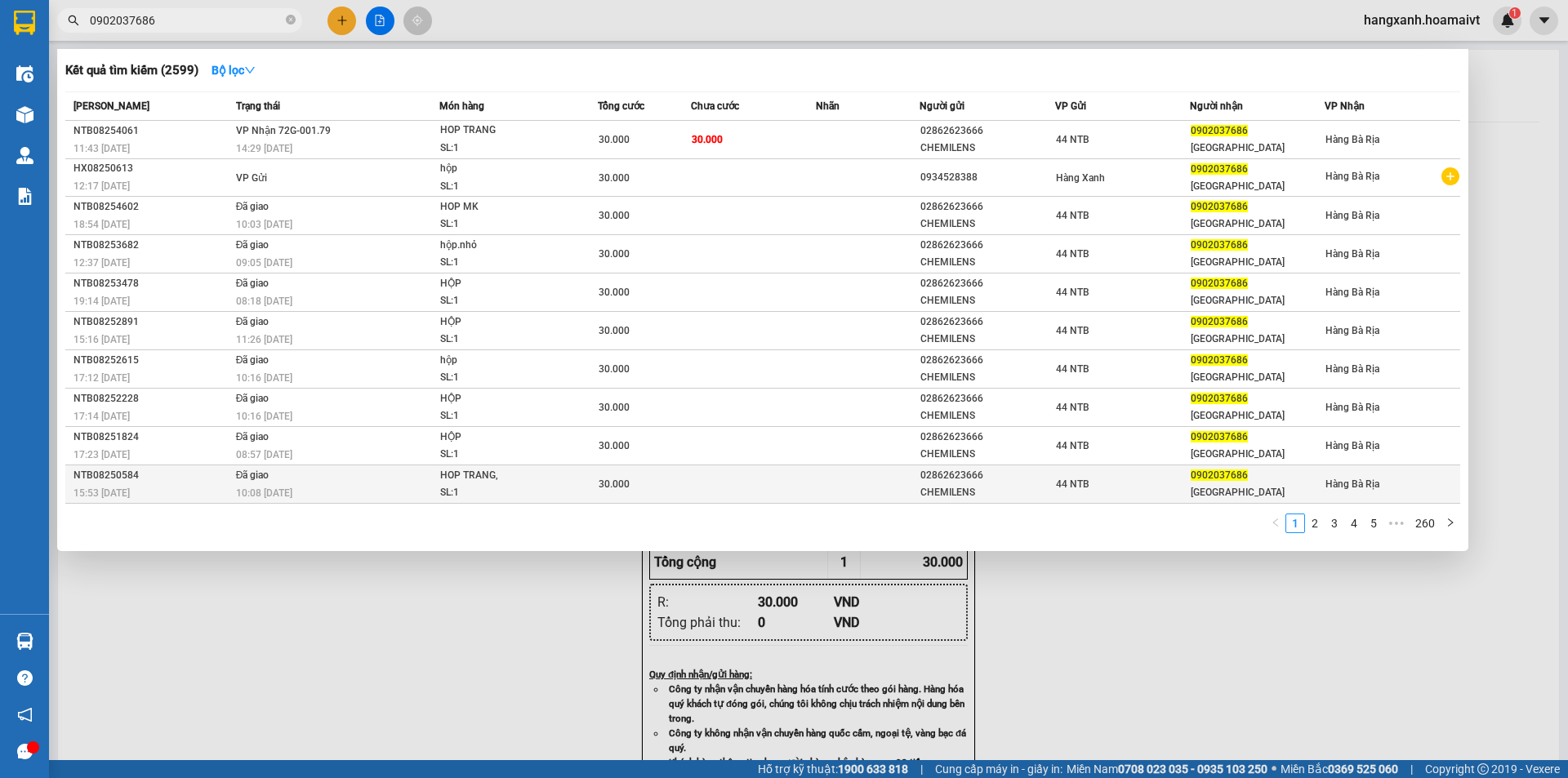
type input "0902037686"
click at [320, 507] on div "Mã ĐH Trạng thái Món hàng Tổng cước Chưa cước Nhãn Người gửi VP Gửi Người nhận …" at bounding box center [762, 317] width 1395 height 452
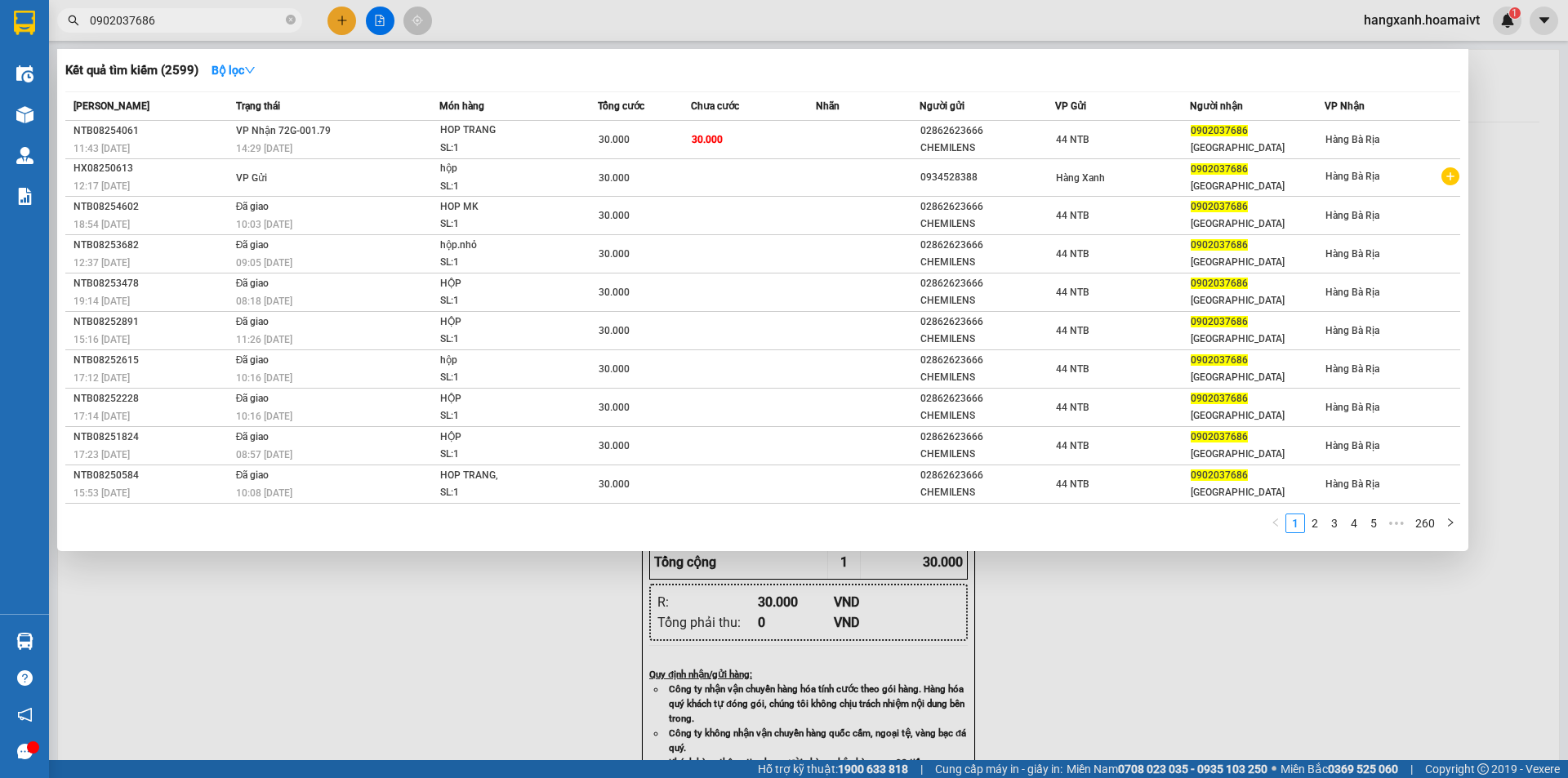
click at [362, 635] on div at bounding box center [784, 389] width 1568 height 778
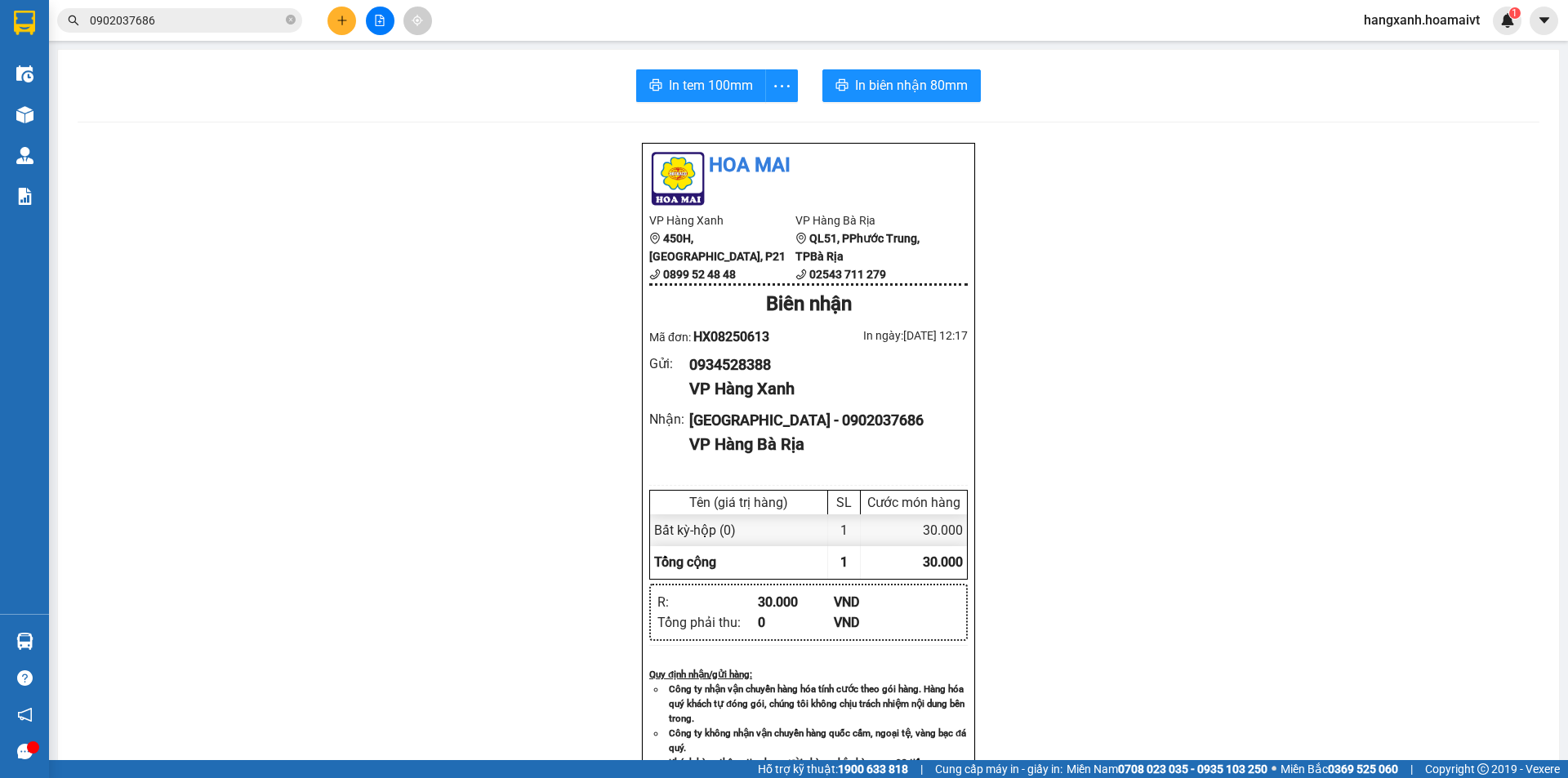
click at [4, 86] on div "Điều hành xe" at bounding box center [24, 73] width 49 height 41
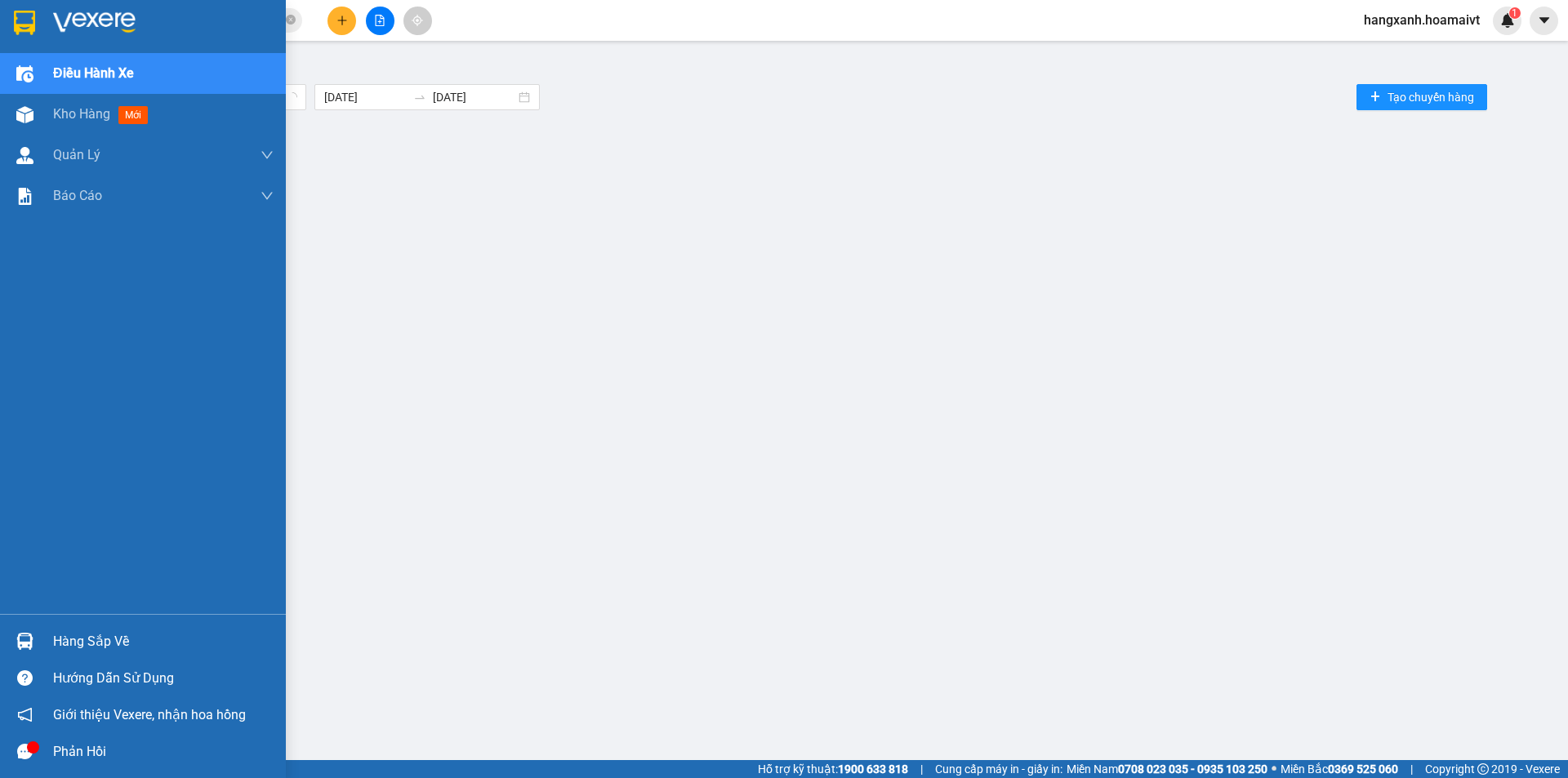
click at [2, 98] on div "Kho hàng mới" at bounding box center [142, 114] width 286 height 41
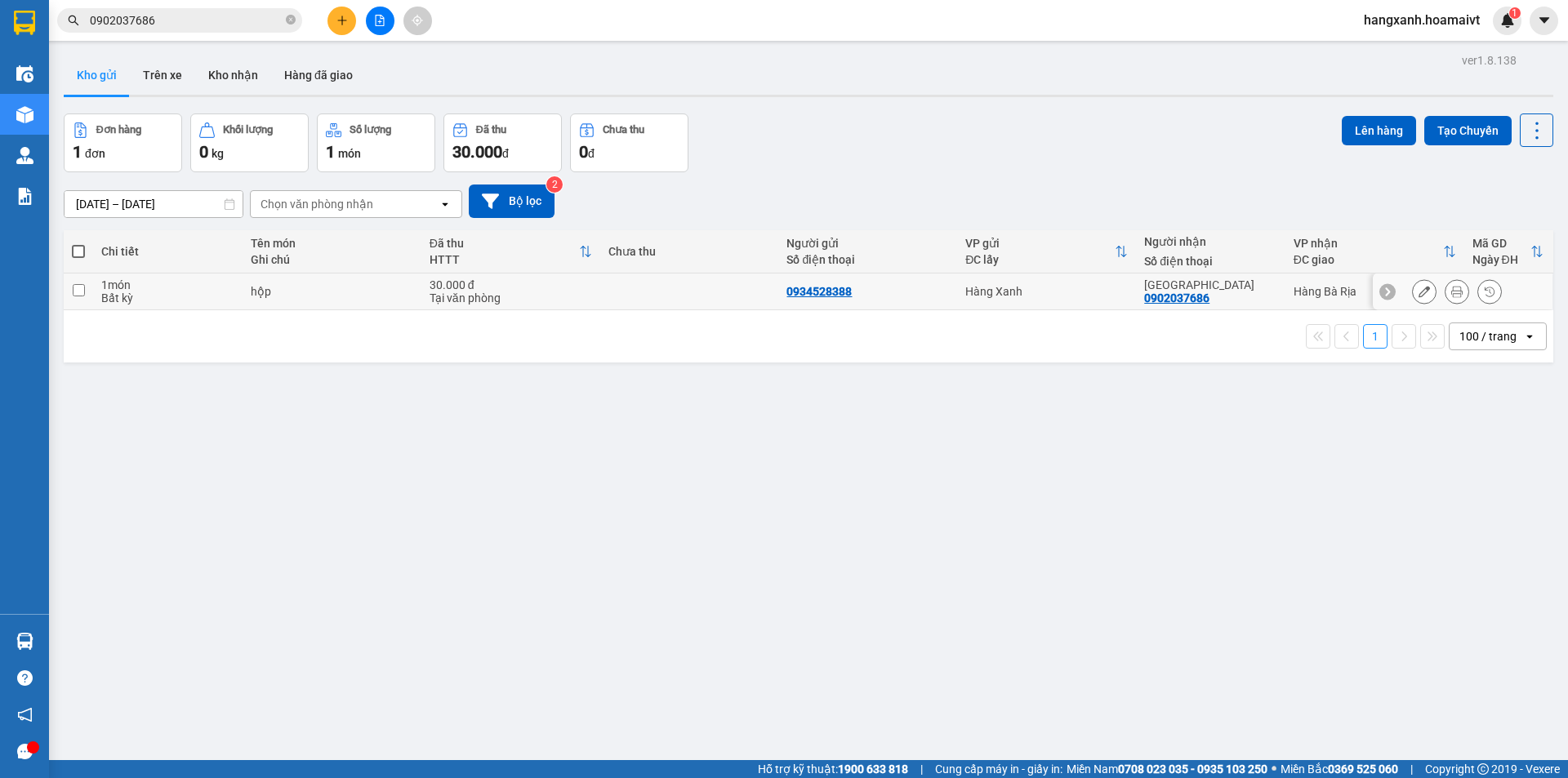
click at [791, 298] on div "0934528388" at bounding box center [819, 291] width 65 height 13
click at [1082, 293] on div "Hàng Xanh" at bounding box center [1047, 291] width 163 height 13
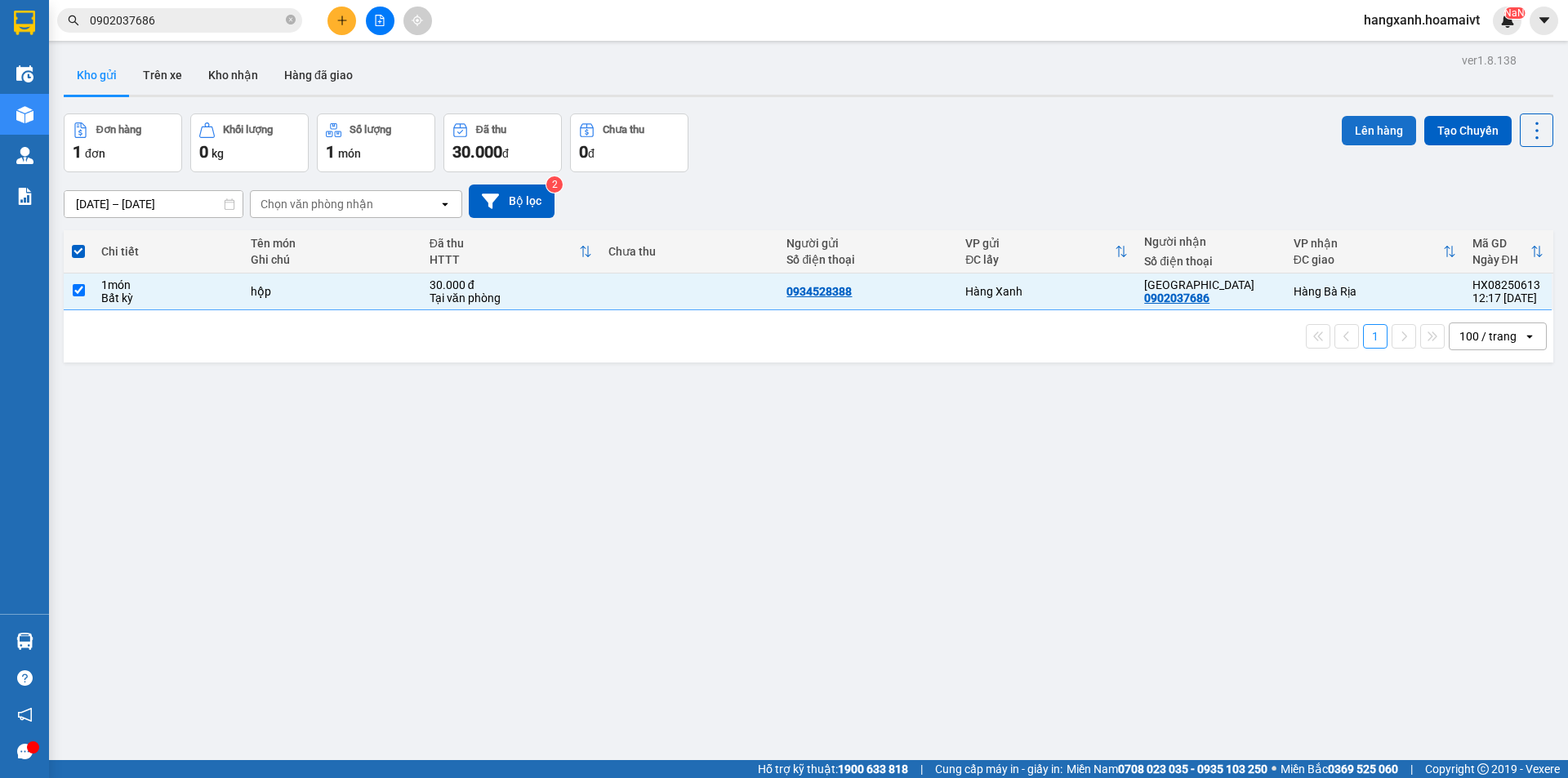
click at [1342, 121] on button "Lên hàng" at bounding box center [1379, 130] width 74 height 29
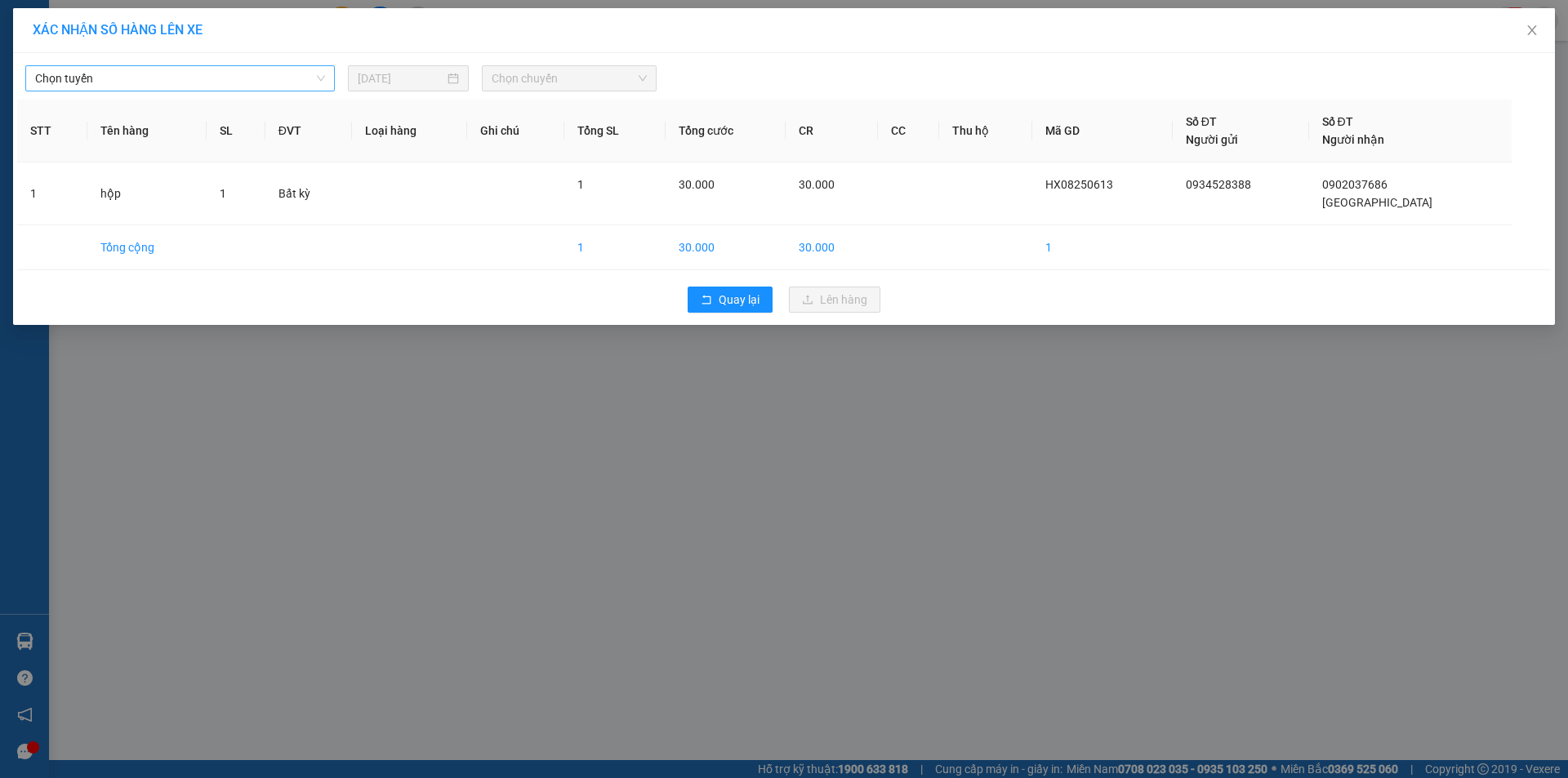
click at [68, 74] on span "Chọn tuyến" at bounding box center [180, 79] width 290 height 25
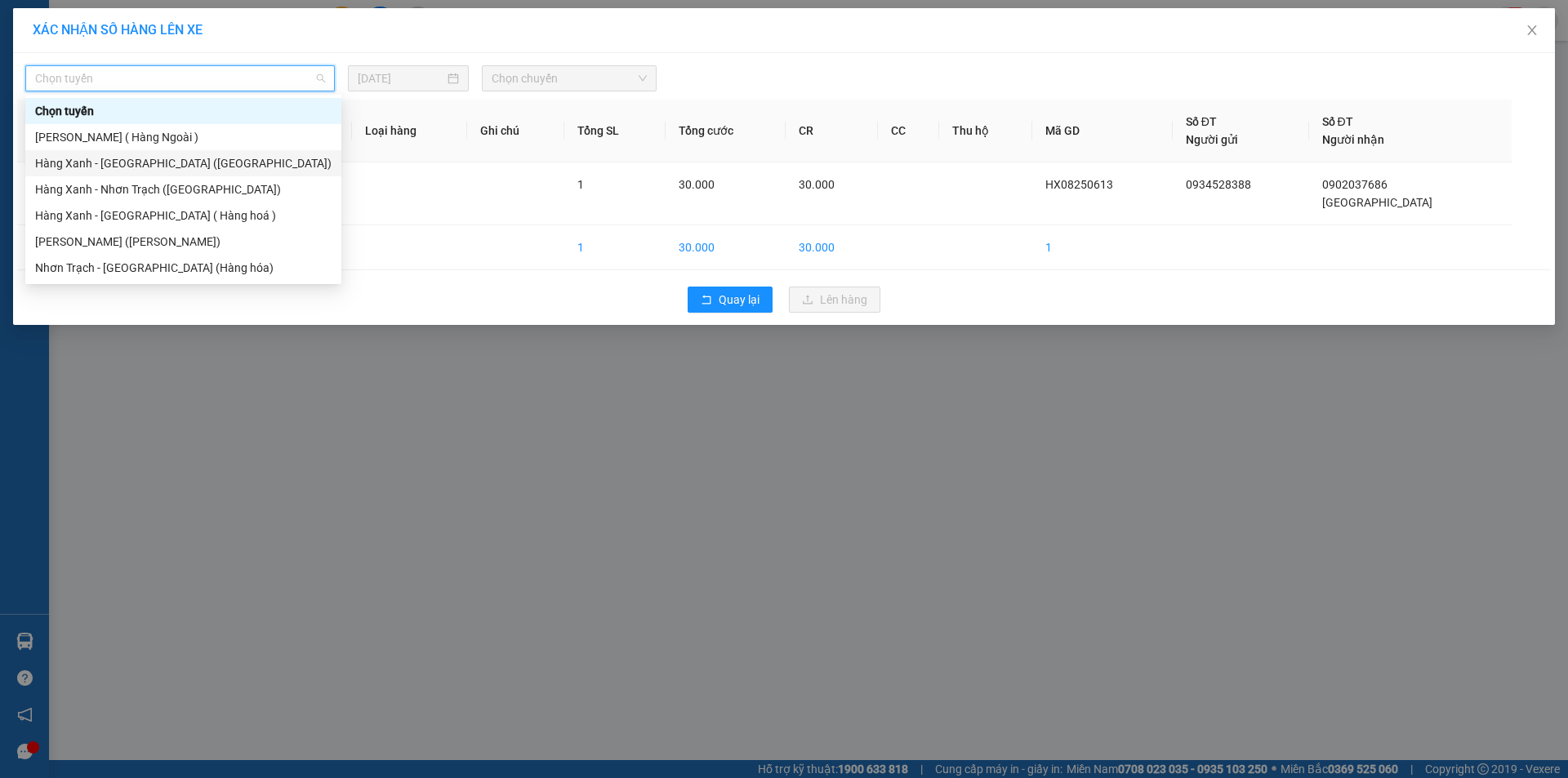
click at [127, 165] on div "Hàng Xanh - [GEOGRAPHIC_DATA] ([GEOGRAPHIC_DATA])" at bounding box center [183, 164] width 296 height 18
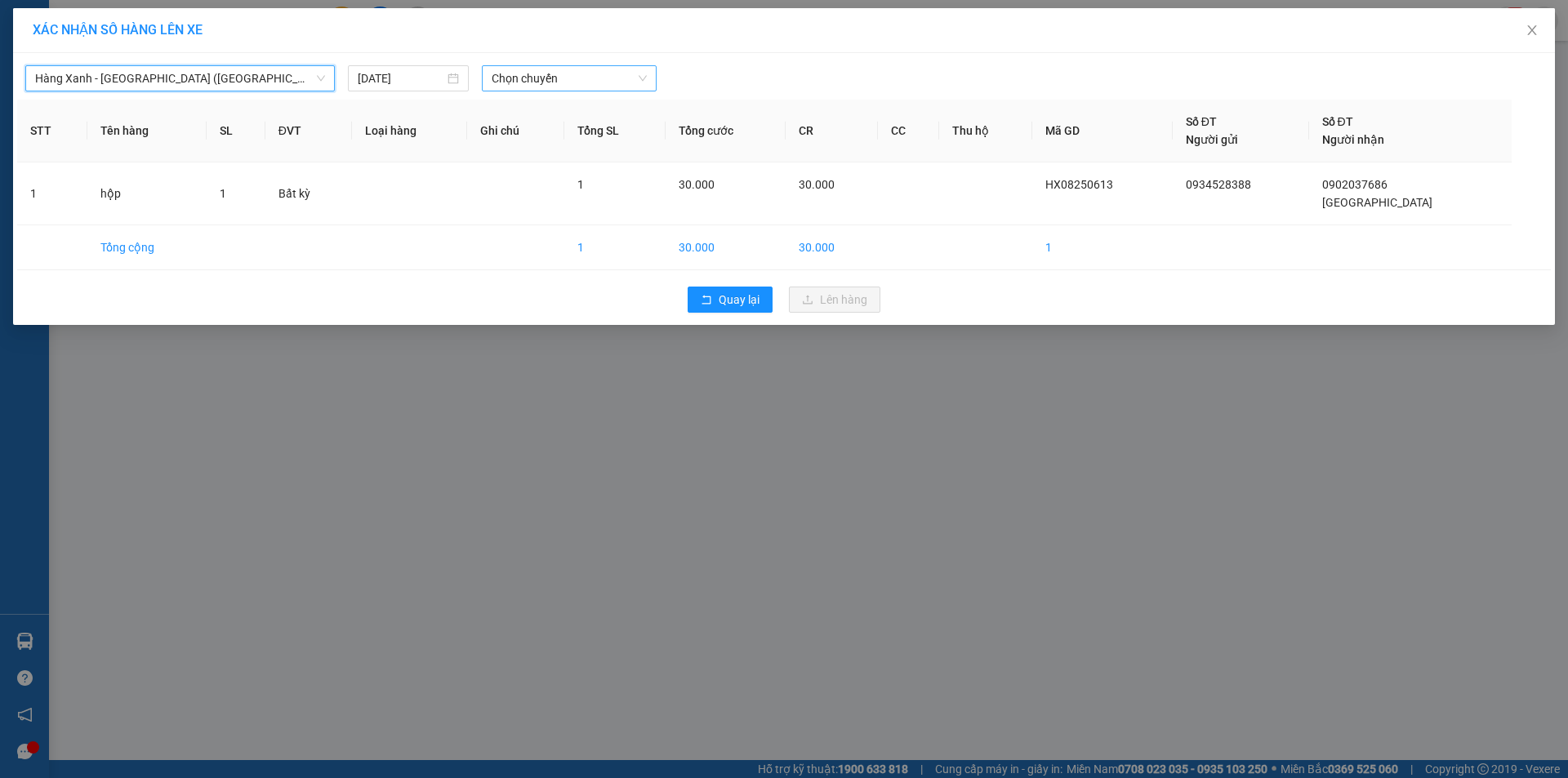
click at [564, 80] on span "Chọn chuyến" at bounding box center [569, 79] width 155 height 25
click at [551, 88] on input "1217" at bounding box center [563, 79] width 144 height 25
type input "1220"
click at [604, 141] on div "Thêm chuyến " 12:20 "" at bounding box center [569, 137] width 174 height 27
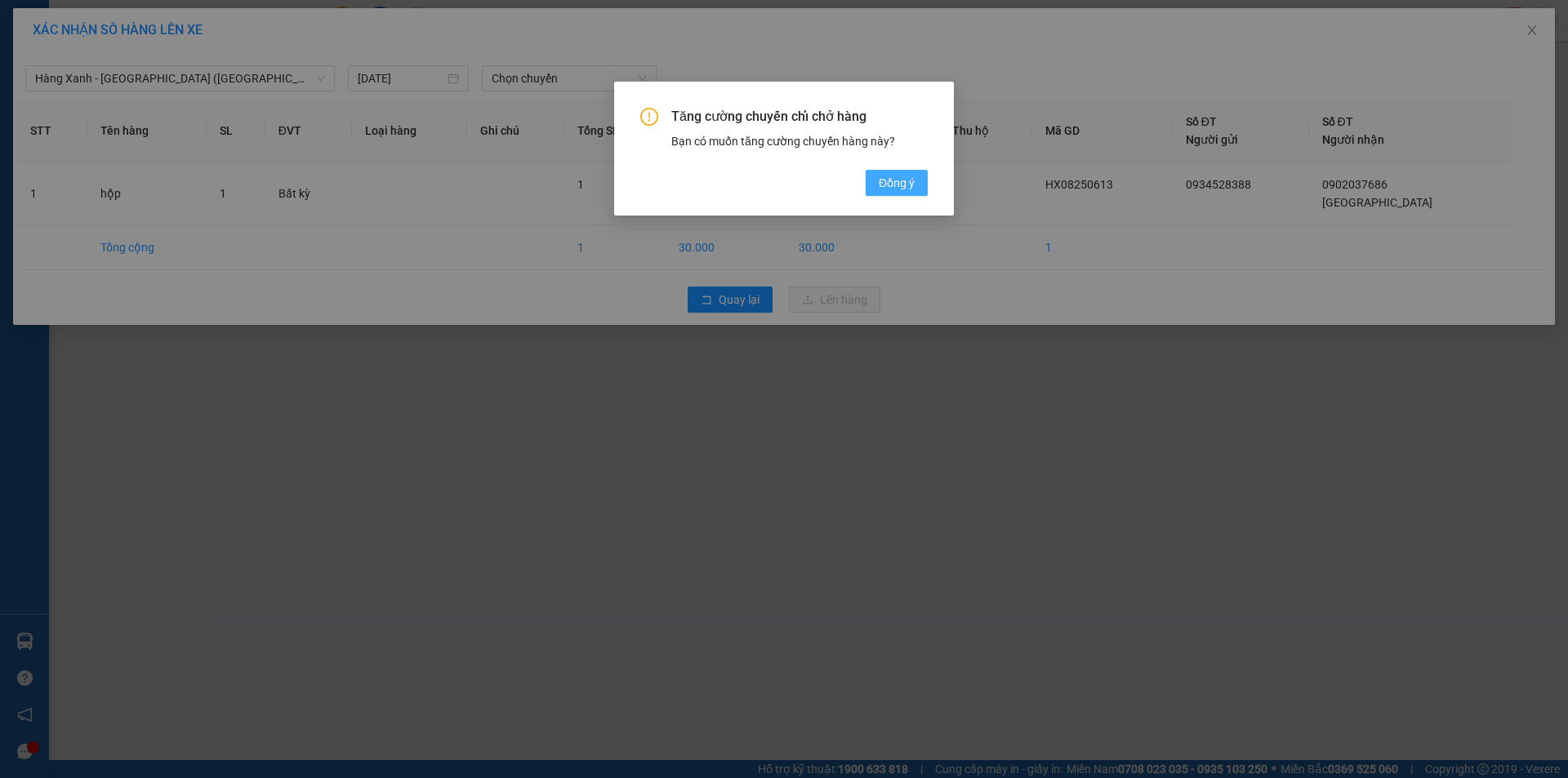
click at [885, 176] on span "Đồng ý" at bounding box center [897, 183] width 36 height 18
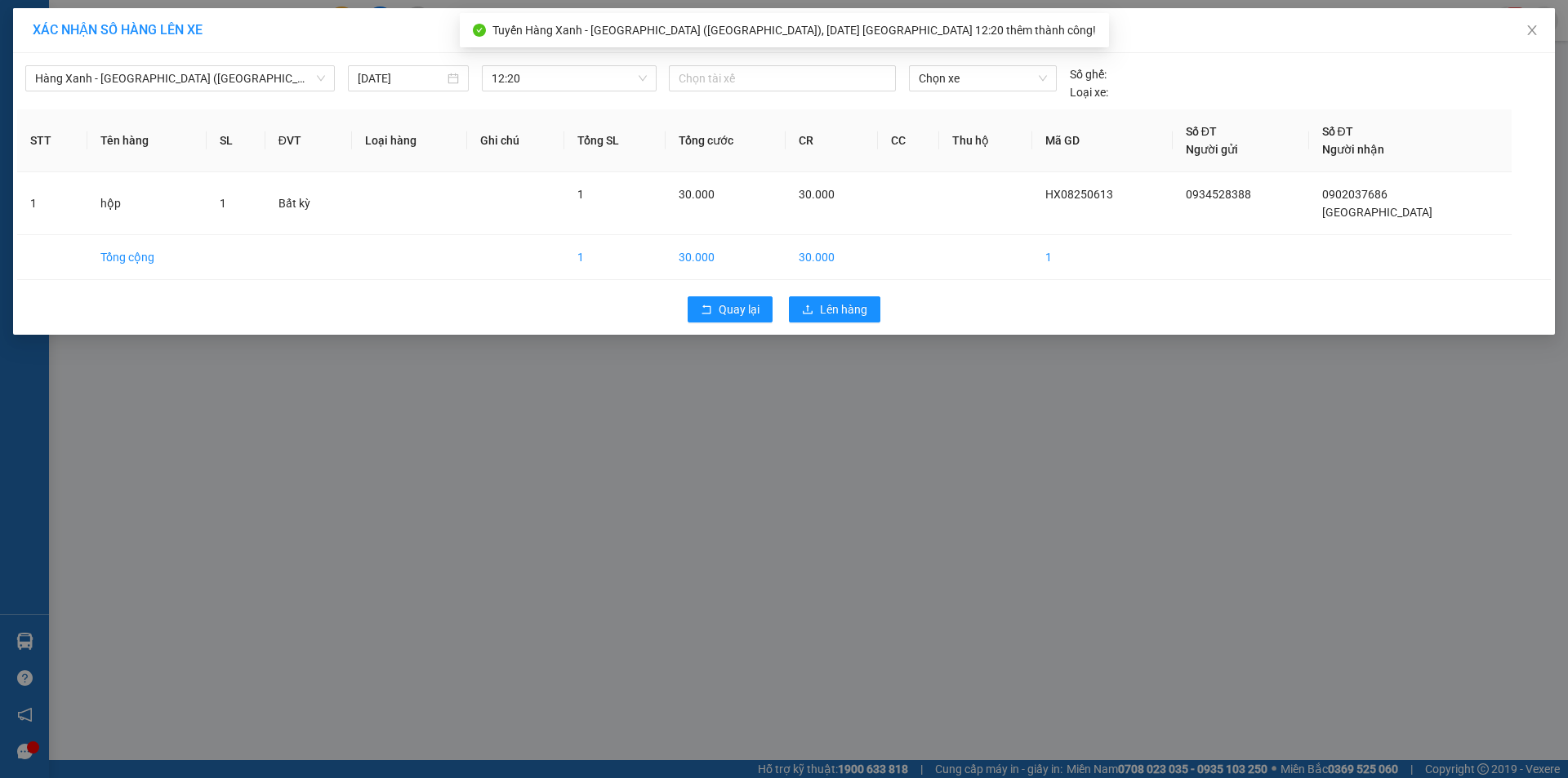
click at [845, 73] on div at bounding box center [782, 79] width 218 height 19
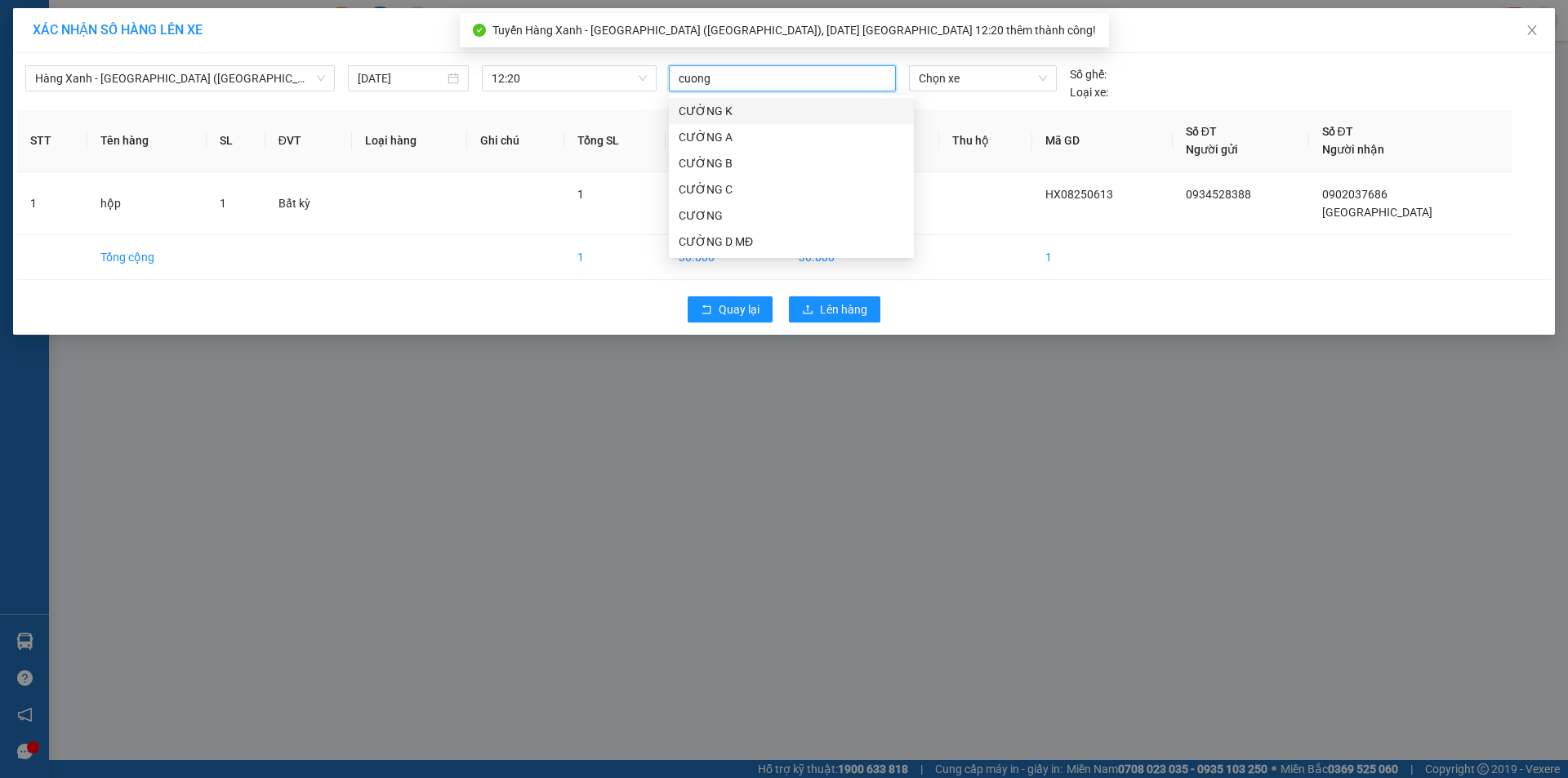
type input "cuong d"
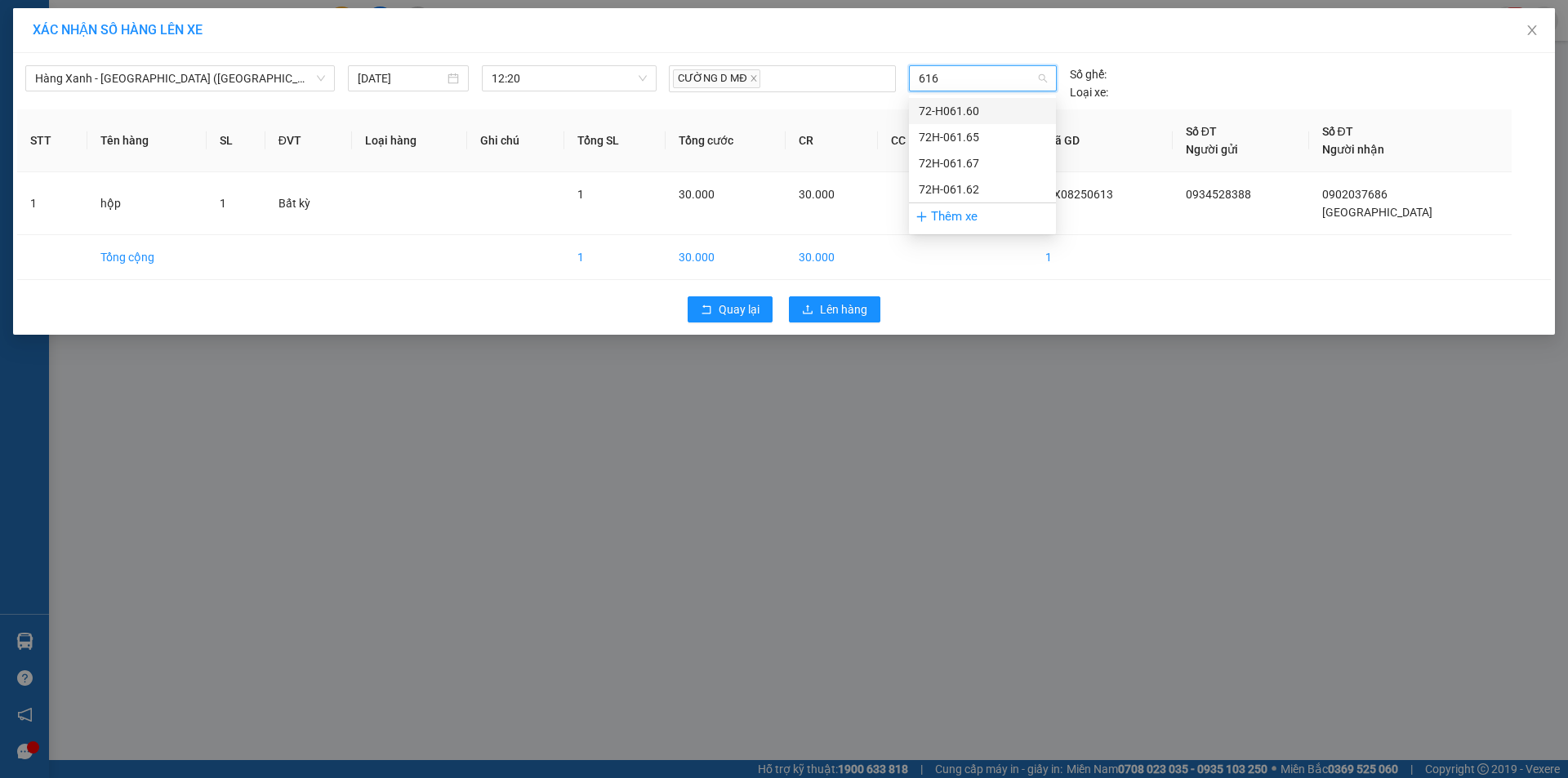
type input "6165"
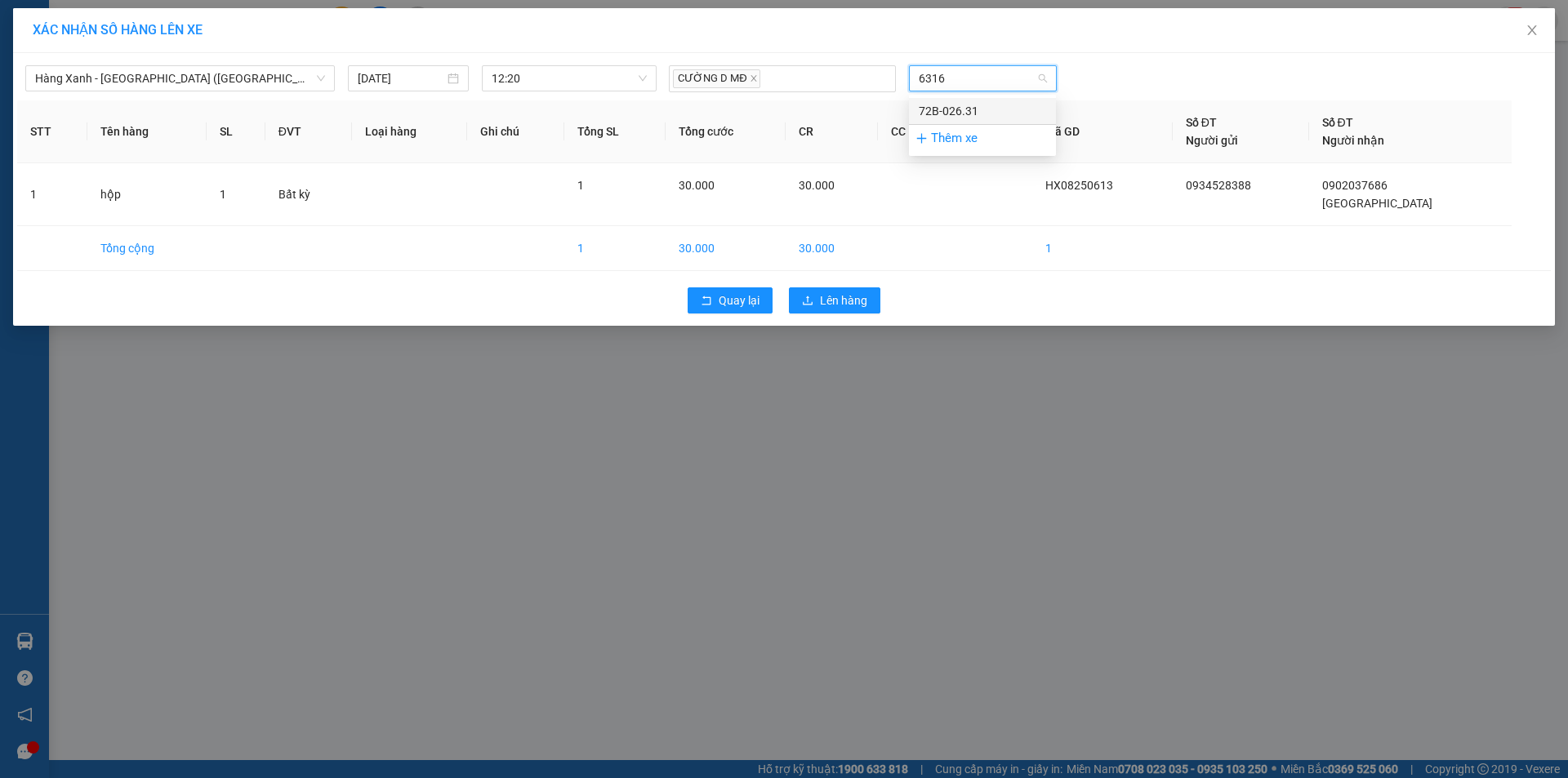
type input "63167"
click at [868, 300] on button "Lên hàng" at bounding box center [834, 301] width 91 height 27
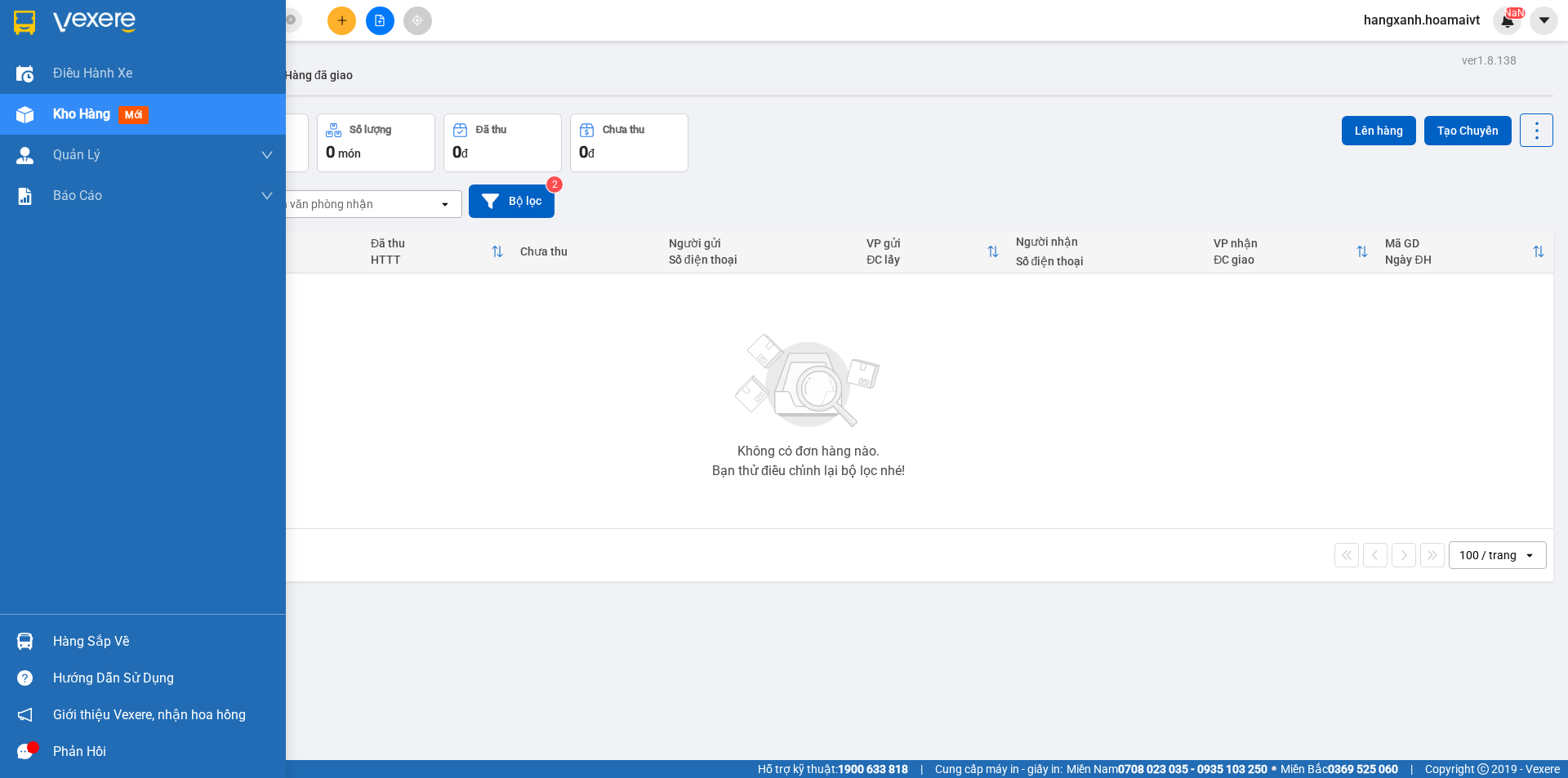
click at [49, 105] on div "Kho hàng mới" at bounding box center [142, 114] width 286 height 41
click at [99, 24] on img at bounding box center [94, 23] width 82 height 25
click at [45, 18] on div at bounding box center [142, 27] width 286 height 53
